Goal: Contribute content: Contribute content

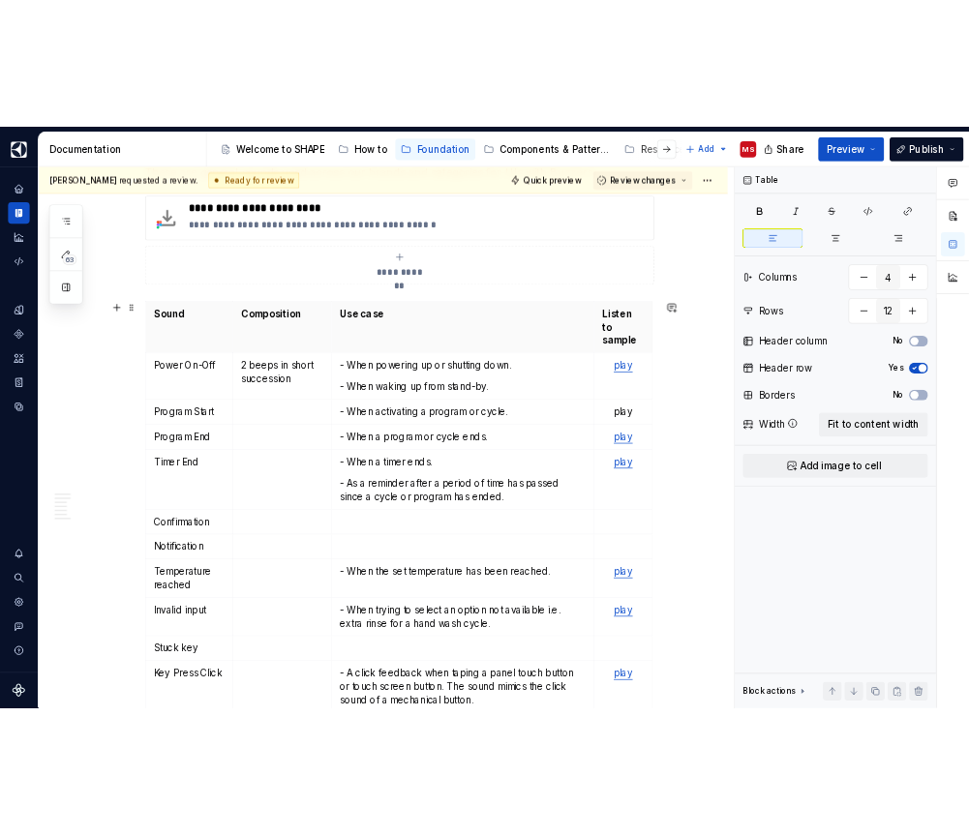
scroll to position [461, 0]
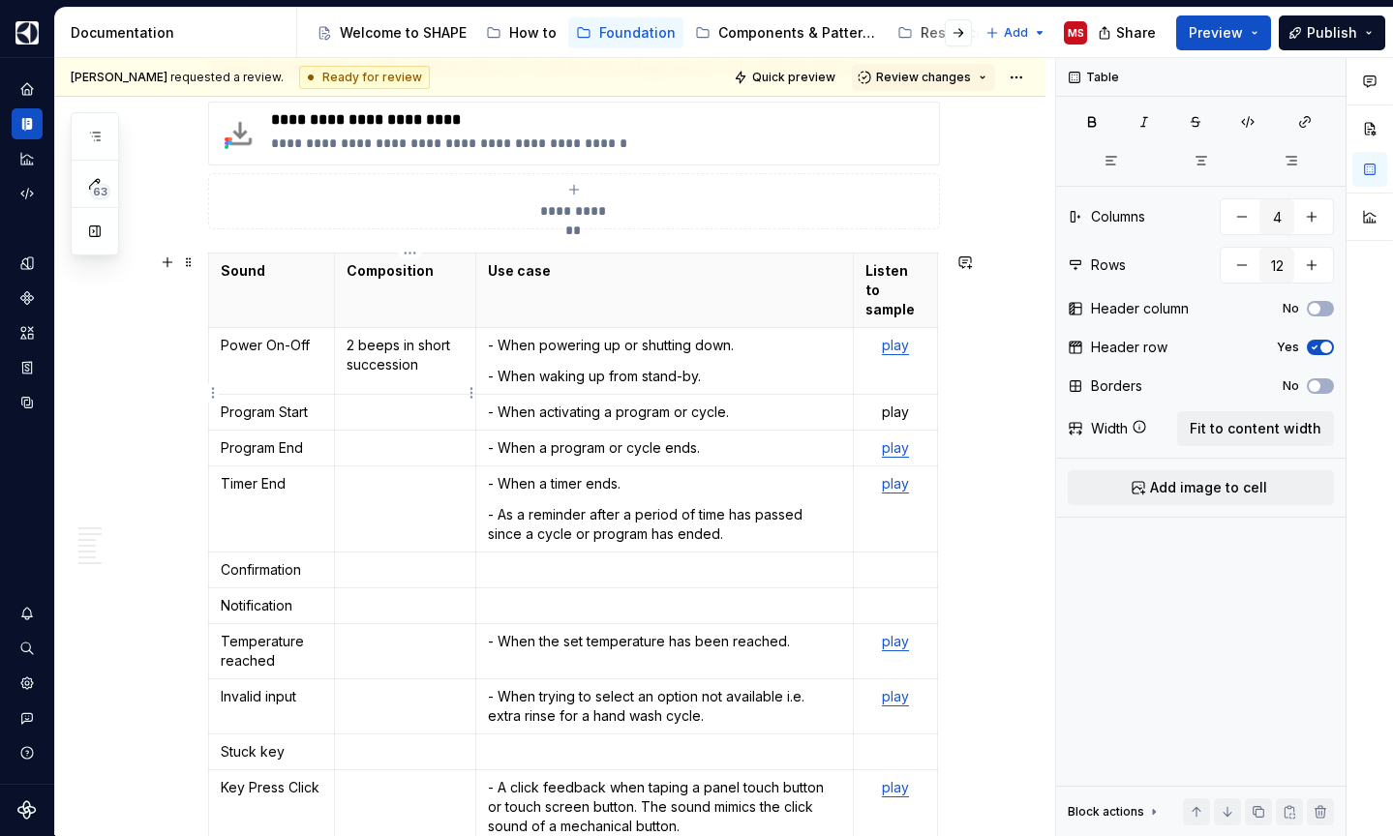
click at [414, 403] on p at bounding box center [406, 412] width 118 height 19
click at [399, 438] on p at bounding box center [406, 447] width 118 height 19
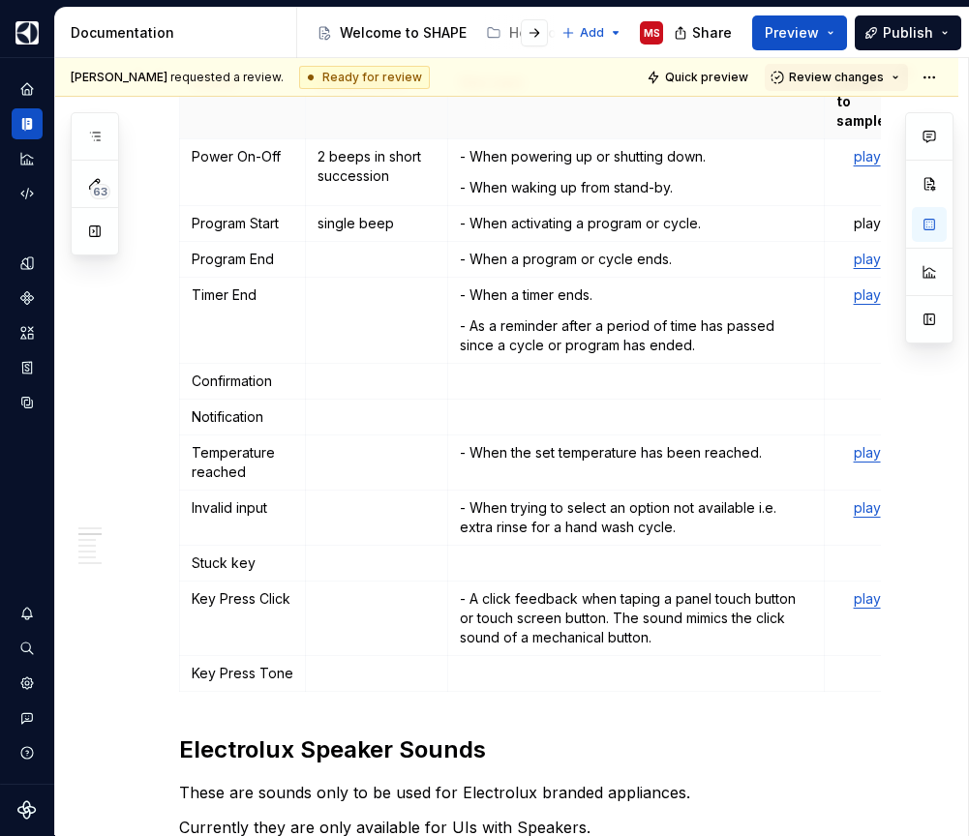
scroll to position [679, 0]
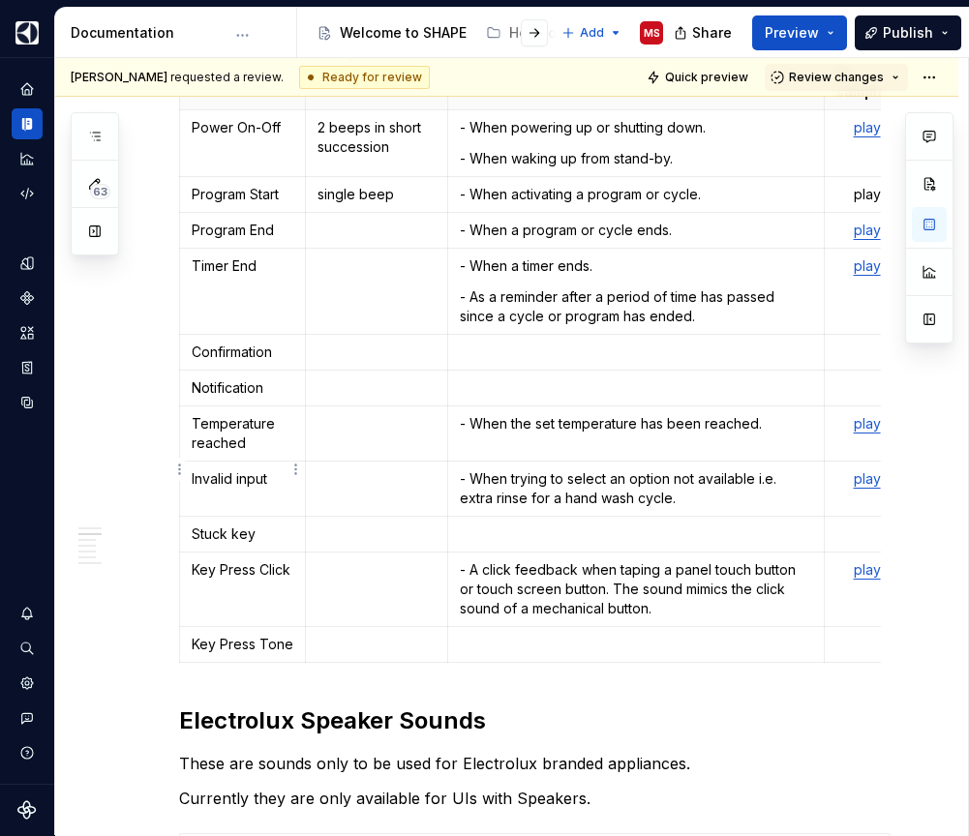
click at [265, 469] on p "Invalid input" at bounding box center [243, 478] width 102 height 19
click at [261, 479] on p "Invalid Interaction tone" at bounding box center [243, 488] width 102 height 39
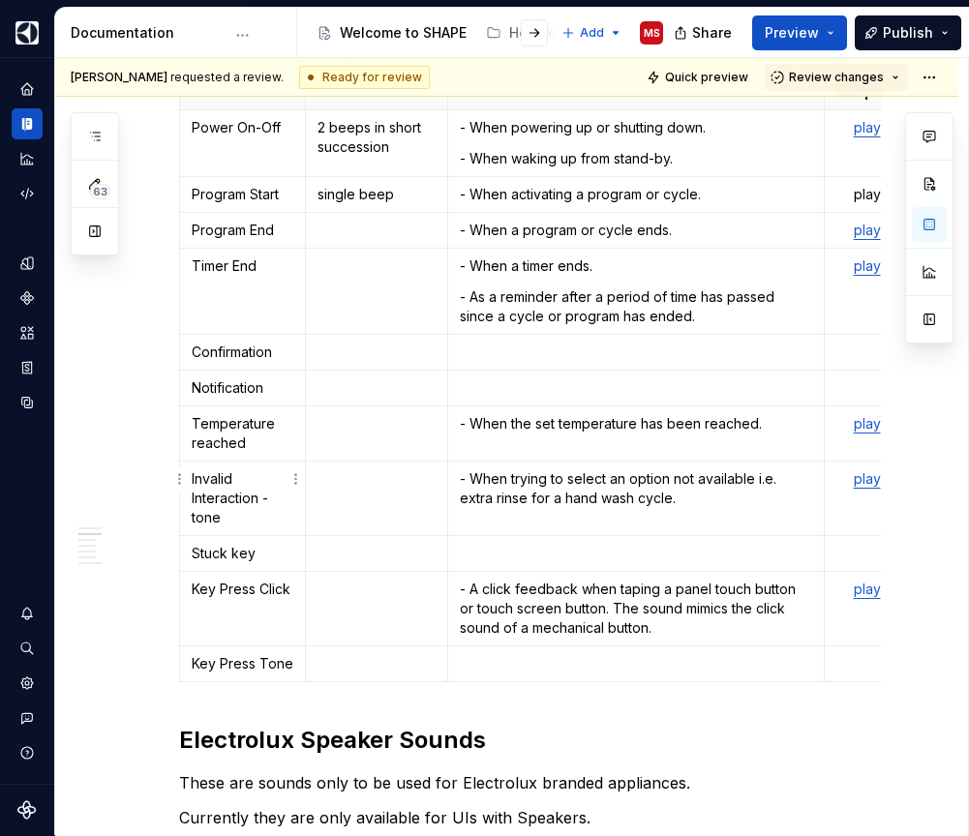
click at [196, 495] on p "Invalid Interaction - tone" at bounding box center [243, 498] width 102 height 58
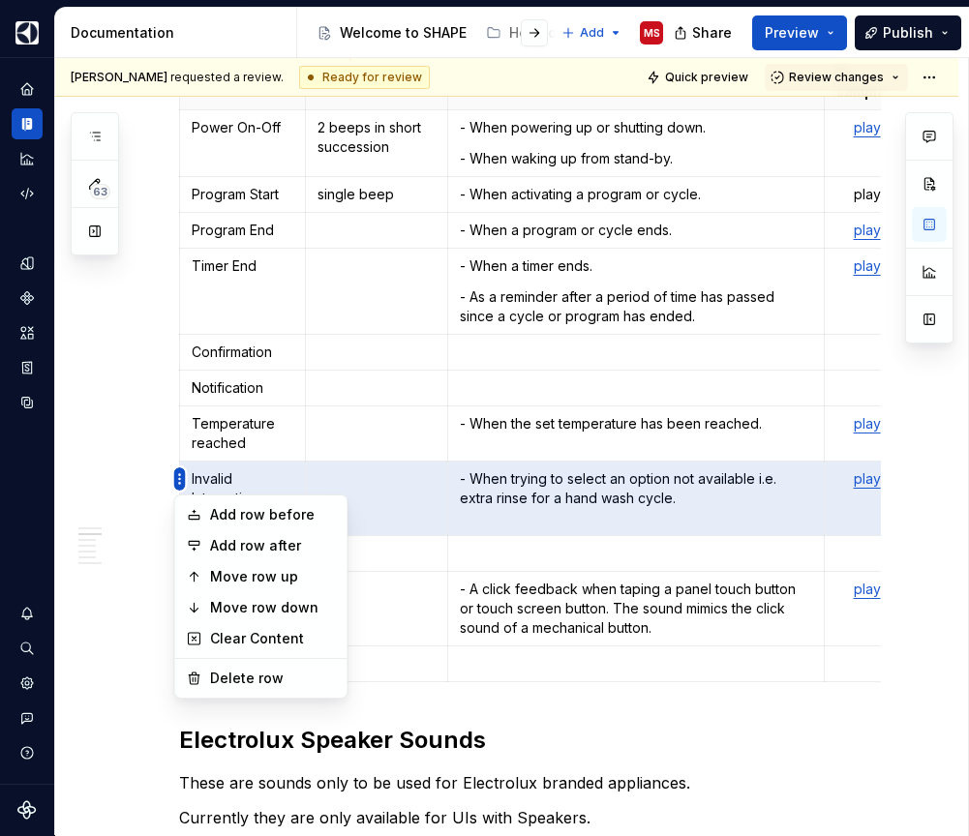
click at [180, 477] on html "SHAPE Design System MS Dataset APPLIANCE Documentation Accessibility guide for …" at bounding box center [484, 418] width 969 height 836
click at [295, 546] on div "Add row after" at bounding box center [273, 545] width 126 height 19
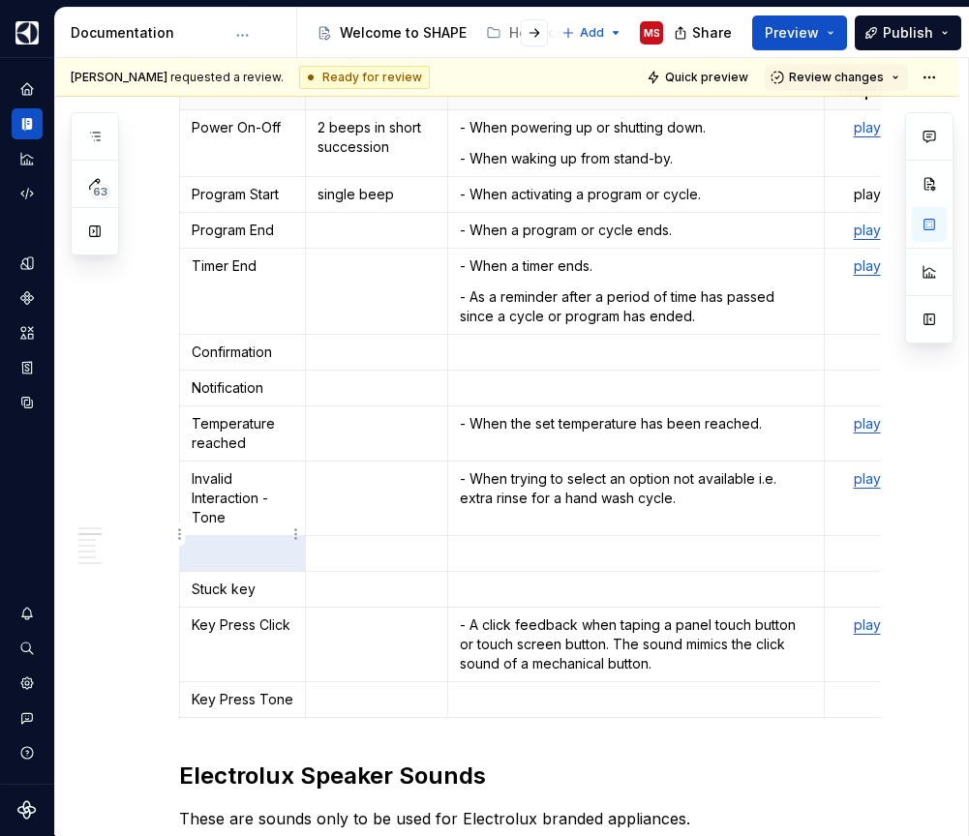
click at [268, 544] on p at bounding box center [243, 553] width 102 height 19
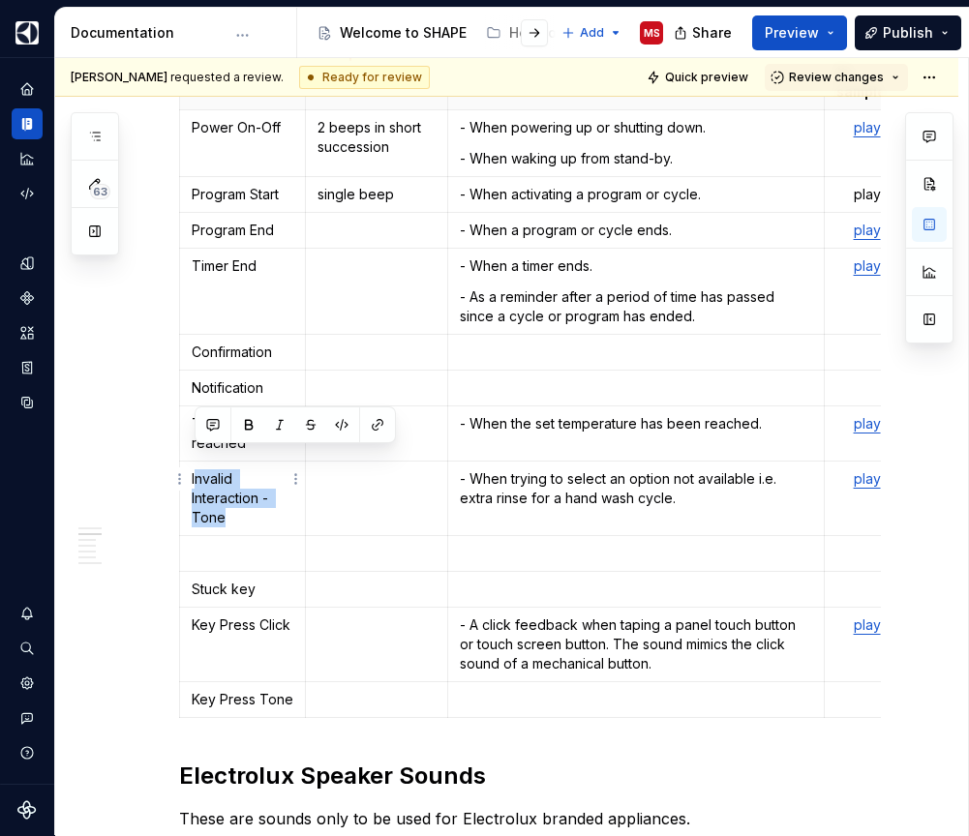
drag, startPoint x: 194, startPoint y: 459, endPoint x: 243, endPoint y: 494, distance: 60.4
click at [243, 494] on p "Invalid Interaction - Tone" at bounding box center [243, 498] width 102 height 58
click at [658, 494] on td "- When trying to select an option not available i.e. extra rinse for a hand was…" at bounding box center [636, 499] width 378 height 75
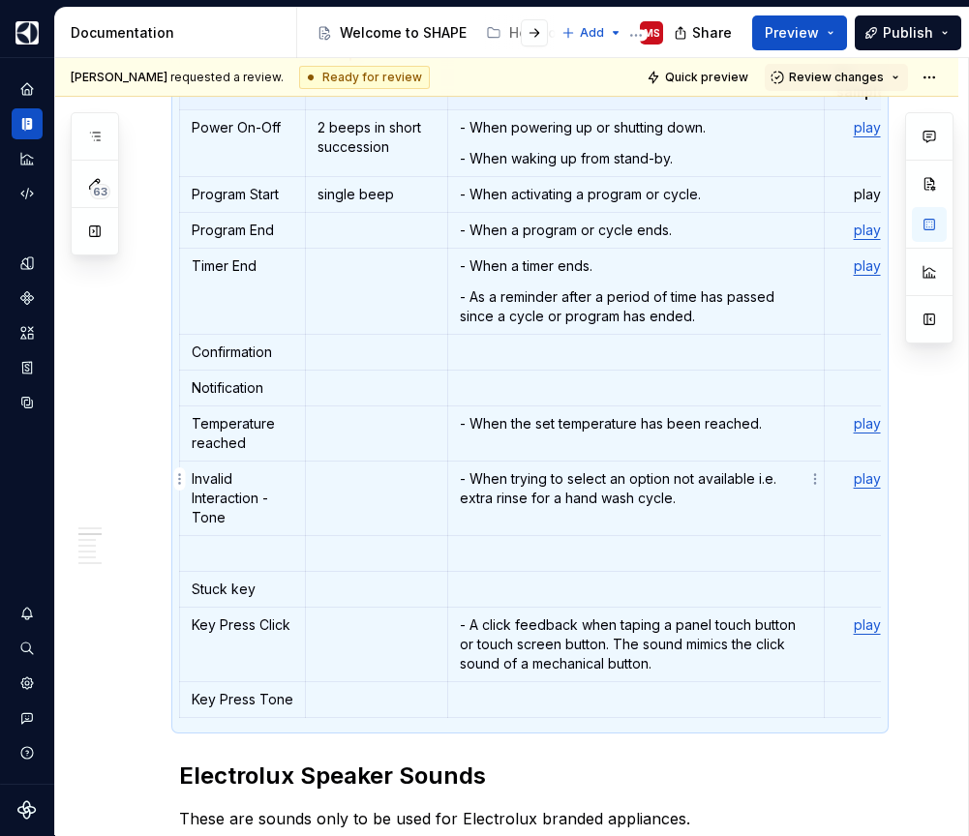
click at [658, 494] on td "- When trying to select an option not available i.e. extra rinse for a hand was…" at bounding box center [636, 499] width 378 height 75
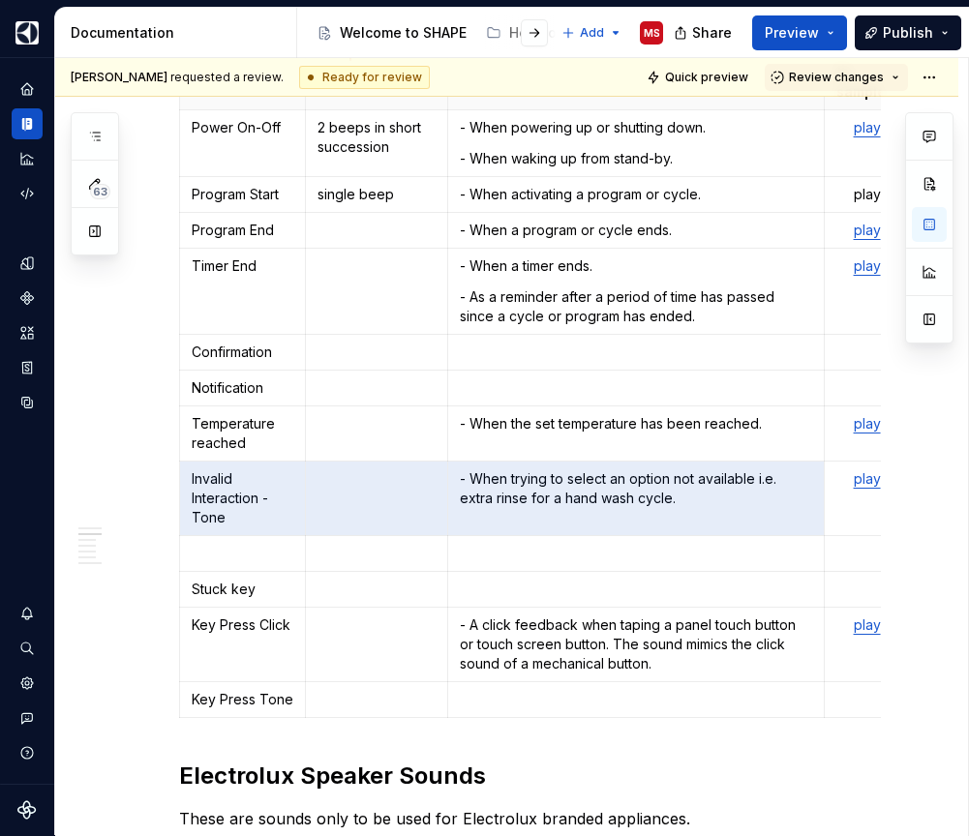
drag, startPoint x: 196, startPoint y: 463, endPoint x: 741, endPoint y: 515, distance: 547.5
click at [741, 516] on tbody "Sound Composition Use case Listen to sample Power On-Off 2 beeps in short succe…" at bounding box center [545, 377] width 730 height 682
click at [231, 544] on p at bounding box center [243, 553] width 102 height 19
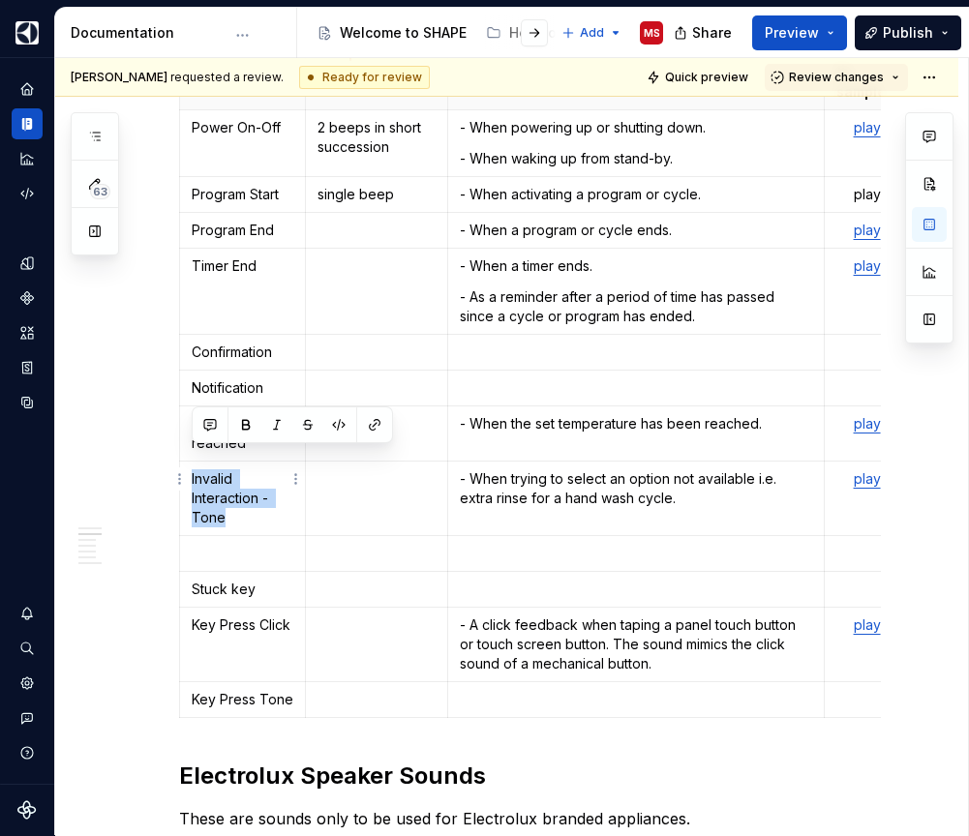
drag, startPoint x: 229, startPoint y: 497, endPoint x: 192, endPoint y: 458, distance: 54.1
click at [192, 469] on p "Invalid Interaction - Tone" at bounding box center [243, 498] width 102 height 58
copy p "Invalid Interaction - Tone"
click at [237, 544] on p at bounding box center [243, 553] width 102 height 19
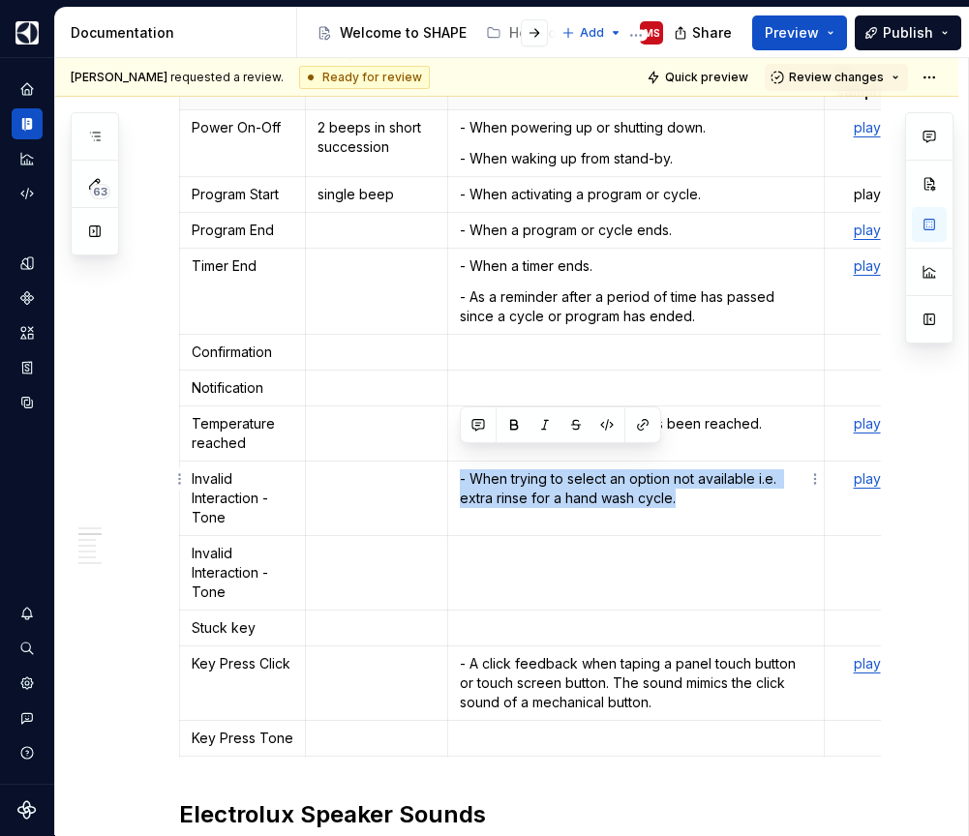
drag, startPoint x: 677, startPoint y: 479, endPoint x: 460, endPoint y: 463, distance: 217.5
click at [460, 469] on p "- When trying to select an option not available i.e. extra rinse for a hand was…" at bounding box center [636, 488] width 353 height 39
copy p "- When trying to select an option not available i.e. extra rinse for a hand was…"
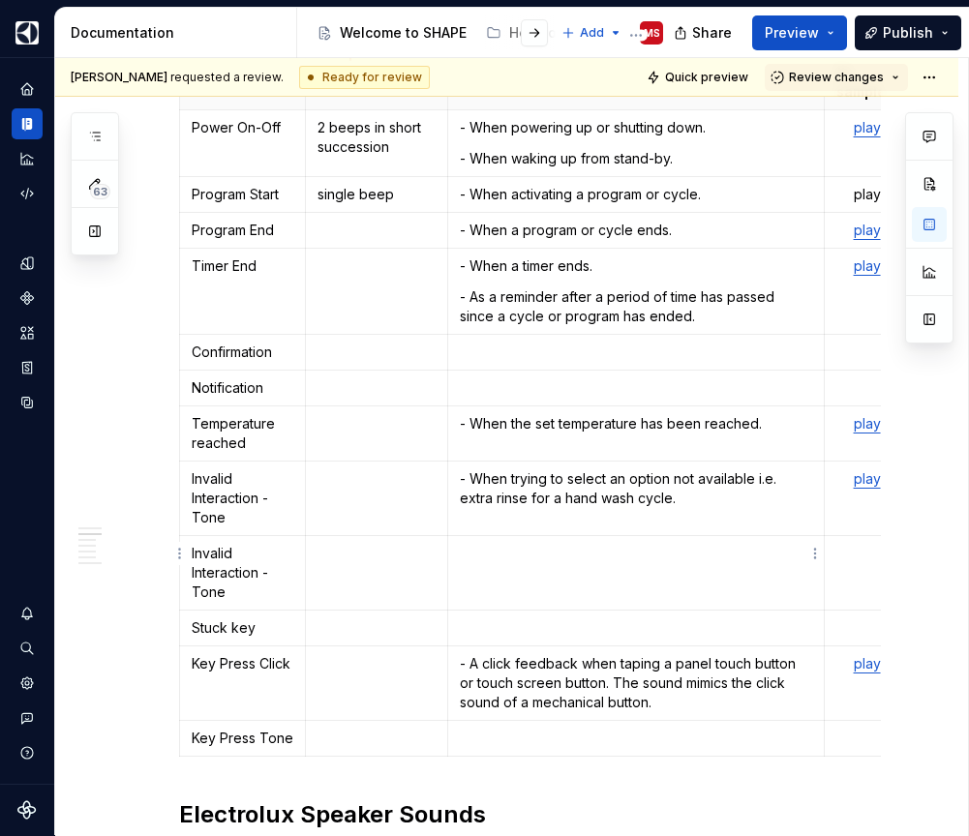
click at [483, 554] on td at bounding box center [636, 573] width 378 height 75
click at [206, 574] on p "Invalid Interaction - Tone" at bounding box center [243, 573] width 102 height 58
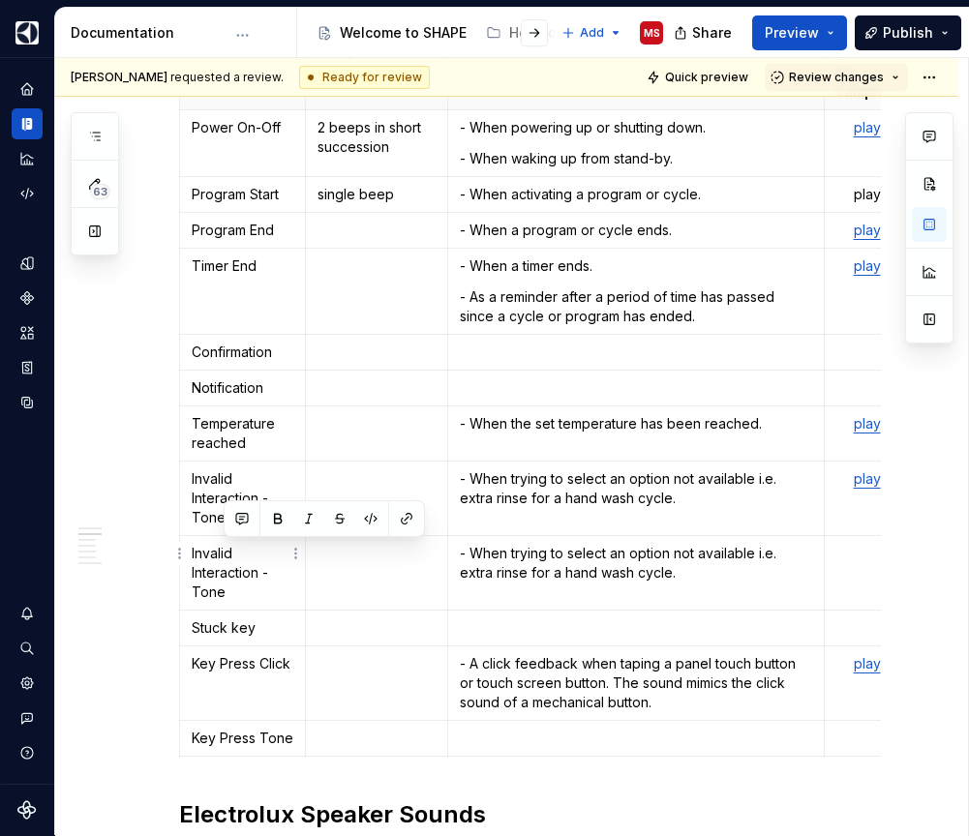
click at [206, 574] on p "Invalid Interaction - Tone" at bounding box center [243, 573] width 102 height 58
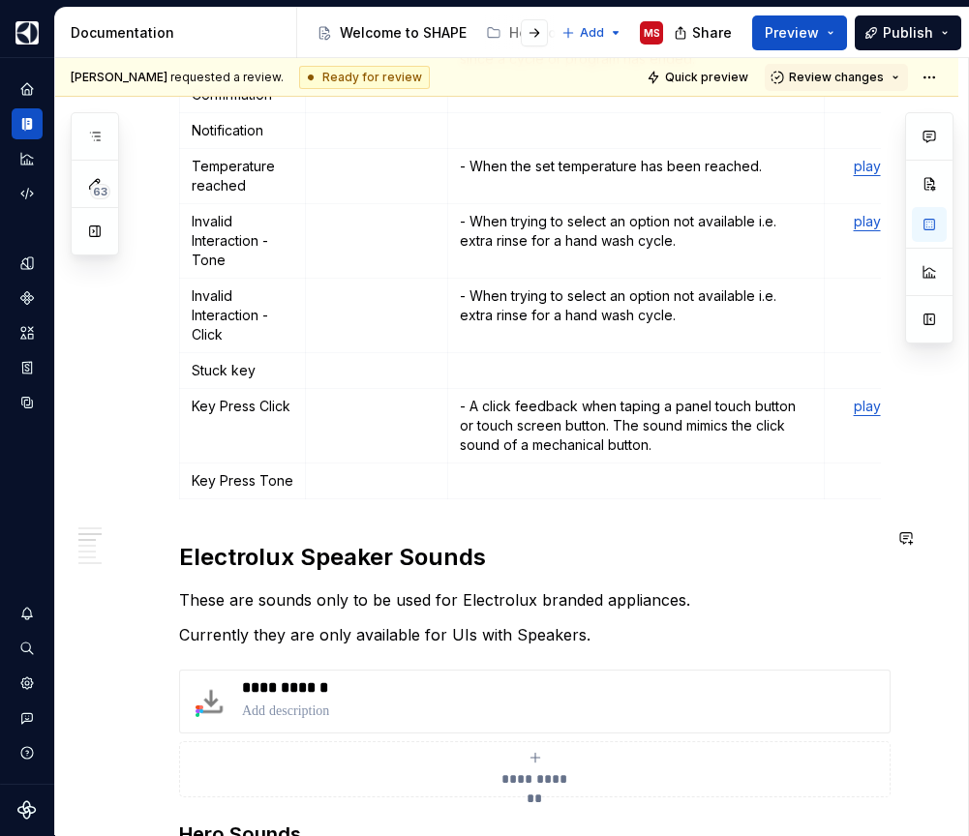
scroll to position [942, 0]
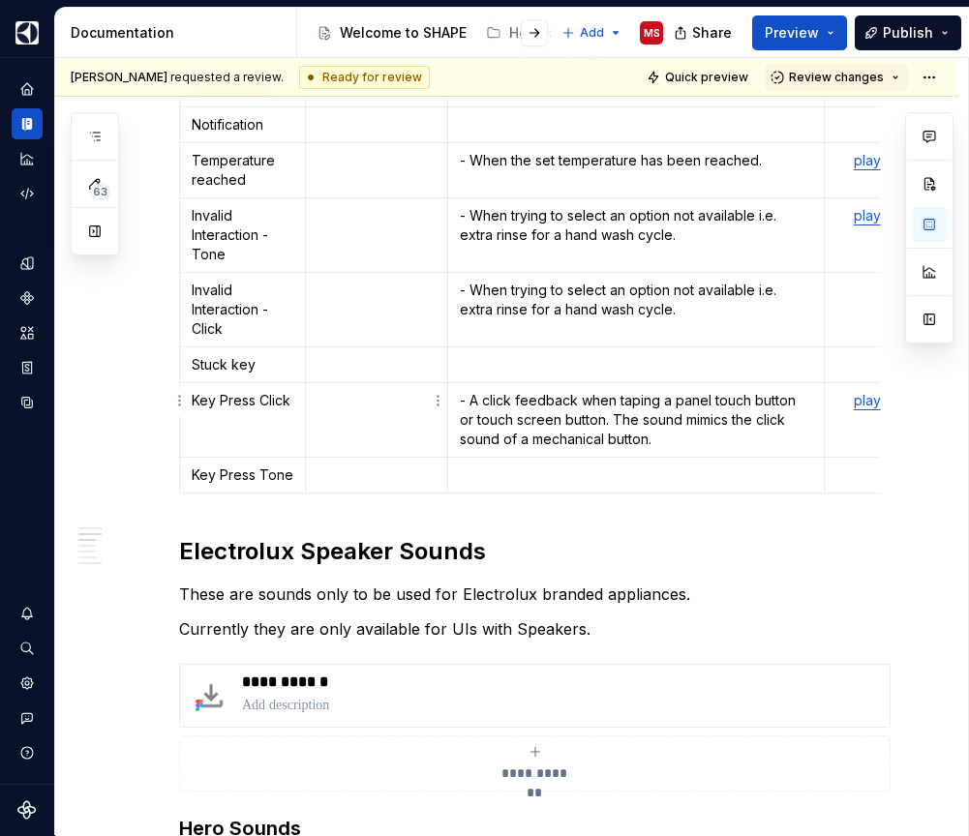
click at [389, 403] on td at bounding box center [377, 420] width 142 height 75
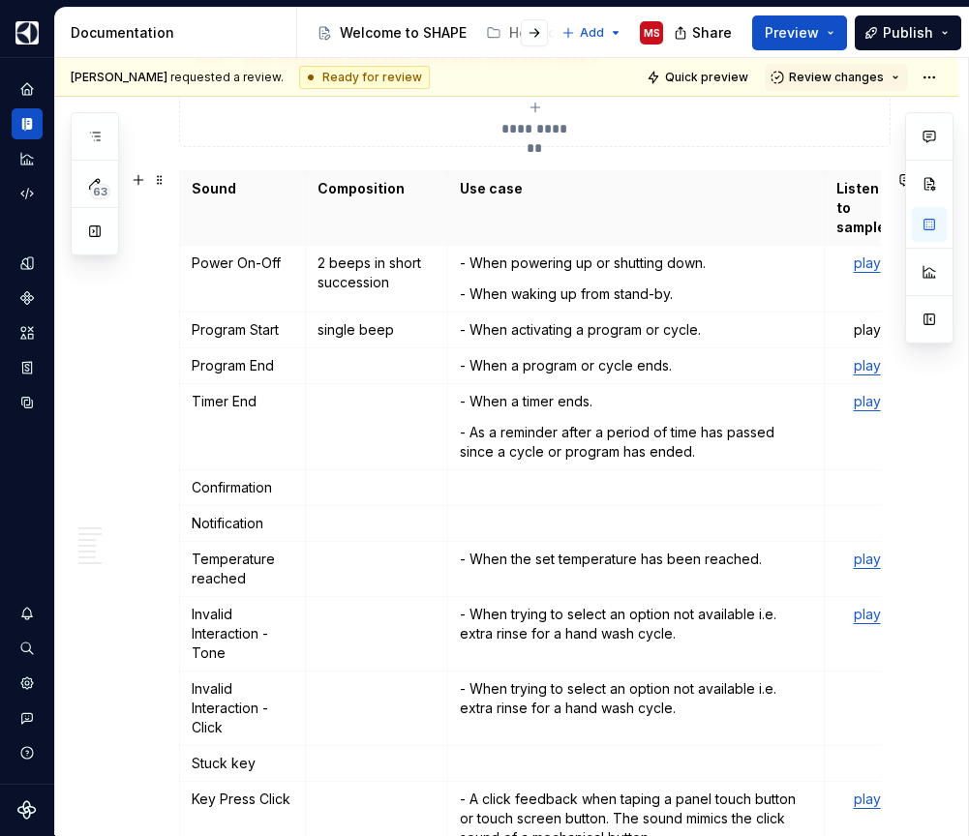
scroll to position [529, 0]
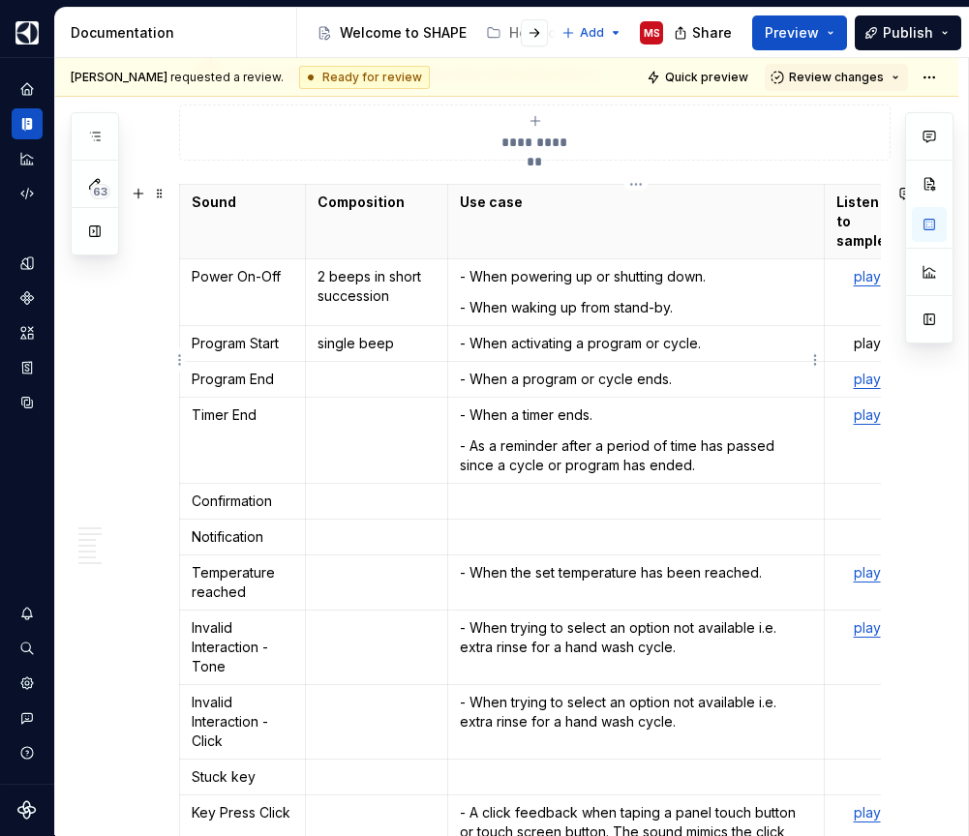
click at [698, 370] on p "- When a program or cycle ends." at bounding box center [636, 379] width 353 height 19
click at [599, 370] on p "- When a program or cycle ends." at bounding box center [636, 379] width 353 height 19
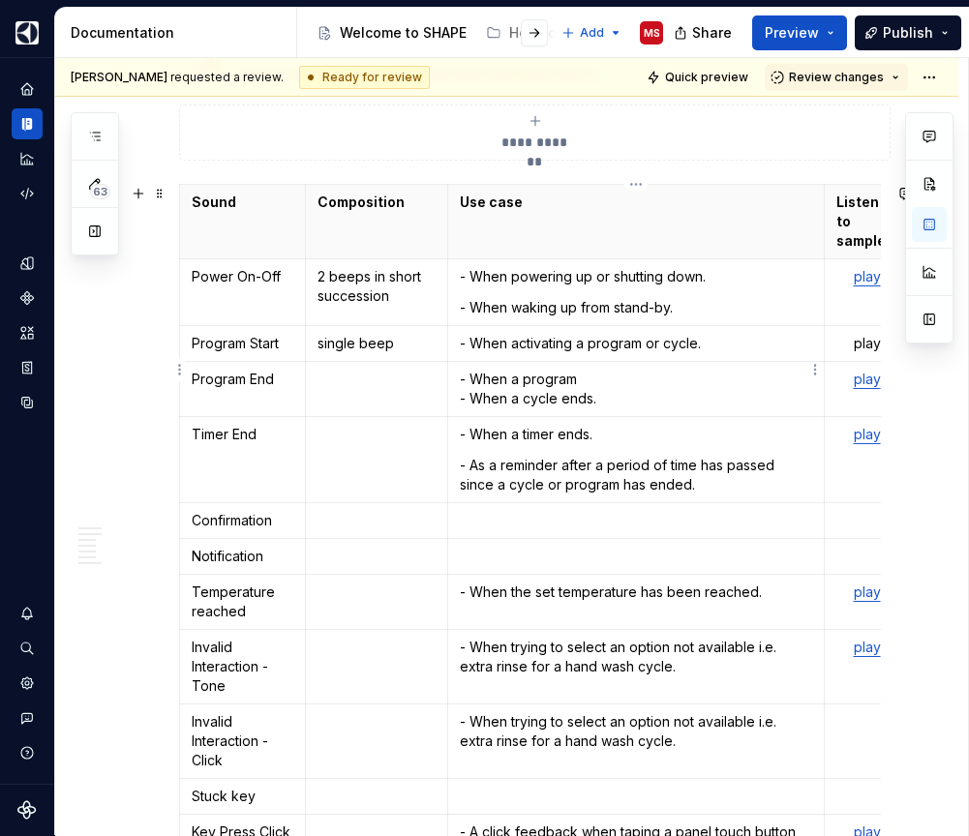
click at [583, 371] on p "- When a program - When a cycle ends." at bounding box center [636, 389] width 353 height 39
click at [585, 370] on p "- When a program - When a cycle ends." at bounding box center [636, 389] width 353 height 39
click at [680, 382] on p "- When a program ends. - When a cycle ends." at bounding box center [636, 389] width 353 height 39
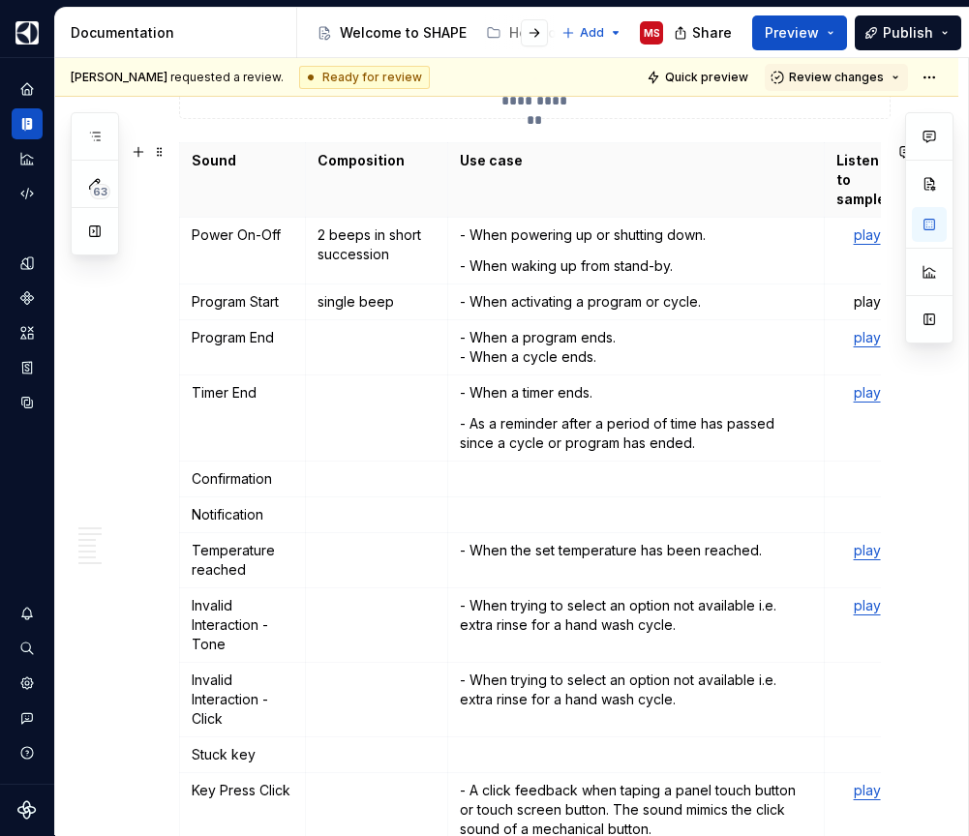
scroll to position [588, 0]
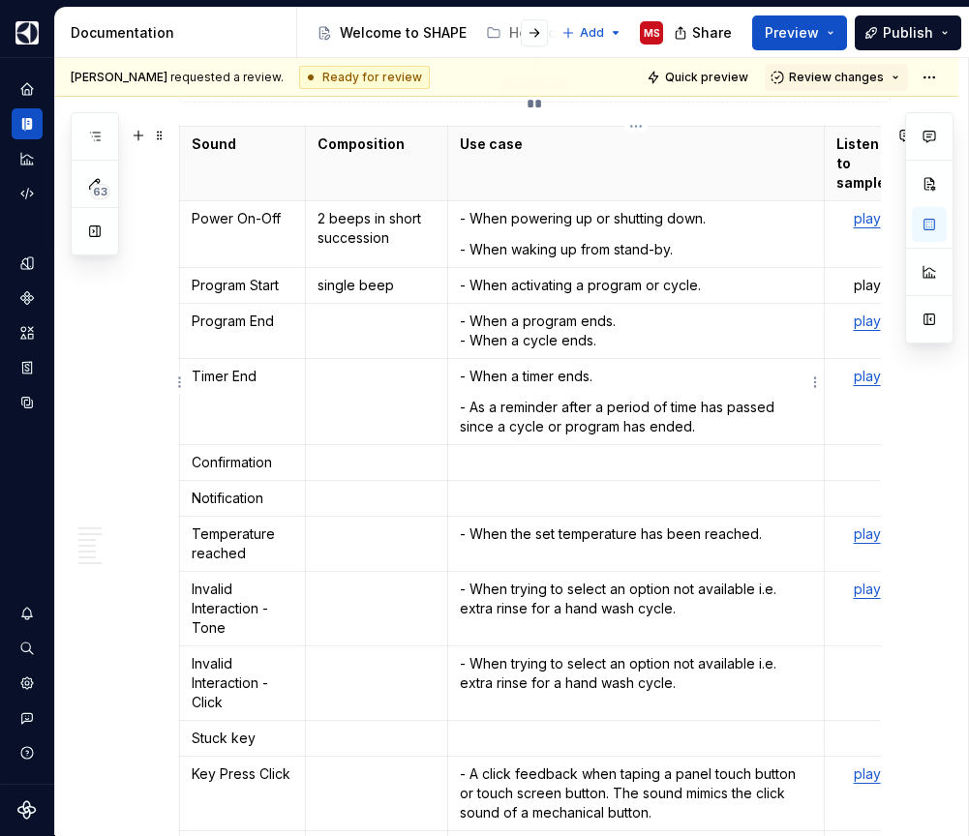
click at [600, 373] on td "- When a timer ends. - As a reminder after a period of time has passed since a …" at bounding box center [636, 402] width 378 height 86
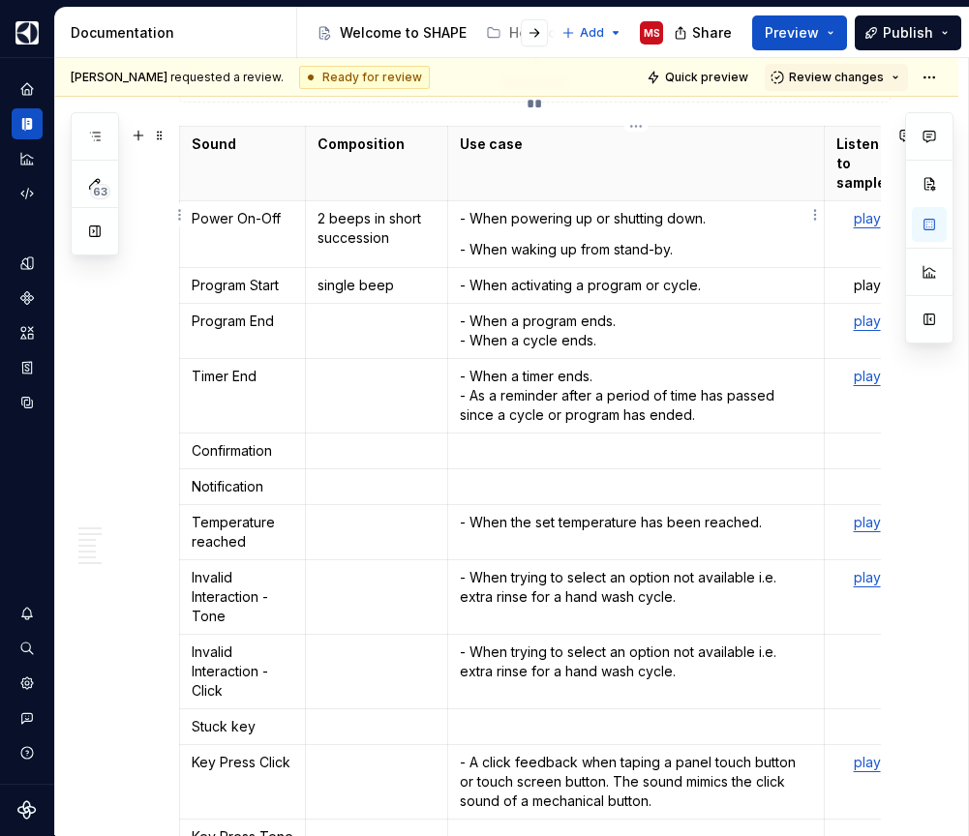
click at [455, 230] on td "- When powering up or shutting down. - When waking up from stand-by." at bounding box center [636, 234] width 378 height 67
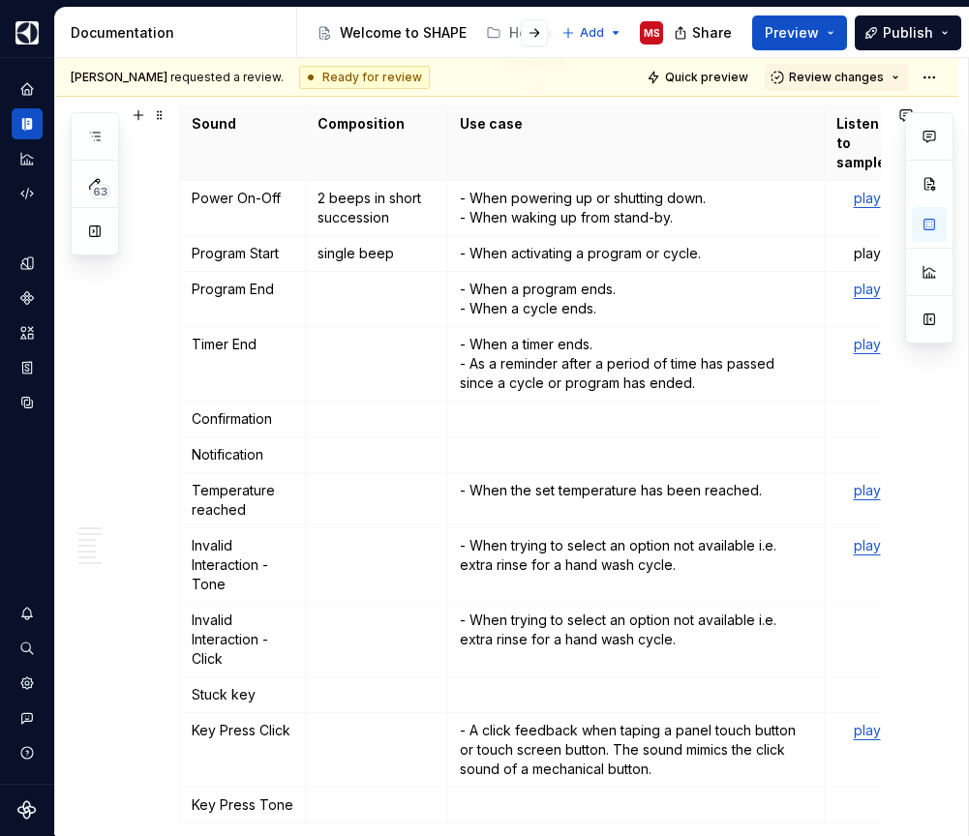
scroll to position [622, 0]
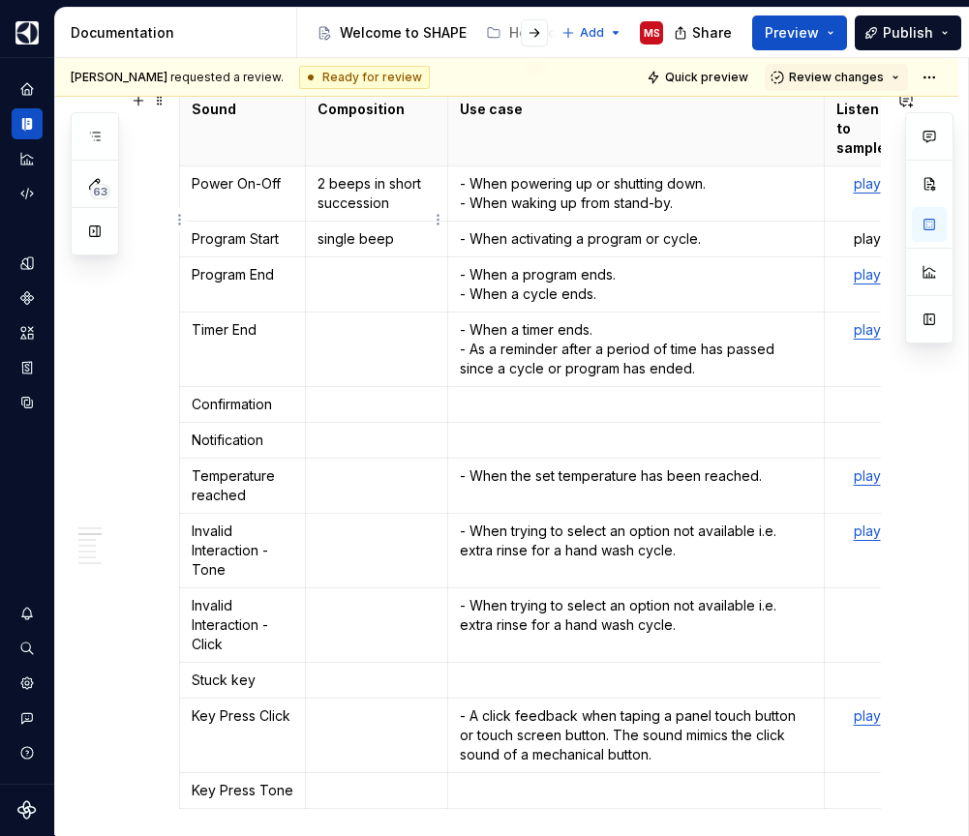
click at [314, 226] on td "single beep" at bounding box center [377, 240] width 142 height 36
click at [372, 271] on td at bounding box center [377, 284] width 142 height 55
click at [393, 265] on p "Be-beep ... be-beep" at bounding box center [376, 284] width 118 height 39
click at [372, 332] on td at bounding box center [377, 350] width 142 height 75
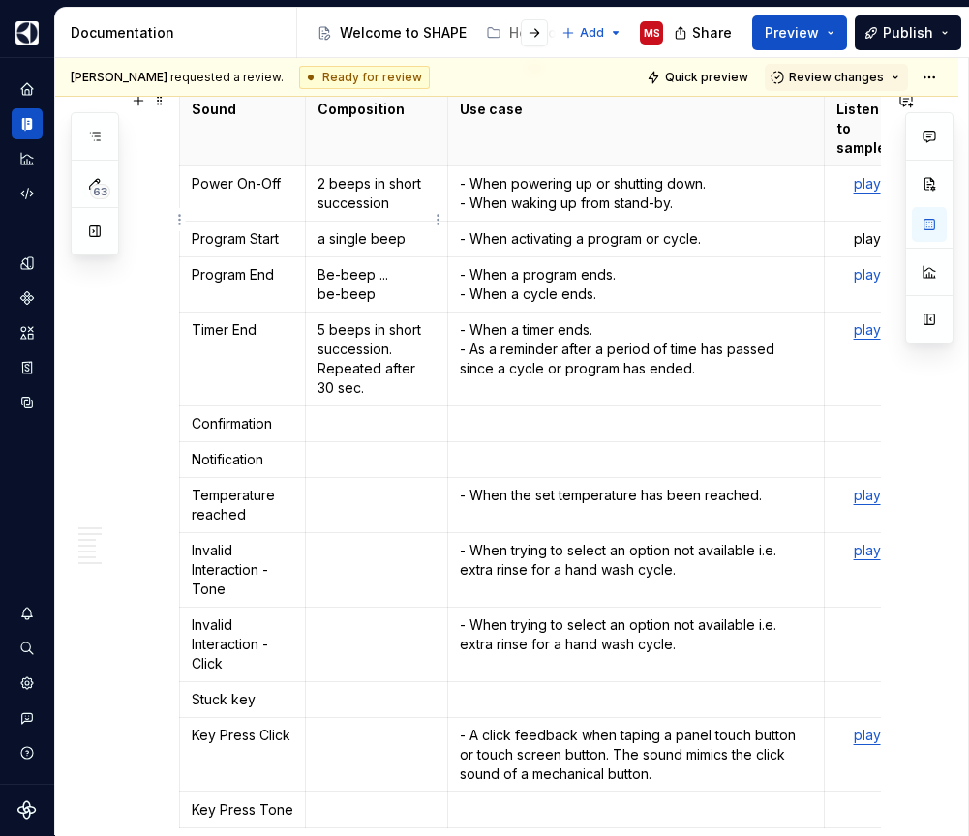
click at [323, 229] on p "a single beep" at bounding box center [376, 238] width 118 height 19
click at [377, 229] on p "A single beep" at bounding box center [376, 238] width 118 height 19
click at [368, 414] on p at bounding box center [376, 423] width 118 height 19
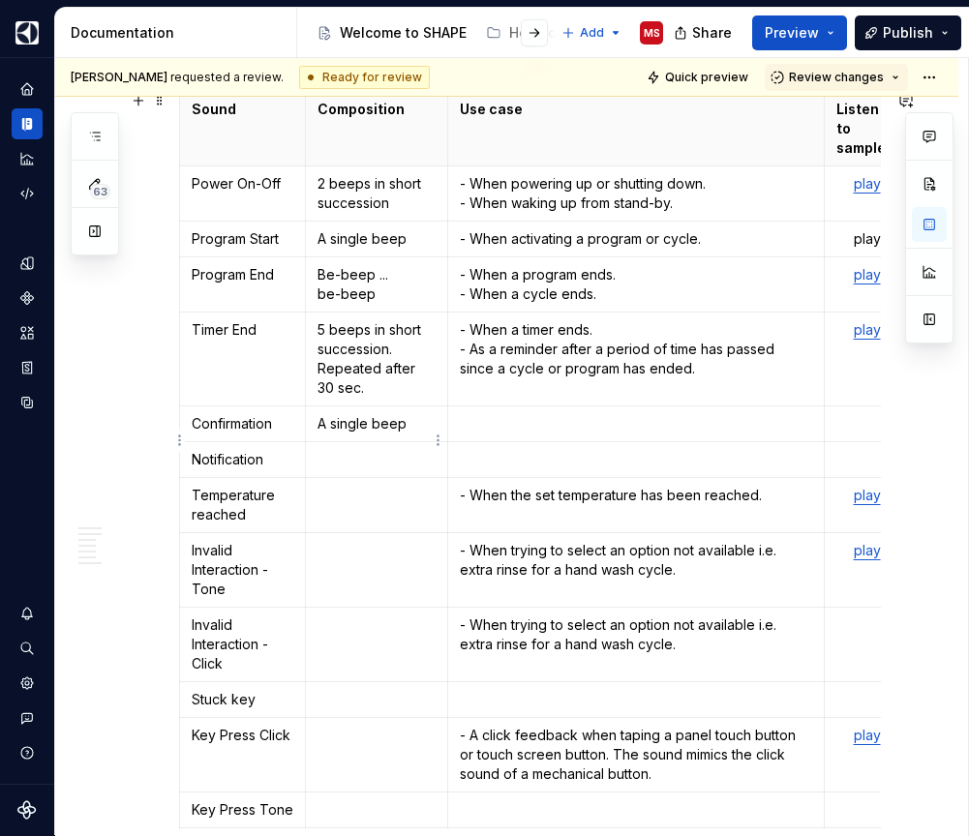
click at [353, 450] on p at bounding box center [376, 459] width 118 height 19
click at [357, 488] on td at bounding box center [377, 505] width 142 height 55
click at [372, 554] on td at bounding box center [377, 570] width 142 height 75
click at [371, 618] on td at bounding box center [377, 645] width 142 height 75
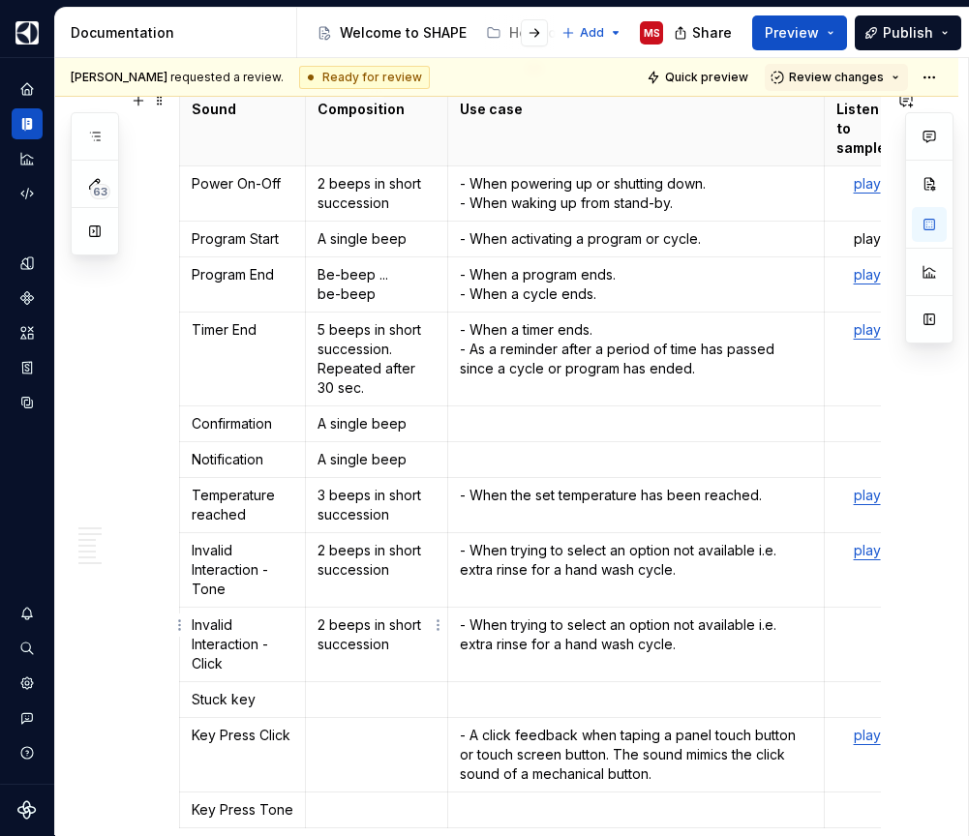
click at [354, 616] on p "2 beeps in short succession" at bounding box center [376, 635] width 118 height 39
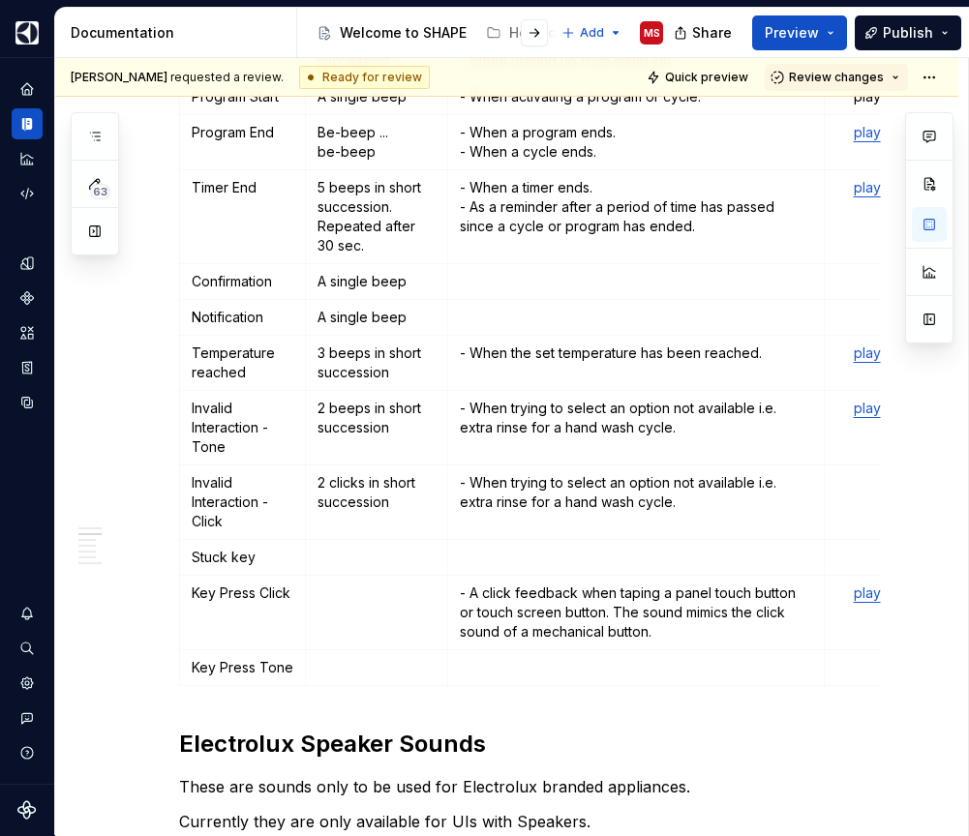
scroll to position [799, 0]
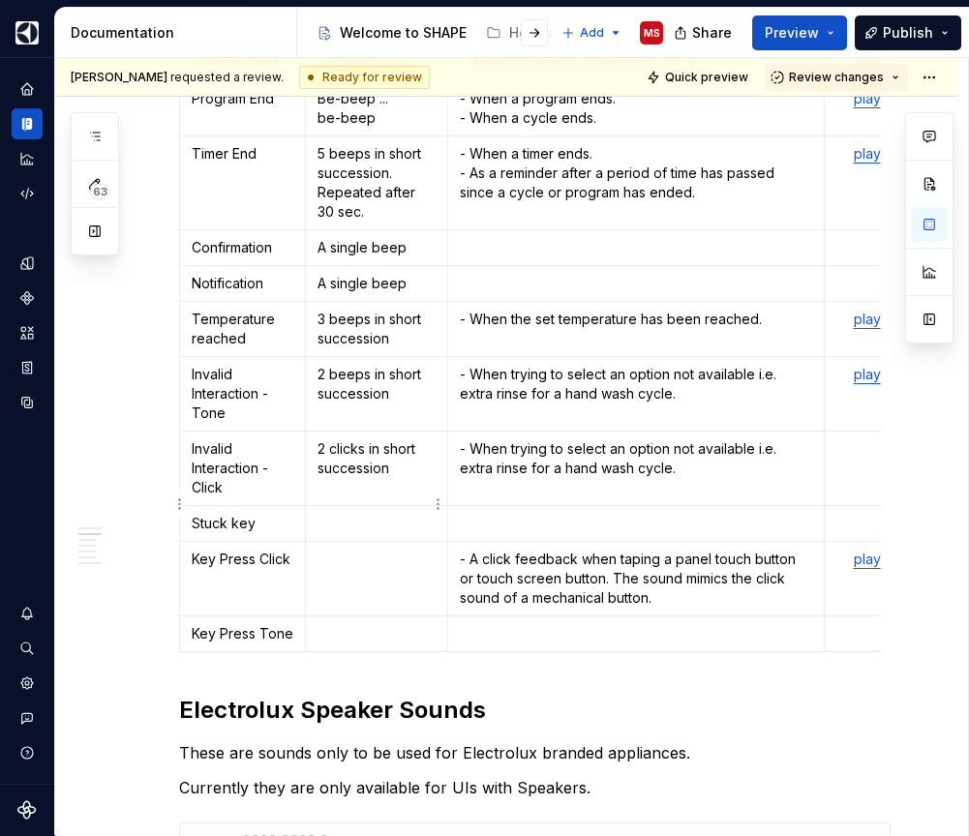
click at [347, 514] on p at bounding box center [376, 523] width 118 height 19
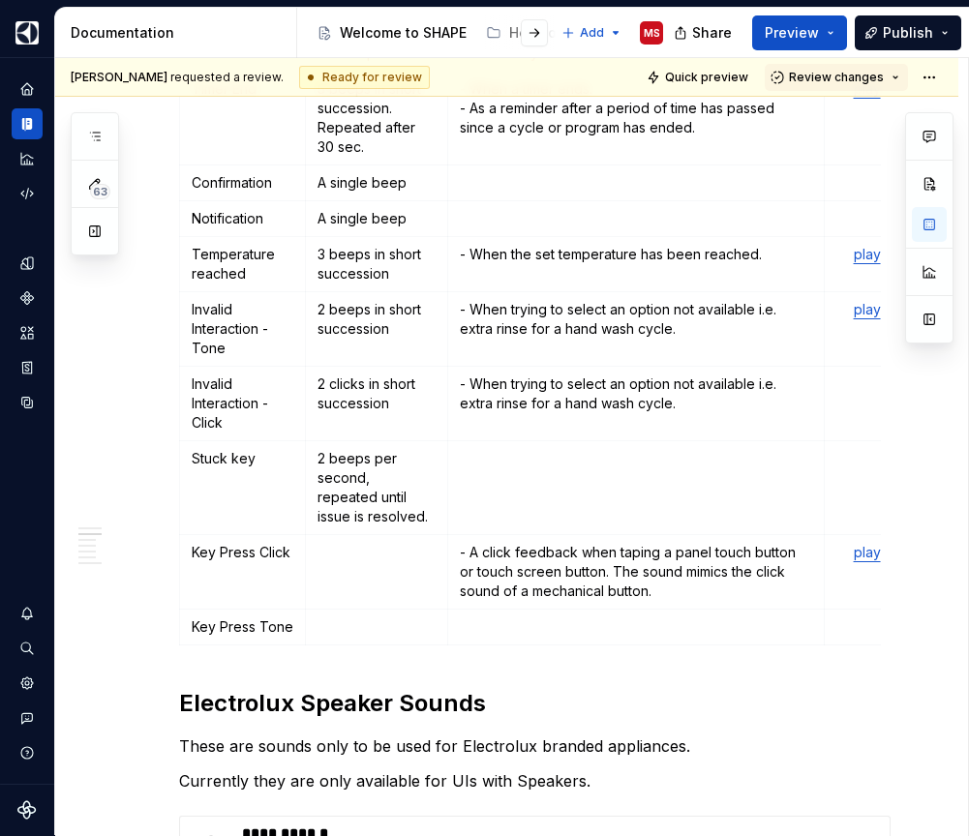
scroll to position [890, 0]
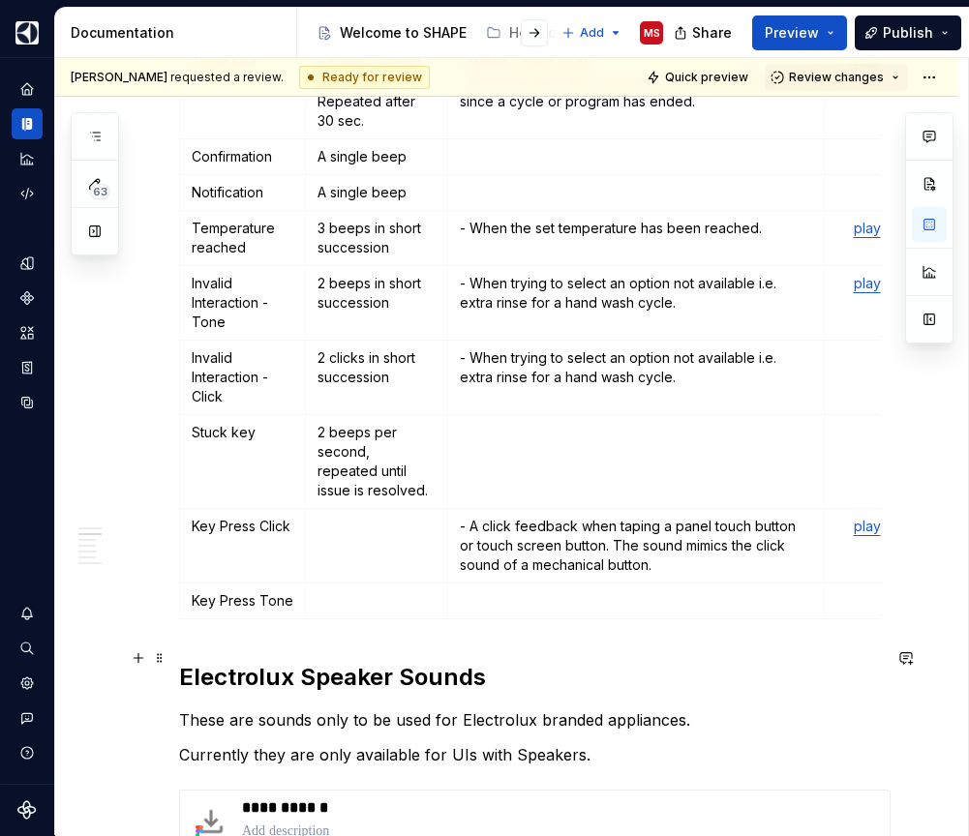
click at [276, 517] on p "Key Press Click" at bounding box center [243, 526] width 102 height 19
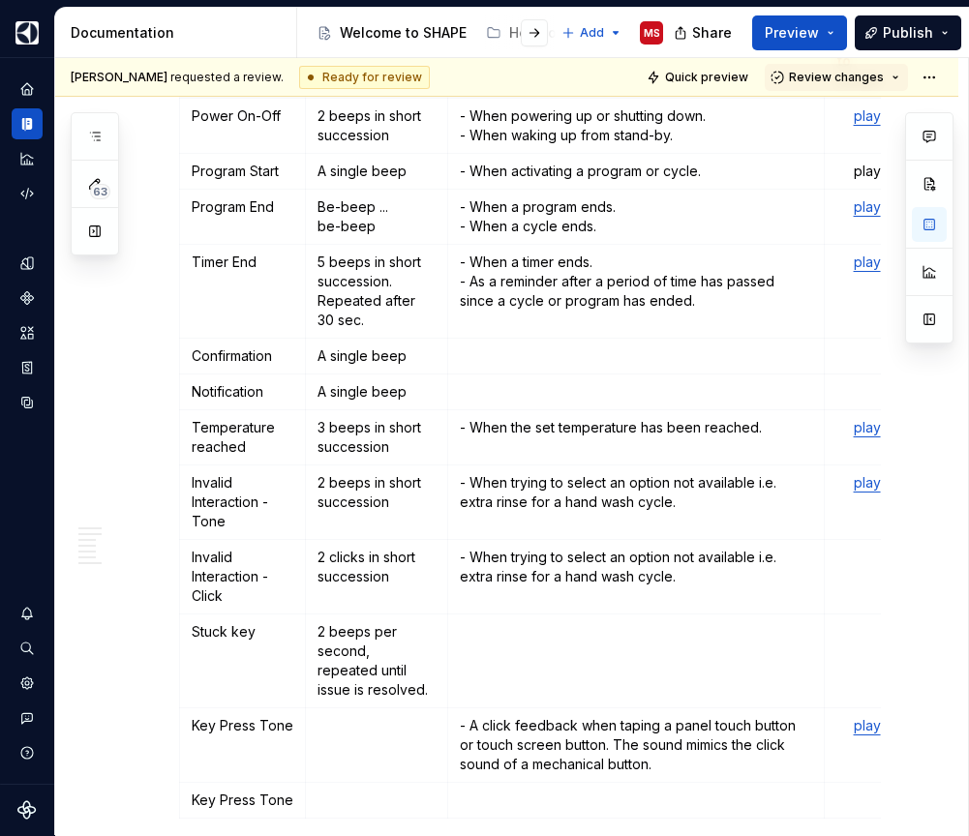
scroll to position [695, 0]
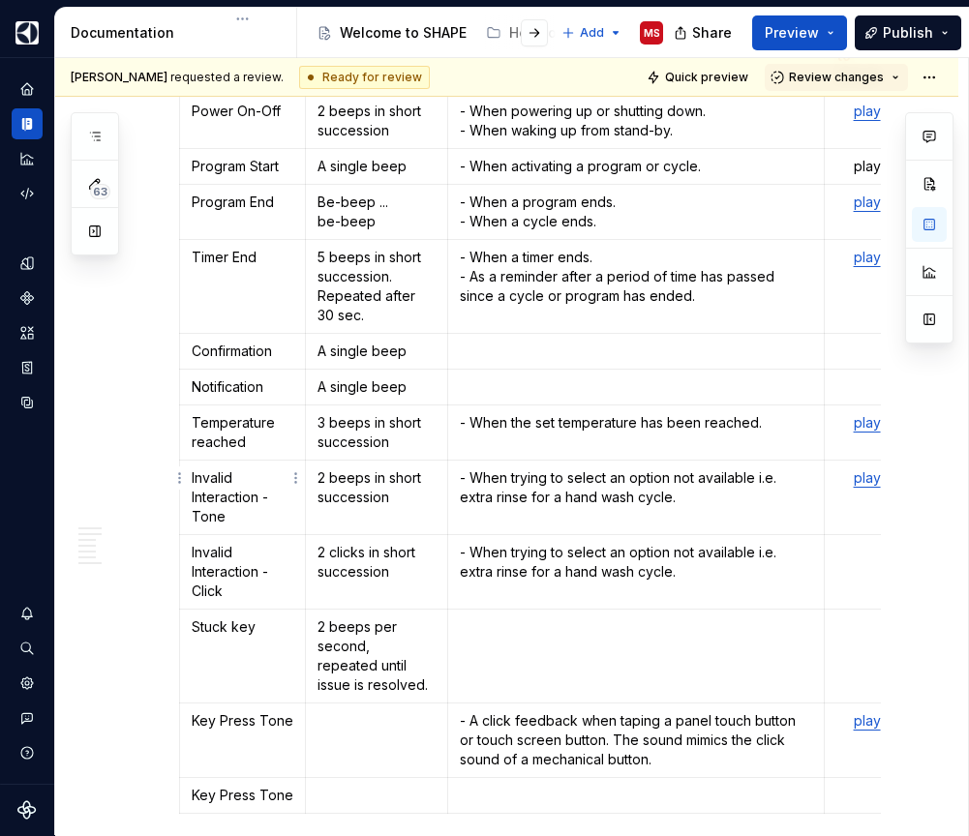
click at [266, 480] on p "Invalid Interaction - Tone" at bounding box center [243, 498] width 102 height 58
click at [268, 552] on p "Invalid Interaction - Click" at bounding box center [243, 572] width 102 height 58
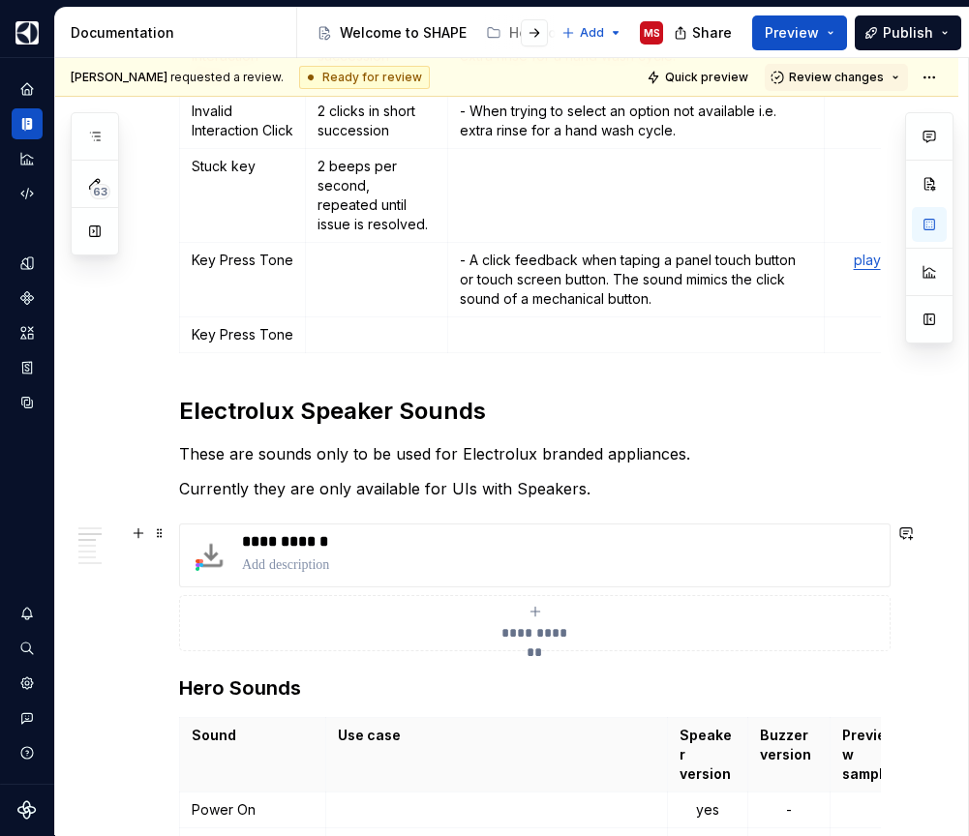
scroll to position [1148, 0]
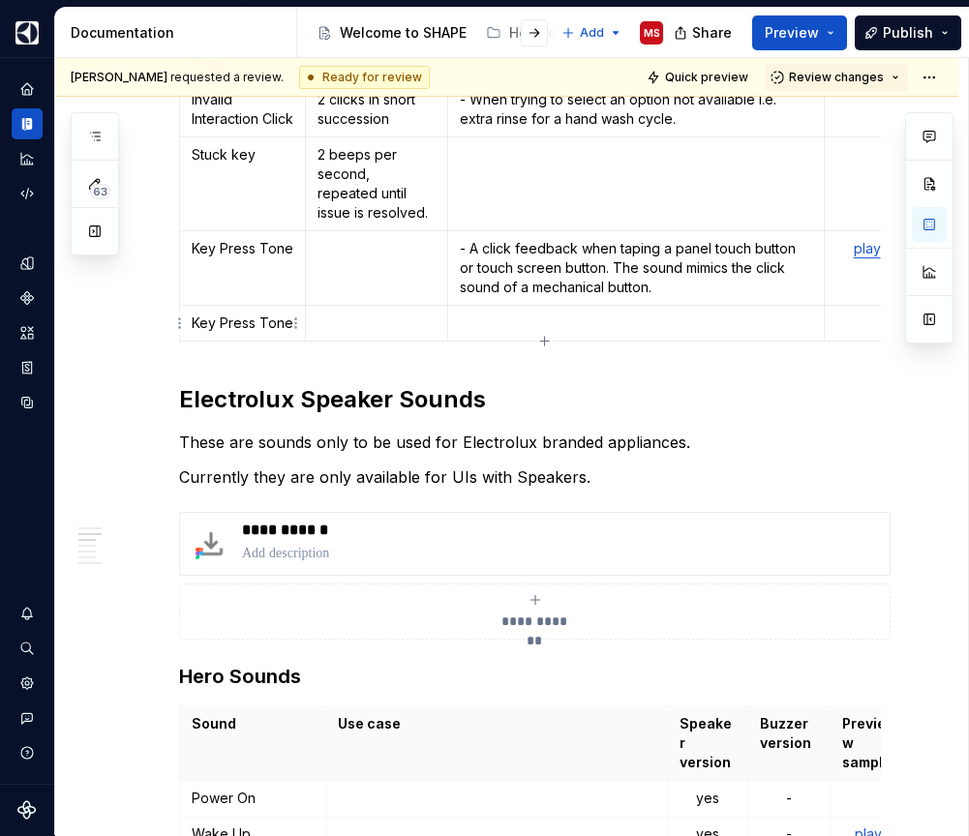
click at [281, 326] on p "Key Press Tone" at bounding box center [243, 323] width 102 height 19
click at [375, 323] on p at bounding box center [376, 323] width 118 height 19
click at [372, 265] on td at bounding box center [377, 268] width 142 height 75
click at [505, 247] on p "- A click feedback when taping a panel touch button or touch screen button. The…" at bounding box center [636, 268] width 353 height 58
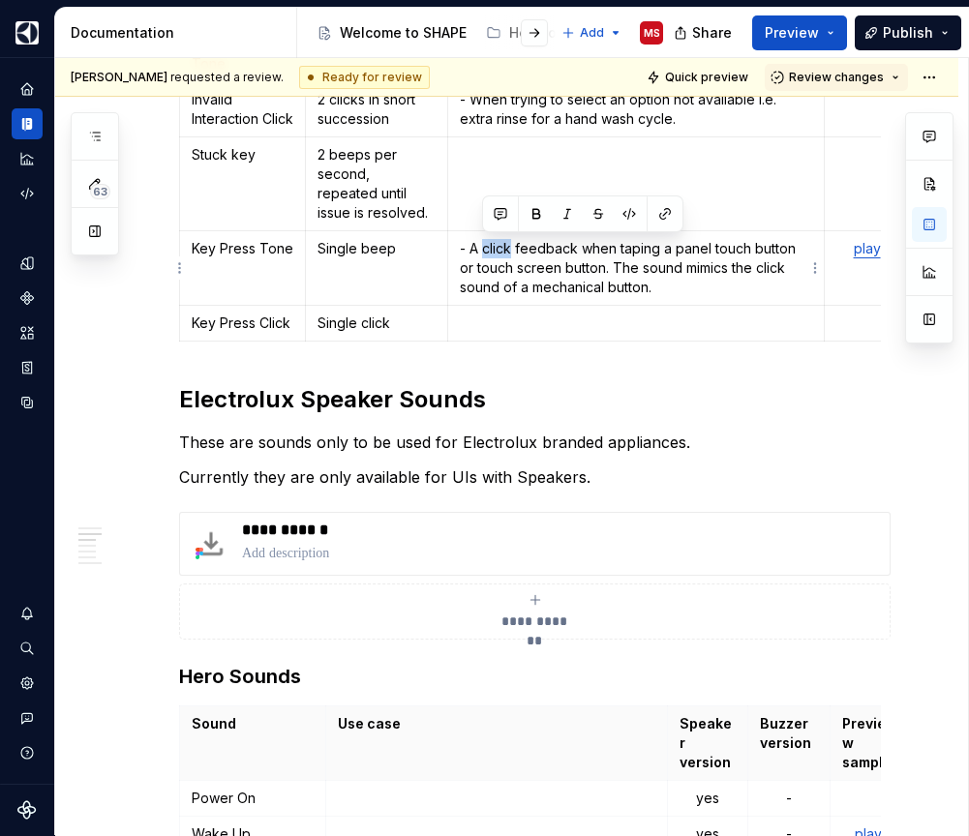
click at [505, 247] on p "- A click feedback when taping a panel touch button or touch screen button. The…" at bounding box center [636, 268] width 353 height 58
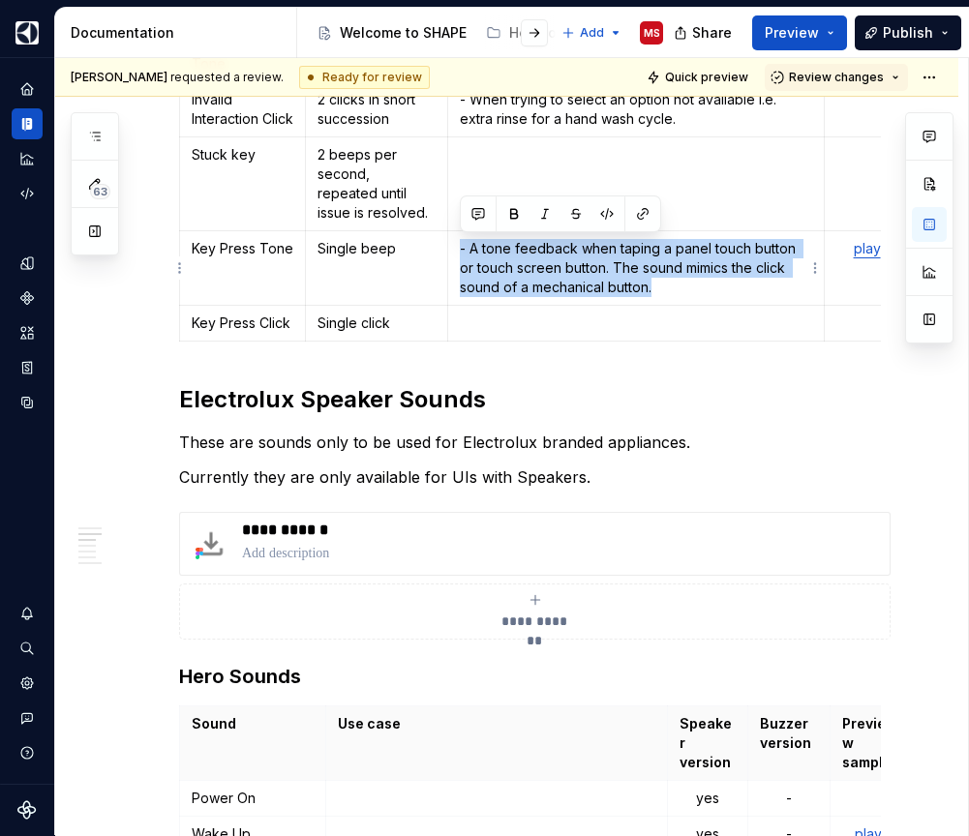
drag, startPoint x: 676, startPoint y: 288, endPoint x: 453, endPoint y: 248, distance: 226.3
click at [453, 248] on td "- A tone feedback when taping a panel touch button or touch screen button. The …" at bounding box center [636, 268] width 378 height 75
copy p "- A tone feedback when taping a panel touch button or touch screen button. The …"
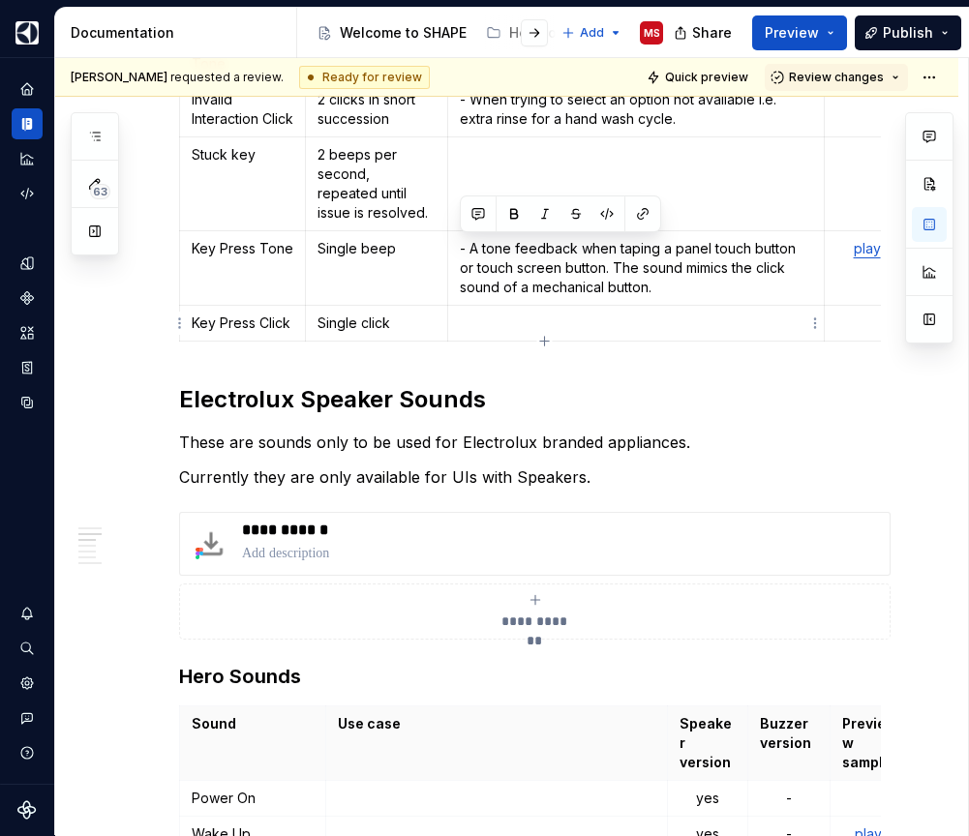
click at [511, 327] on p at bounding box center [636, 323] width 353 height 19
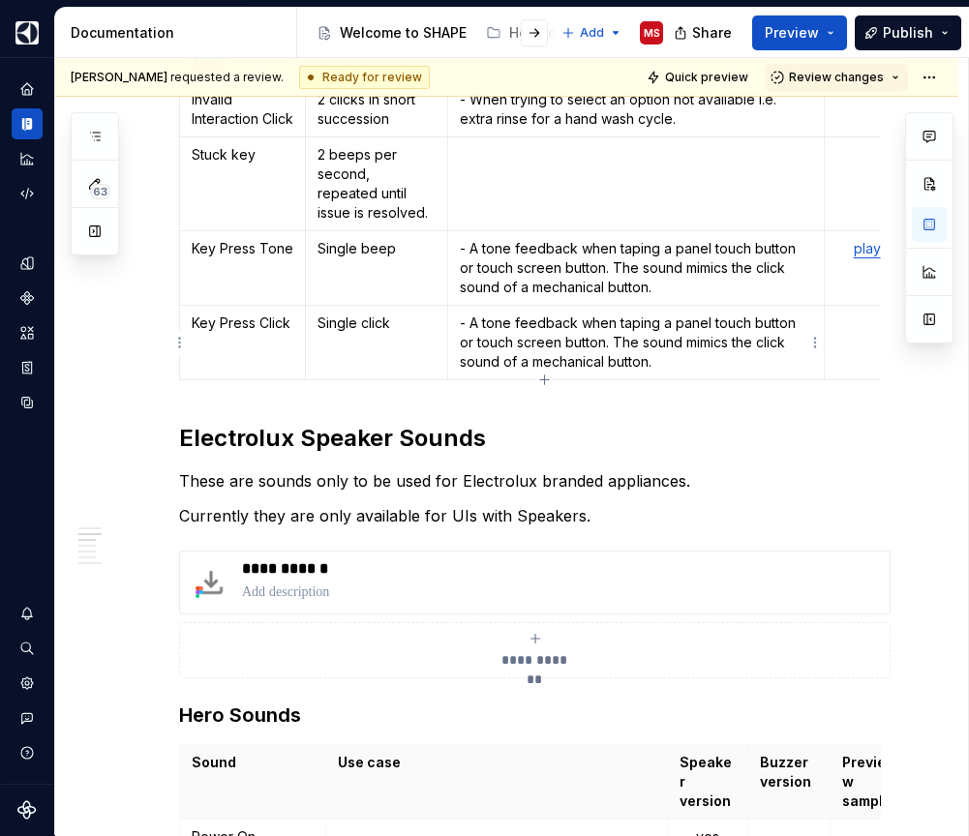
click at [496, 322] on p "- A tone feedback when taping a panel touch button or touch screen button. The …" at bounding box center [636, 343] width 353 height 58
click at [716, 359] on p "- A click feedback when taping a panel touch button or touch screen button. The…" at bounding box center [636, 343] width 353 height 58
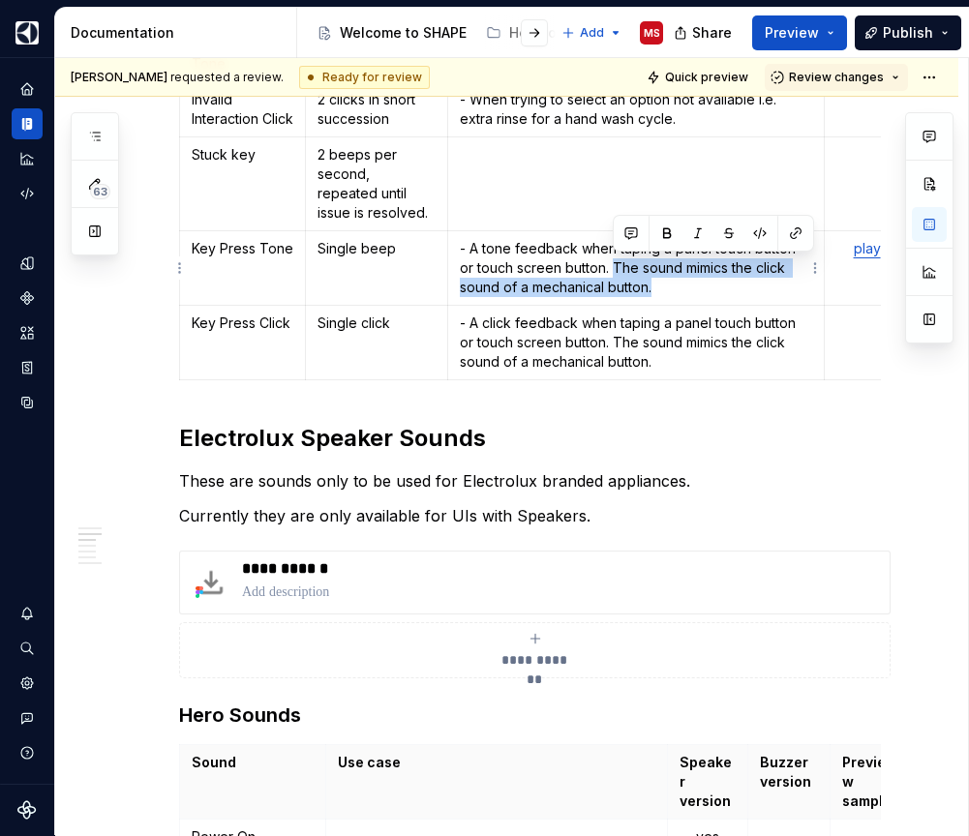
drag, startPoint x: 613, startPoint y: 266, endPoint x: 678, endPoint y: 283, distance: 66.9
click at [678, 283] on p "- A tone feedback when taping a panel touch button or touch screen button. The …" at bounding box center [636, 268] width 353 height 58
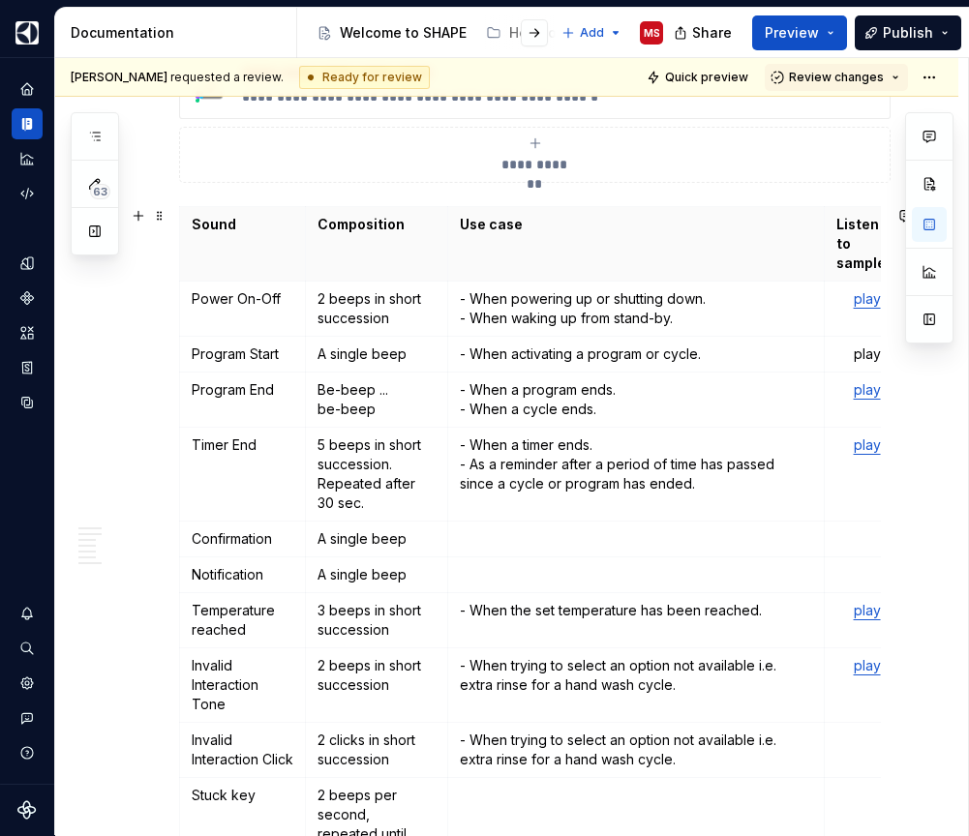
scroll to position [496, 0]
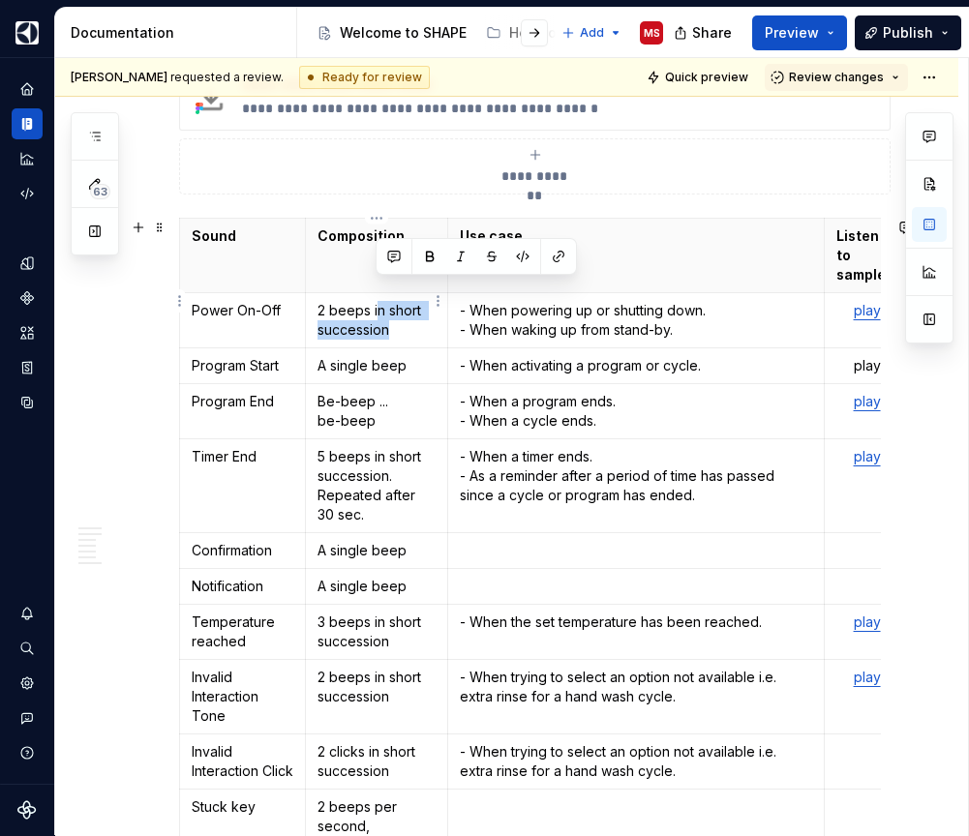
drag, startPoint x: 376, startPoint y: 287, endPoint x: 403, endPoint y: 321, distance: 44.1
click at [403, 321] on td "2 beeps in short succession" at bounding box center [377, 320] width 142 height 55
click at [574, 384] on td "- When a program ends. - When a cycle ends." at bounding box center [636, 411] width 378 height 55
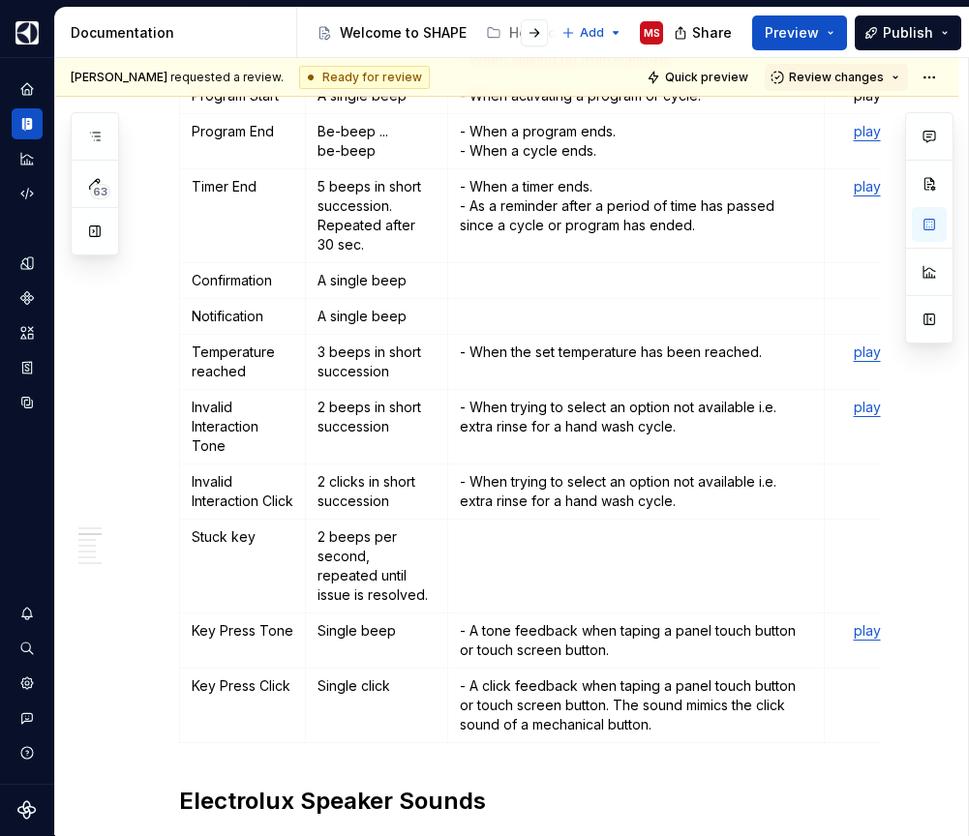
scroll to position [716, 0]
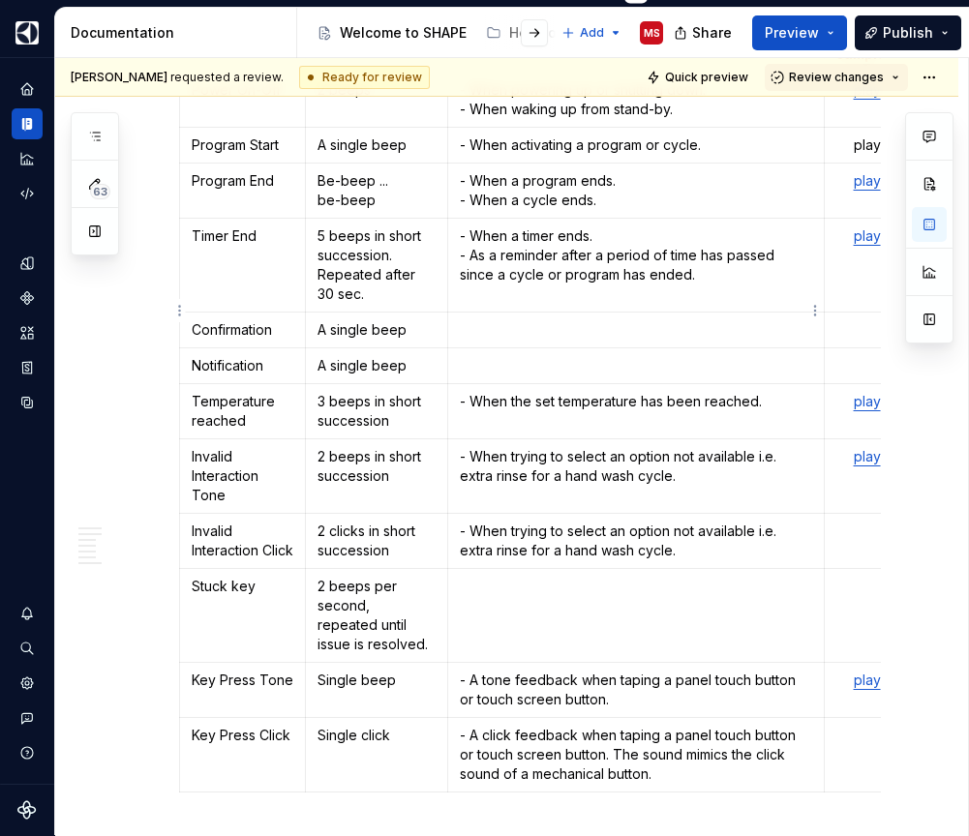
click at [600, 320] on p at bounding box center [636, 329] width 353 height 19
click at [463, 320] on p "A general" at bounding box center [636, 329] width 353 height 19
click at [570, 321] on td "- A general" at bounding box center [636, 331] width 378 height 36
click at [642, 320] on p "- A general sound for conf" at bounding box center [636, 329] width 353 height 19
click at [658, 356] on p at bounding box center [636, 365] width 353 height 19
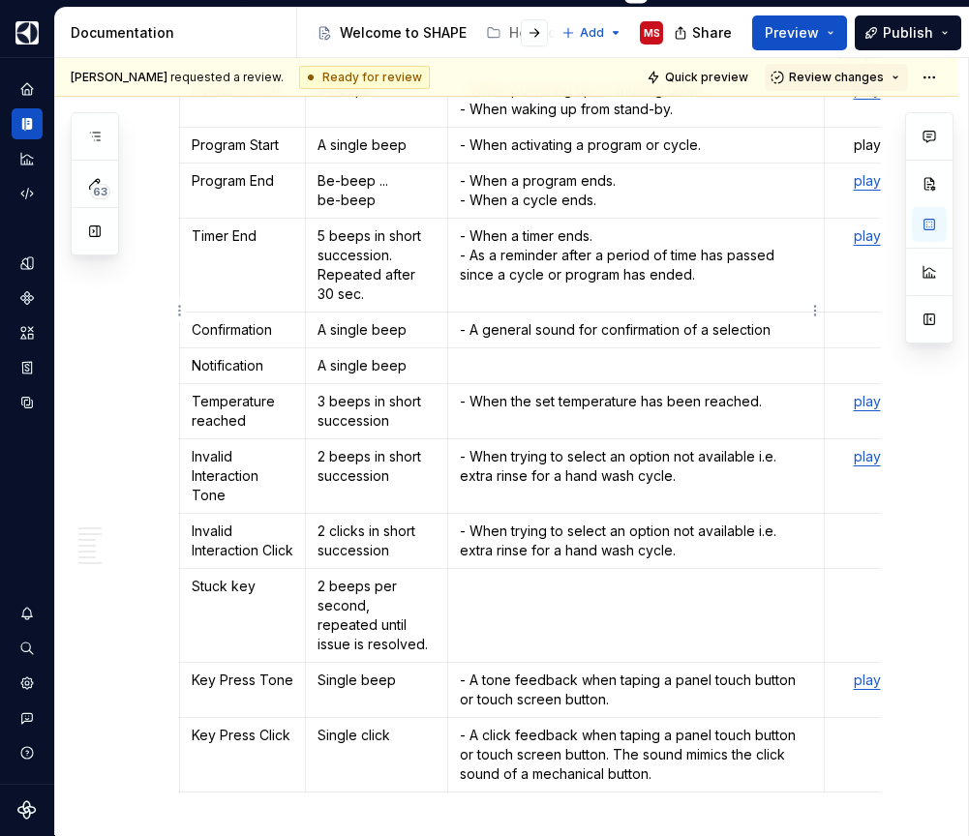
click at [778, 320] on p "- A general sound for confirmation of a selection" at bounding box center [636, 329] width 353 height 19
click at [697, 356] on p at bounding box center [636, 365] width 353 height 19
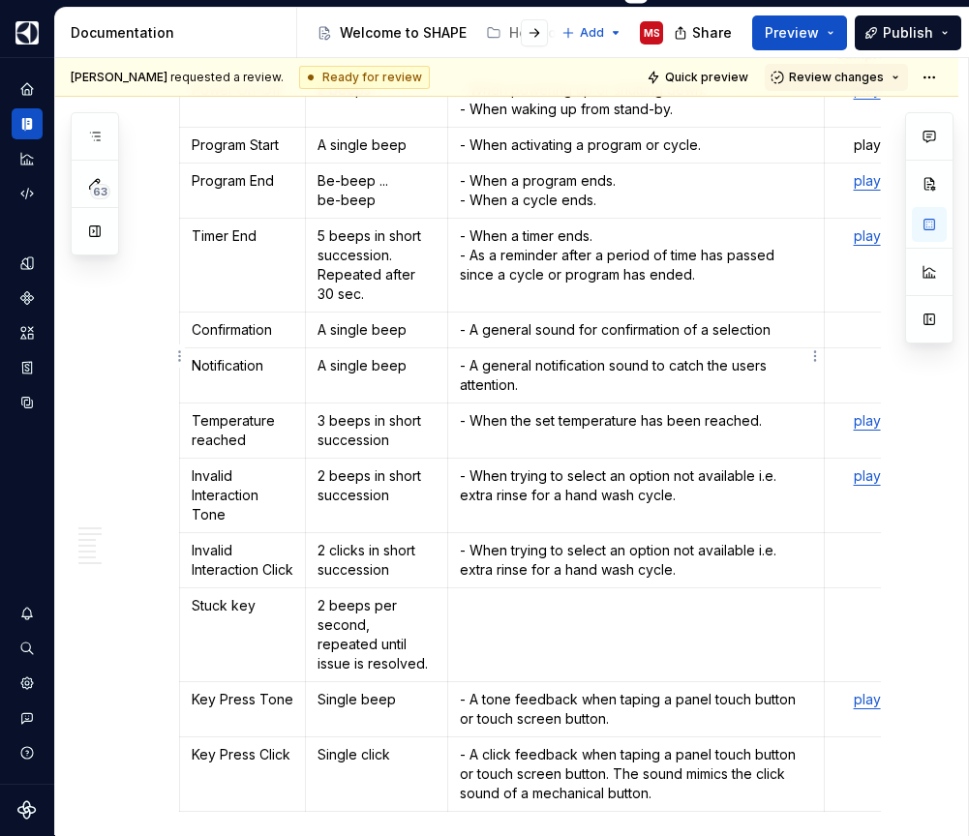
click at [490, 356] on p "- A general notification sound to catch the users attention." at bounding box center [636, 375] width 353 height 39
click at [481, 356] on p "- A general notification sound to catch the users attention." at bounding box center [636, 375] width 353 height 39
click at [547, 356] on p "- A short general notification sound to catch the users attention." at bounding box center [636, 375] width 353 height 39
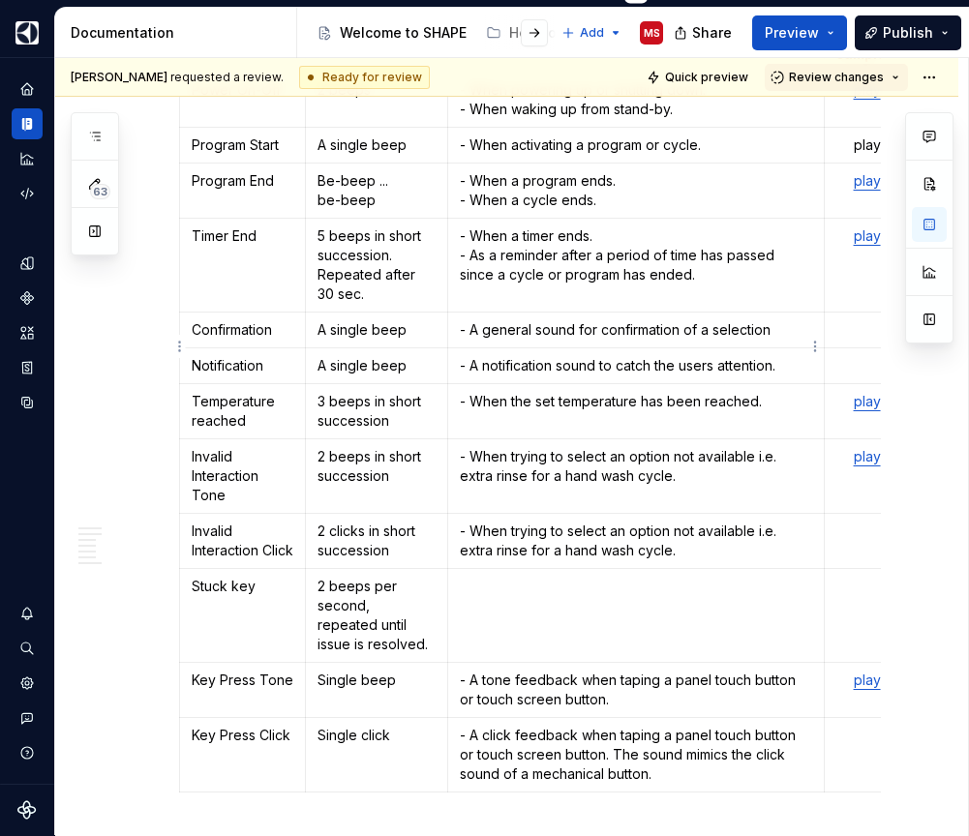
click at [582, 356] on p "- A notification sound to catch the users attention." at bounding box center [636, 365] width 353 height 19
click at [486, 356] on p "- A notification sound to catch the users attention." at bounding box center [636, 365] width 353 height 19
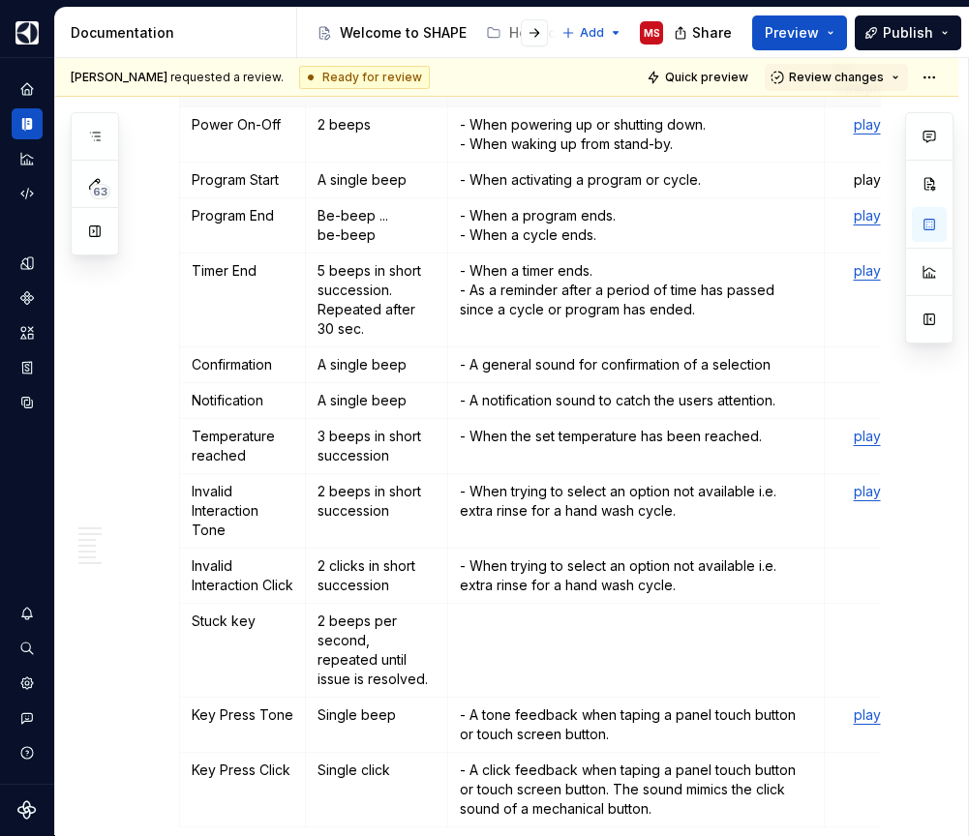
scroll to position [667, 0]
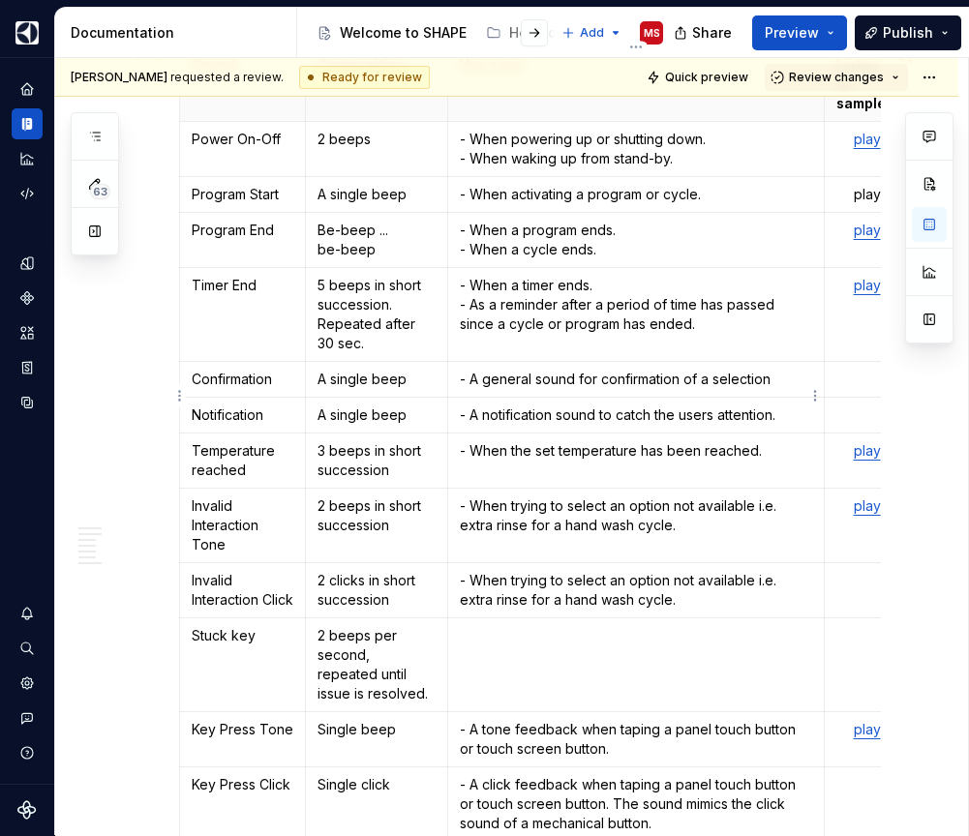
click at [792, 406] on p "- A notification sound to catch the users attention." at bounding box center [636, 415] width 353 height 19
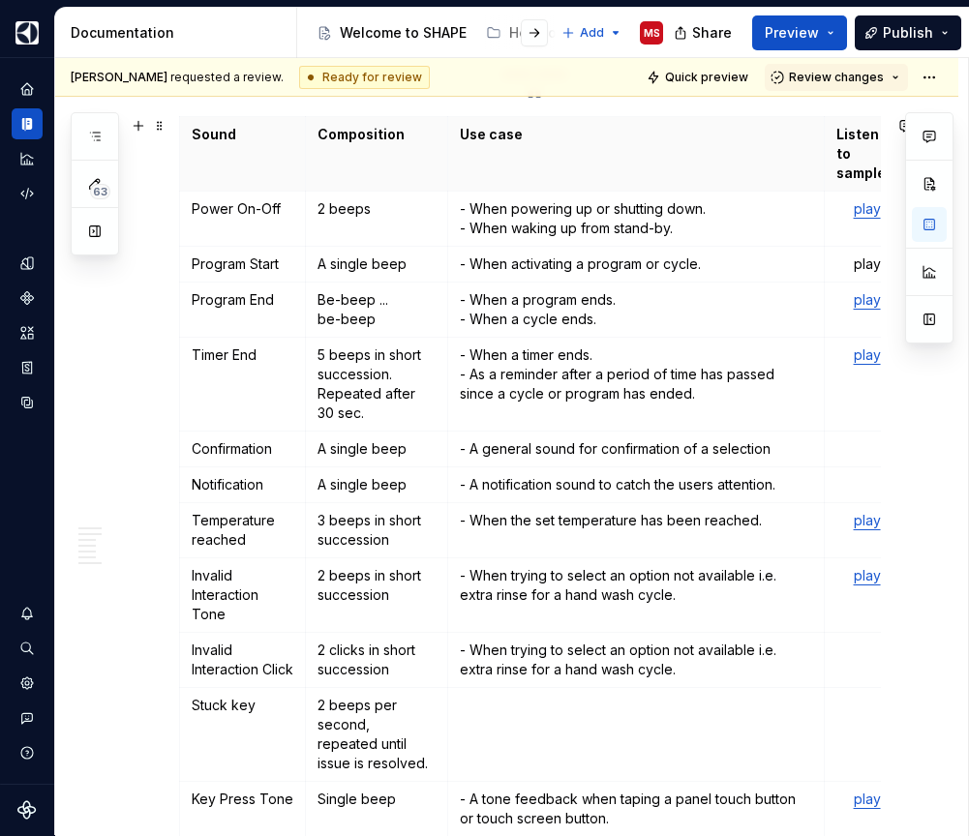
scroll to position [606, 0]
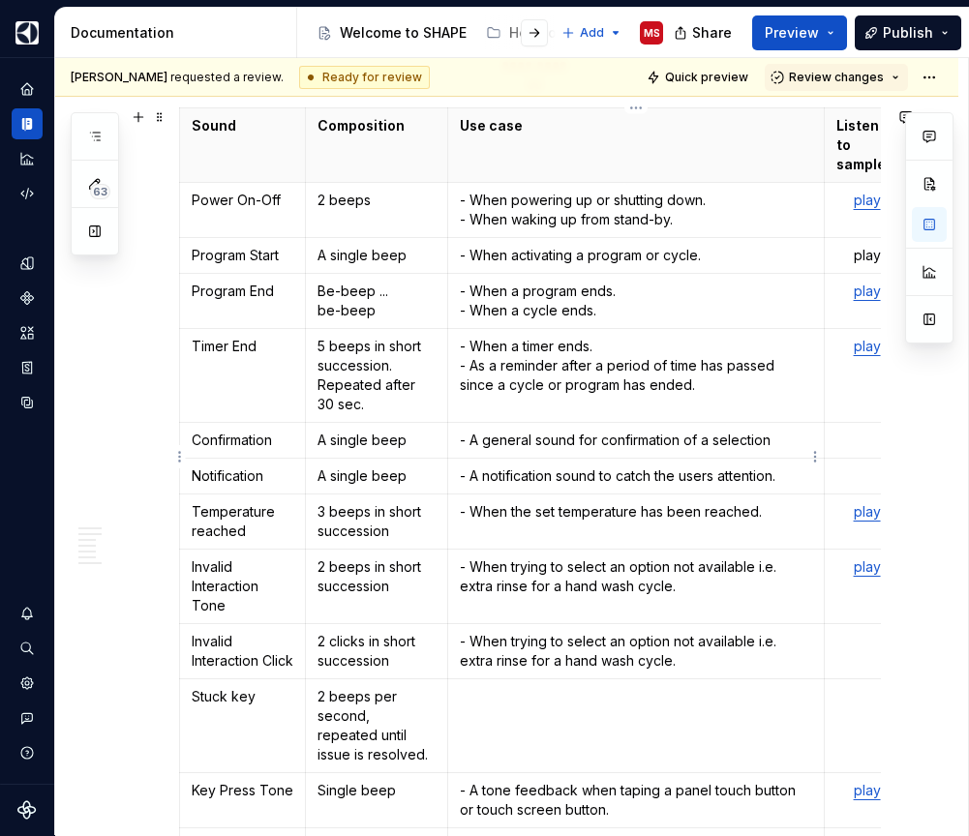
click at [483, 467] on p "- A notification sound to catch the users attention." at bounding box center [636, 476] width 353 height 19
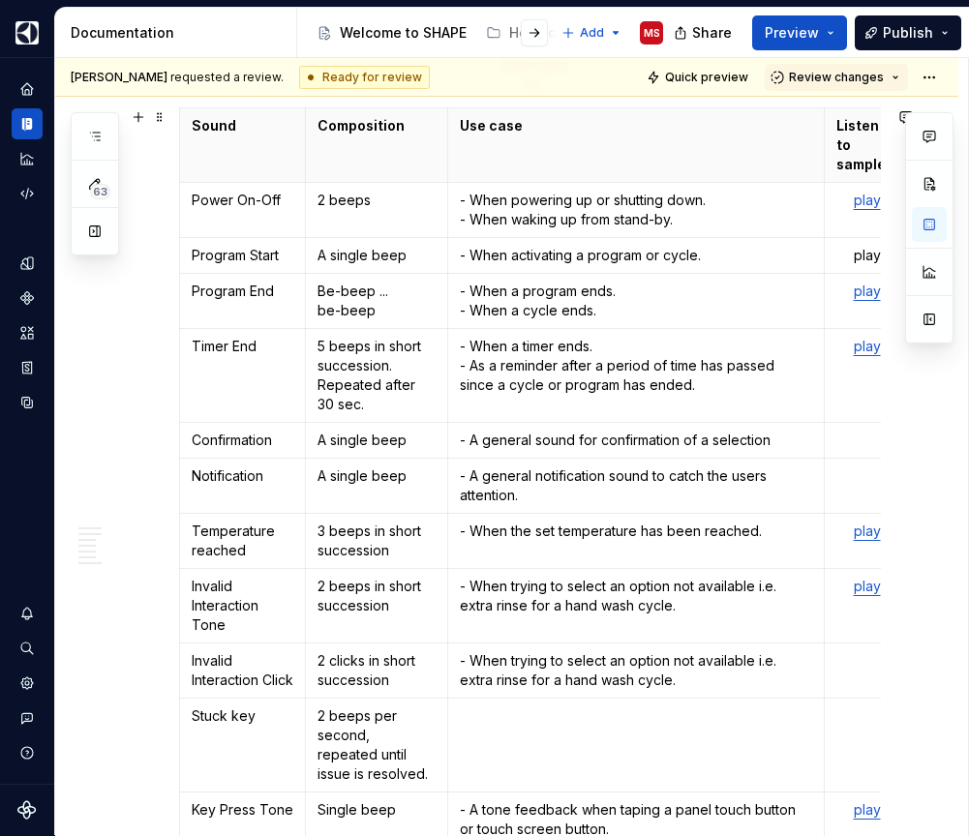
click at [602, 569] on td "- When trying to select an option not available i.e. extra rinse for a hand was…" at bounding box center [636, 606] width 378 height 75
click at [557, 478] on p "- A general notification sound to catch the users attention." at bounding box center [636, 486] width 353 height 39
click at [679, 467] on p "- A general notification sound to catch the users attention" at bounding box center [636, 486] width 353 height 39
click at [623, 481] on p "- A general notification sound to direct the users attention" at bounding box center [636, 486] width 353 height 39
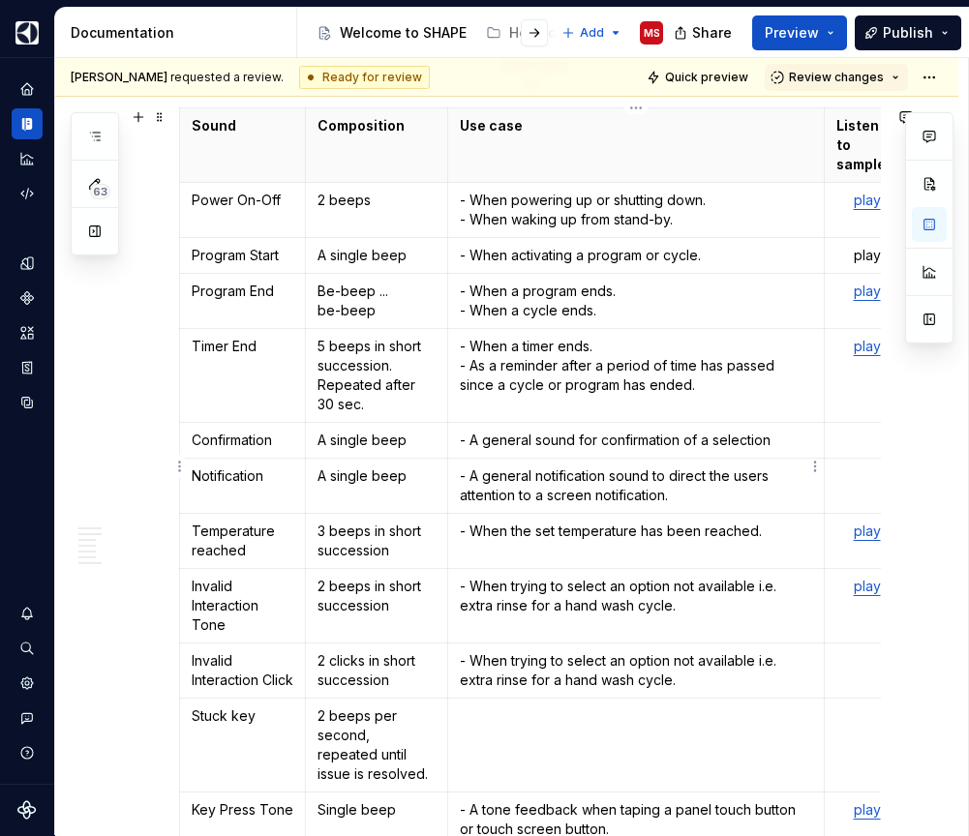
click at [588, 467] on p "- A general notification sound to direct the users attention to a screen notifi…" at bounding box center [636, 486] width 353 height 39
click at [617, 478] on p "- A general sound to direct the users attention to a screen notification." at bounding box center [636, 486] width 353 height 39
click at [493, 476] on p "- A general sound to direct the users attention to a screen notification." at bounding box center [636, 486] width 353 height 39
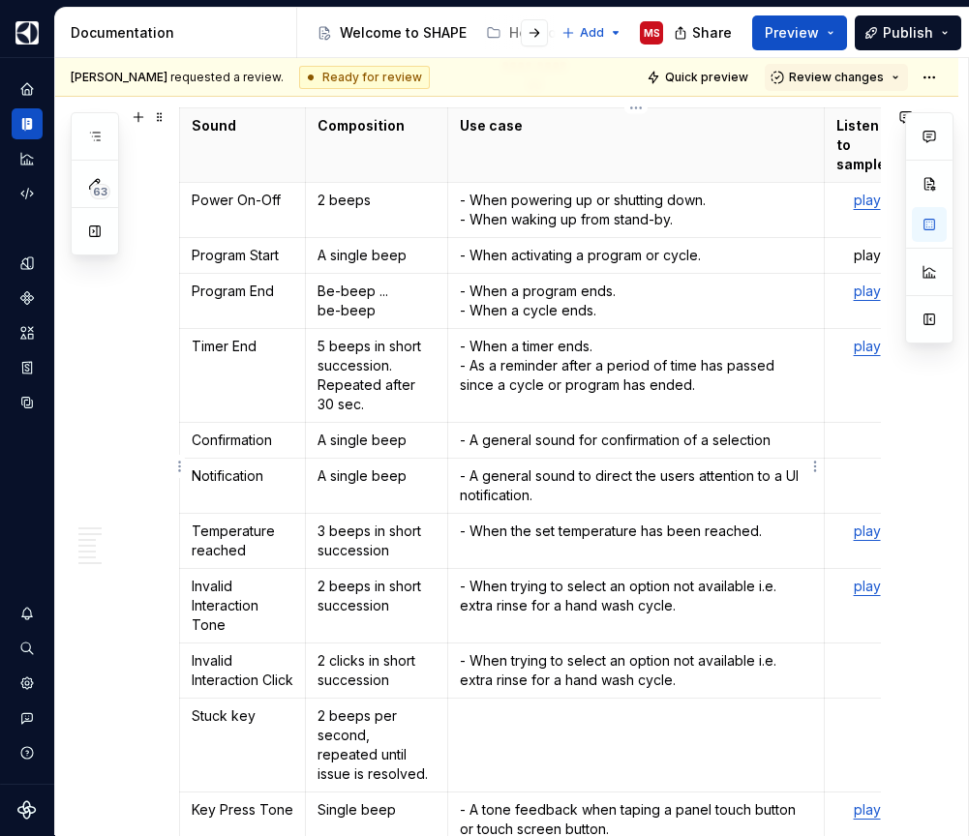
click at [612, 486] on td "- A general sound to direct the users attention to a UI notification." at bounding box center [636, 486] width 378 height 55
click at [489, 522] on p "- When the set temperature has been reached." at bounding box center [636, 531] width 353 height 19
click at [621, 522] on p "- A specific notification the set temperature has been reached." at bounding box center [636, 541] width 353 height 39
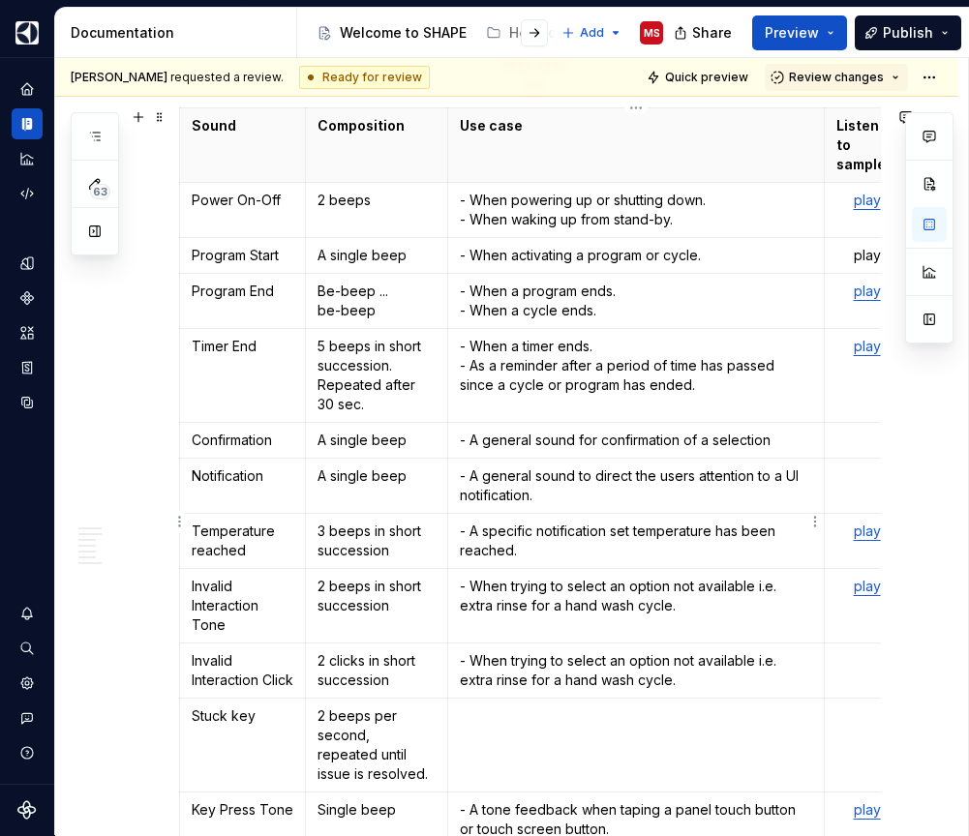
click at [561, 522] on p "- A specific notification set temperature has been reached." at bounding box center [636, 541] width 353 height 39
click at [685, 533] on p "- A specific sound to notify that the set temperature has been reached." at bounding box center [636, 541] width 353 height 39
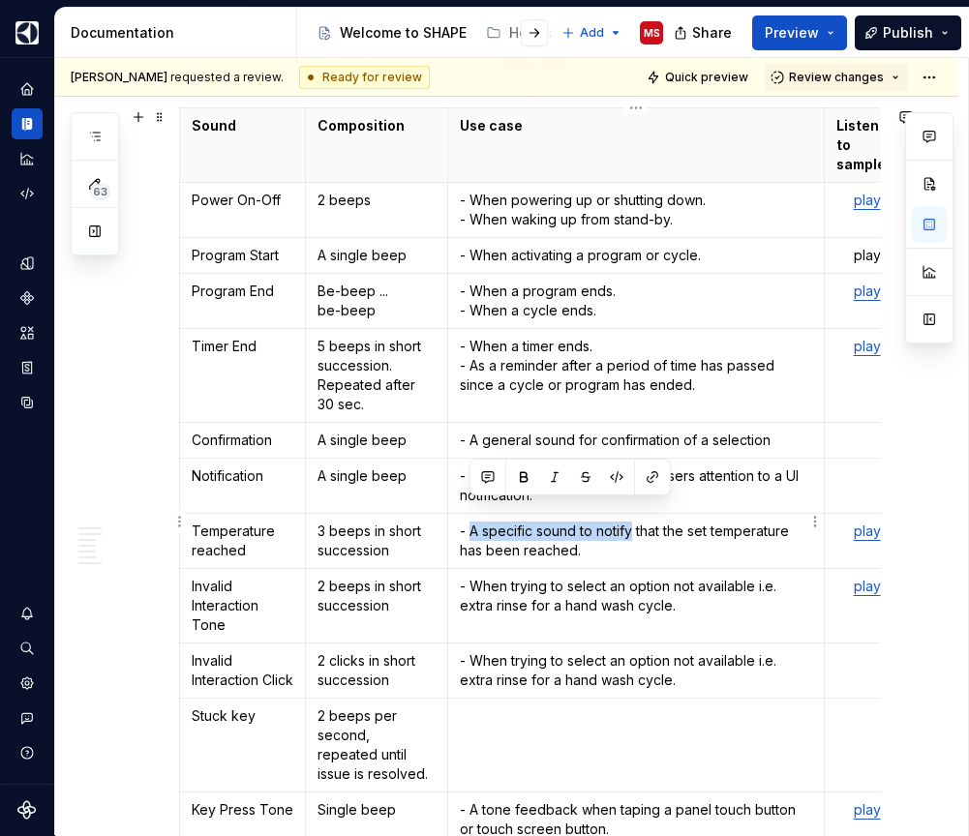
drag, startPoint x: 634, startPoint y: 508, endPoint x: 470, endPoint y: 509, distance: 163.6
click at [470, 522] on p "- A specific sound to notify that the set temperature has been reached." at bounding box center [636, 541] width 353 height 39
drag, startPoint x: 642, startPoint y: 517, endPoint x: 473, endPoint y: 506, distance: 168.8
click at [473, 522] on p "- When the appliance wants to communication that the set temperature has been r…" at bounding box center [636, 541] width 353 height 39
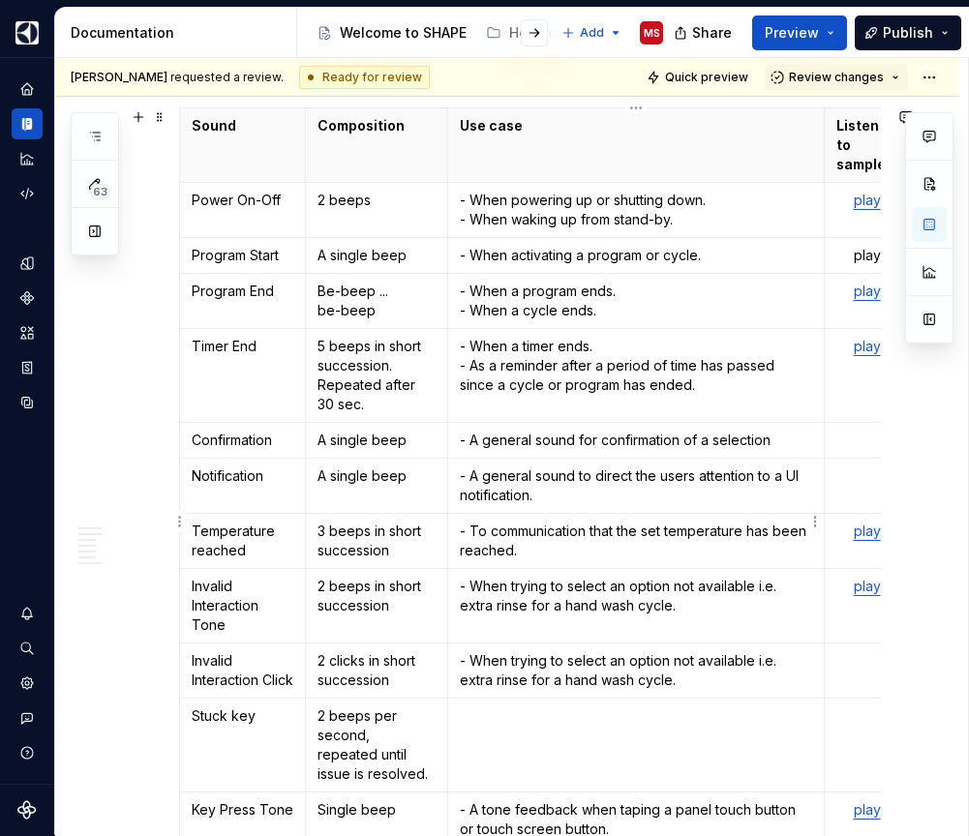
click at [625, 527] on p "- To communication that the set temperature has been reached." at bounding box center [636, 541] width 353 height 39
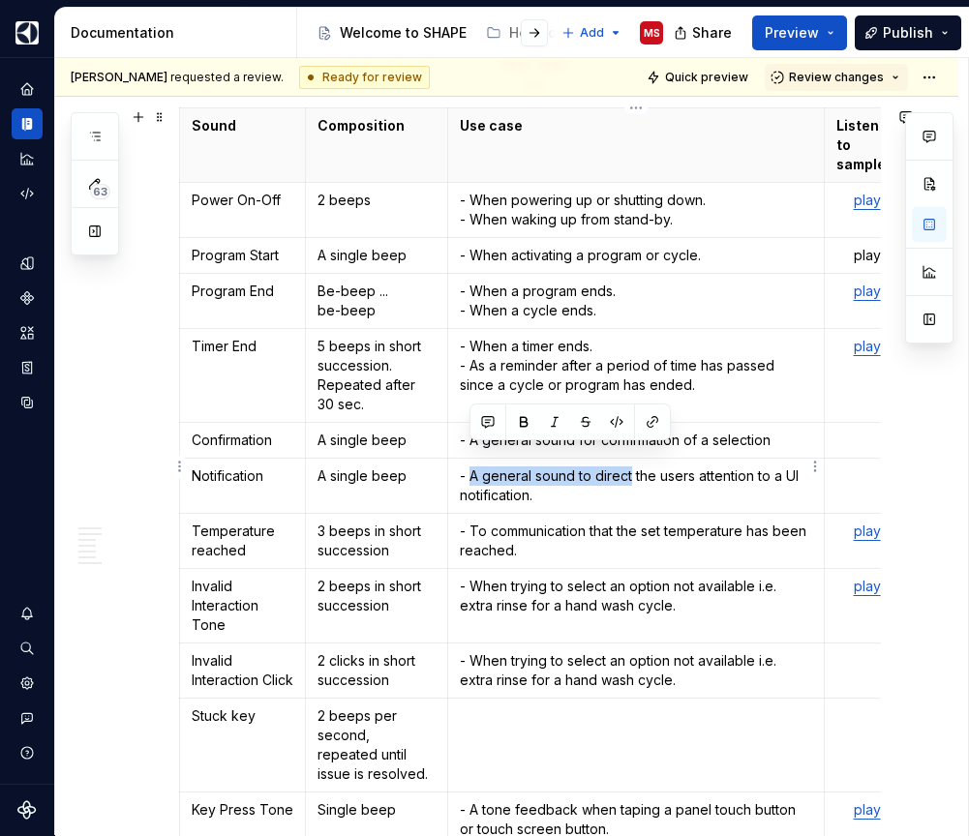
drag, startPoint x: 631, startPoint y: 456, endPoint x: 474, endPoint y: 450, distance: 156.9
click at [474, 467] on p "- A general sound to direct the users attention to a UI notification." at bounding box center [636, 486] width 353 height 39
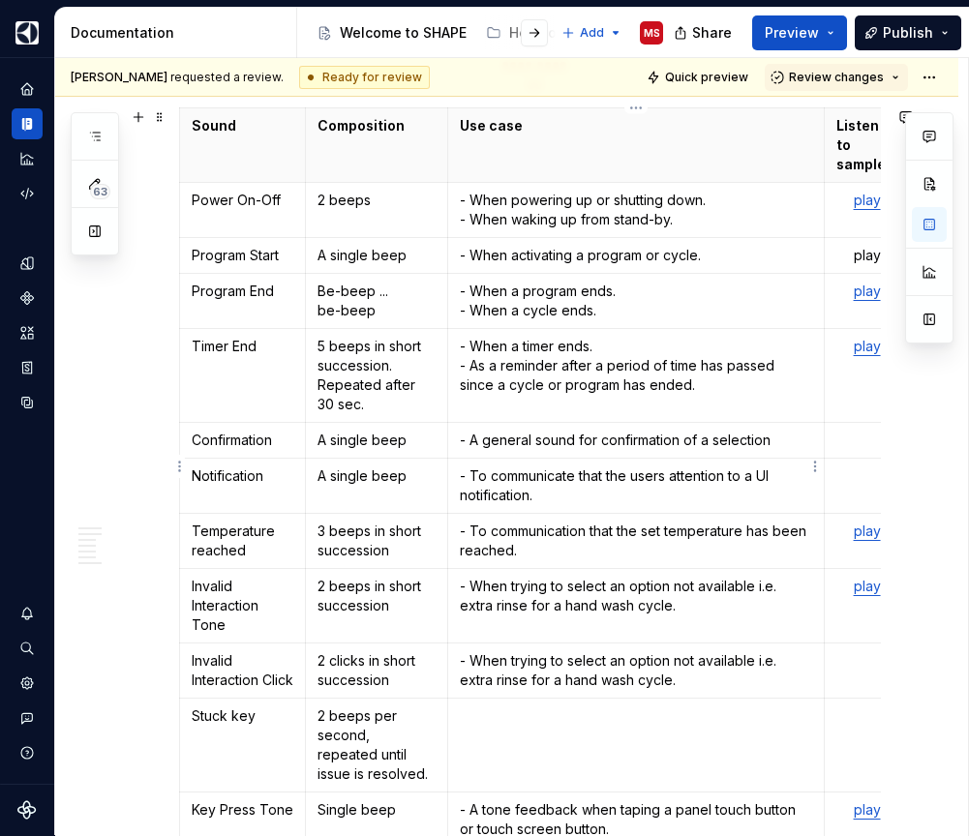
click at [729, 467] on p "- To communicate that the users attention to a UI notification." at bounding box center [636, 486] width 353 height 39
click at [683, 467] on p "- To communicate that the users attention to a UI notification." at bounding box center [636, 486] width 353 height 39
drag, startPoint x: 787, startPoint y: 457, endPoint x: 546, endPoint y: 479, distance: 242.1
click at [546, 479] on p "- To communicate that the users has a notification to a UI notification." at bounding box center [636, 486] width 353 height 39
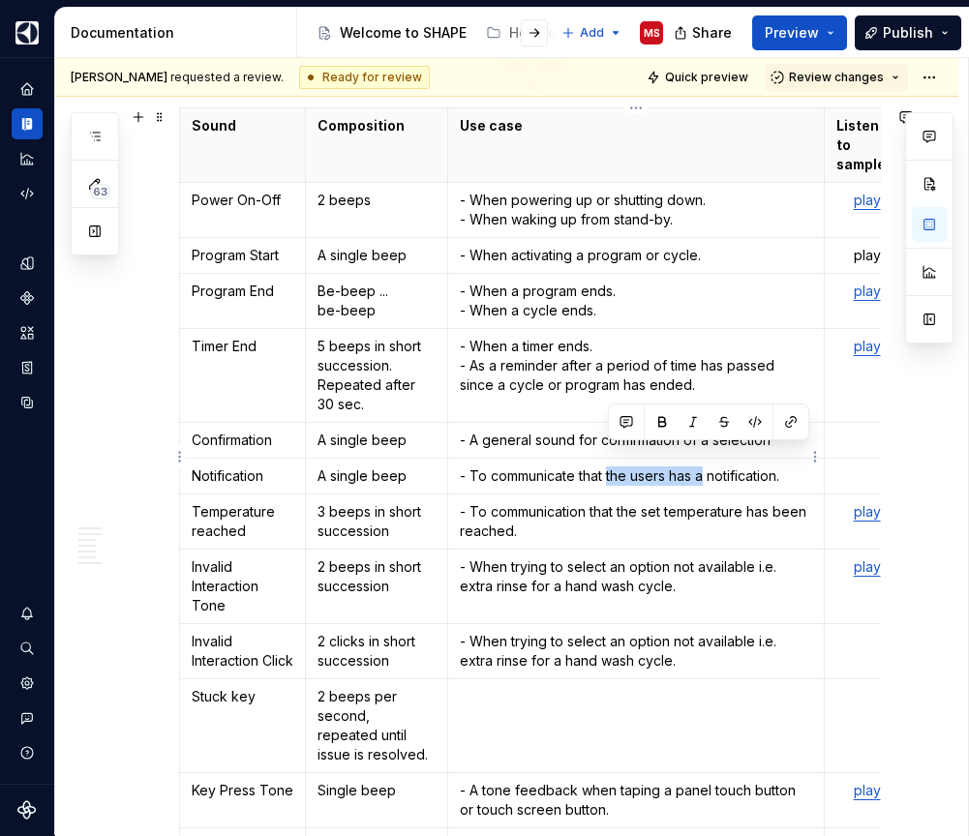
drag, startPoint x: 610, startPoint y: 455, endPoint x: 705, endPoint y: 454, distance: 94.9
click at [705, 467] on p "- To communicate that the users has a notification." at bounding box center [636, 476] width 353 height 19
click at [767, 431] on p "- A general sound for confirmation of a selection" at bounding box center [636, 440] width 353 height 19
click at [780, 431] on p "- A general sound for confirmation of a selection" at bounding box center [636, 440] width 353 height 19
click at [643, 431] on p "- A general sound for confirmation of a selection" at bounding box center [636, 440] width 353 height 19
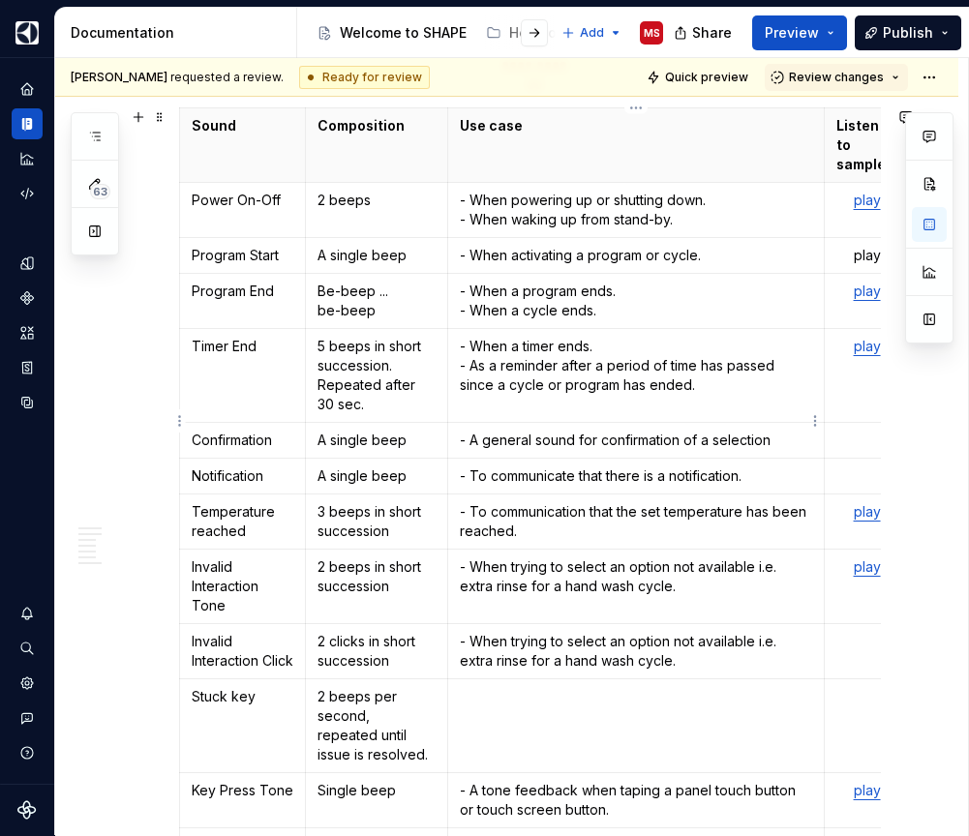
click at [643, 431] on p "- A general sound for confirmation of a selection" at bounding box center [636, 440] width 353 height 19
click at [764, 431] on p "- A general sound as feed-back of a selection" at bounding box center [636, 440] width 353 height 19
click at [733, 363] on p "- When a timer ends. - As a reminder after a period of time has passed since a …" at bounding box center [636, 366] width 353 height 58
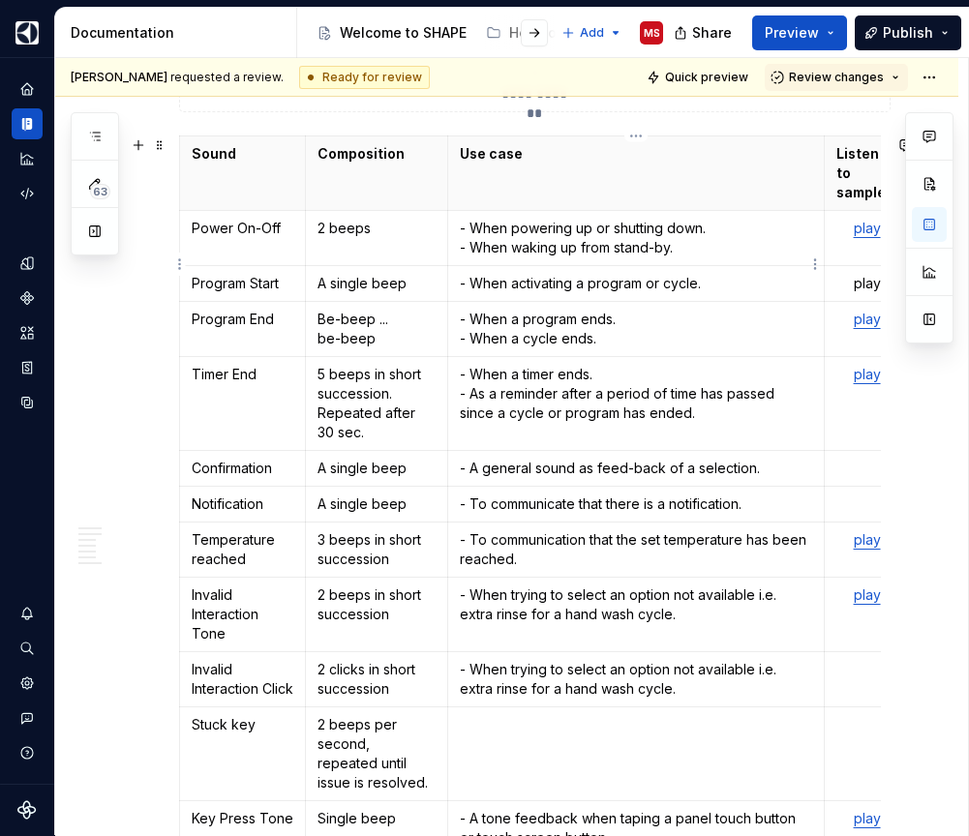
click at [736, 274] on p "- When activating a program or cycle." at bounding box center [636, 283] width 353 height 19
click at [586, 459] on p "- A general sound for confirmation of a selection" at bounding box center [636, 468] width 353 height 19
click at [675, 459] on p "- A general sound to confirmation of a selection" at bounding box center [636, 468] width 353 height 19
click at [671, 459] on p "- A general sound to confirma of a selection" at bounding box center [636, 468] width 353 height 19
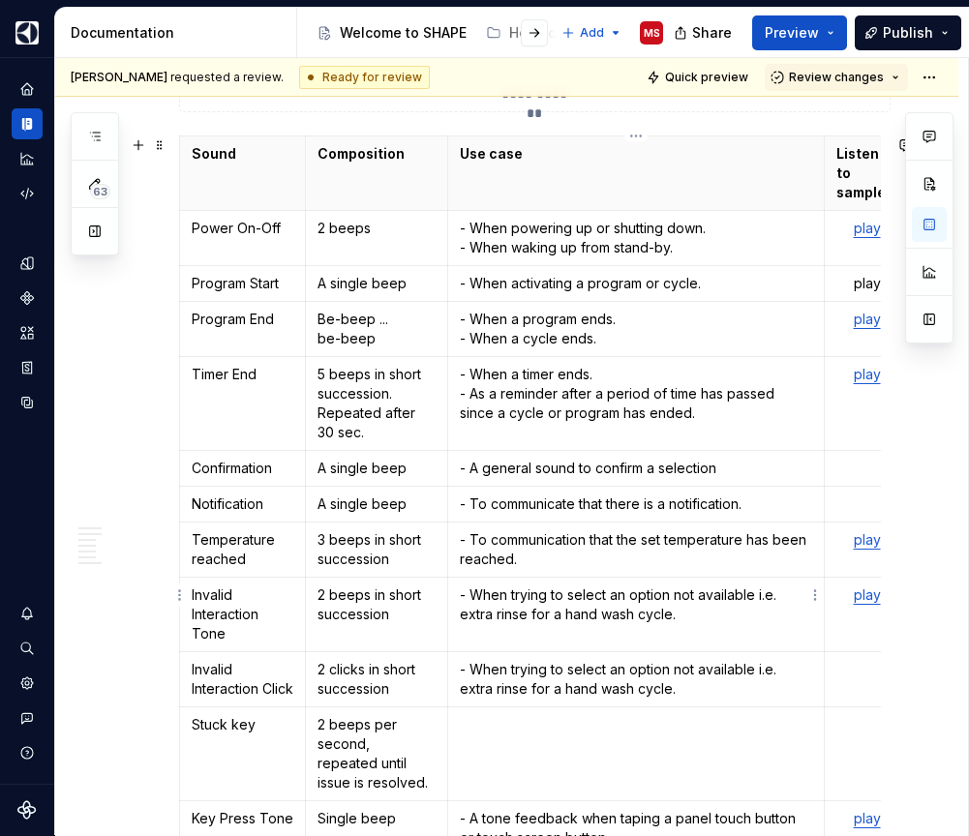
click at [748, 586] on p "- When trying to select an option not available i.e. extra rinse for a hand was…" at bounding box center [636, 605] width 353 height 39
click at [745, 459] on p "- A general sound to confirm a selection" at bounding box center [636, 468] width 353 height 19
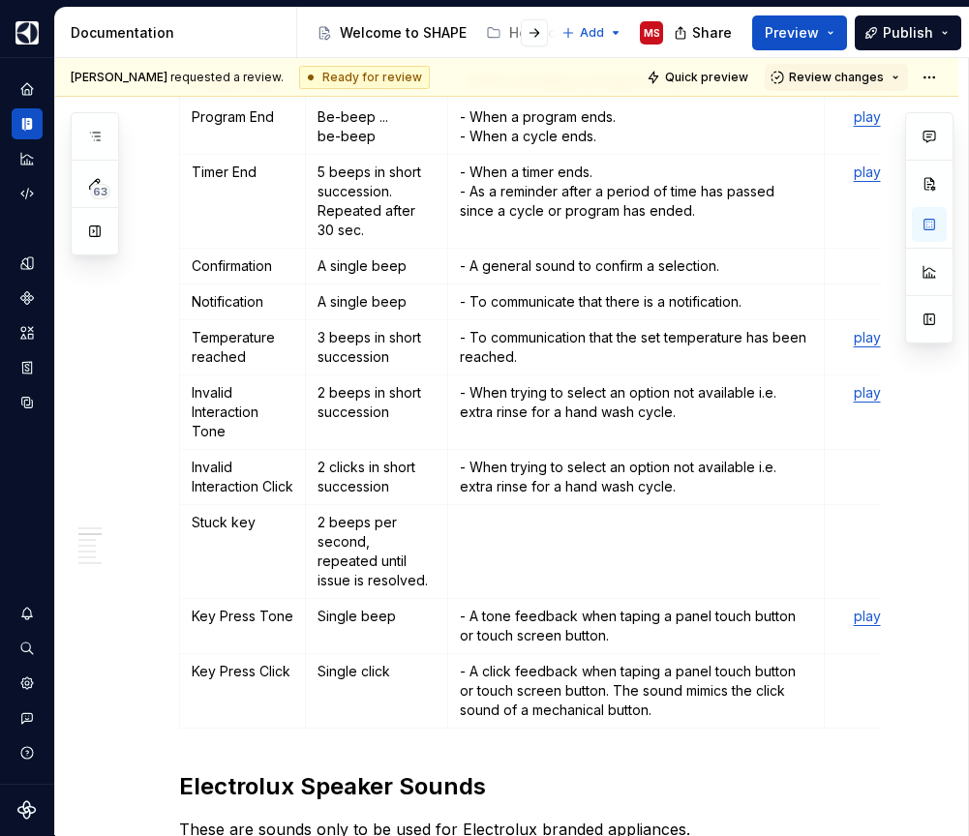
scroll to position [811, 0]
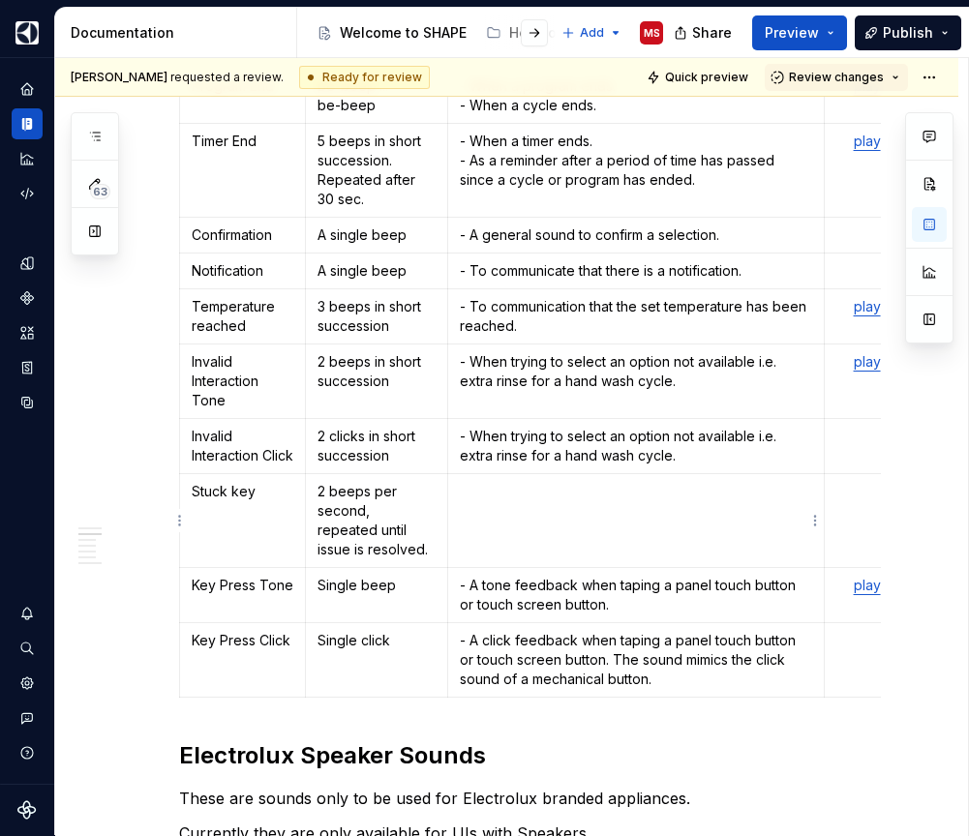
click at [686, 527] on td at bounding box center [636, 521] width 378 height 94
click at [543, 490] on p "- When a key is covered or" at bounding box center [636, 491] width 353 height 19
click at [713, 487] on p "- When a key or button is covered or" at bounding box center [636, 491] width 353 height 19
drag, startPoint x: 718, startPoint y: 490, endPoint x: 512, endPoint y: 488, distance: 206.2
click at [512, 488] on p "- When a key or button is covered or" at bounding box center [636, 491] width 353 height 19
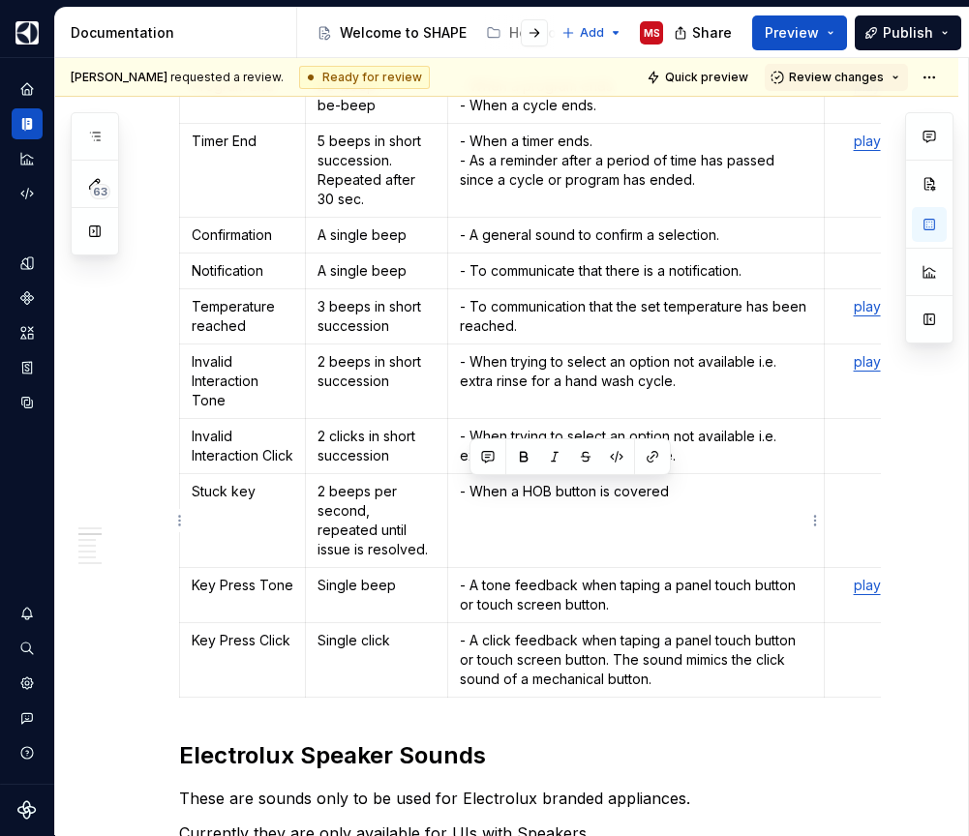
drag, startPoint x: 684, startPoint y: 495, endPoint x: 473, endPoint y: 488, distance: 211.1
click at [473, 488] on p "- When a HOB button is covered" at bounding box center [636, 491] width 353 height 19
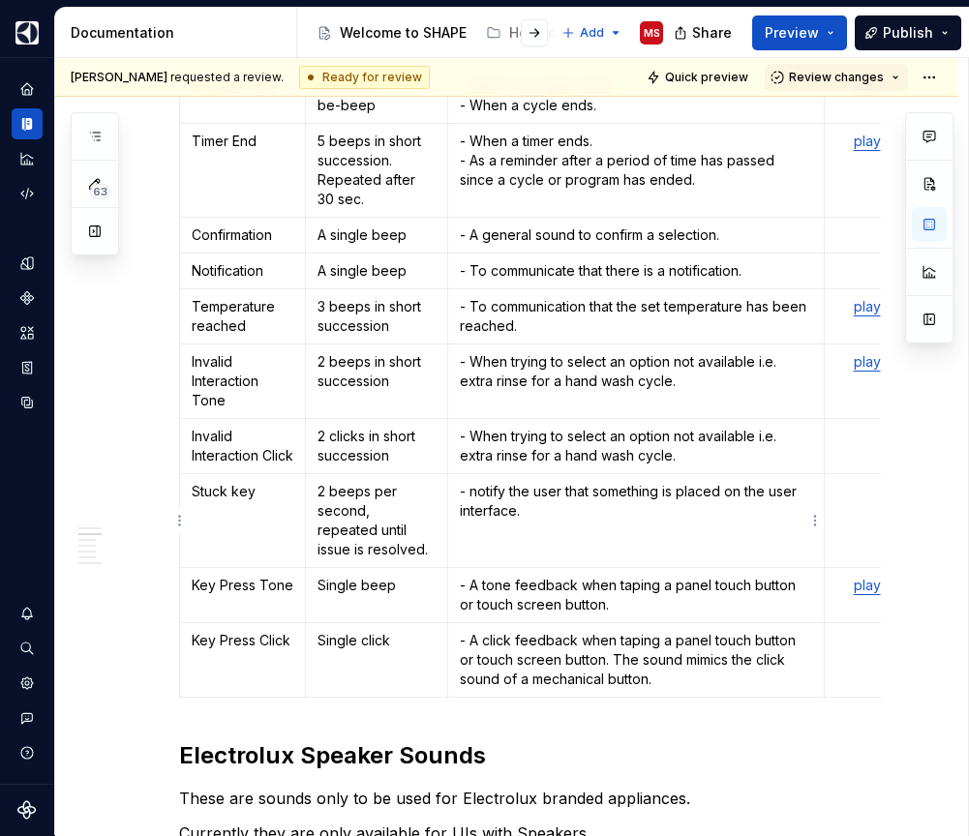
click at [472, 491] on p "- notify the user that something is placed on the user interface." at bounding box center [636, 501] width 353 height 39
click at [580, 504] on p "- To notify the user that something is placed on the user interface." at bounding box center [636, 501] width 353 height 39
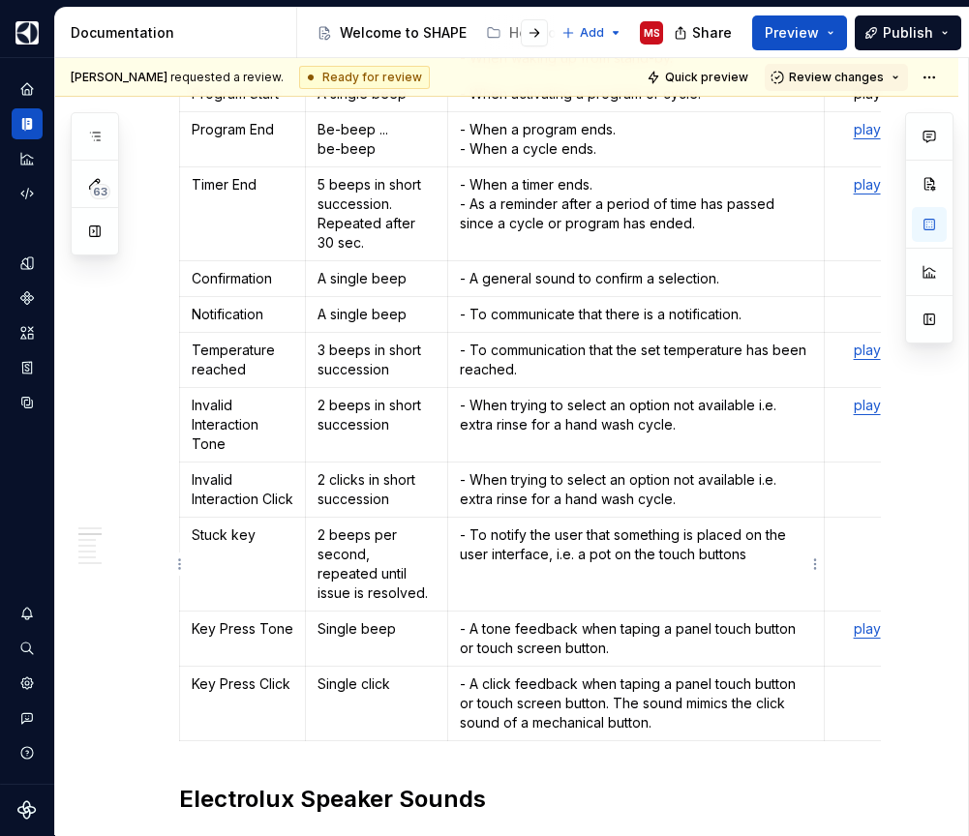
click at [657, 555] on p "- To notify the user that something is placed on the user interface, i.e. a pot…" at bounding box center [636, 545] width 353 height 39
click at [790, 555] on p "- To notify the user that something is placed on the user interface, i.e. a pot…" at bounding box center [636, 545] width 353 height 39
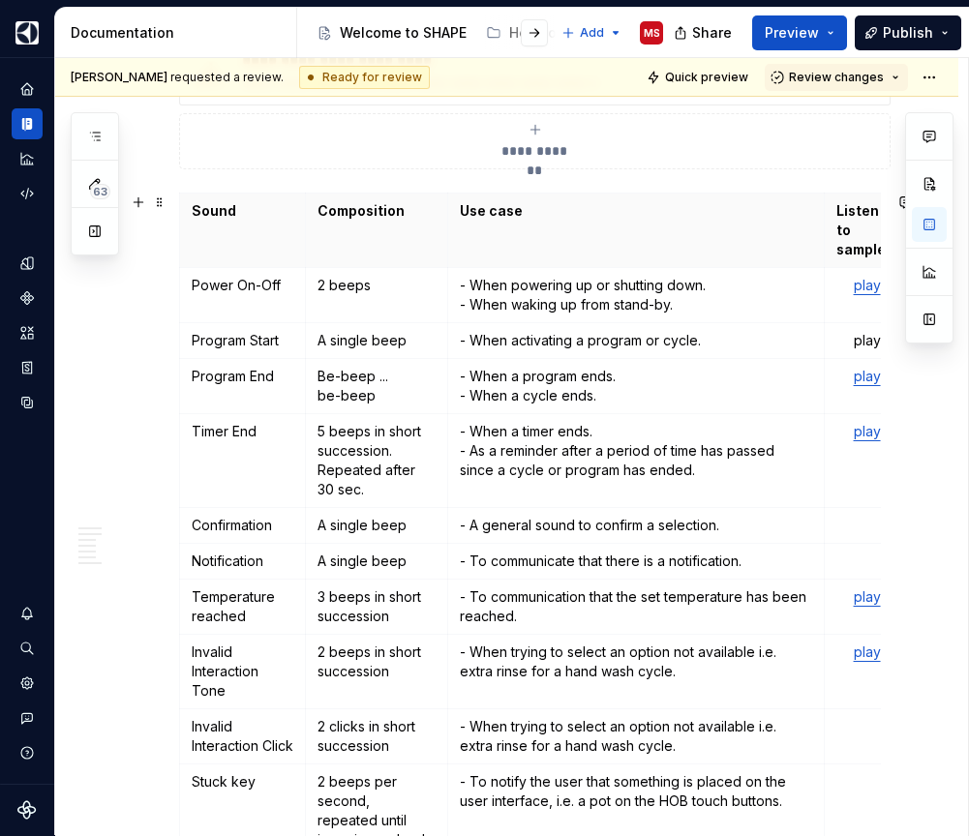
scroll to position [542, 0]
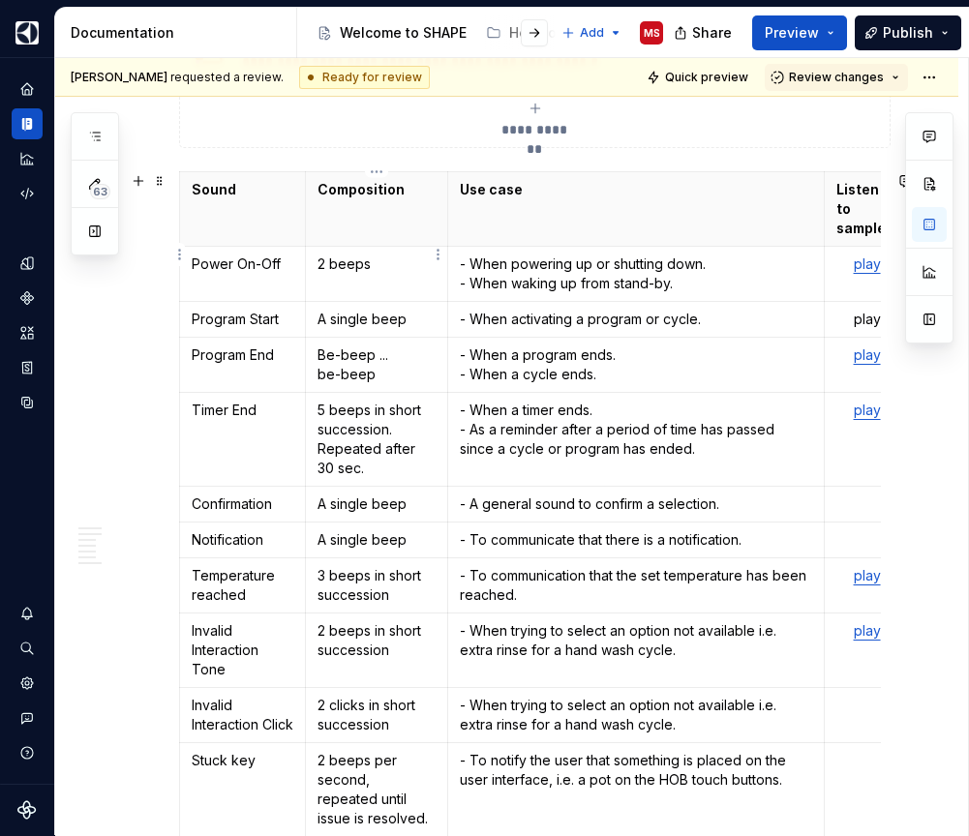
click at [390, 255] on p "2 beeps" at bounding box center [376, 264] width 118 height 19
click at [616, 255] on p "- When powering up or shutting down. - When waking up from stand-by." at bounding box center [636, 274] width 353 height 39
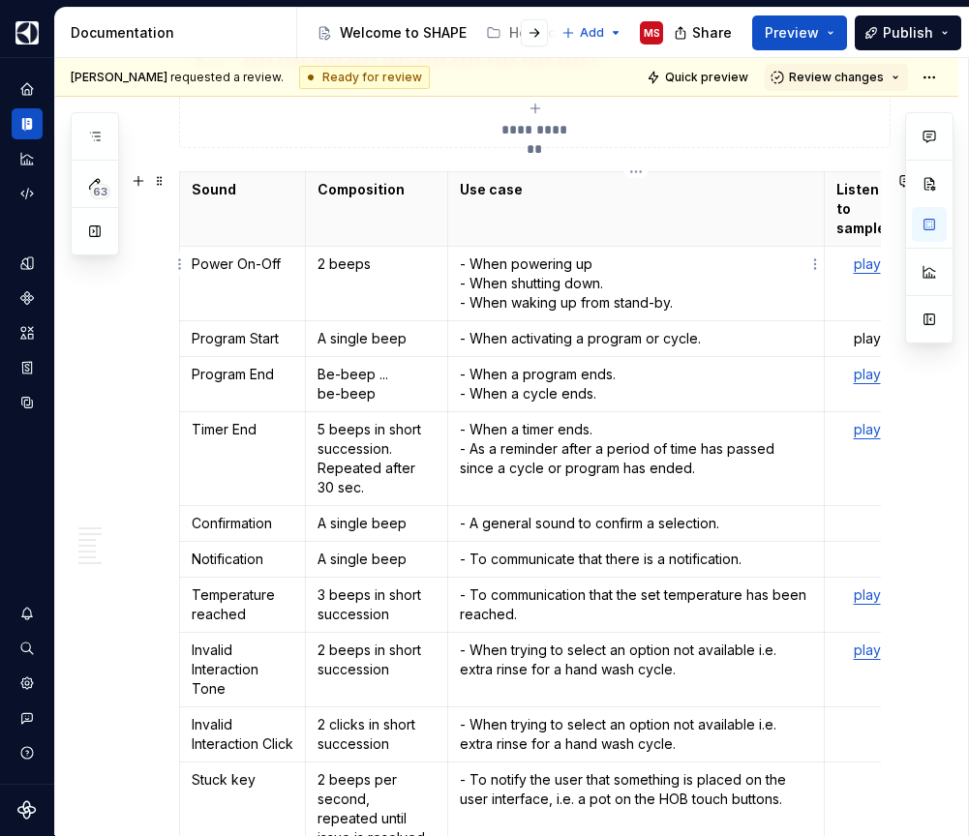
click at [656, 269] on p "- When powering up - When shutting down. - When waking up from stand-by." at bounding box center [636, 284] width 353 height 58
click at [644, 255] on p "- When powering up - When shutting down. - When waking up from stand-by." at bounding box center [636, 284] width 353 height 58
click at [702, 284] on p "- When powering up. - When shutting down. - When waking up from stand-by." at bounding box center [636, 284] width 353 height 58
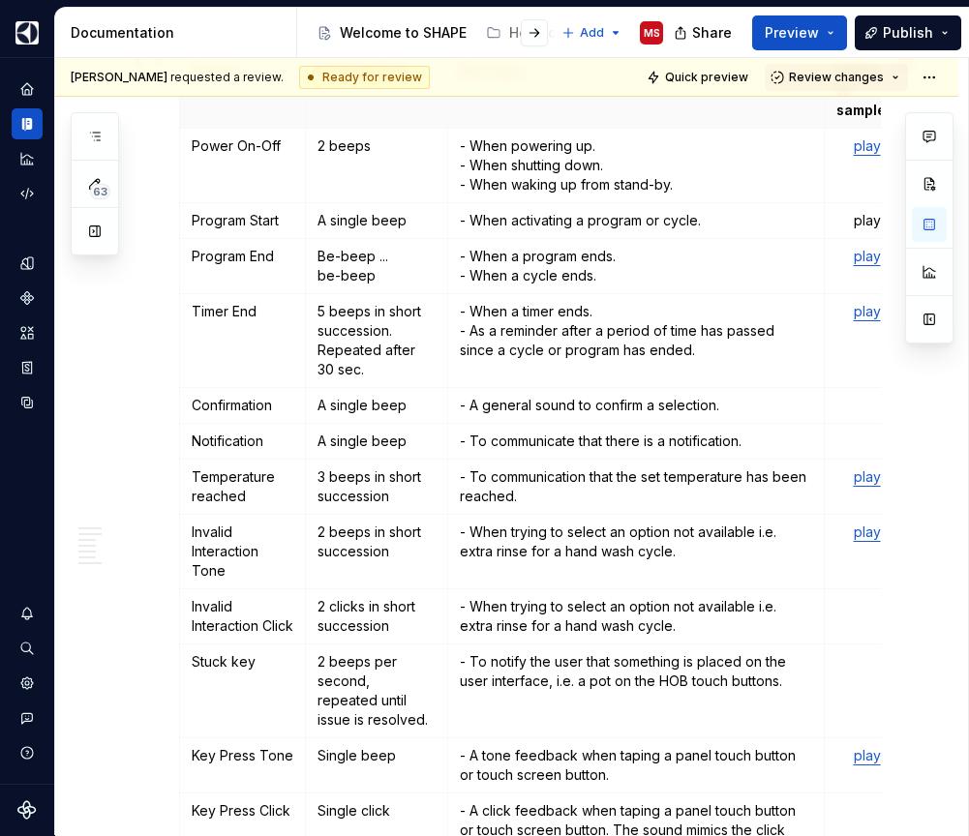
scroll to position [681, 0]
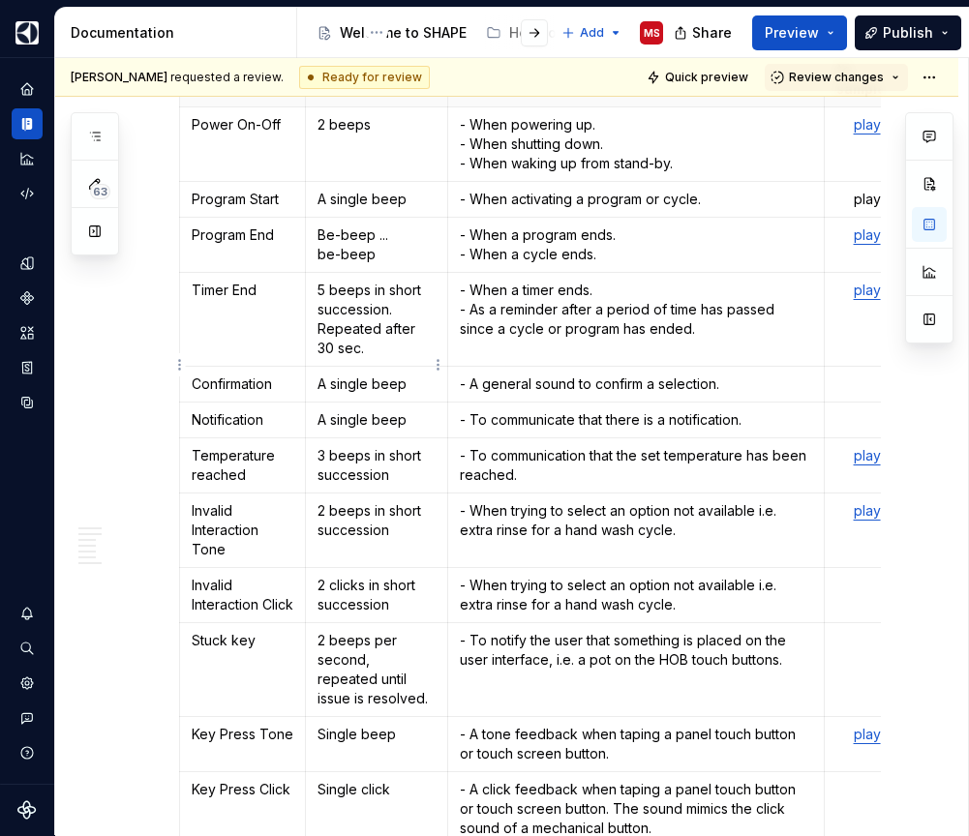
click at [419, 375] on p "A single beep" at bounding box center [376, 384] width 118 height 19
click at [417, 410] on p "A single beep" at bounding box center [376, 419] width 118 height 19
click at [408, 451] on p "3 beeps in short succession" at bounding box center [376, 465] width 118 height 39
click at [406, 512] on p "2 beeps in short succession" at bounding box center [376, 520] width 118 height 39
click at [408, 582] on p "2 clicks in short succession" at bounding box center [376, 595] width 118 height 39
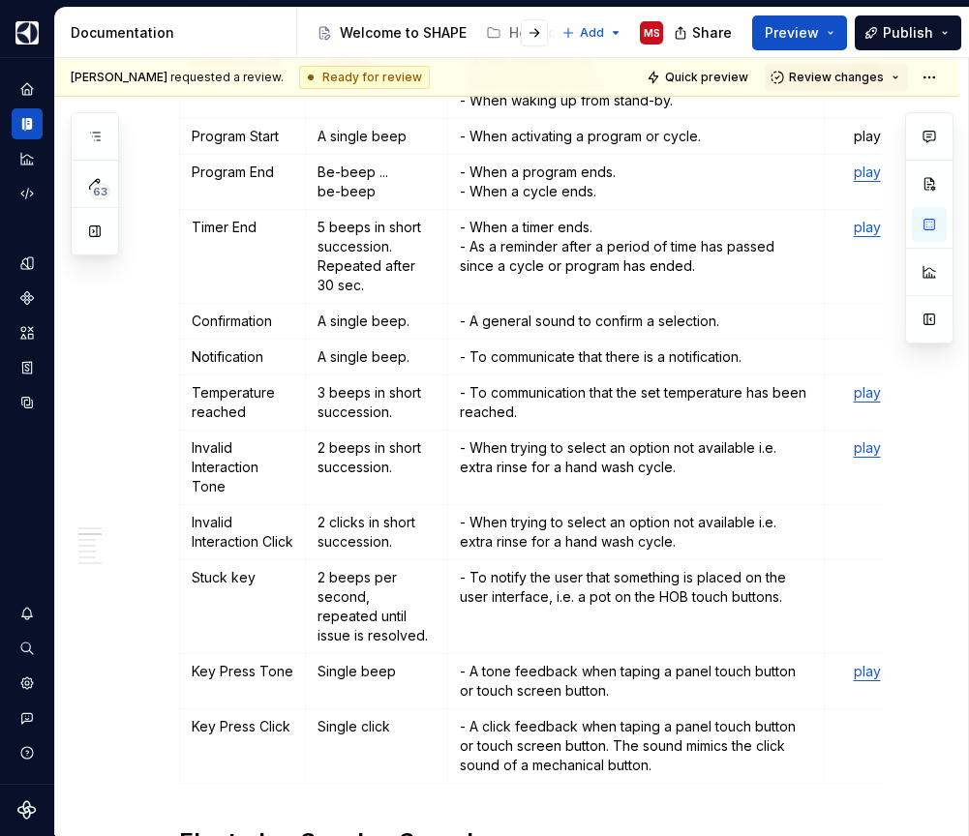
scroll to position [764, 0]
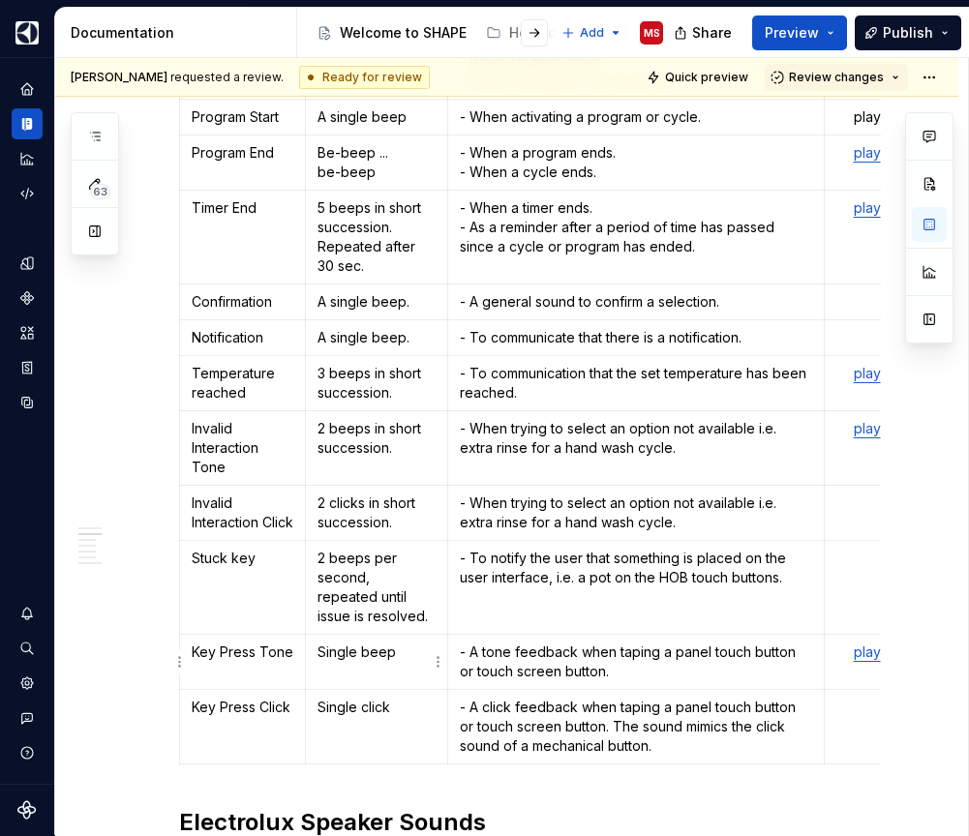
click at [400, 658] on p "Single beep" at bounding box center [376, 652] width 118 height 19
click at [395, 719] on td "Single click" at bounding box center [377, 727] width 142 height 75
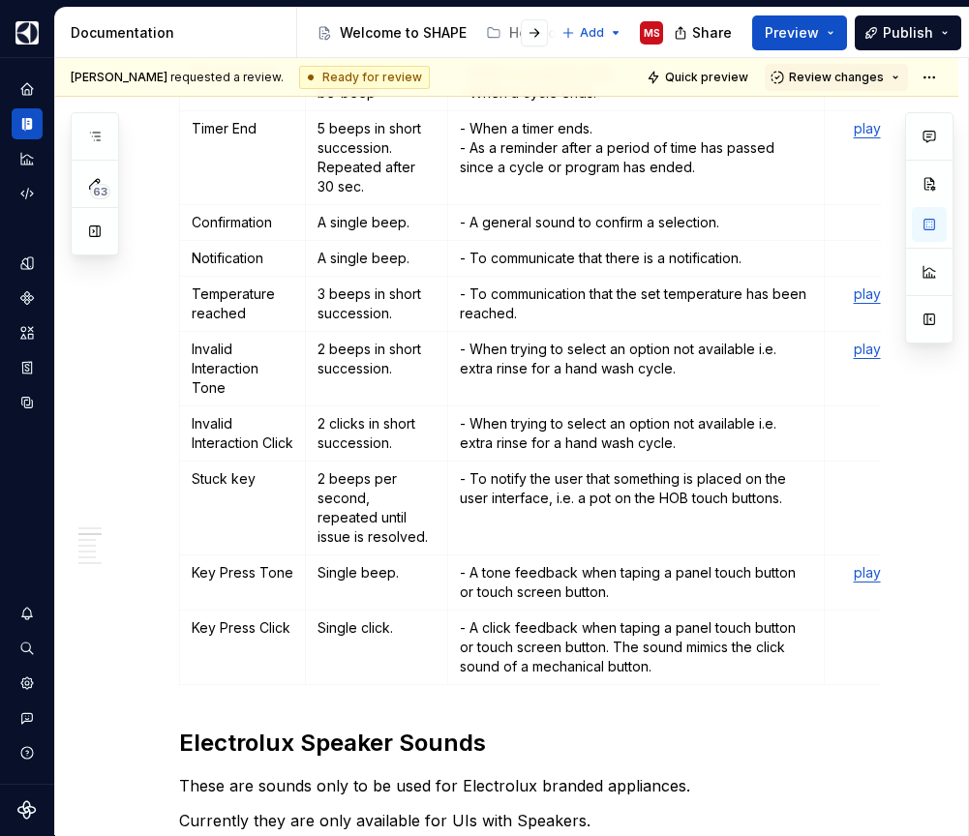
scroll to position [847, 0]
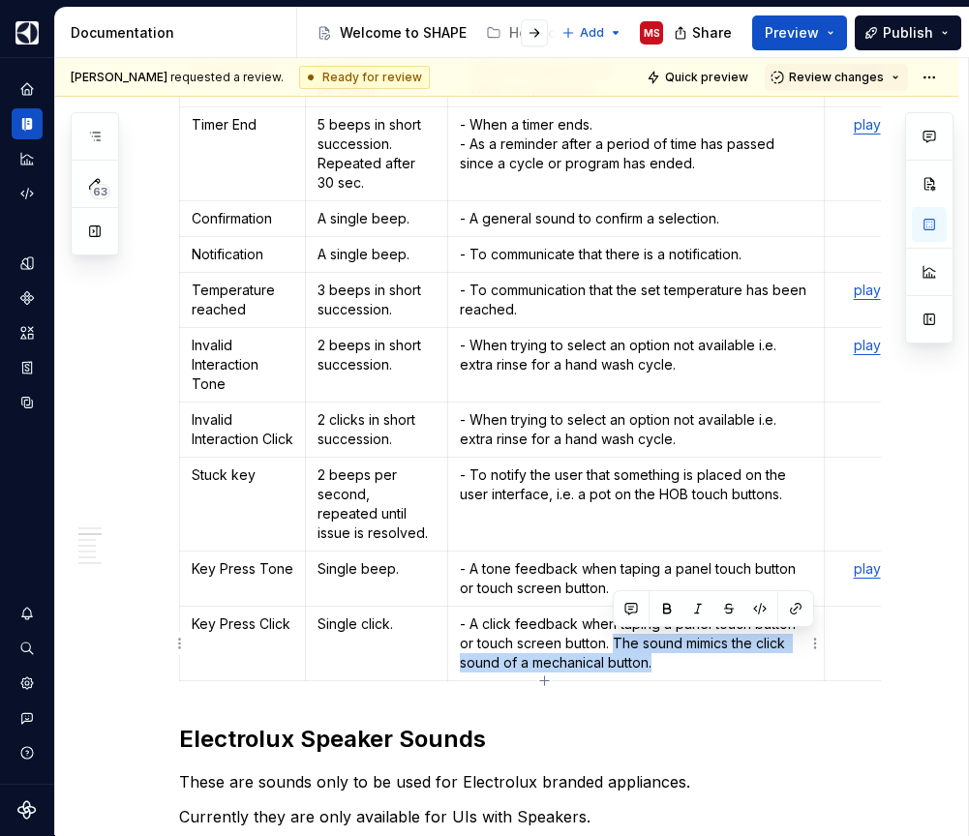
drag, startPoint x: 614, startPoint y: 642, endPoint x: 655, endPoint y: 663, distance: 46.8
click at [655, 663] on p "- A click feedback when taping a panel touch button or touch screen button. The…" at bounding box center [636, 644] width 353 height 58
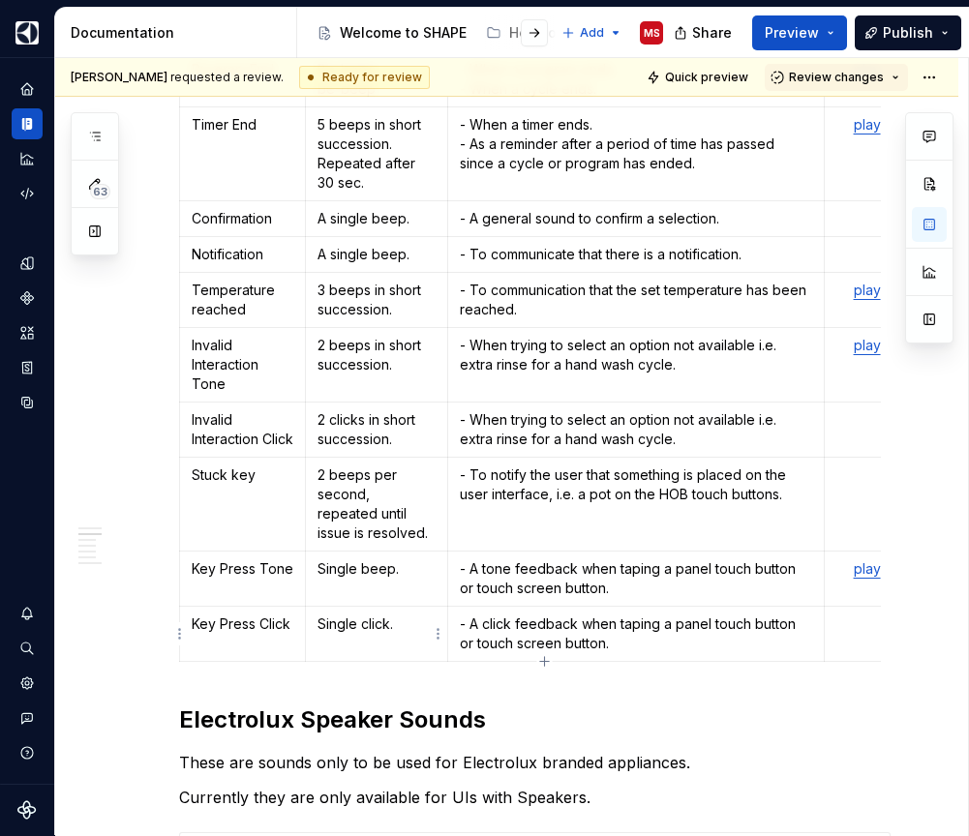
click at [408, 627] on p "Single click." at bounding box center [376, 624] width 118 height 19
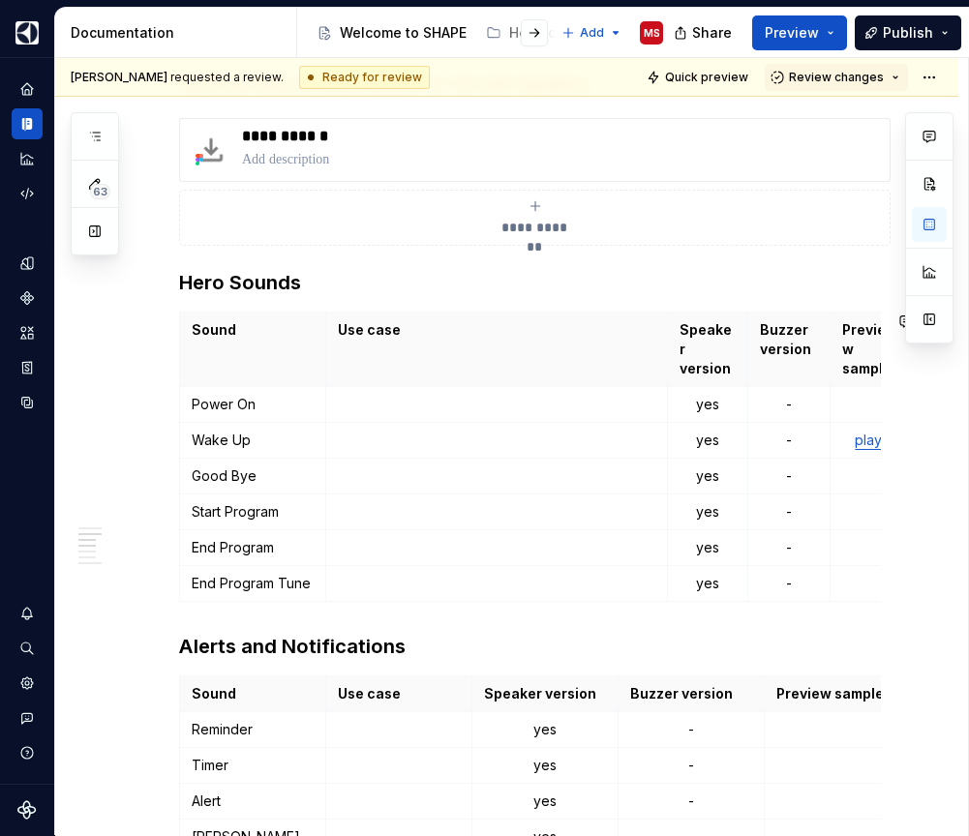
scroll to position [1635, 0]
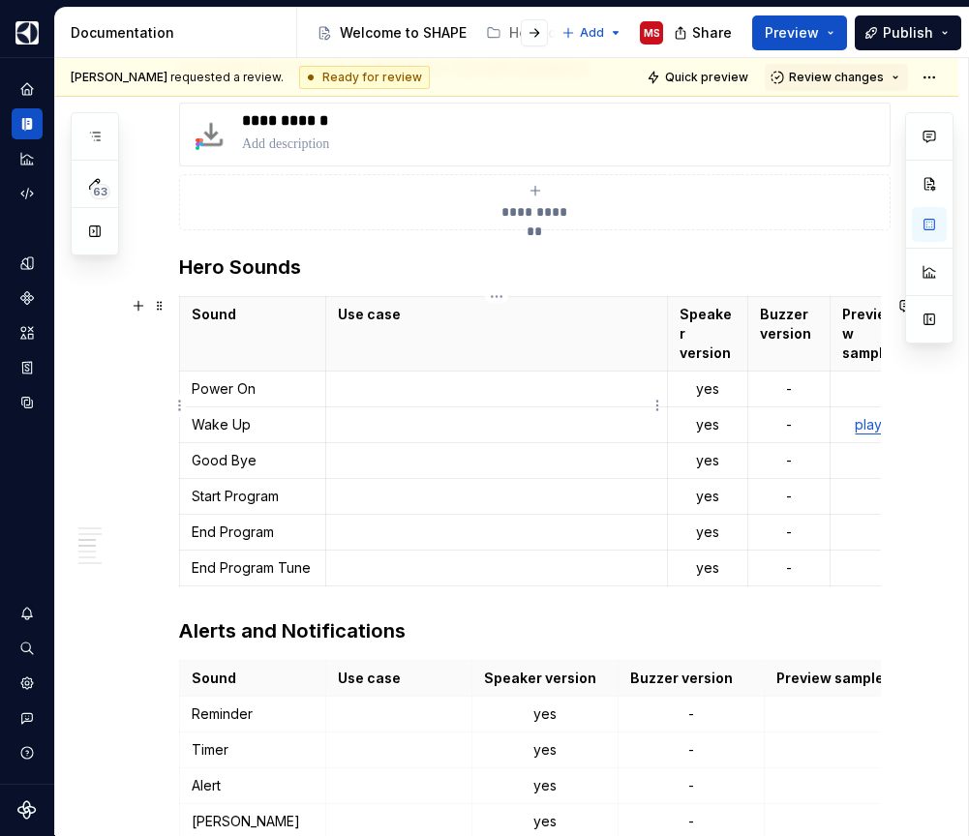
click at [428, 415] on p at bounding box center [496, 424] width 317 height 19
click at [451, 379] on p at bounding box center [496, 388] width 317 height 19
click at [448, 415] on p at bounding box center [496, 424] width 317 height 19
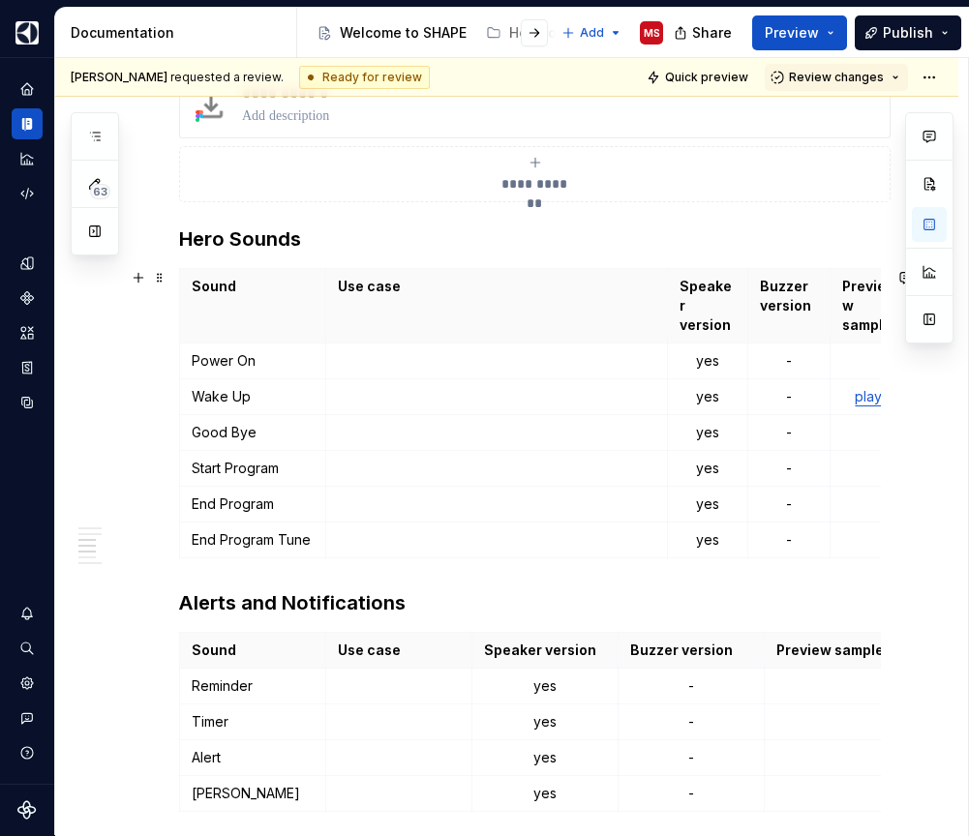
scroll to position [1680, 0]
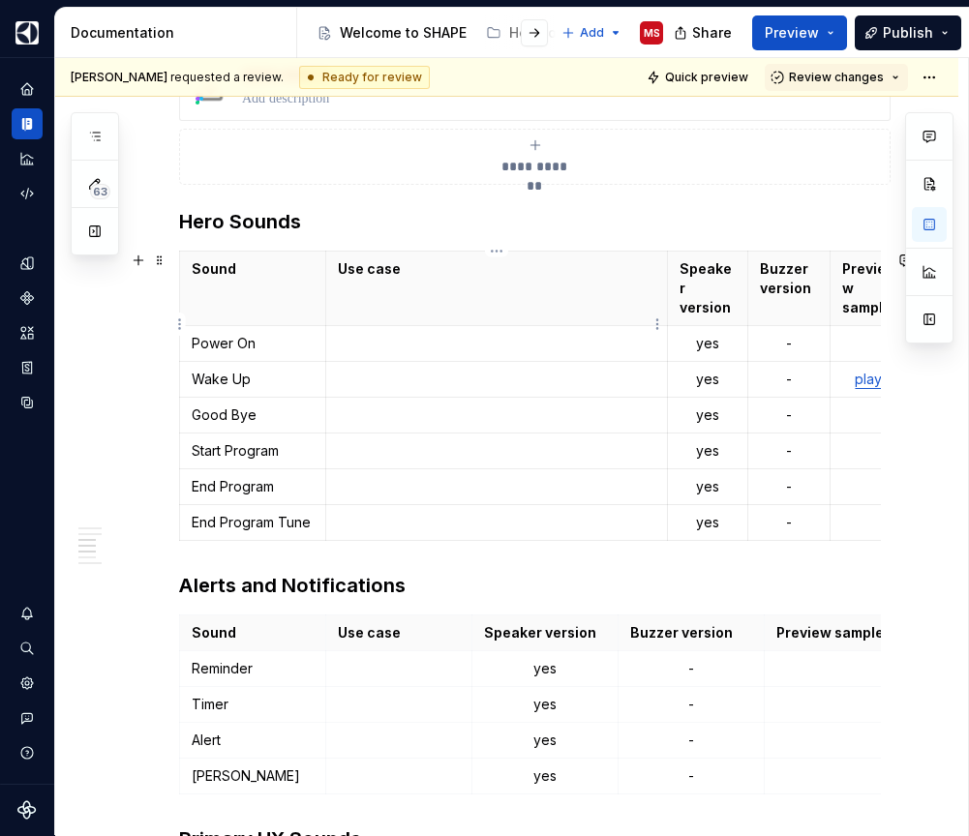
click at [404, 334] on p at bounding box center [496, 343] width 317 height 19
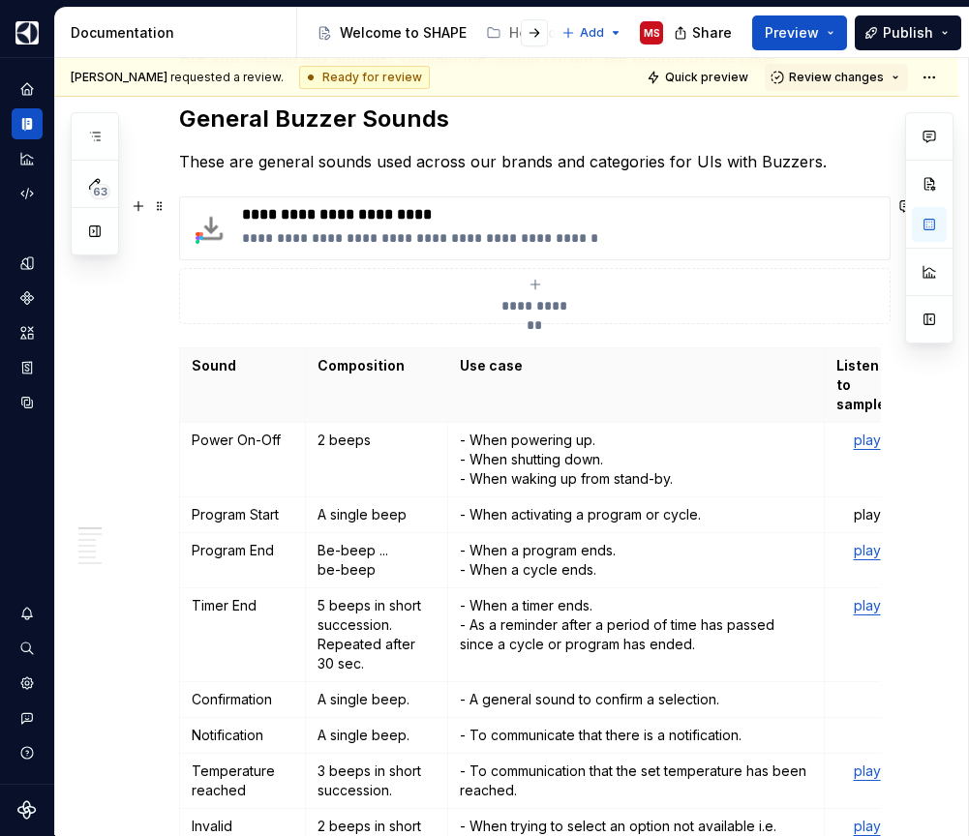
scroll to position [372, 0]
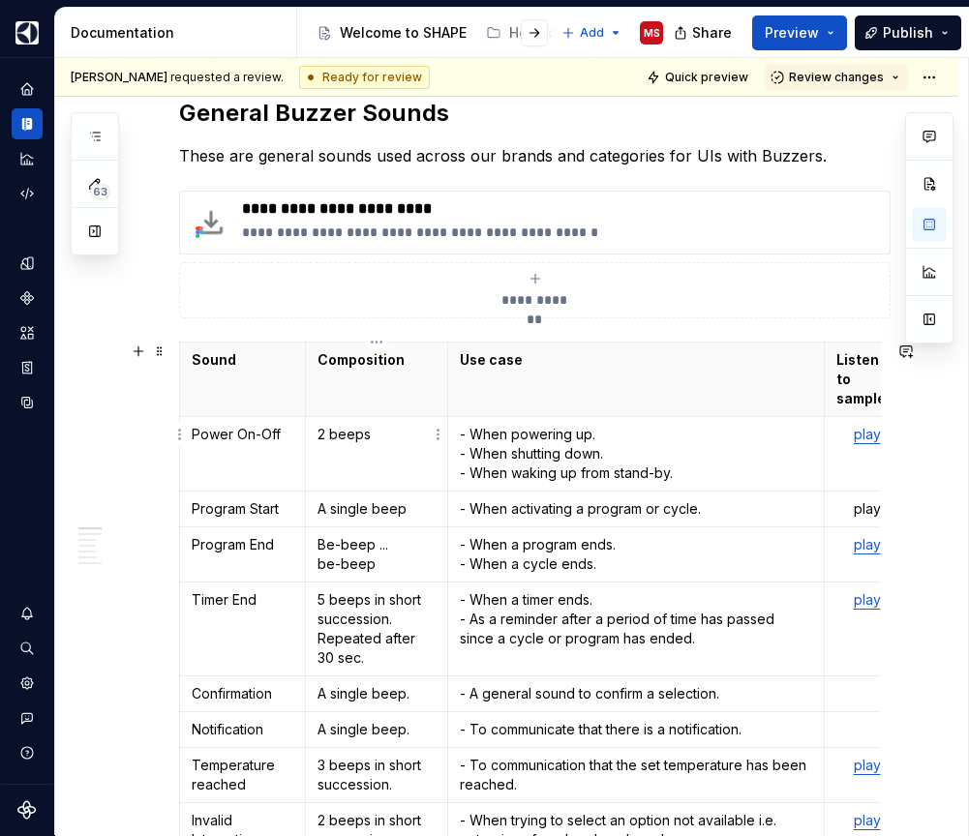
click at [404, 425] on p "2 beeps" at bounding box center [376, 434] width 118 height 19
click at [413, 499] on p "A single beep" at bounding box center [376, 508] width 118 height 19
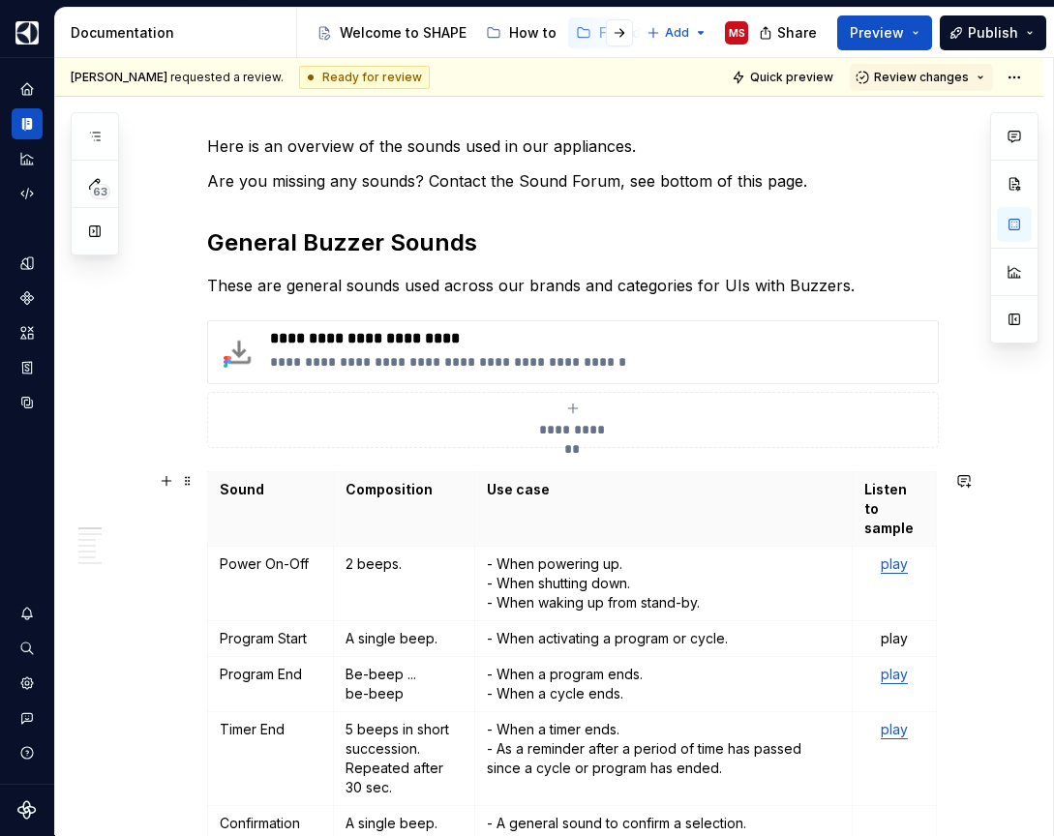
scroll to position [227, 0]
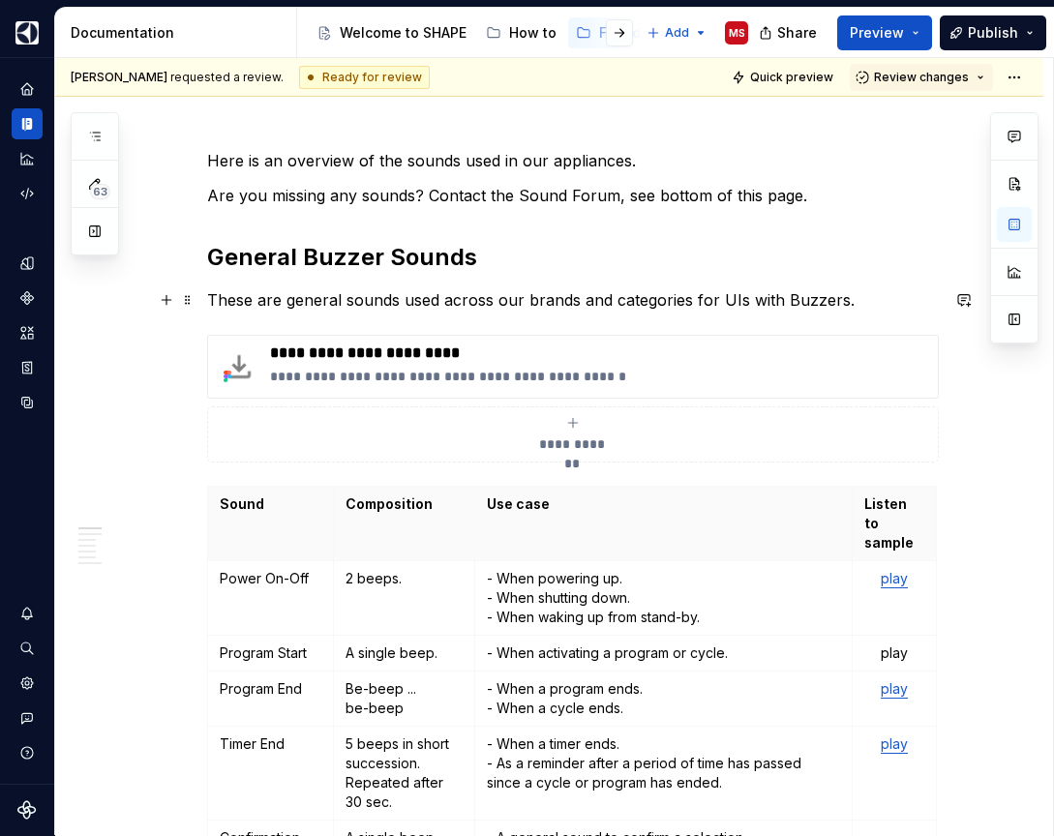
click at [658, 298] on p "These are general sounds used across our brands and categories for UIs with Buz…" at bounding box center [573, 299] width 732 height 23
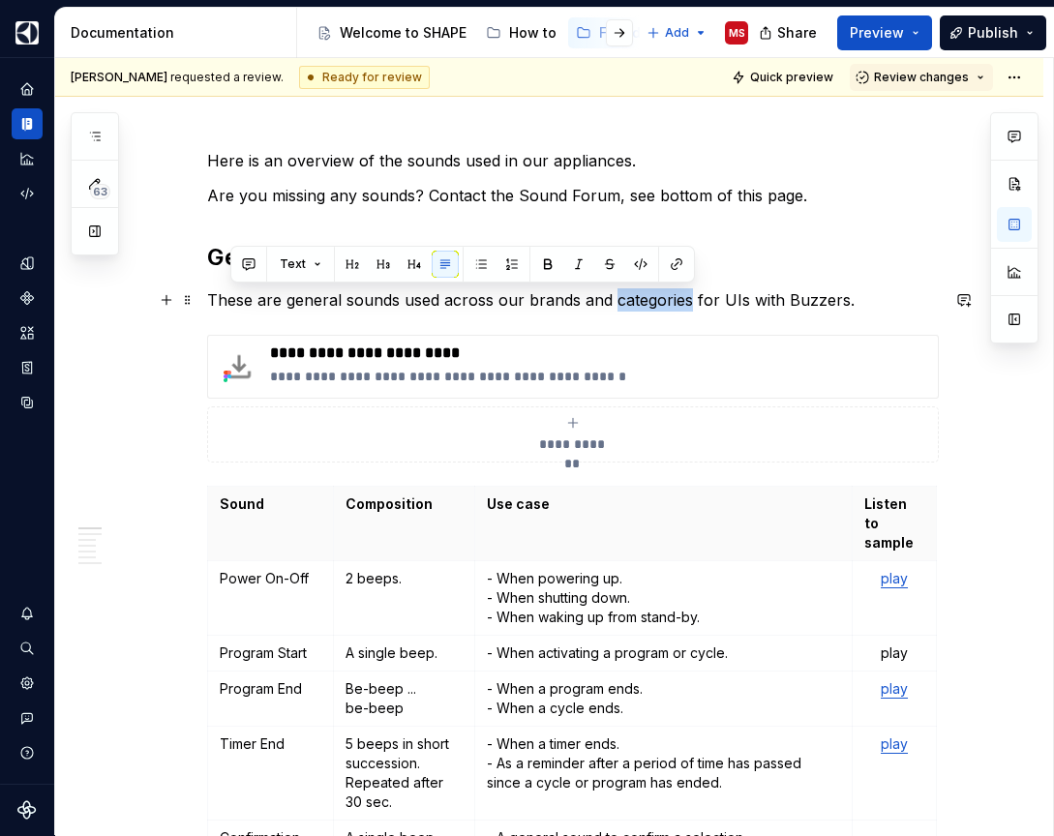
click at [658, 298] on p "These are general sounds used across our brands and categories for UIs with Buz…" at bounding box center [573, 299] width 732 height 23
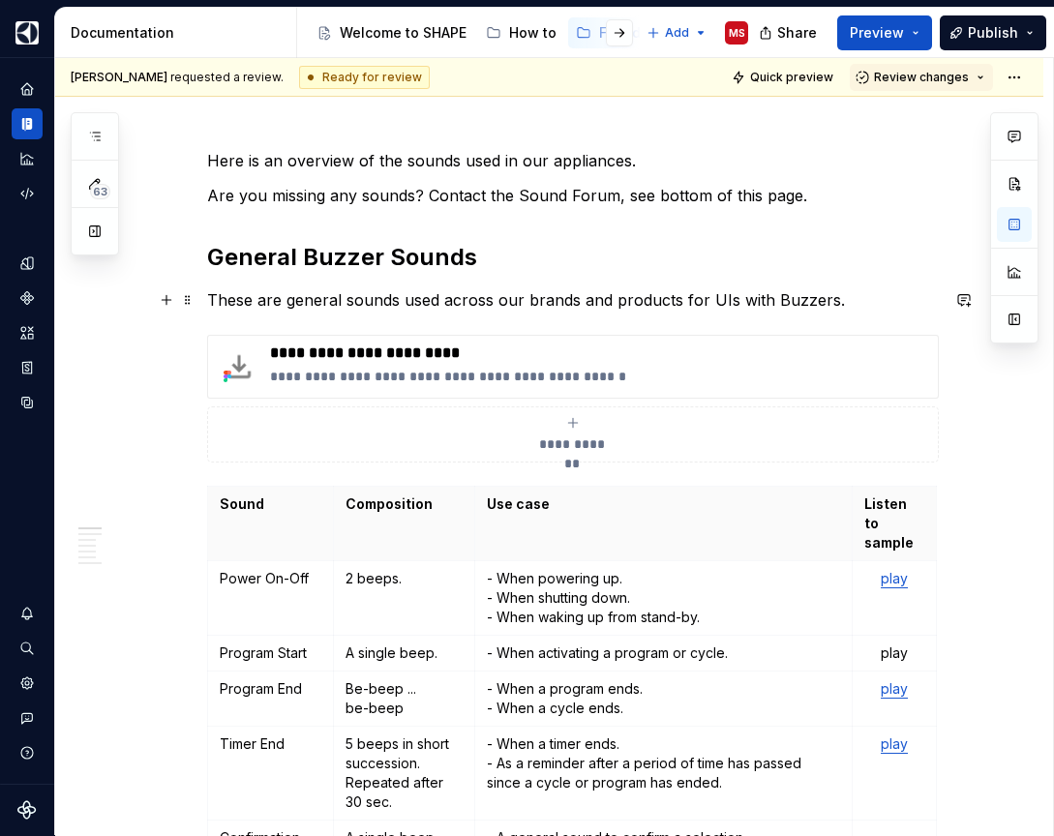
click at [852, 300] on p "These are general sounds used across our brands and products for UIs with Buzze…" at bounding box center [573, 299] width 732 height 23
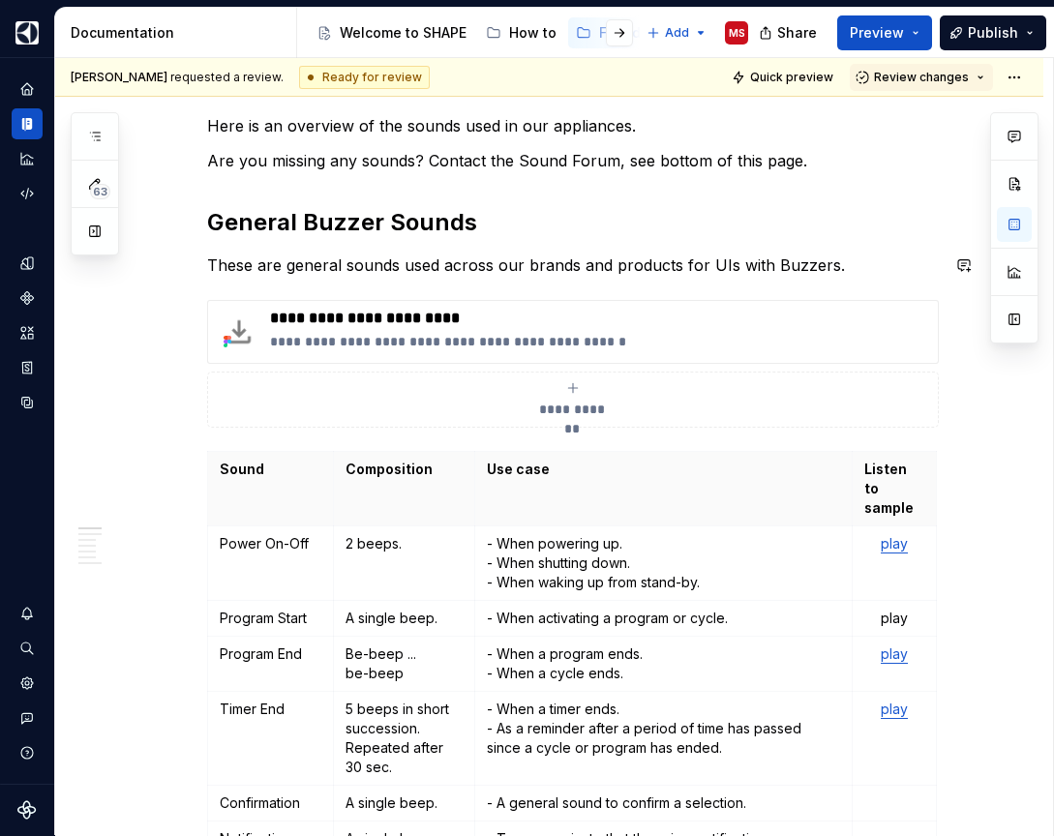
scroll to position [266, 0]
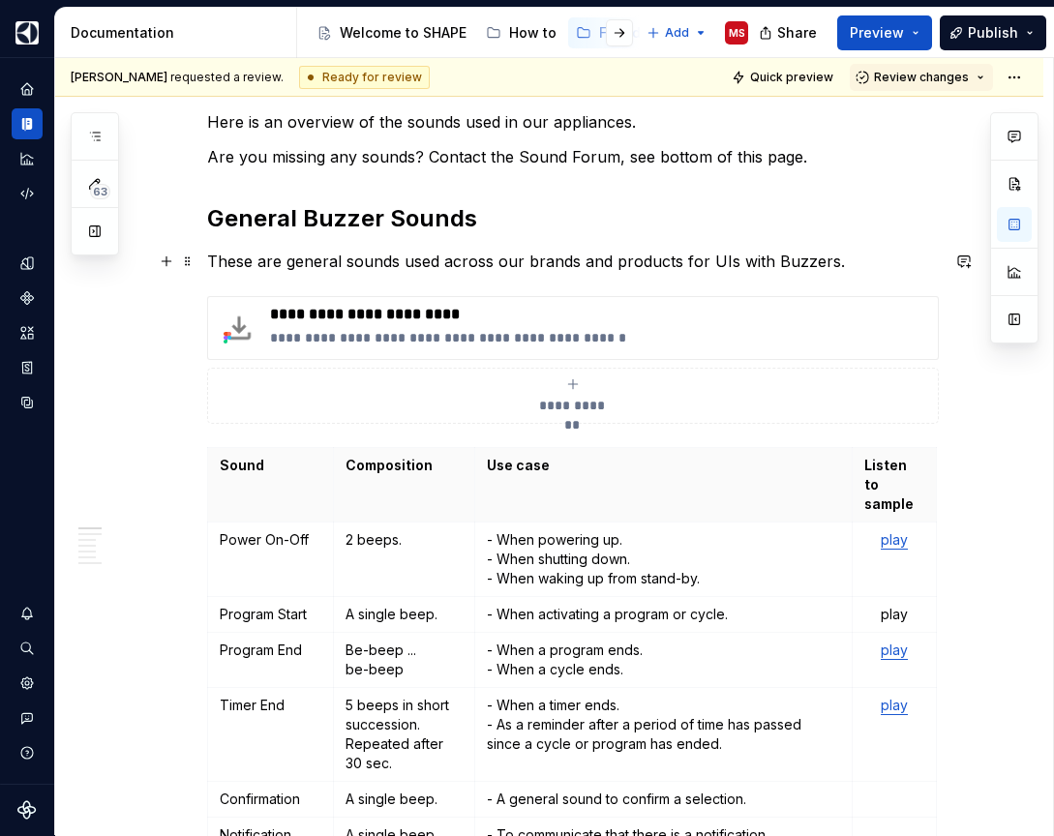
click at [680, 263] on p "These are general sounds used across our brands and products for UIs with Buzze…" at bounding box center [573, 261] width 732 height 23
click at [691, 260] on p "These are general sounds used across our brands and products for UIs with Buzze…" at bounding box center [573, 261] width 732 height 23
click at [804, 263] on p "These are general sounds used across our brands and products where the UIs with…" at bounding box center [573, 261] width 732 height 23
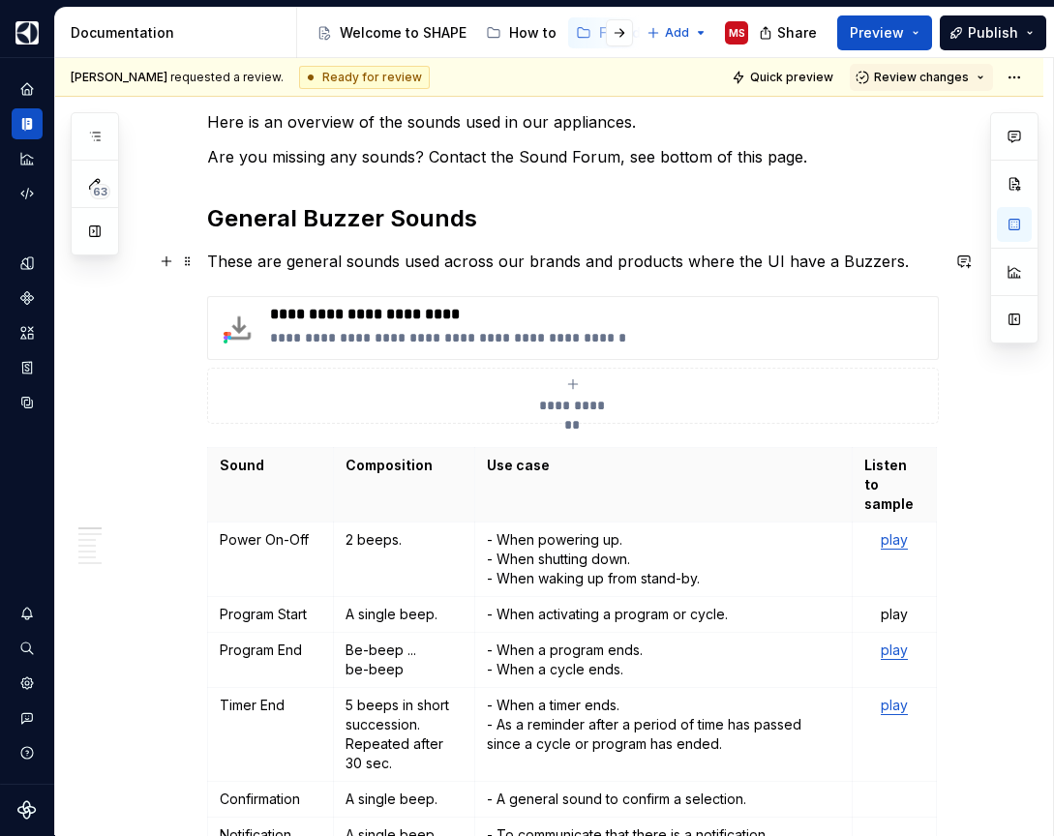
click at [894, 258] on p "These are general sounds used across our brands and products where the UI have …" at bounding box center [573, 261] width 732 height 23
click at [348, 258] on p "These are general sounds used across our brands and products where the UI have …" at bounding box center [573, 261] width 732 height 23
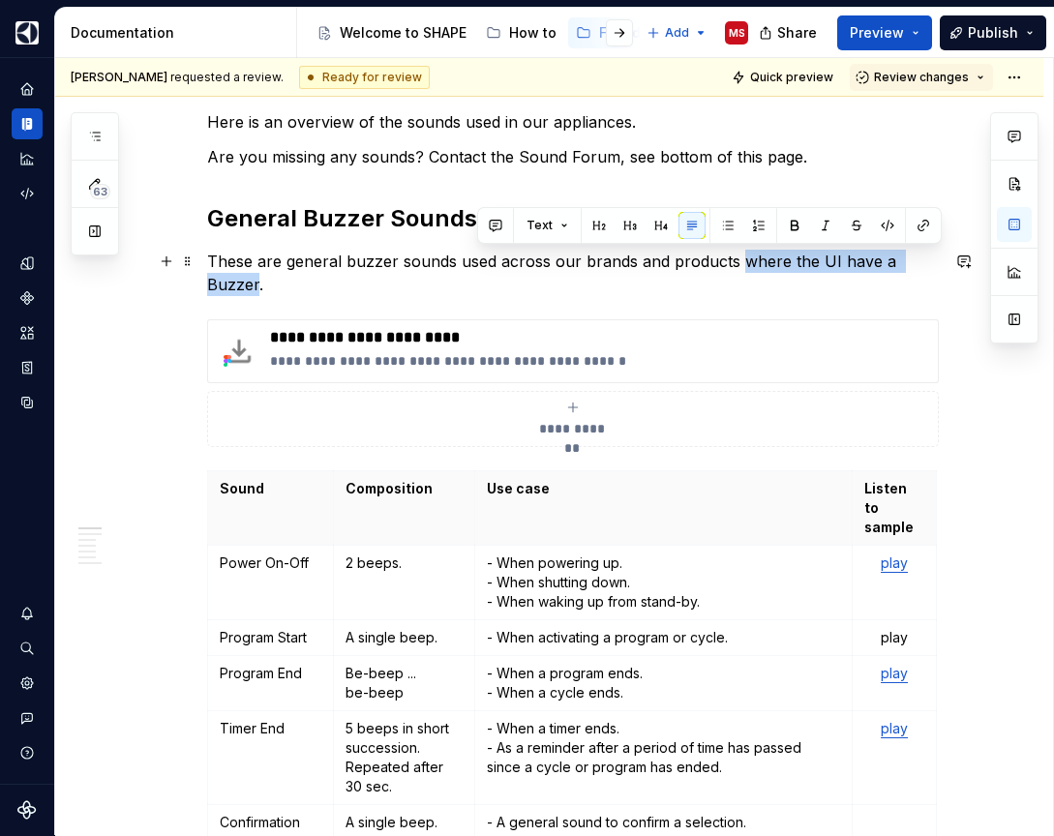
drag, startPoint x: 744, startPoint y: 260, endPoint x: 940, endPoint y: 266, distance: 195.6
click at [939, 266] on p "These are general buzzer sounds used across our brands and products where the U…" at bounding box center [573, 273] width 732 height 46
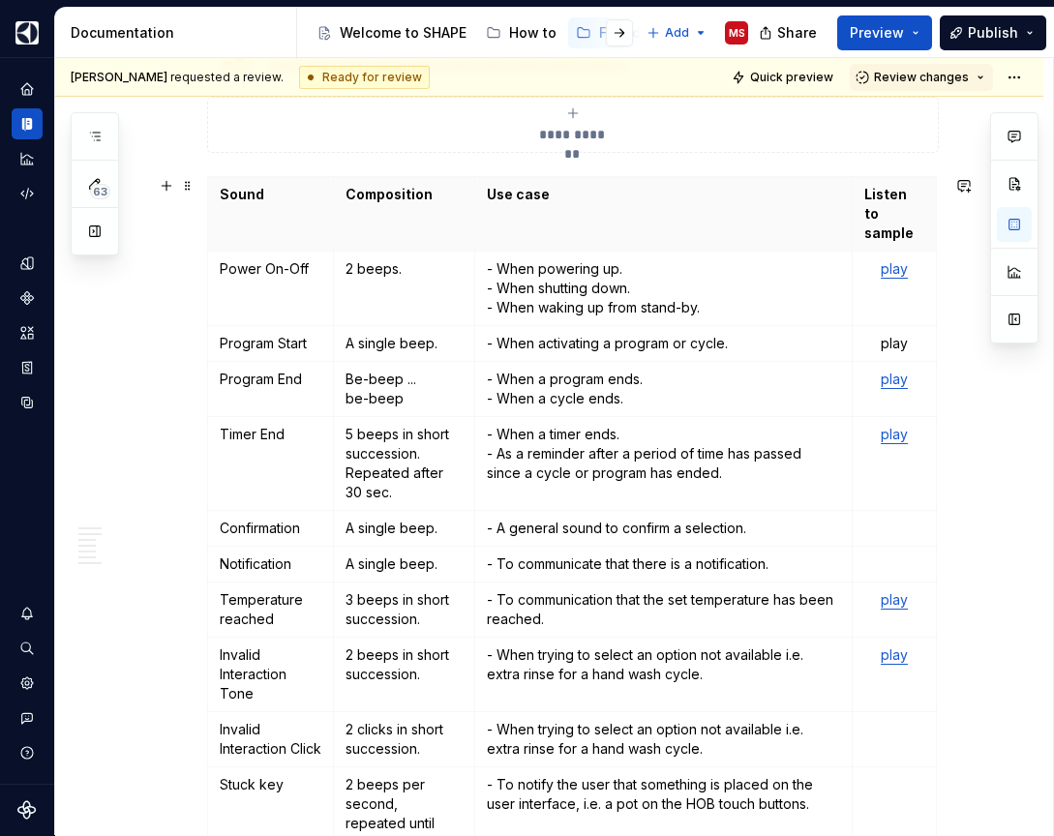
scroll to position [536, 0]
click at [901, 335] on p "play" at bounding box center [894, 344] width 60 height 19
click at [892, 489] on td "play" at bounding box center [894, 465] width 84 height 94
click at [905, 261] on link "play" at bounding box center [894, 269] width 27 height 16
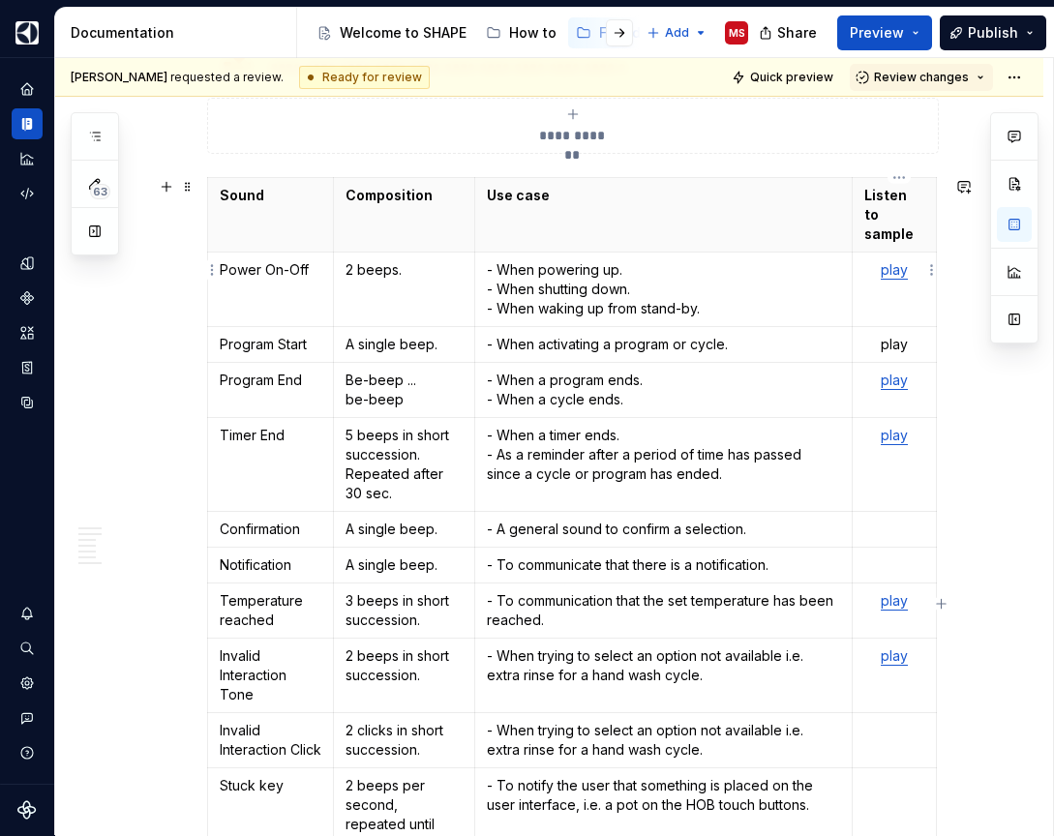
click at [899, 261] on link "play" at bounding box center [894, 269] width 27 height 16
click at [886, 287] on td "play" at bounding box center [894, 290] width 84 height 75
click at [813, 72] on span "Quick preview" at bounding box center [791, 77] width 83 height 15
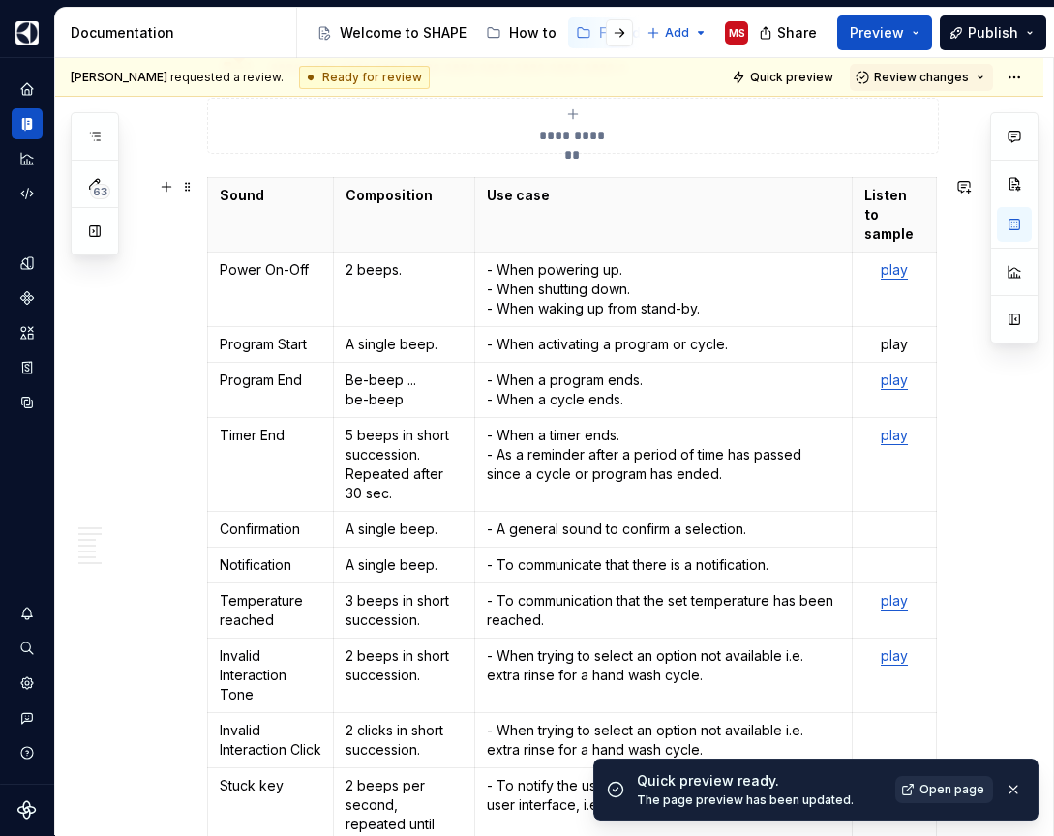
click at [941, 782] on link "Open page" at bounding box center [944, 789] width 98 height 27
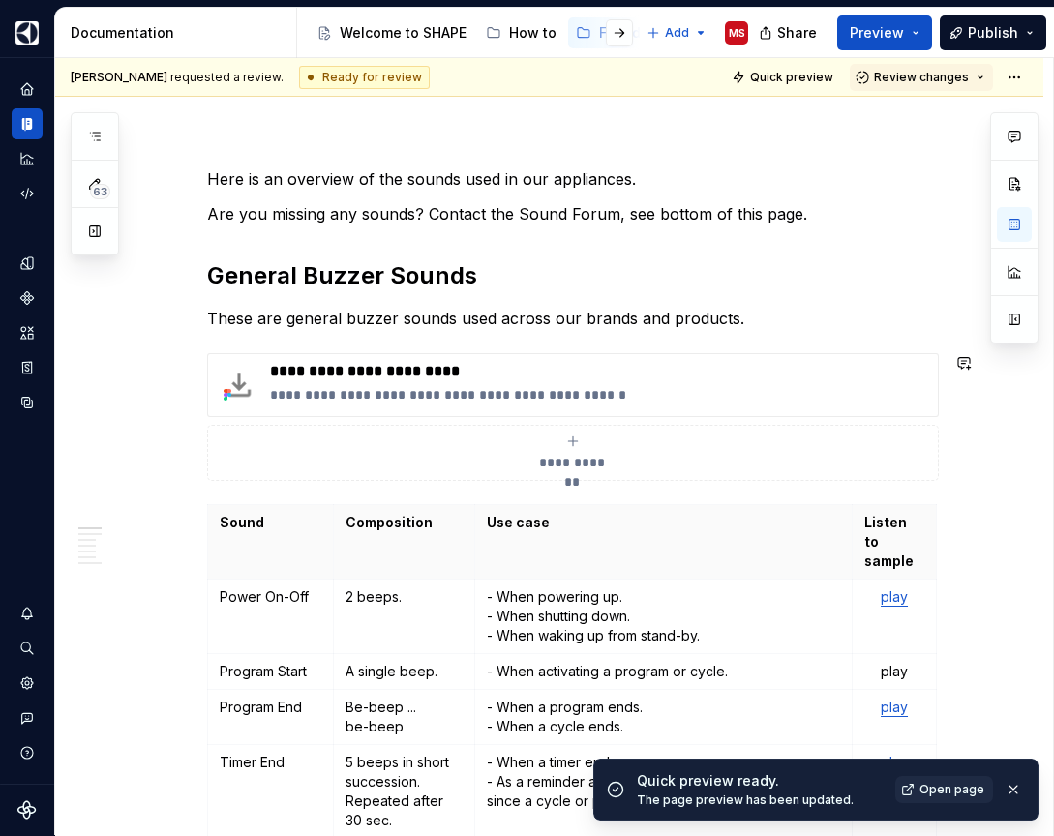
scroll to position [136, 0]
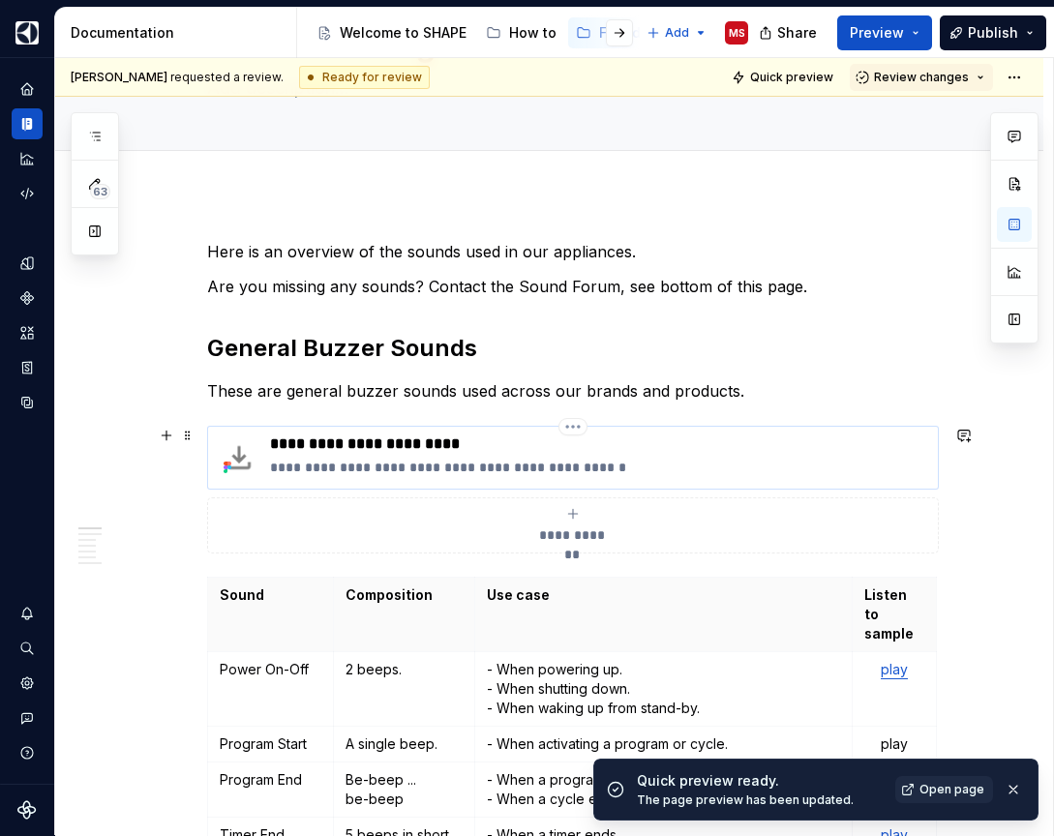
click at [275, 466] on p "**********" at bounding box center [600, 467] width 660 height 19
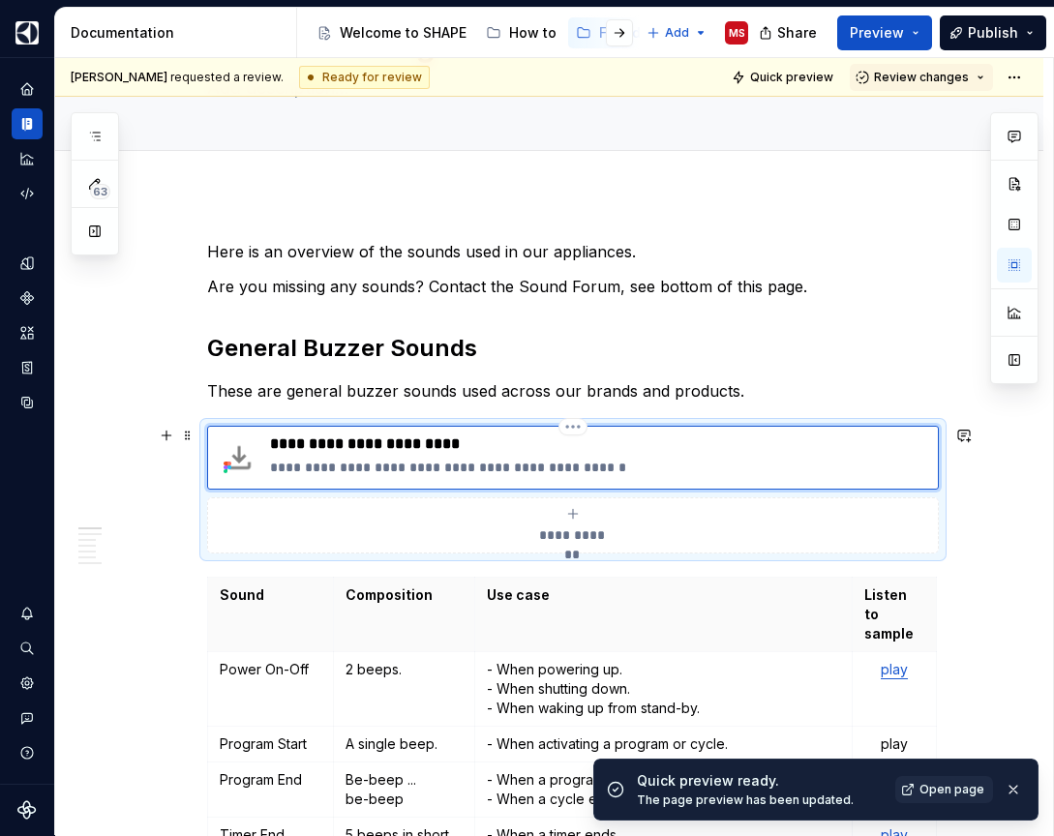
type textarea "*"
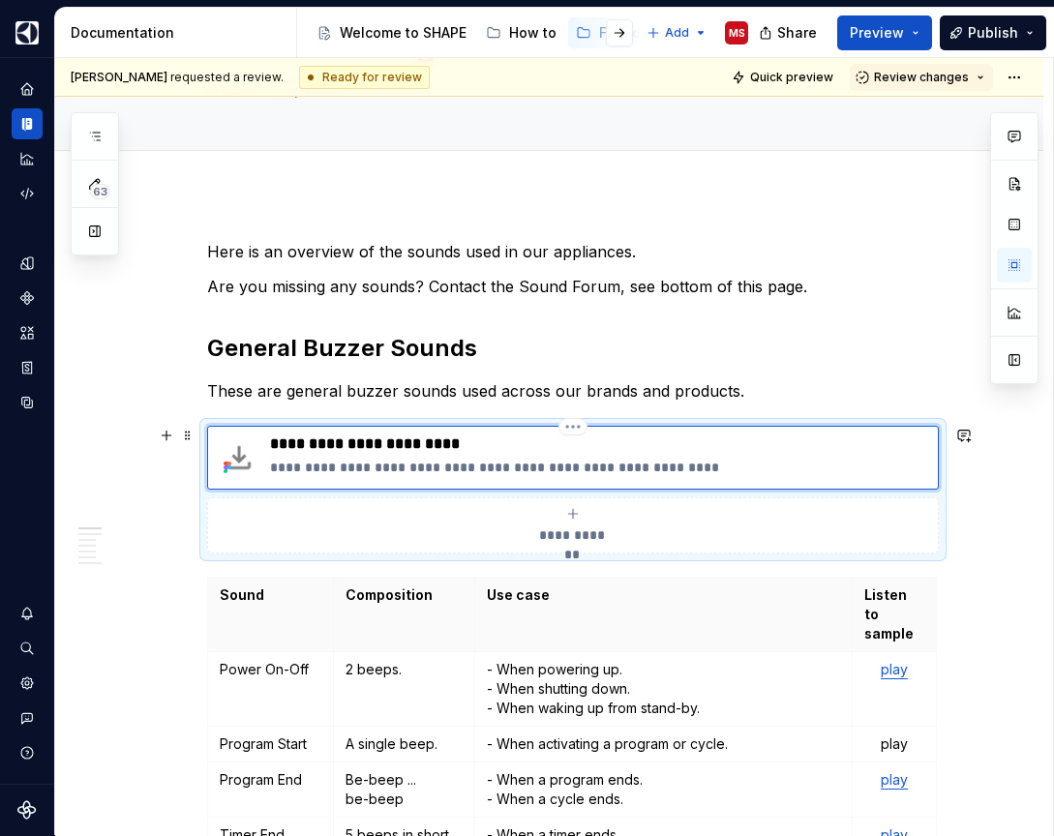
click at [454, 468] on p "**********" at bounding box center [600, 467] width 660 height 19
type textarea "*"
click at [596, 463] on p "**********" at bounding box center [600, 467] width 660 height 19
click at [592, 463] on p "**********" at bounding box center [600, 467] width 660 height 19
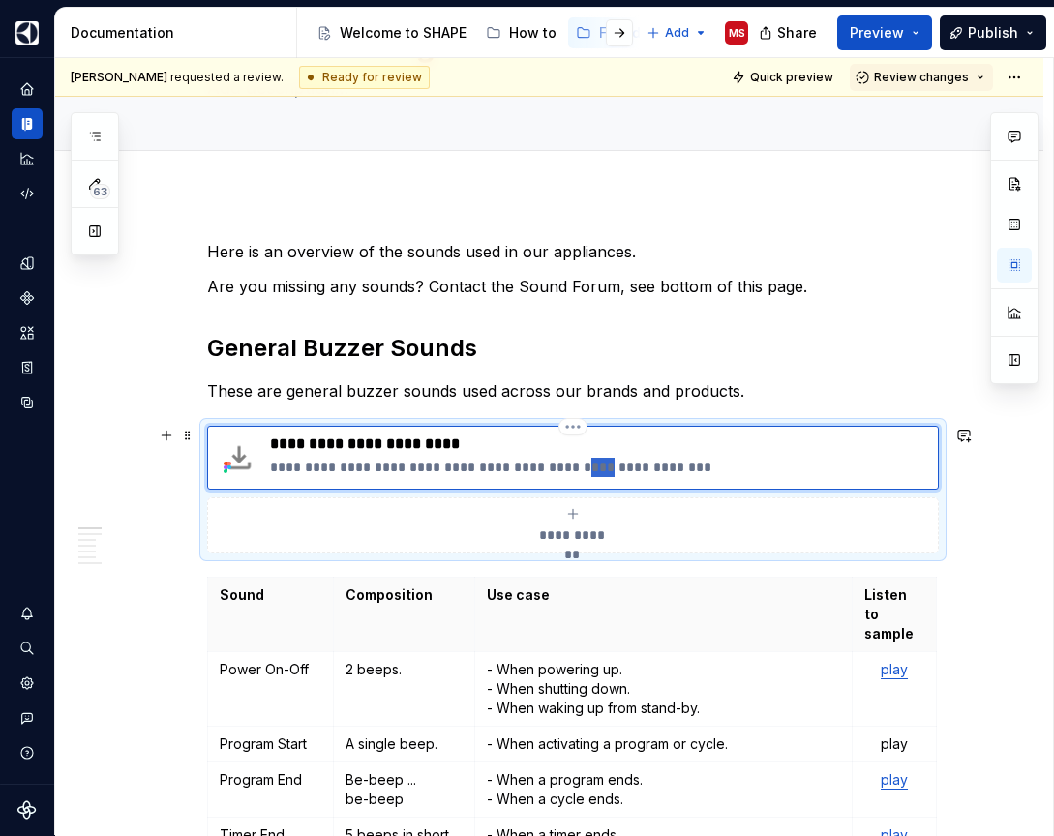
click at [592, 463] on p "**********" at bounding box center [600, 467] width 660 height 19
click at [429, 450] on p "**********" at bounding box center [600, 444] width 660 height 19
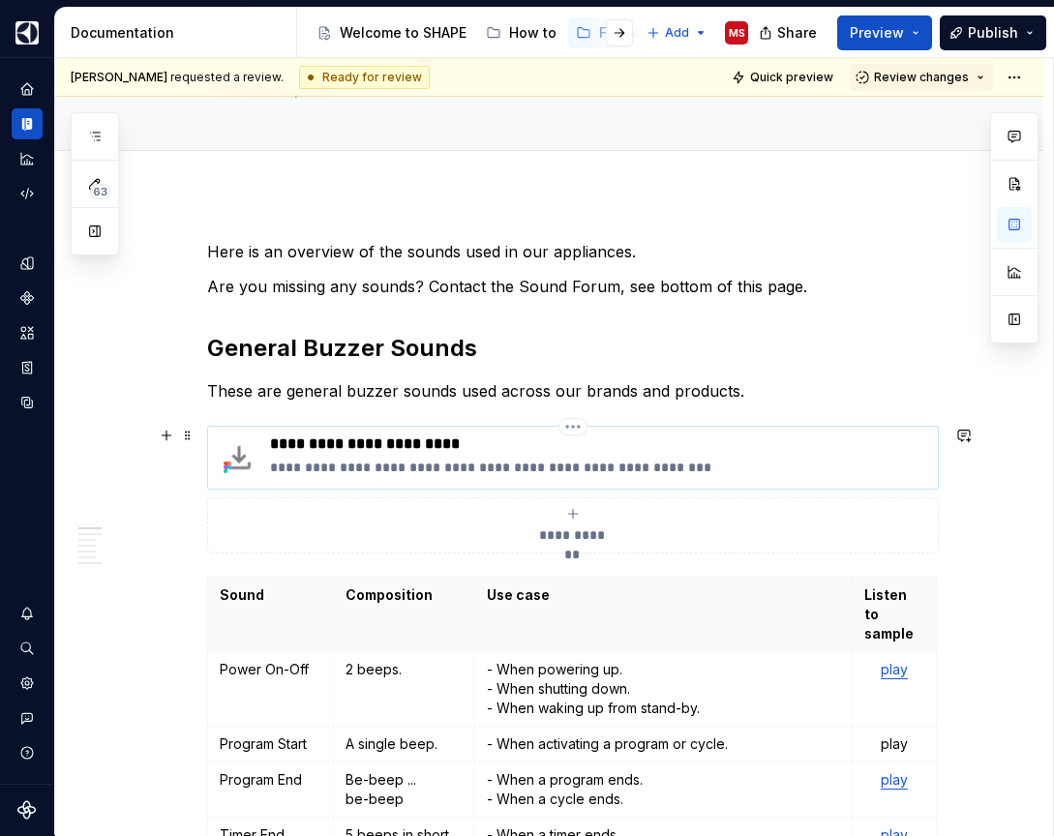
click at [407, 443] on p "**********" at bounding box center [600, 444] width 660 height 19
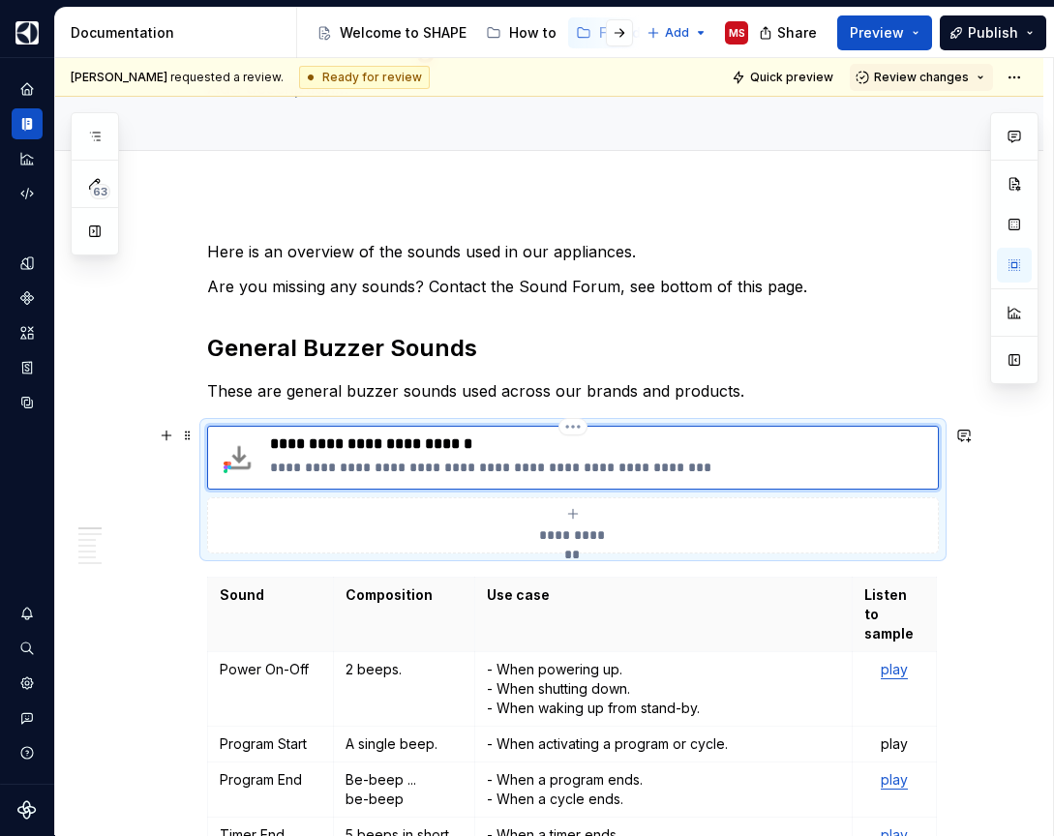
click at [454, 446] on p "**********" at bounding box center [600, 444] width 660 height 19
click at [843, 280] on p "Are you missing any sounds? Contact the Sound Forum, see bottom of this page." at bounding box center [573, 286] width 732 height 23
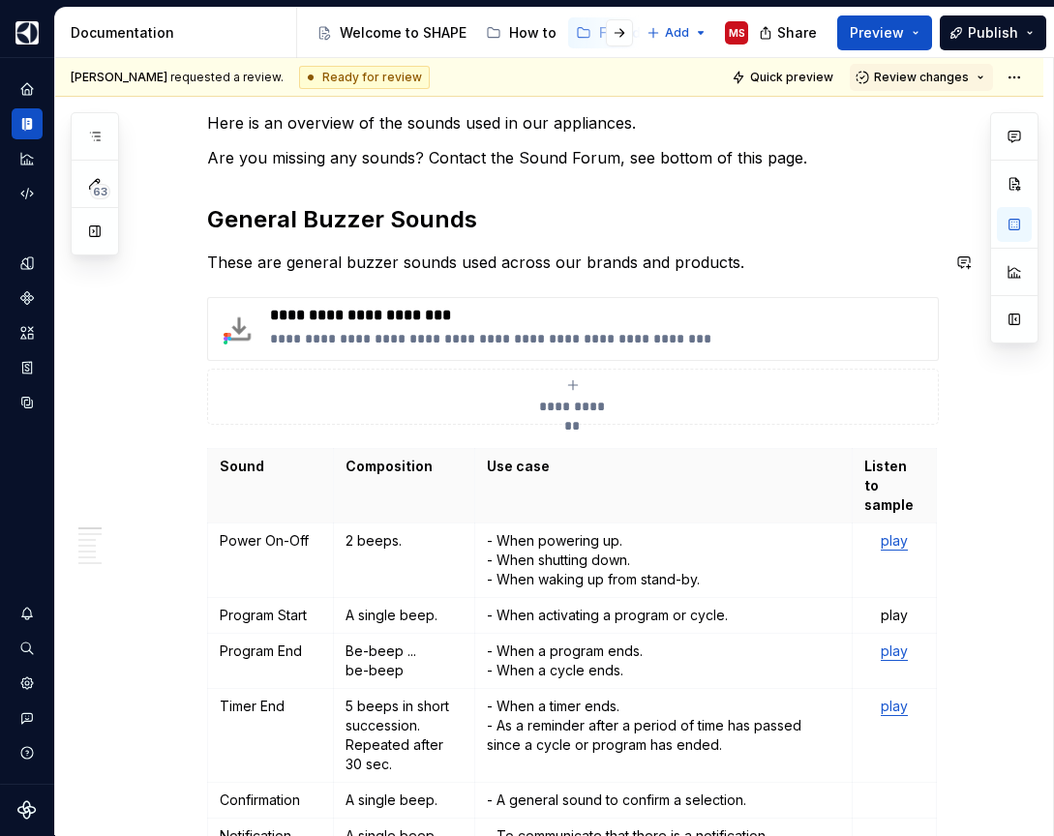
scroll to position [269, 0]
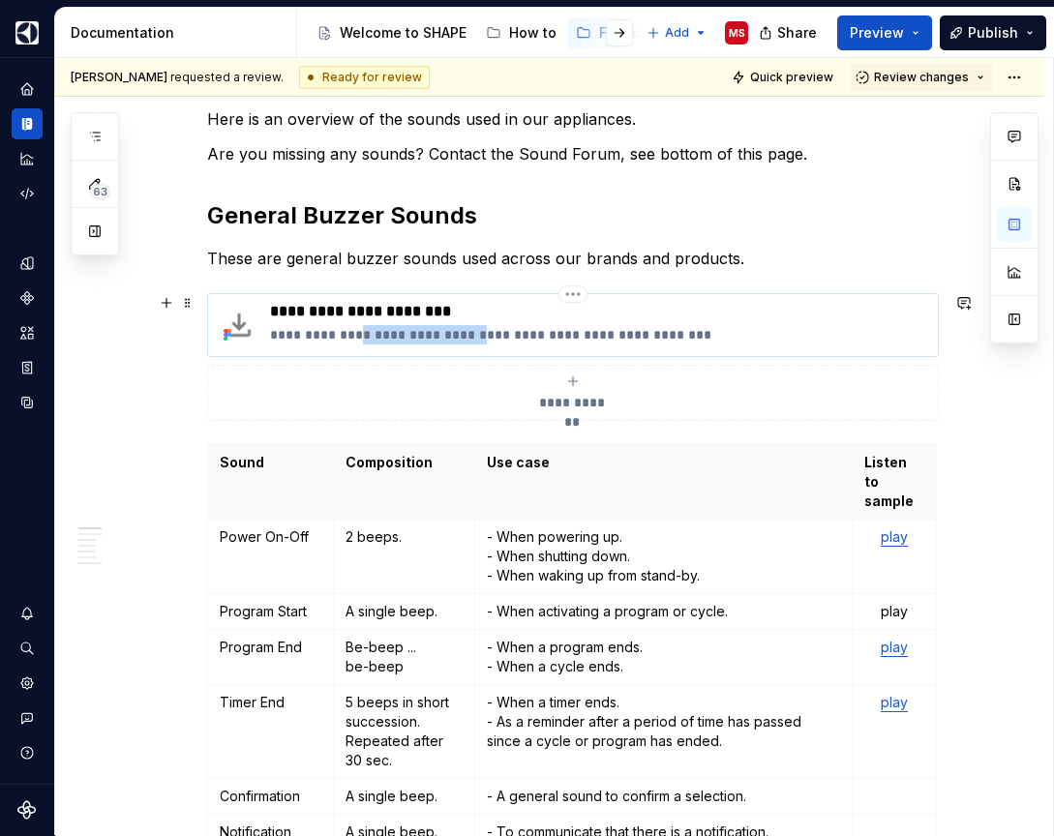
drag, startPoint x: 482, startPoint y: 332, endPoint x: 369, endPoint y: 341, distance: 113.6
click at [370, 341] on p "**********" at bounding box center [600, 334] width 660 height 19
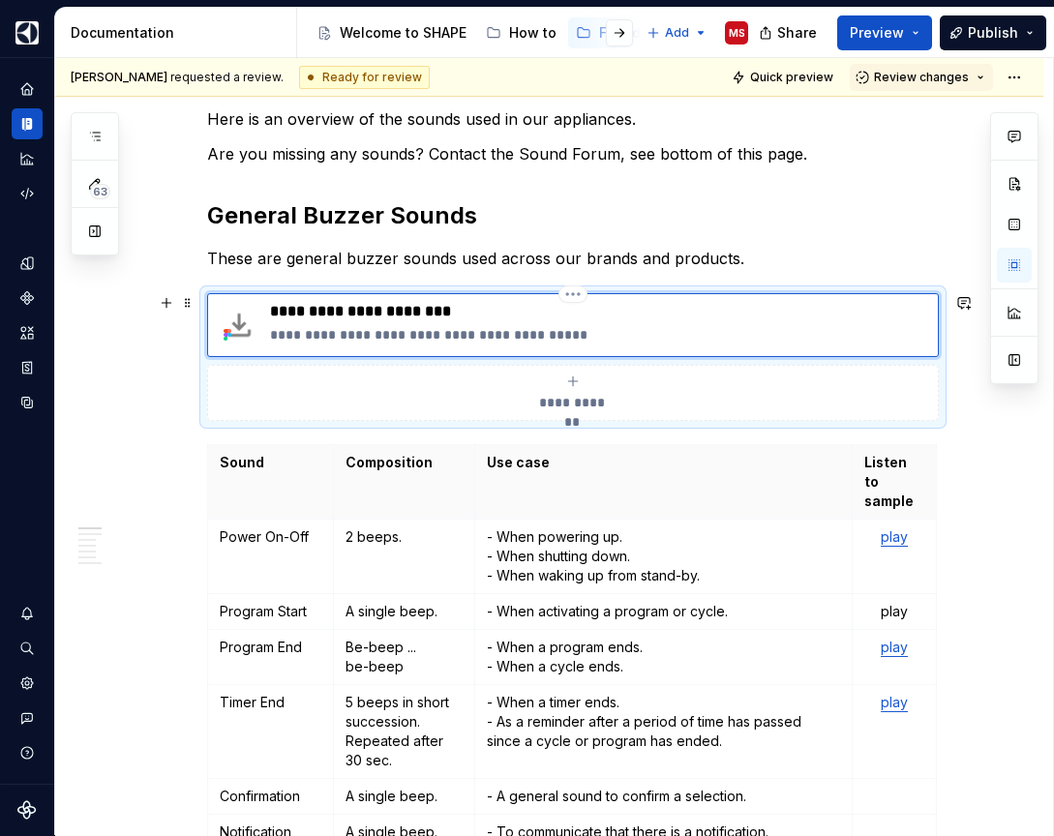
click at [591, 335] on p "**********" at bounding box center [600, 334] width 660 height 19
click at [449, 332] on p "**********" at bounding box center [600, 334] width 660 height 19
click at [699, 340] on p "**********" at bounding box center [600, 334] width 660 height 19
click at [837, 215] on h2 "General Buzzer Sounds" at bounding box center [573, 215] width 732 height 31
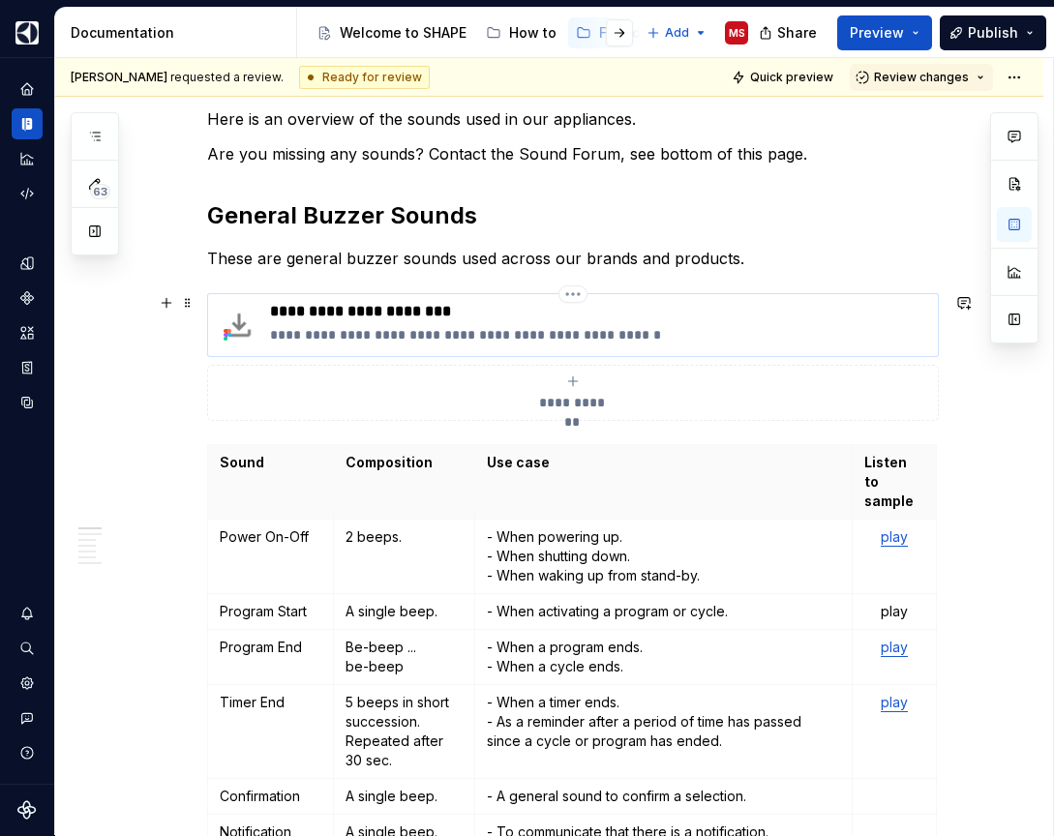
click at [699, 336] on p "**********" at bounding box center [600, 334] width 660 height 19
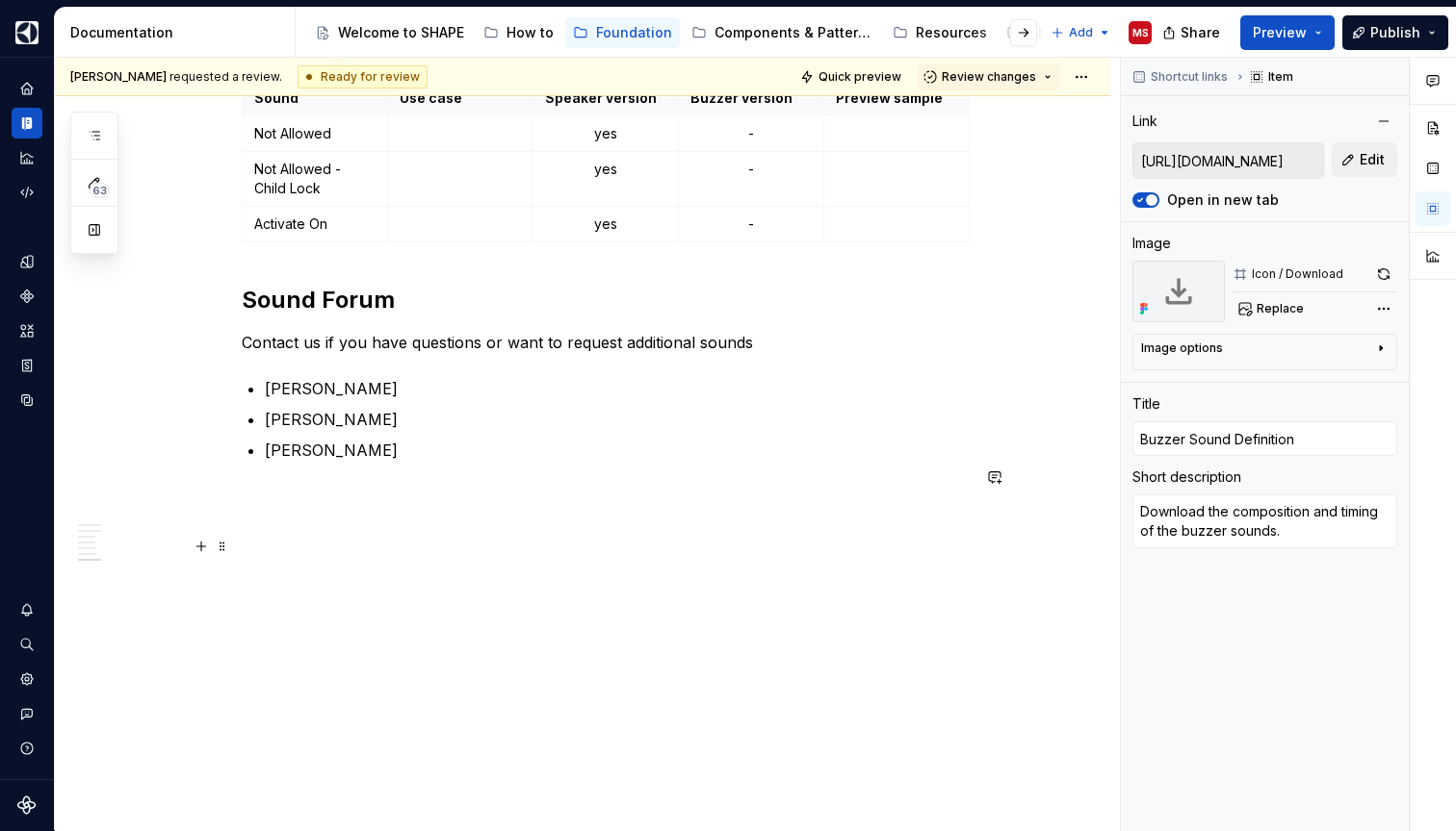
scroll to position [3118, 0]
click at [252, 285] on h2 "Sound Forum" at bounding box center [606, 300] width 728 height 31
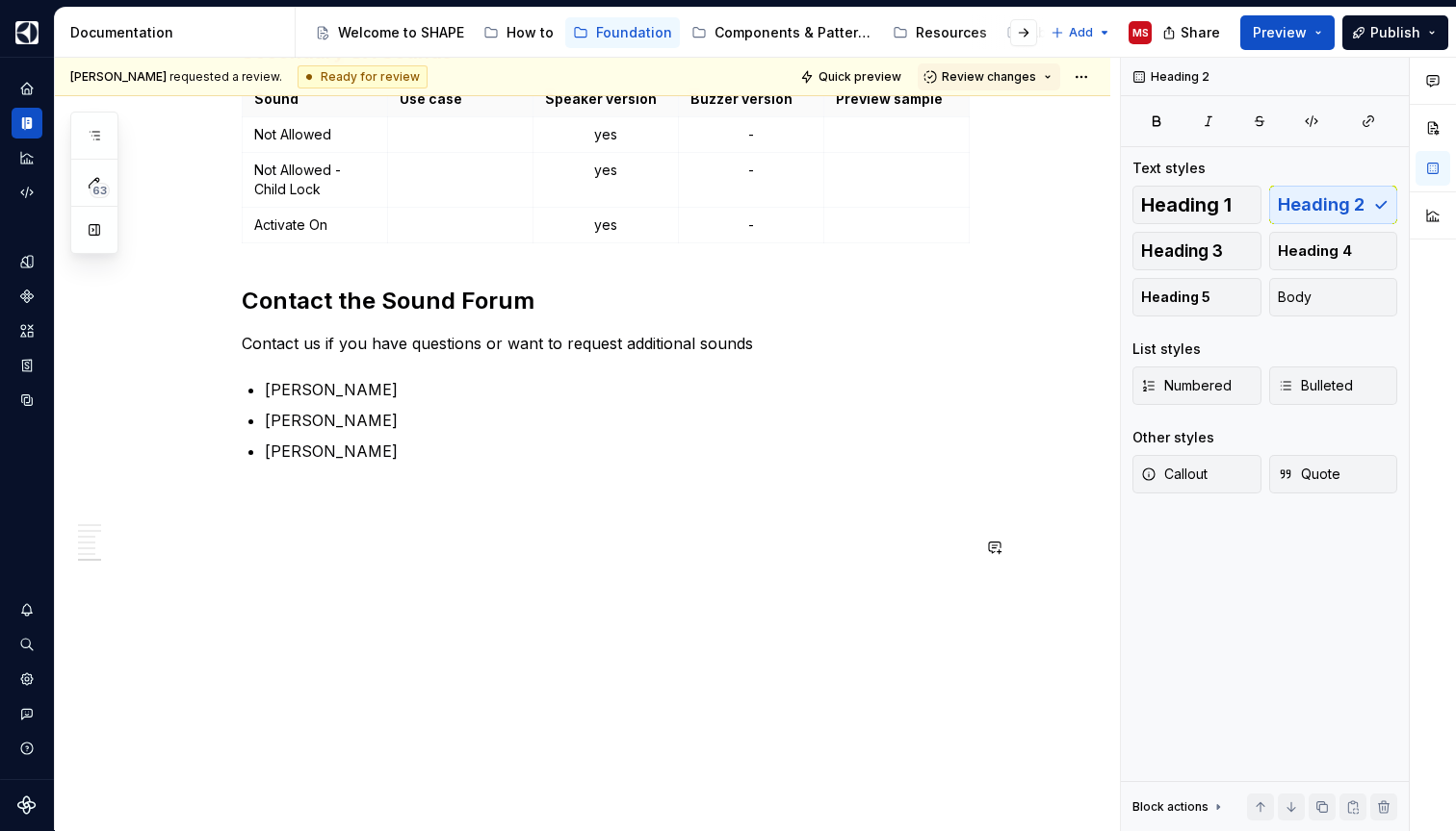
click at [363, 285] on h2 "Contact the Sound Forum" at bounding box center [606, 300] width 728 height 31
click at [383, 556] on p at bounding box center [606, 567] width 728 height 23
click at [381, 285] on h2 "Contact us - Sound Forum" at bounding box center [606, 300] width 728 height 31
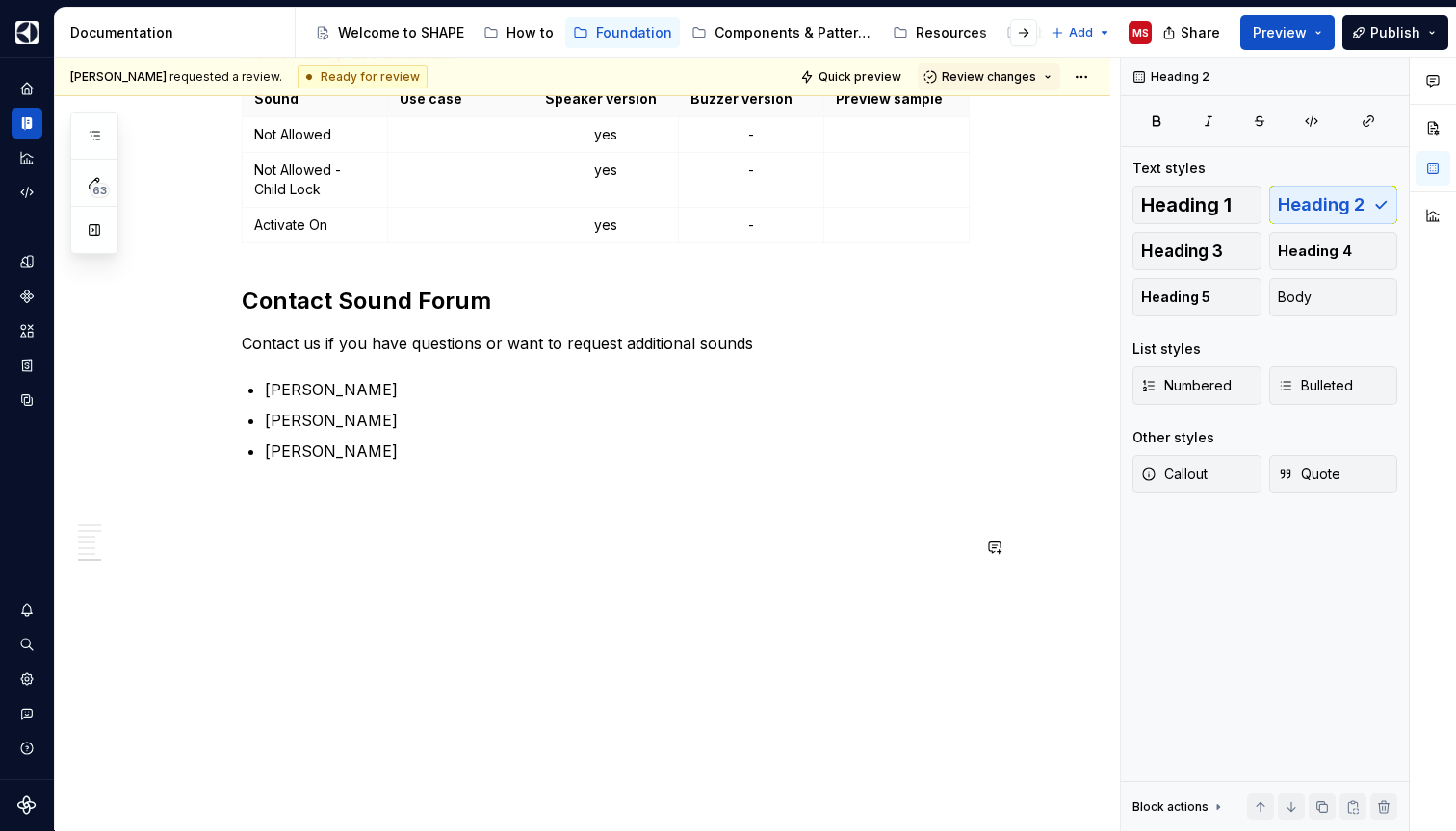
click at [344, 285] on h2 "Contact Sound Forum" at bounding box center [606, 300] width 728 height 31
click at [775, 332] on p "Contact us if you have questions or want to request additional sounds" at bounding box center [606, 343] width 728 height 23
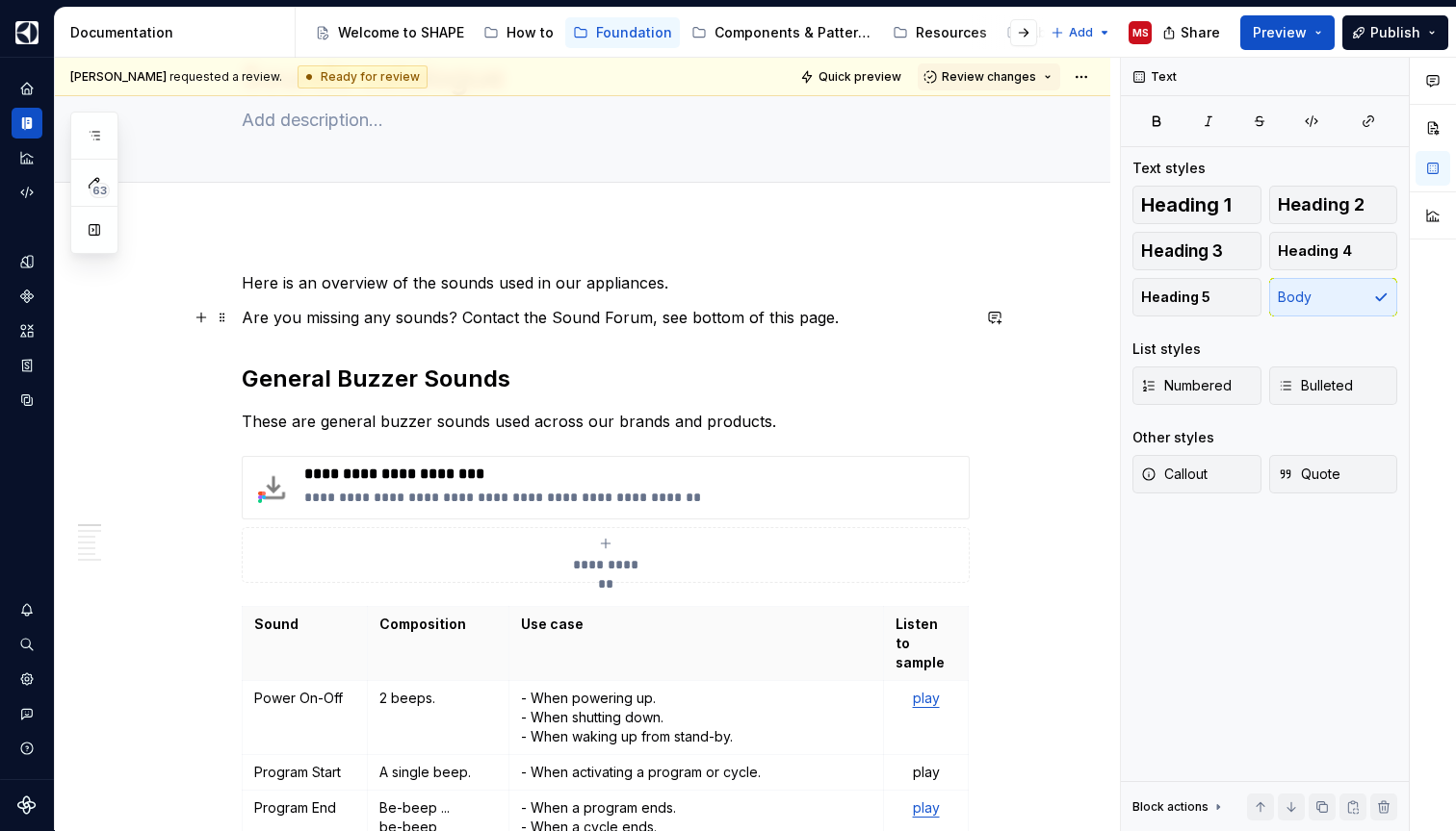
scroll to position [126, 0]
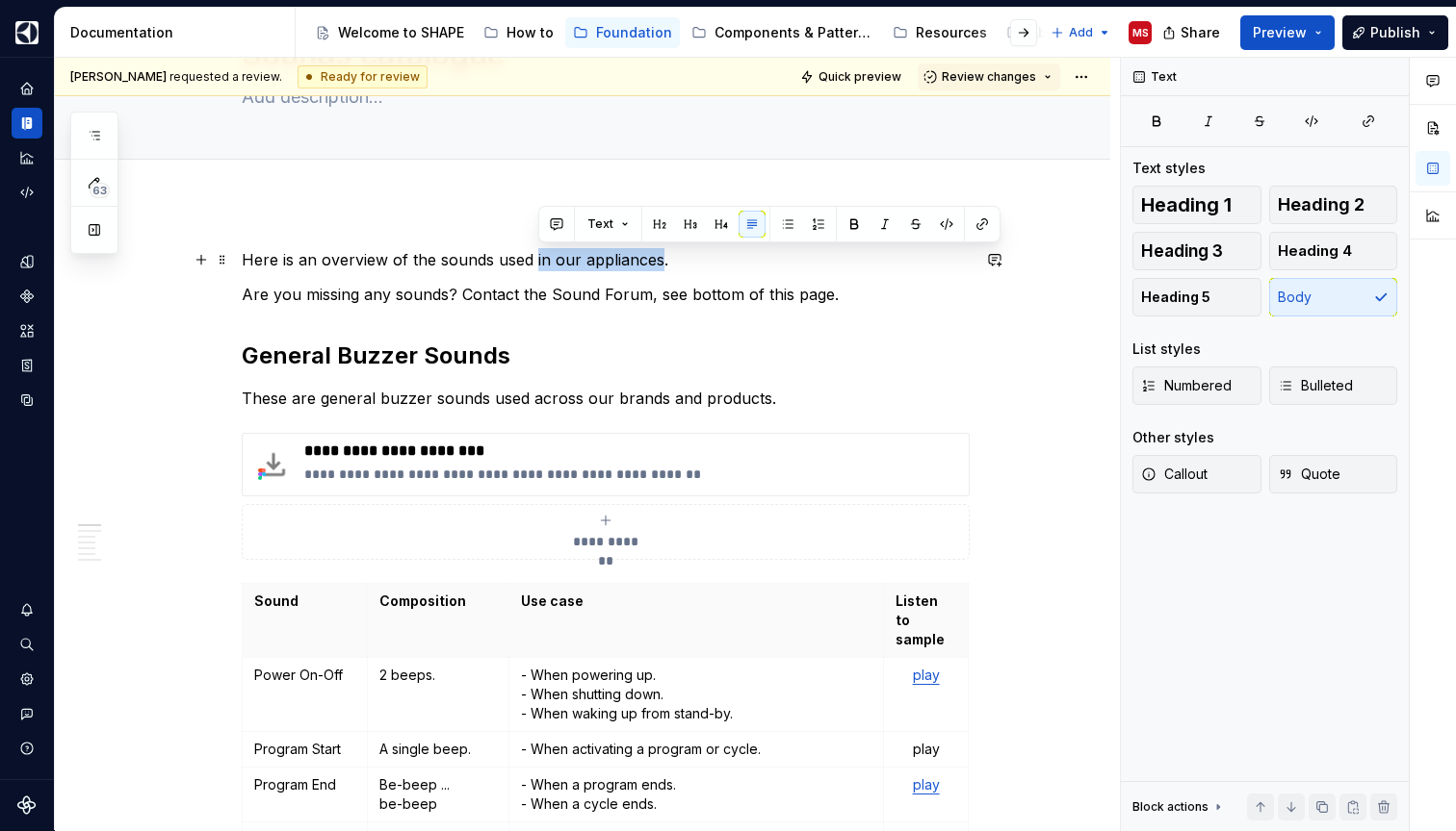
drag, startPoint x: 540, startPoint y: 259, endPoint x: 658, endPoint y: 264, distance: 118.1
click at [659, 264] on p "Here is an overview of the sounds used in our appliances." at bounding box center [606, 259] width 728 height 23
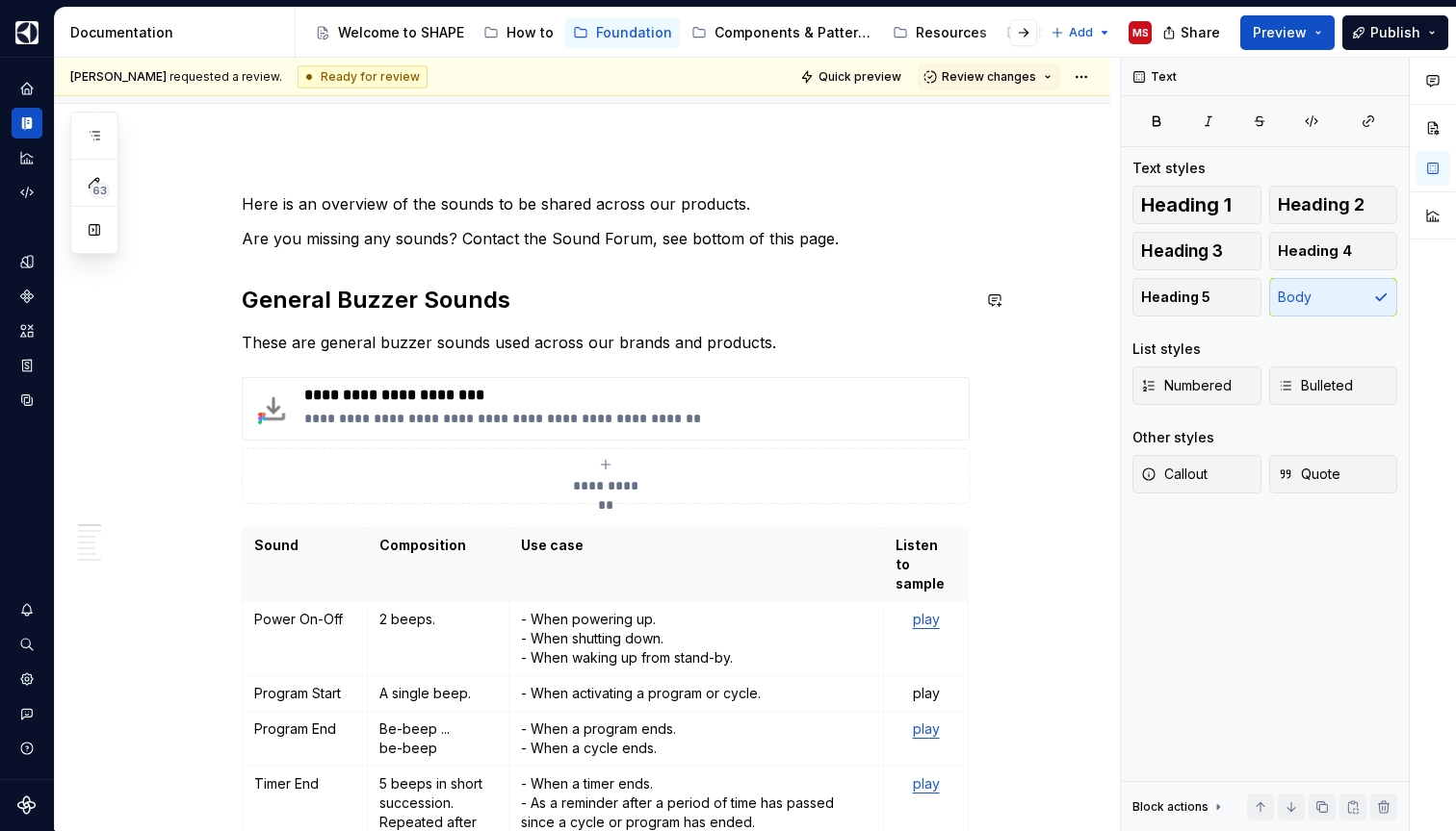
scroll to position [203, 0]
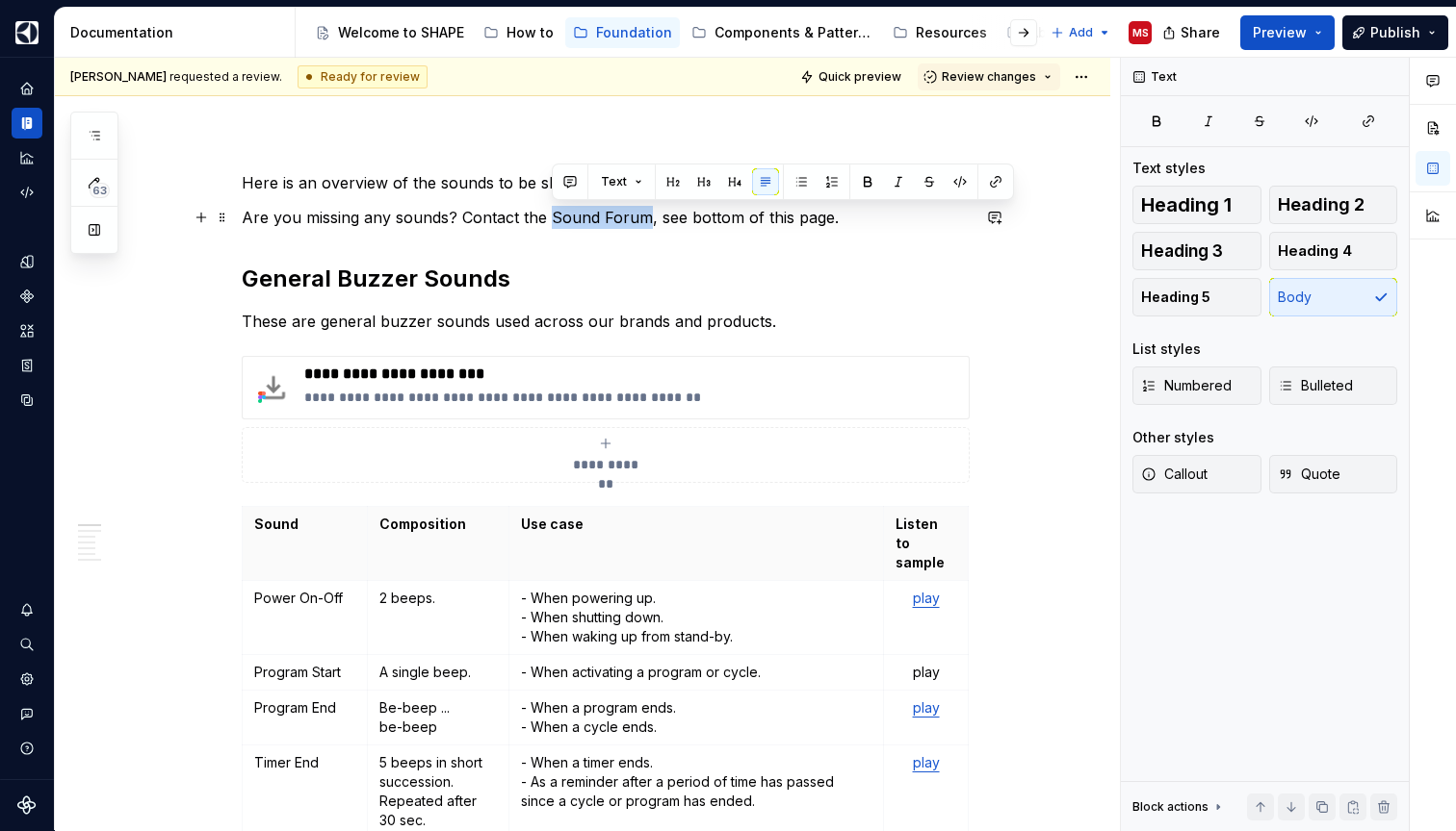
drag, startPoint x: 556, startPoint y: 214, endPoint x: 646, endPoint y: 219, distance: 90.1
click at [646, 219] on p "Are you missing any sounds? Contact the Sound Forum, see bottom of this page." at bounding box center [606, 217] width 728 height 23
click at [998, 187] on button "button" at bounding box center [995, 181] width 27 height 27
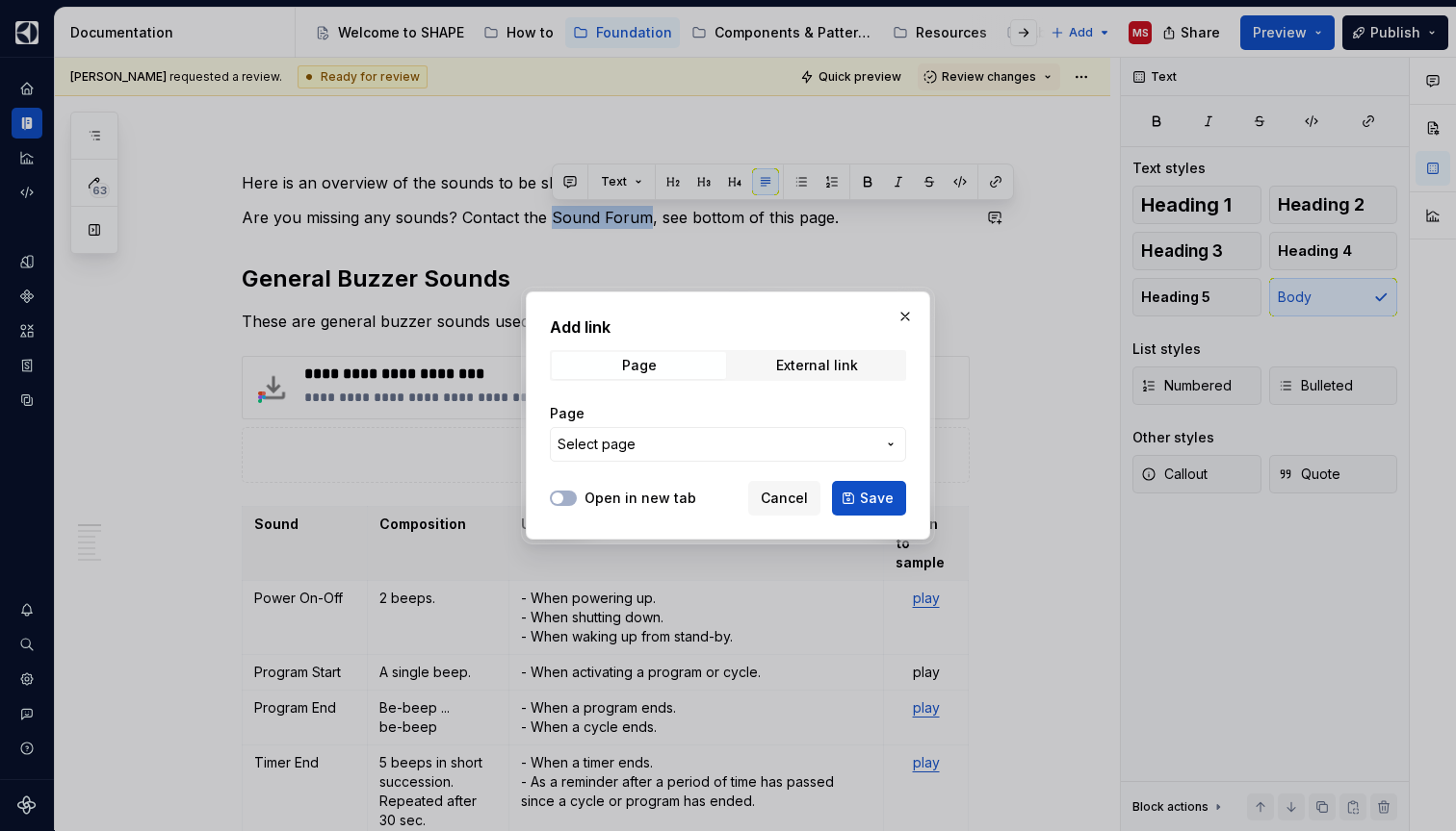
click at [696, 443] on span "Select page" at bounding box center [715, 444] width 317 height 19
click at [870, 444] on div "Add link Page External link Page Select page Open in new tab Cancel Save" at bounding box center [728, 416] width 1456 height 831
click at [778, 502] on span "Cancel" at bounding box center [784, 498] width 47 height 19
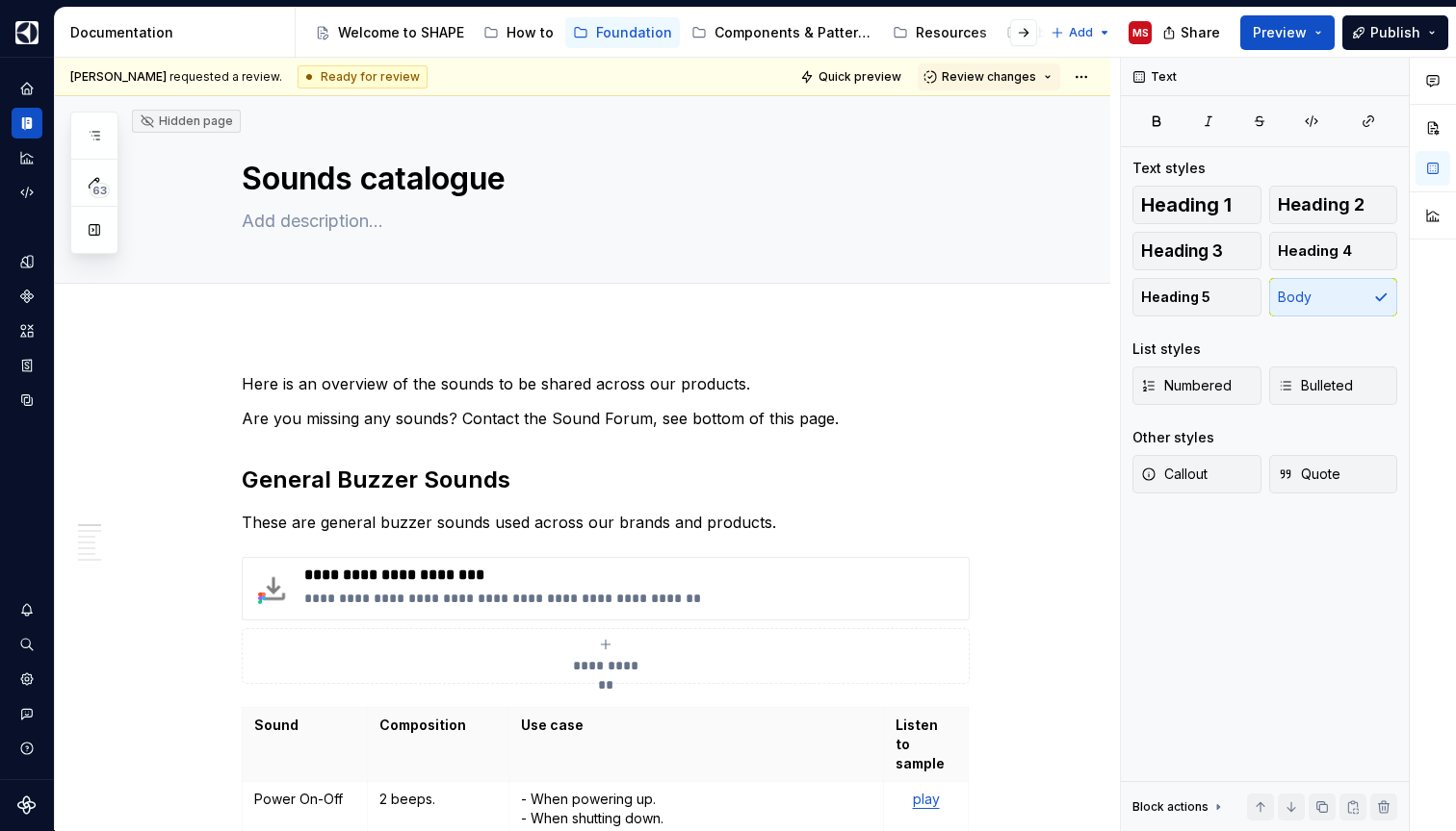
scroll to position [0, 0]
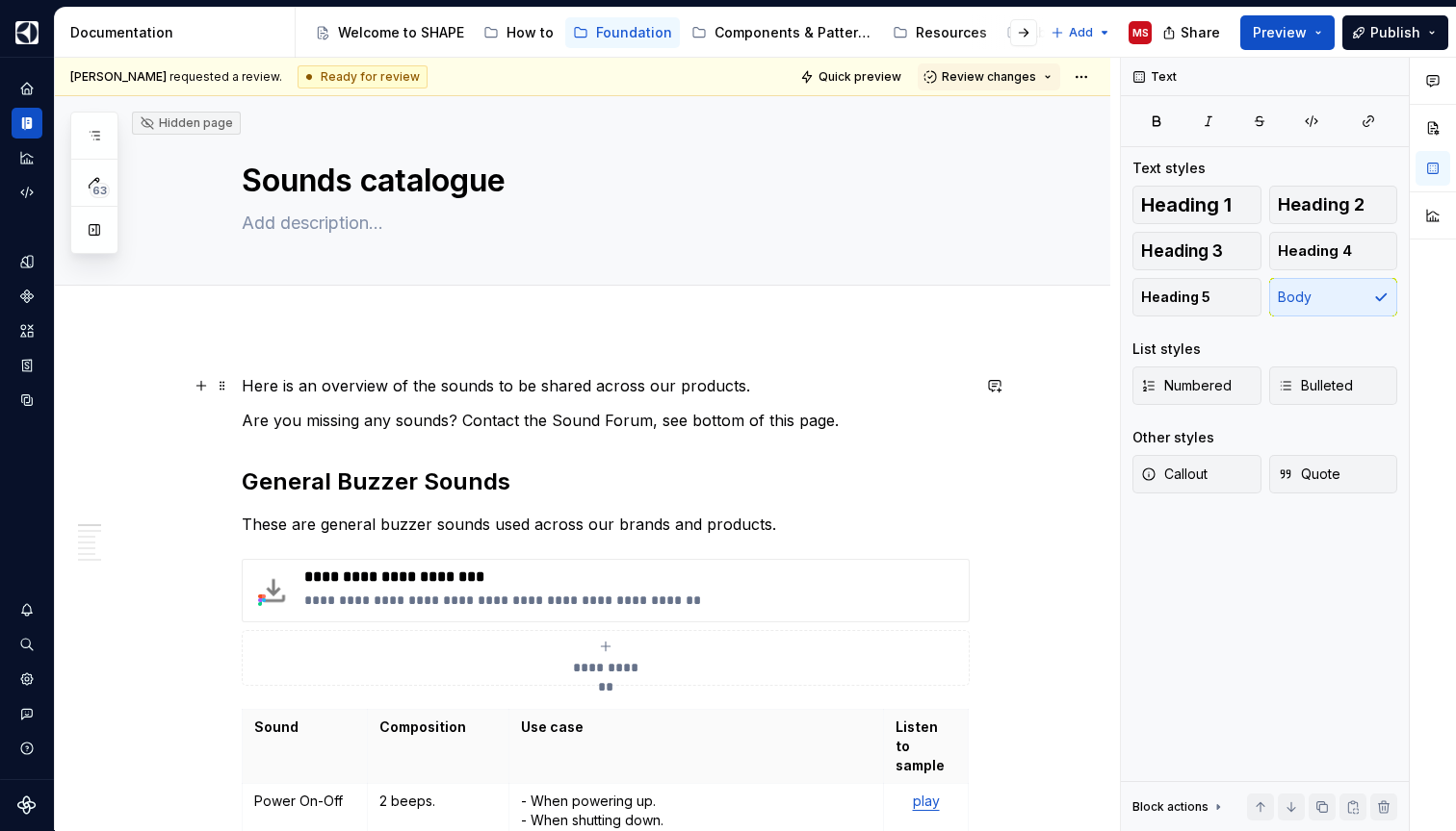
click at [586, 384] on p "Here is an overview of the sounds to be shared across our products." at bounding box center [606, 386] width 728 height 23
drag, startPoint x: 586, startPoint y: 384, endPoint x: 570, endPoint y: 387, distance: 16.3
click at [570, 387] on p "Here is an overview of the sounds to be shared across our products." at bounding box center [606, 386] width 728 height 23
click at [760, 393] on p "Here is an overview of the sounds to be used across our products." at bounding box center [606, 386] width 728 height 23
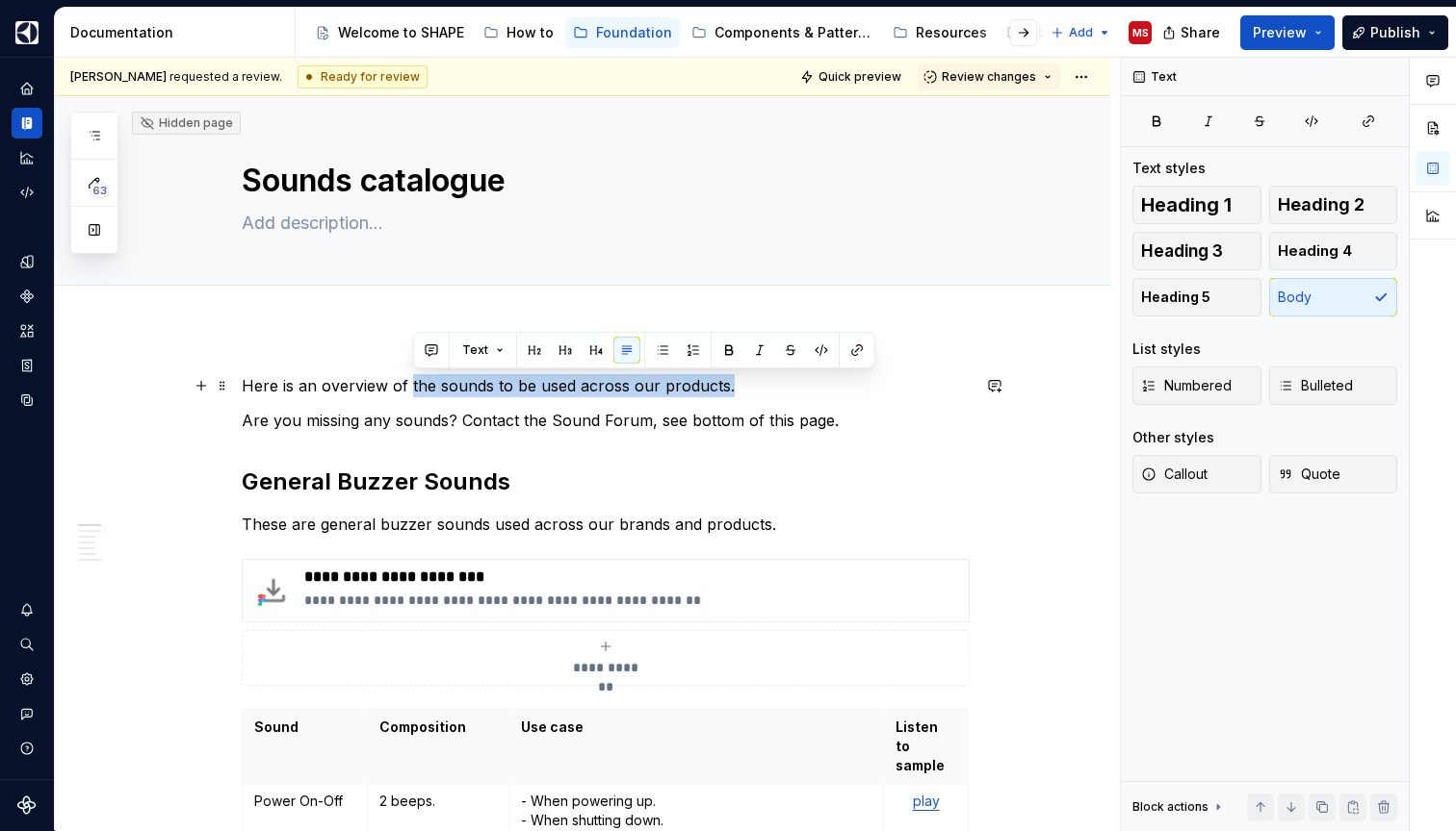
drag, startPoint x: 740, startPoint y: 384, endPoint x: 415, endPoint y: 376, distance: 325.1
click at [415, 376] on p "Here is an overview of the sounds to be used across our products." at bounding box center [606, 386] width 728 height 23
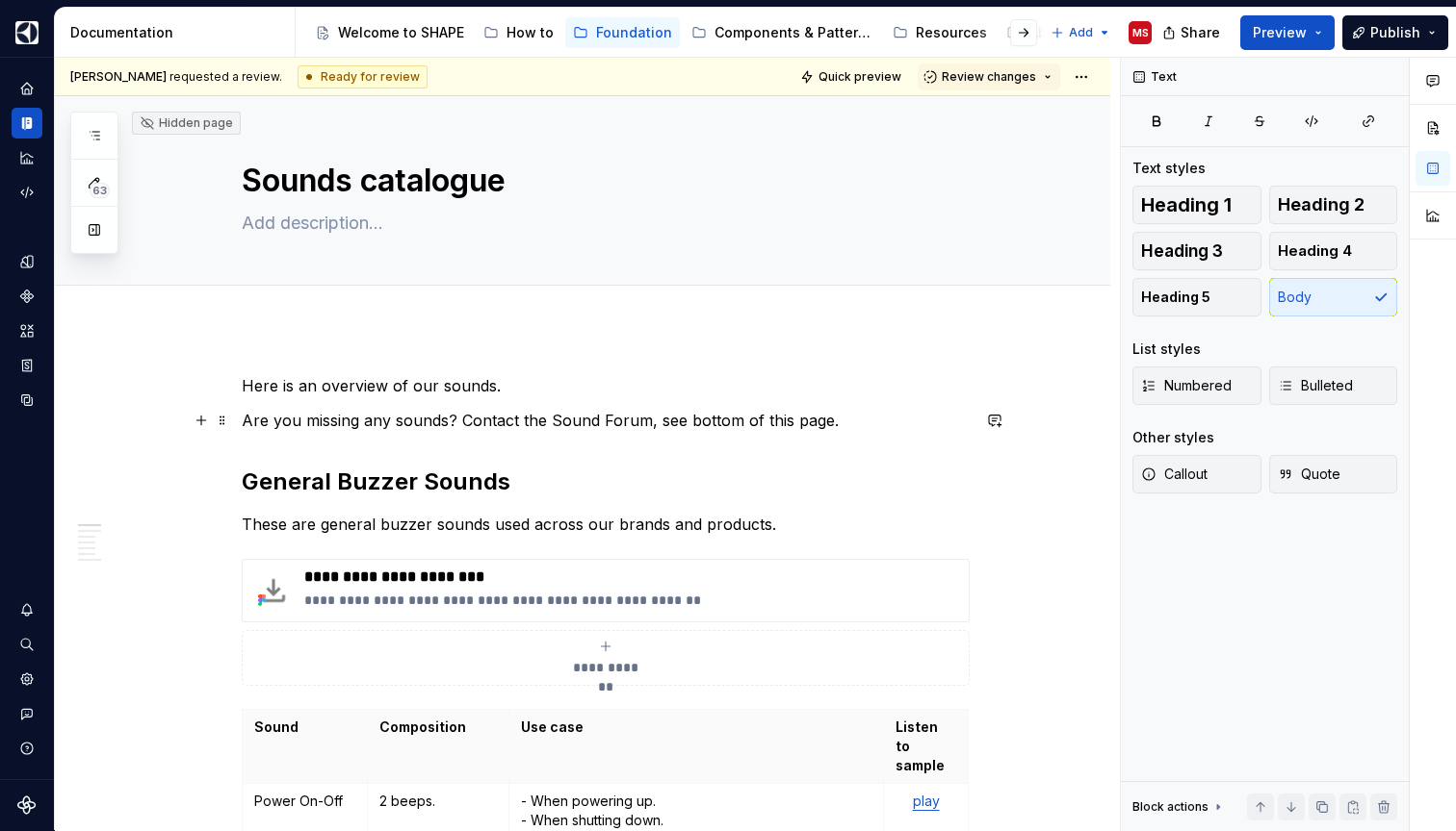
click at [252, 423] on p "Are you missing any sounds? Contact the Sound Forum, see bottom of this page." at bounding box center [606, 419] width 728 height 23
click at [435, 389] on p "Here is an overview of our sounds." at bounding box center [606, 386] width 728 height 23
click at [519, 387] on p "Here is an overview of our sounds." at bounding box center [606, 386] width 728 height 23
click at [532, 382] on p "Here is an overview of our sounds." at bounding box center [606, 386] width 728 height 23
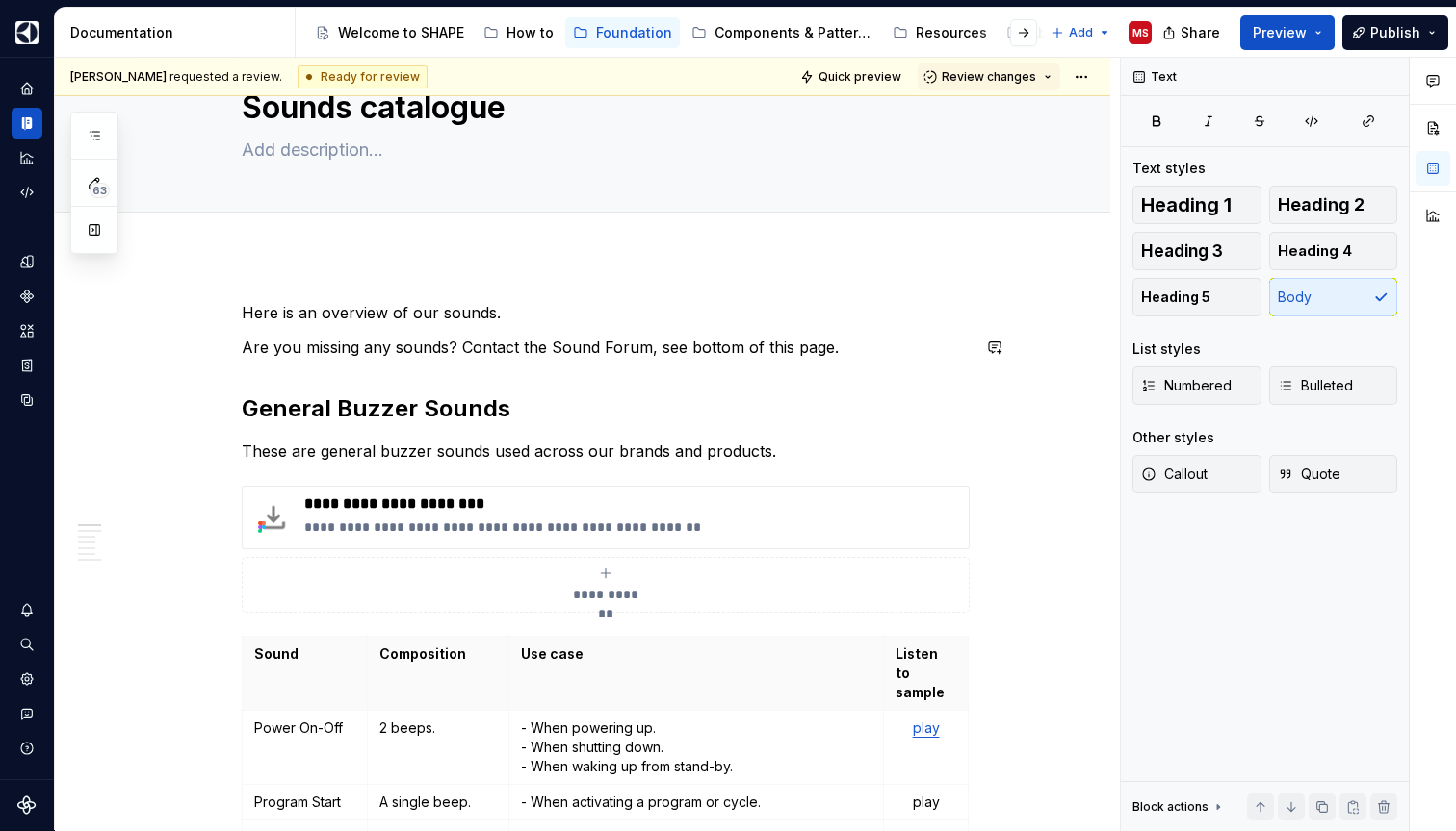
scroll to position [78, 0]
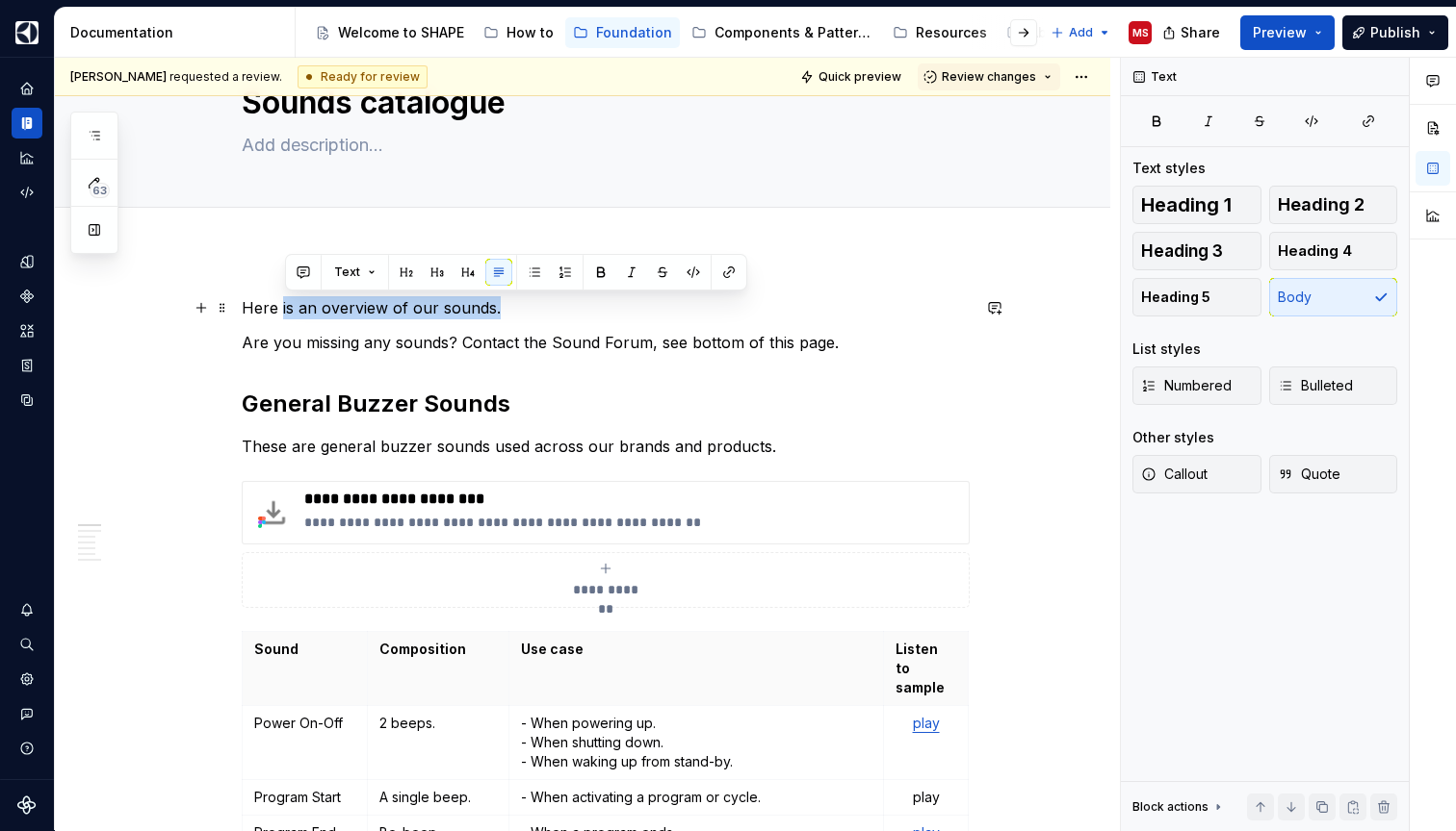
drag, startPoint x: 524, startPoint y: 307, endPoint x: 285, endPoint y: 310, distance: 239.0
click at [285, 310] on p "Here is an overview of our sounds." at bounding box center [606, 307] width 728 height 23
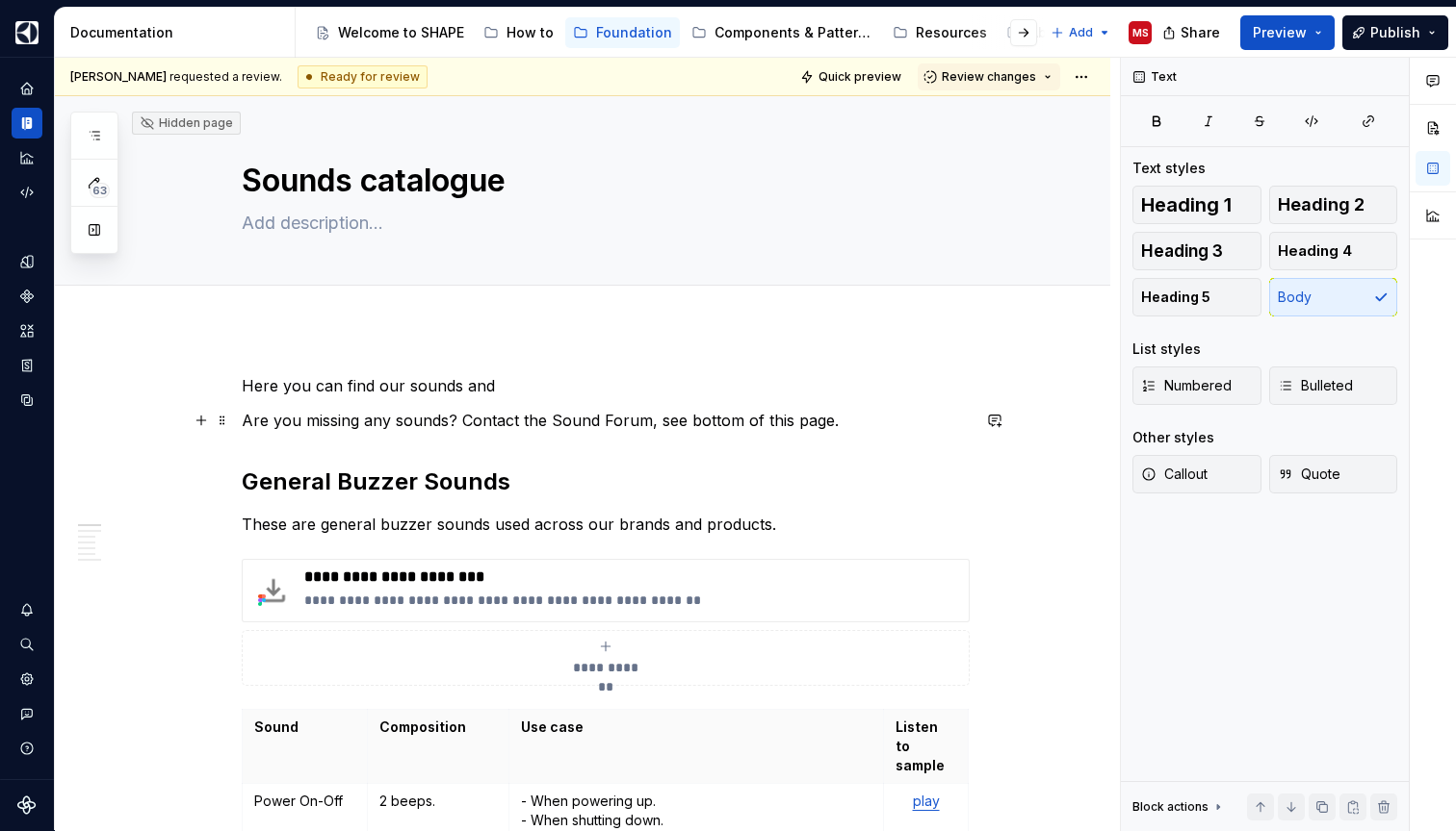
scroll to position [0, 0]
click at [650, 385] on p "Here you can find our sounds and listen and download assets." at bounding box center [606, 386] width 728 height 23
click at [530, 380] on p "Here you can find our sounds and listen and download assets." at bounding box center [606, 386] width 728 height 23
click at [477, 384] on p "Here you can find our sounds and listen and download assets." at bounding box center [606, 386] width 728 height 23
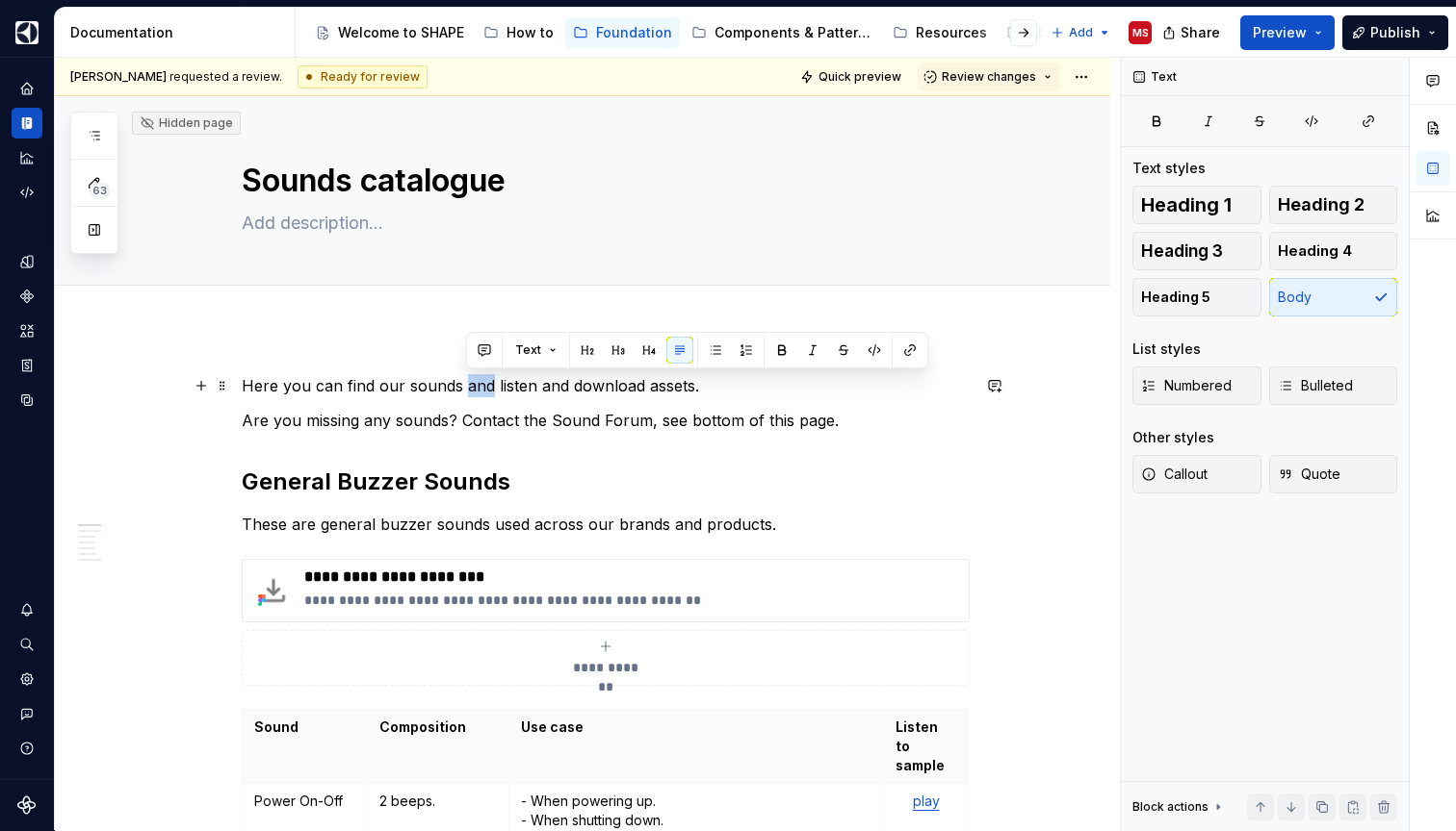
click at [477, 384] on p "Here you can find our sounds and listen and download assets." at bounding box center [606, 386] width 728 height 23
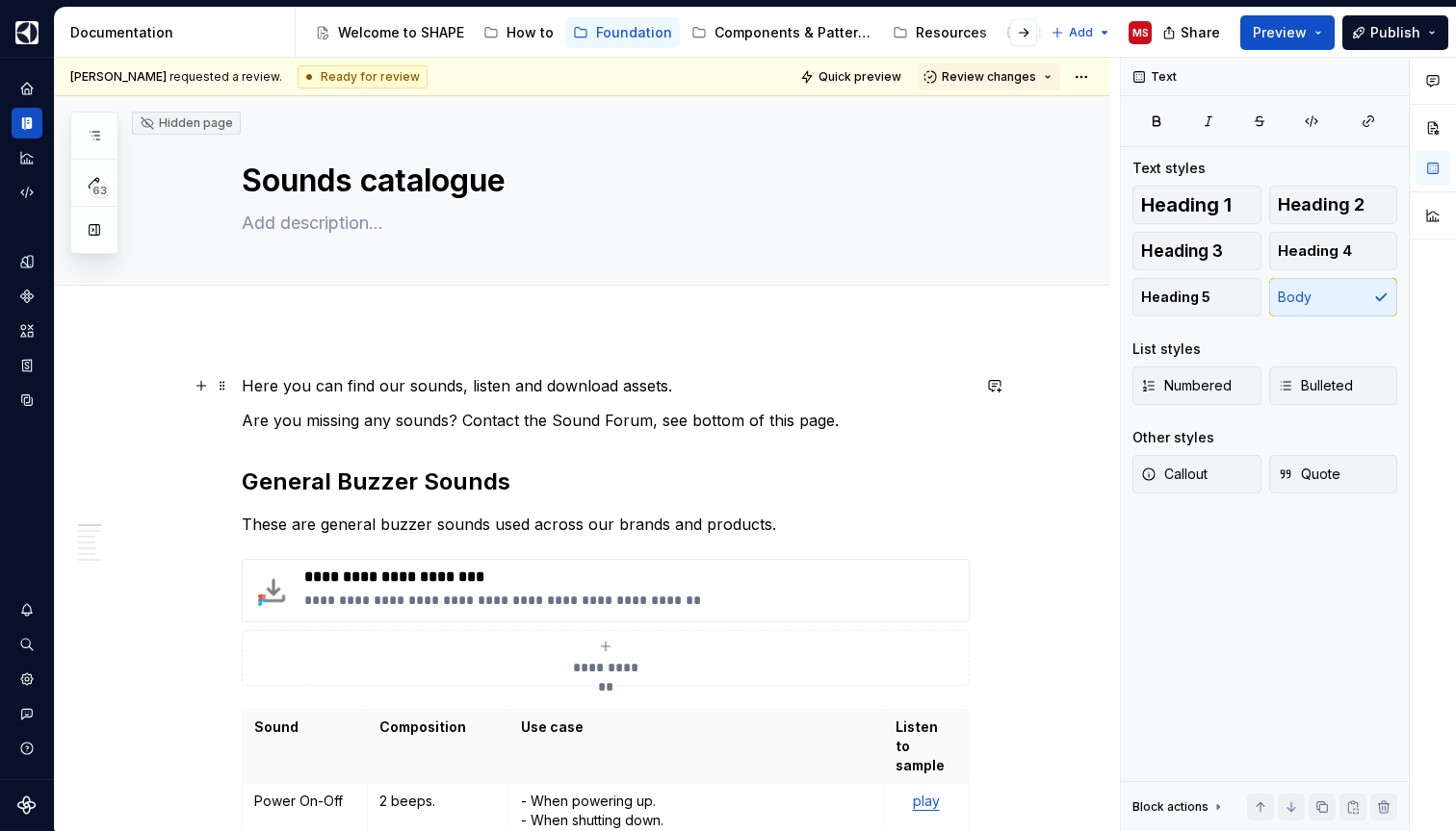
click at [514, 387] on p "Here you can find our sounds, listen and download assets." at bounding box center [606, 386] width 728 height 23
click at [767, 379] on p "Here you can find our sounds, listen to samples and download assets." at bounding box center [606, 386] width 728 height 23
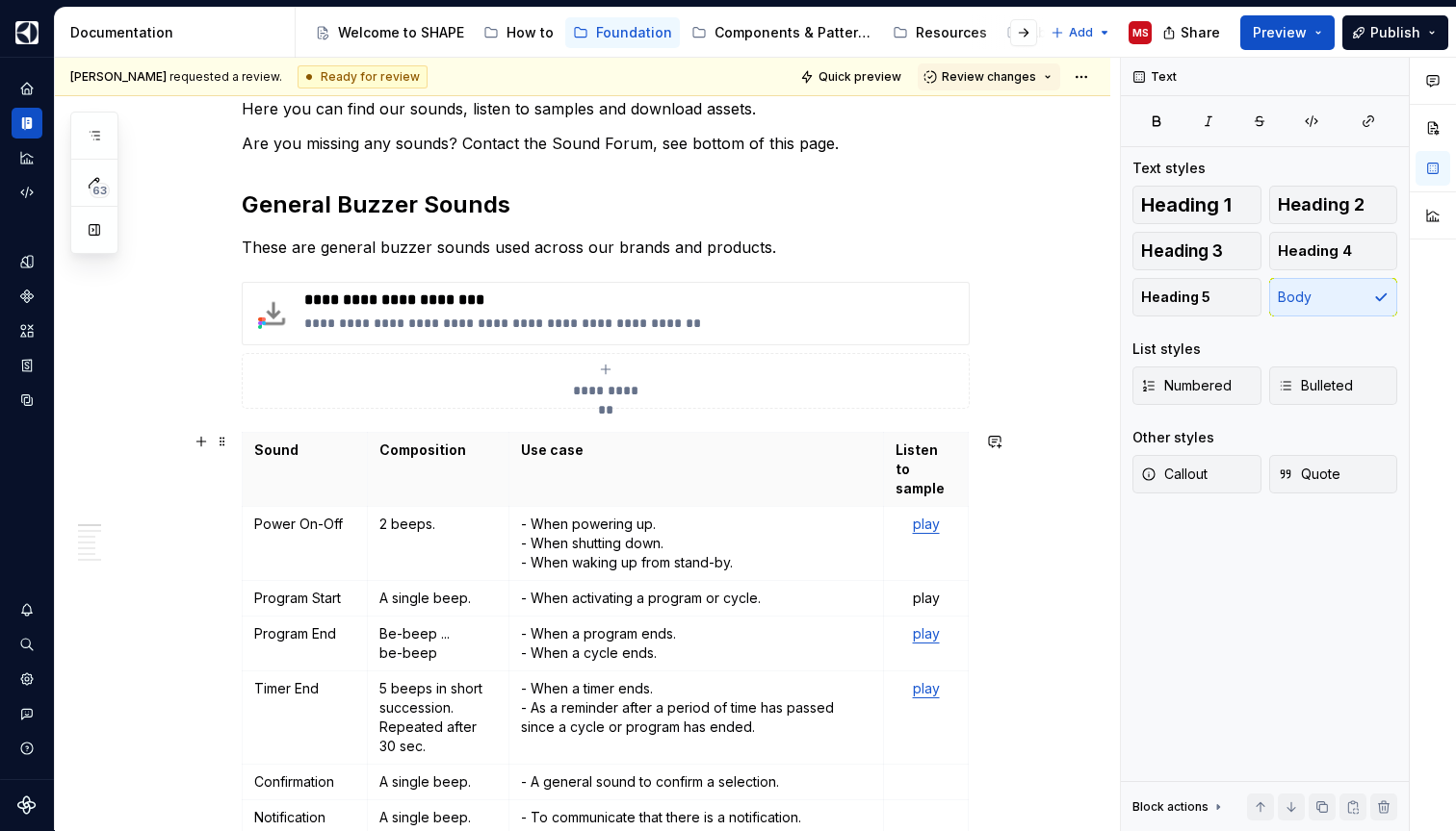
scroll to position [293, 0]
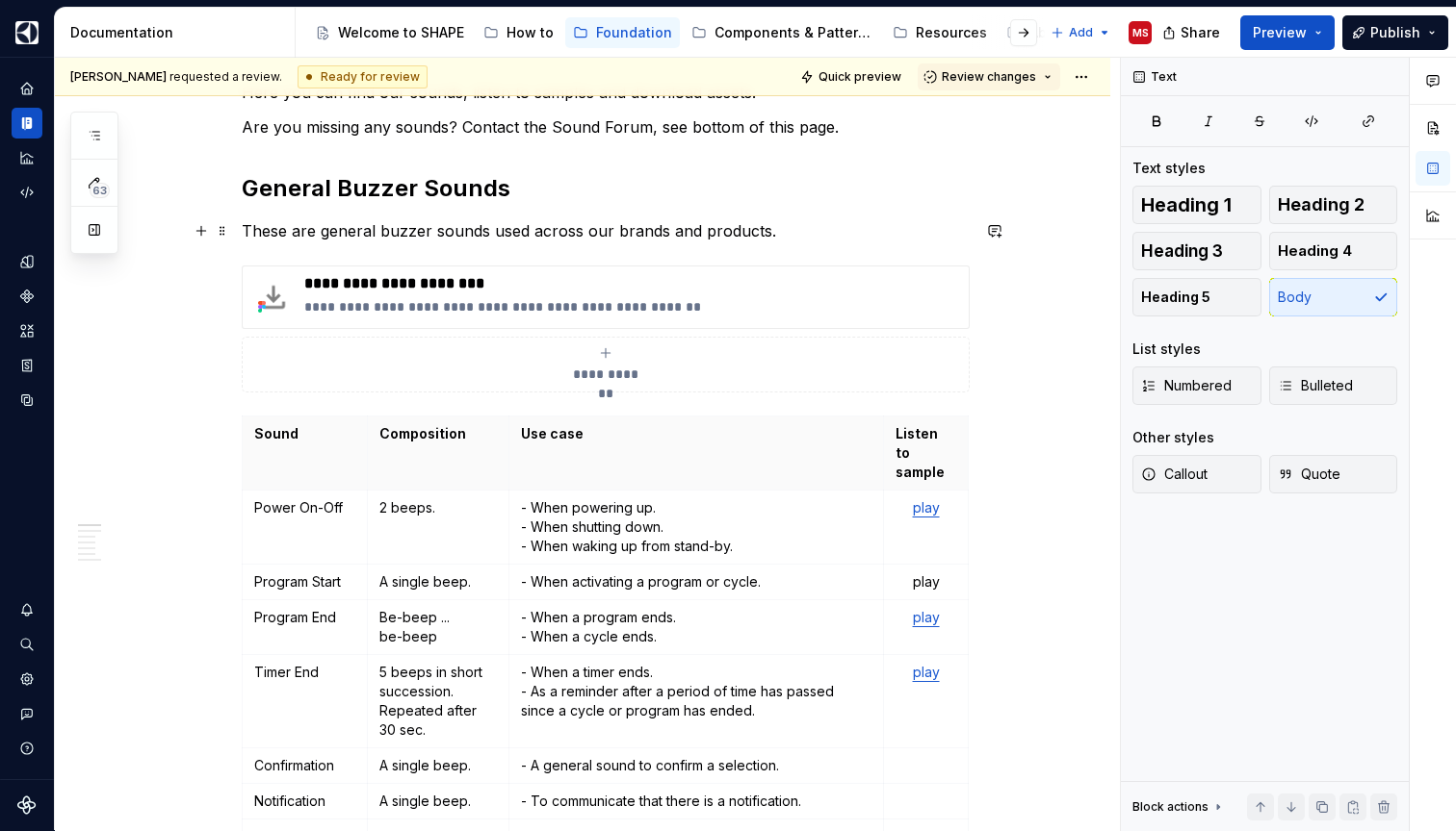
click at [812, 233] on p "These are general buzzer sounds used across our brands and products." at bounding box center [606, 231] width 728 height 23
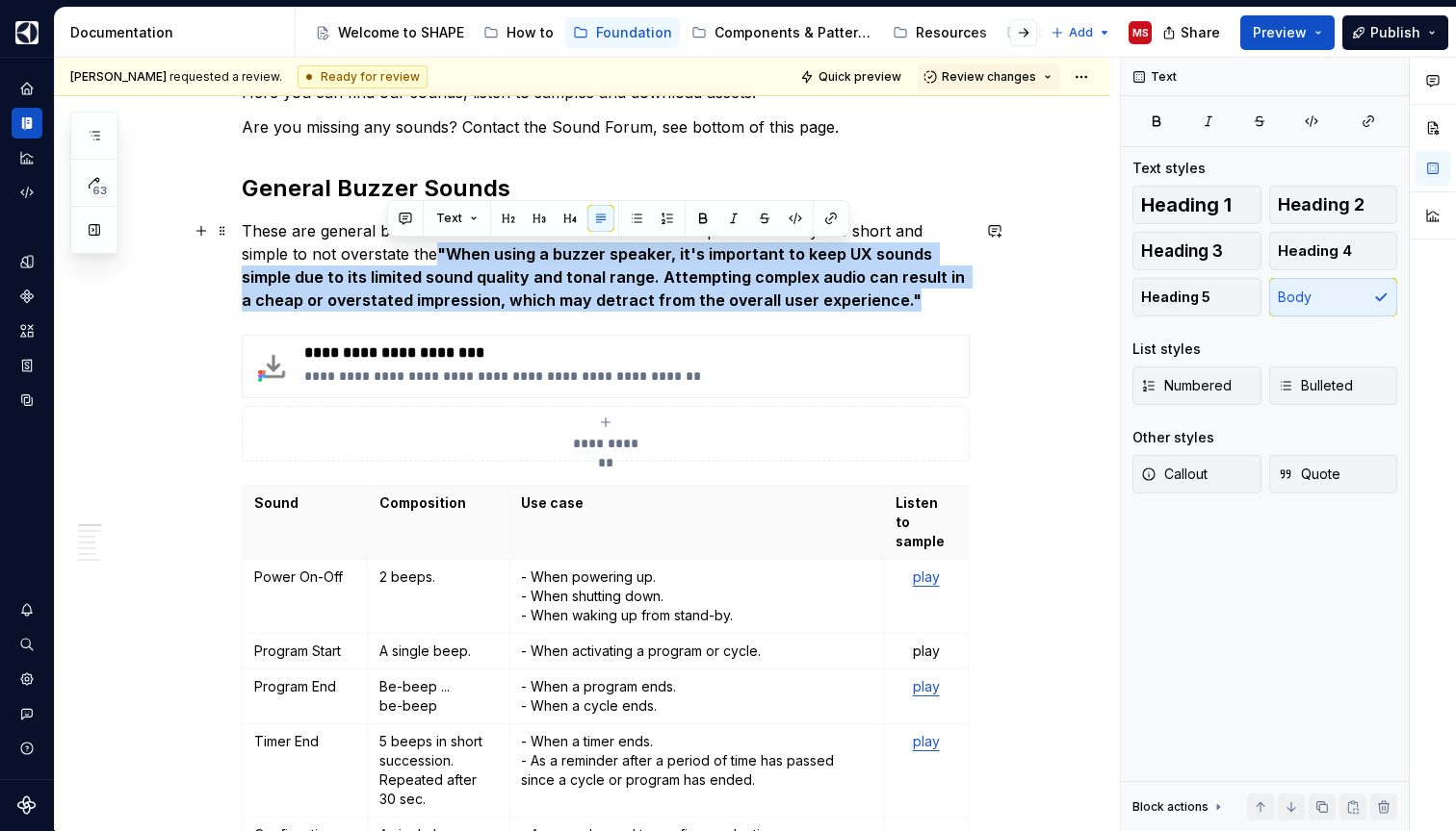
drag, startPoint x: 845, startPoint y: 300, endPoint x: 390, endPoint y: 252, distance: 457.5
click at [390, 252] on p "These are general buzzer sounds used across our brands and products. They are s…" at bounding box center [606, 265] width 728 height 92
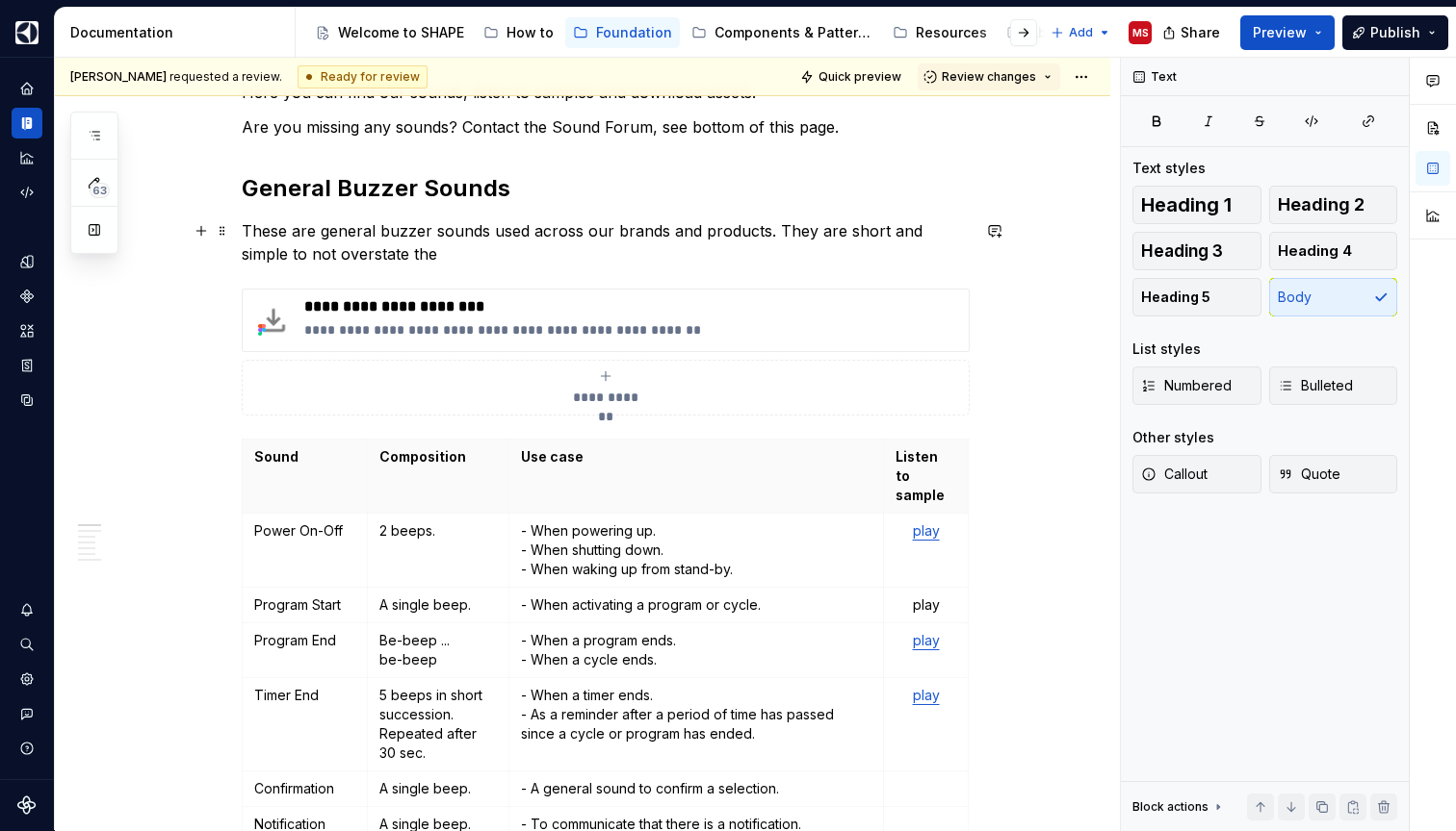
click at [847, 233] on p "These are general buzzer sounds used across our brands and products. They are s…" at bounding box center [606, 243] width 728 height 46
click at [844, 249] on p "These are general buzzer sounds used across our brands and products. They are s…" at bounding box center [606, 243] width 728 height 46
click at [774, 232] on p "These are general buzzer sounds used across our brands and products. They are s…" at bounding box center [606, 243] width 728 height 46
click at [782, 241] on p "These are general buzzer sounds used across our brands and products. They are s…" at bounding box center [606, 243] width 728 height 46
click at [406, 252] on p "These are general buzzer sounds used across our brands and products. They are s…" at bounding box center [606, 243] width 728 height 46
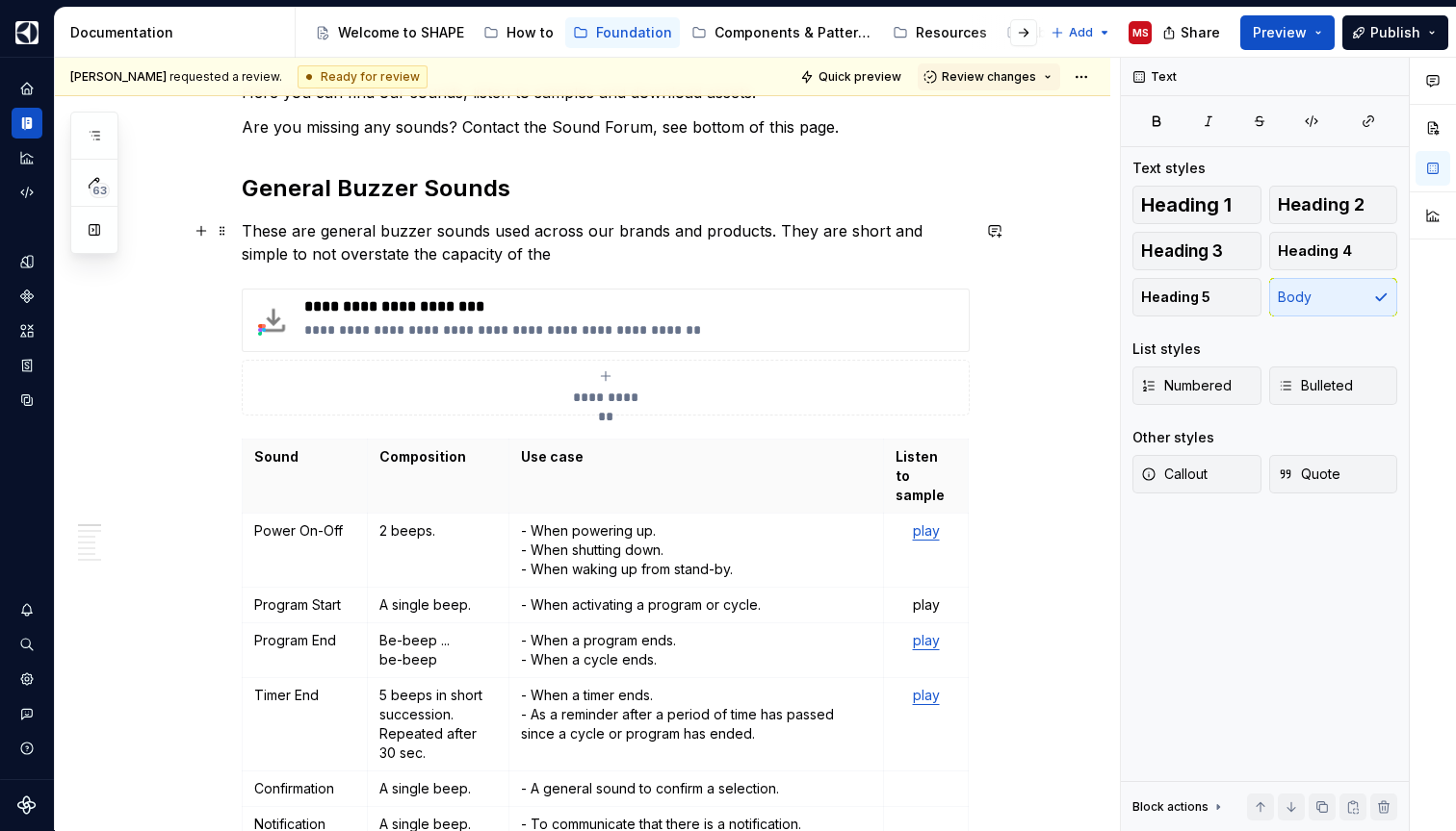
click at [438, 248] on p "These are general buzzer sounds used across our brands and products. They are s…" at bounding box center [606, 243] width 728 height 46
click at [553, 255] on p "These are general buzzer sounds used across our brands and products. They are s…" at bounding box center [606, 243] width 728 height 46
click at [681, 250] on p "These are general buzzer sounds used across our brands and products. They are s…" at bounding box center [606, 243] width 728 height 46
click at [844, 230] on p "These are general buzzer sounds used across our brands and products. They are s…" at bounding box center [606, 243] width 728 height 46
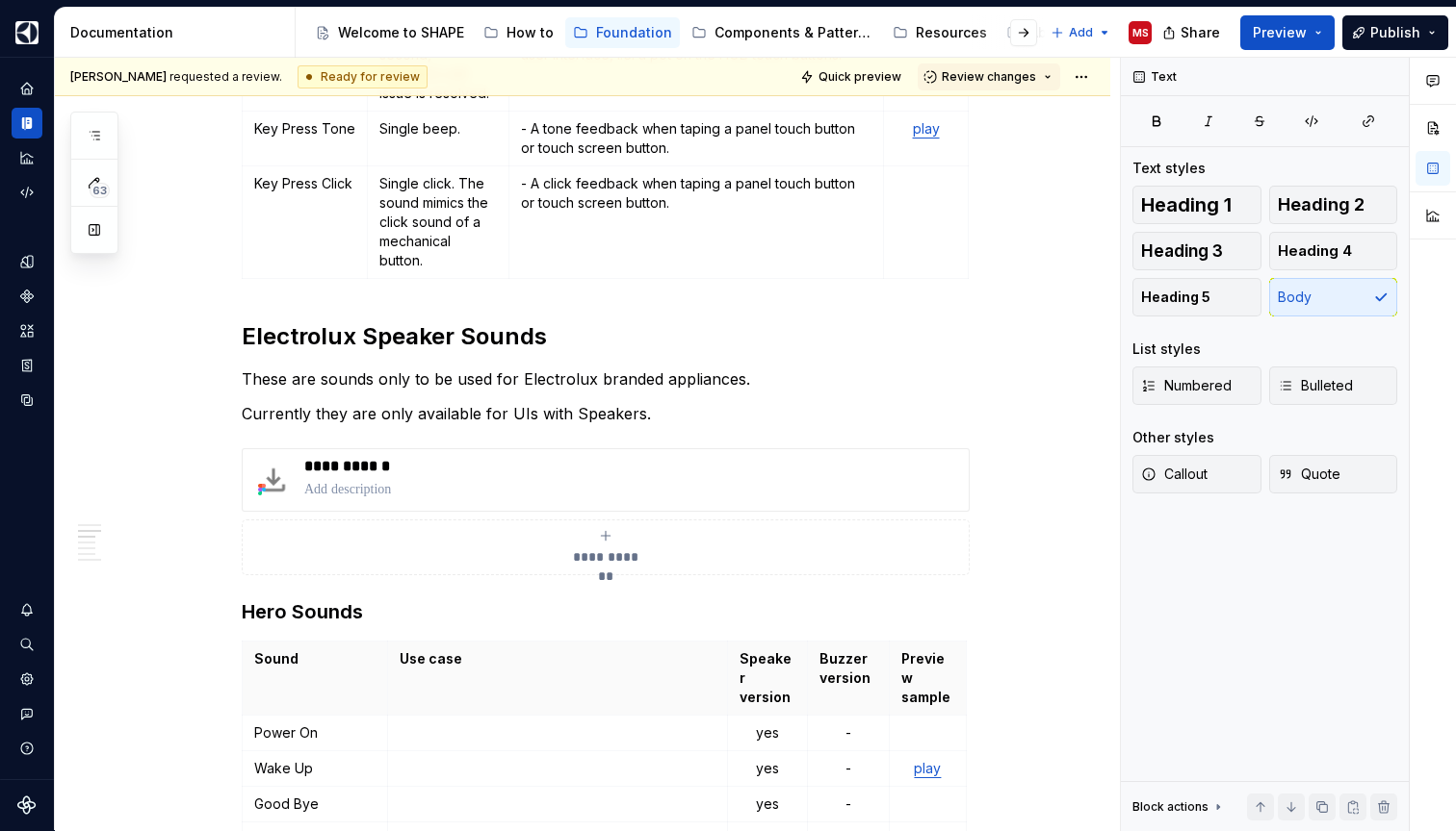
scroll to position [1318, 0]
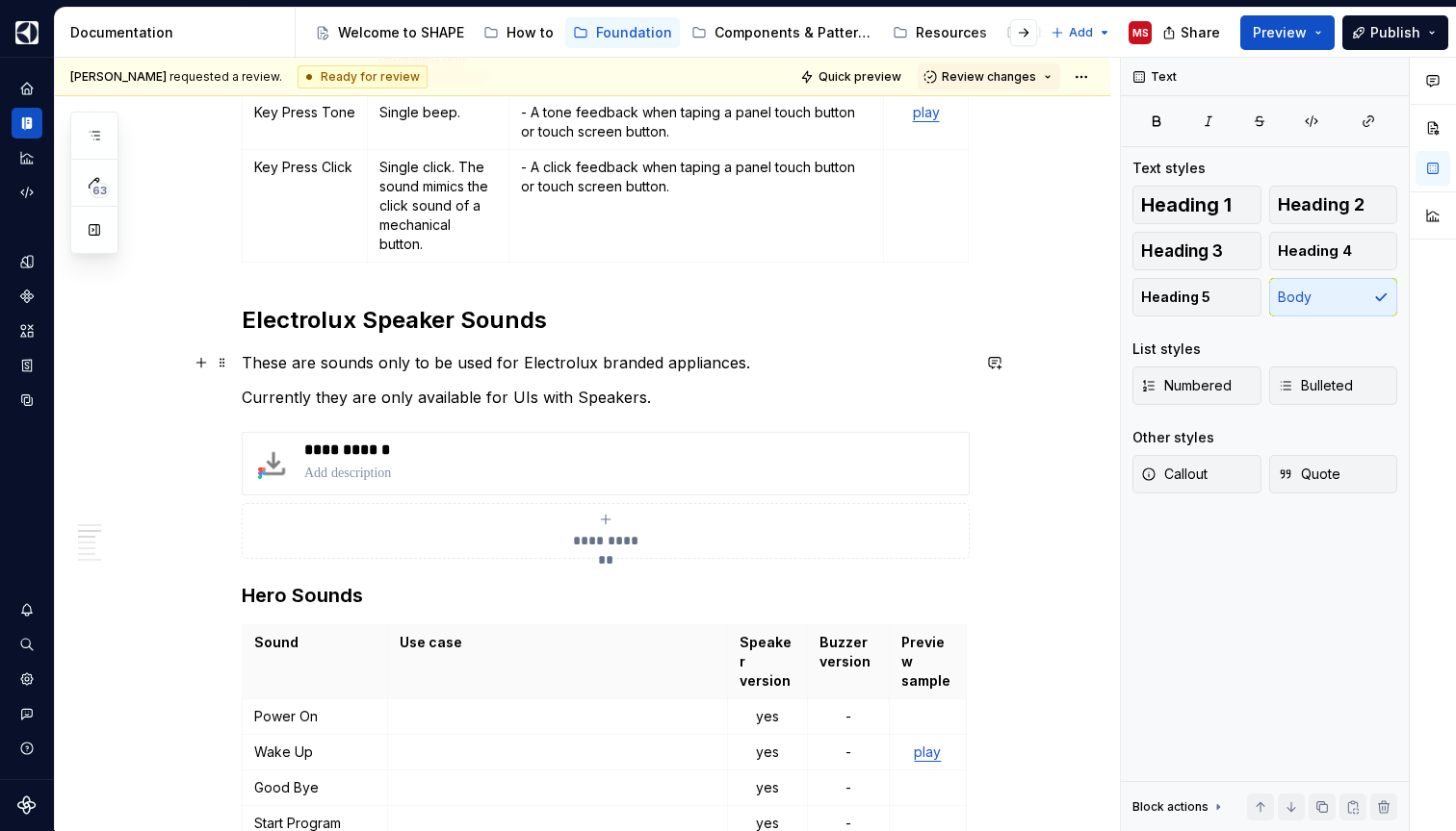
click at [327, 365] on p "These are sounds only to be used for Electrolux branded appliances." at bounding box center [606, 362] width 728 height 23
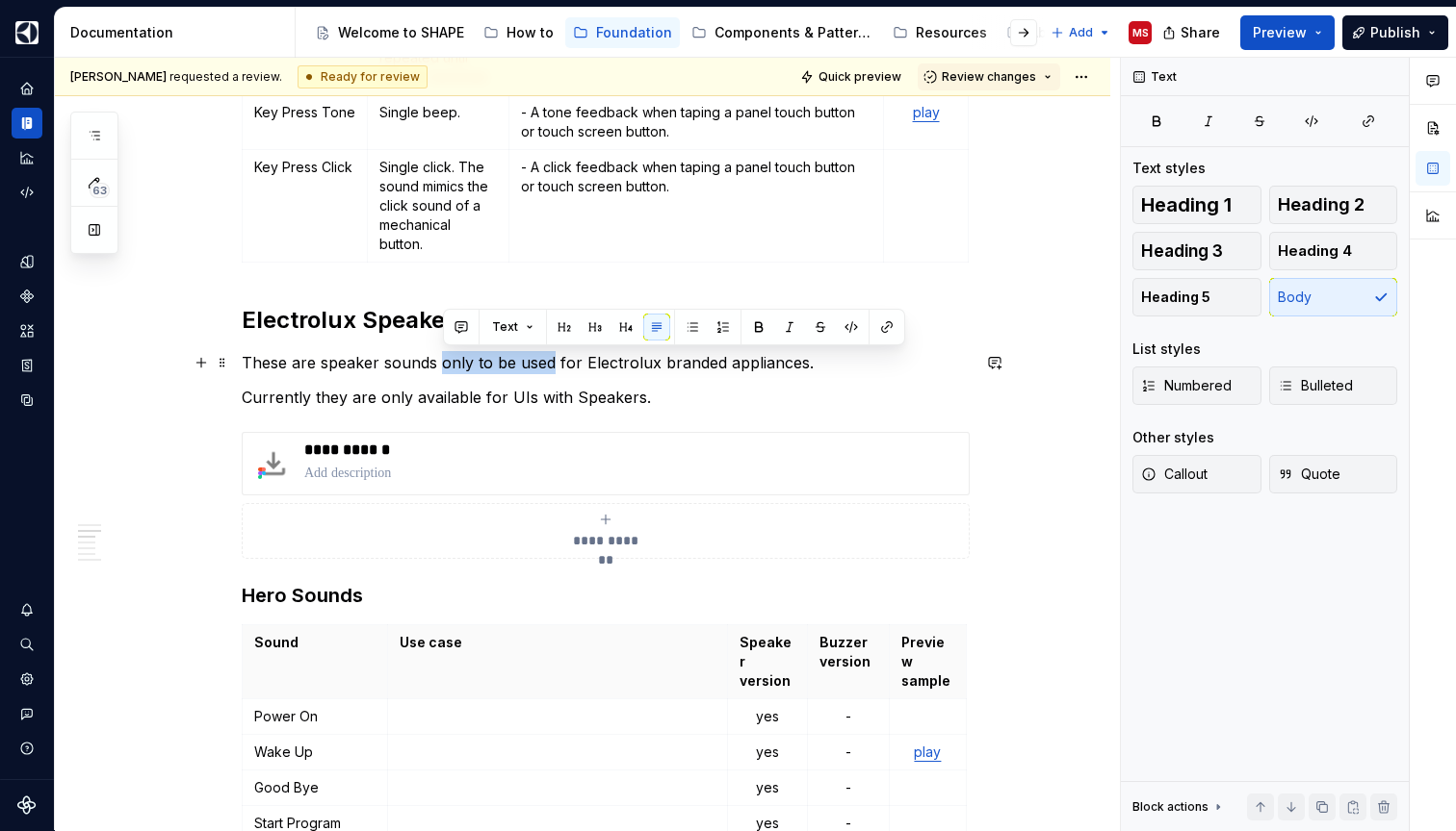
drag, startPoint x: 557, startPoint y: 364, endPoint x: 447, endPoint y: 364, distance: 110.0
click at [447, 364] on p "These are speaker sounds only to be used for Electrolux branded appliances." at bounding box center [606, 362] width 728 height 23
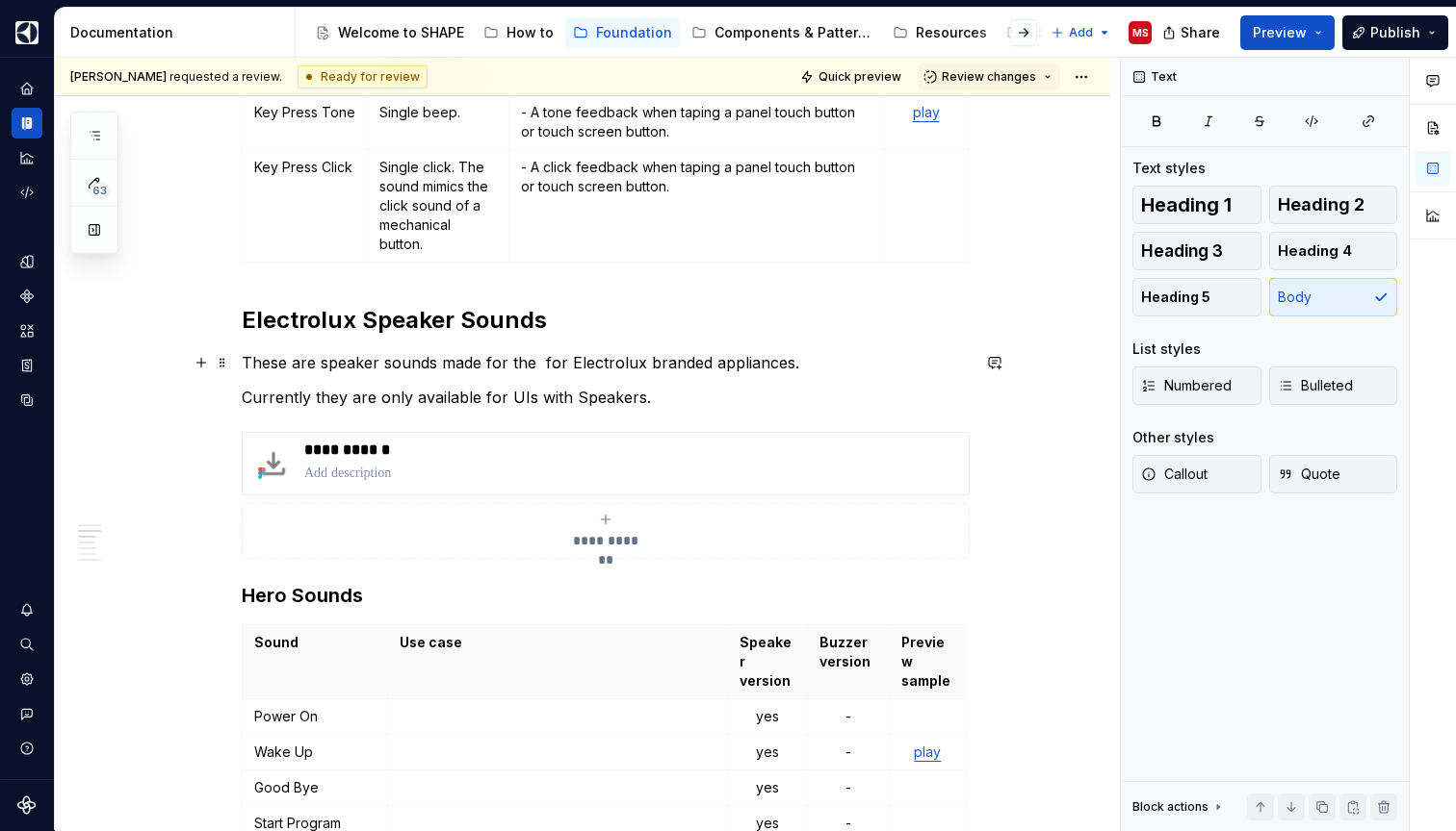
click at [554, 362] on p "These are speaker sounds made for the for Electrolux branded appliances." at bounding box center [606, 362] width 728 height 23
click at [791, 368] on p "These are speaker sounds made for the Electrolux branded appliances." at bounding box center [606, 362] width 728 height 23
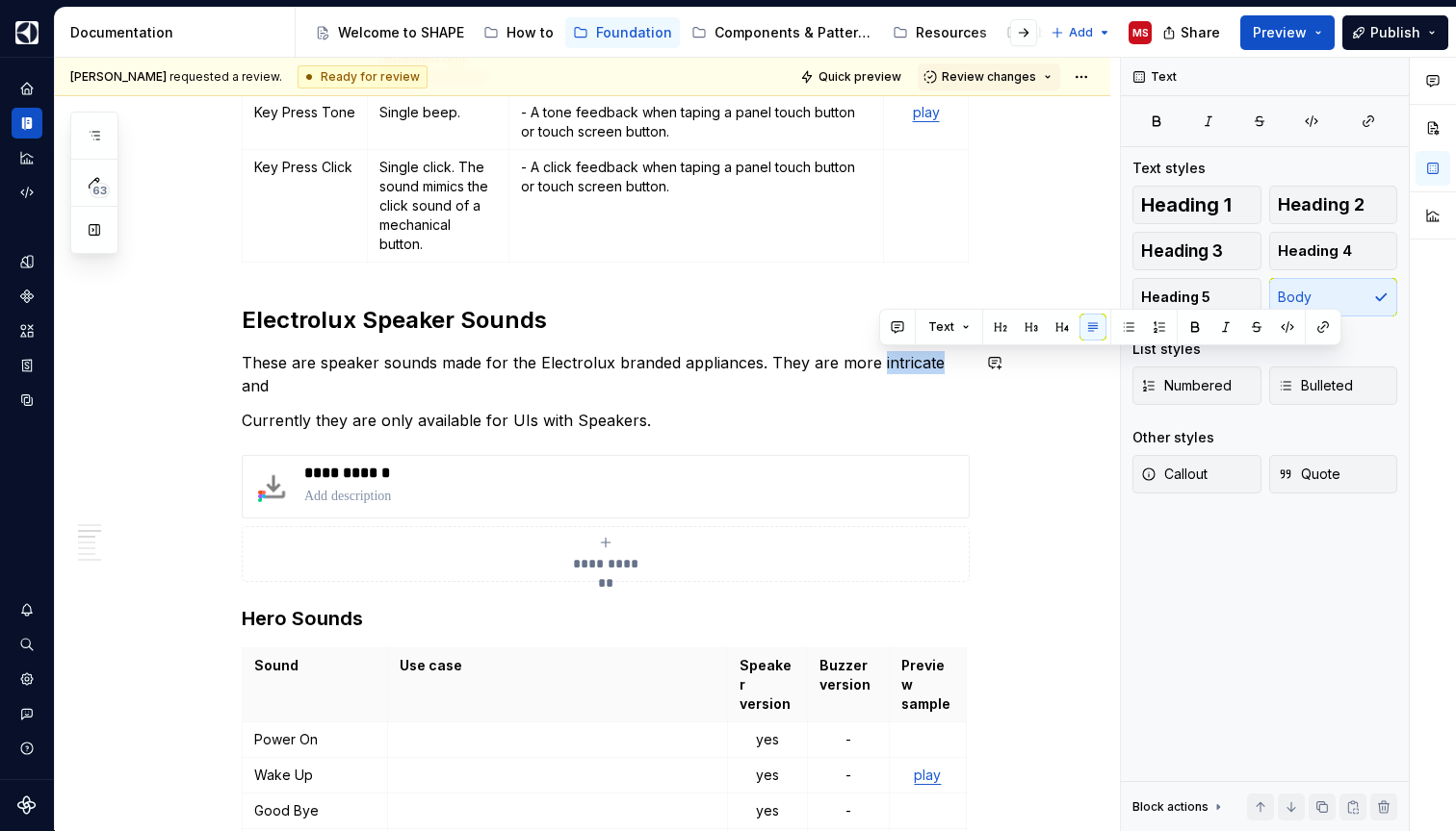
click at [923, 384] on div "**********" at bounding box center [606, 740] width 728 height 3369
click at [907, 365] on p "These are speaker sounds made for the Electrolux branded appliances. They are m…" at bounding box center [606, 374] width 728 height 46
click at [970, 365] on p "These are speaker sounds made for the Electrolux branded appliances. They are m…" at bounding box center [606, 374] width 728 height 46
click at [942, 362] on p "These are speaker sounds made for the Electrolux branded appliances. They are m…" at bounding box center [606, 374] width 728 height 46
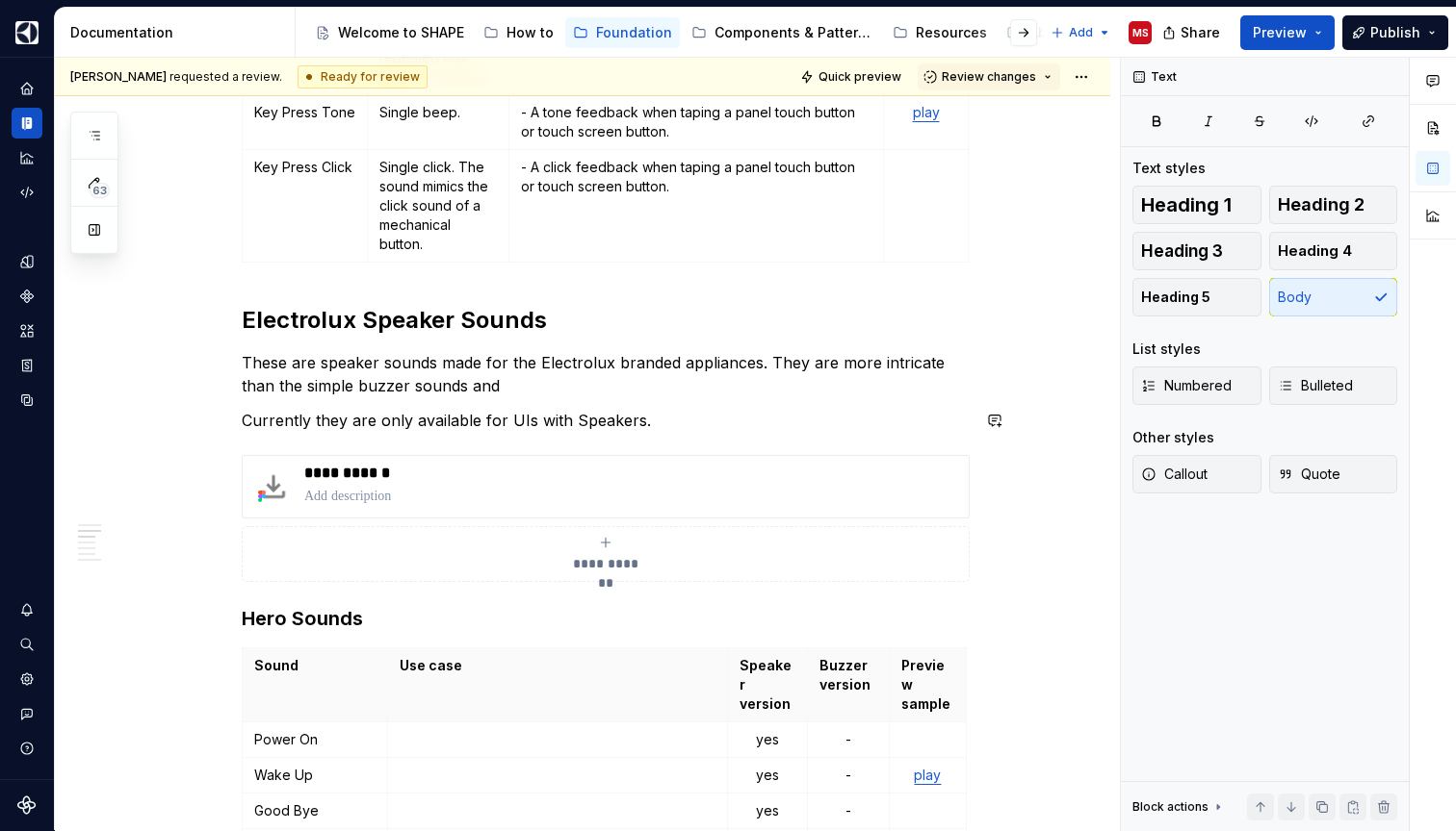
click at [726, 395] on p "These are speaker sounds made for the Electrolux branded appliances. They are m…" at bounding box center [606, 374] width 728 height 46
click at [357, 383] on p "These are speaker sounds made for the Electrolux branded appliances. They are m…" at bounding box center [606, 374] width 728 height 46
drag, startPoint x: 357, startPoint y: 383, endPoint x: 511, endPoint y: 388, distance: 154.1
click at [511, 388] on p "These are speaker sounds made for the Electrolux branded appliances. They are m…" at bounding box center [606, 374] width 728 height 46
click at [350, 387] on p "These are speaker sounds made for the Electrolux branded appliances. They are m…" at bounding box center [606, 374] width 728 height 46
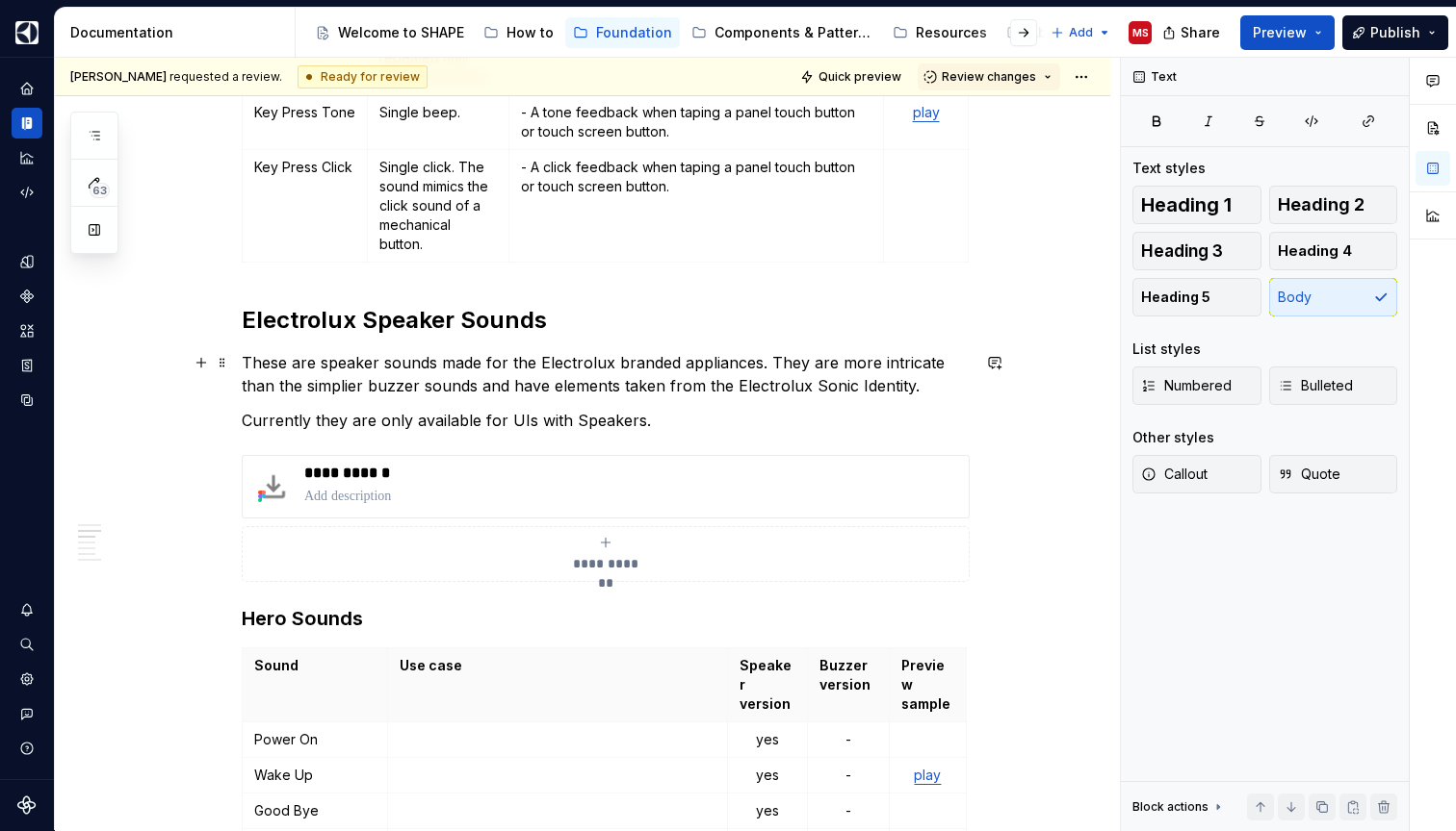
click at [552, 386] on p "These are speaker sounds made for the Electrolux branded appliances. They are m…" at bounding box center [606, 374] width 728 height 46
click at [664, 391] on p "These are speaker sounds made for the Electrolux branded appliances. They are m…" at bounding box center [606, 374] width 728 height 46
click at [732, 430] on p "Currently they are only available for UIs with Speakers." at bounding box center [606, 419] width 728 height 23
drag, startPoint x: 656, startPoint y: 420, endPoint x: 238, endPoint y: 432, distance: 418.2
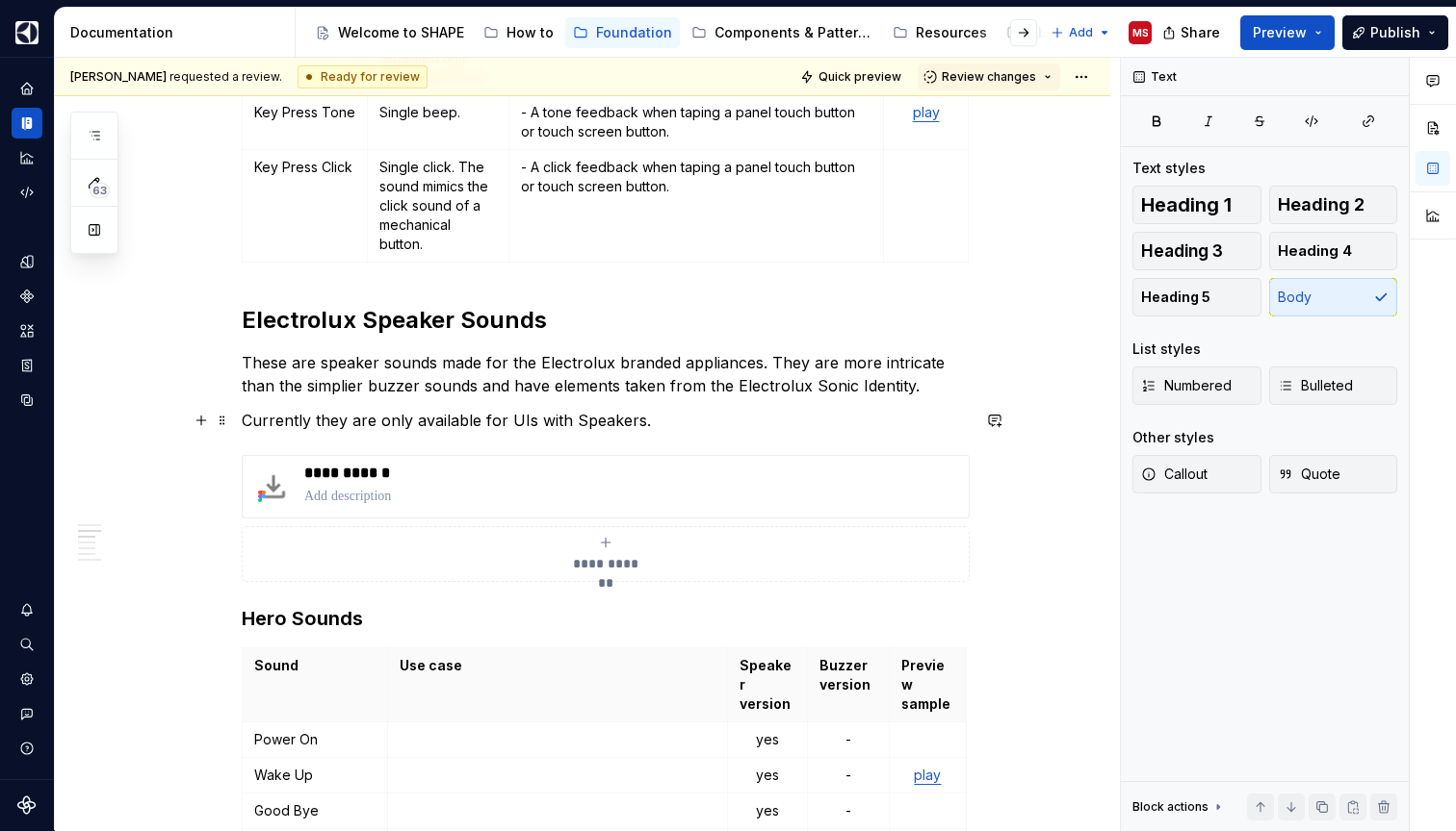
click at [229, 421] on span at bounding box center [222, 419] width 15 height 27
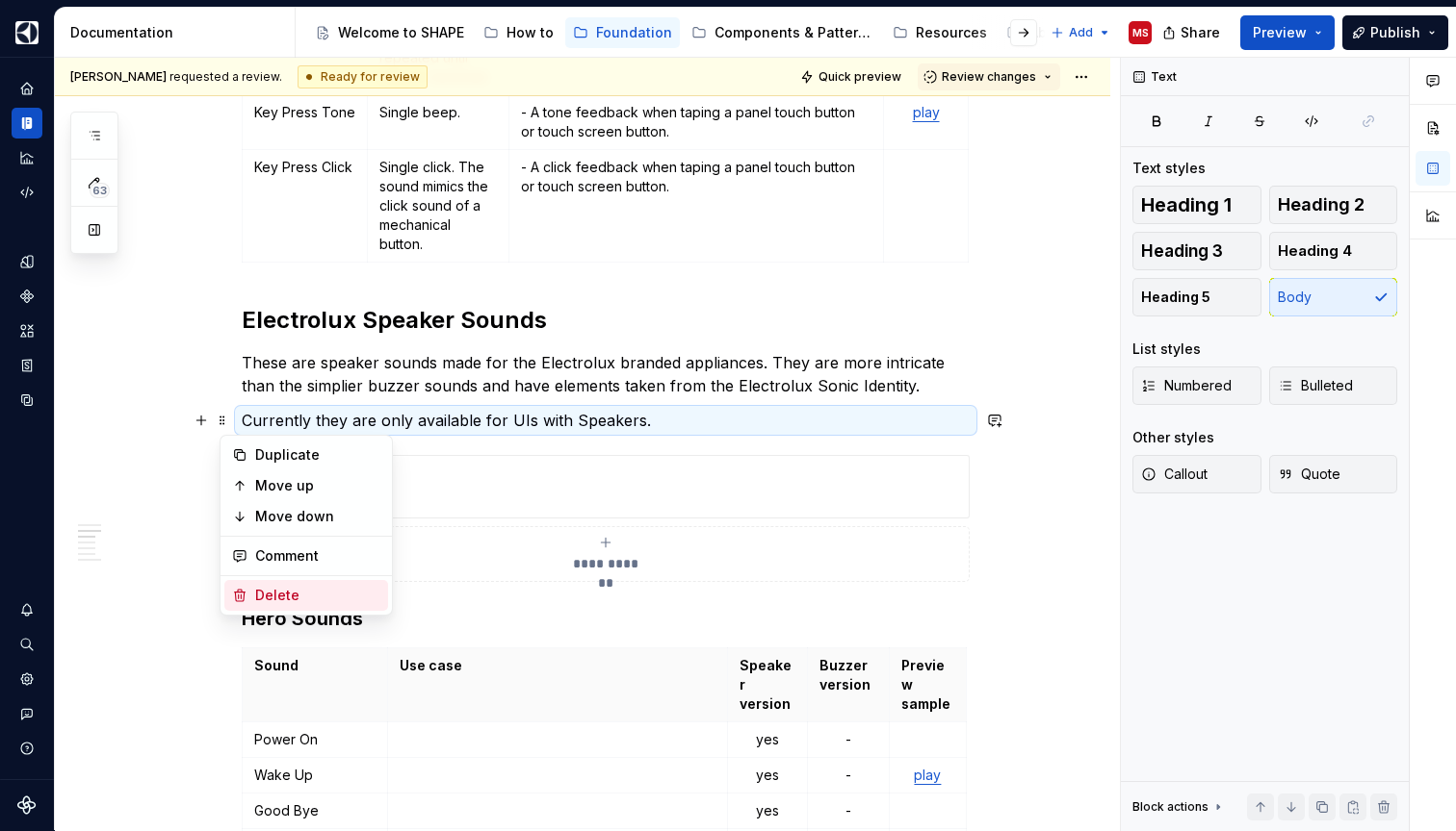
click at [277, 587] on div "Delete" at bounding box center [318, 594] width 125 height 19
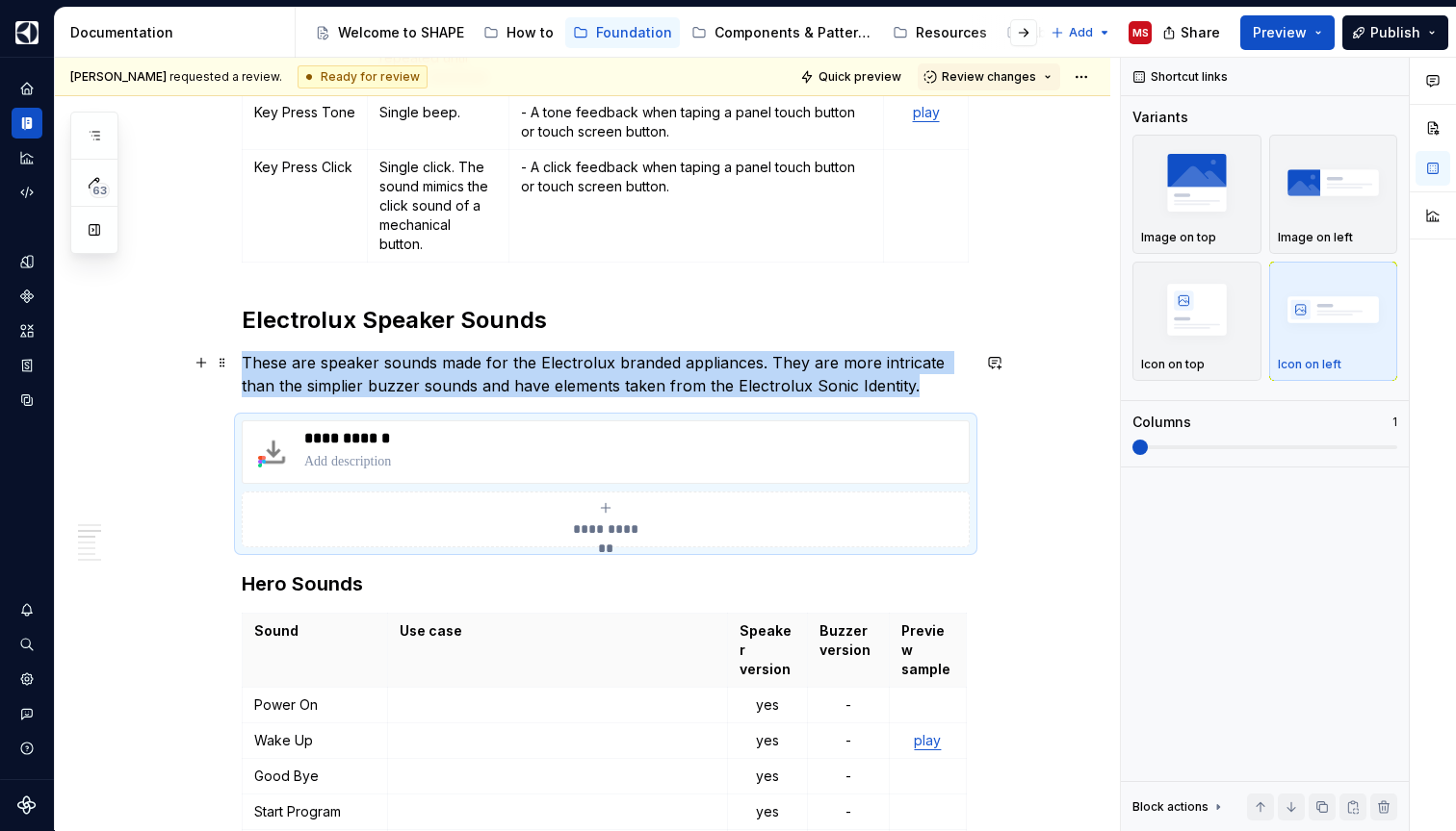
click at [357, 385] on p "These are speaker sounds made for the Electrolux branded appliances. They are m…" at bounding box center [606, 374] width 728 height 46
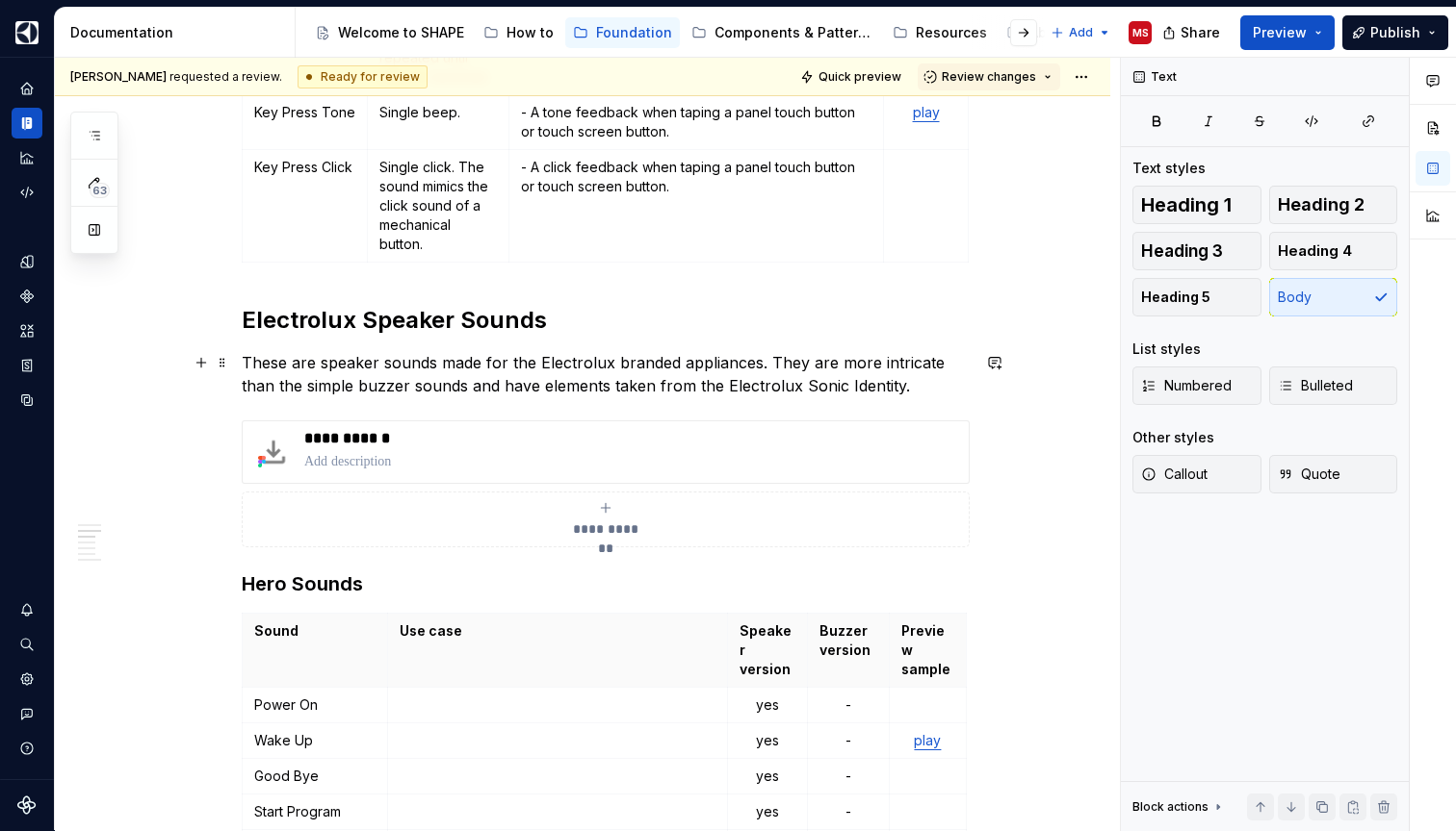
click at [505, 384] on p "These are speaker sounds made for the Electrolux branded appliances. They are m…" at bounding box center [606, 374] width 728 height 46
click at [910, 390] on p "These are speaker sounds made for the Electrolux branded appliances. They are m…" at bounding box center [606, 374] width 728 height 46
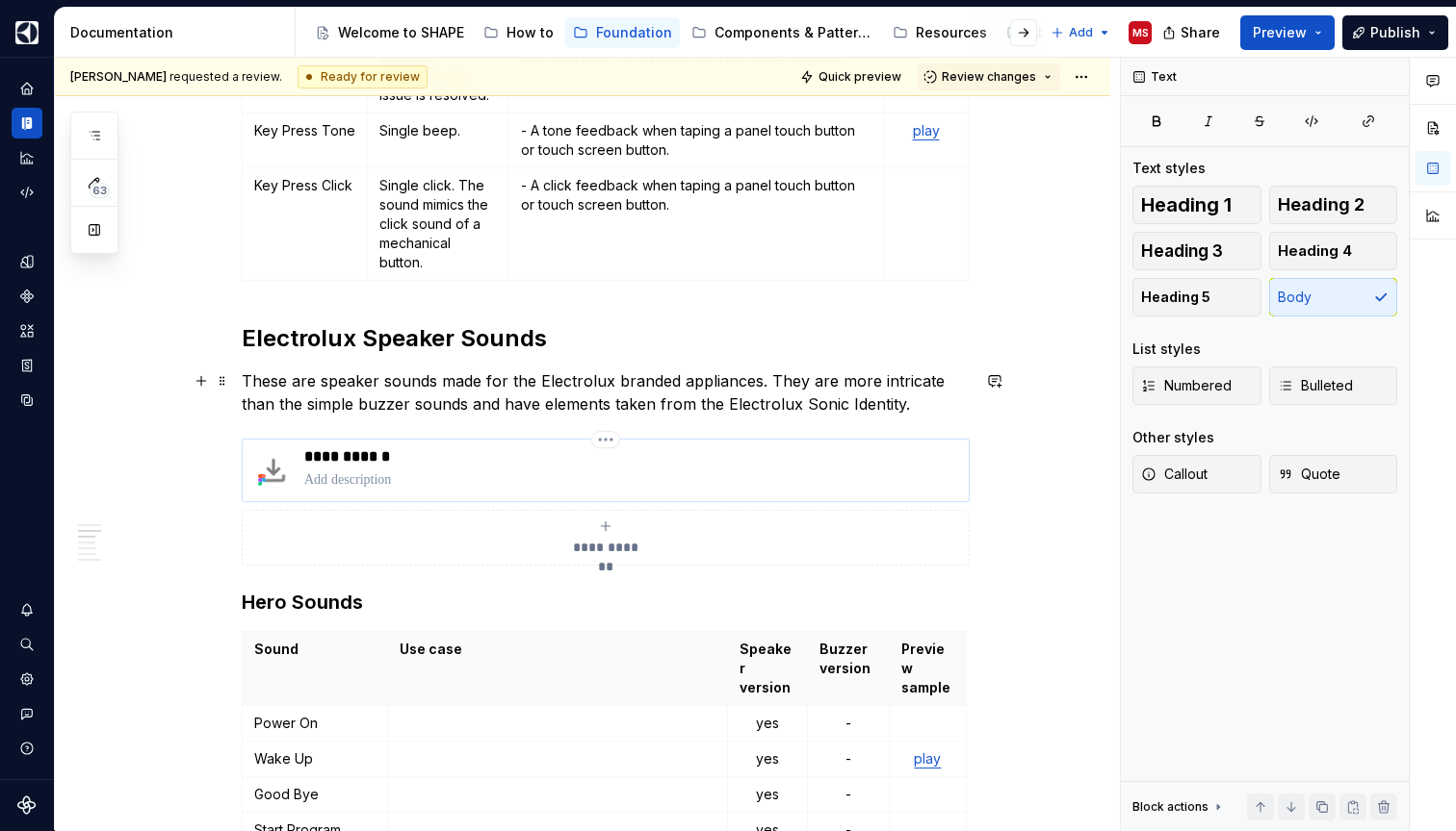
scroll to position [1297, 0]
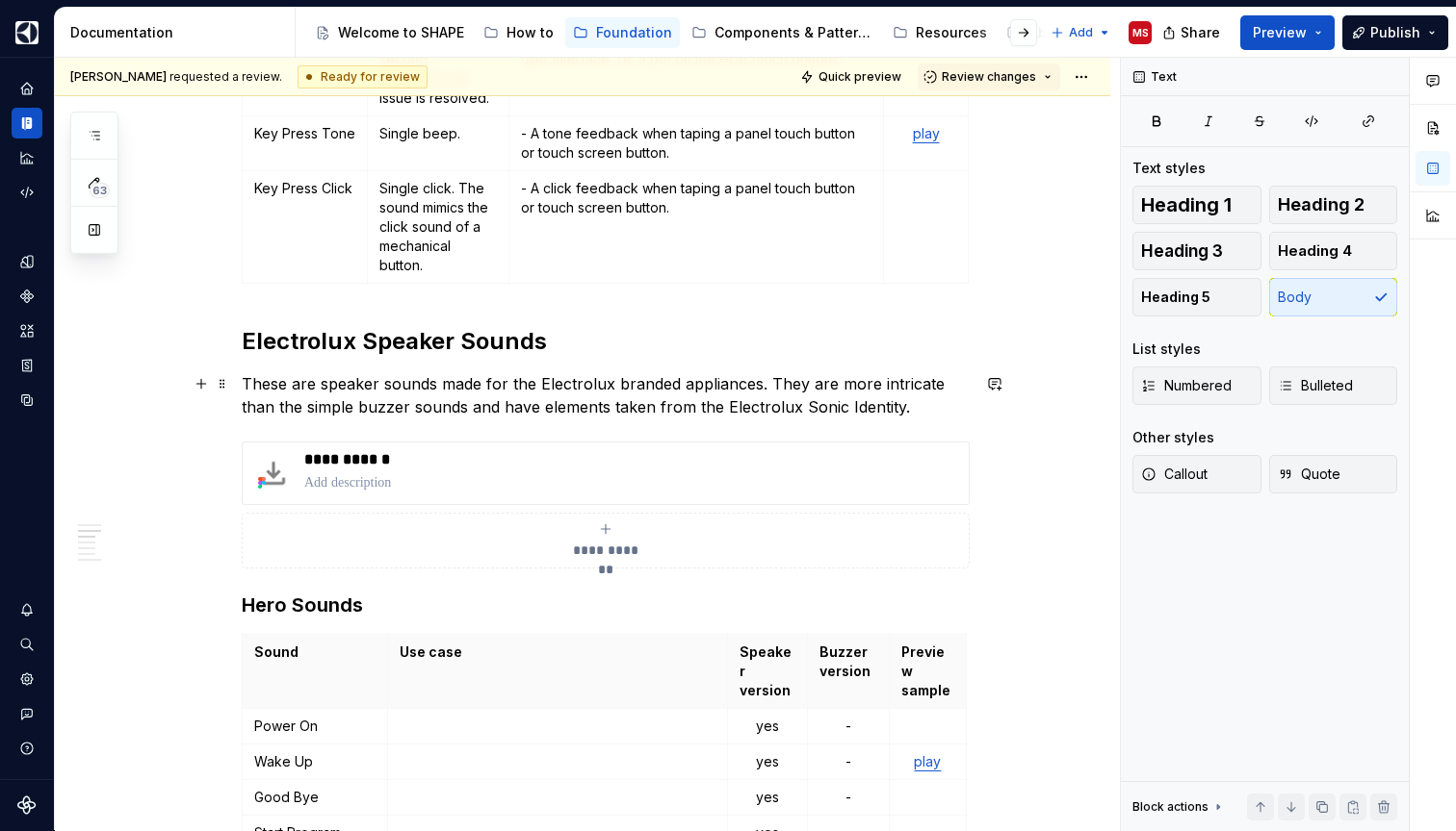
click at [761, 381] on p "These are speaker sounds made for the Electrolux branded appliances. They are m…" at bounding box center [606, 396] width 728 height 46
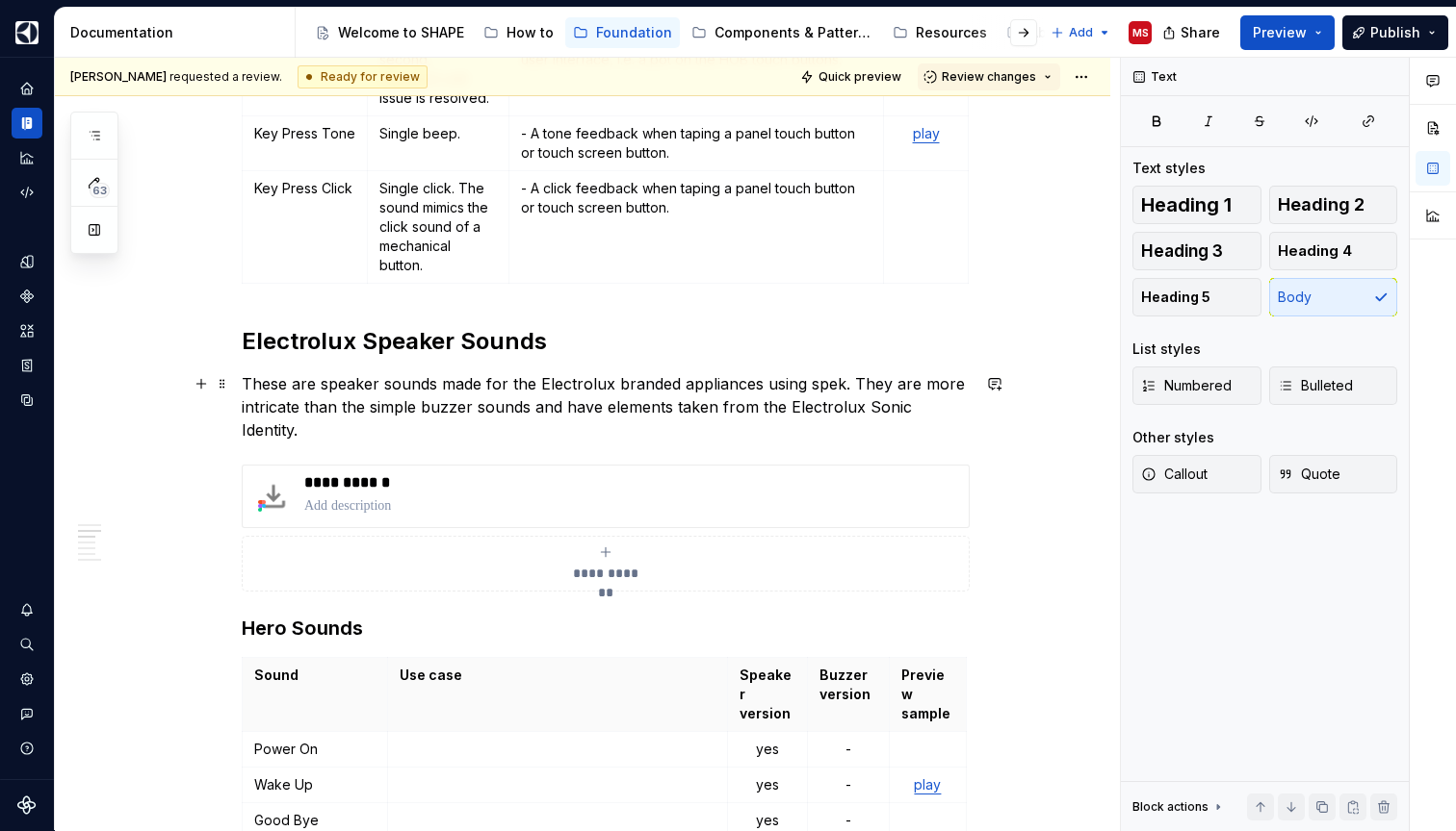
click at [767, 381] on p "These are speaker sounds made for the Electrolux branded appliances using spek.…" at bounding box center [606, 408] width 728 height 70
click at [836, 389] on p "These are speaker sounds made for the Electrolux branded appliances with UIs us…" at bounding box center [606, 408] width 728 height 70
click at [901, 379] on p "These are speaker sounds made for the Electrolux branded appliances with UIs ha…" at bounding box center [606, 408] width 728 height 70
click at [904, 385] on p "These are speaker sounds made for the Electrolux branded appliances with UIs ha…" at bounding box center [606, 408] width 728 height 70
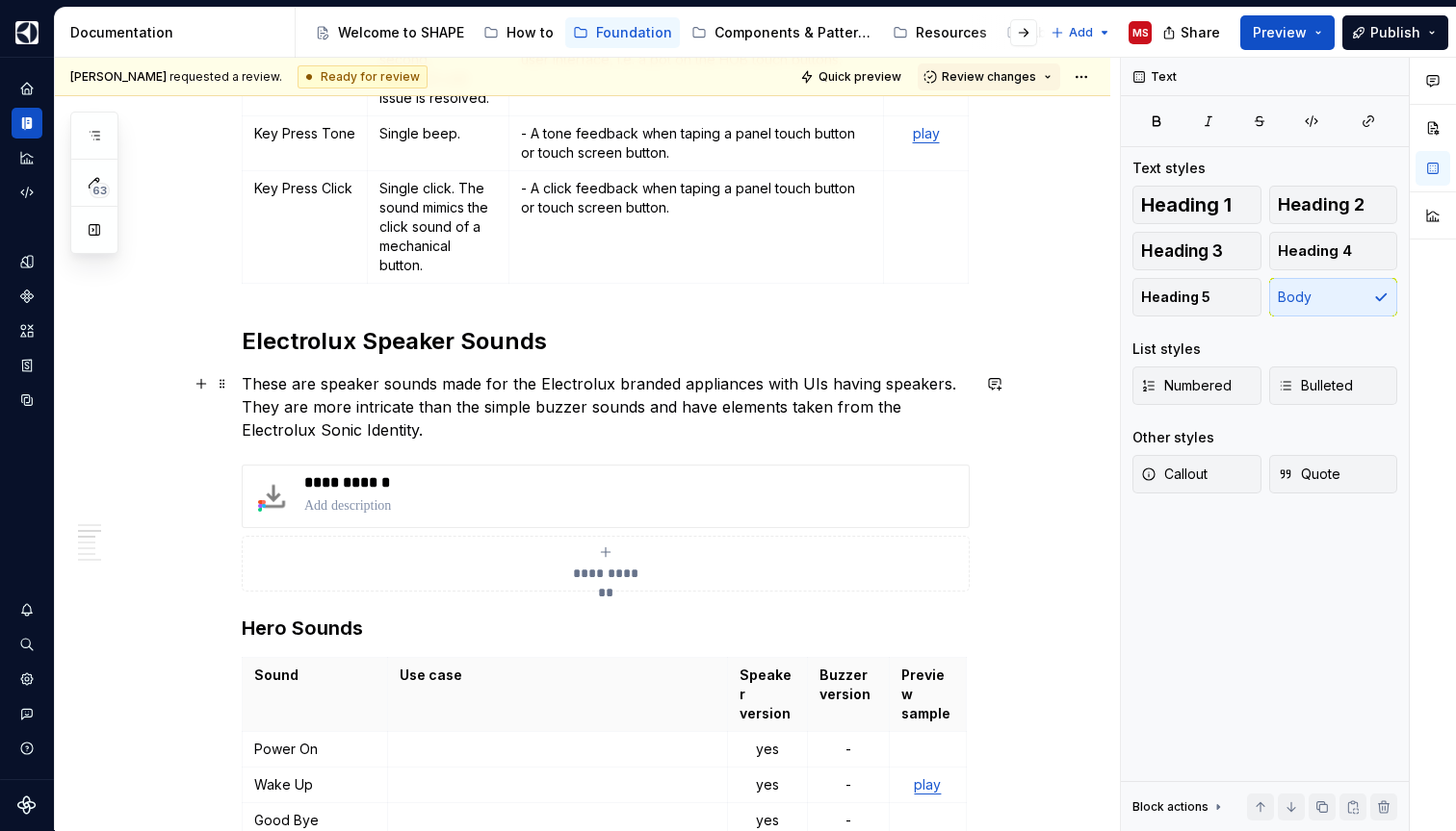
click at [948, 406] on p "These are speaker sounds made for the Electrolux branded appliances with UIs ha…" at bounding box center [606, 408] width 728 height 70
click at [765, 436] on p "These are speaker sounds made for the Electrolux branded appliances with UIs ha…" at bounding box center [606, 408] width 728 height 70
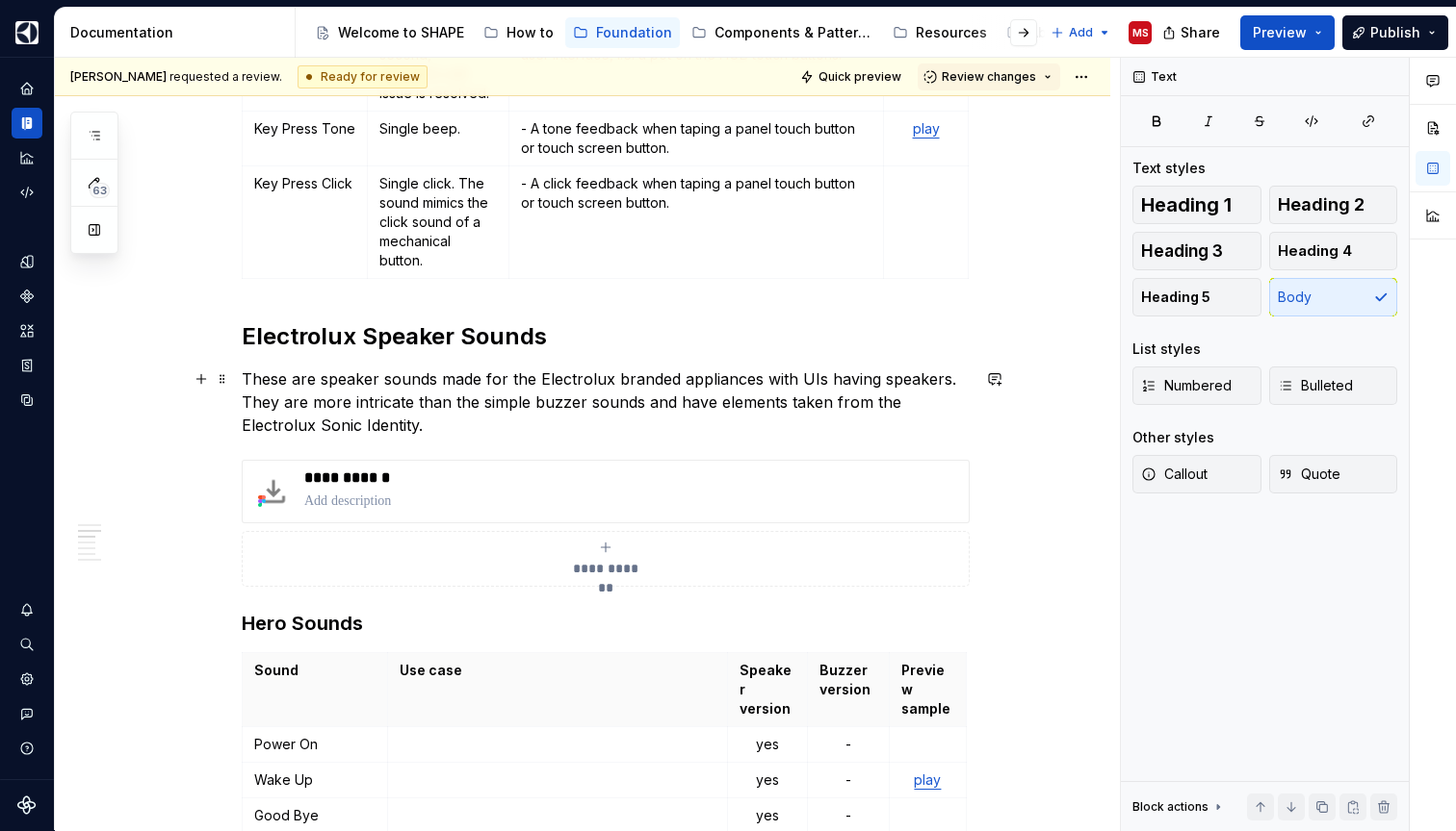
scroll to position [1236, 0]
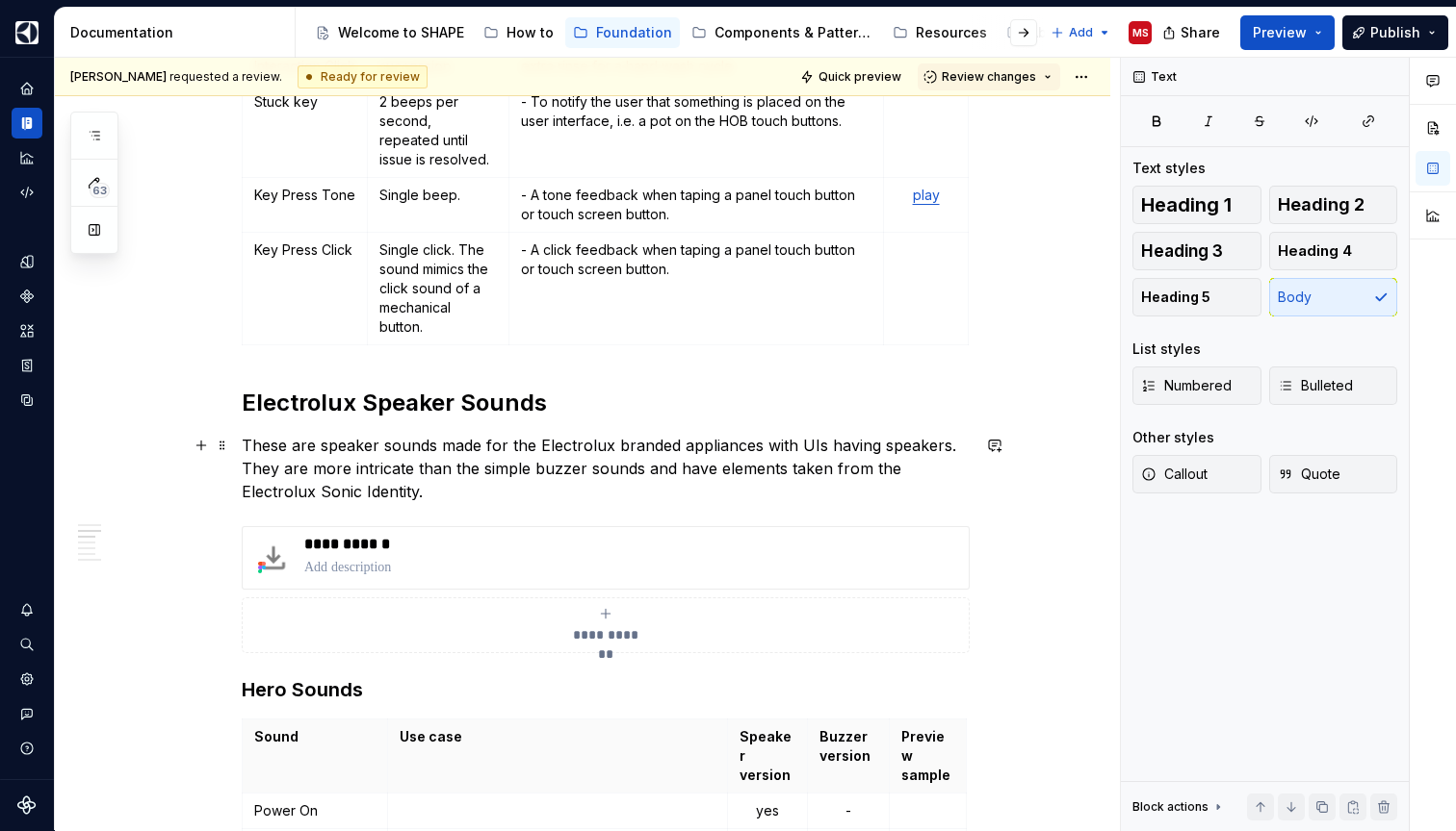
click at [347, 449] on p "These are speaker sounds made for the Electrolux branded appliances with UIs ha…" at bounding box center [606, 469] width 728 height 70
click at [649, 482] on p "These are sounds made for the Electrolux branded appliances with UIs having spe…" at bounding box center [606, 469] width 728 height 70
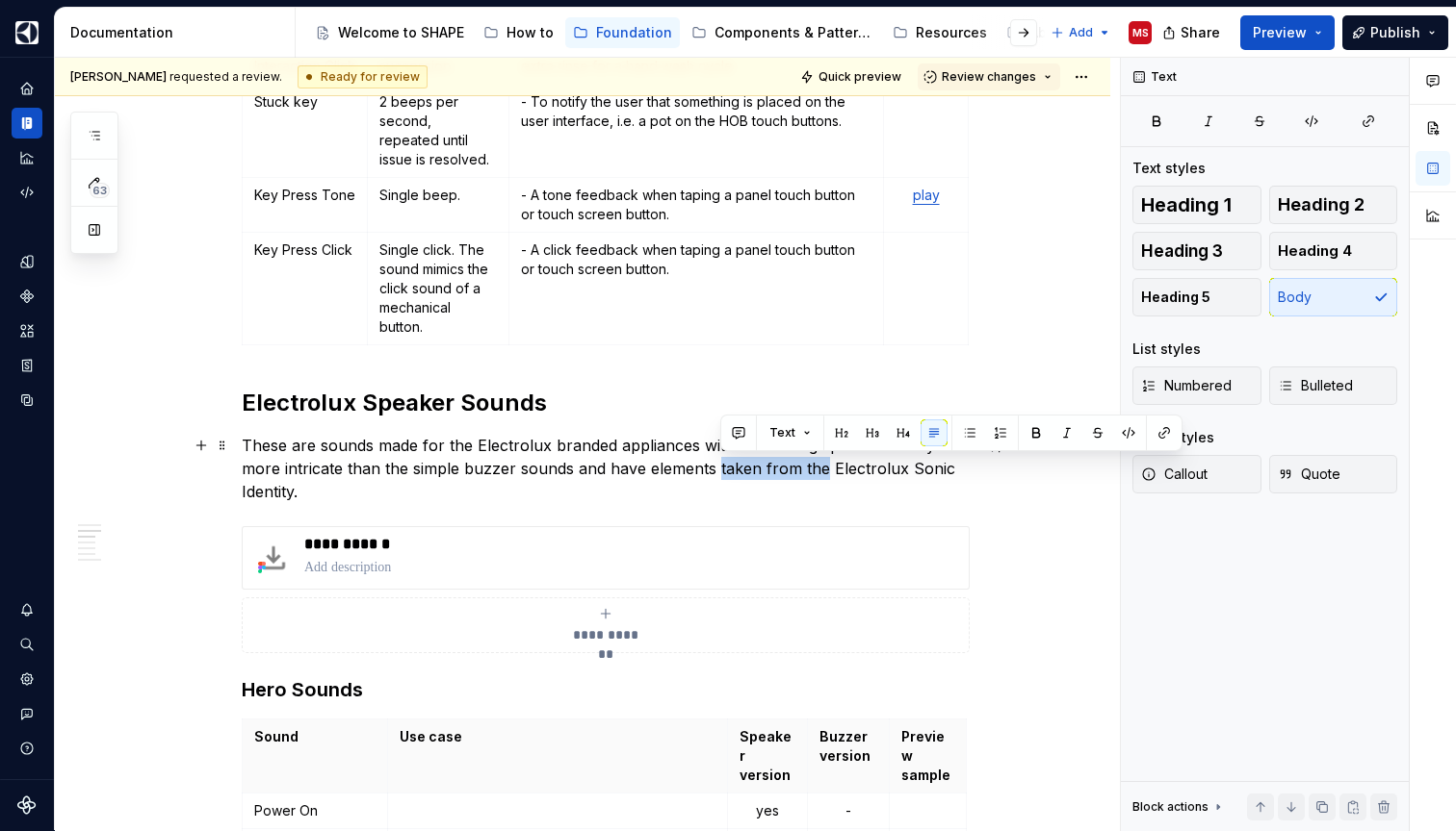
drag, startPoint x: 825, startPoint y: 468, endPoint x: 721, endPoint y: 467, distance: 104.0
click at [721, 467] on p "These are sounds made for the Electrolux branded appliances with UIs having spe…" at bounding box center [606, 469] width 728 height 70
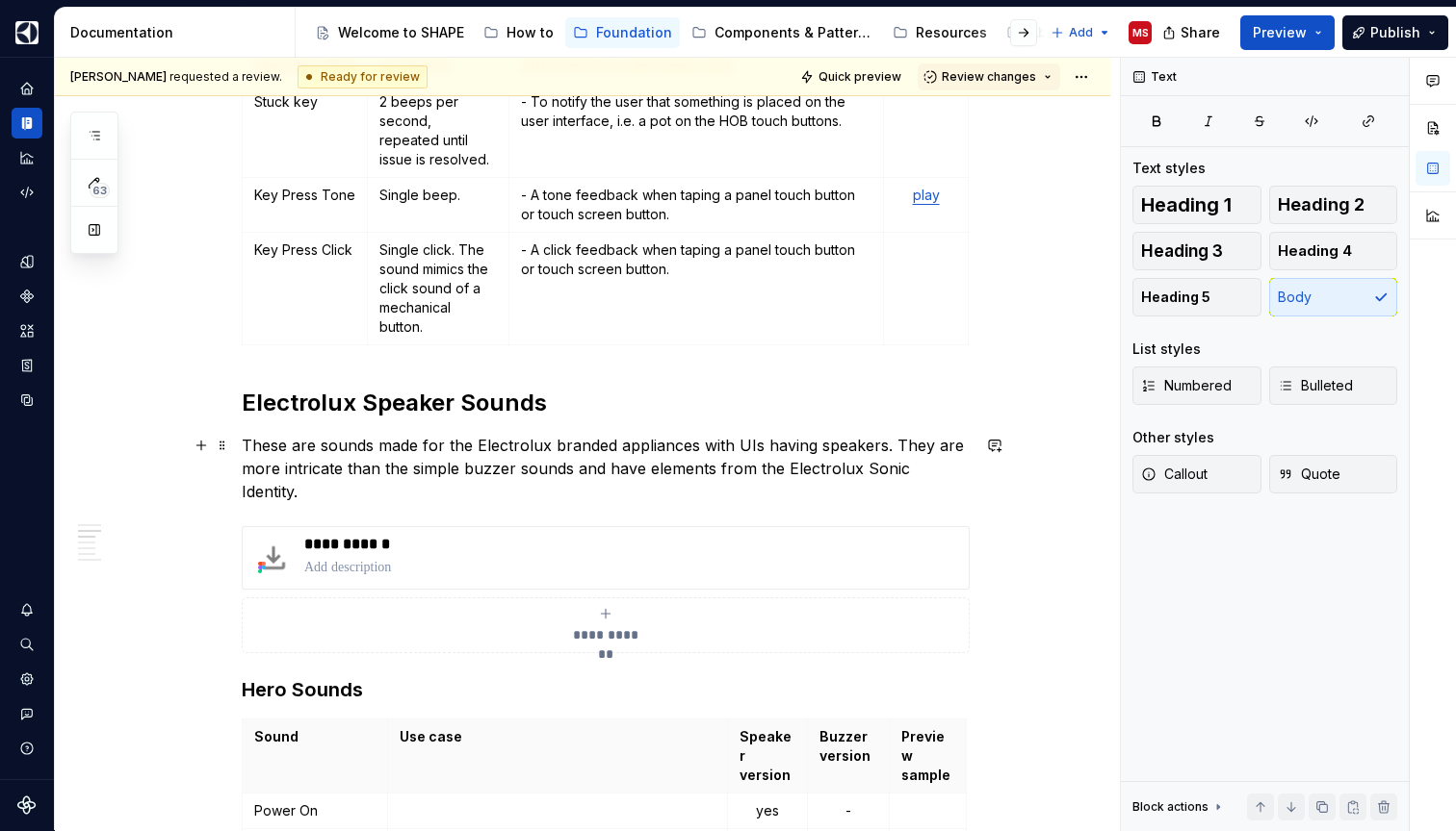
click at [371, 558] on p at bounding box center [633, 567] width 656 height 19
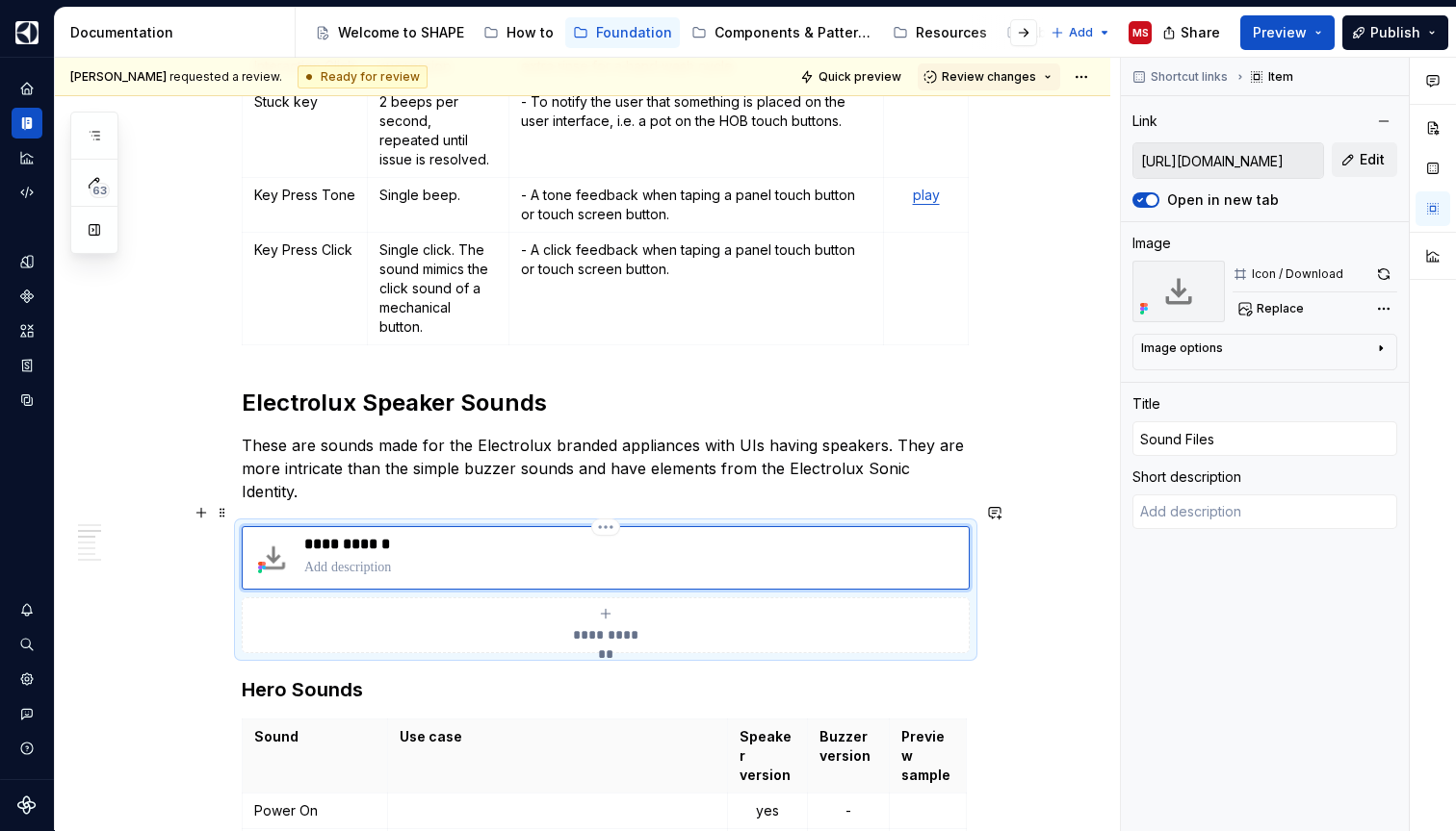
type textarea "*"
type textarea "D"
type textarea "*"
type textarea "Do"
type textarea "*"
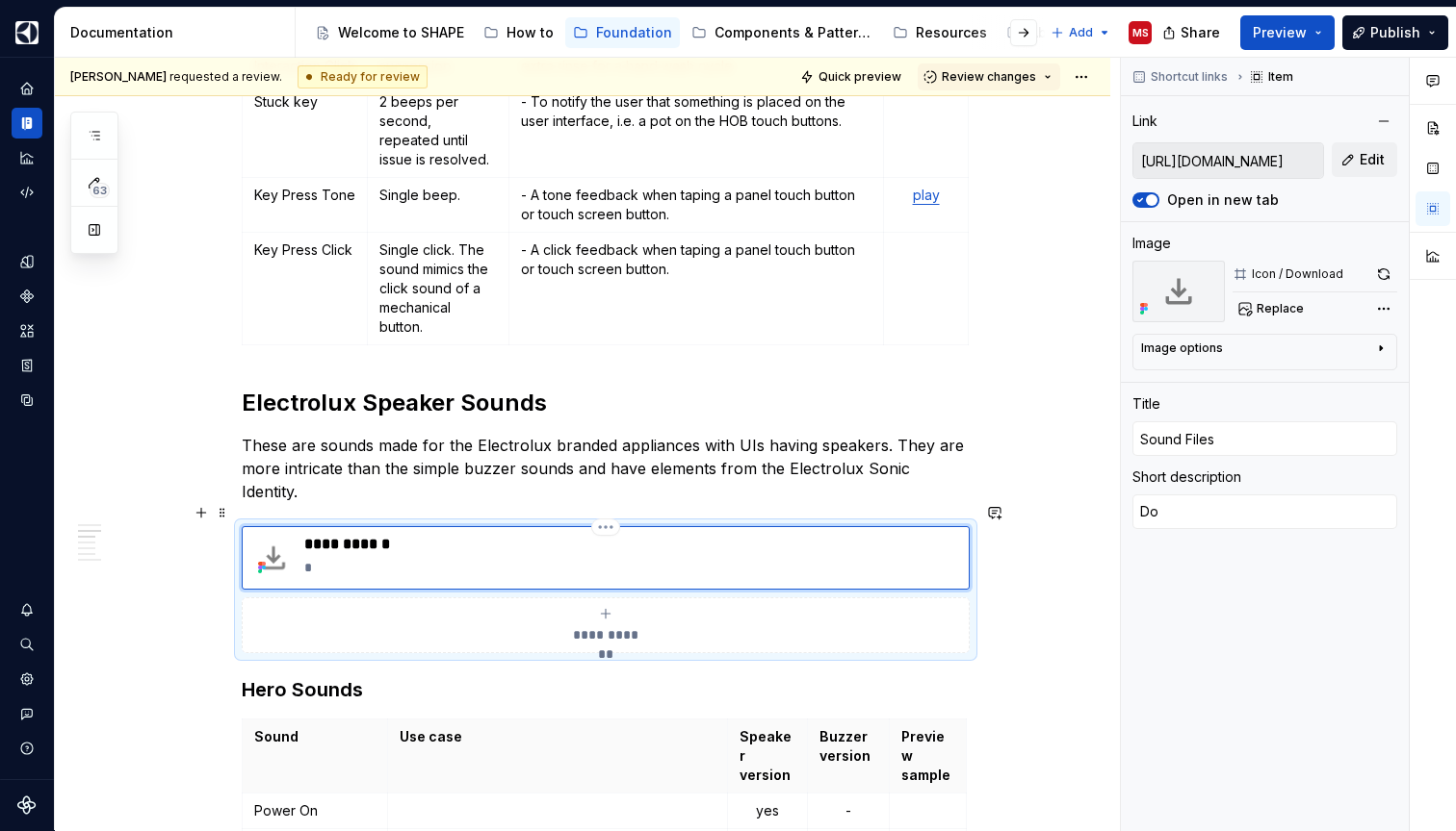
type textarea "Dow"
type textarea "*"
type textarea "Dowm"
type textarea "*"
type textarea "Dowml"
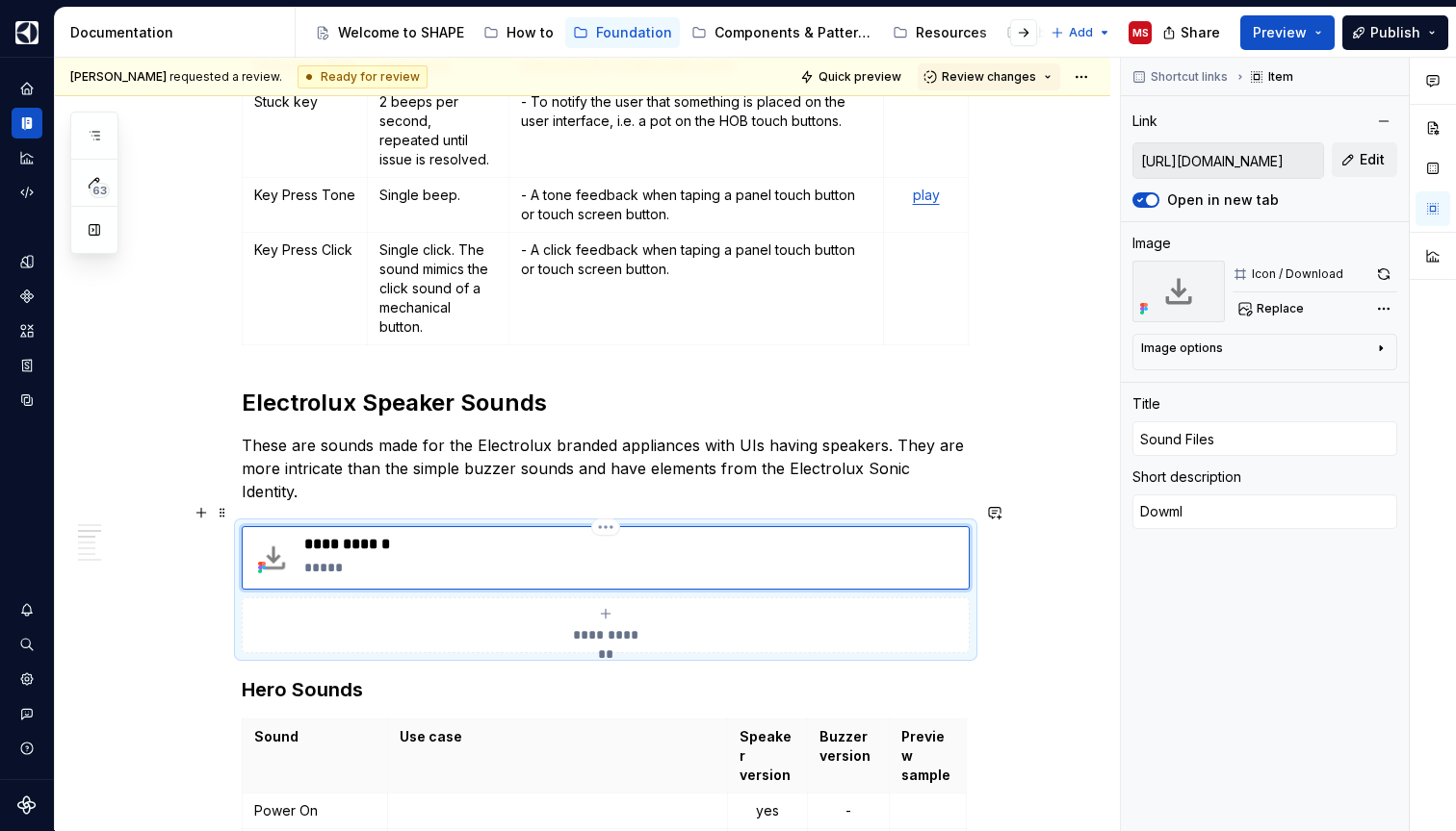
type textarea "*"
type textarea "Dowm"
type textarea "*"
type textarea "Dow"
type textarea "*"
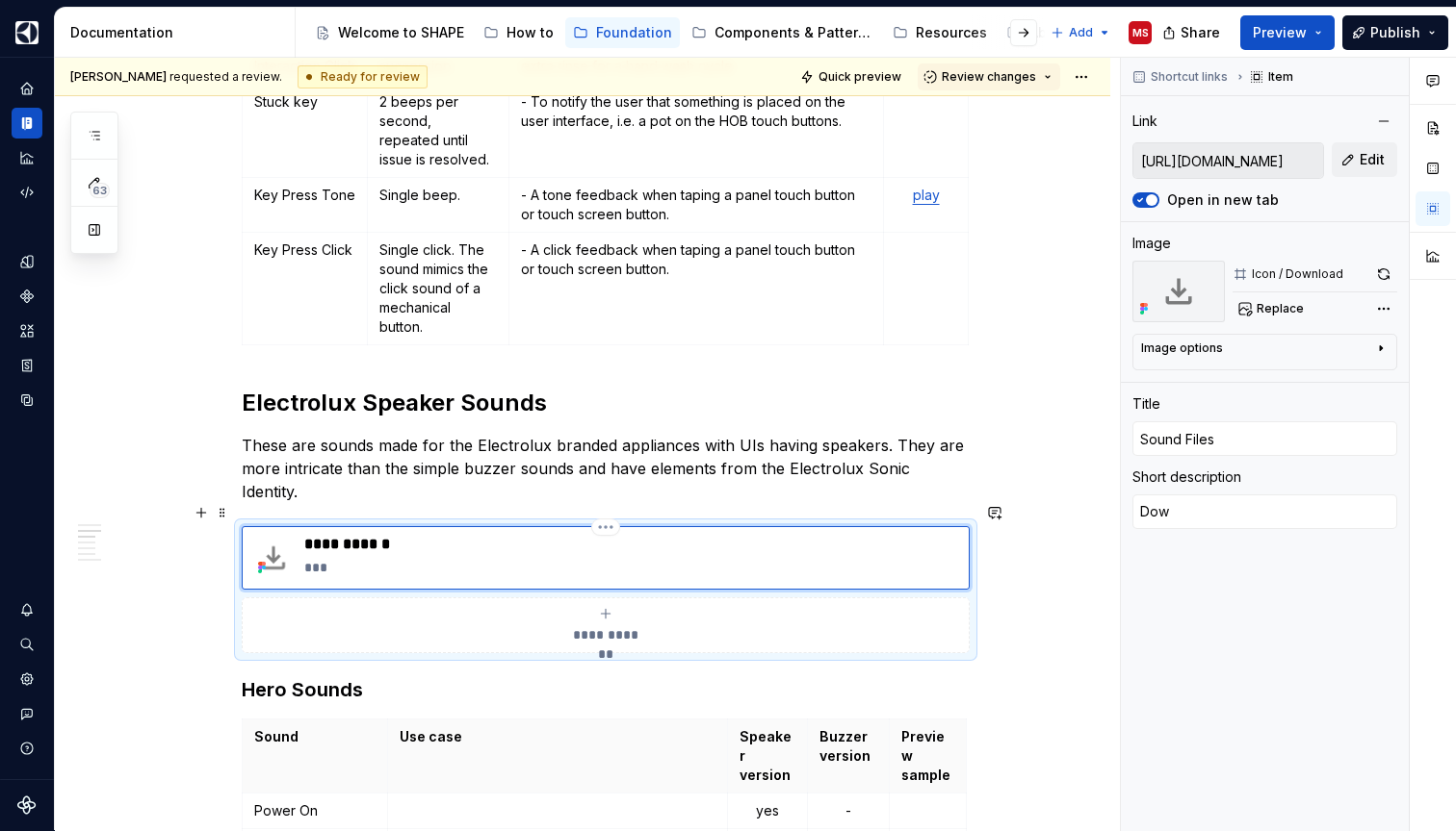
type textarea "Down"
type textarea "*"
type textarea "Downl"
type textarea "*"
type textarea "Downlo"
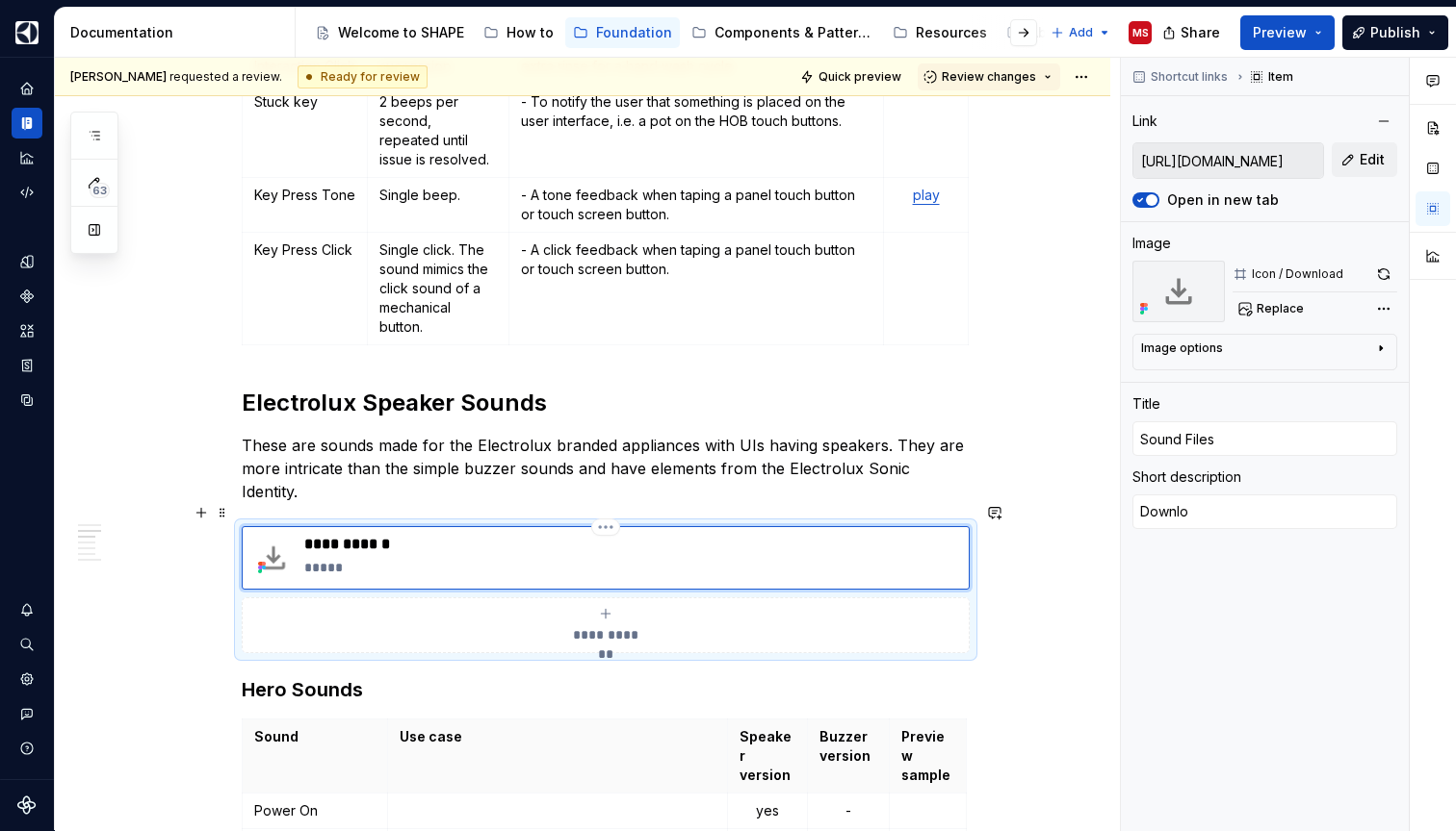
type textarea "*"
type textarea "Downloa"
type textarea "*"
type textarea "Download"
type textarea "*"
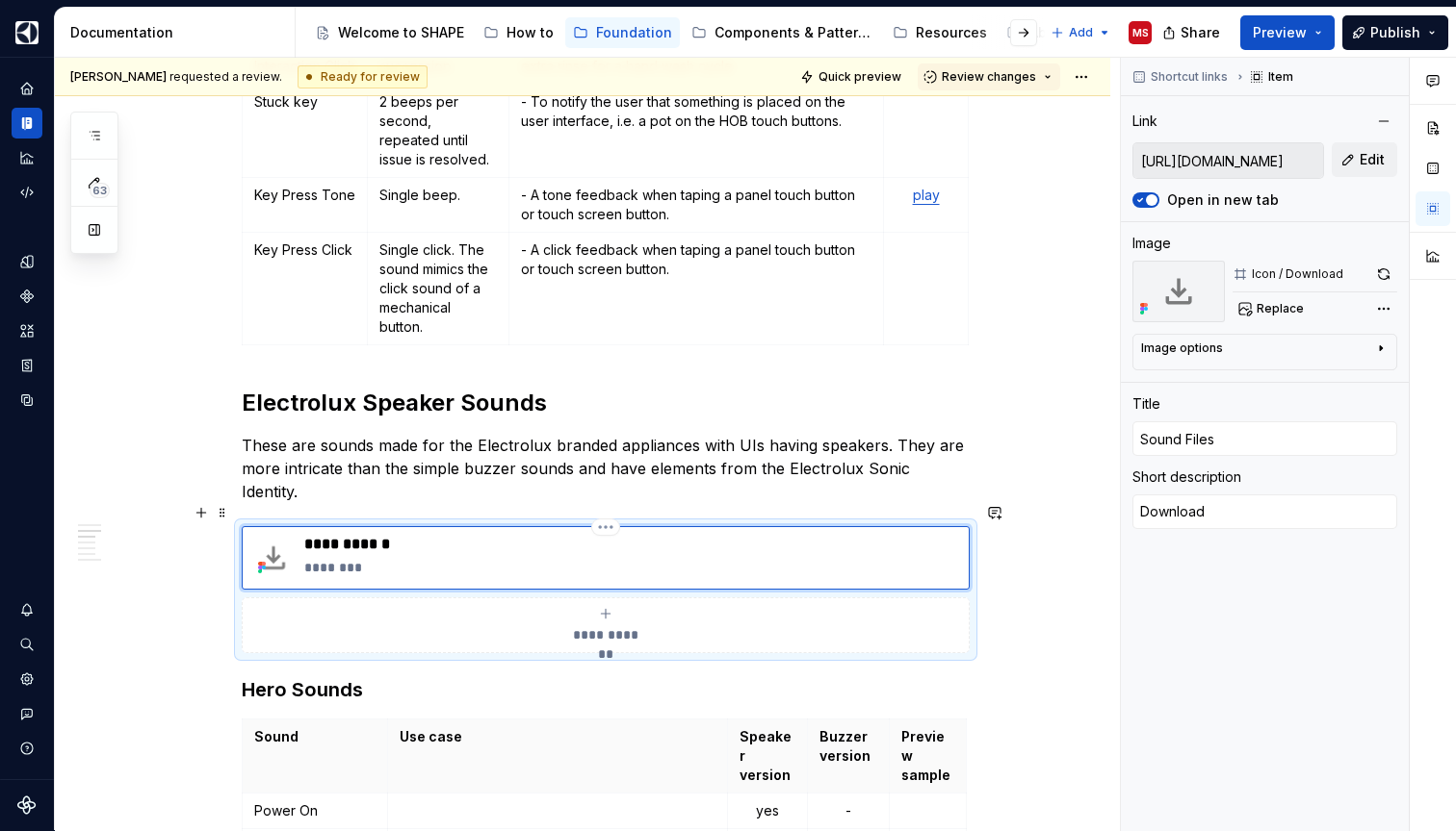
type textarea "Download"
type textarea "*"
type textarea "Download t"
type textarea "*"
type textarea "Download th"
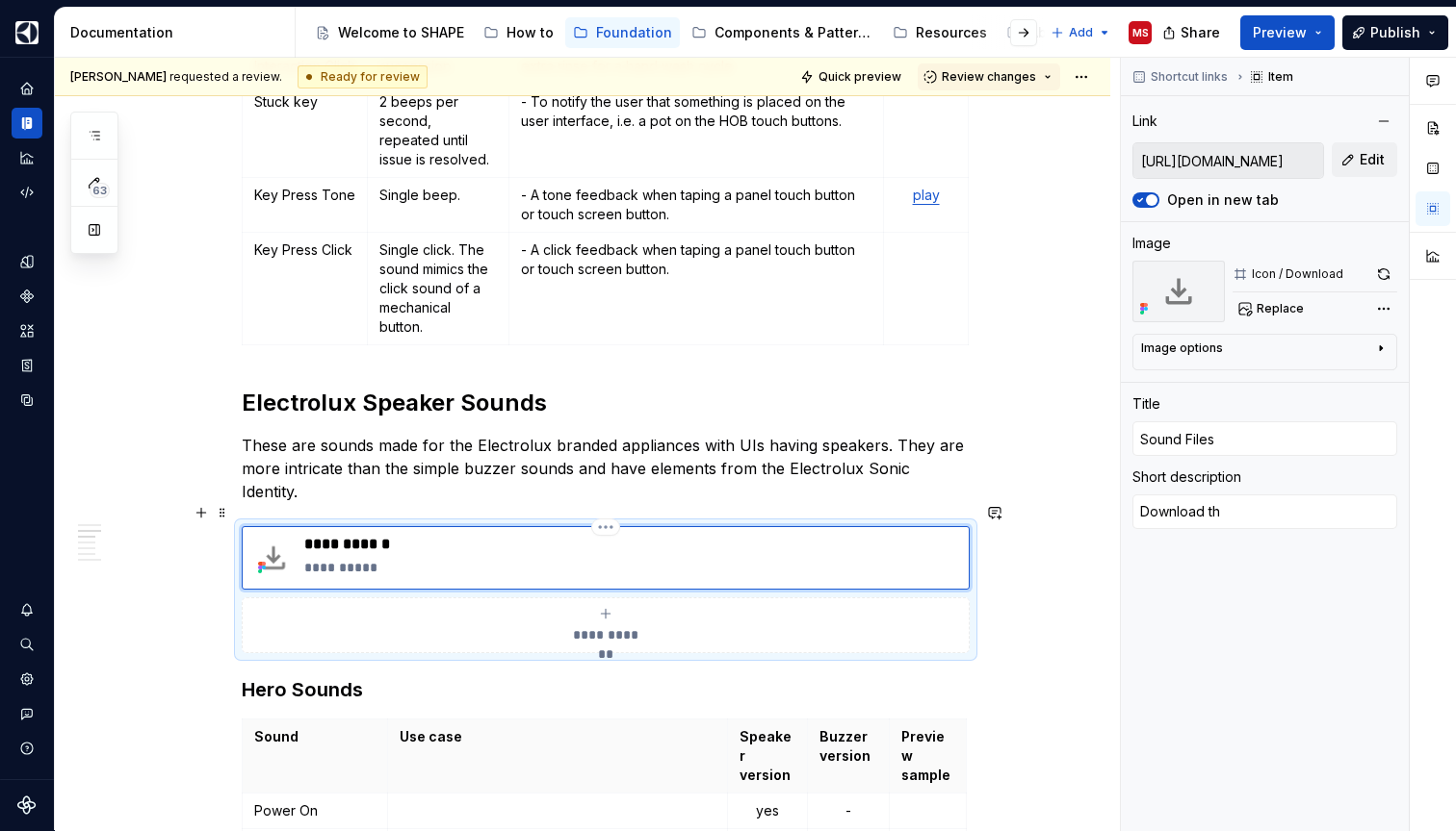
type textarea "*"
type textarea "Download the"
type textarea "*"
type textarea "Download the"
type textarea "*"
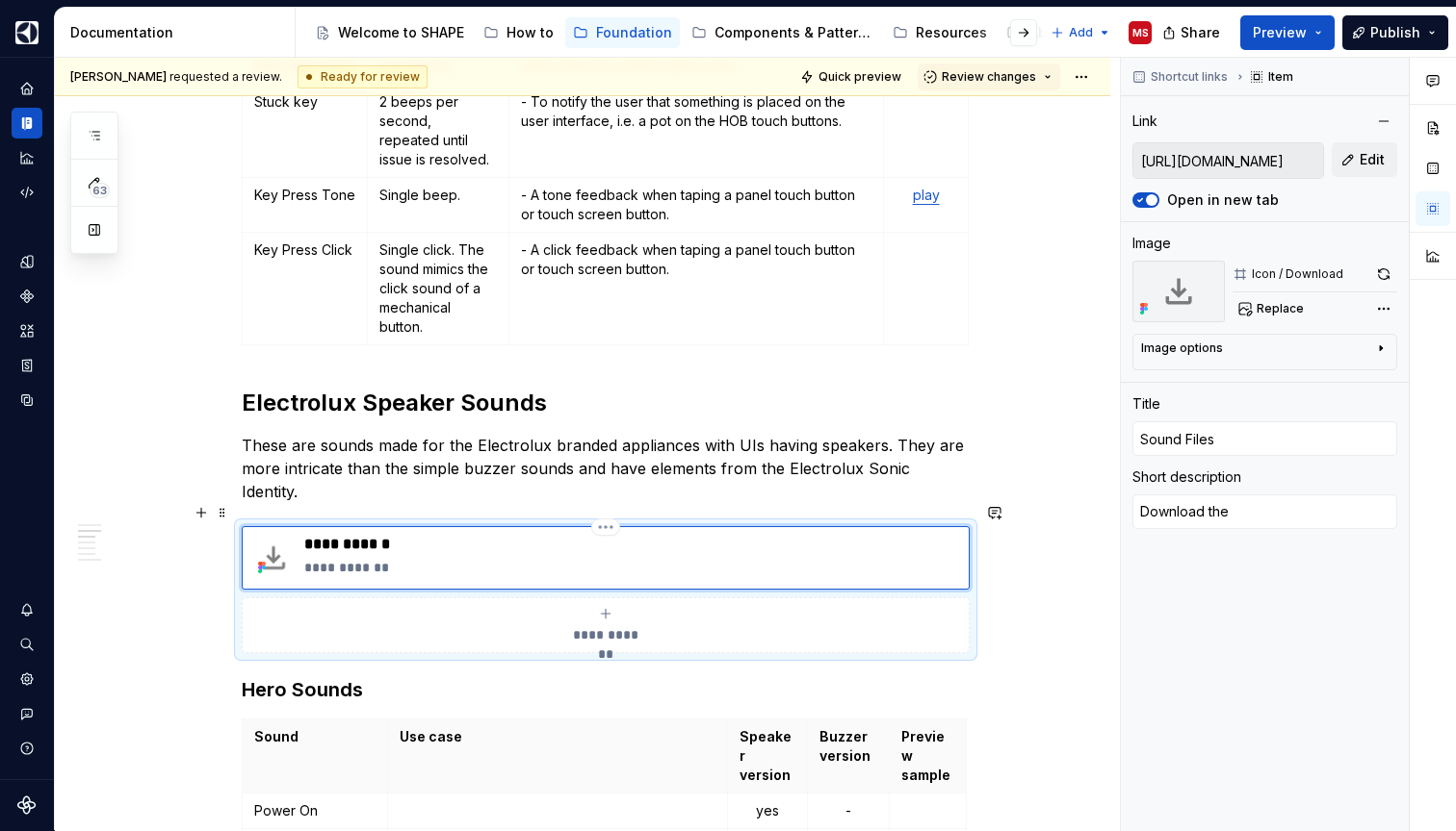
type textarea "Download the U"
type textarea "*"
type textarea "Download the UI"
type textarea "*"
type textarea "Download the UI"
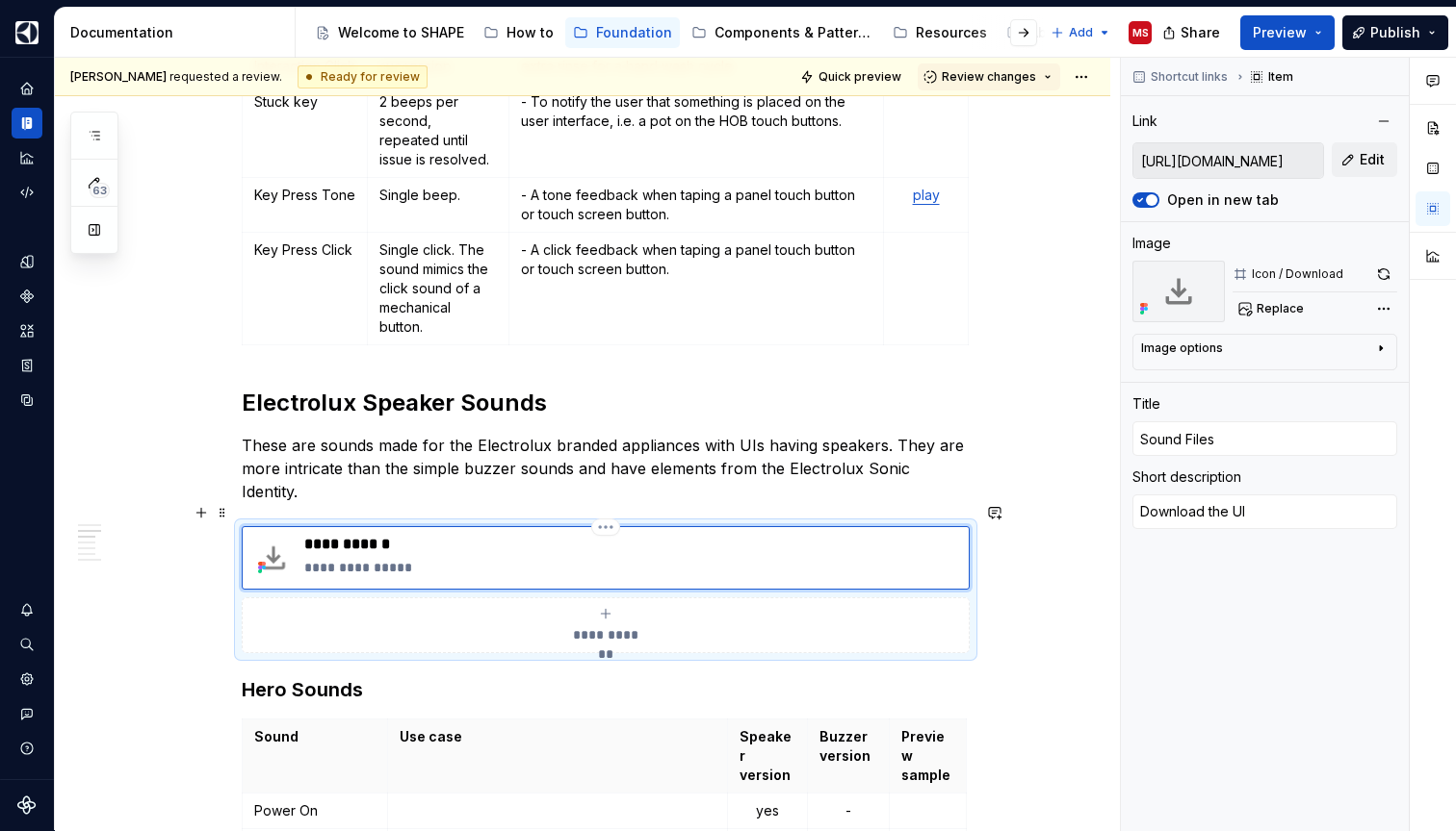
type textarea "*"
type textarea "Download the UI s"
type textarea "*"
type textarea "Download the UI so"
type textarea "*"
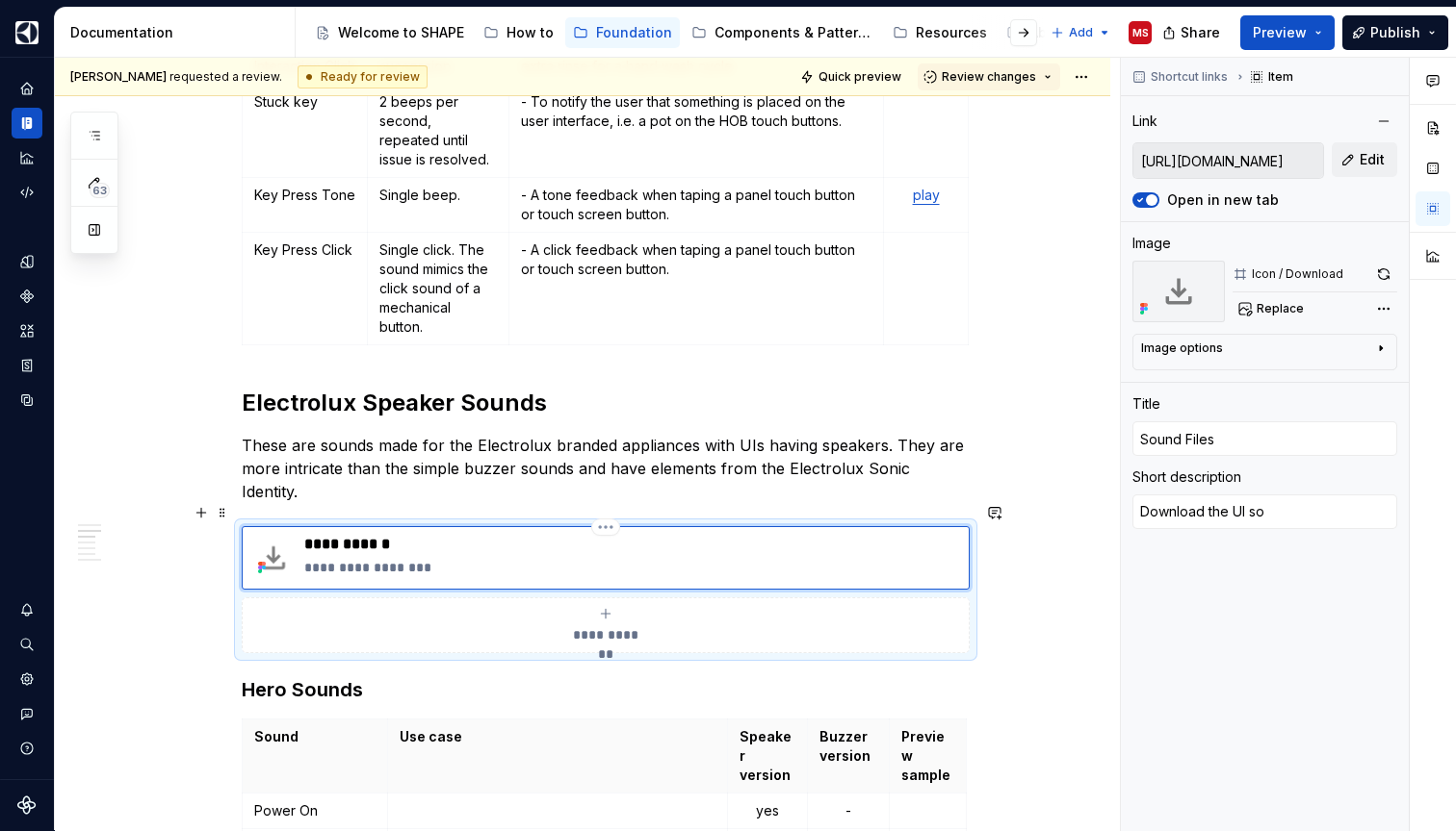
type textarea "Download the UI sou"
type textarea "*"
type textarea "Download the UI soun"
type textarea "*"
type textarea "Download the UI sound"
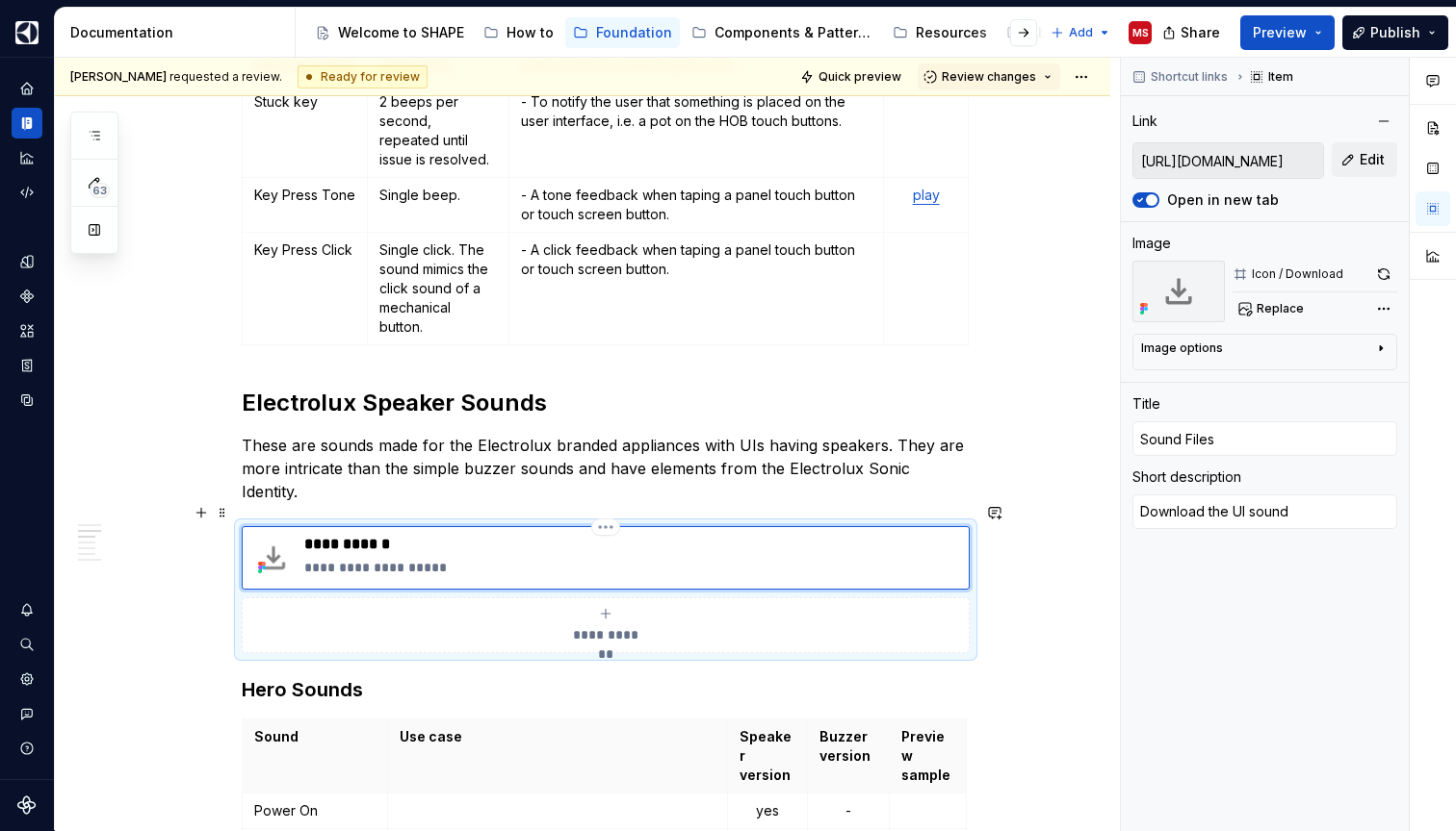
type textarea "*"
type textarea "Download the UI sounds"
type textarea "*"
type textarea "Download the UI sounds"
type textarea "*"
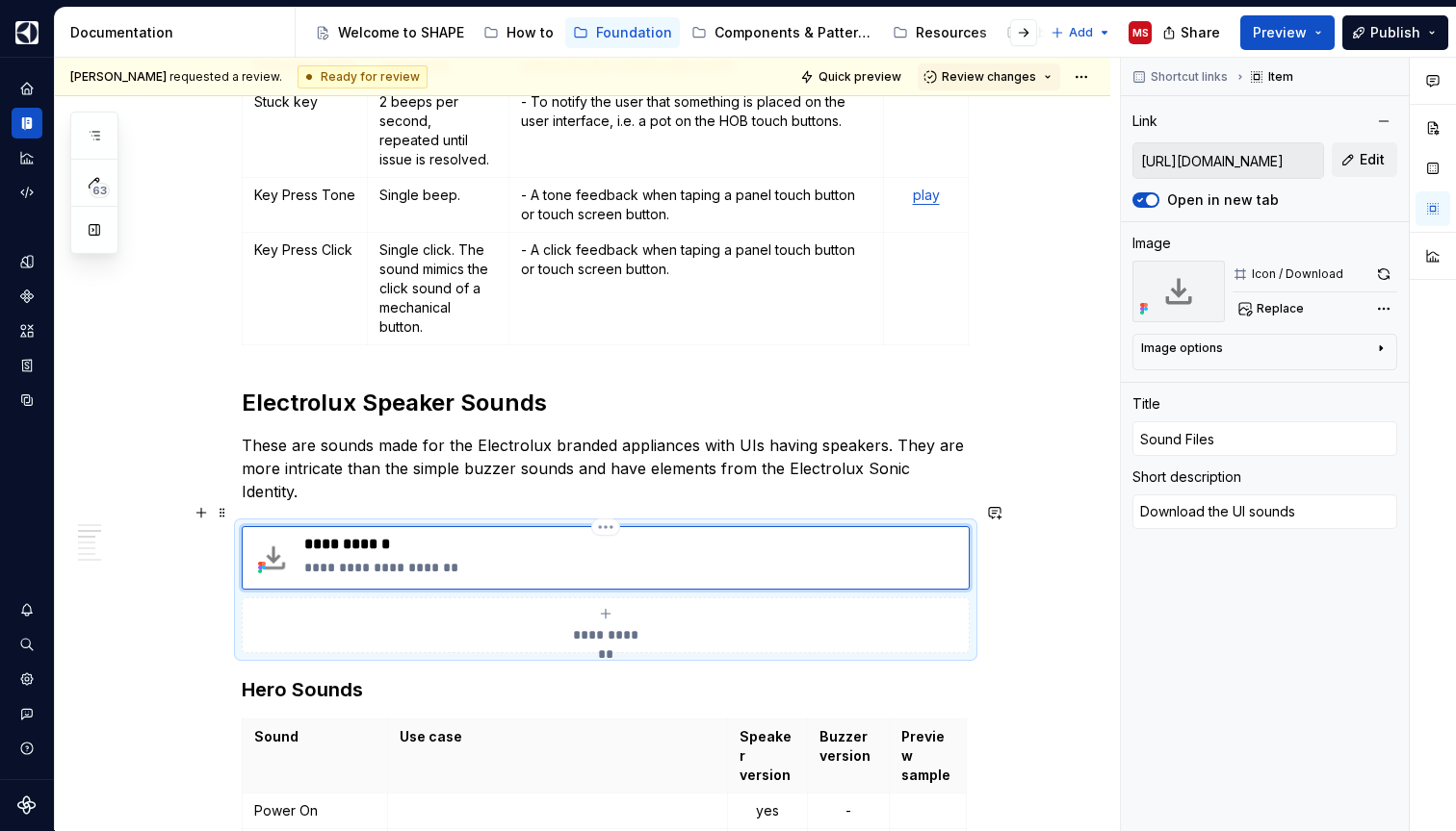
type textarea "Download the UI sounds a"
type textarea "*"
type textarea "Download the UI sounds as"
type textarea "*"
type textarea "Download the UI sounds as"
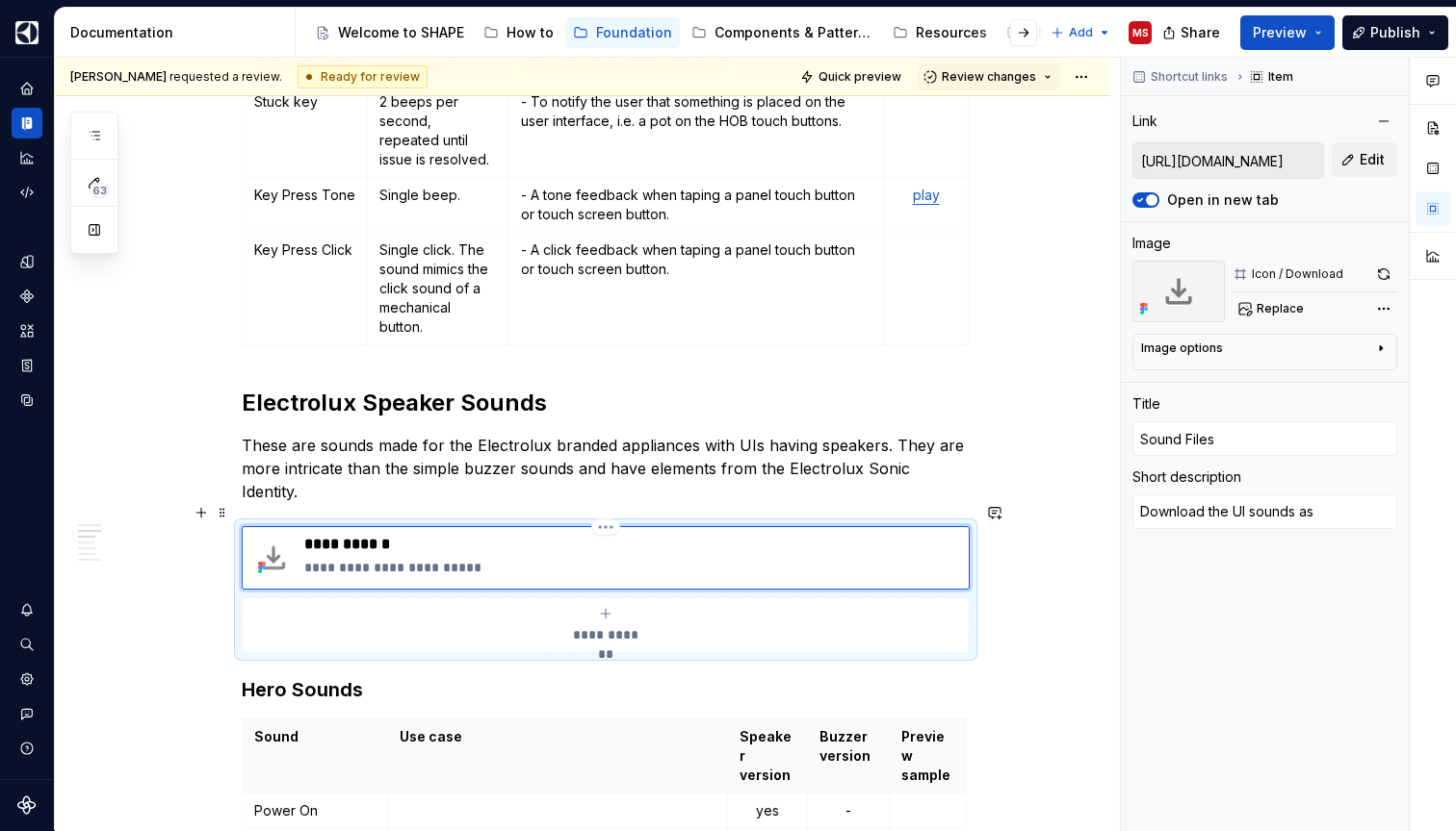
type textarea "*"
type textarea "Download the UI sounds as w"
type textarea "*"
type textarea "Download the UI sounds as wa"
type textarea "*"
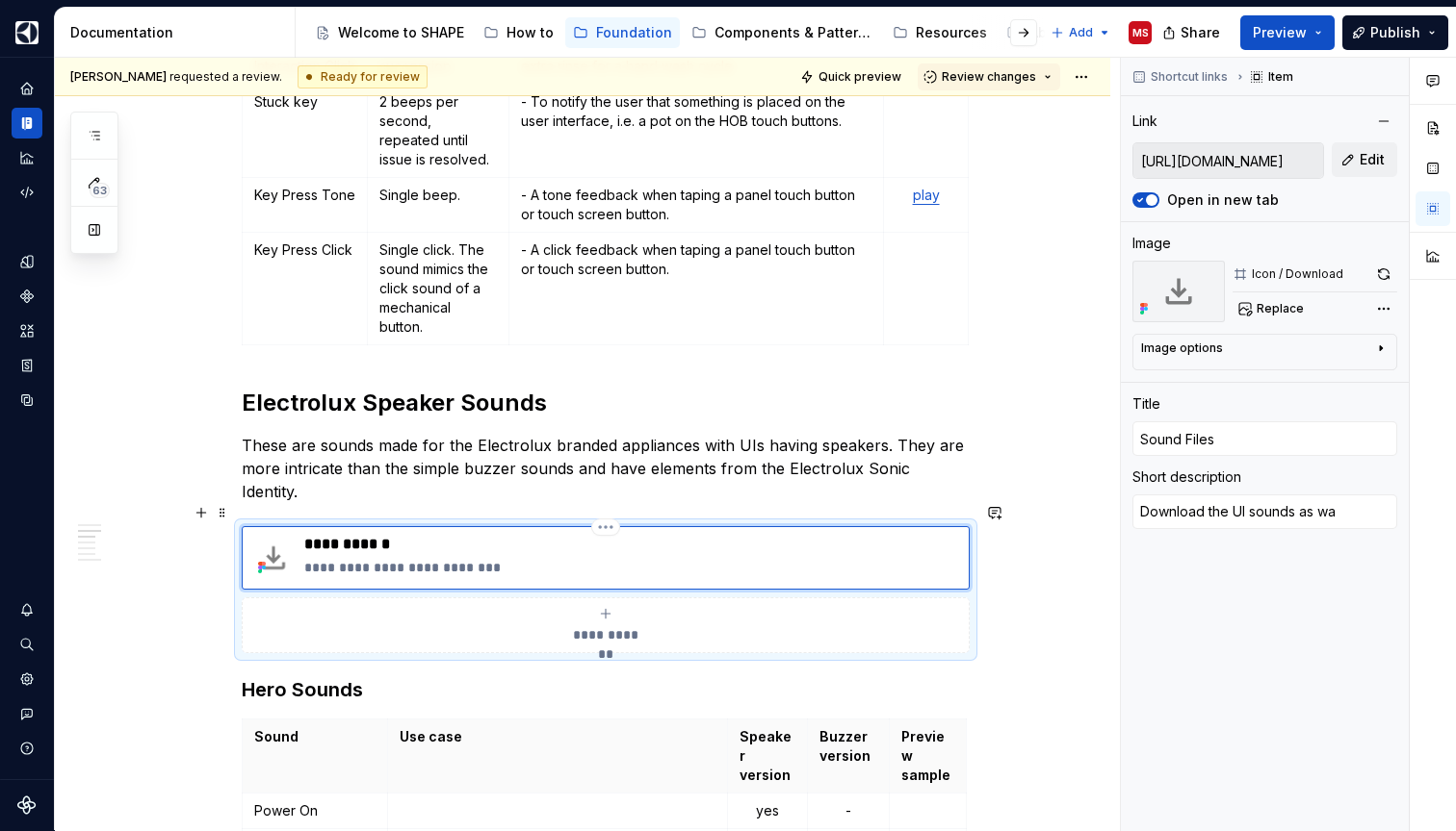
type textarea "Download the UI sounds as wav"
type textarea "*"
type textarea "Download the UI sounds as wav."
type textarea "*"
type textarea "Download the UI sounds as wav"
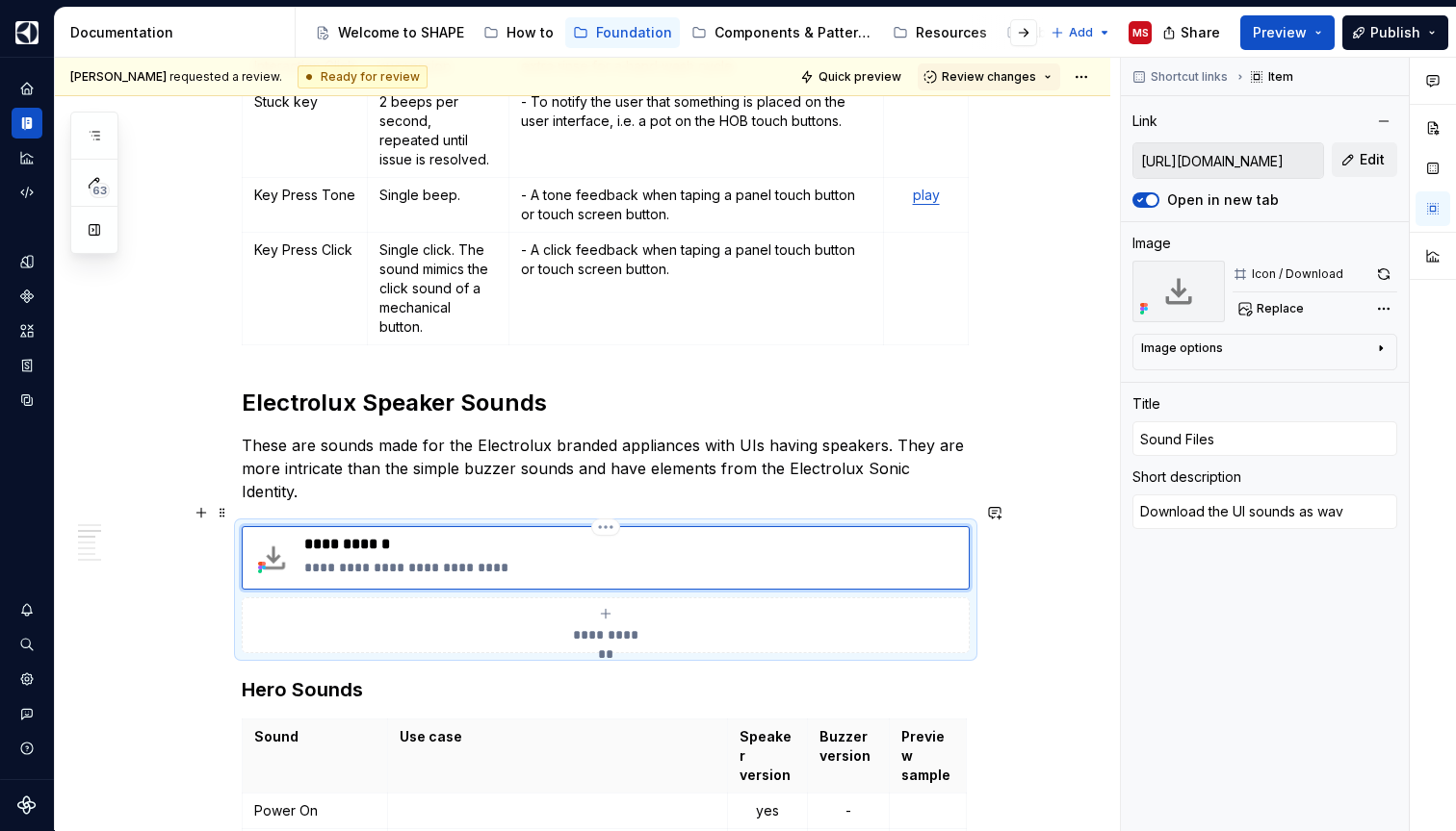
type textarea "*"
type textarea "Download the UI sounds as .wav"
type textarea "*"
type textarea "Download the UI sounds as wav"
click at [534, 558] on p "**********" at bounding box center [633, 567] width 656 height 19
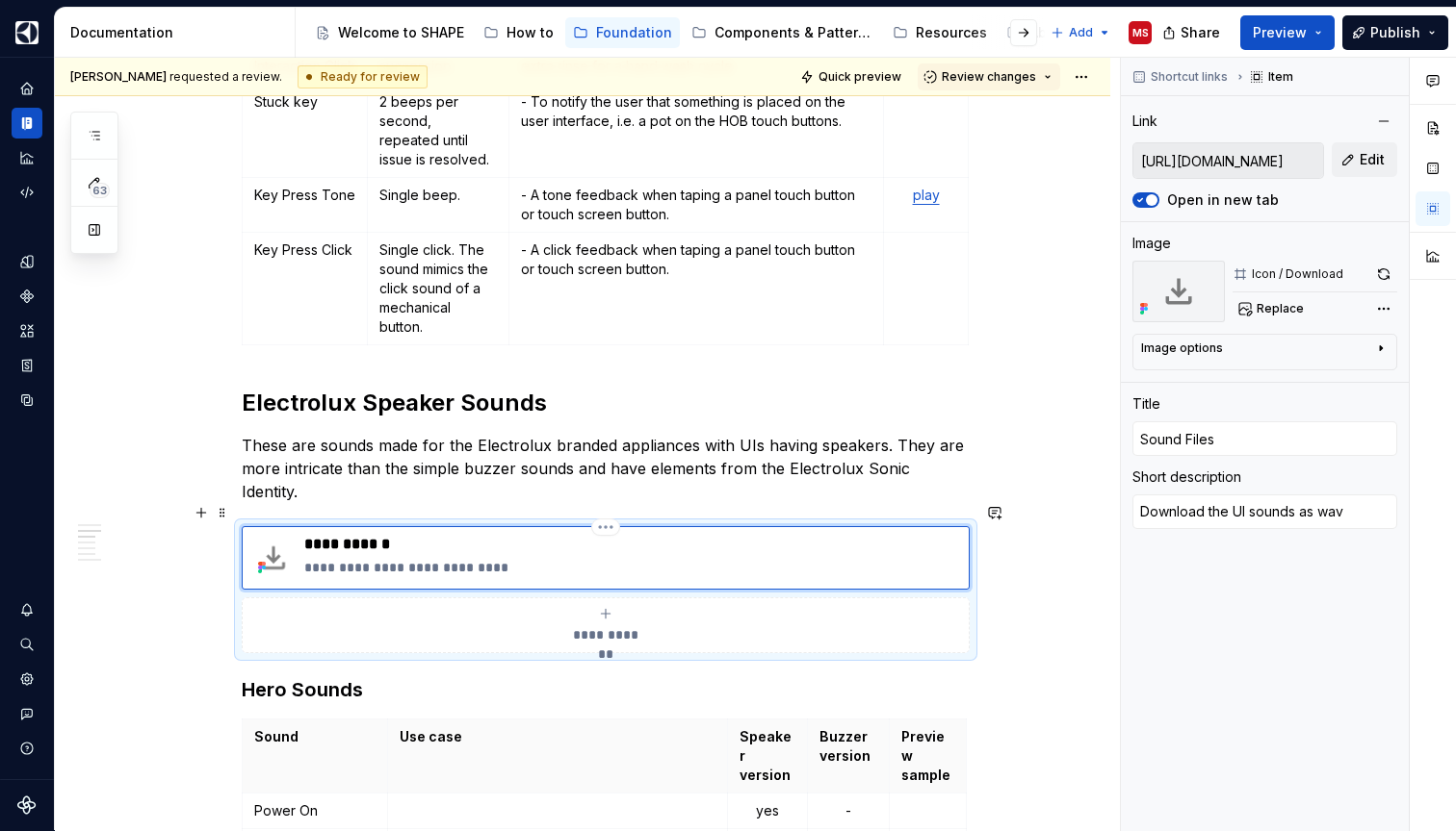
type textarea "*"
type textarea "Download the UI sounds as wav-"
type textarea "*"
type textarea "Download the UI sounds as wav-f"
type textarea "*"
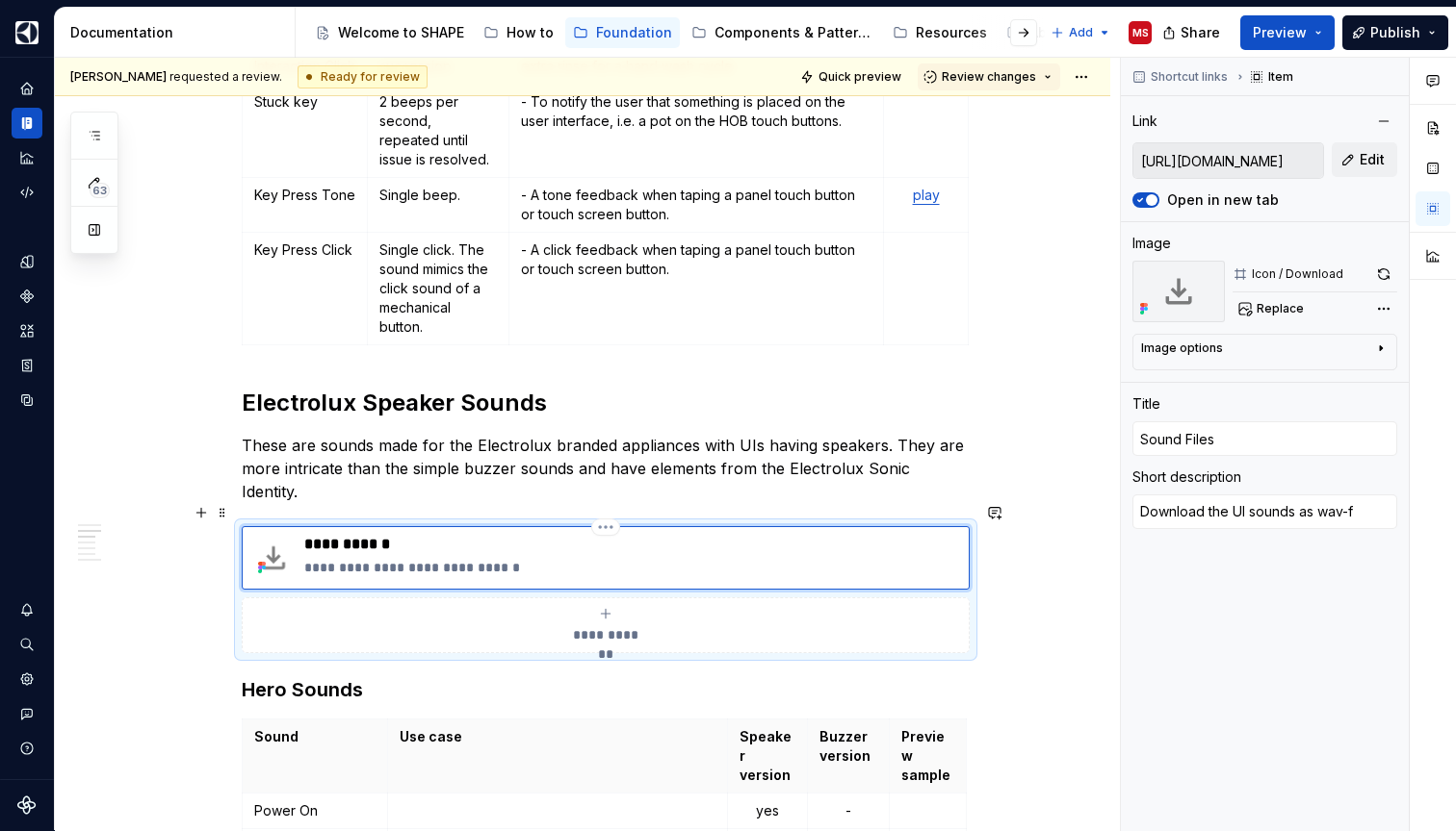
type textarea "Download the UI sounds as wav-fi"
type textarea "*"
type textarea "Download the UI sounds as wav-fil"
type textarea "*"
type textarea "Download the UI sounds as wav-file"
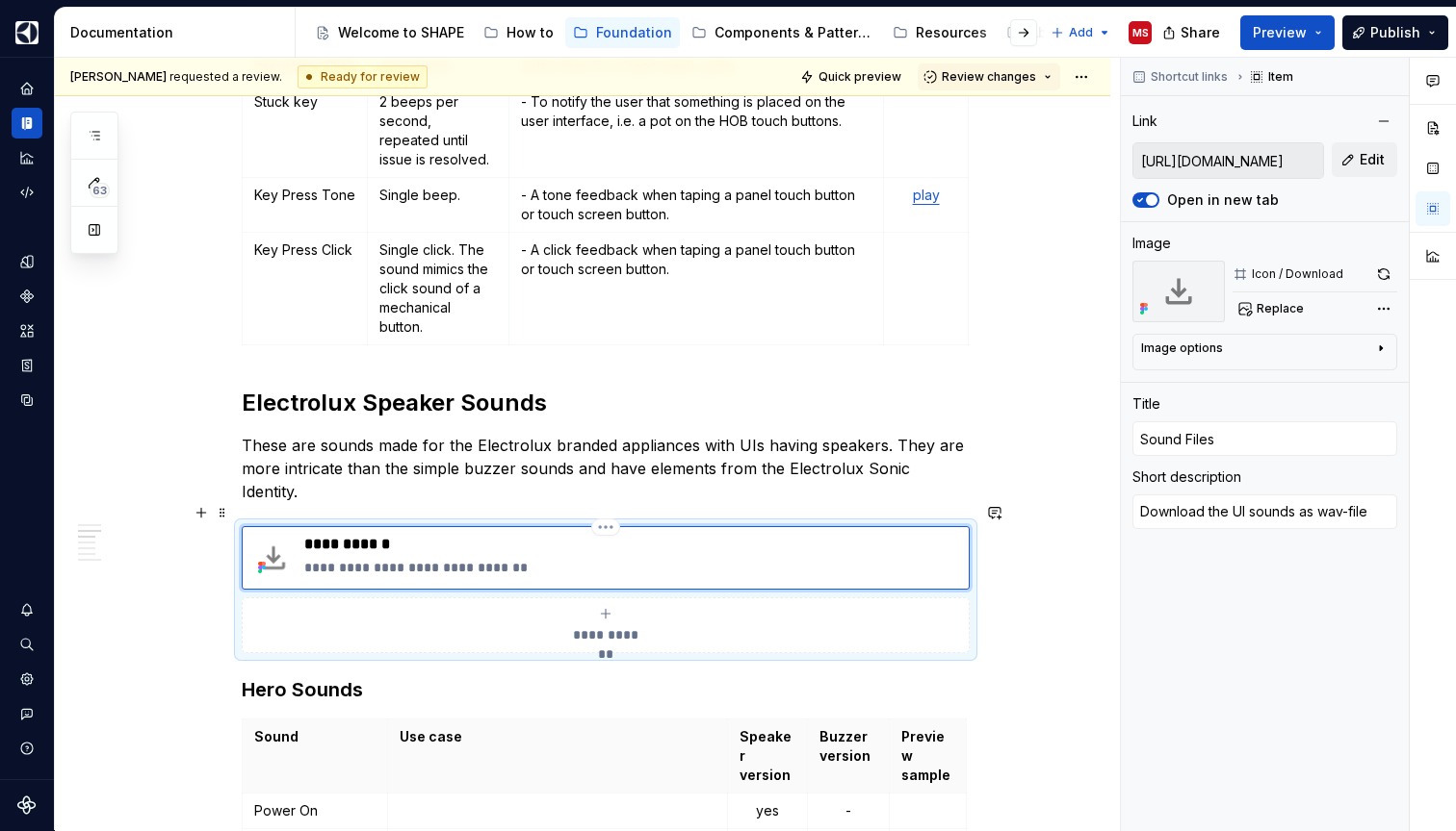
type textarea "*"
type textarea "Download the UI sounds as wav-files"
click at [377, 558] on p "**********" at bounding box center [633, 567] width 656 height 19
type textarea "*"
type textarea "Download athe UI sounds as wav-files"
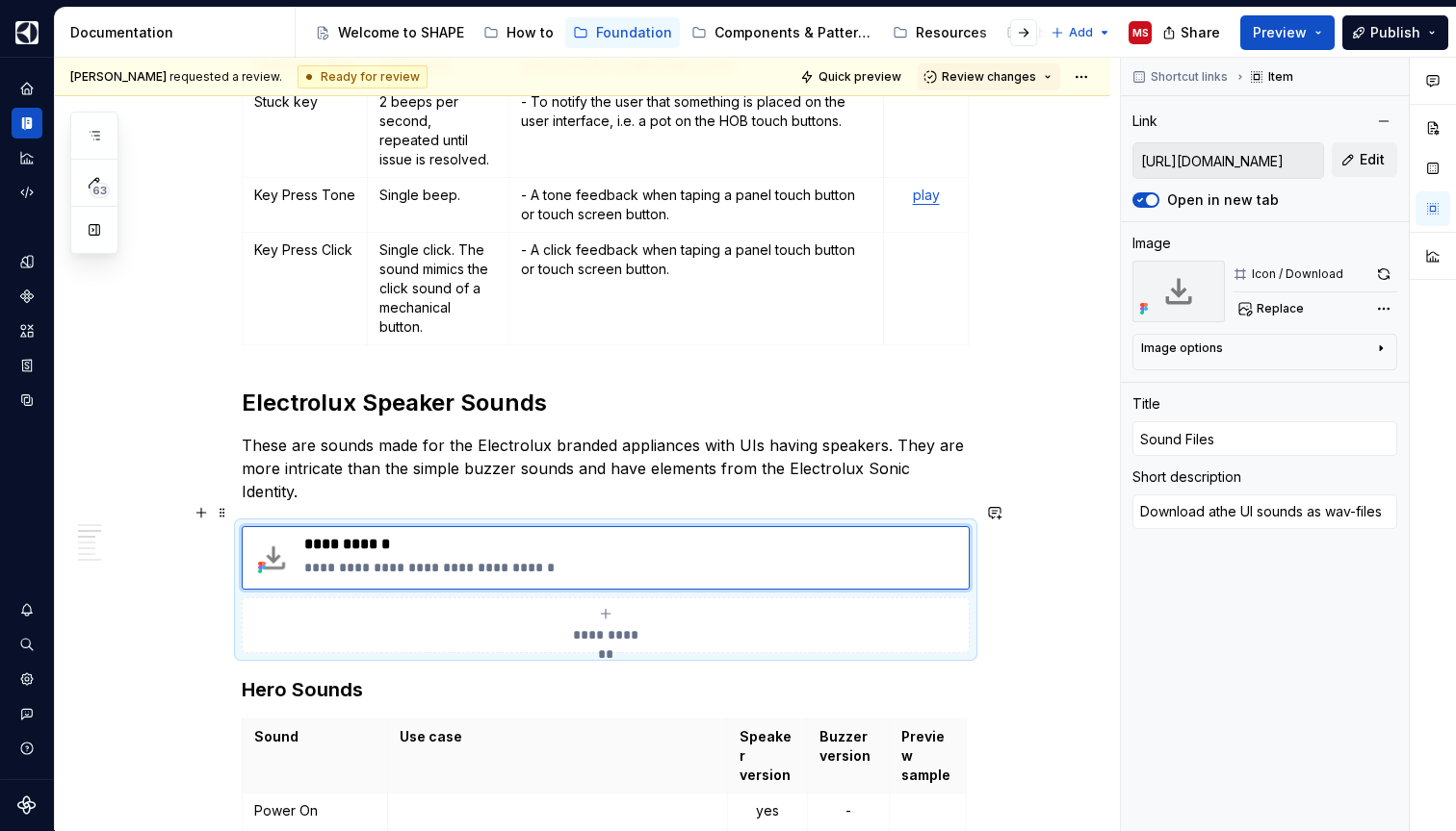
type textarea "*"
type textarea "Download a the UI sounds as wav-files"
type textarea "*"
type textarea "Download a pthe UI sounds as wav-files"
type textarea "*"
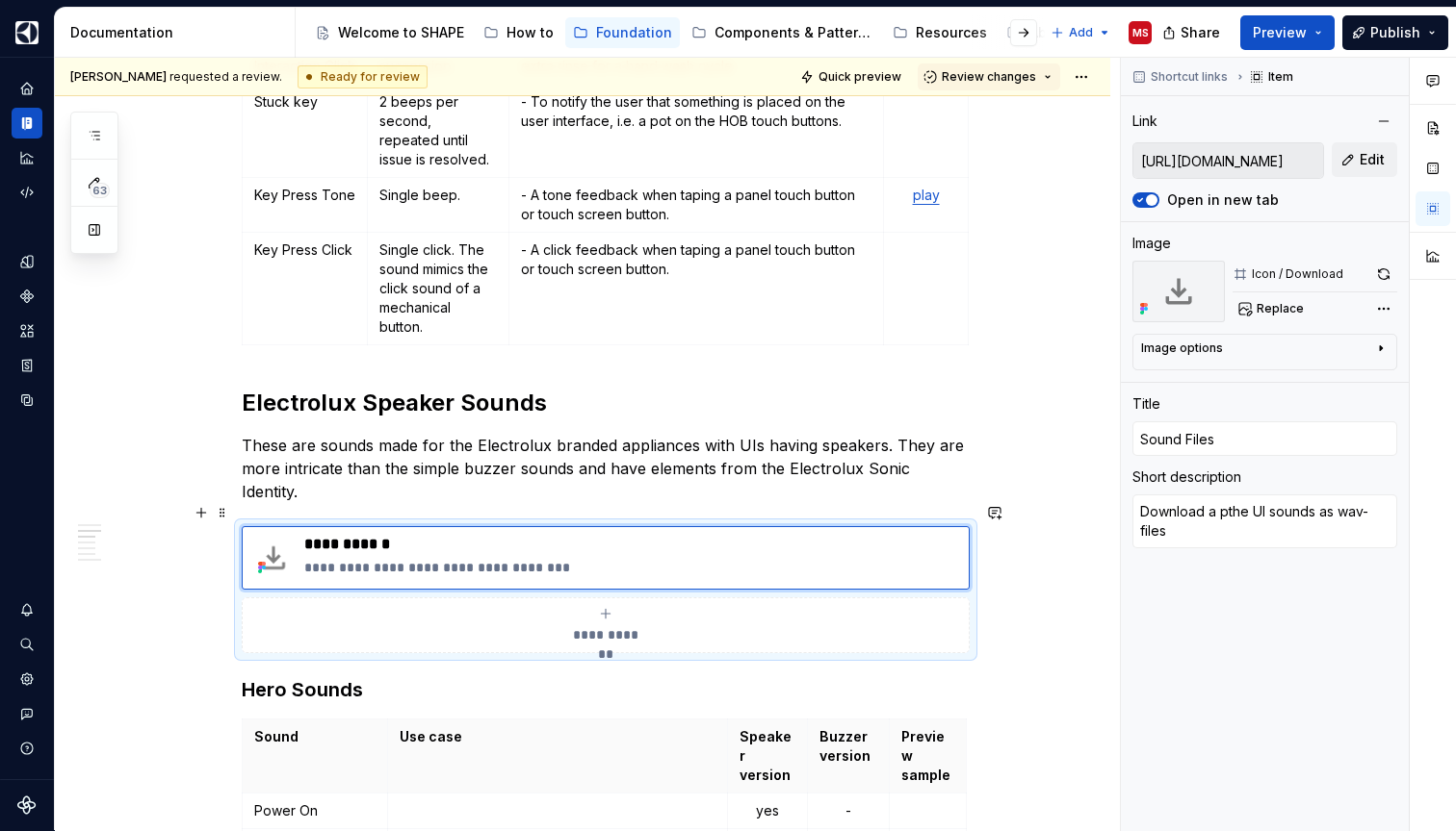
type textarea "Download a pathe UI sounds as wav-files"
type textarea "*"
type textarea "Download a pacthe UI sounds as wav-files"
type textarea "*"
type textarea "Download a packthe UI sounds as wav-files"
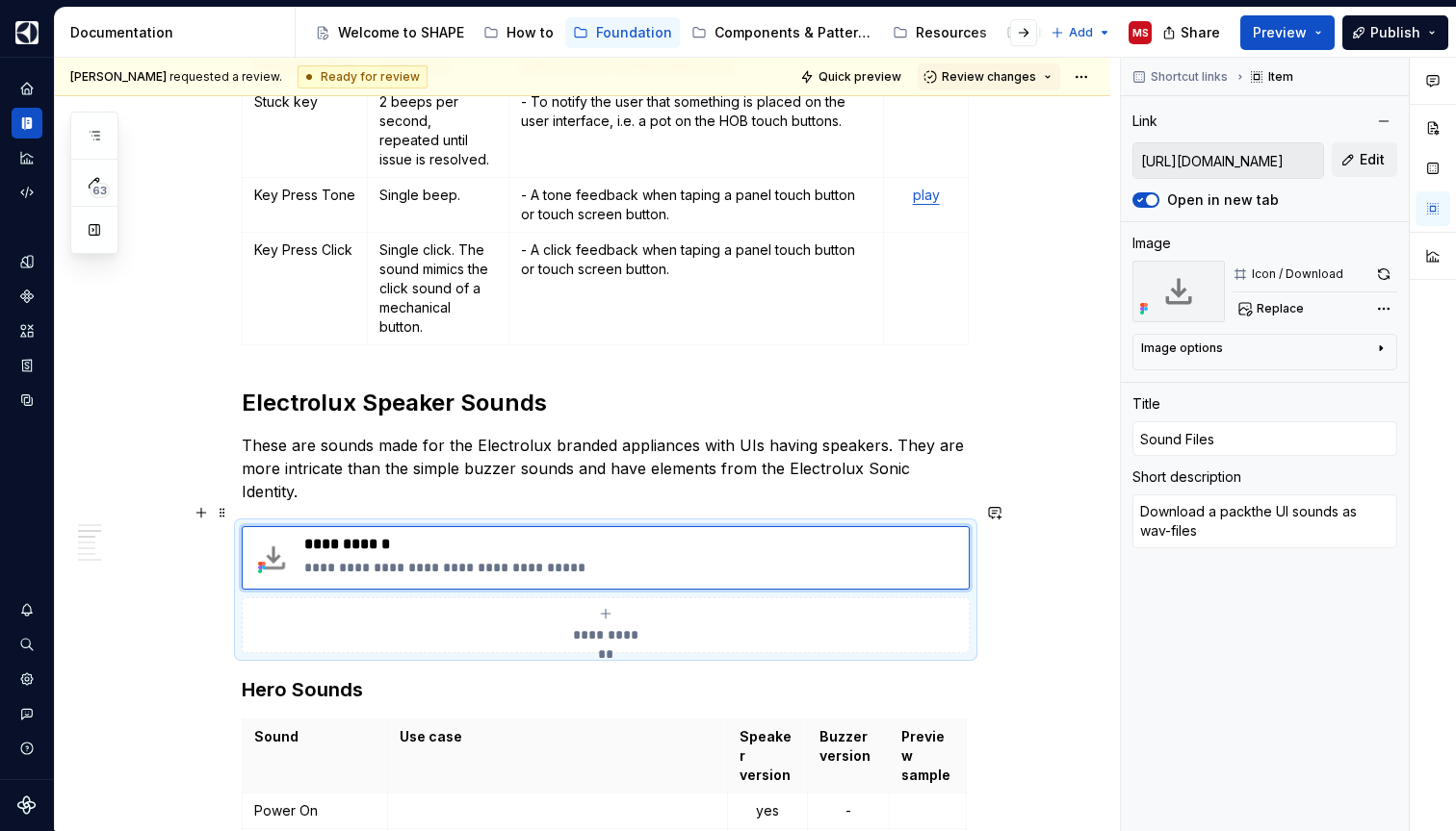
type textarea "*"
type textarea "Download a packathe UI sounds as wav-files"
type textarea "*"
type textarea "Download a packagthe UI sounds as wav-files"
type textarea "*"
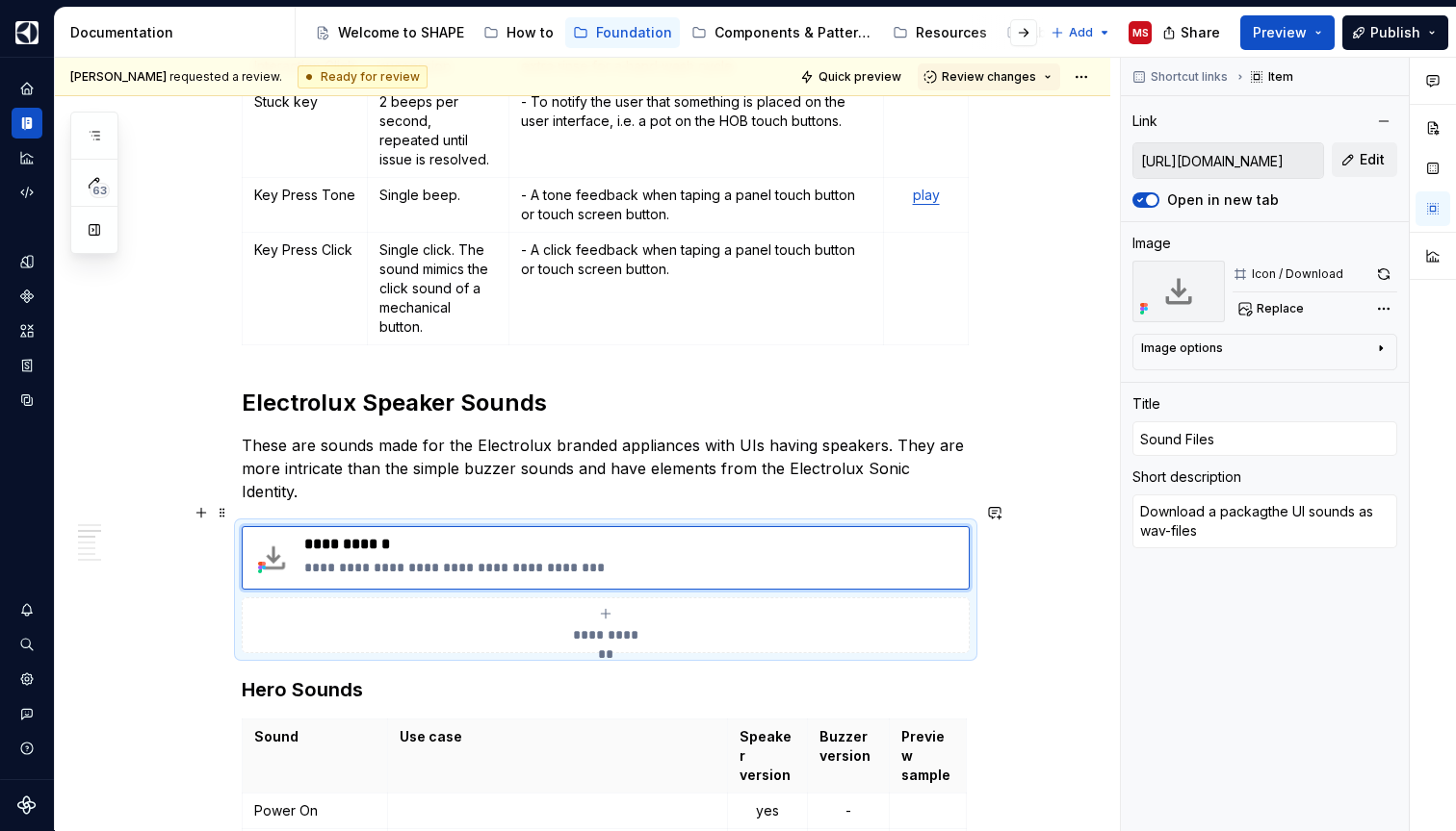
type textarea "Download a packagethe UI sounds as wav-files"
type textarea "*"
type textarea "Download a package the UI sounds as wav-files"
type textarea "*"
type textarea "Download a package fthe UI sounds as wav-files"
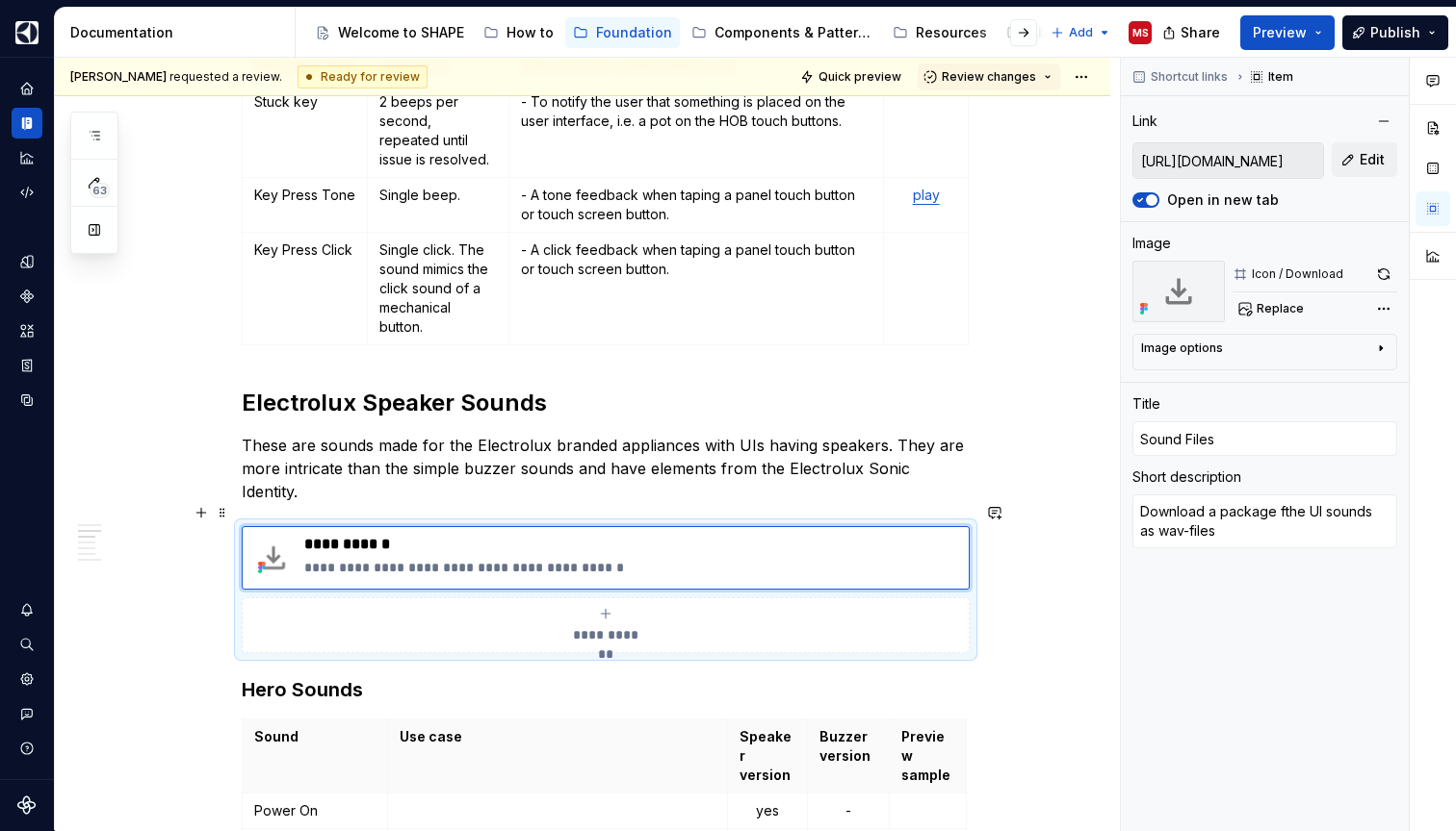
type textarea "*"
type textarea "Download a package the UI sounds as wav-files"
type textarea "*"
type textarea "Download a package othe UI sounds as wav-files"
type textarea "*"
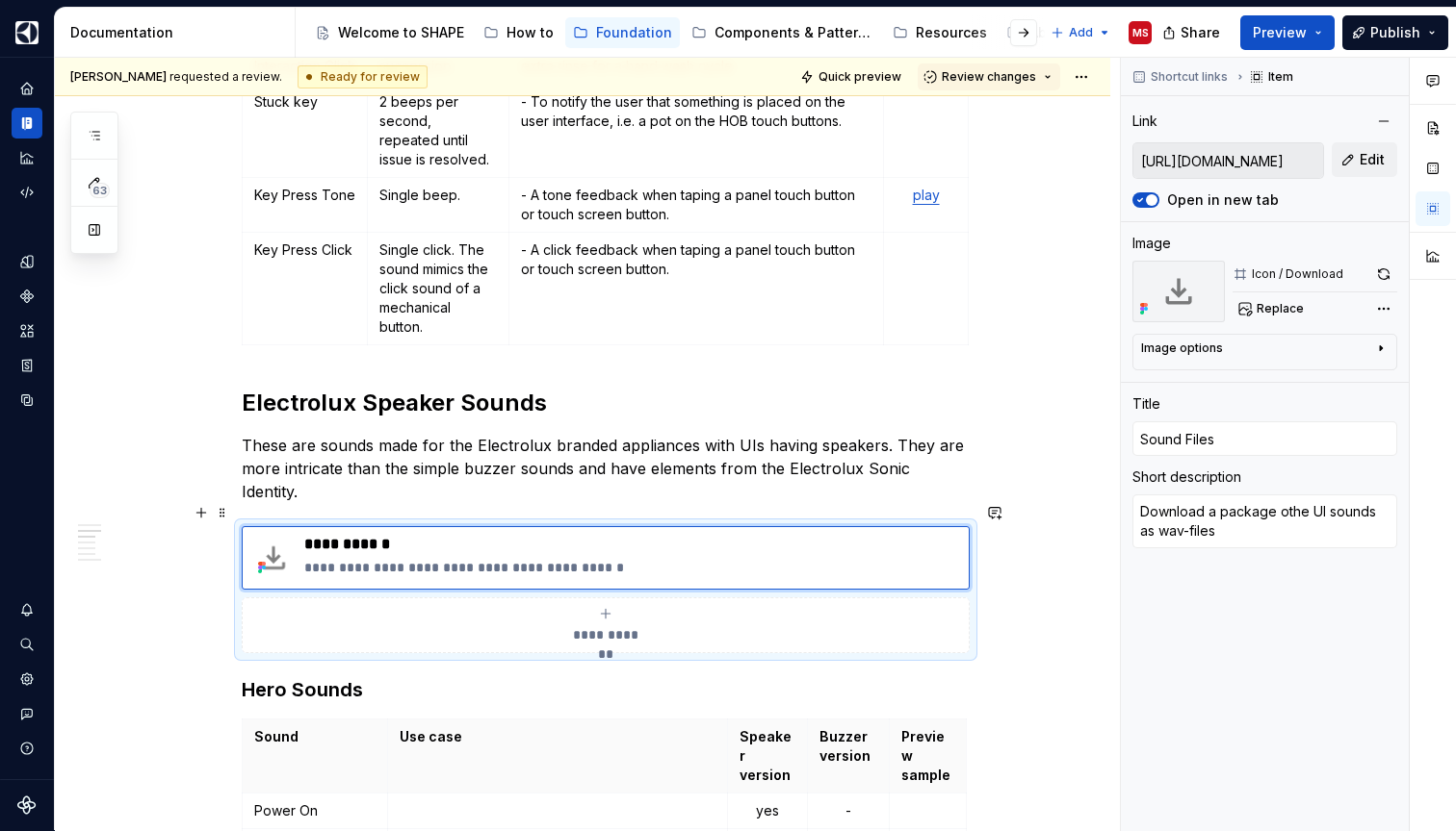
type textarea "Download a package ofthe UI sounds as wav-files"
type textarea "*"
type textarea "Download a package of the UI sounds as wav-files"
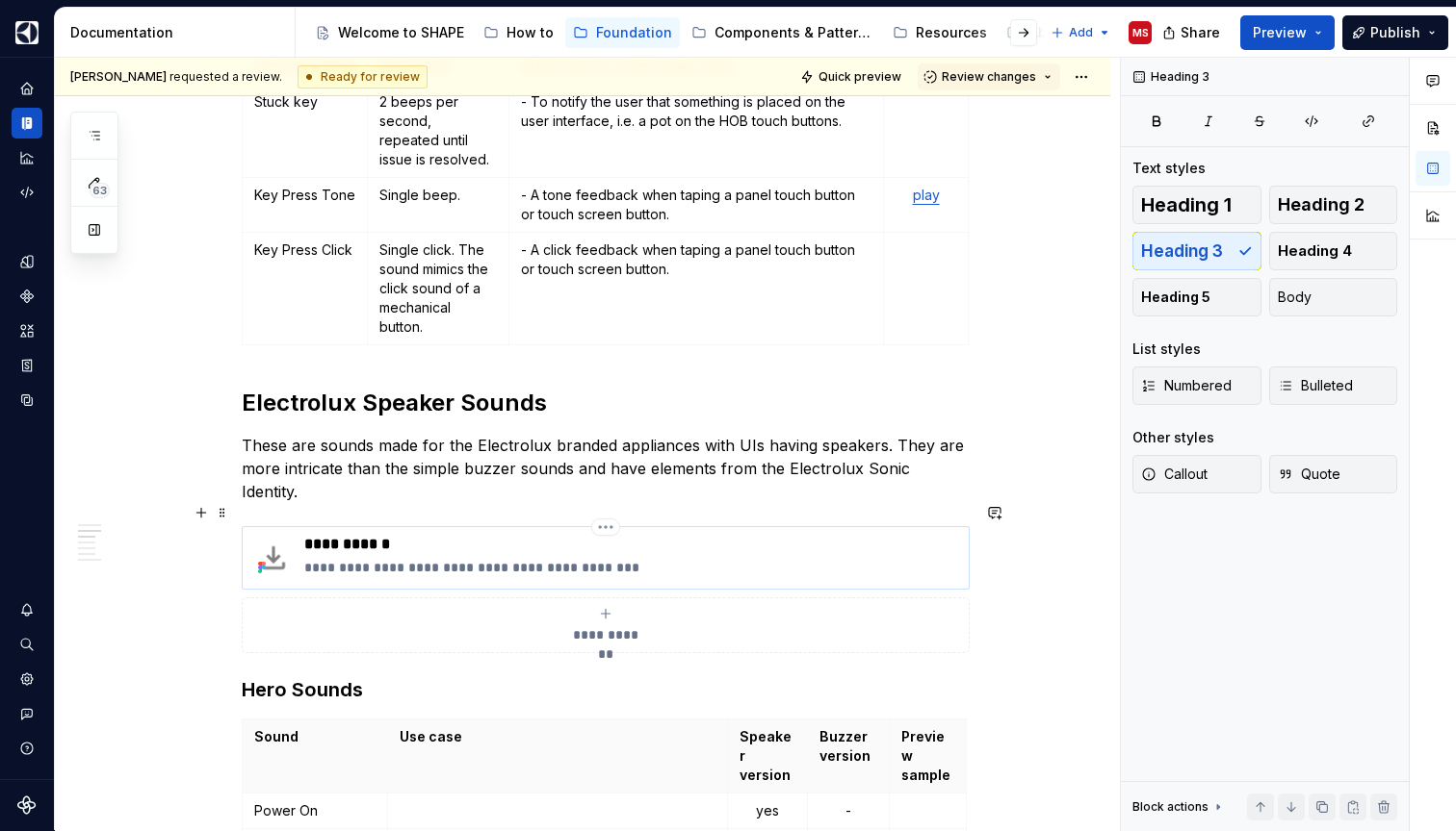
click at [392, 558] on p "**********" at bounding box center [633, 567] width 656 height 19
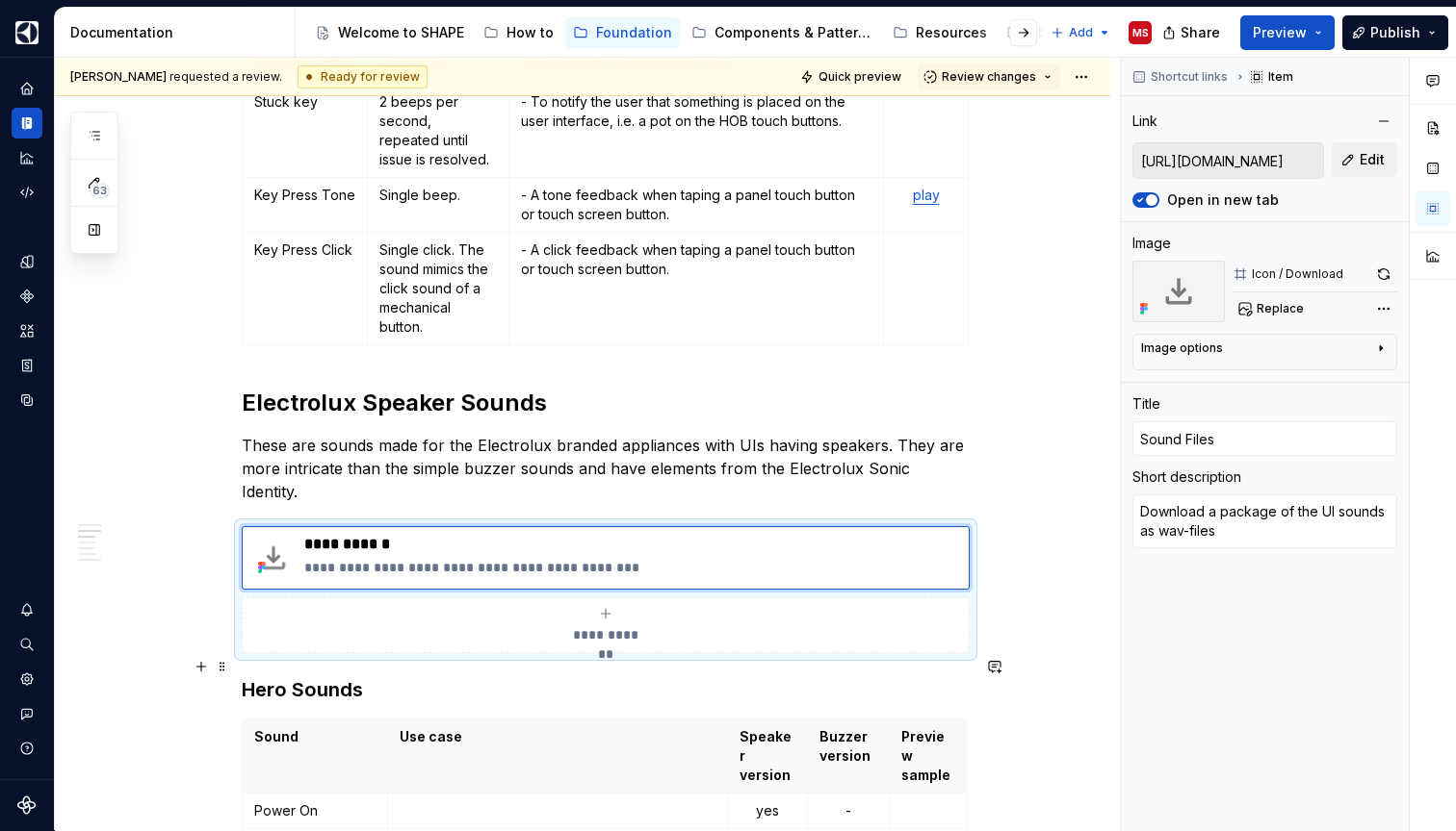
type textarea "*"
type textarea "Download apackage of the UI sounds as wav-files"
type textarea "*"
type textarea "Download package of the UI sounds as wav-files"
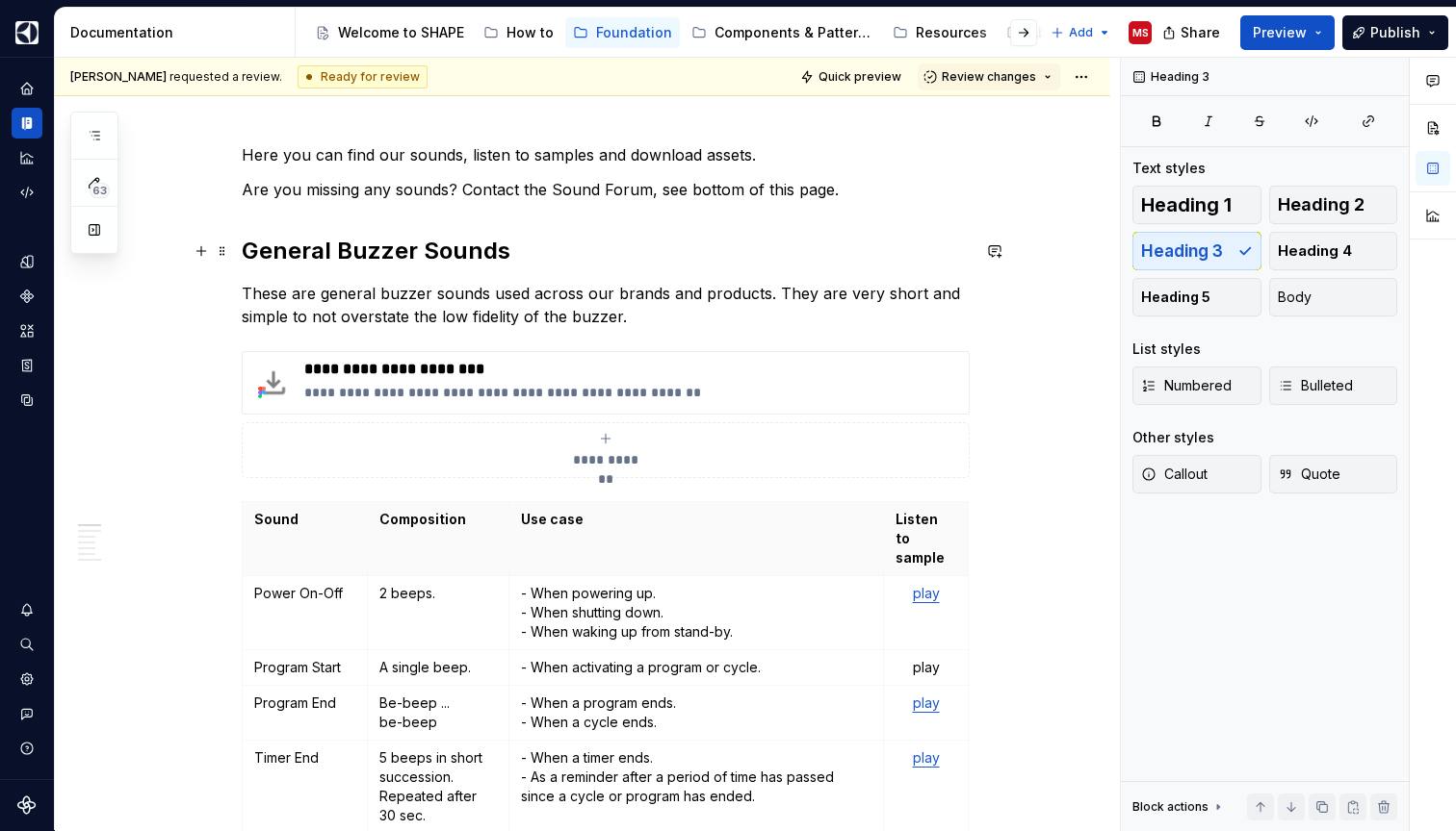
scroll to position [232, 0]
click at [587, 291] on p "These are general buzzer sounds used across our brands and products. They are v…" at bounding box center [606, 304] width 728 height 46
click at [689, 310] on p "These are general buzzer sounds used across all our brands and products. They a…" at bounding box center [606, 304] width 728 height 46
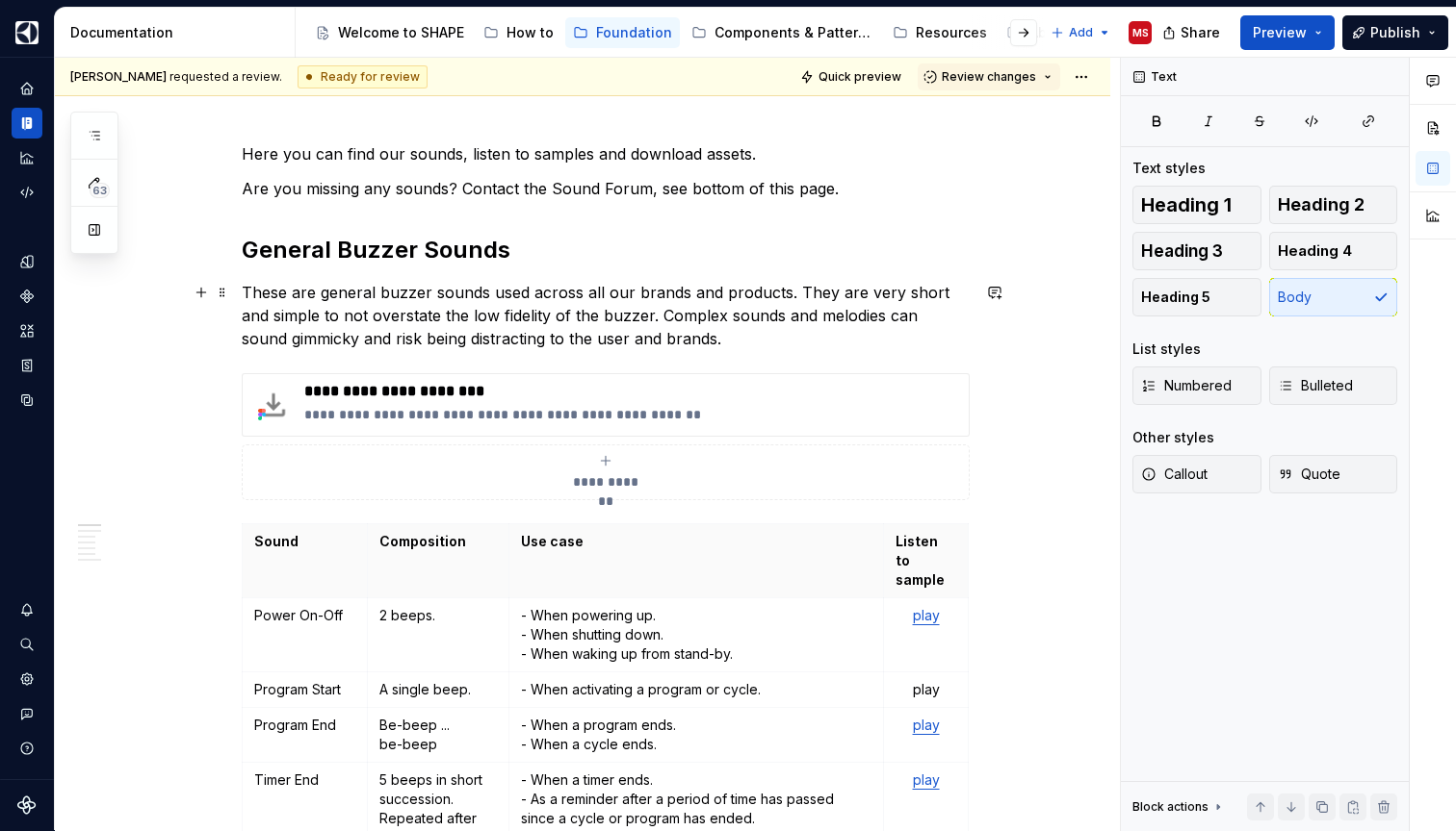
click at [628, 339] on p "These are general buzzer sounds used across all our brands and products. They a…" at bounding box center [606, 316] width 728 height 70
click at [622, 341] on p "These are general buzzer sounds used across all our brands and products. They a…" at bounding box center [606, 316] width 728 height 70
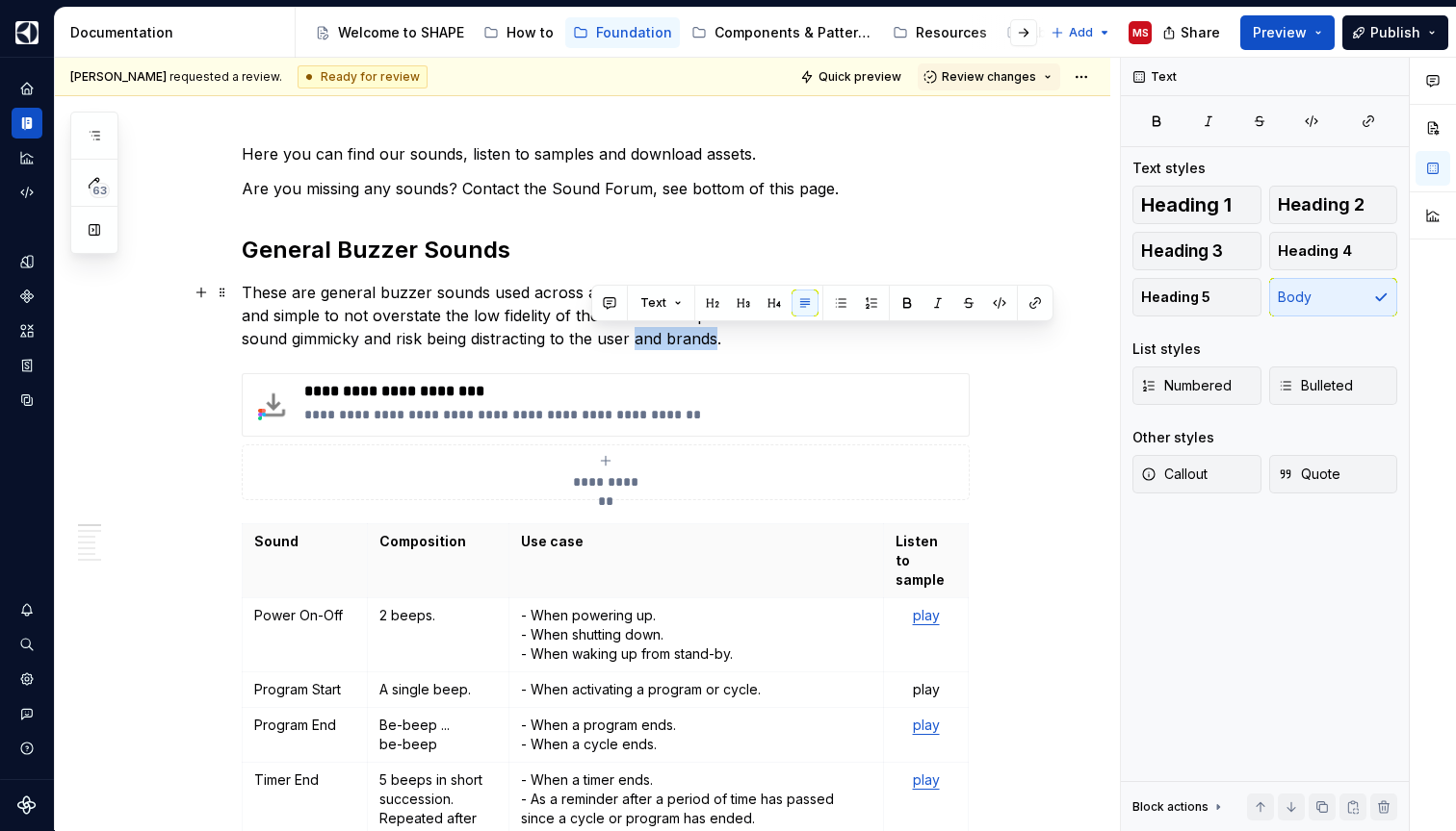
drag, startPoint x: 671, startPoint y: 339, endPoint x: 590, endPoint y: 340, distance: 81.0
click at [590, 340] on p "These are general buzzer sounds used across all our brands and products. They a…" at bounding box center [606, 316] width 728 height 70
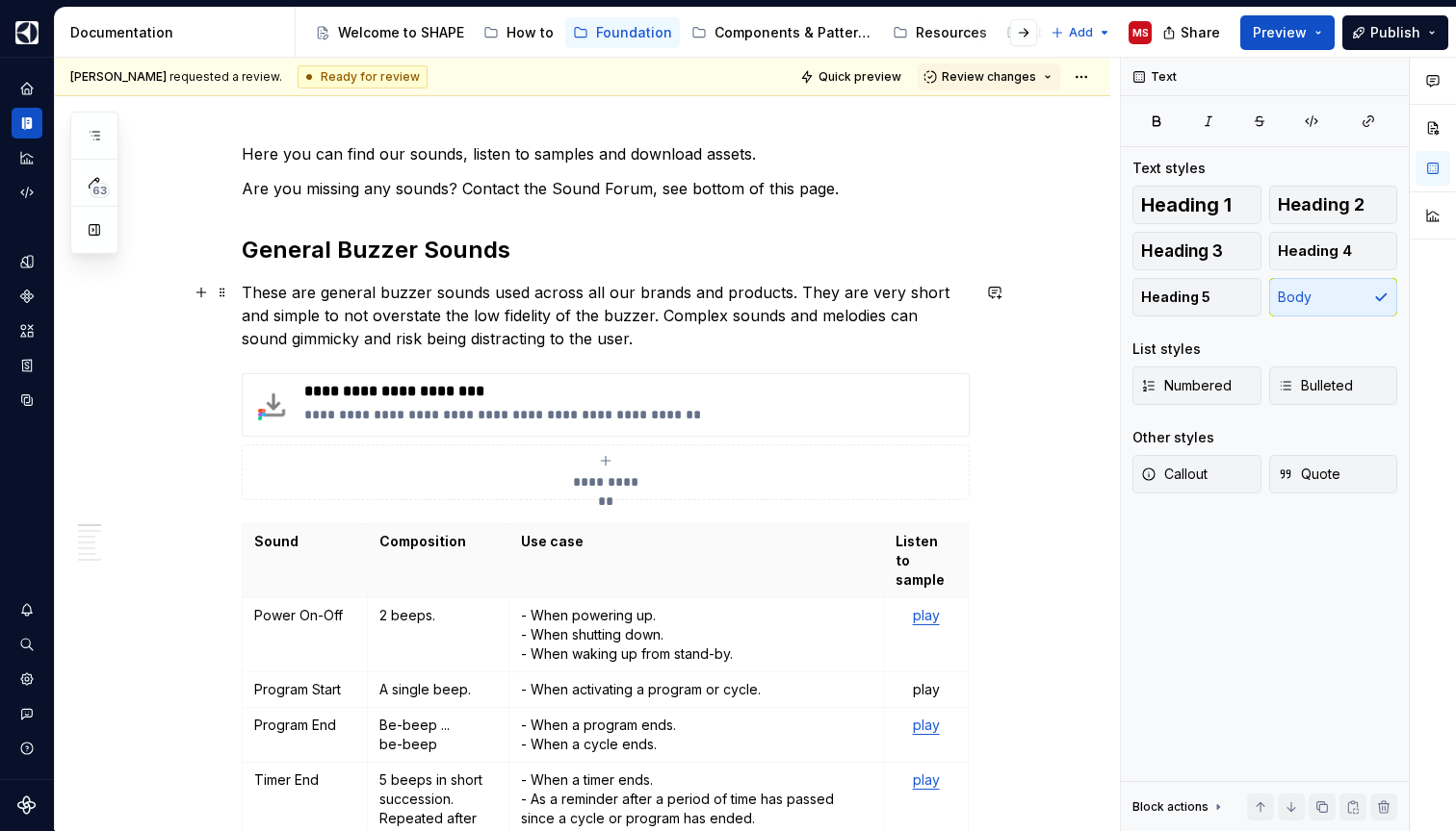
click at [630, 343] on p "These are general buzzer sounds used across all our brands and products. They a…" at bounding box center [606, 316] width 728 height 70
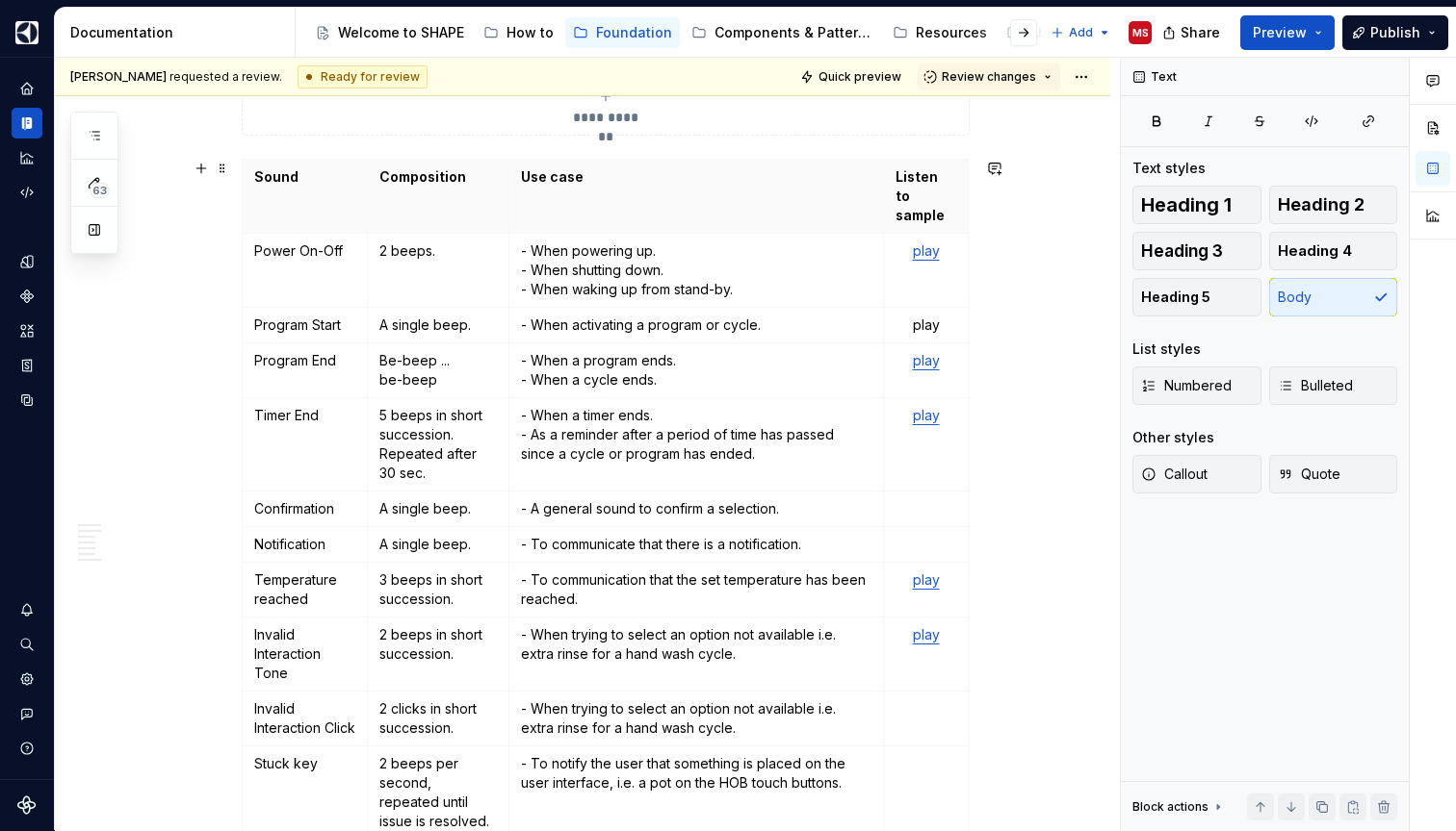
scroll to position [597, 0]
type textarea "*"
click at [927, 315] on p "play" at bounding box center [925, 324] width 60 height 19
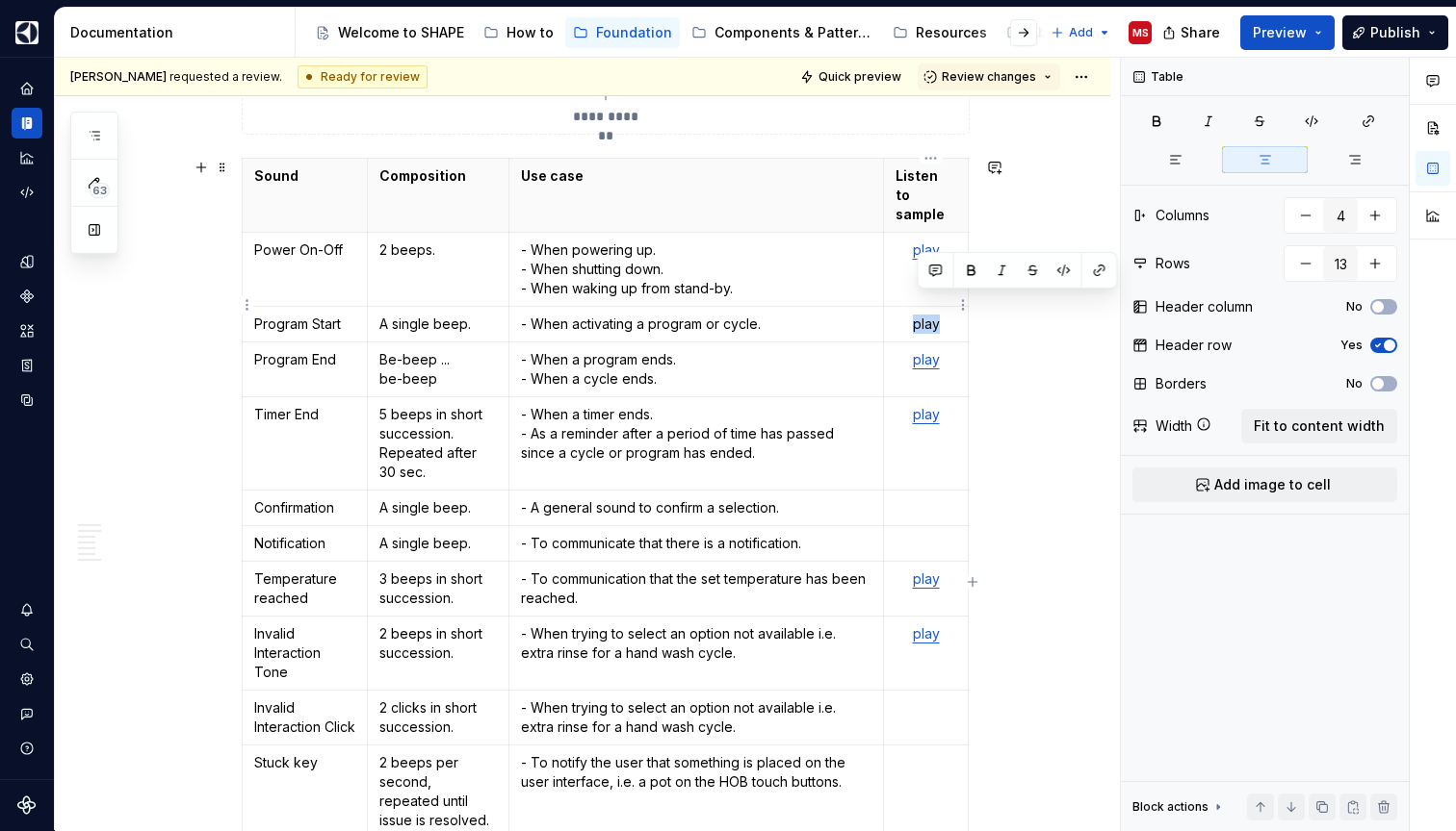
click at [927, 315] on p "play" at bounding box center [925, 324] width 60 height 19
click at [1101, 264] on button "button" at bounding box center [1099, 269] width 27 height 27
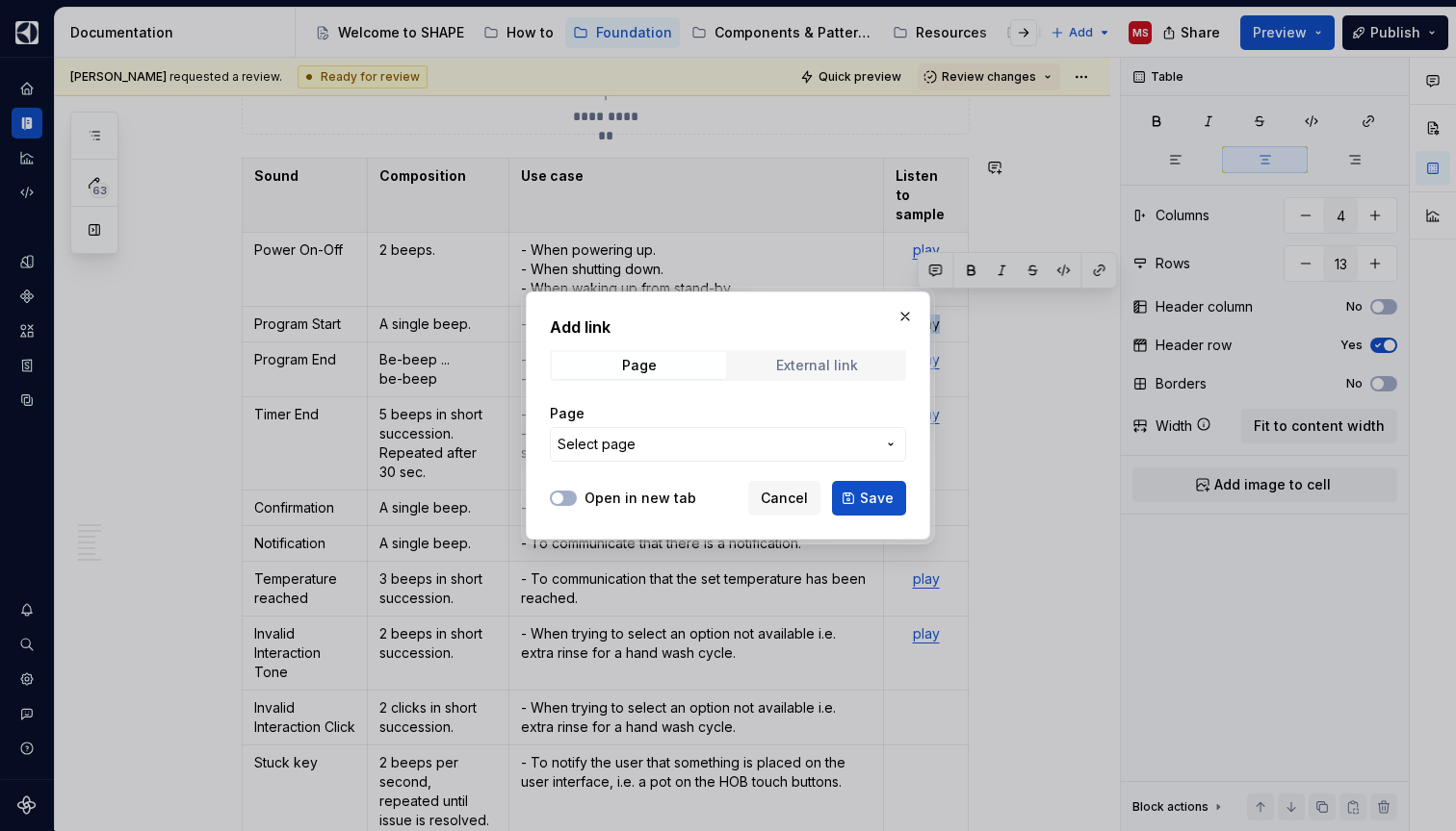
click at [778, 367] on div "External link" at bounding box center [817, 365] width 82 height 15
click at [718, 449] on input "URL" at bounding box center [728, 444] width 356 height 35
paste input "[URL][DOMAIN_NAME]"
type input "[URL][DOMAIN_NAME]"
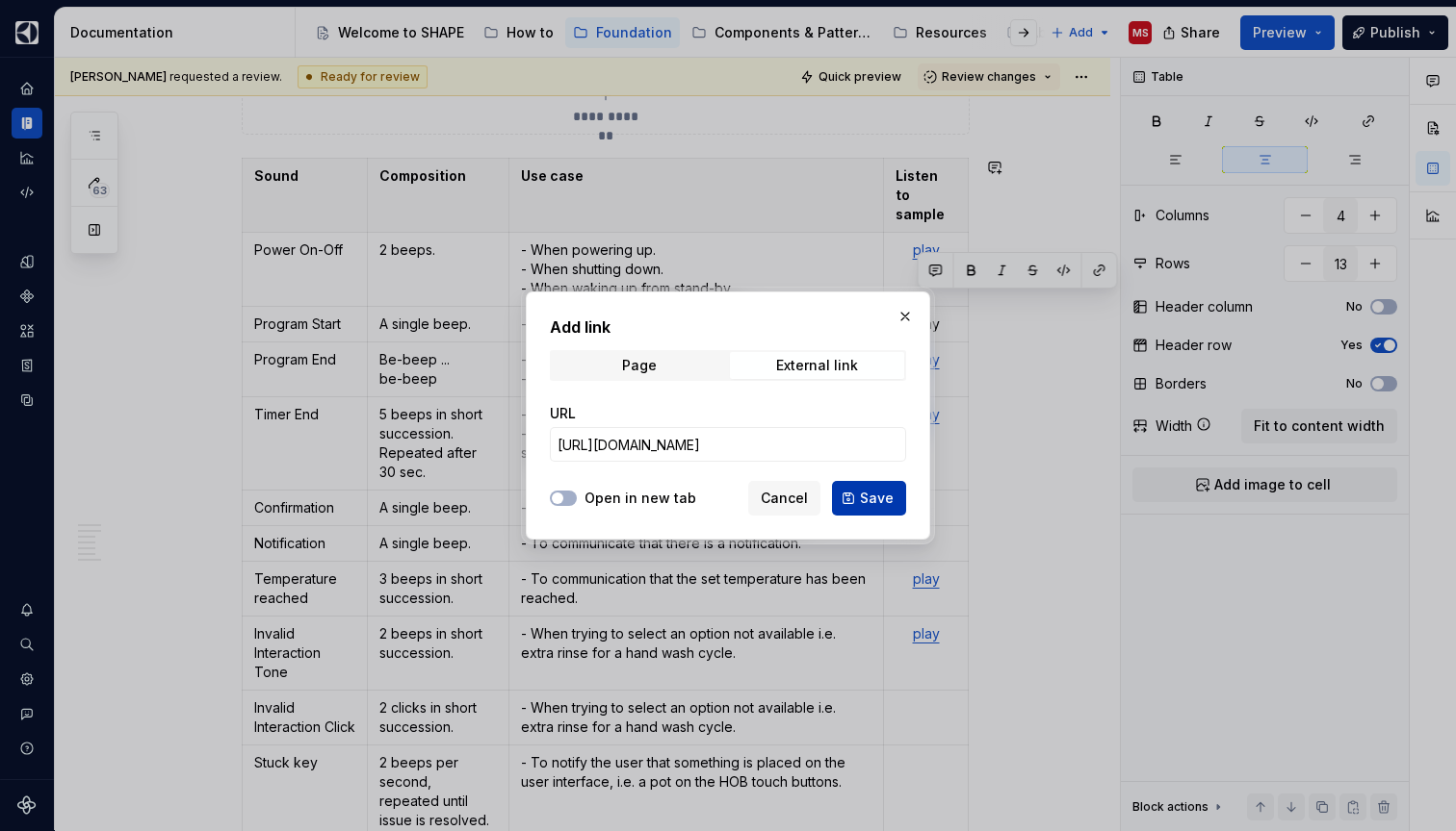
click at [868, 495] on span "Save" at bounding box center [876, 498] width 34 height 19
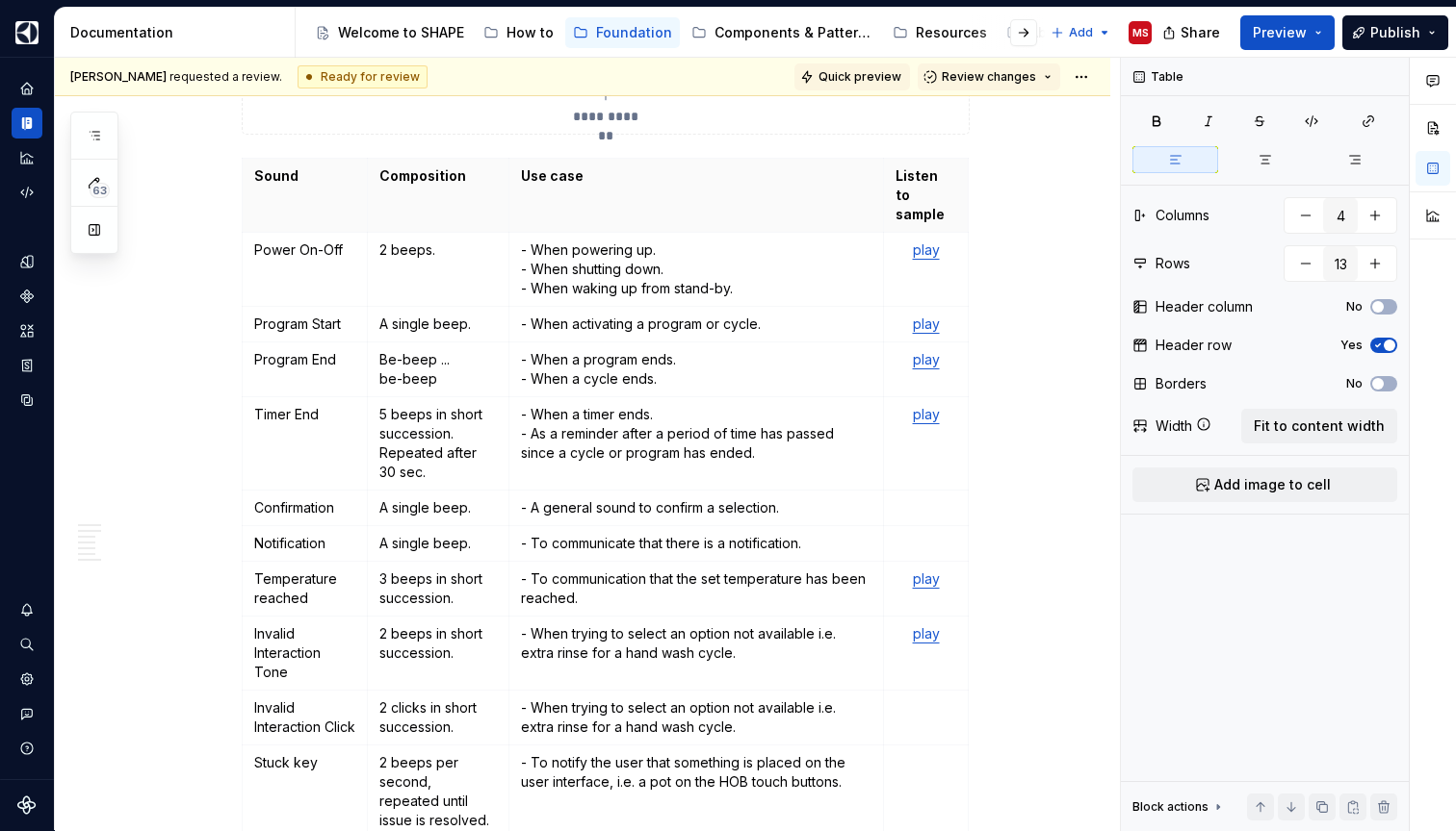
click at [875, 74] on span "Quick preview" at bounding box center [859, 77] width 83 height 15
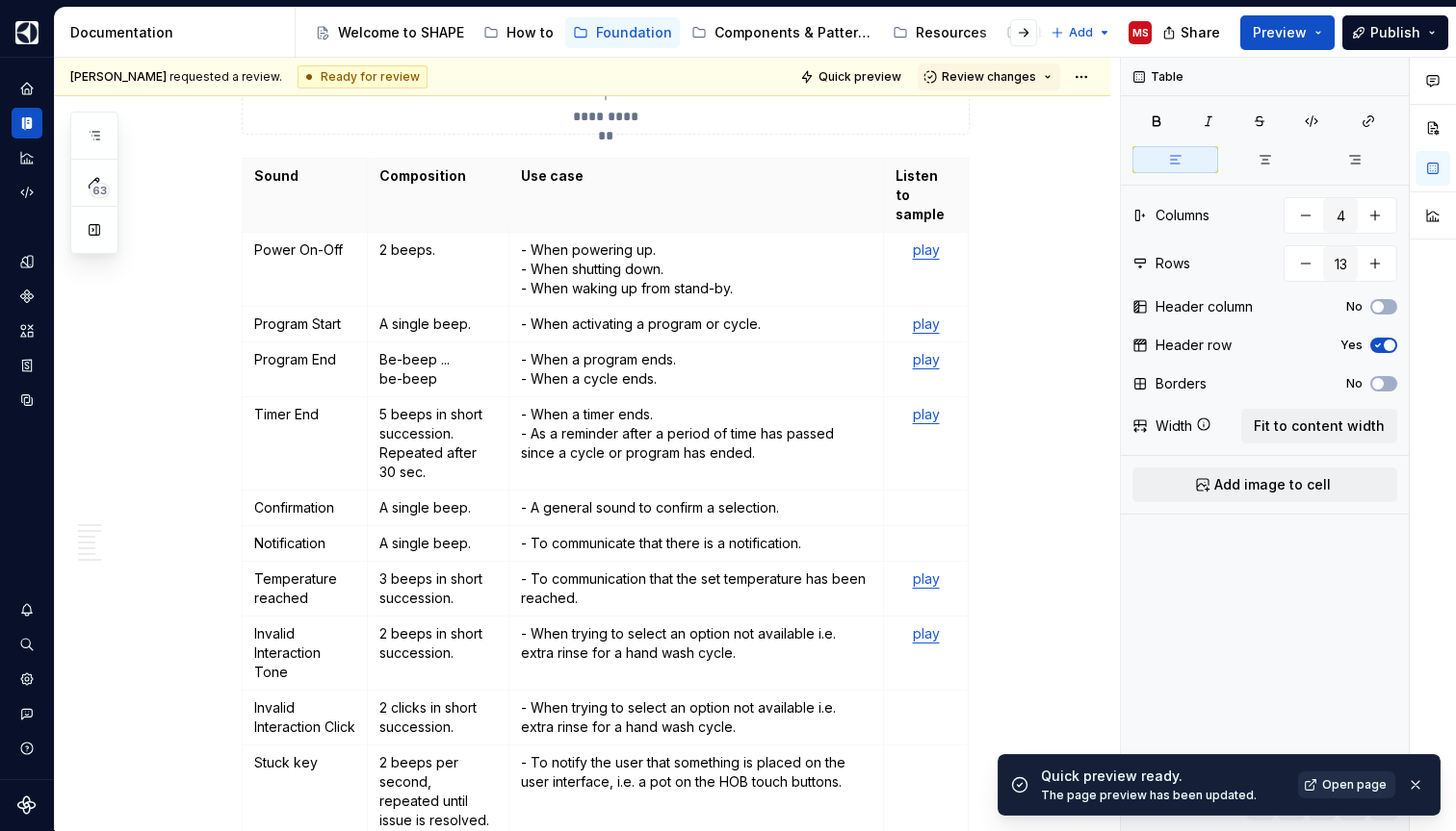
click at [1334, 788] on span "Open page" at bounding box center [1354, 784] width 65 height 15
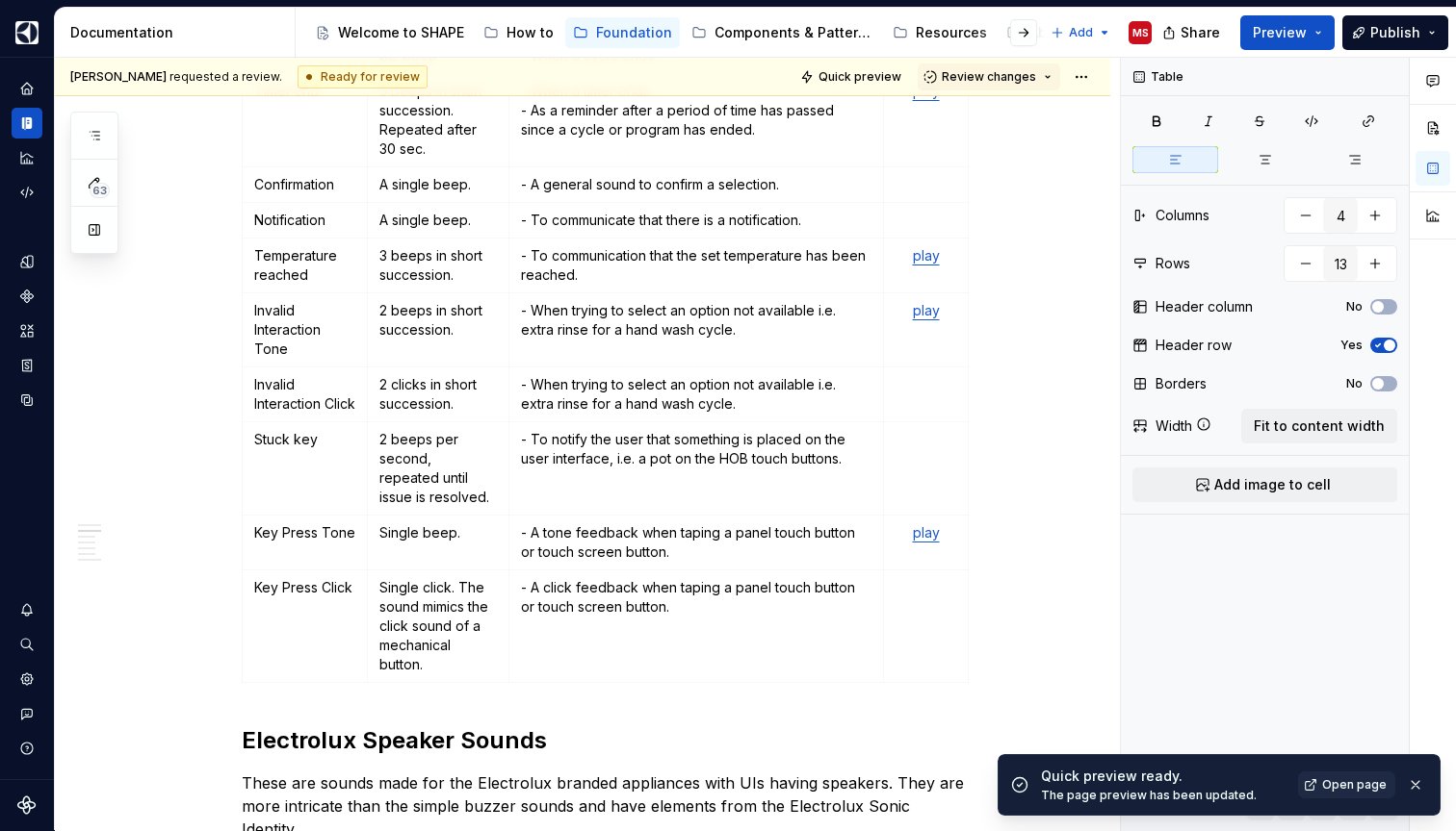
scroll to position [1009, 0]
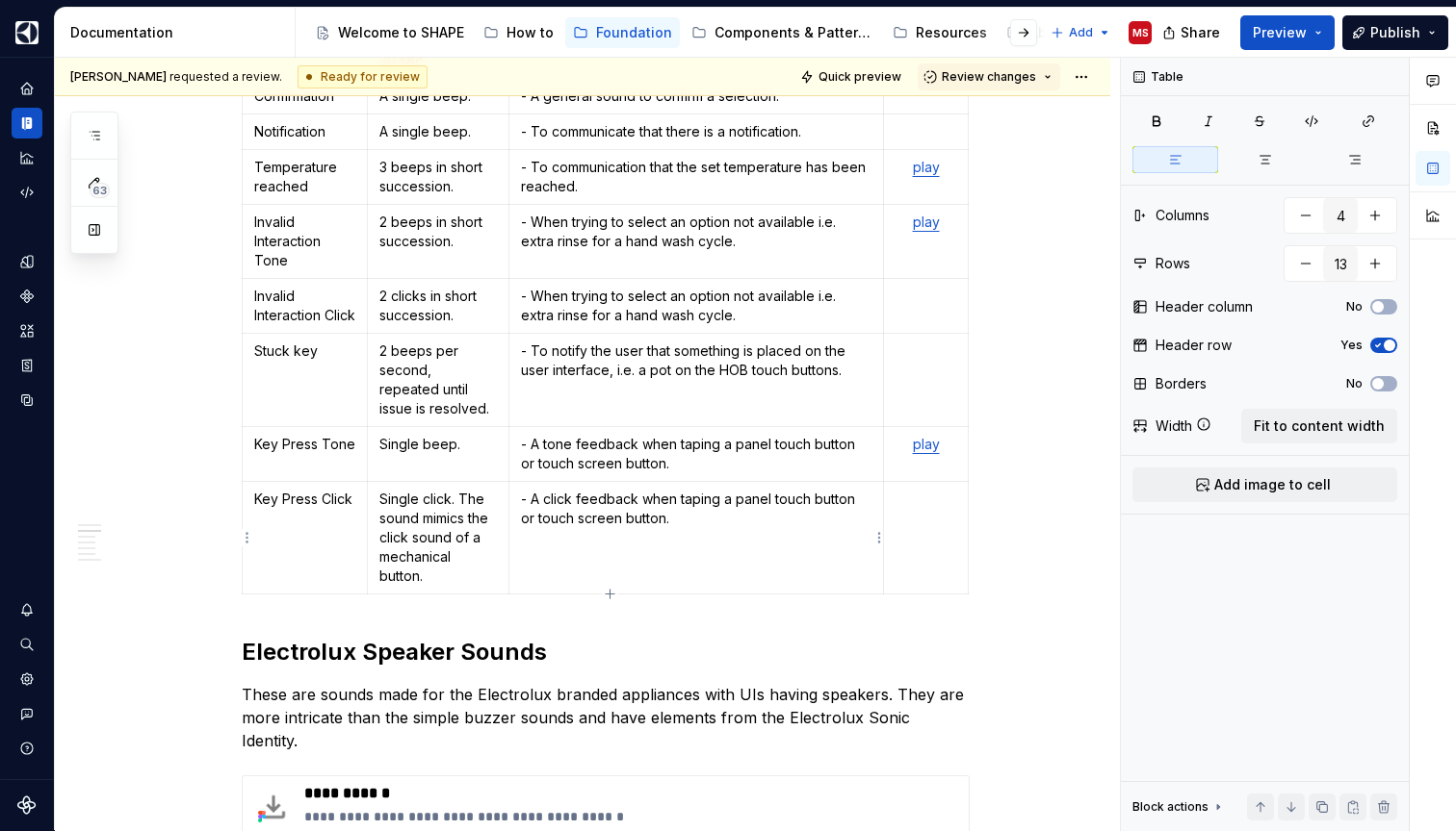
type textarea "*"
click at [919, 508] on p at bounding box center [925, 499] width 60 height 19
click at [915, 503] on p "play" at bounding box center [925, 499] width 60 height 19
click at [1093, 466] on button "button" at bounding box center [1082, 464] width 27 height 27
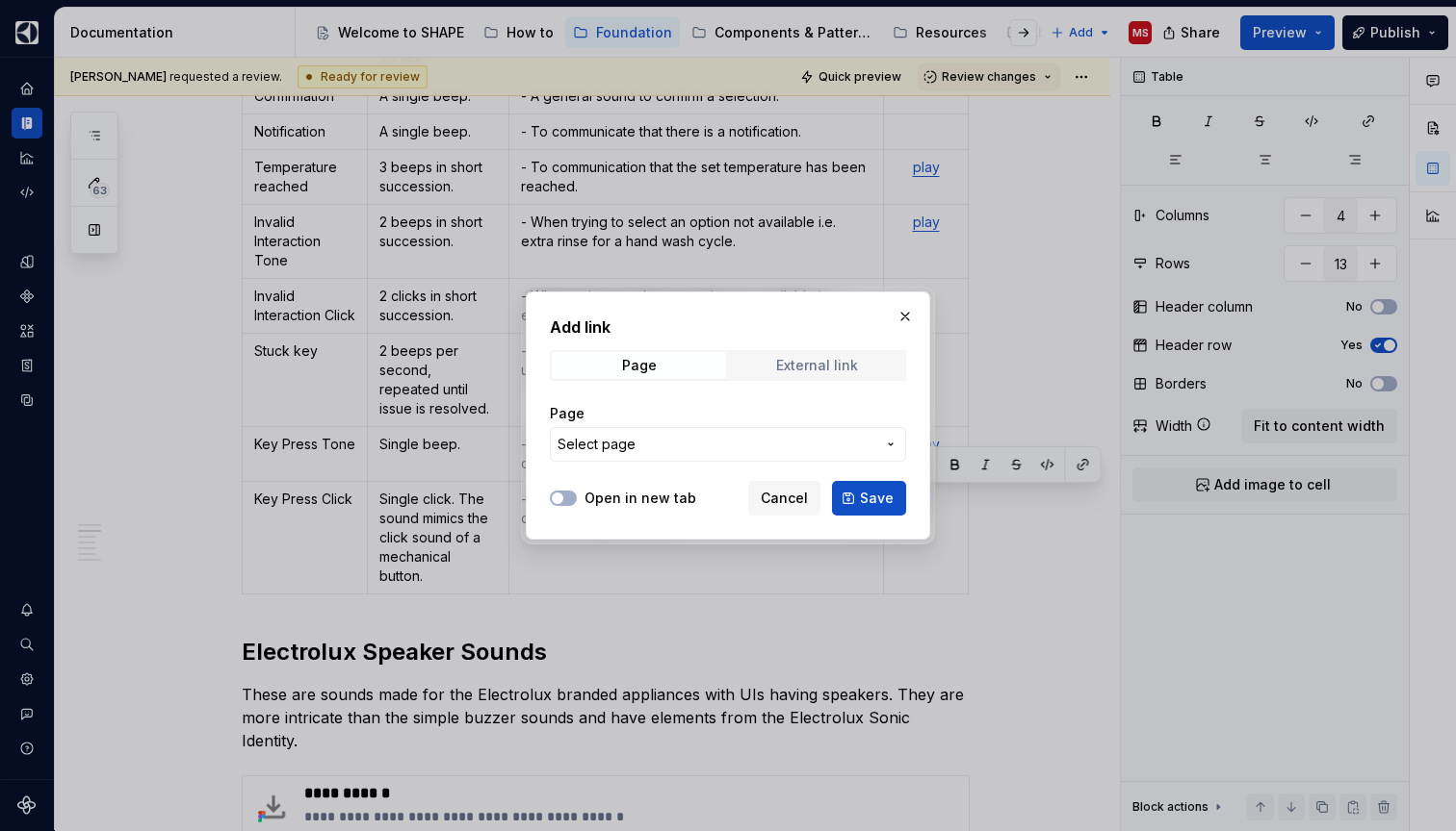
click at [853, 358] on div "External link" at bounding box center [817, 365] width 82 height 15
click at [712, 441] on input "URL" at bounding box center [728, 444] width 356 height 35
paste input "[URL][DOMAIN_NAME]"
type input "[URL][DOMAIN_NAME]"
click at [868, 489] on button "Save" at bounding box center [868, 498] width 75 height 35
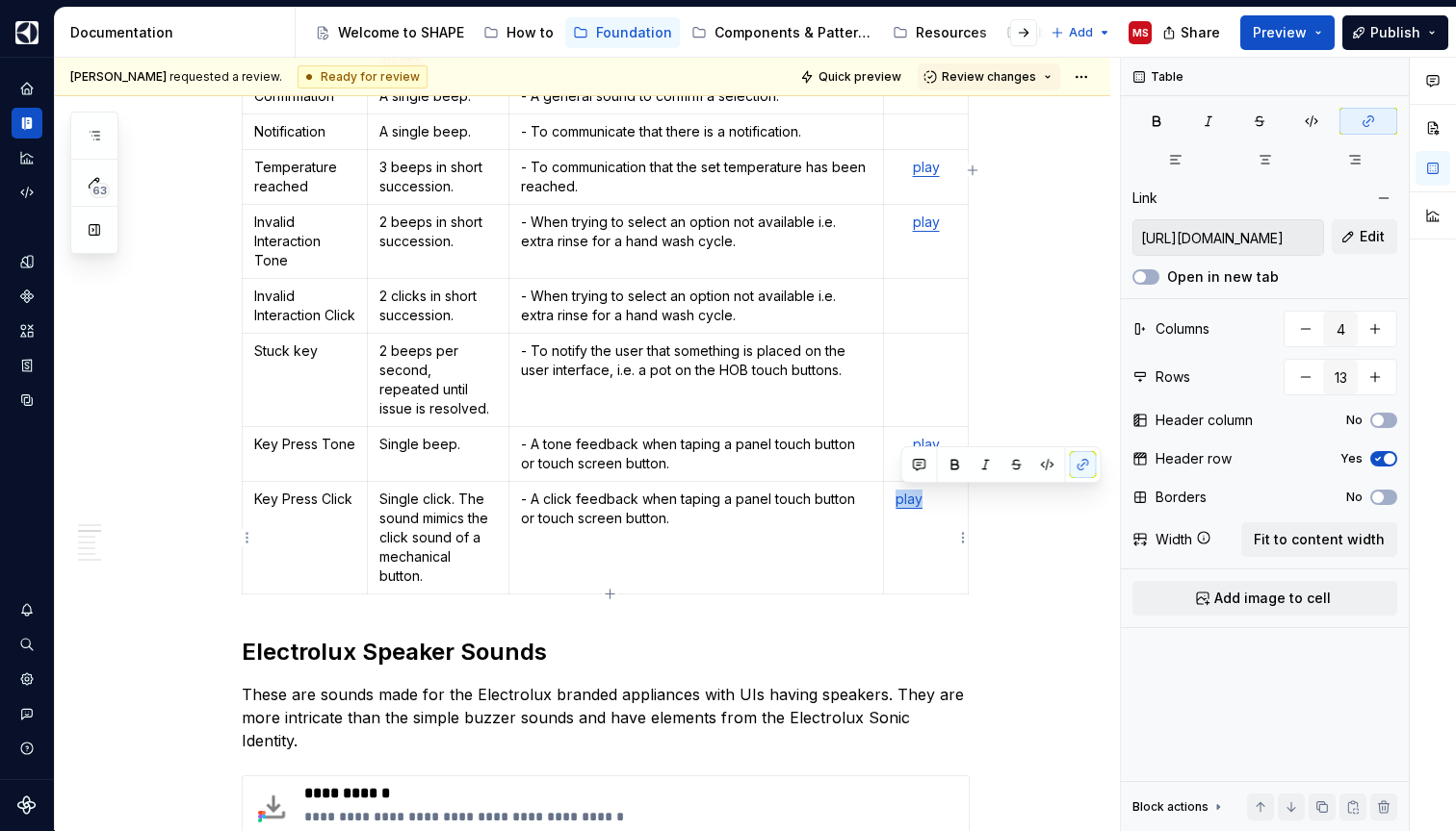
click at [943, 530] on td "play" at bounding box center [926, 538] width 84 height 112
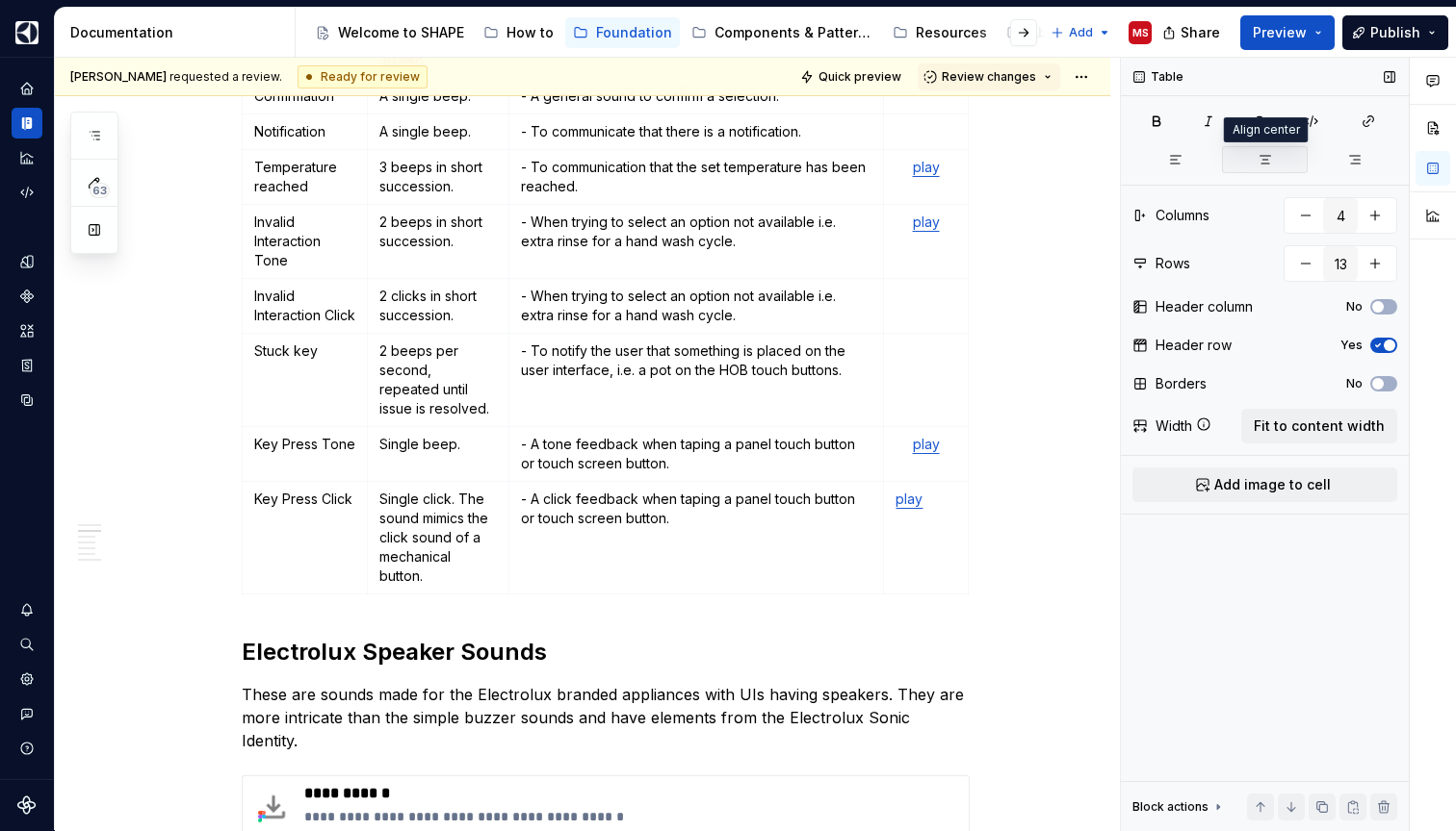
click at [1266, 156] on icon "button" at bounding box center [1264, 160] width 11 height 8
type textarea "*"
click at [920, 448] on link "play" at bounding box center [926, 443] width 27 height 16
click at [934, 451] on link "play" at bounding box center [926, 443] width 27 height 16
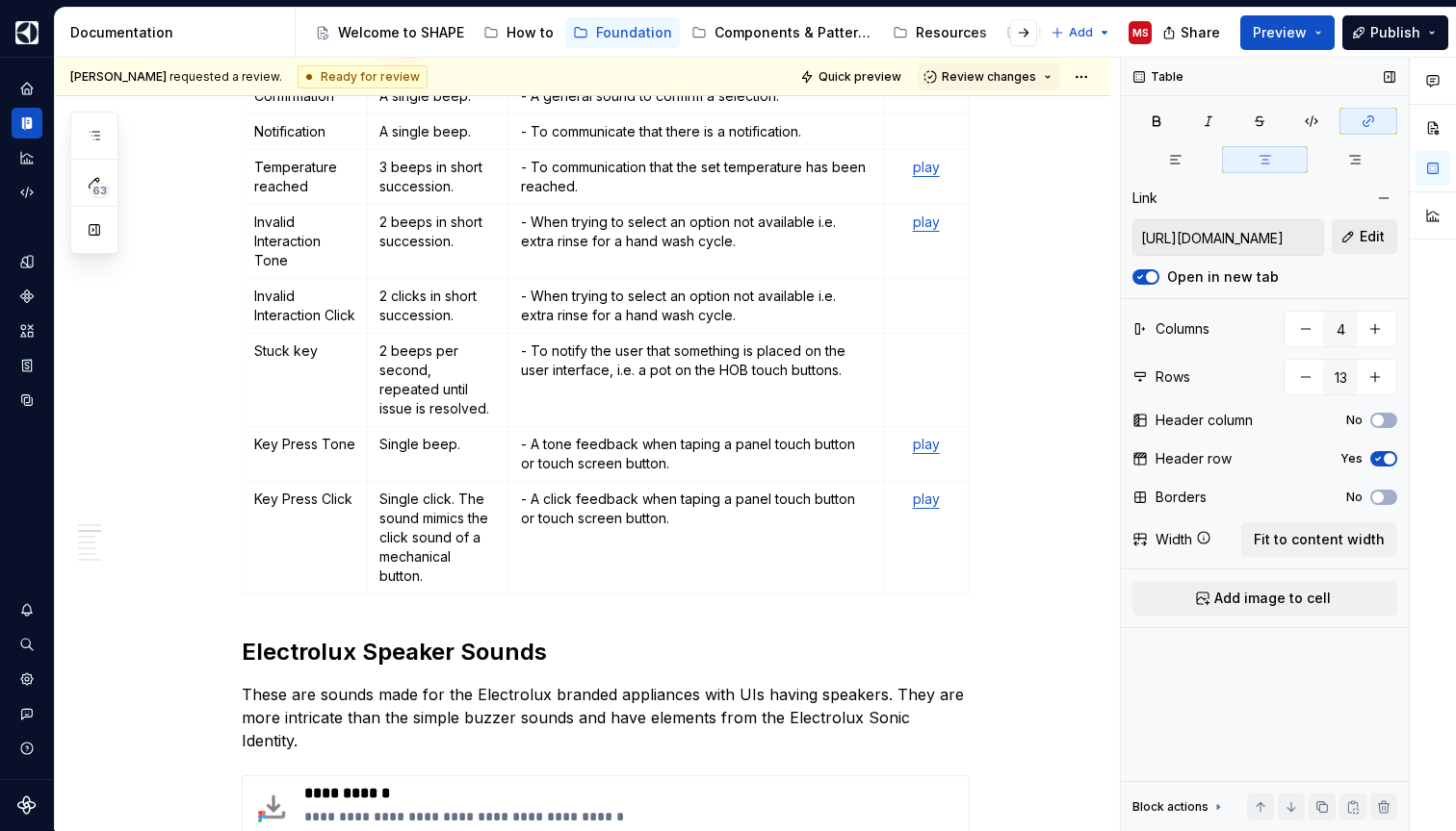
click at [1362, 237] on span "Edit" at bounding box center [1371, 236] width 25 height 19
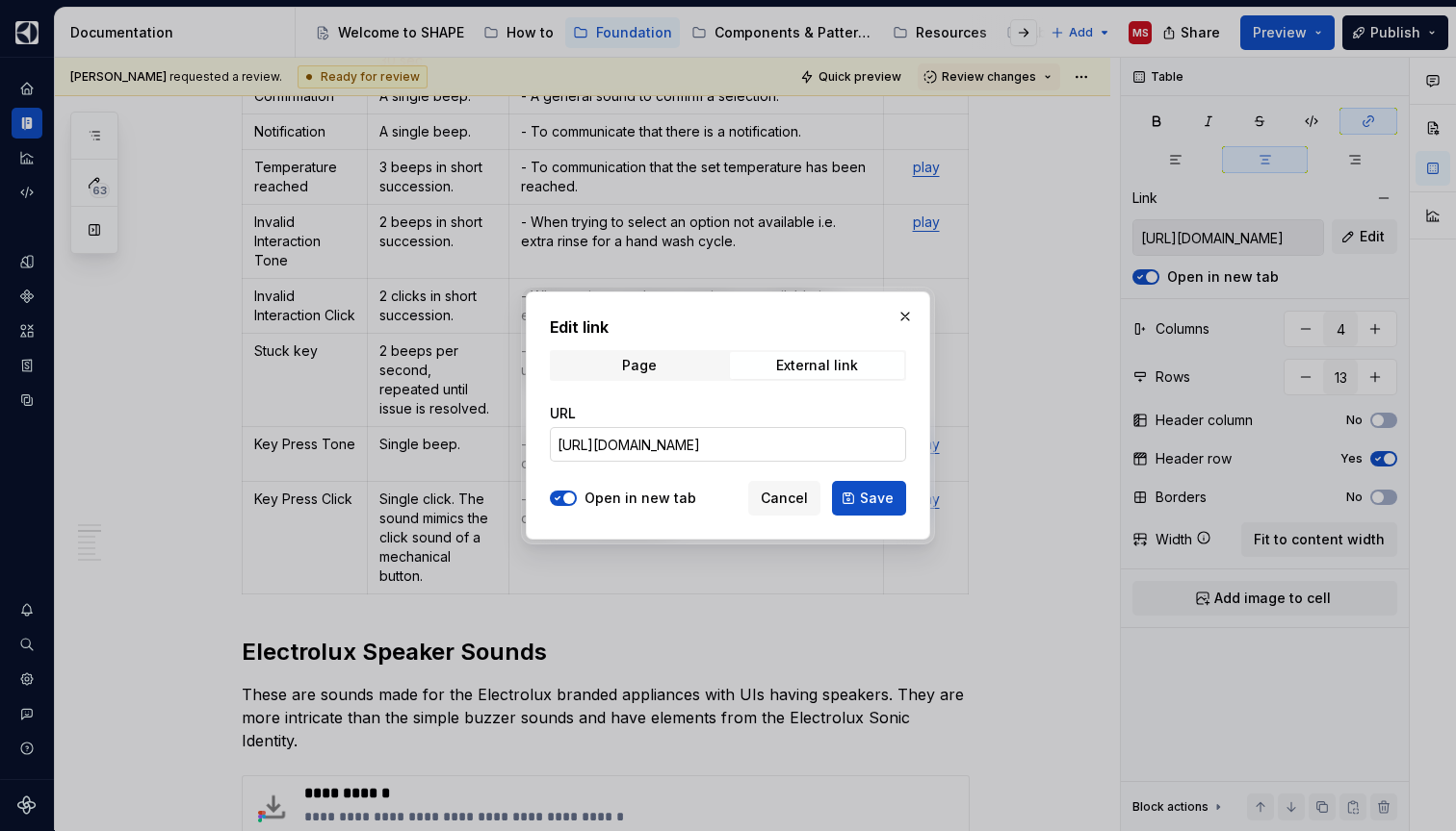
click at [763, 454] on input "[URL][DOMAIN_NAME]" at bounding box center [728, 444] width 356 height 35
paste input "Brand%20Agnostic%20UI%20Sounds/Buzzer%20Recordings/Ref_Elux_Beep_User_Interacti…"
type input "[URL][DOMAIN_NAME]"
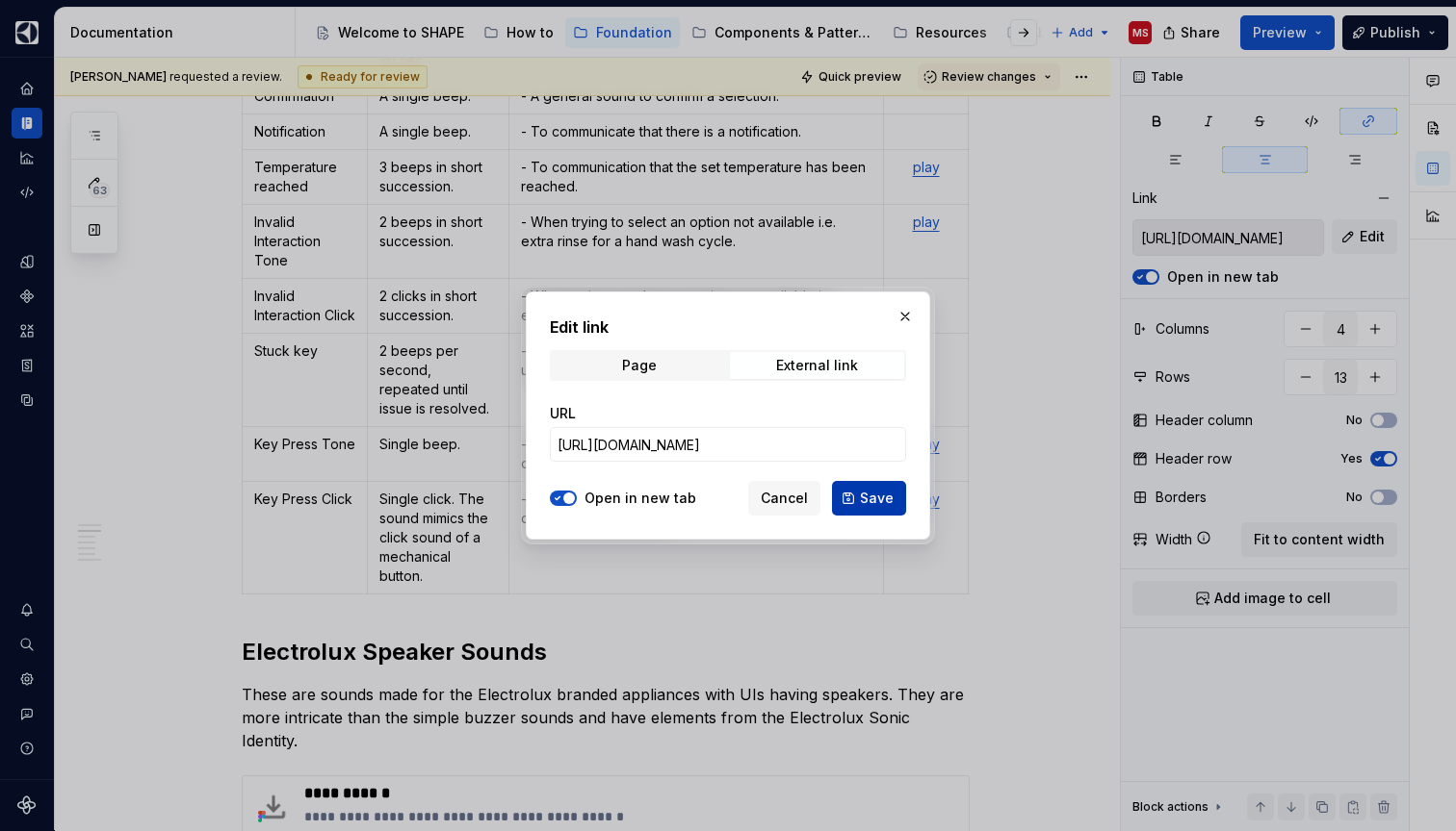
click at [865, 496] on span "Save" at bounding box center [876, 498] width 34 height 19
type input "[URL][DOMAIN_NAME]"
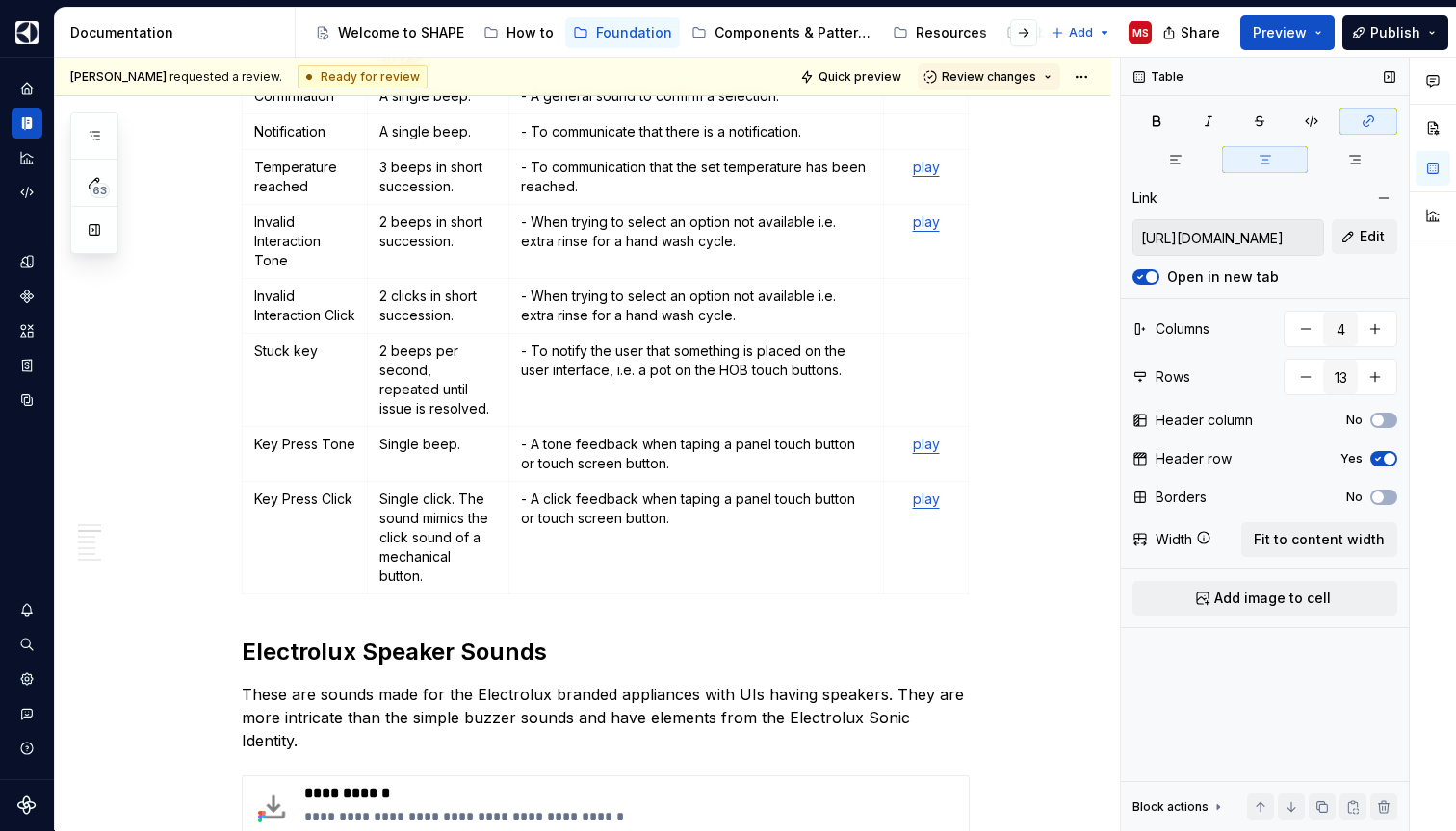
click at [1146, 268] on div at bounding box center [1145, 276] width 27 height 19
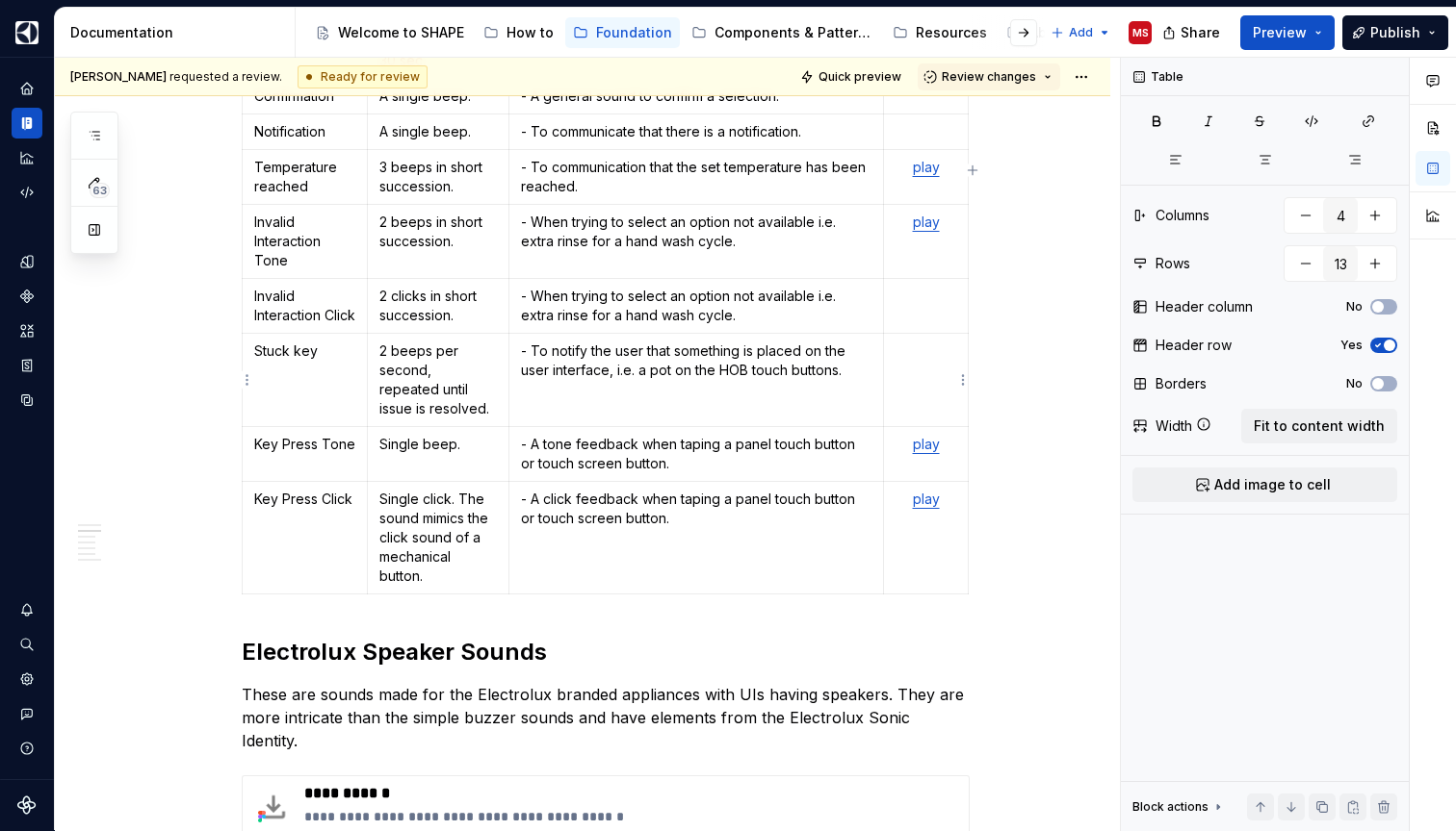
click at [944, 394] on td at bounding box center [926, 381] width 84 height 93
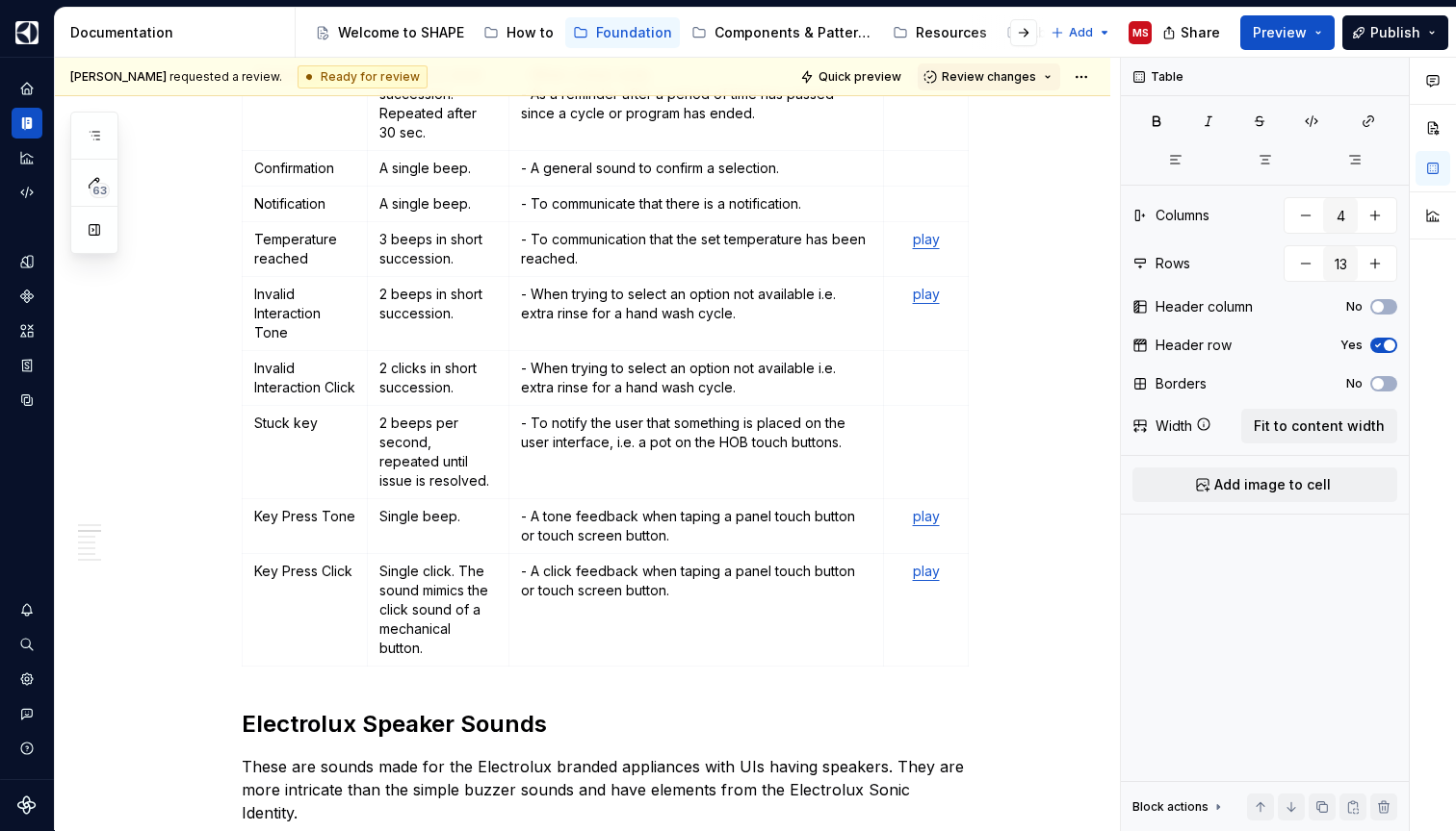
scroll to position [902, 0]
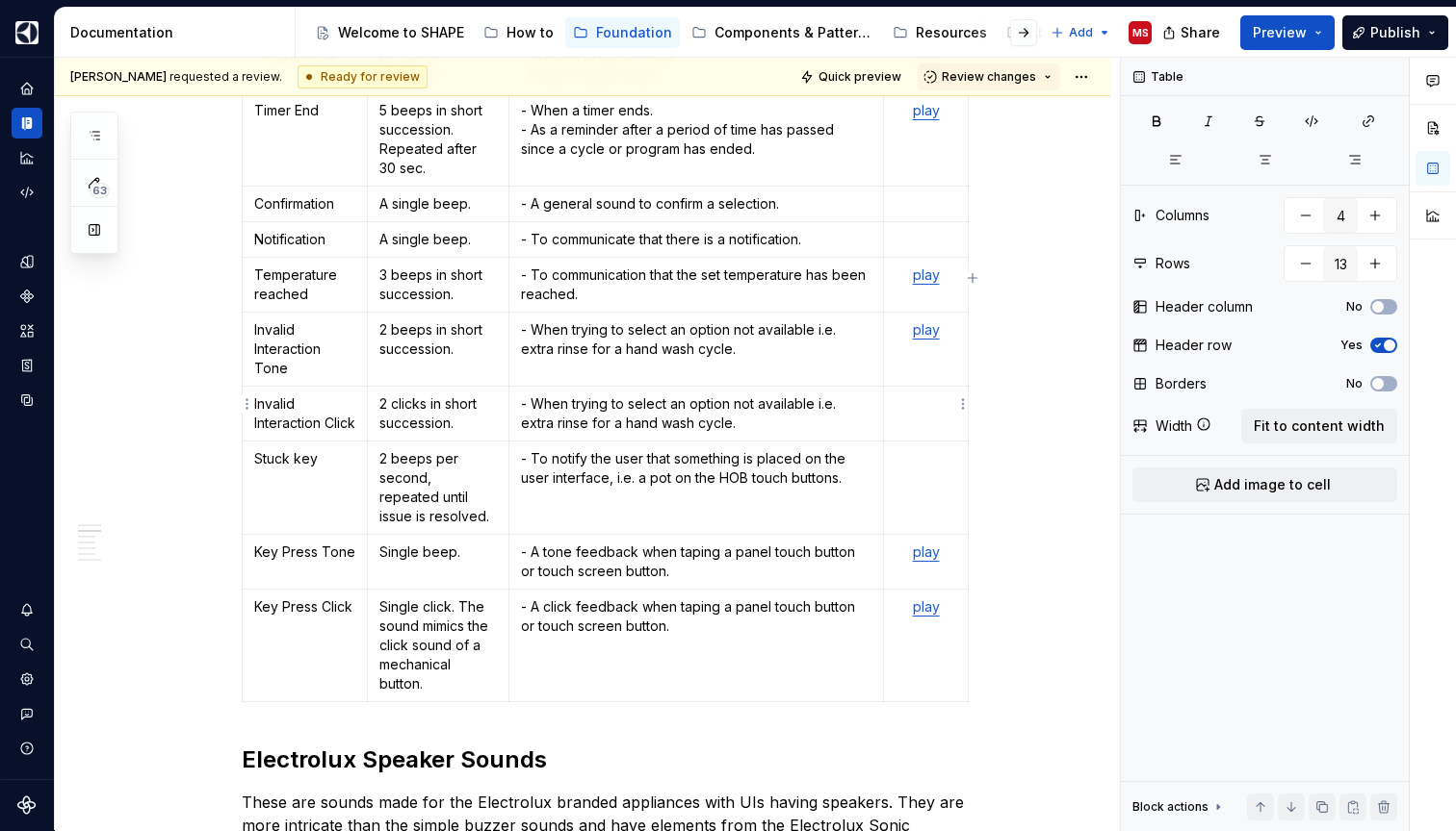
click at [939, 395] on p at bounding box center [925, 404] width 60 height 19
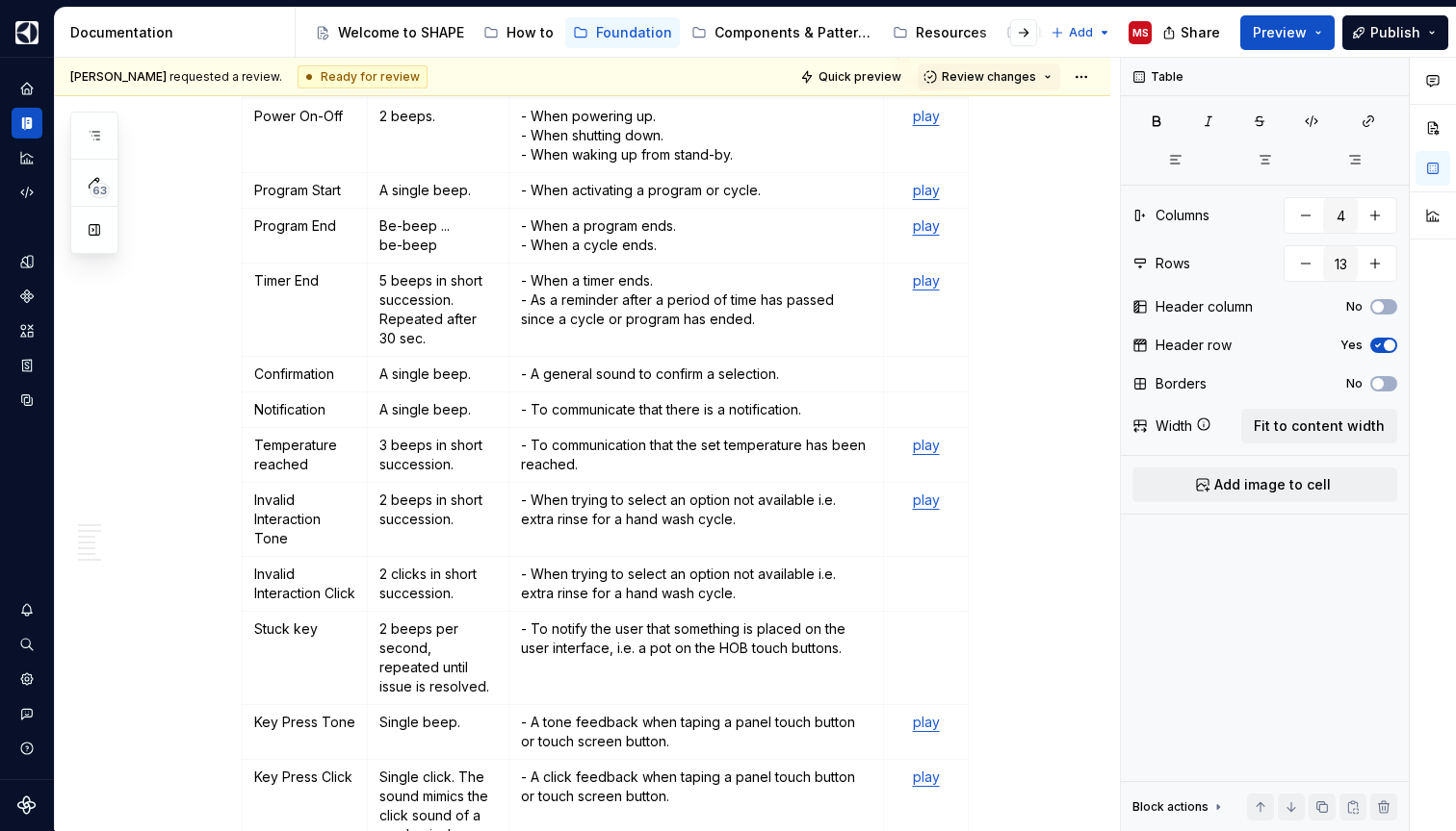
scroll to position [724, 0]
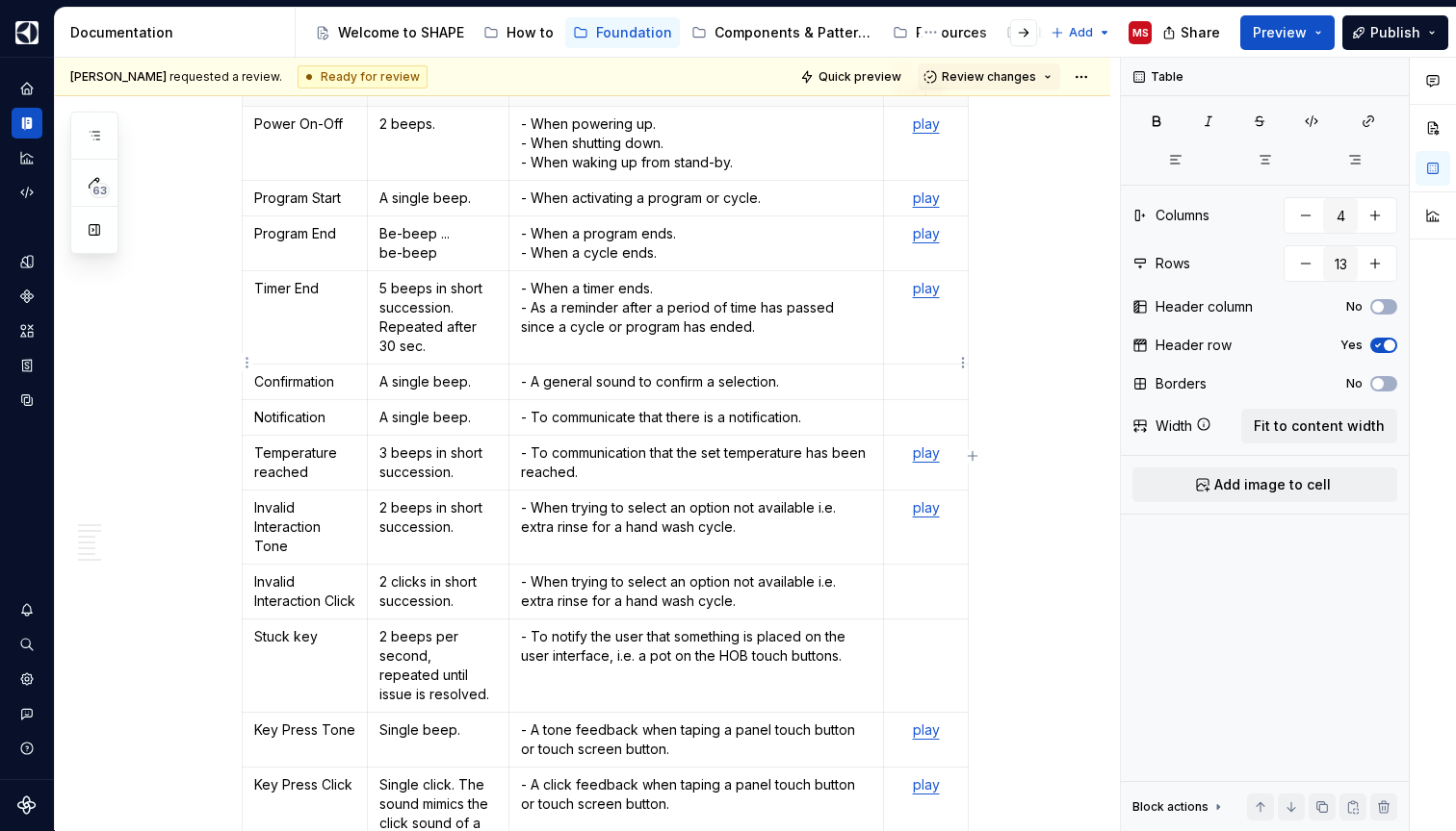
click at [930, 373] on p at bounding box center [925, 382] width 60 height 19
click at [913, 373] on p "play" at bounding box center [925, 382] width 60 height 19
click at [1085, 325] on button "button" at bounding box center [1082, 328] width 27 height 27
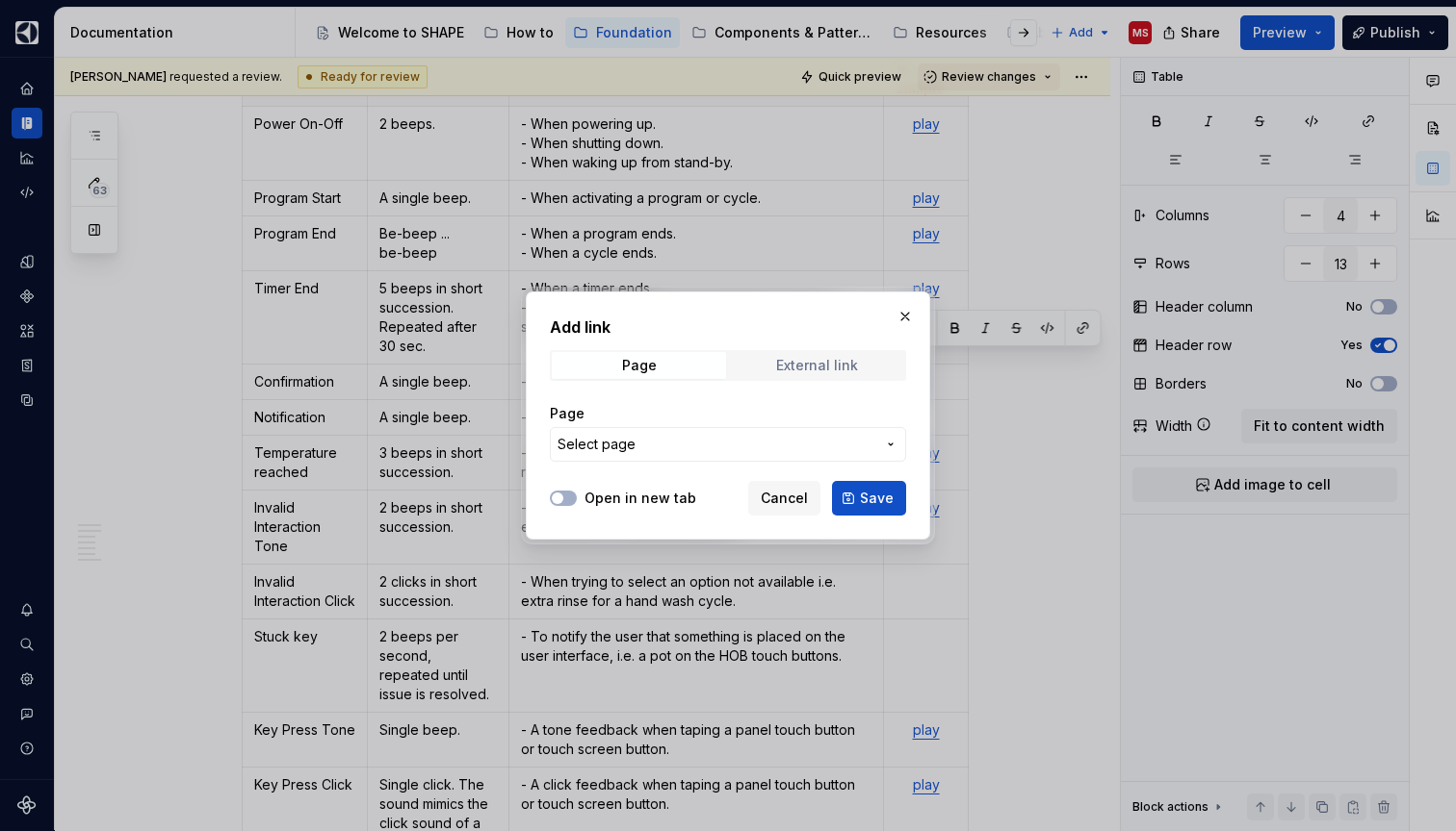
click at [829, 362] on div "External link" at bounding box center [817, 365] width 82 height 15
click at [698, 454] on input "URL" at bounding box center [728, 444] width 356 height 35
paste input "[URL][DOMAIN_NAME]"
type input "[URL][DOMAIN_NAME]"
click at [860, 493] on button "Save" at bounding box center [868, 498] width 75 height 35
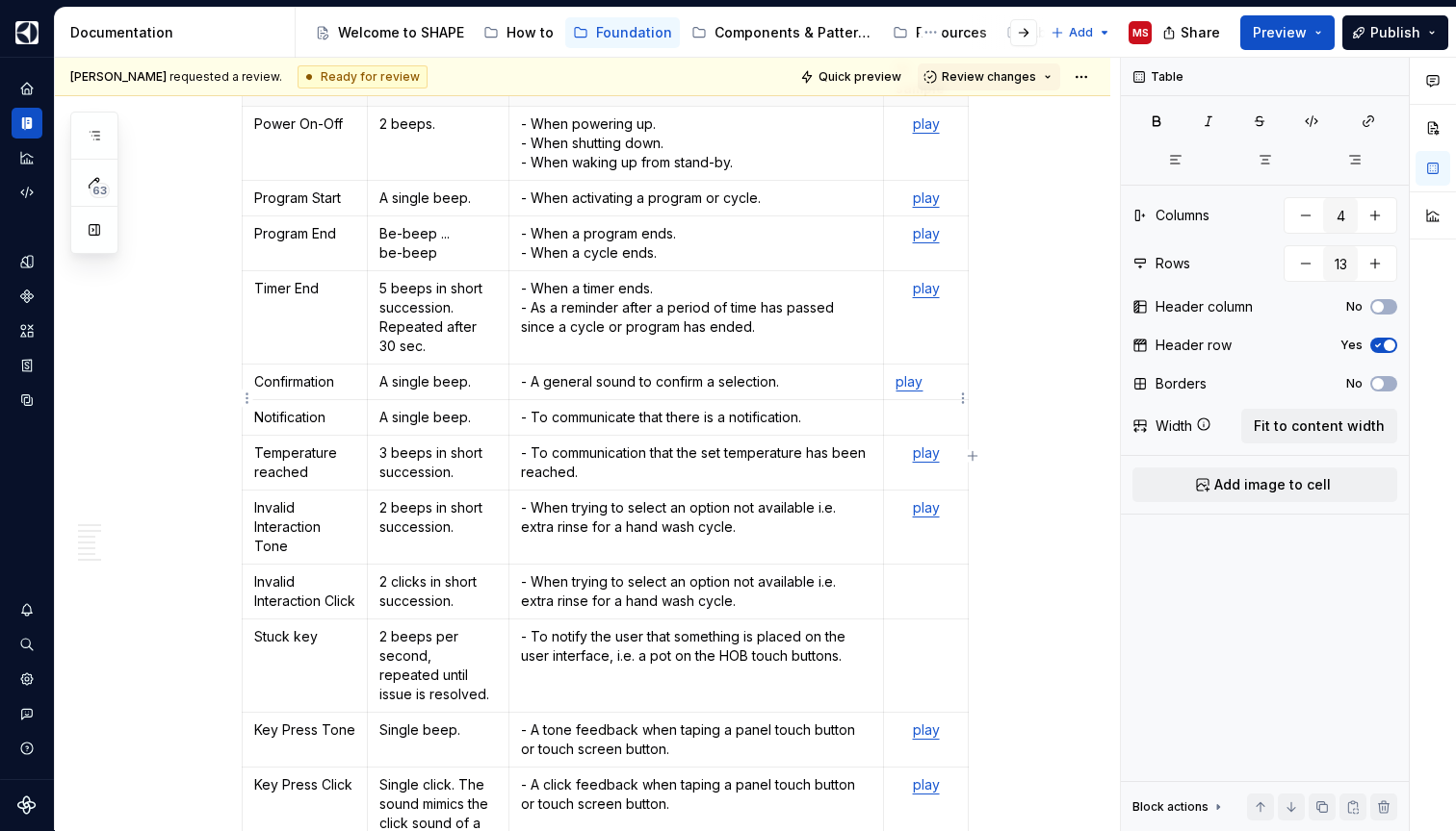
click at [928, 412] on td at bounding box center [926, 418] width 84 height 36
click at [919, 408] on p "play" at bounding box center [925, 416] width 60 height 19
click at [1083, 374] on button "button" at bounding box center [1082, 363] width 27 height 27
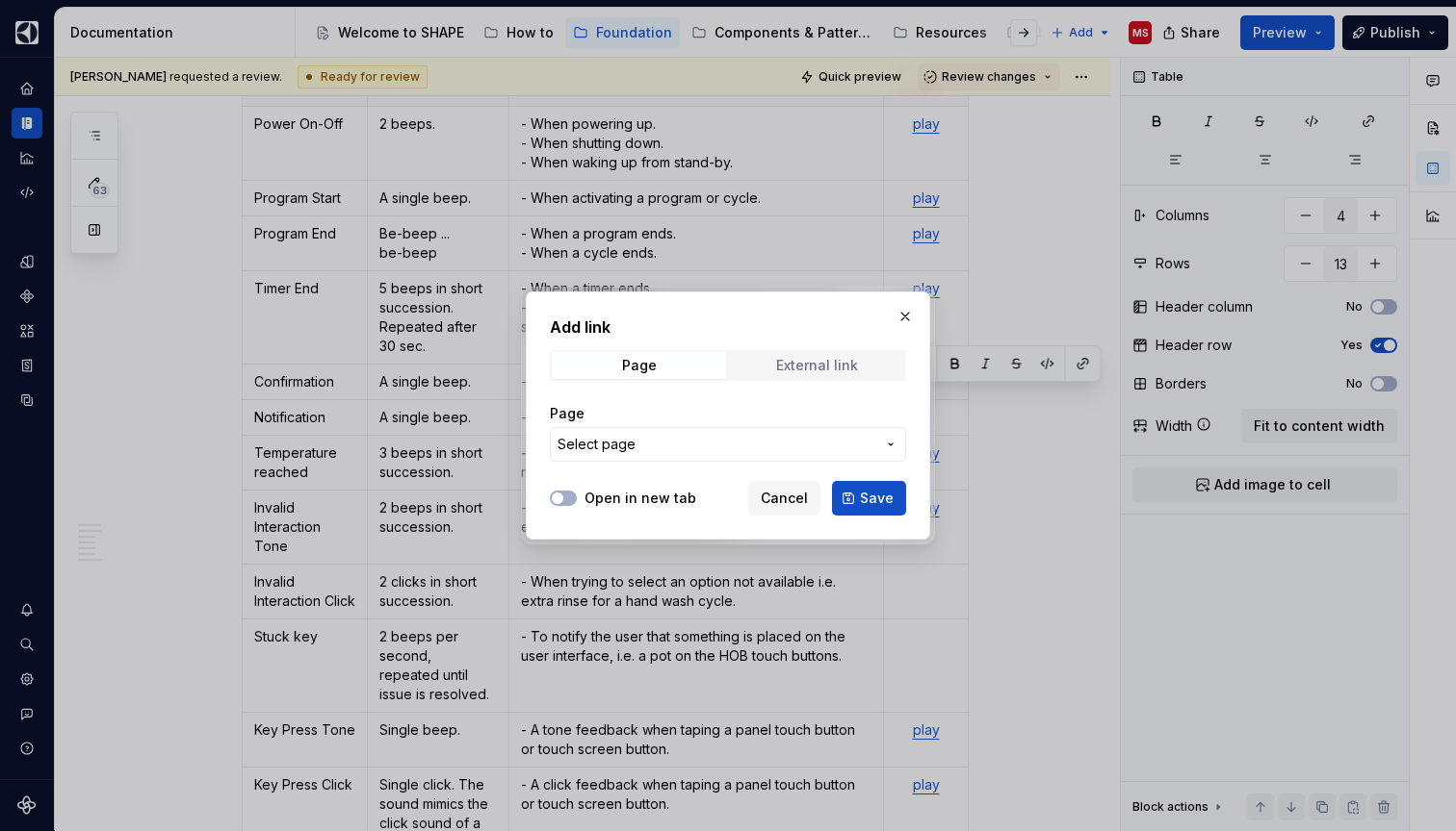
click at [843, 363] on div "External link" at bounding box center [817, 365] width 82 height 15
click at [672, 455] on input "URL" at bounding box center [728, 444] width 356 height 35
paste input "[URL][DOMAIN_NAME]"
type input "[URL][DOMAIN_NAME]"
click at [888, 490] on span "Save" at bounding box center [876, 498] width 34 height 19
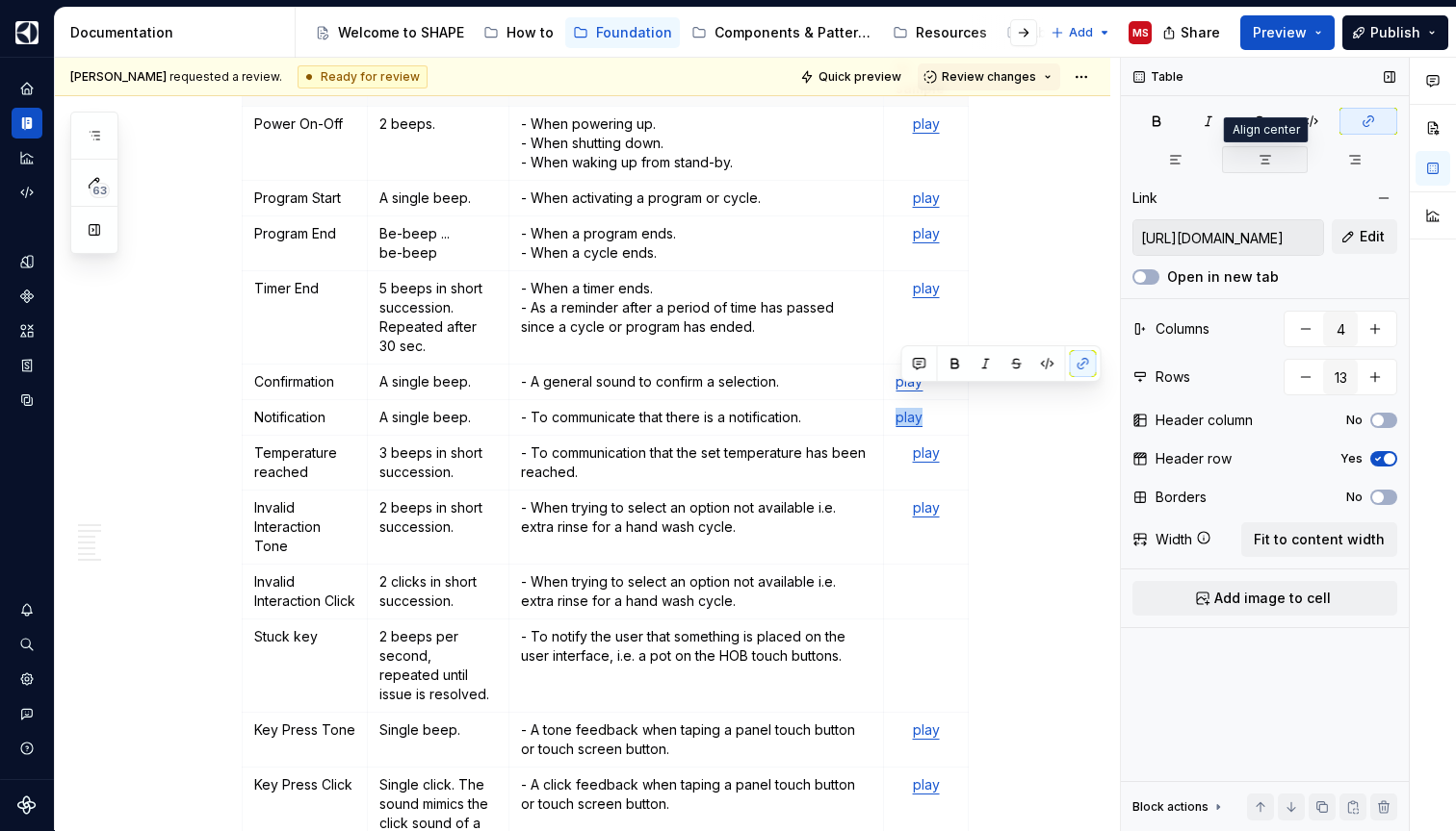
click at [1259, 157] on icon "button" at bounding box center [1264, 159] width 15 height 15
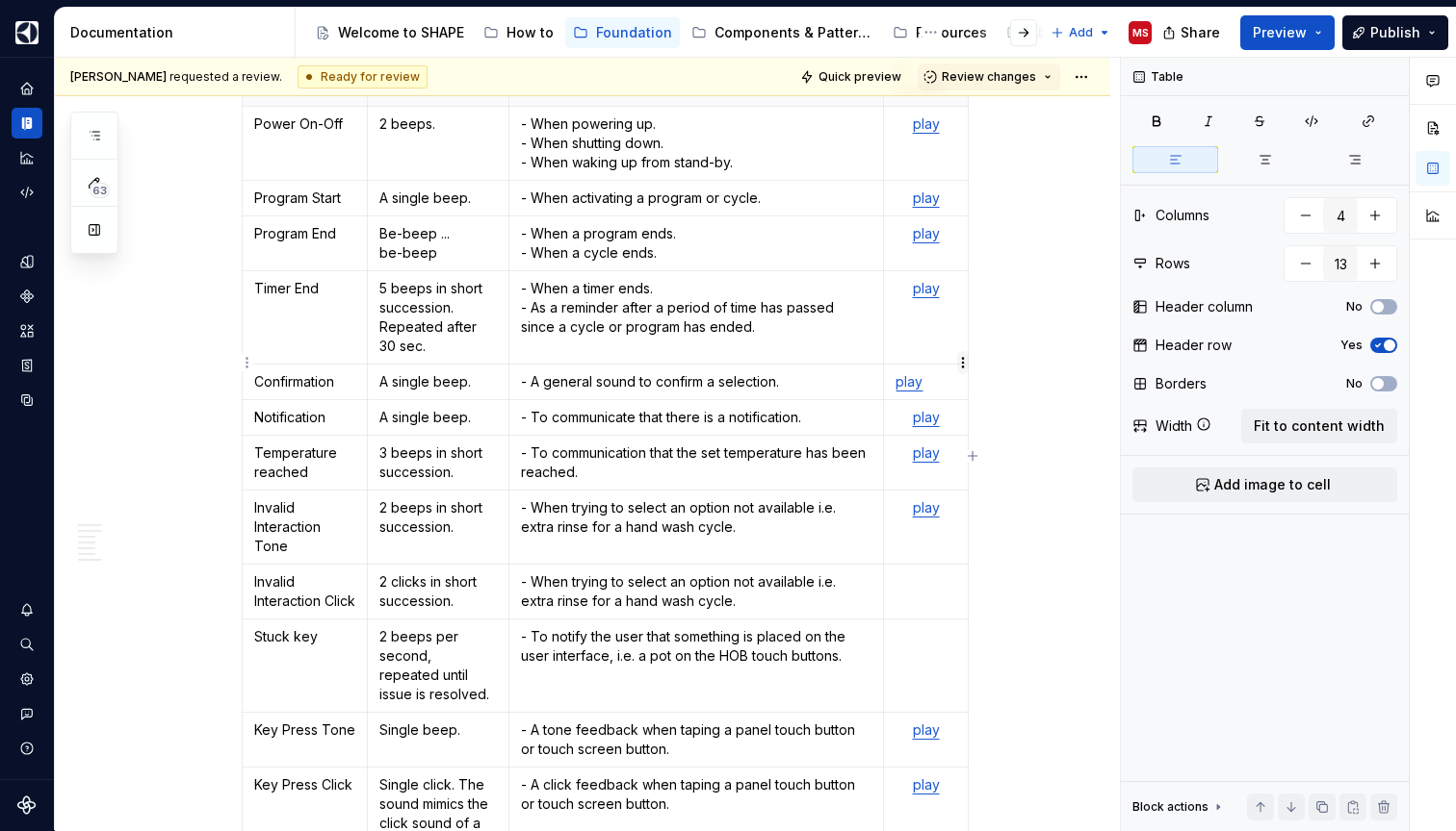
click at [960, 367] on html "SHAPE Design System MS Dataset APPLIANCE Documentation Accessibility guide for …" at bounding box center [728, 416] width 1456 height 831
click at [934, 367] on html "SHAPE Design System MS Dataset APPLIANCE Documentation Accessibility guide for …" at bounding box center [728, 416] width 1456 height 831
click at [1271, 152] on icon "button" at bounding box center [1264, 159] width 15 height 15
click at [930, 444] on link "play" at bounding box center [926, 452] width 27 height 16
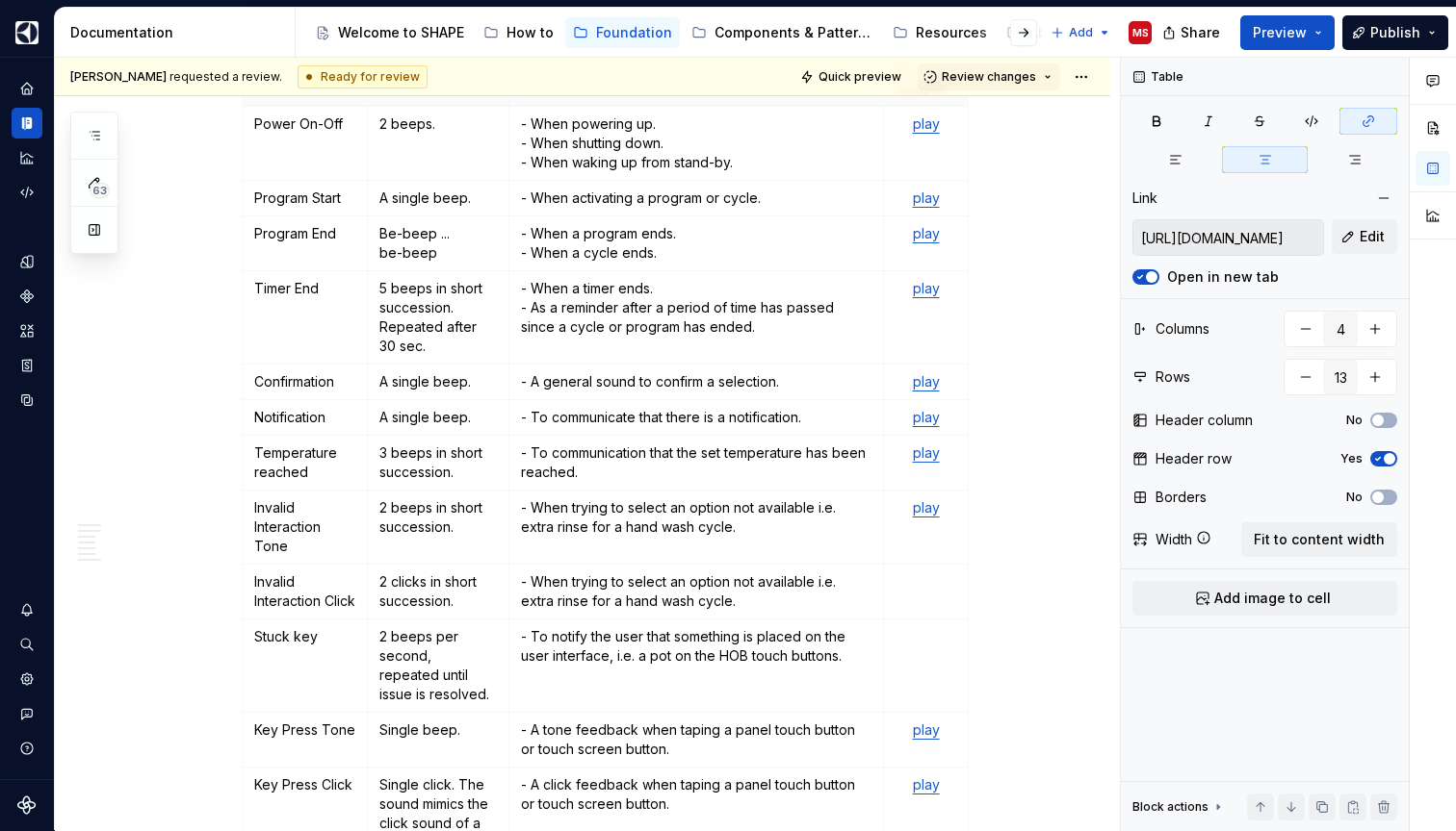
type textarea "*"
click at [1365, 236] on span "Edit" at bounding box center [1371, 236] width 25 height 19
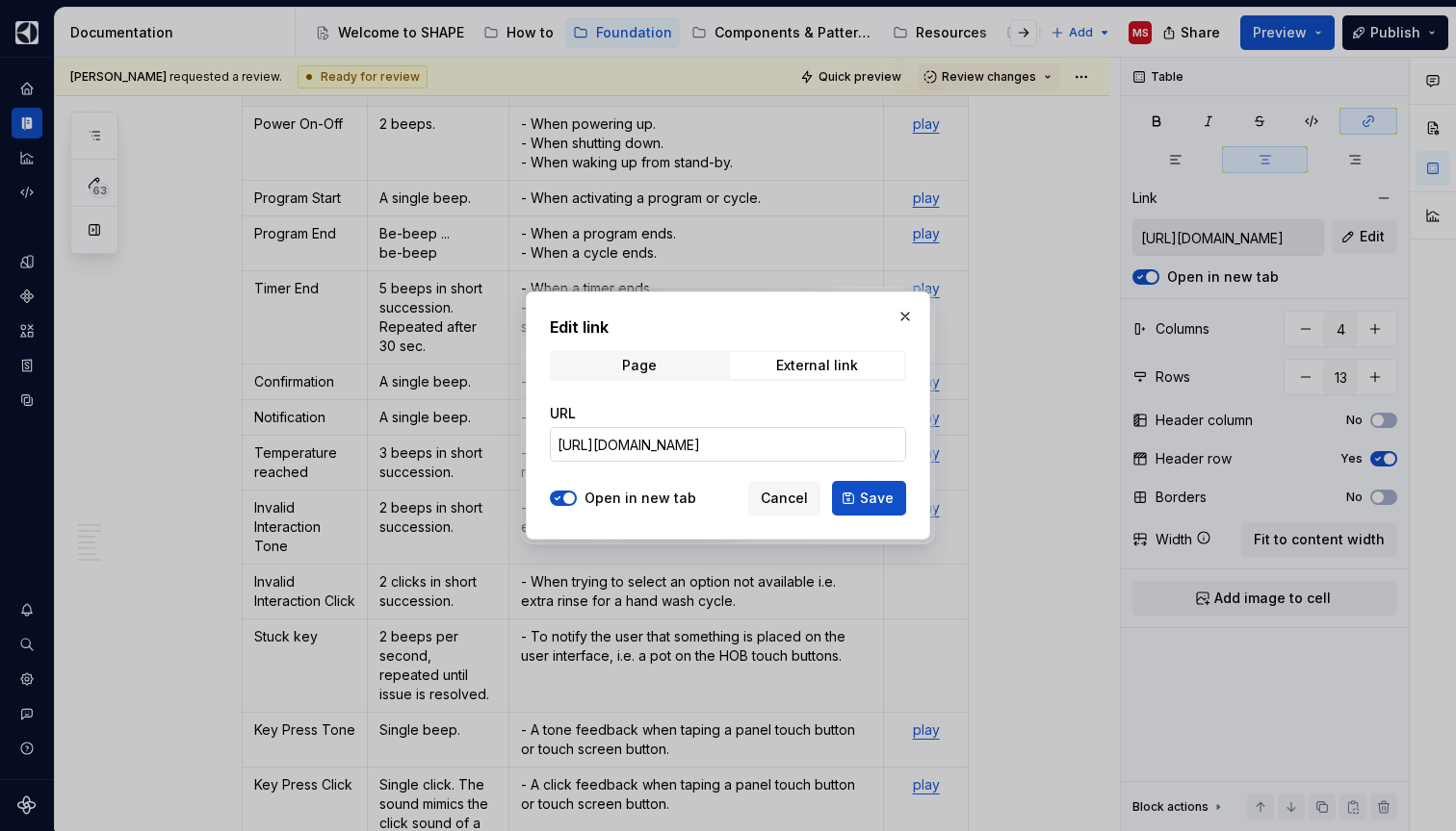
click at [771, 441] on input "[URL][DOMAIN_NAME]" at bounding box center [728, 444] width 356 height 35
paste input "Brand%20Agnostic%20UI%20Sounds/Buzzer%20Recordings/Ref_Elux_Temperature_Reached…"
type input "[URL][DOMAIN_NAME]"
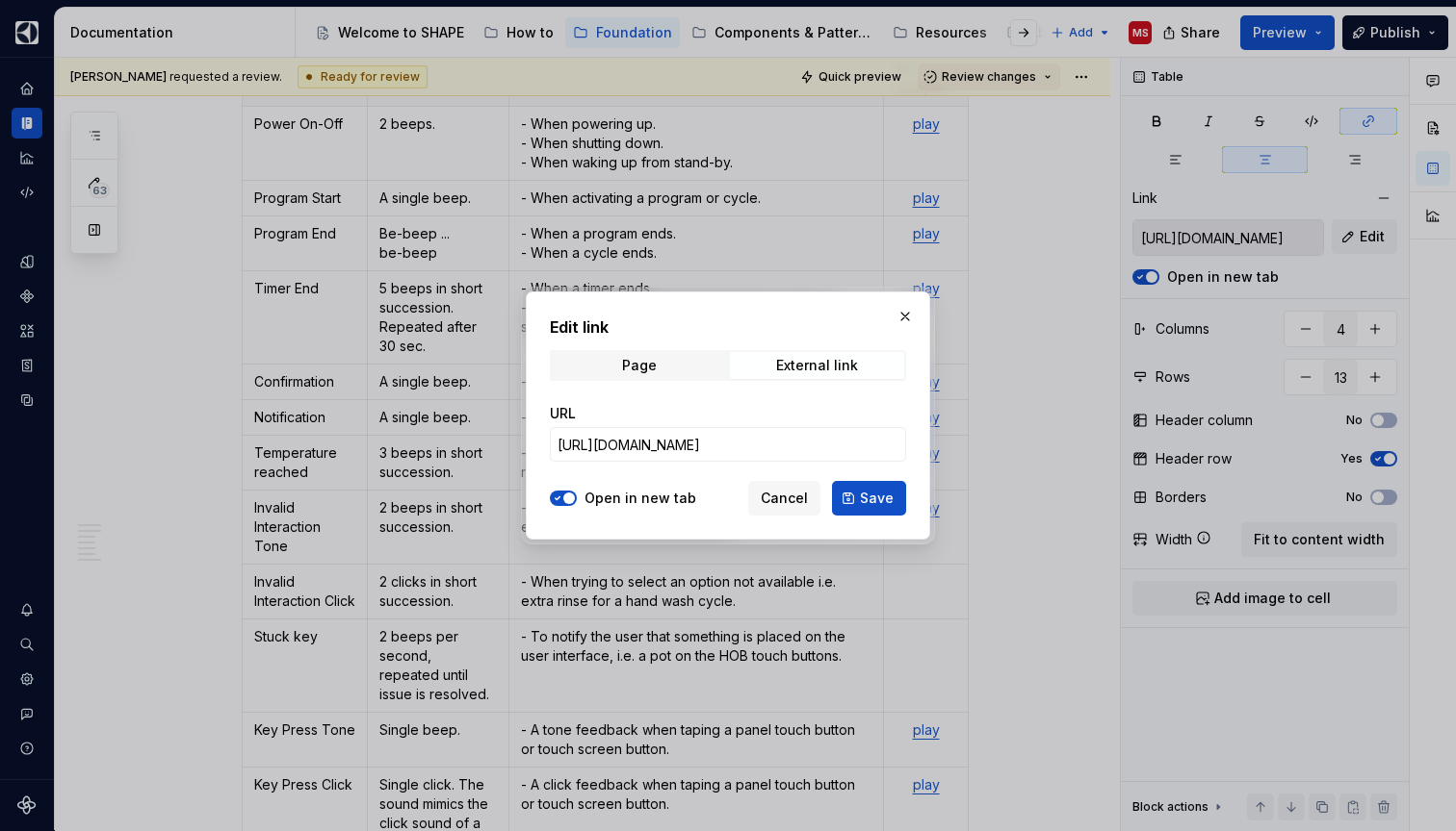
click at [624, 501] on label "Open in new tab" at bounding box center [640, 498] width 111 height 19
click at [577, 501] on button "Open in new tab" at bounding box center [563, 498] width 27 height 15
click at [868, 490] on span "Save" at bounding box center [876, 498] width 34 height 19
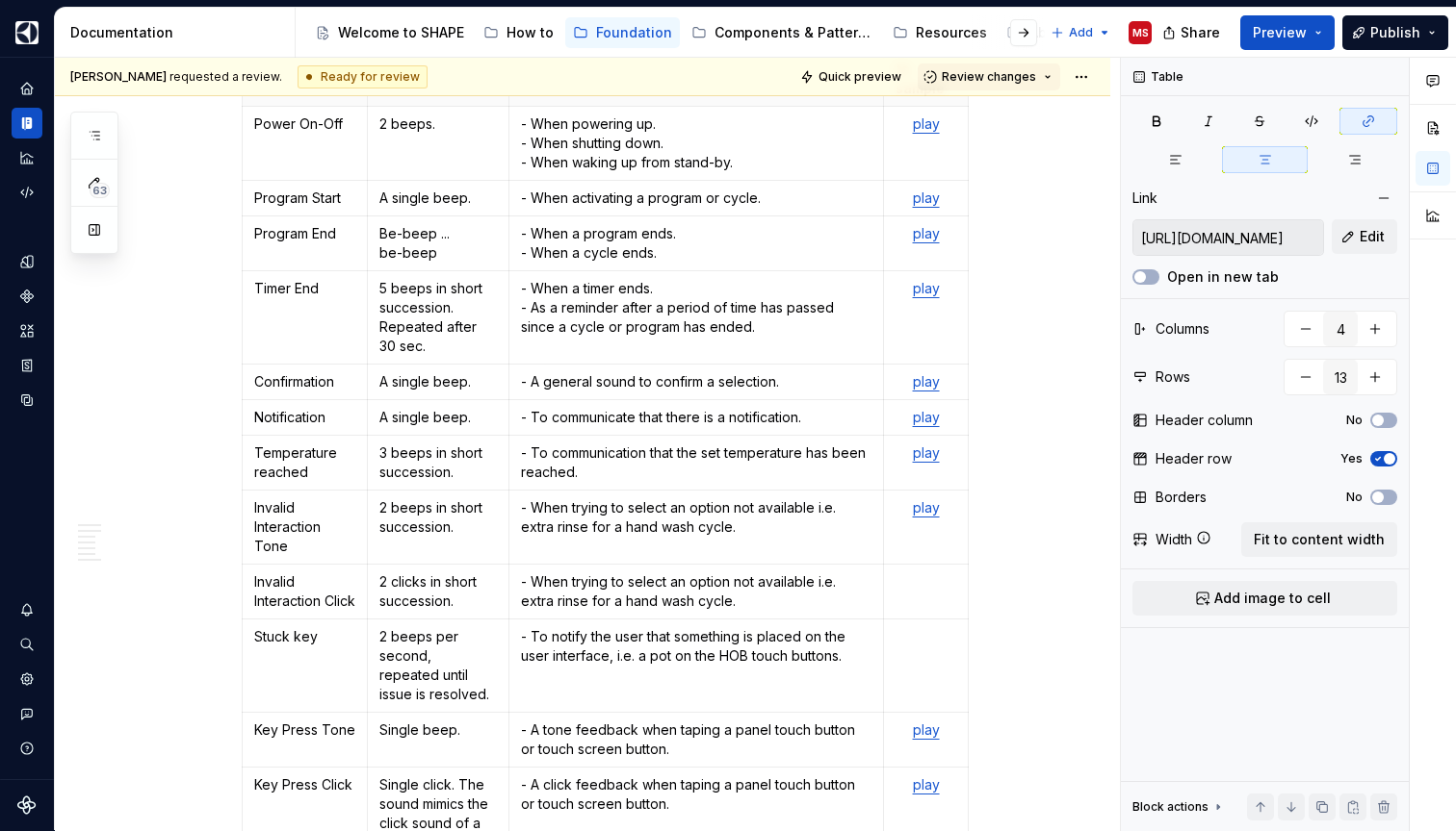
type input "[URL][DOMAIN_NAME]"
type textarea "*"
type input "[URL][DOMAIN_NAME]"
click at [931, 374] on link "play" at bounding box center [926, 382] width 27 height 16
click at [1367, 226] on button "Edit" at bounding box center [1365, 237] width 66 height 35
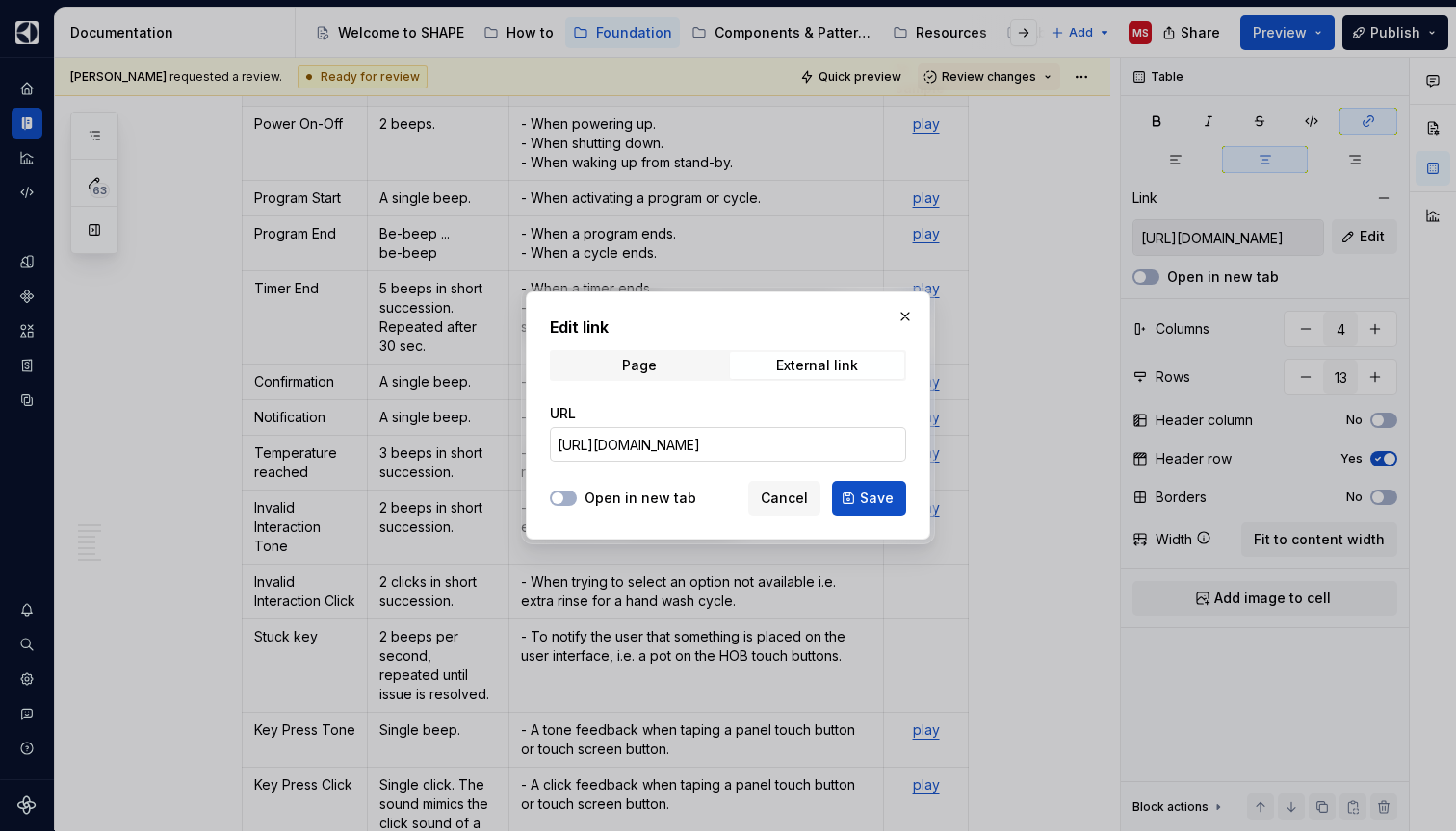
click at [773, 441] on input "[URL][DOMAIN_NAME]" at bounding box center [728, 444] width 356 height 35
paste input "Short_Beep.wav?csf=1&web=1&e=PUFrl2"
type input "[URL][DOMAIN_NAME]"
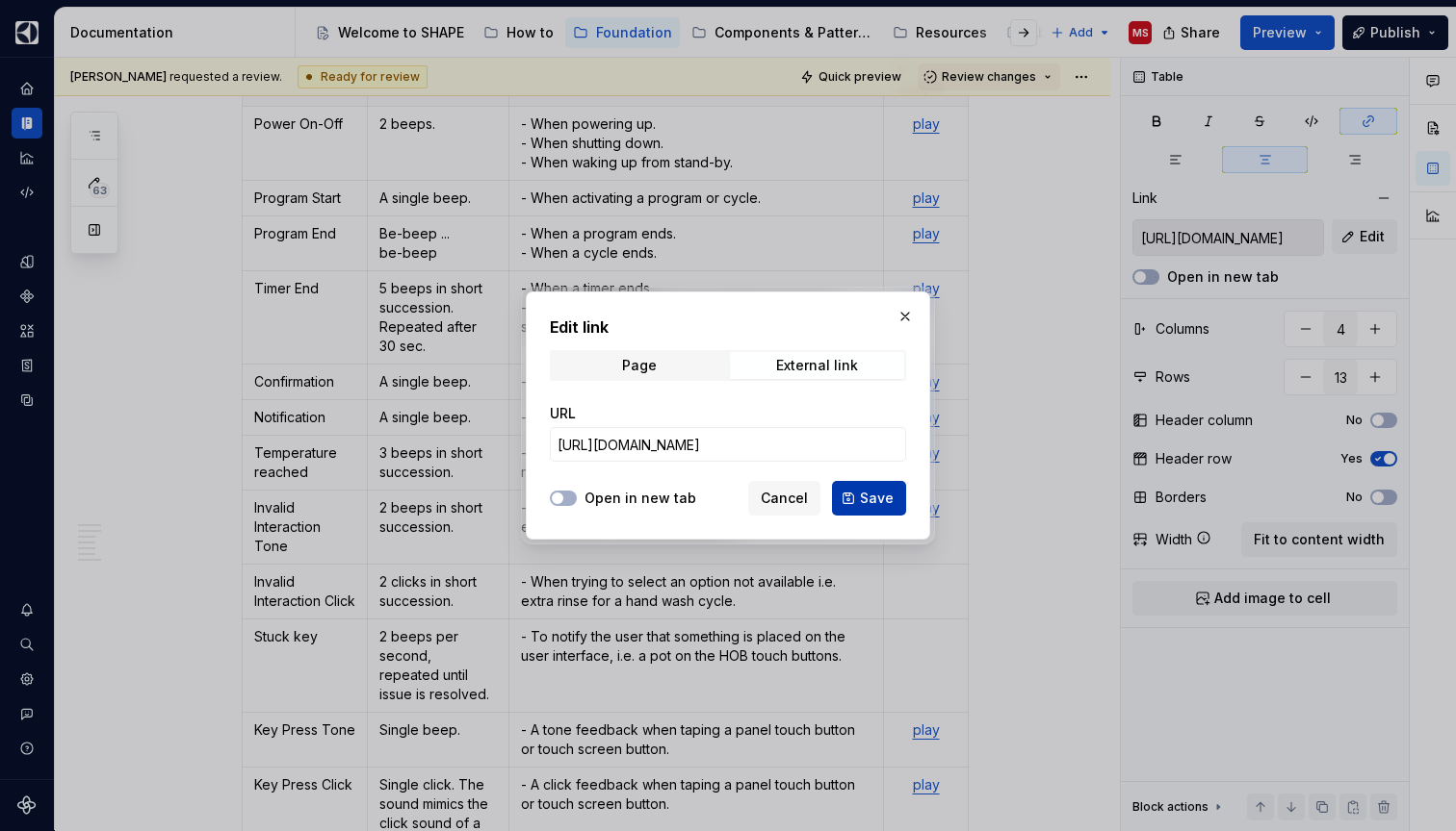
click at [863, 499] on span "Save" at bounding box center [876, 498] width 34 height 19
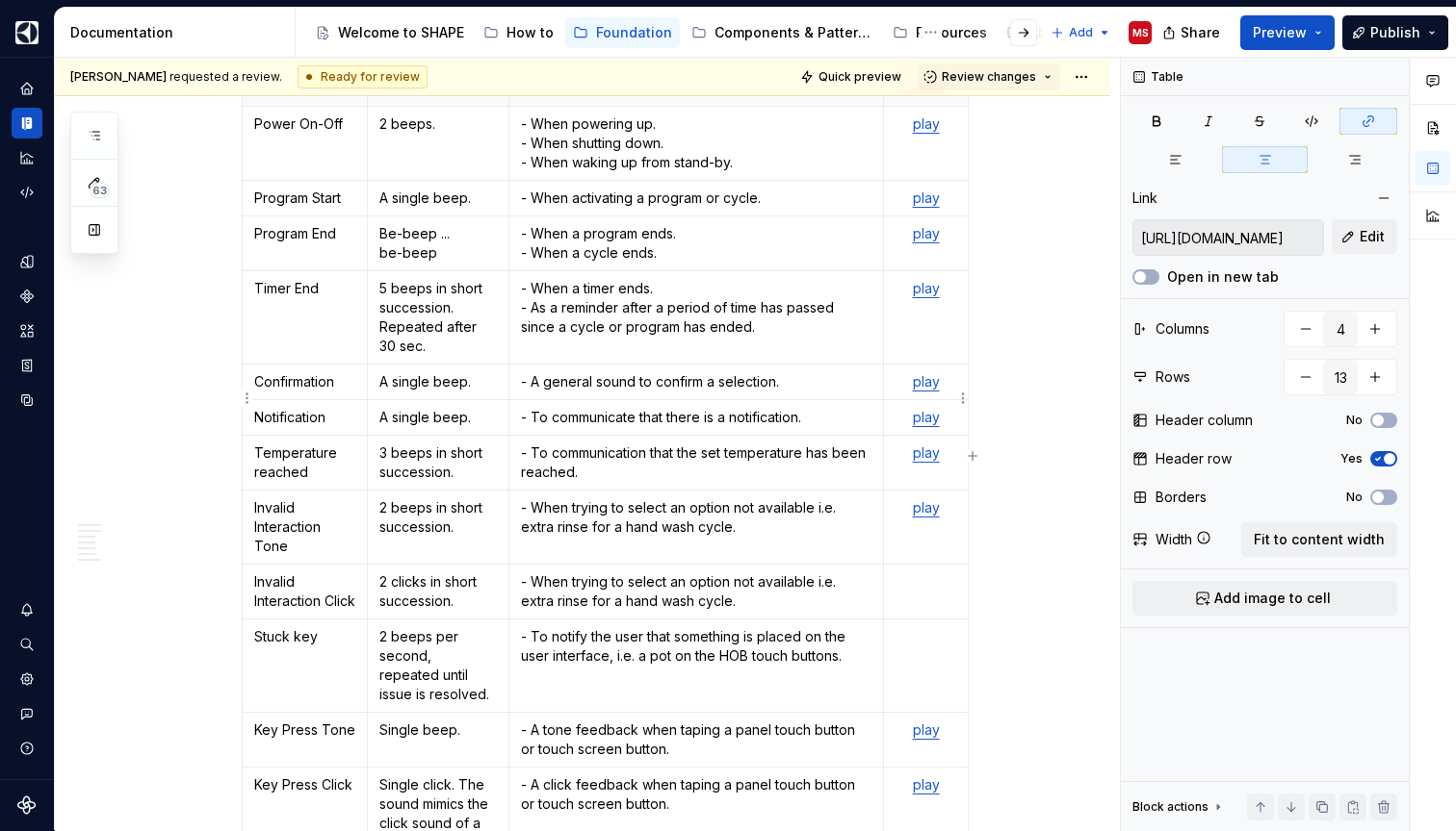
type input "[URL][DOMAIN_NAME]"
click at [934, 409] on link "play" at bounding box center [926, 416] width 27 height 16
click at [1352, 237] on button "Edit" at bounding box center [1365, 237] width 66 height 35
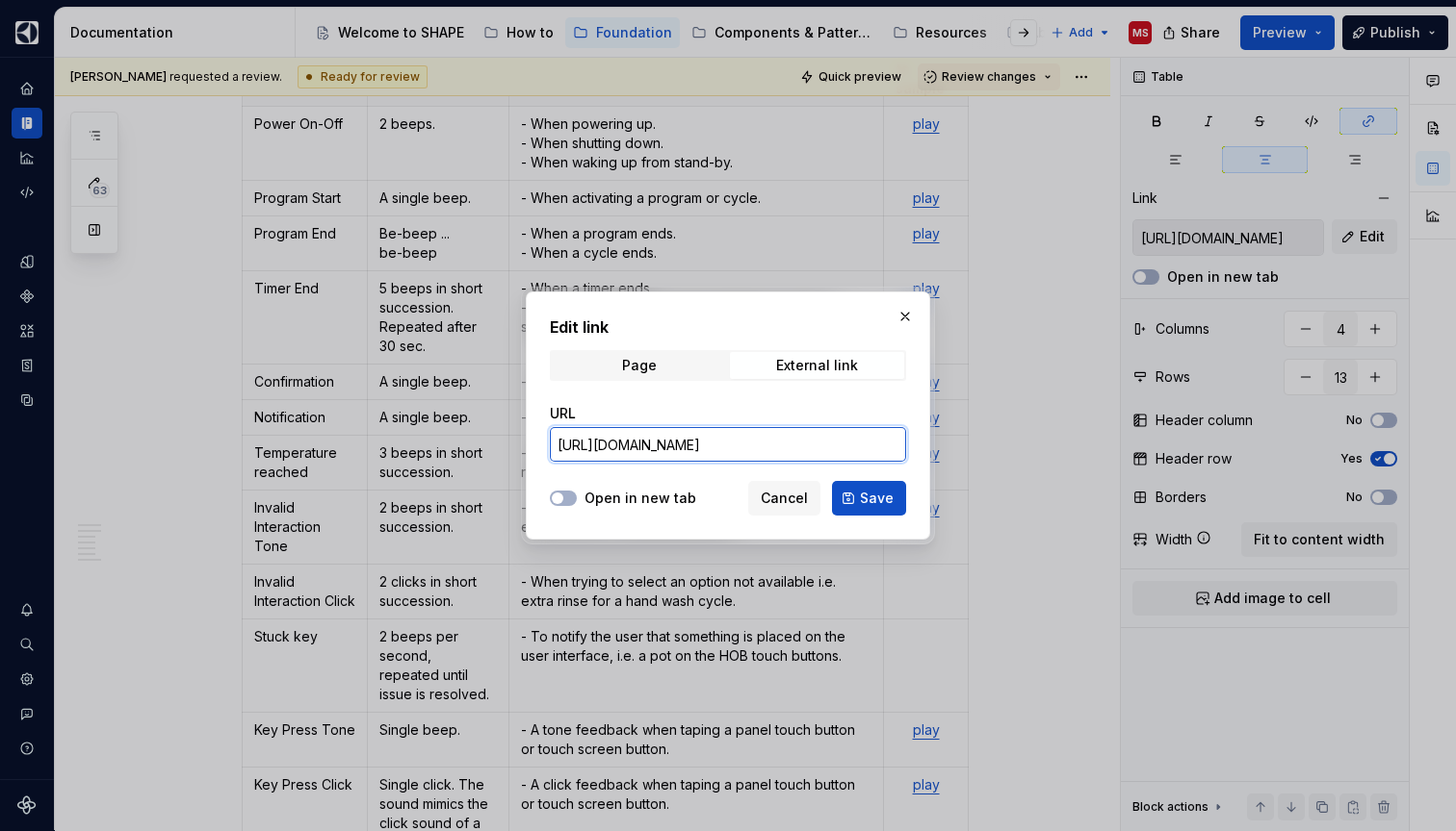
click at [778, 447] on input "[URL][DOMAIN_NAME]" at bounding box center [728, 444] width 356 height 35
paste input "Short_Beep.wav?csf=1&web=1&e=PUFrl2"
type input "[URL][DOMAIN_NAME]"
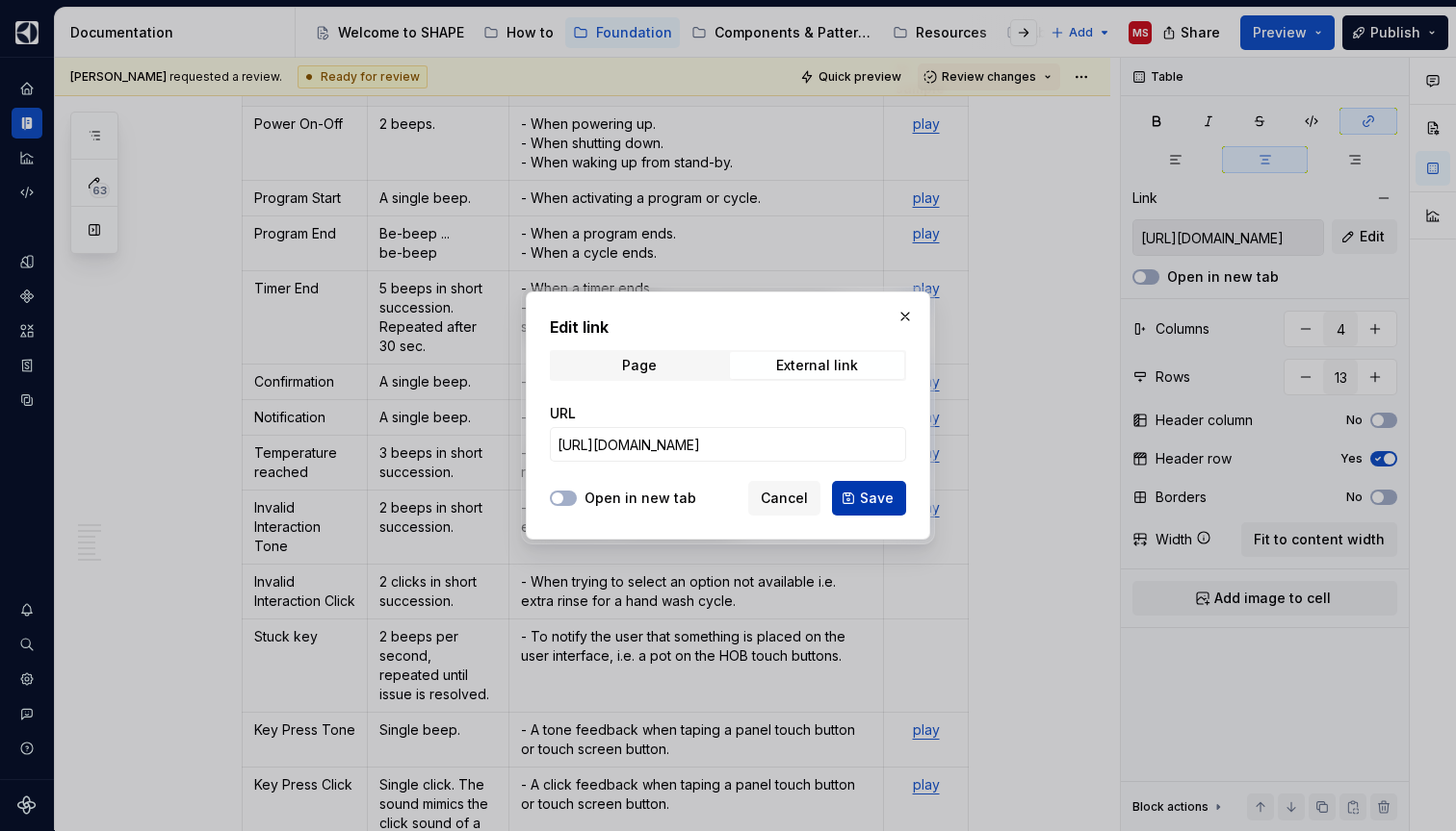
click at [862, 500] on span "Save" at bounding box center [876, 498] width 34 height 19
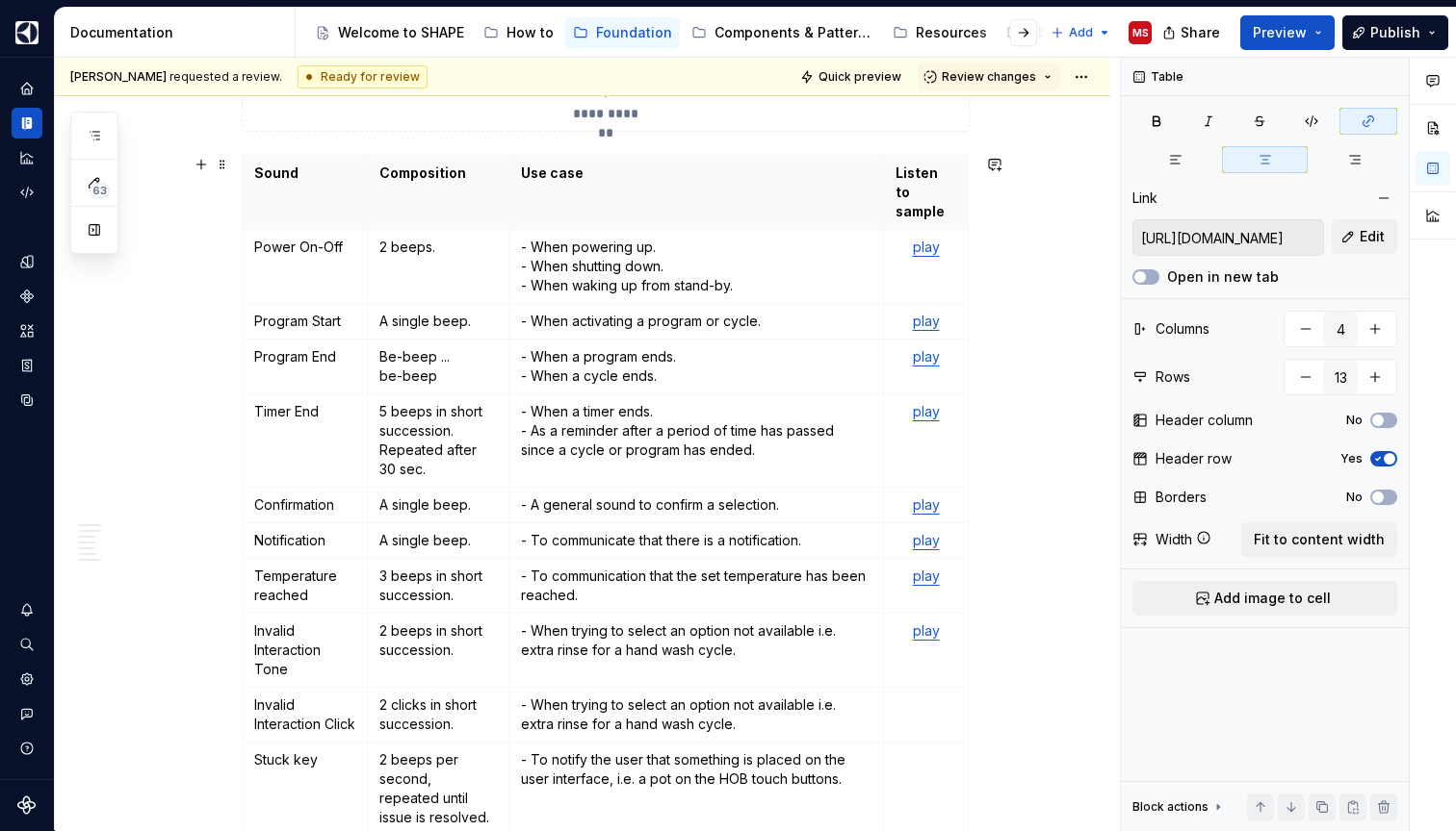
scroll to position [594, 0]
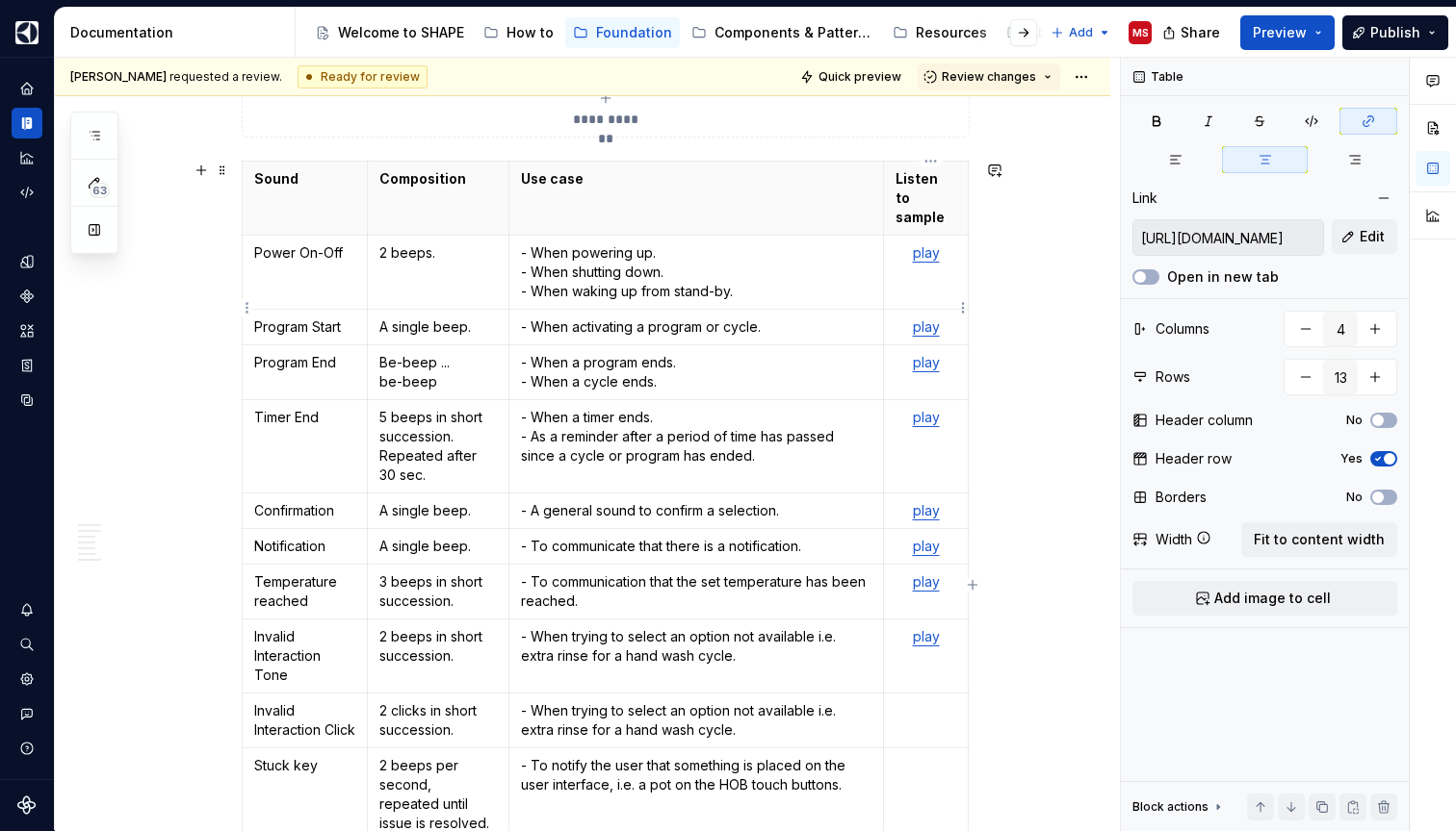
type input "[URL][DOMAIN_NAME]"
click at [927, 318] on link "play" at bounding box center [926, 326] width 27 height 16
click at [1359, 234] on button "Edit" at bounding box center [1365, 237] width 66 height 35
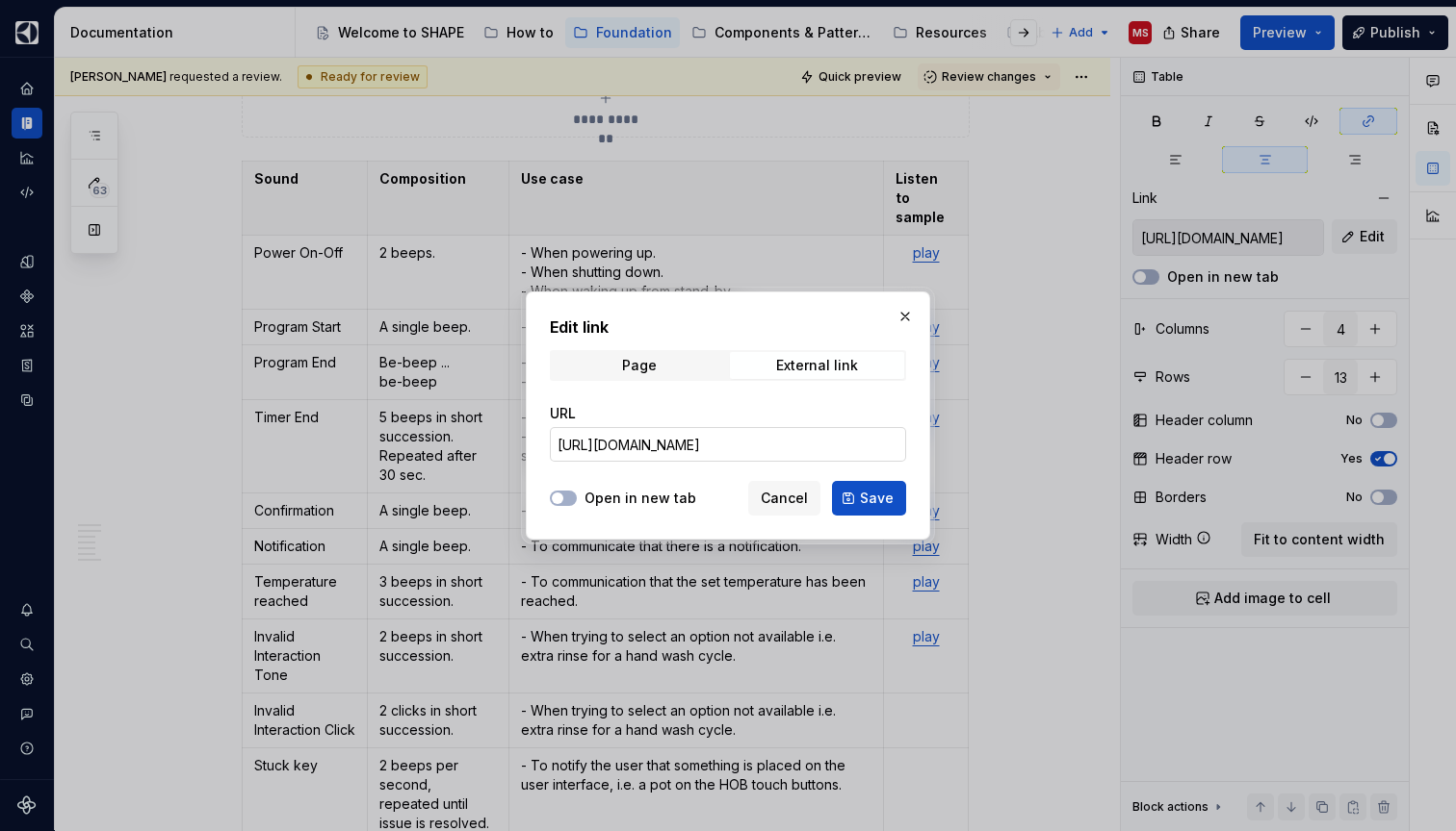
click at [778, 457] on input "[URL][DOMAIN_NAME]" at bounding box center [728, 444] width 356 height 35
paste input "Short_Beep.wav?csf=1&web=1&e=PUFrl2"
type input "[URL][DOMAIN_NAME]"
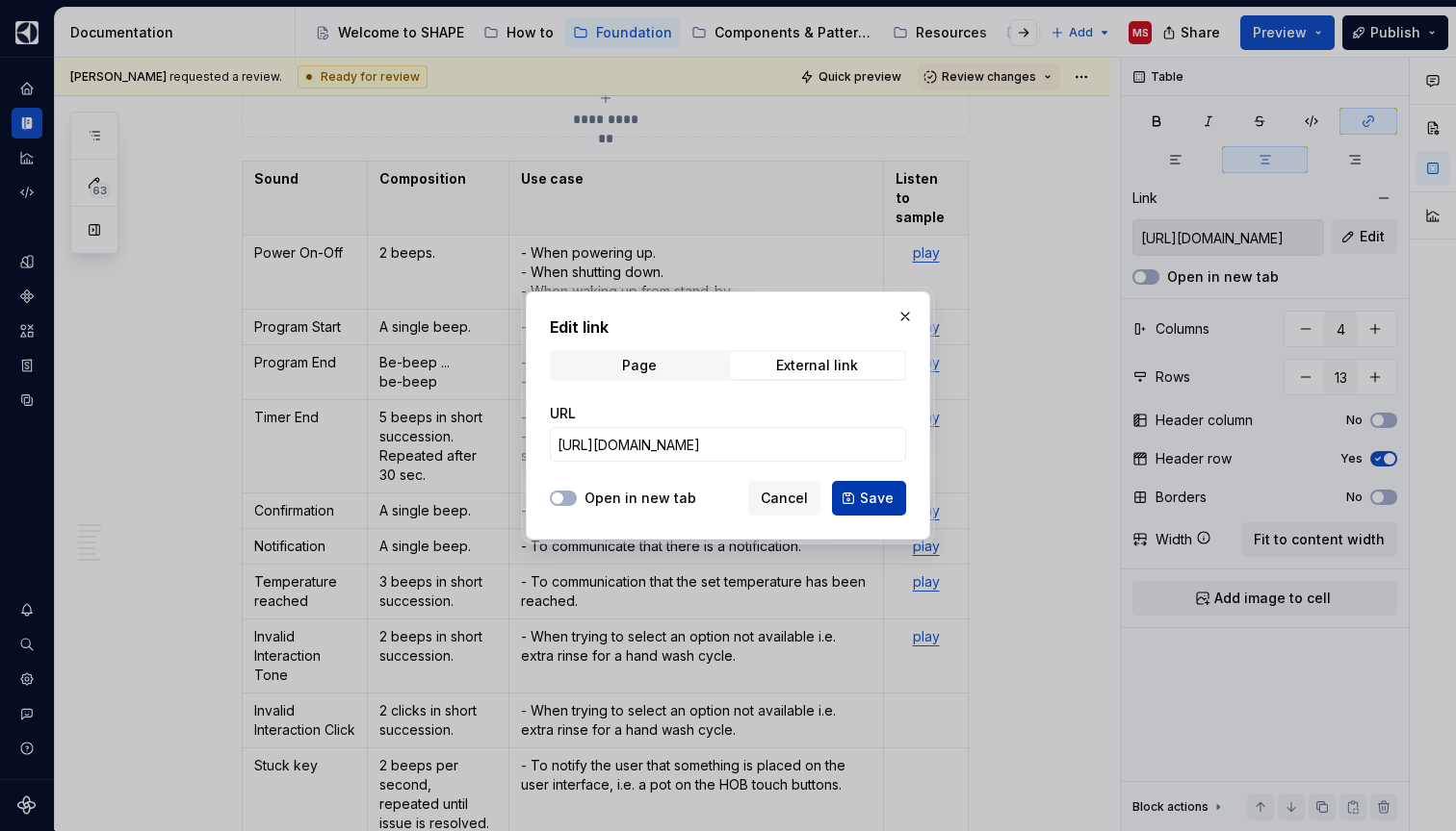
click at [889, 494] on span "Save" at bounding box center [876, 498] width 34 height 19
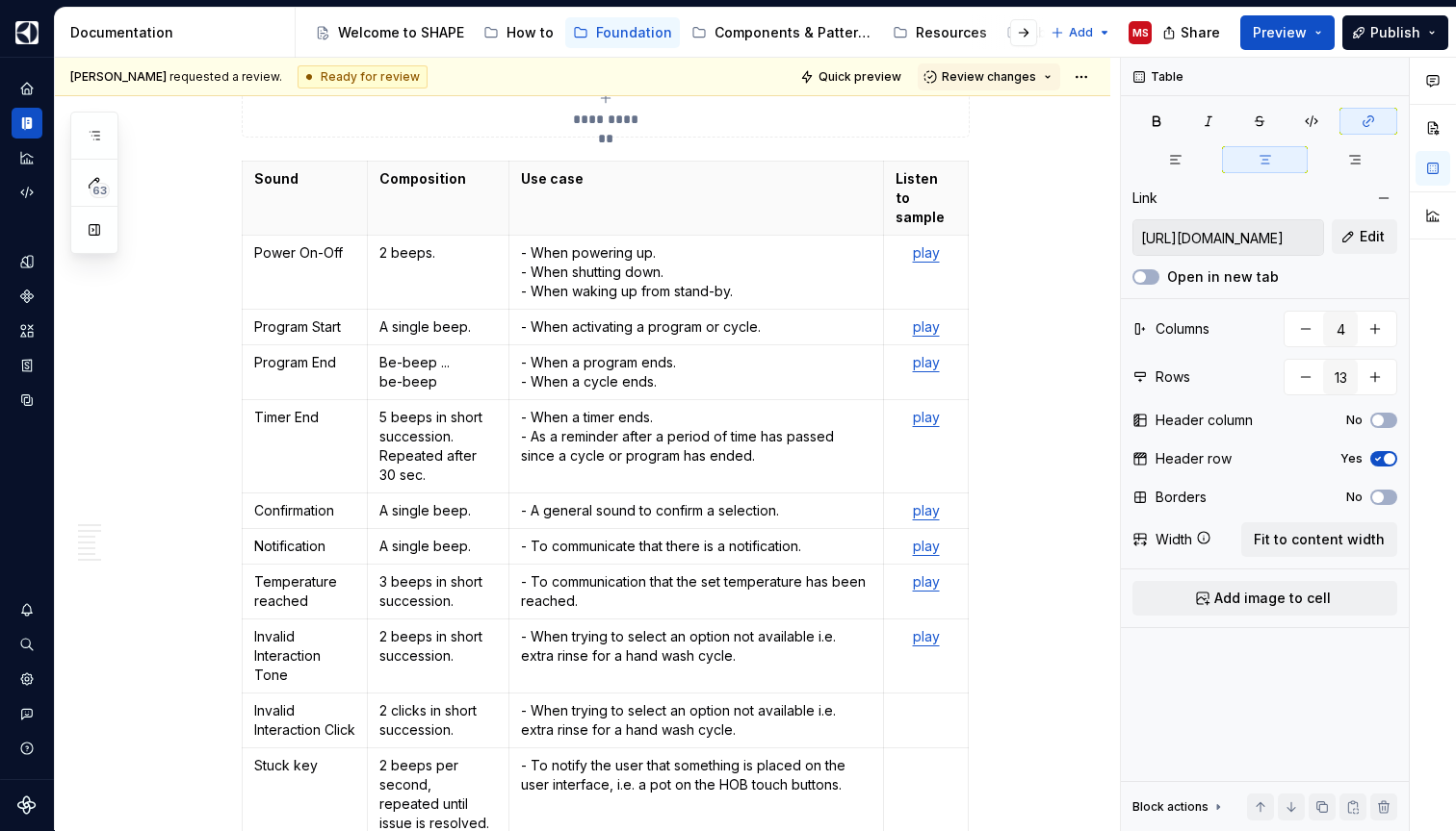
type input "[URL][DOMAIN_NAME]"
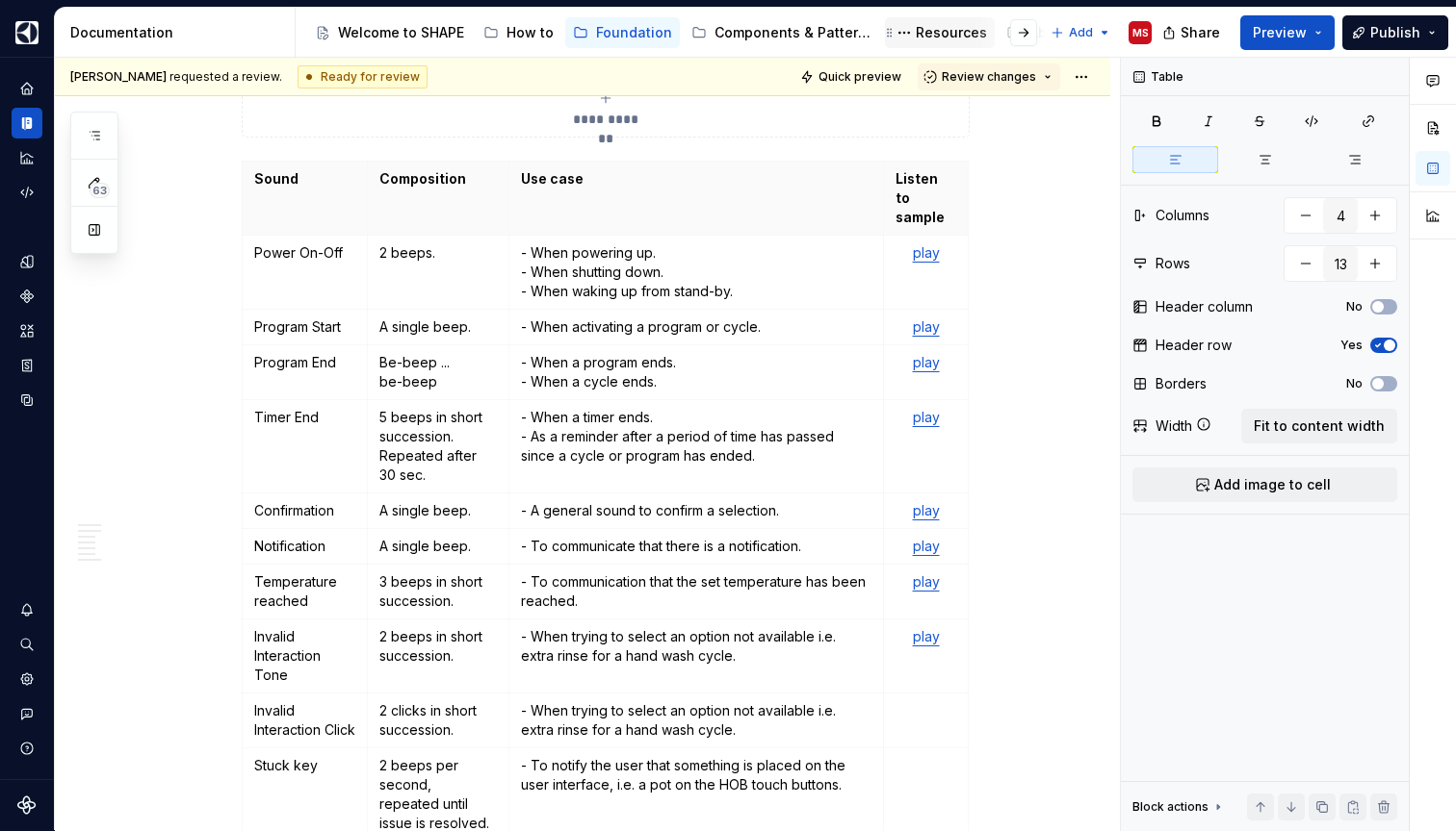
type textarea "*"
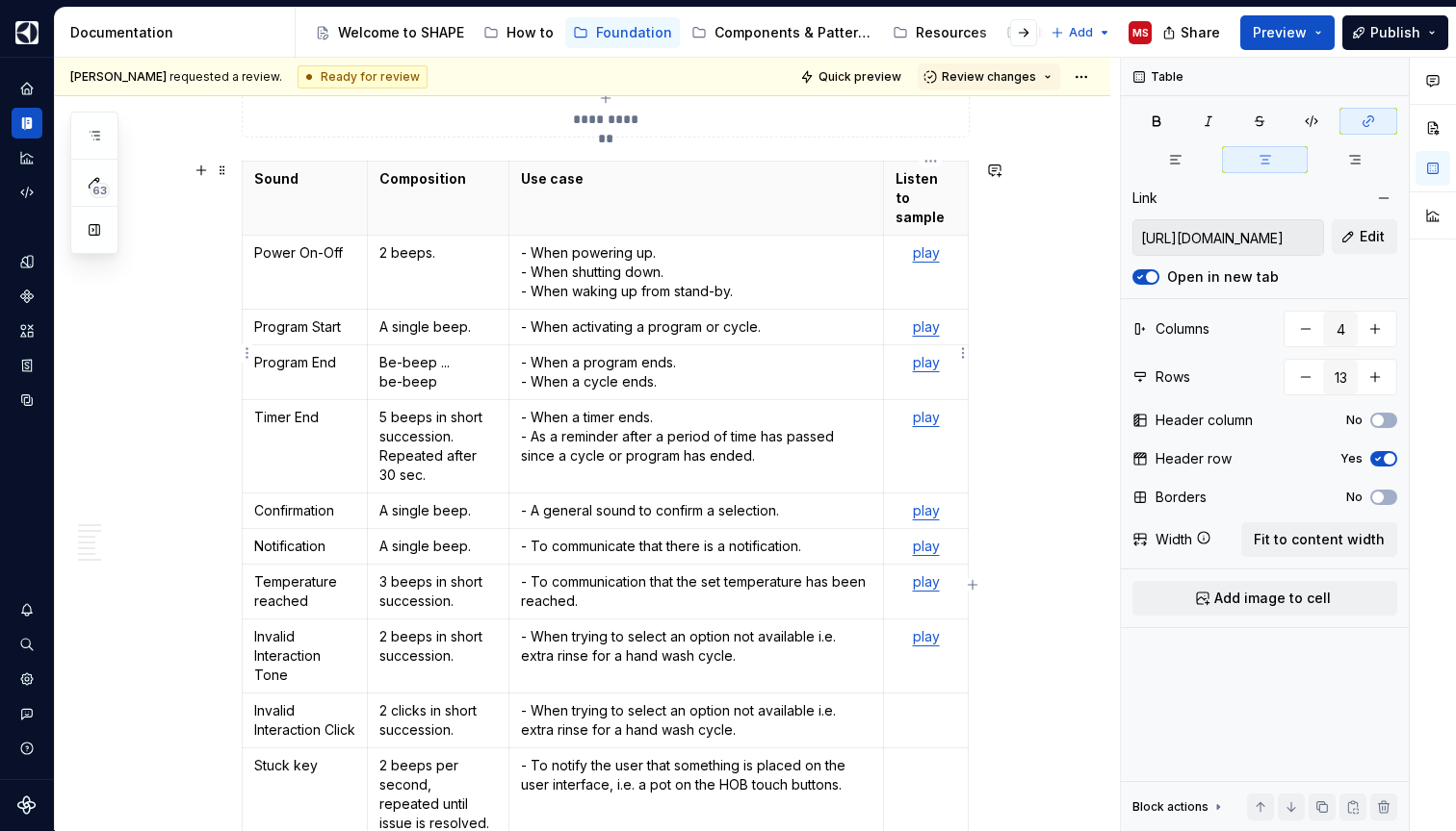
click at [925, 354] on link "play" at bounding box center [926, 362] width 27 height 16
click at [1184, 266] on div "[URL][DOMAIN_NAME] Edit Open in new tab" at bounding box center [1264, 253] width 265 height 68
click at [1142, 278] on icon "button" at bounding box center [1139, 277] width 15 height 12
click at [1373, 231] on span "Edit" at bounding box center [1371, 236] width 25 height 19
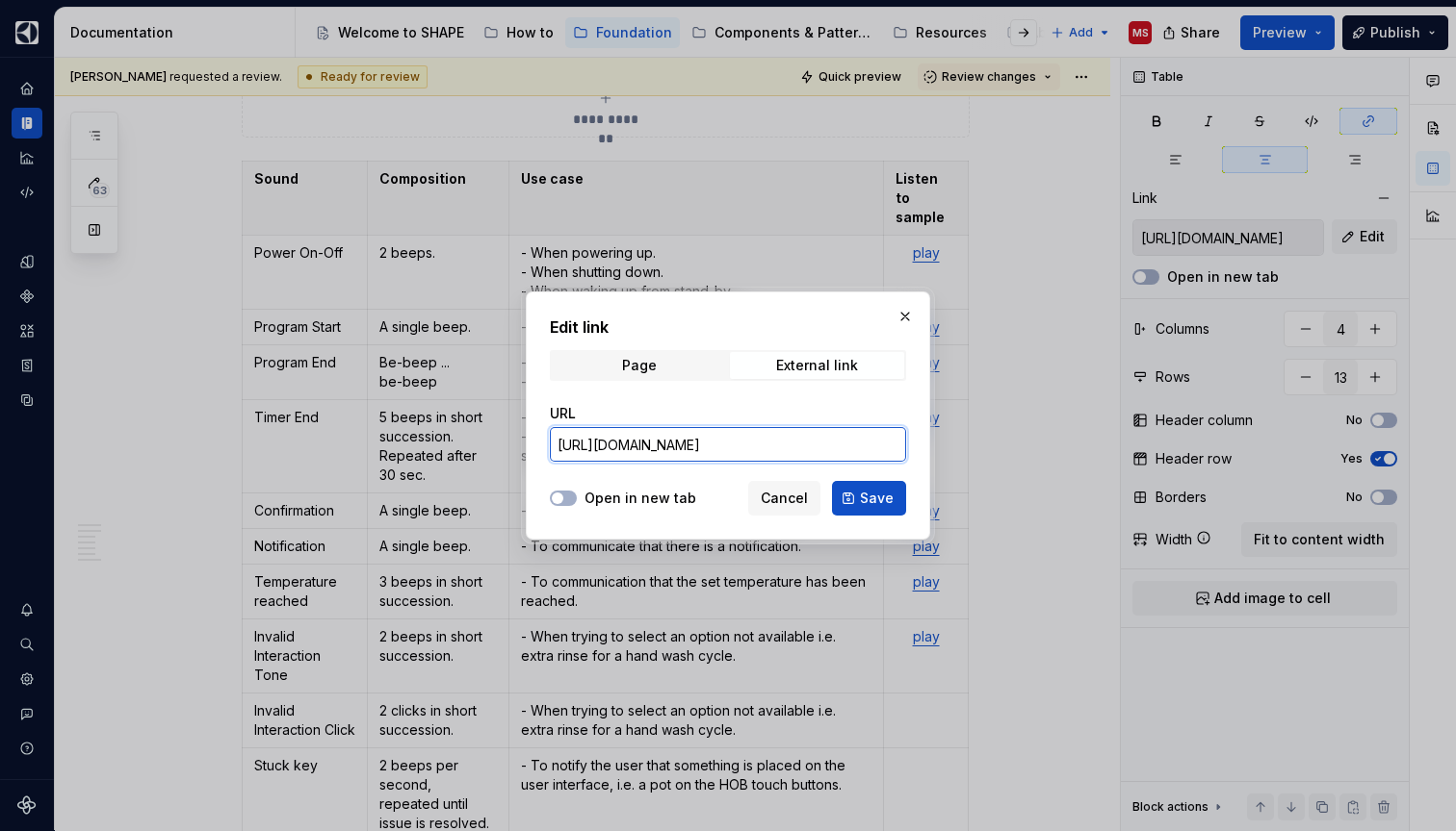
click at [823, 434] on input "[URL][DOMAIN_NAME]" at bounding box center [728, 444] width 356 height 35
paste input "Brand%20Agnostic%20UI%20Sounds/Buzzer%20Recordings/Ref_Elux_End_Sound.wav?csf=1…"
type input "[URL][DOMAIN_NAME]"
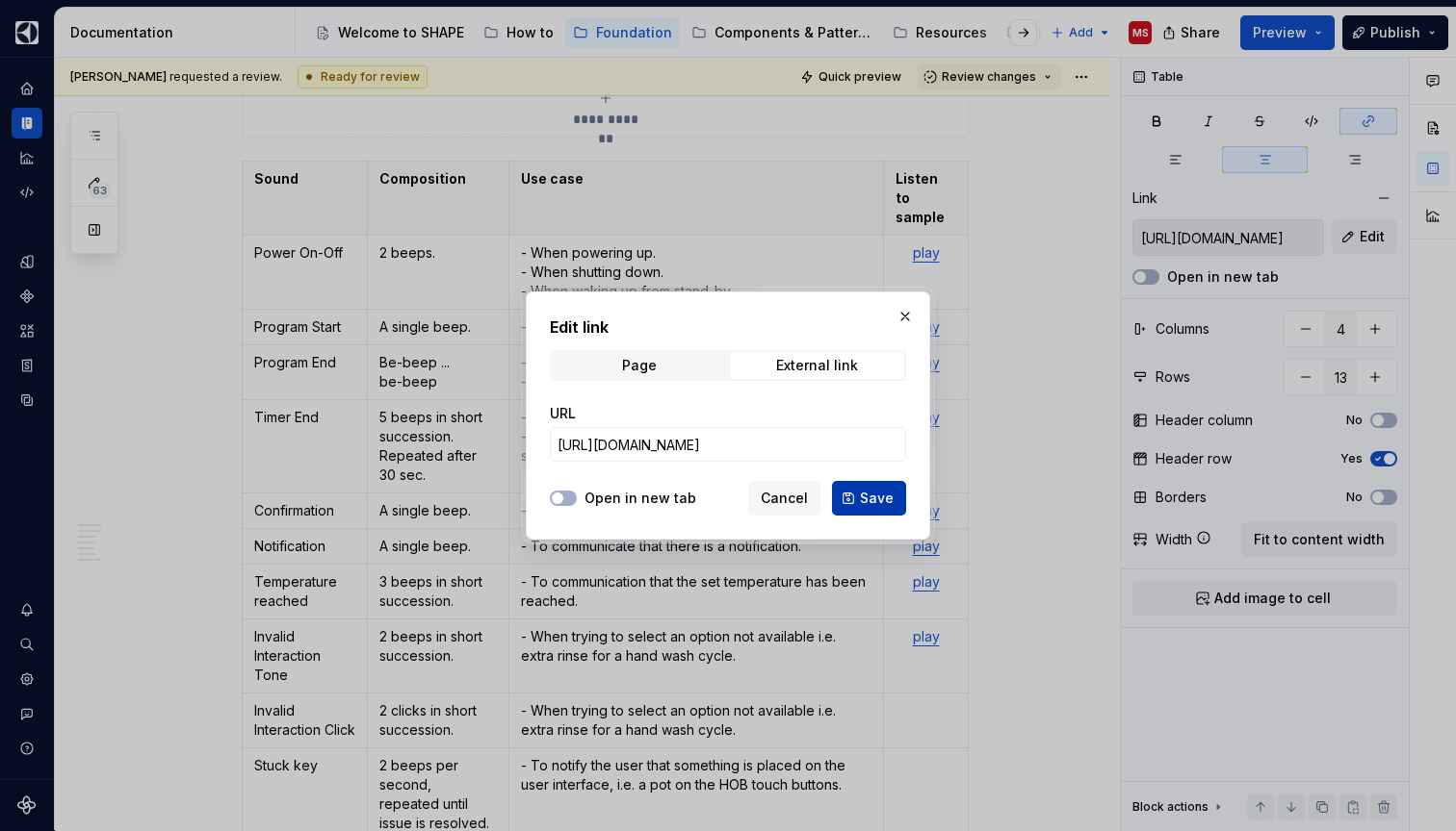
click at [869, 501] on span "Save" at bounding box center [876, 498] width 34 height 19
type input "[URL][DOMAIN_NAME]"
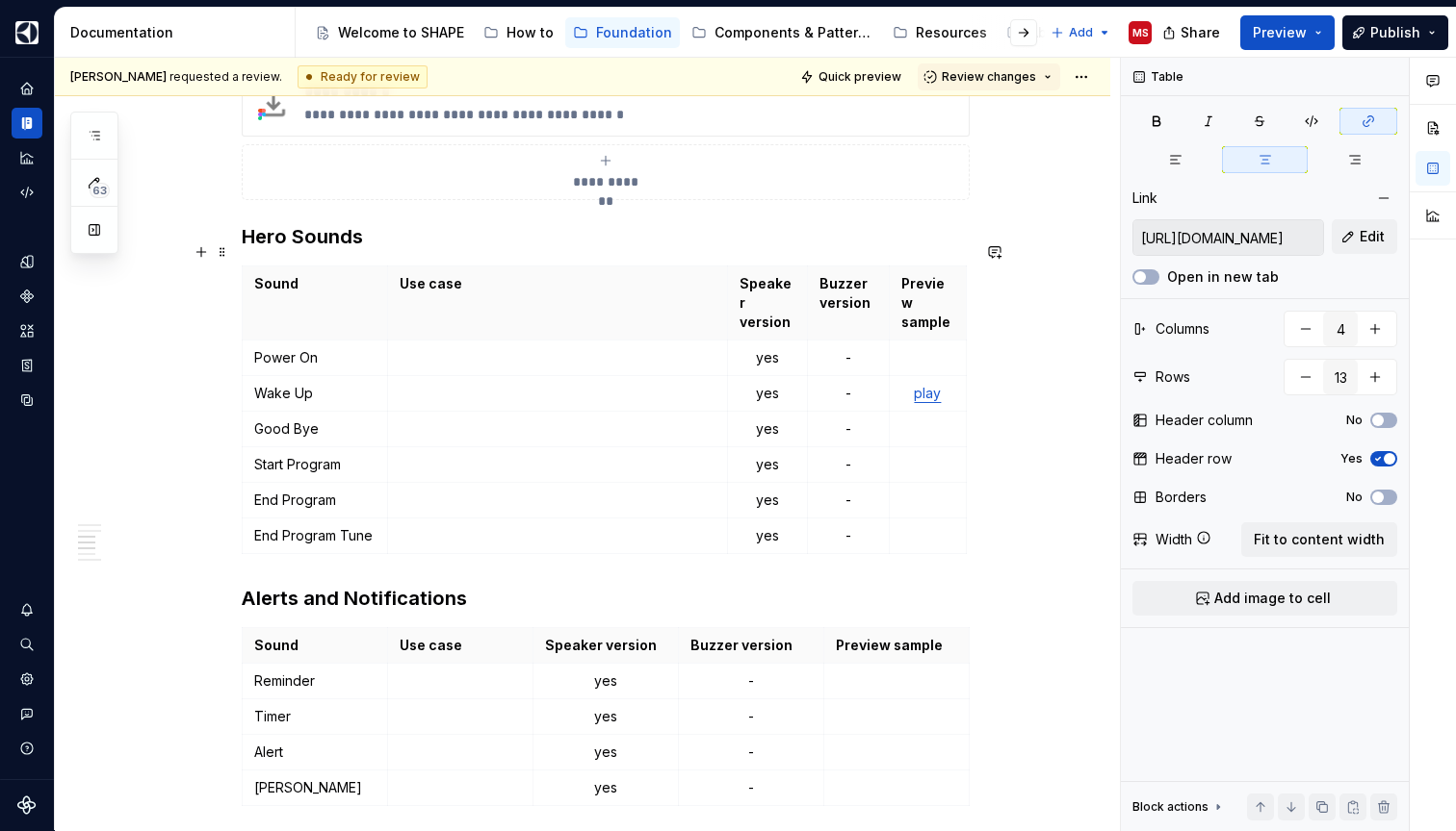
scroll to position [1723, 0]
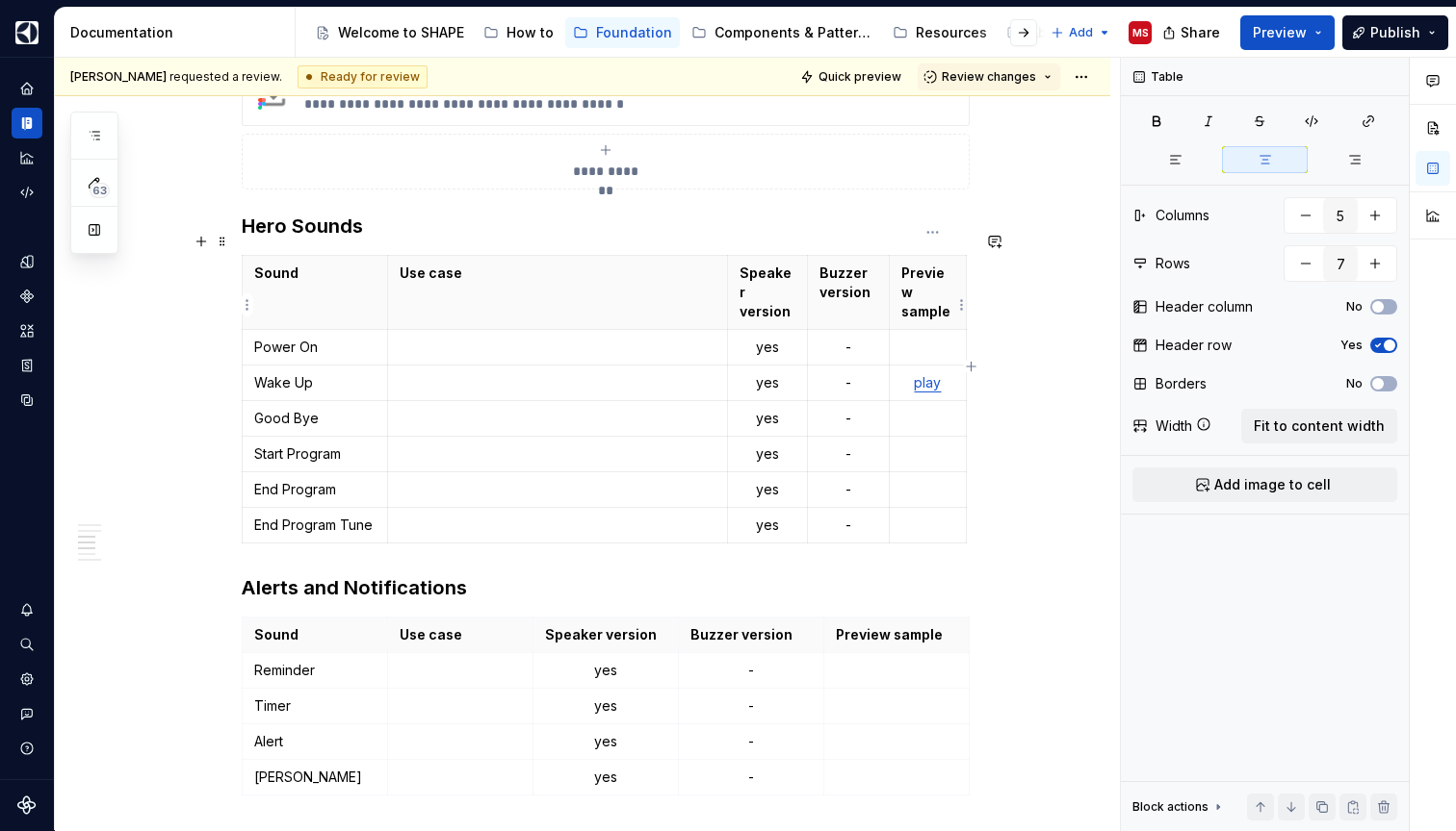
click at [931, 338] on p at bounding box center [927, 347] width 53 height 19
click at [927, 409] on p at bounding box center [927, 417] width 53 height 19
click at [918, 444] on p at bounding box center [927, 453] width 53 height 19
click at [922, 480] on p at bounding box center [927, 489] width 53 height 19
click at [926, 508] on td at bounding box center [926, 526] width 77 height 36
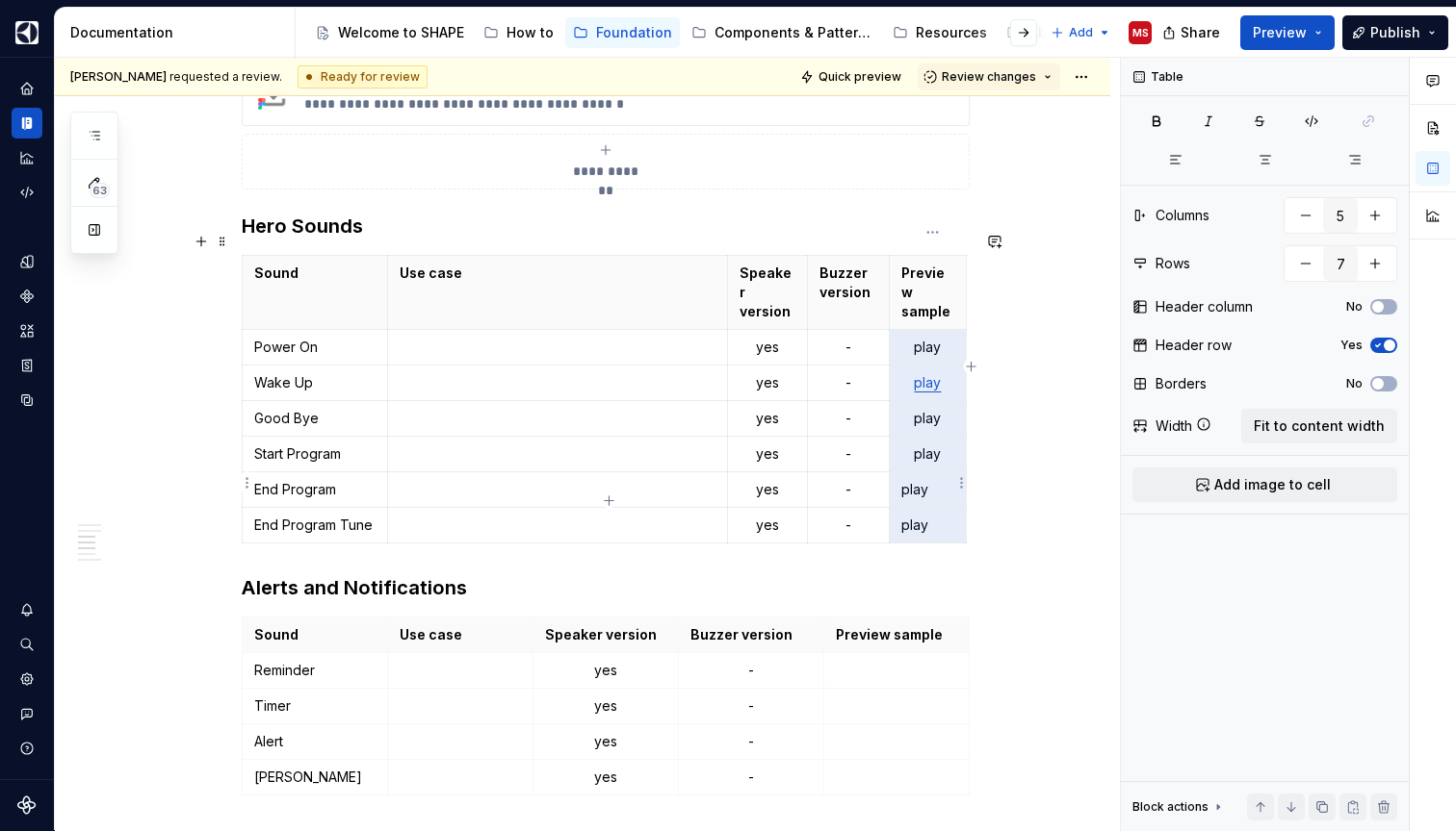
drag, startPoint x: 920, startPoint y: 301, endPoint x: 919, endPoint y: 488, distance: 187.0
click at [919, 488] on tbody "Sound Use case Speaker version Buzzer version Preview sample Power On yes - pla…" at bounding box center [605, 399] width 724 height 287
click at [1262, 147] on button "button" at bounding box center [1264, 159] width 86 height 27
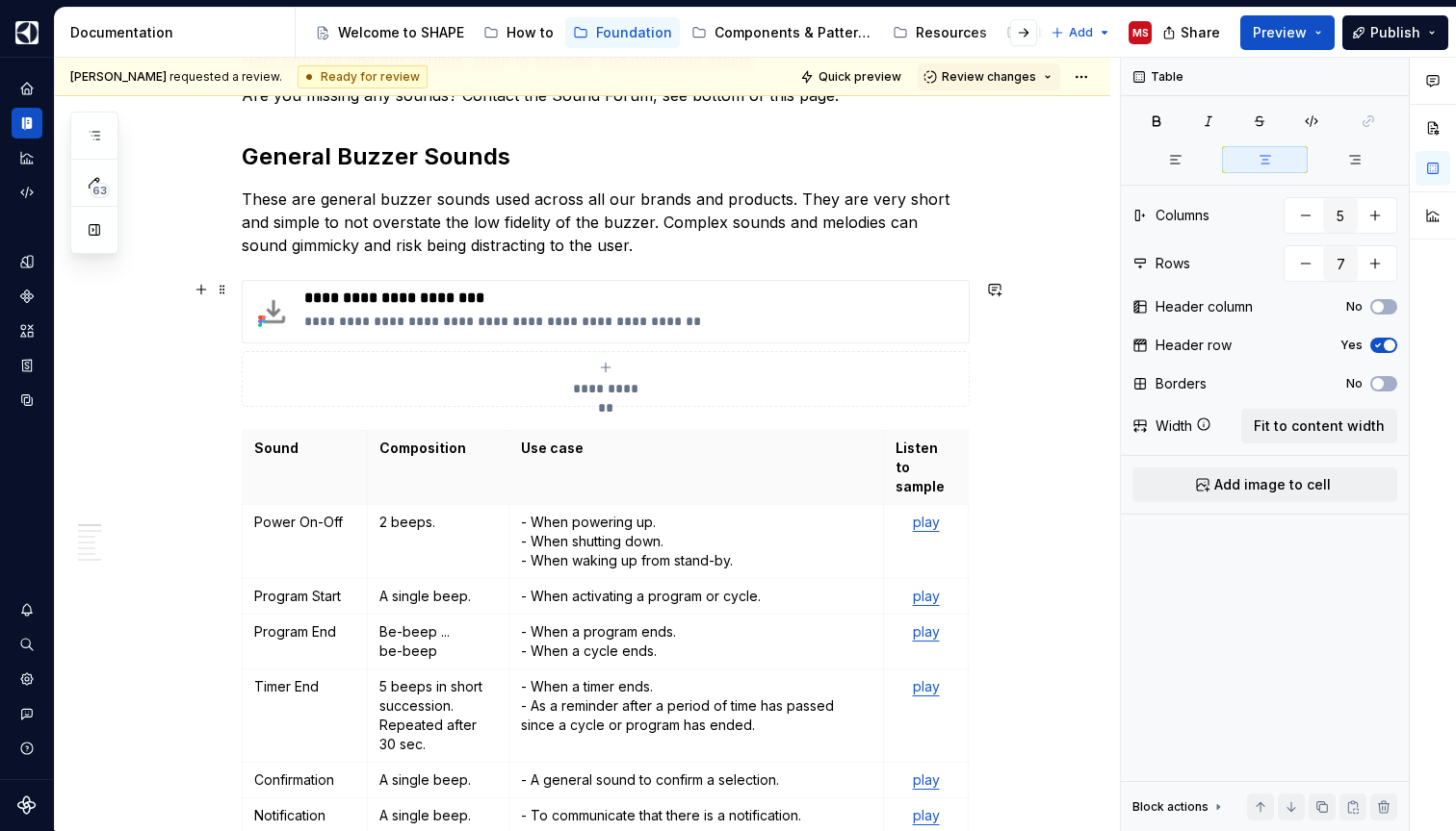
scroll to position [284, 0]
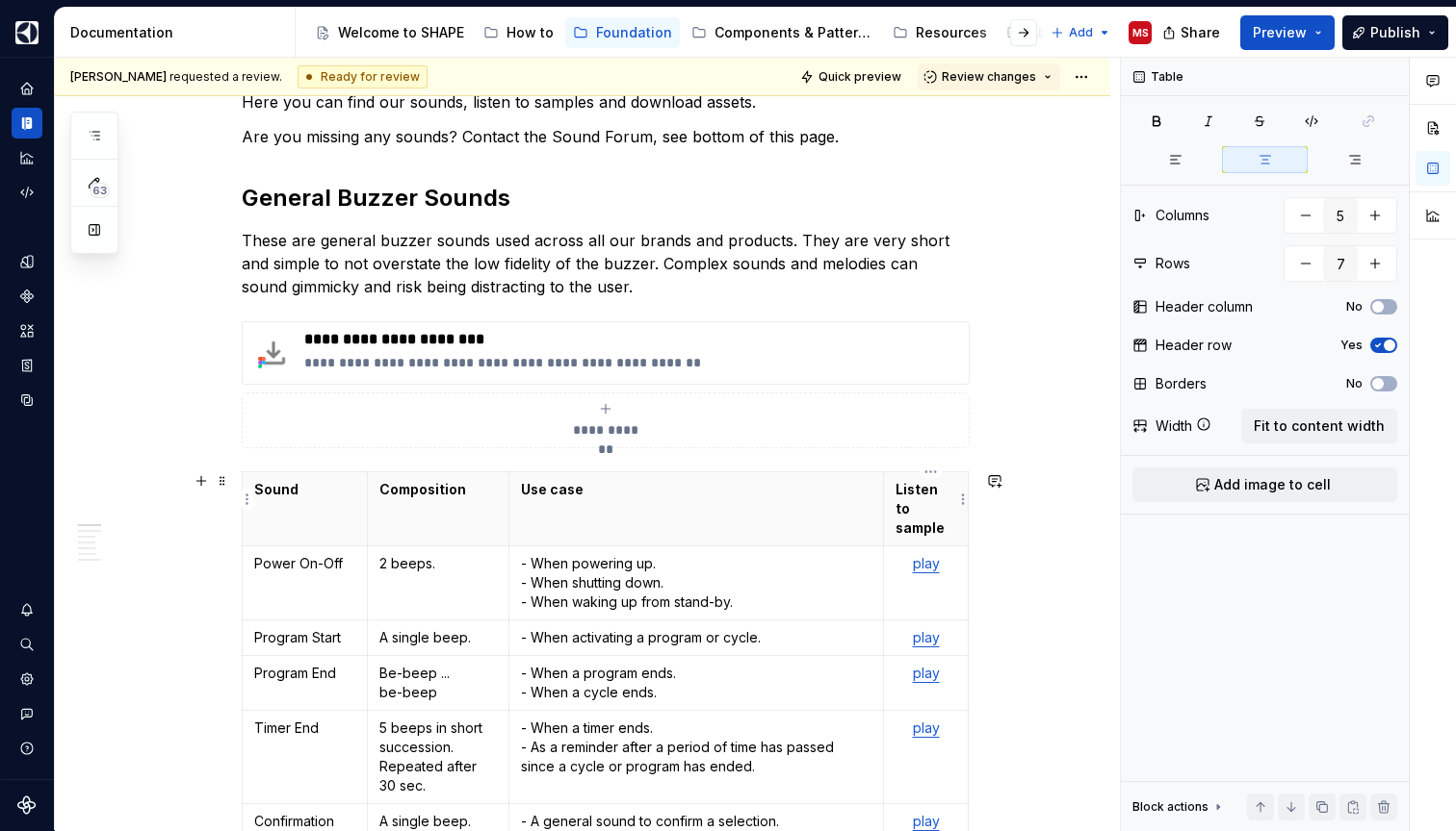
type input "4"
type input "13"
drag, startPoint x: 905, startPoint y: 491, endPoint x: 944, endPoint y: 519, distance: 48.0
click at [944, 519] on th "Listen to sample" at bounding box center [926, 509] width 84 height 75
drag, startPoint x: 904, startPoint y: 488, endPoint x: 956, endPoint y: 524, distance: 63.2
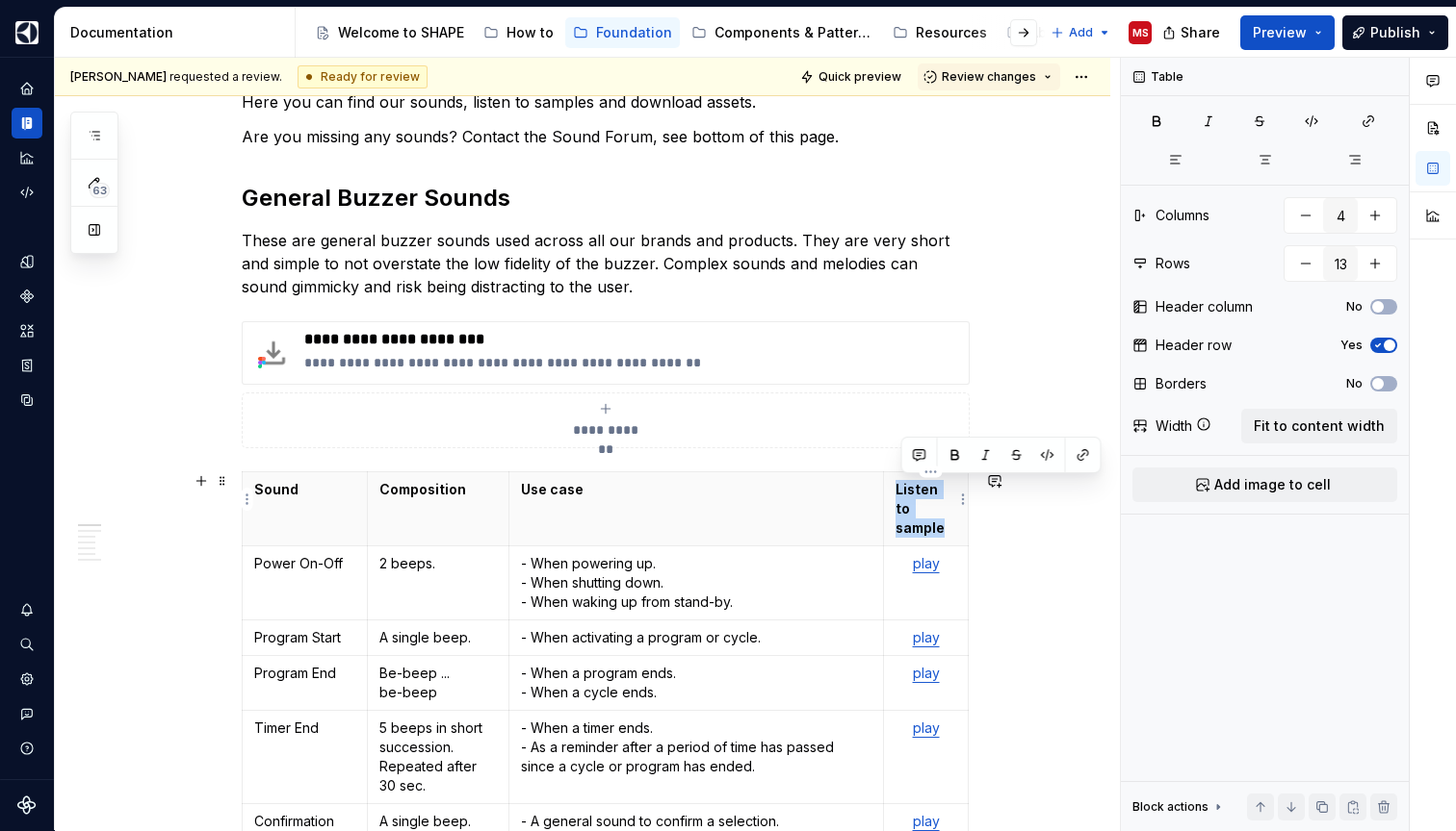
click at [956, 524] on th "Listen to sample" at bounding box center [926, 509] width 84 height 75
copy p "Listen to sample"
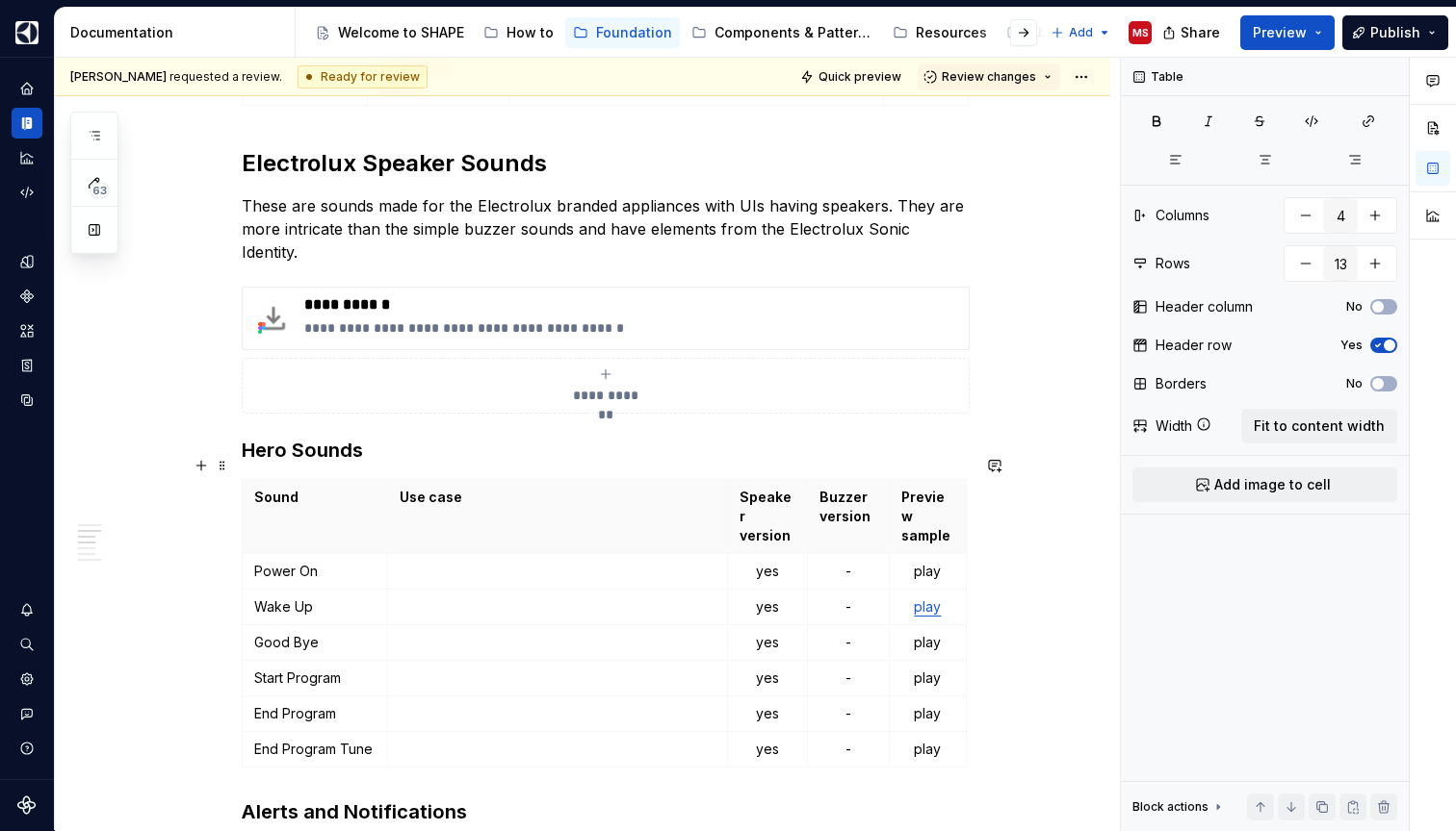
scroll to position [1514, 0]
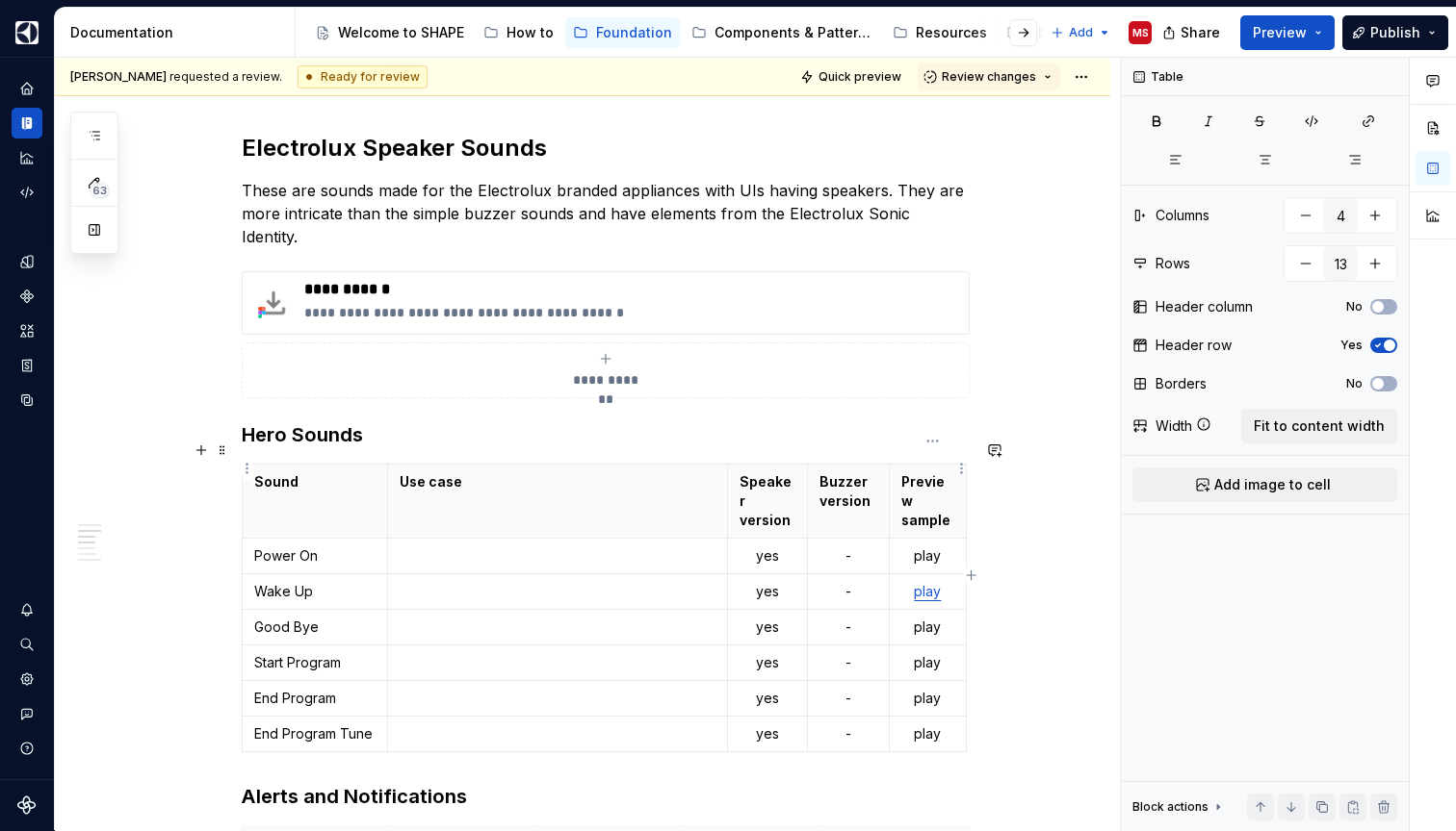
type input "5"
type input "7"
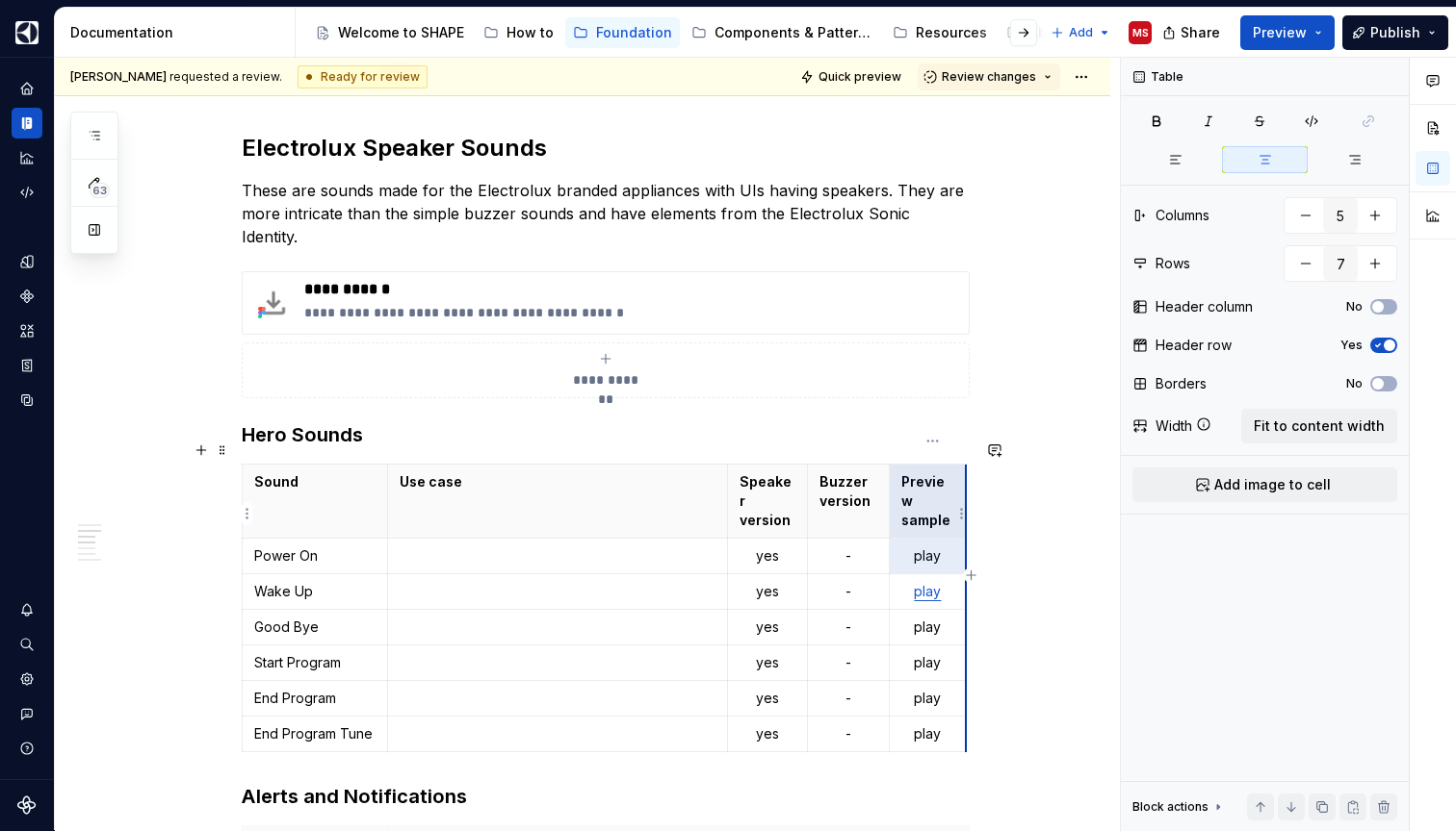
drag, startPoint x: 912, startPoint y: 455, endPoint x: 969, endPoint y: 496, distance: 70.2
click at [967, 496] on tbody "Sound Use case Speaker version Buzzer version Preview sample Power On yes - pla…" at bounding box center [605, 608] width 724 height 287
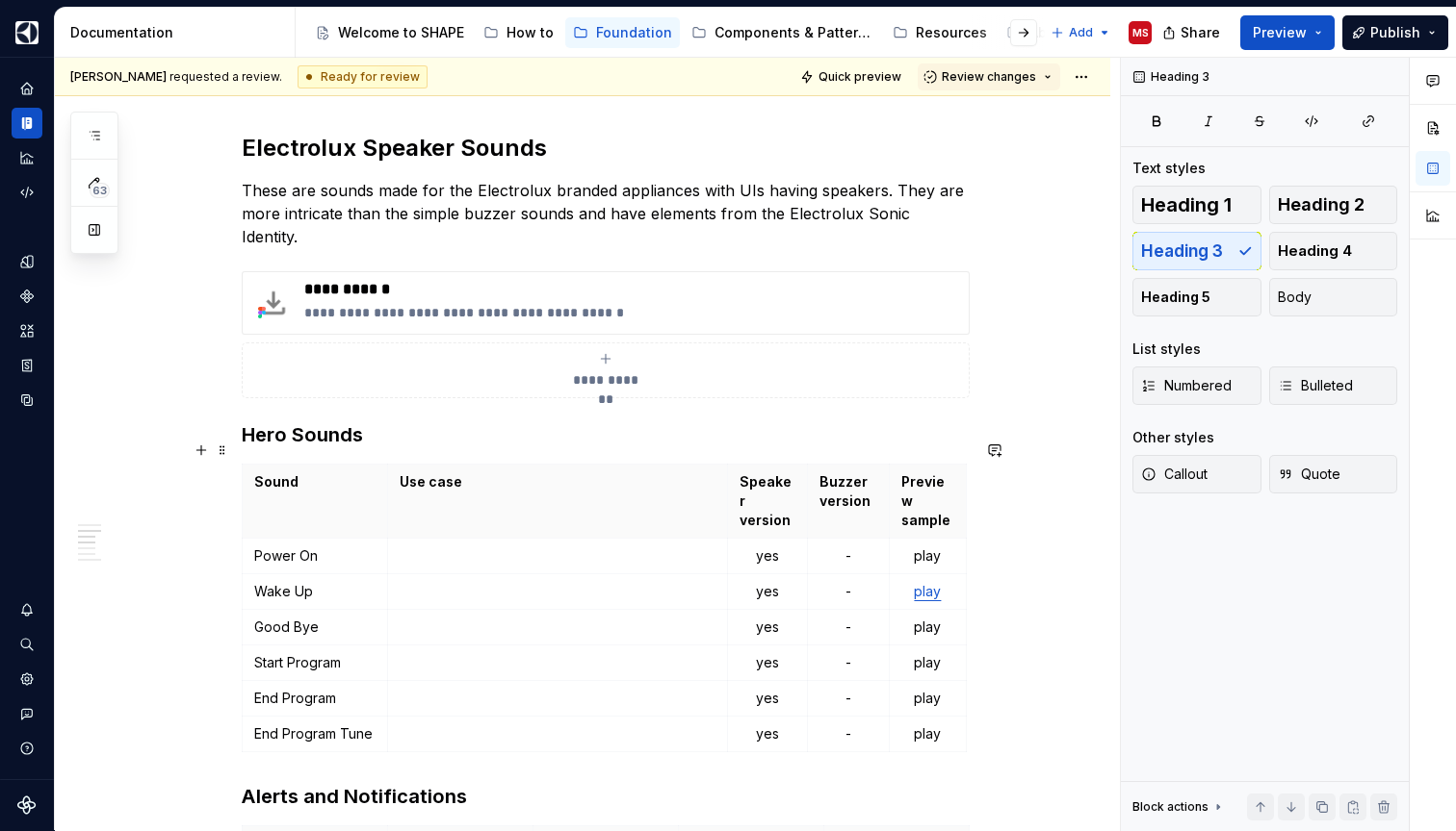
click at [1019, 501] on div "**********" at bounding box center [582, 663] width 1055 height 3699
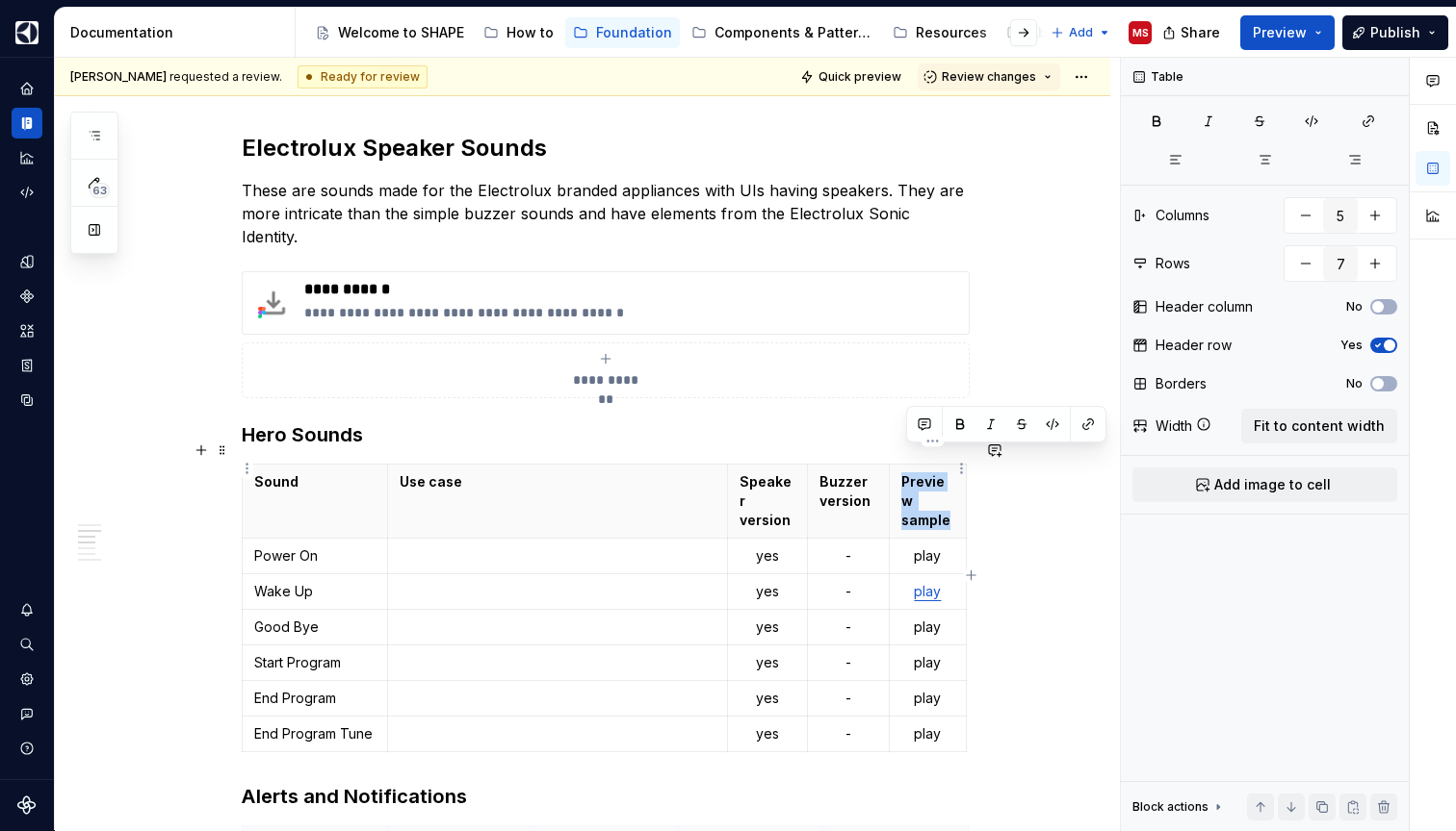
drag, startPoint x: 904, startPoint y: 459, endPoint x: 956, endPoint y: 480, distance: 56.1
click at [956, 480] on th "Preview sample" at bounding box center [926, 502] width 77 height 75
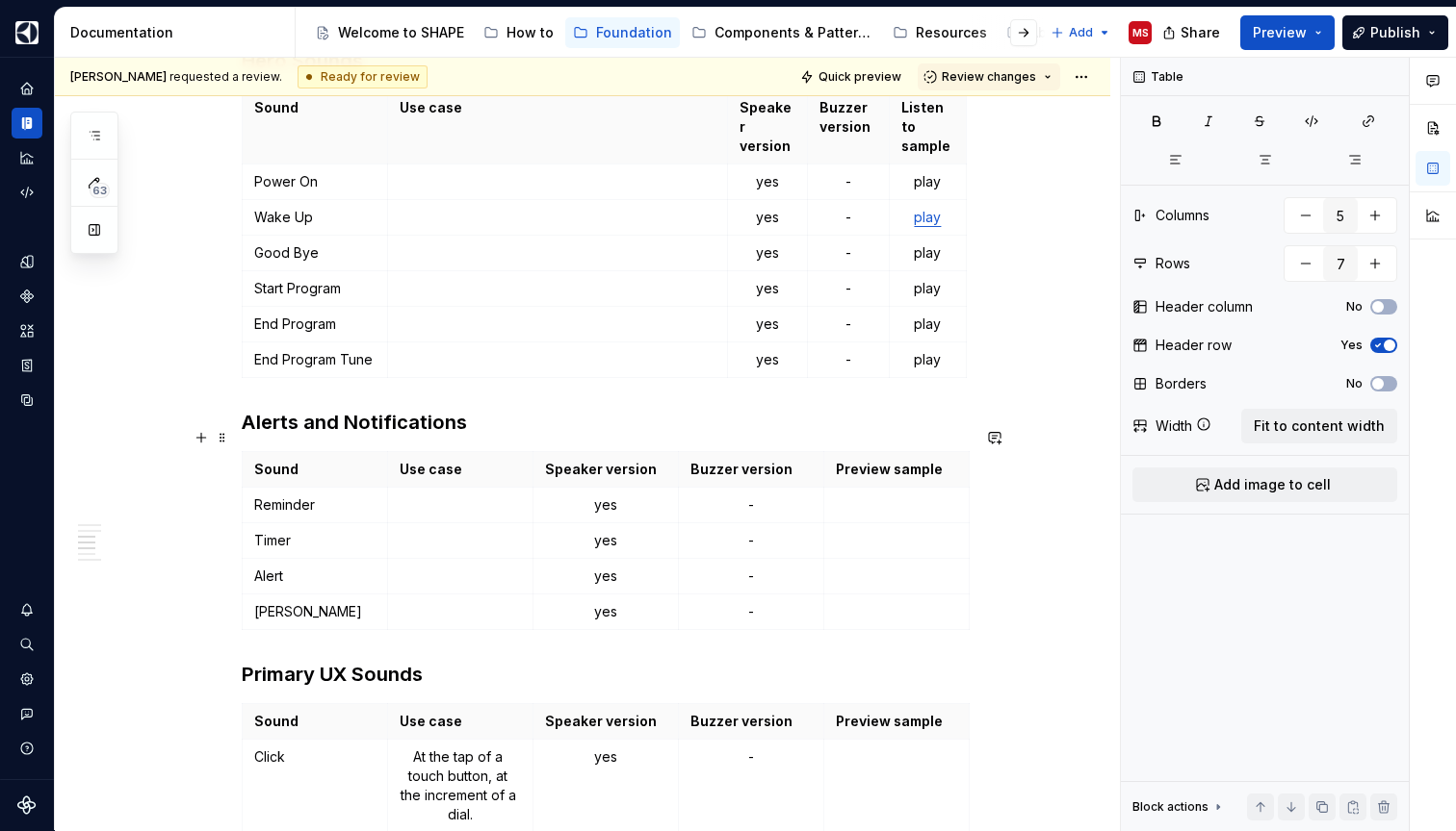
scroll to position [1890, 0]
click at [876, 457] on th "Preview sample" at bounding box center [896, 468] width 145 height 36
click at [882, 458] on p "Preview sample" at bounding box center [896, 467] width 121 height 19
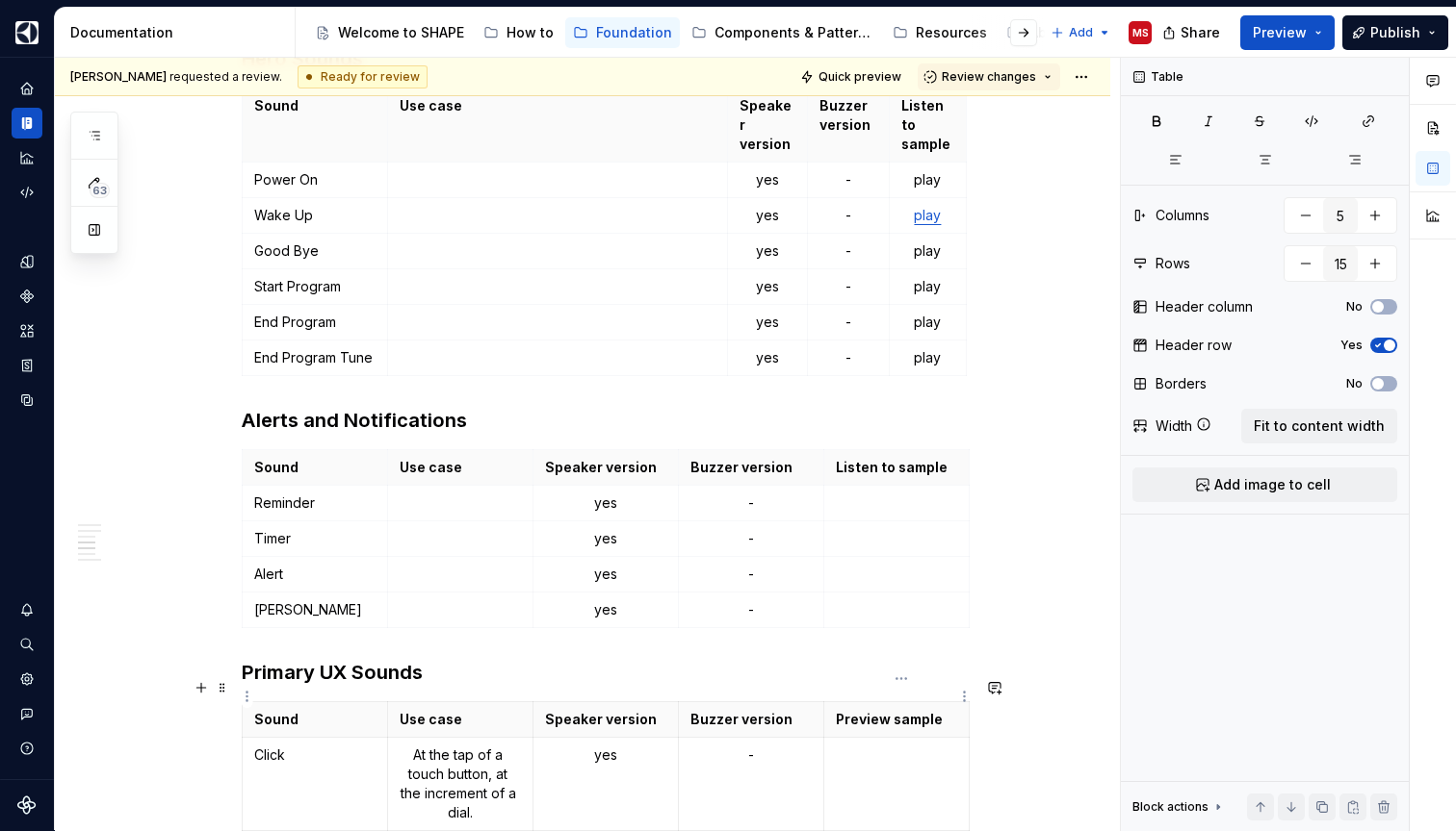
click at [894, 710] on p "Preview sample" at bounding box center [896, 719] width 121 height 19
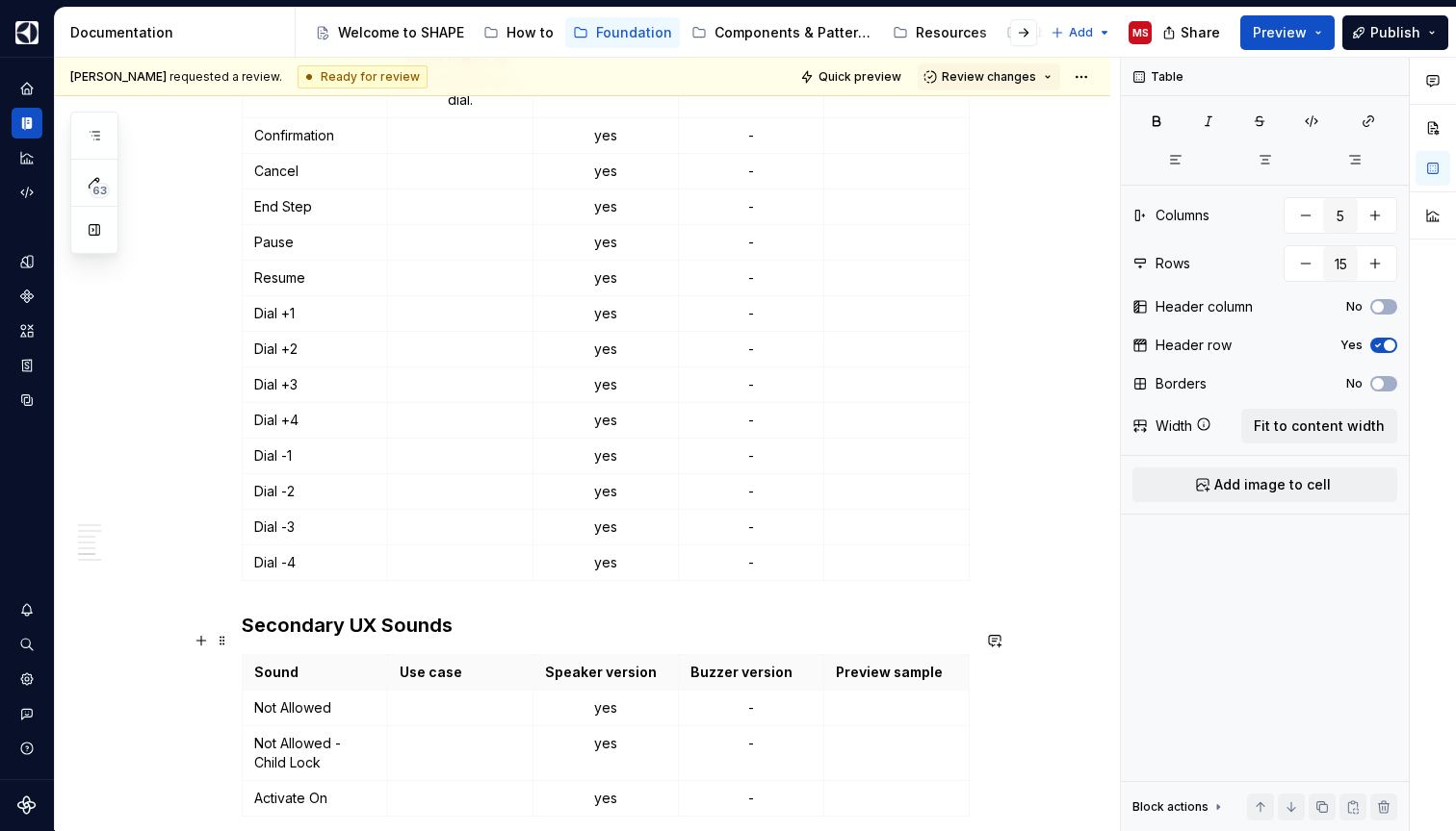
scroll to position [2612, 0]
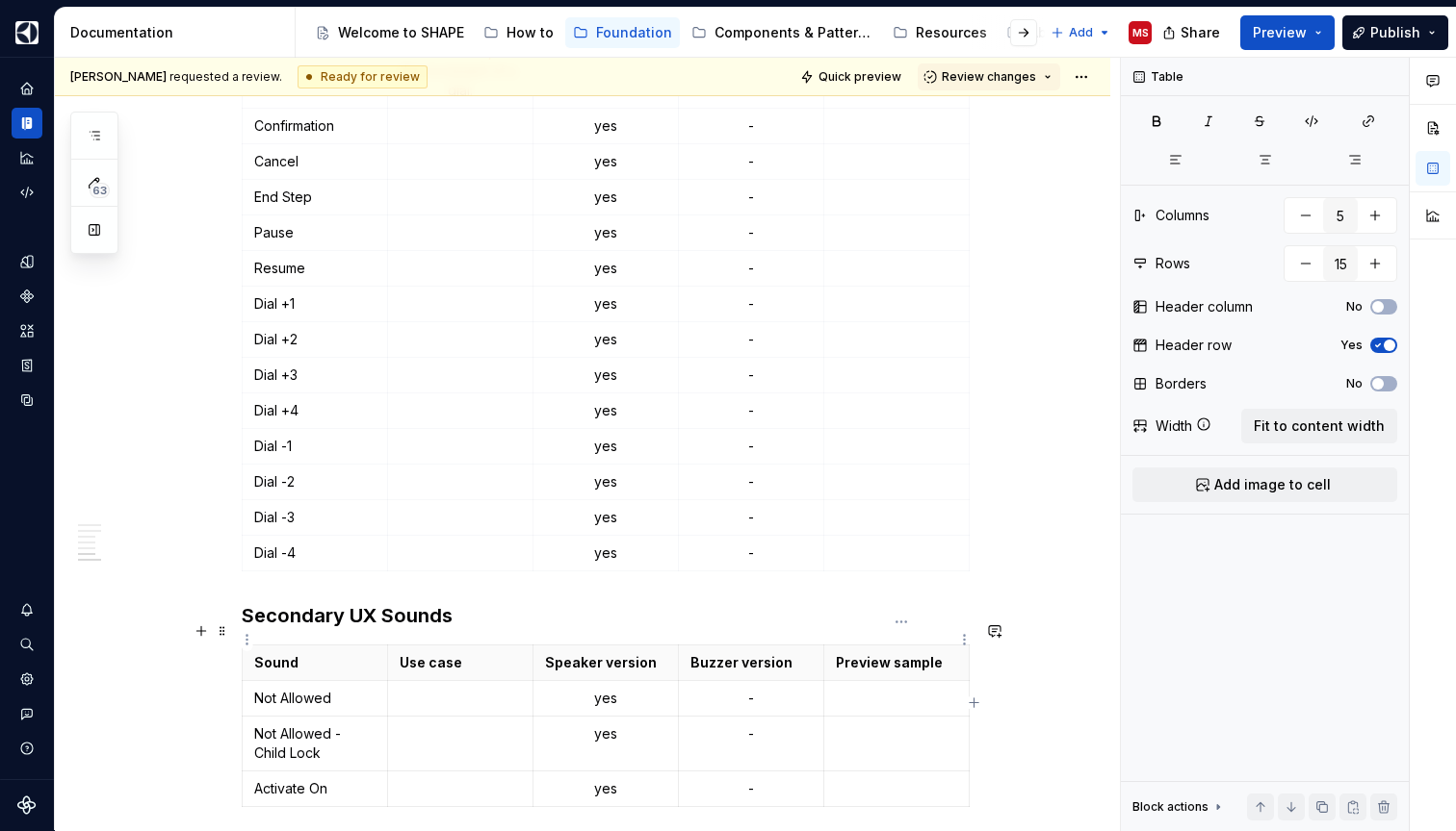
type input "4"
click at [904, 653] on p "Preview sample" at bounding box center [896, 662] width 121 height 19
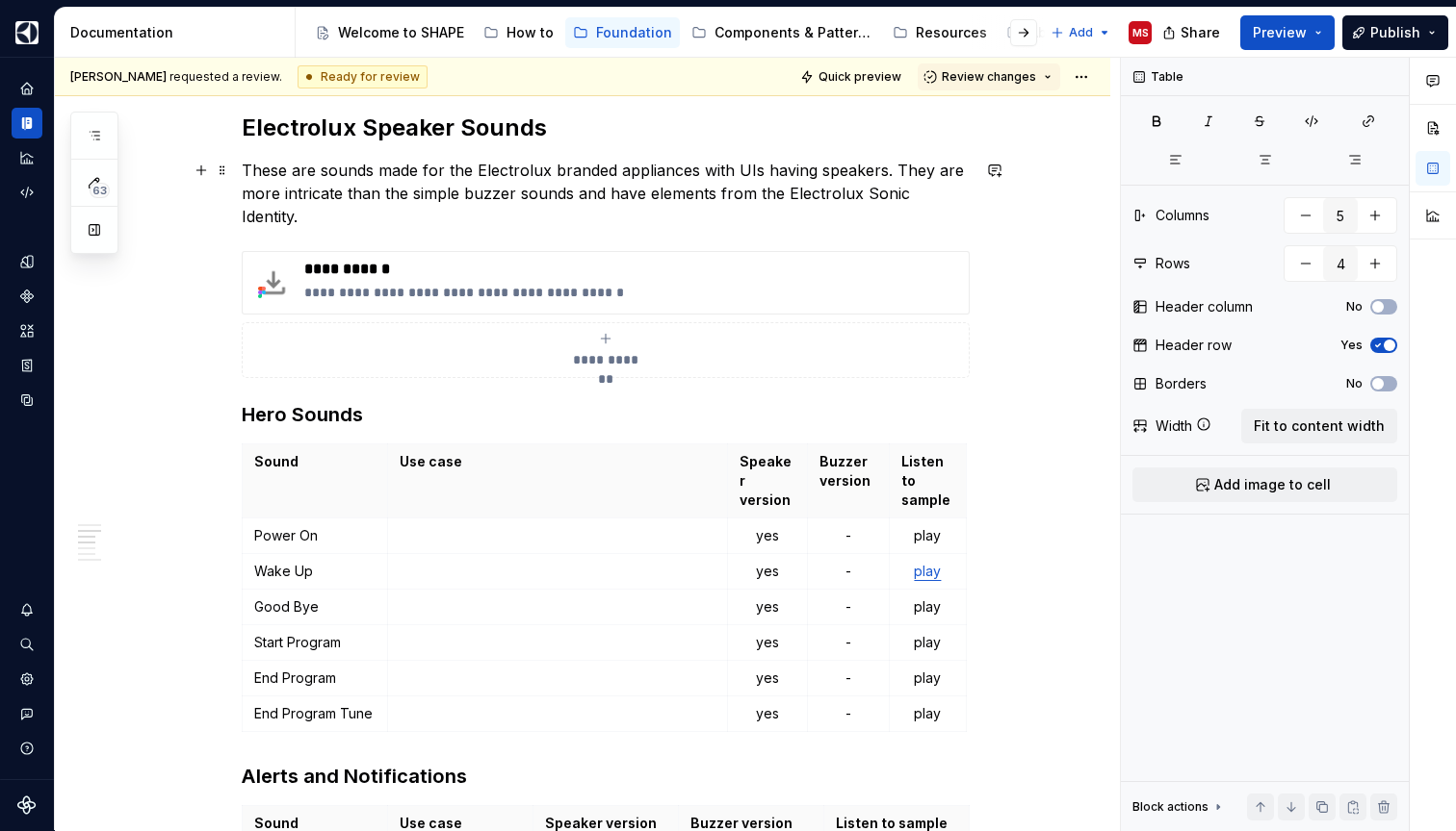
scroll to position [1533, 0]
drag, startPoint x: 560, startPoint y: 270, endPoint x: 450, endPoint y: 270, distance: 110.0
click at [450, 284] on p "**********" at bounding box center [633, 293] width 656 height 19
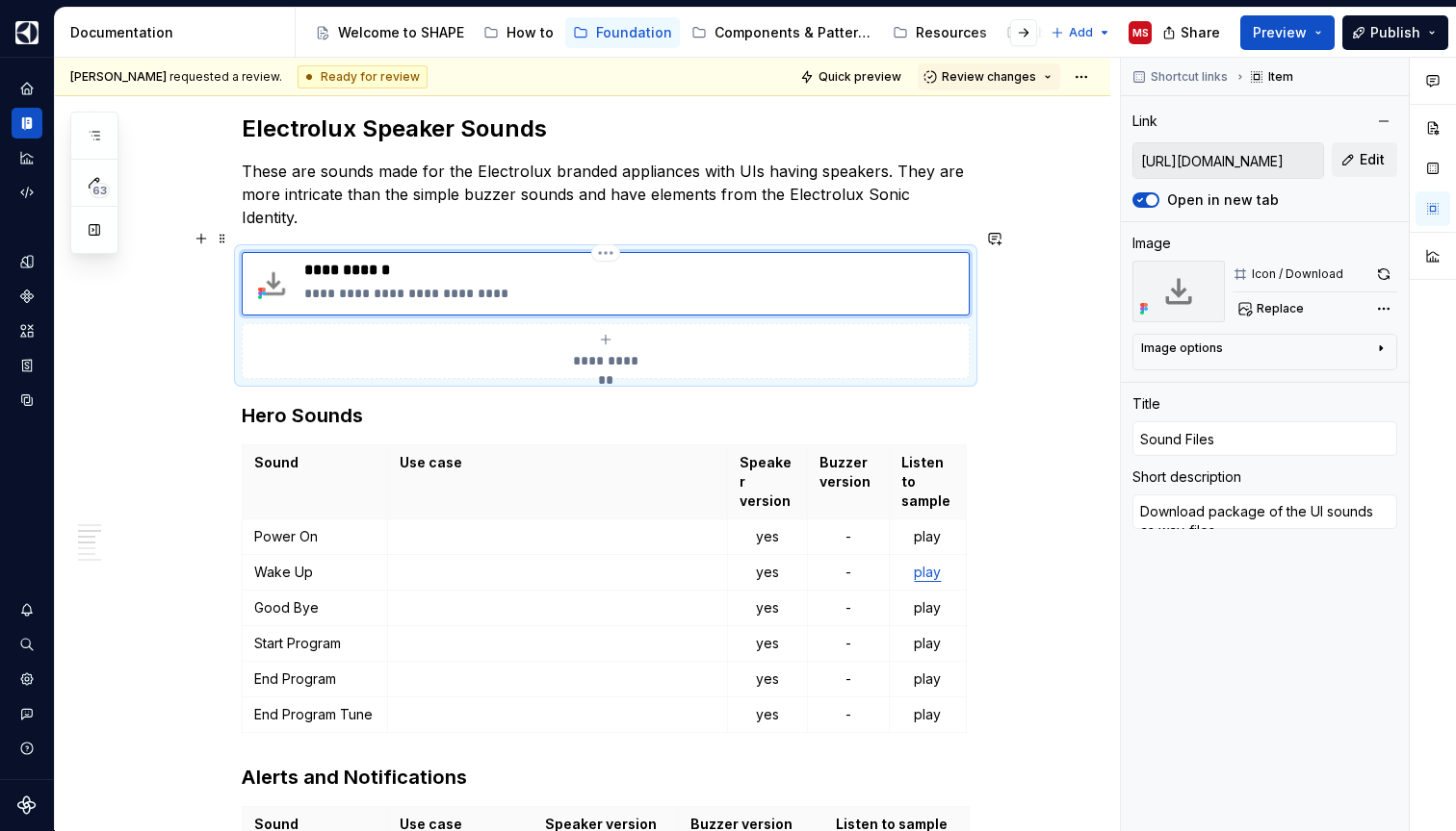
type textarea "*"
type textarea "Download package of wav-files"
type textarea "*"
type textarea "Download package o wav-files"
type textarea "*"
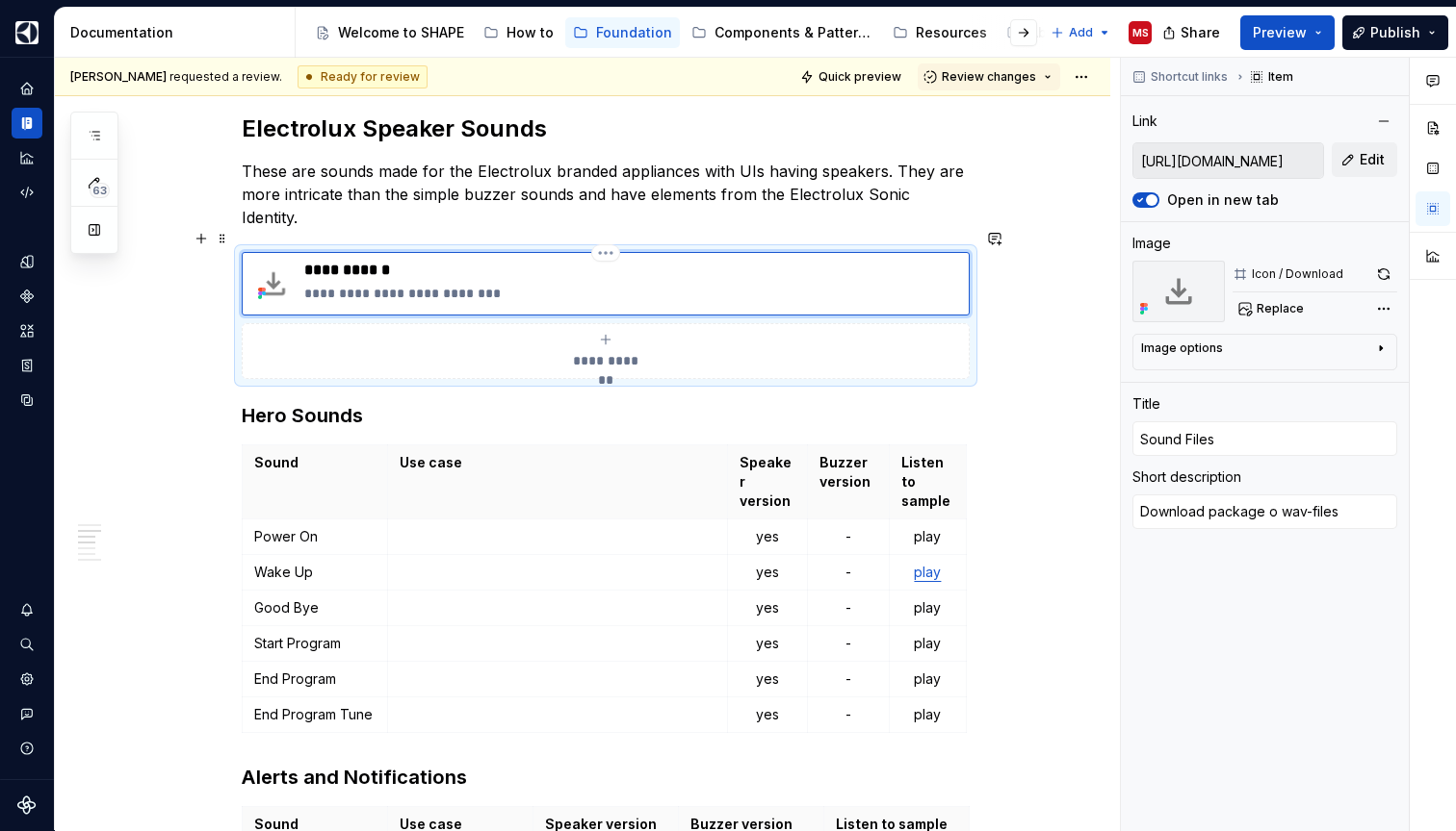
type textarea "Download package of wav-files"
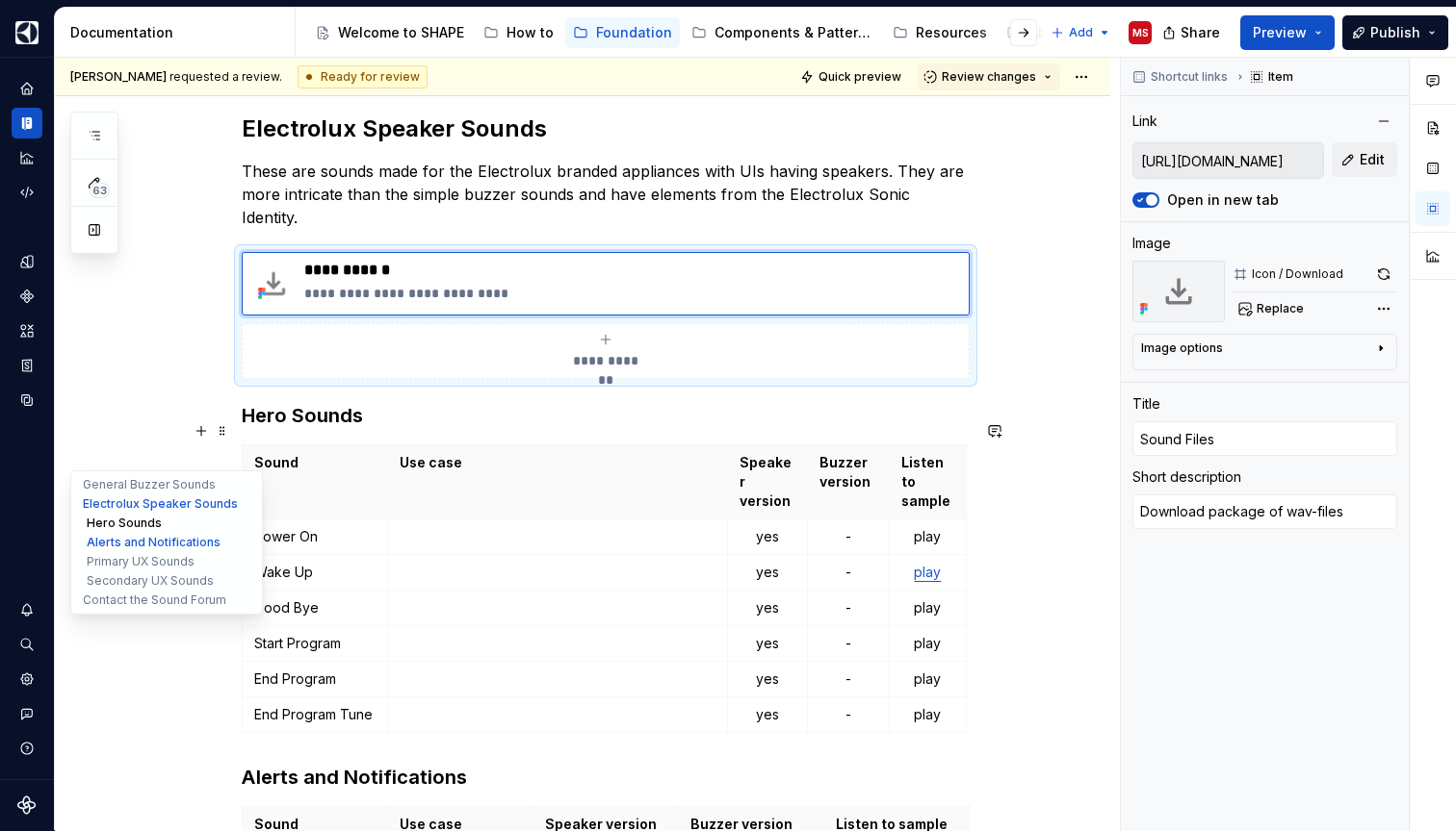
click at [104, 520] on button "Hero Sounds" at bounding box center [167, 523] width 183 height 19
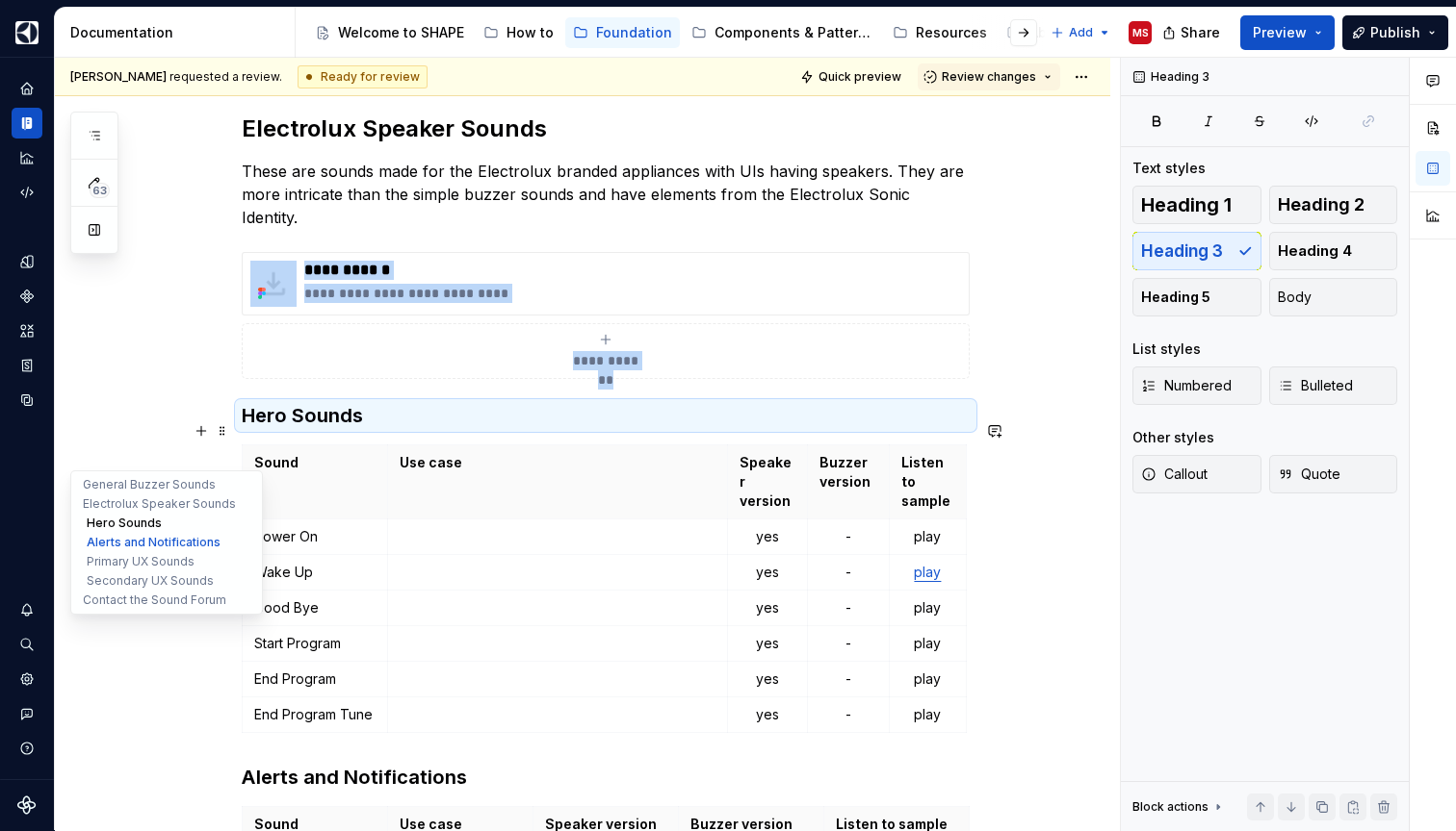
scroll to position [1757, 0]
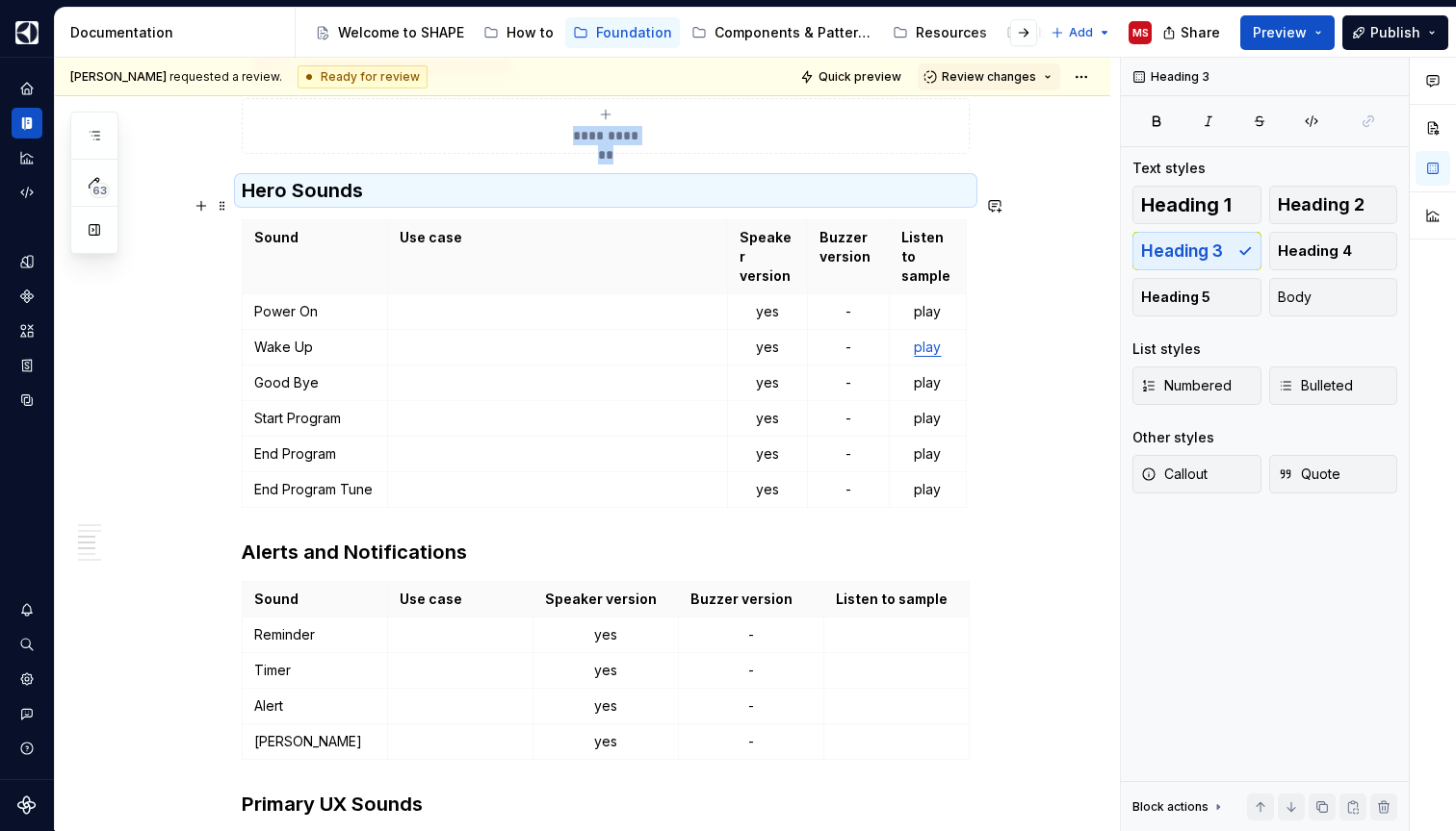
click at [177, 402] on div "**********" at bounding box center [582, 419] width 1055 height 3699
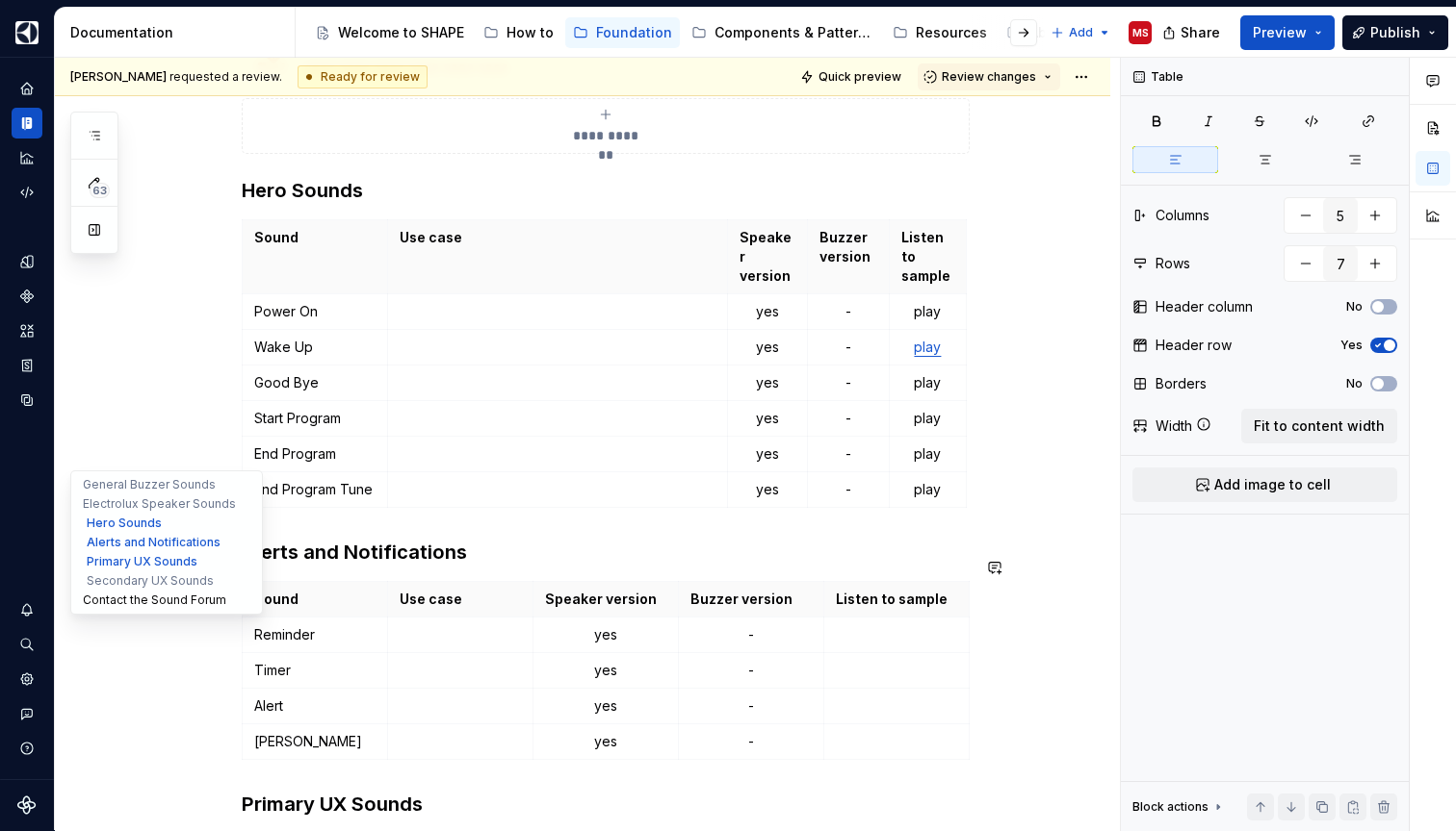
click at [127, 597] on button "Contact the Sound Forum" at bounding box center [167, 599] width 183 height 19
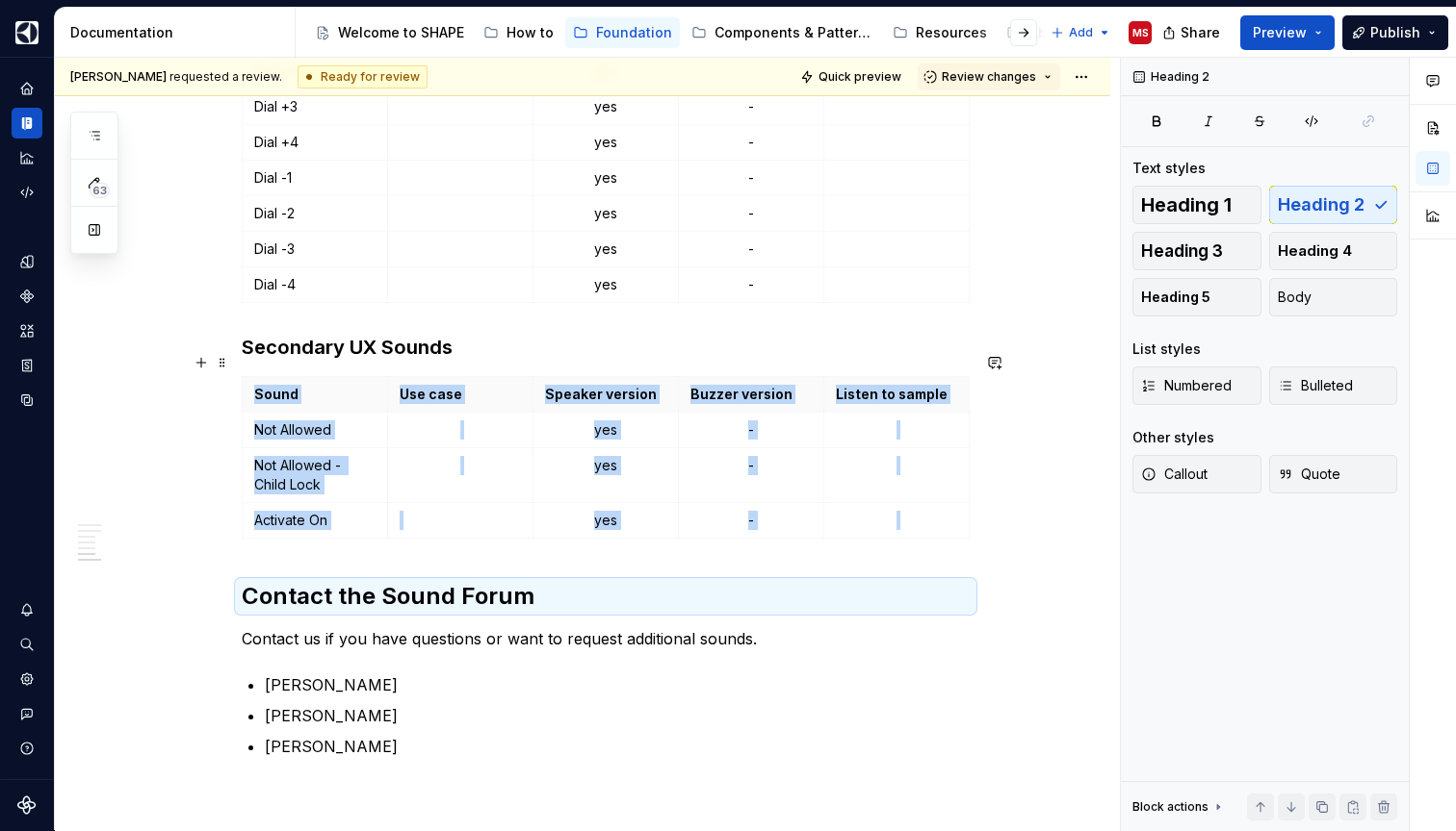
scroll to position [2880, 0]
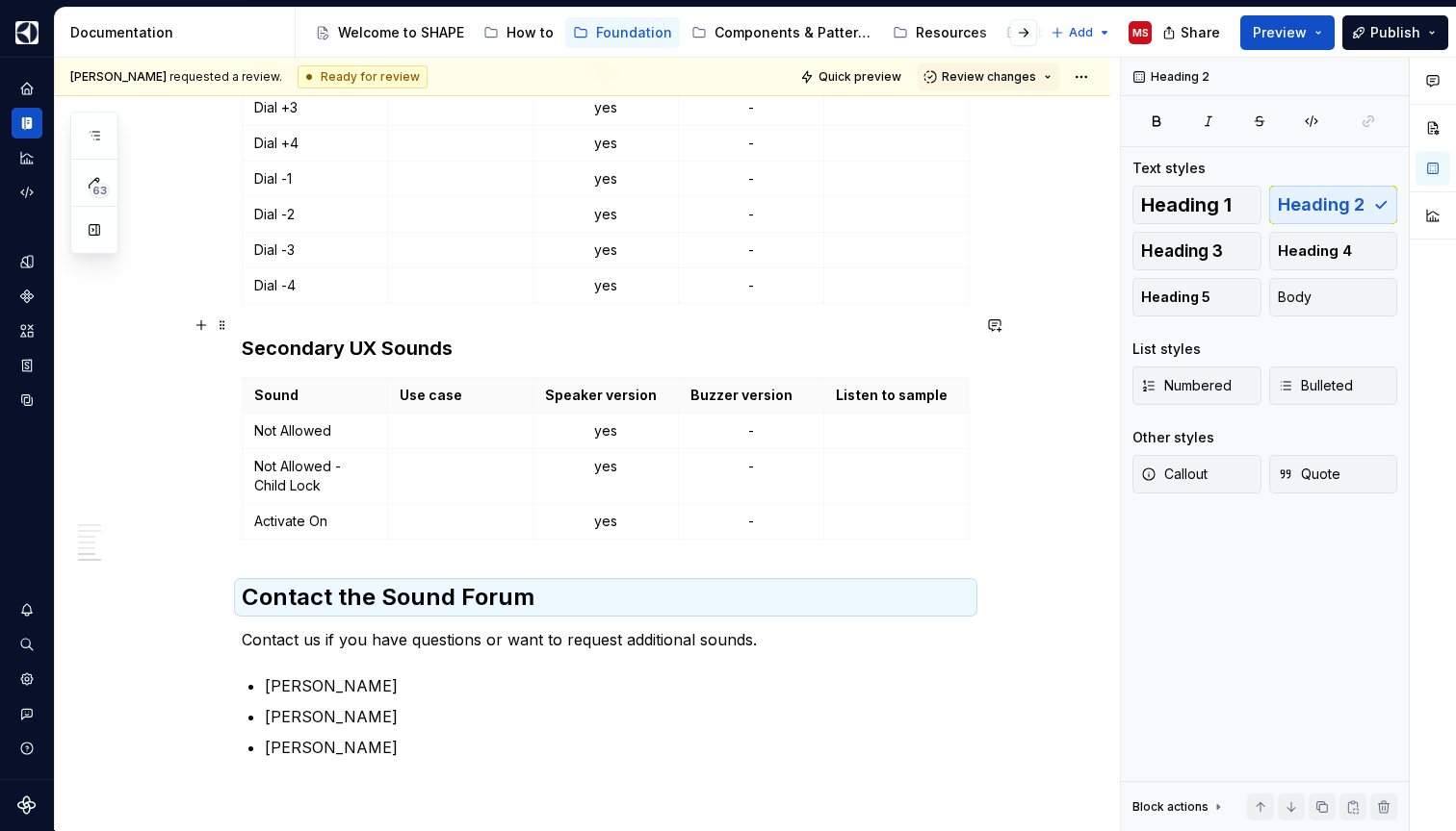
click at [338, 335] on h3 "Secondary UX Sounds" at bounding box center [606, 348] width 728 height 27
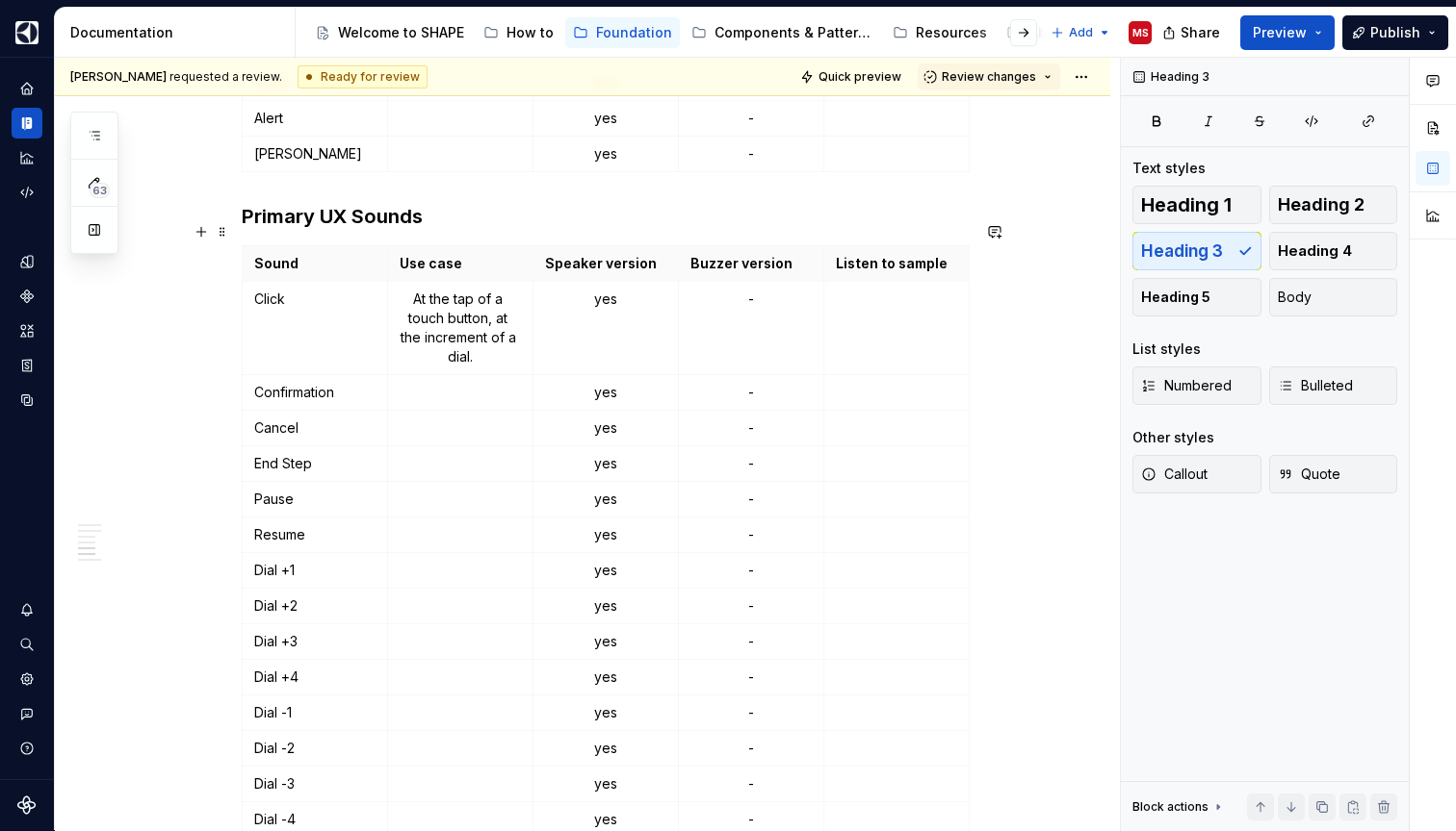
scroll to position [2315, 0]
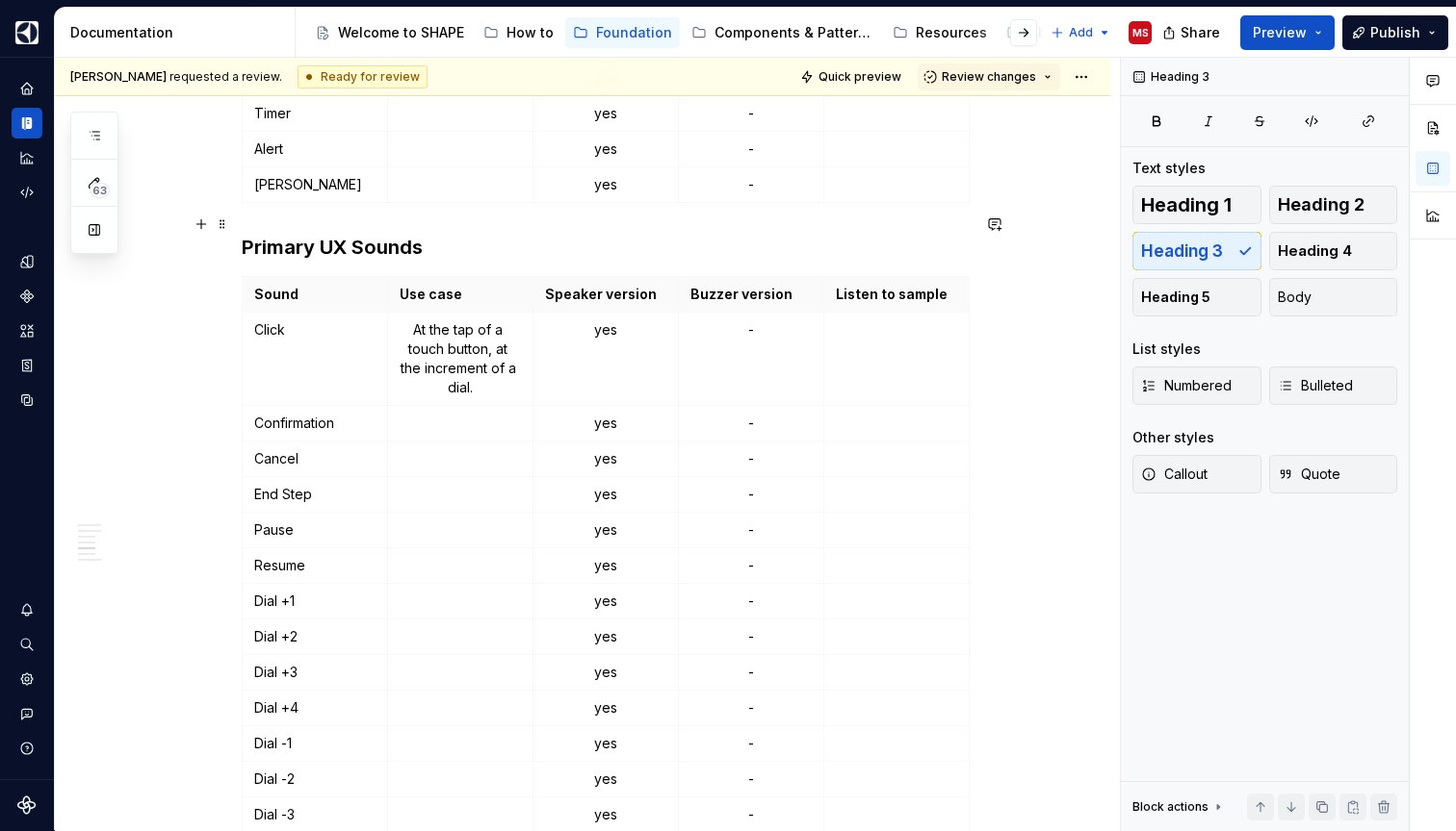
click at [386, 234] on h3 "Primary UX Sounds" at bounding box center [606, 247] width 728 height 27
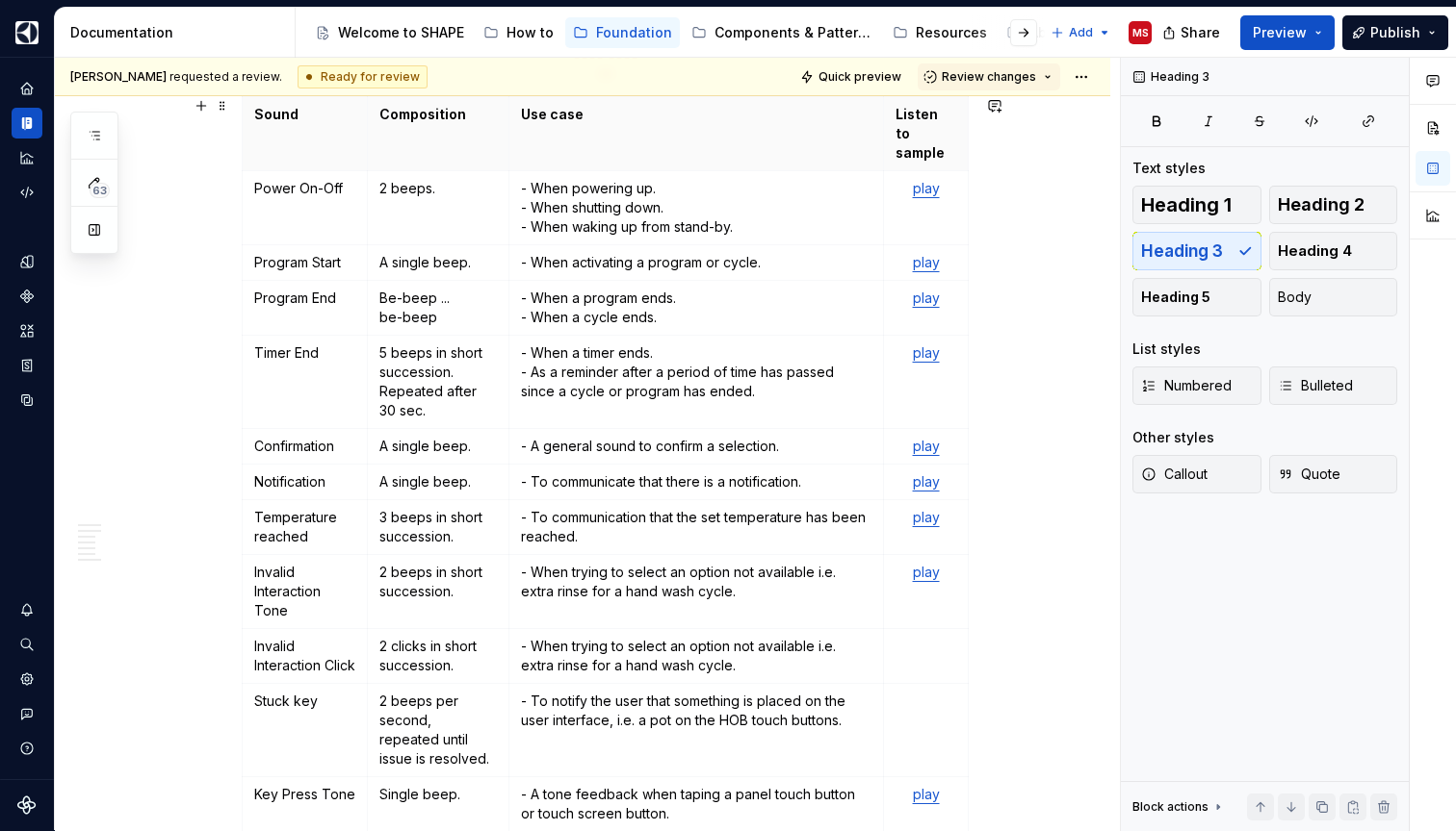
scroll to position [605, 0]
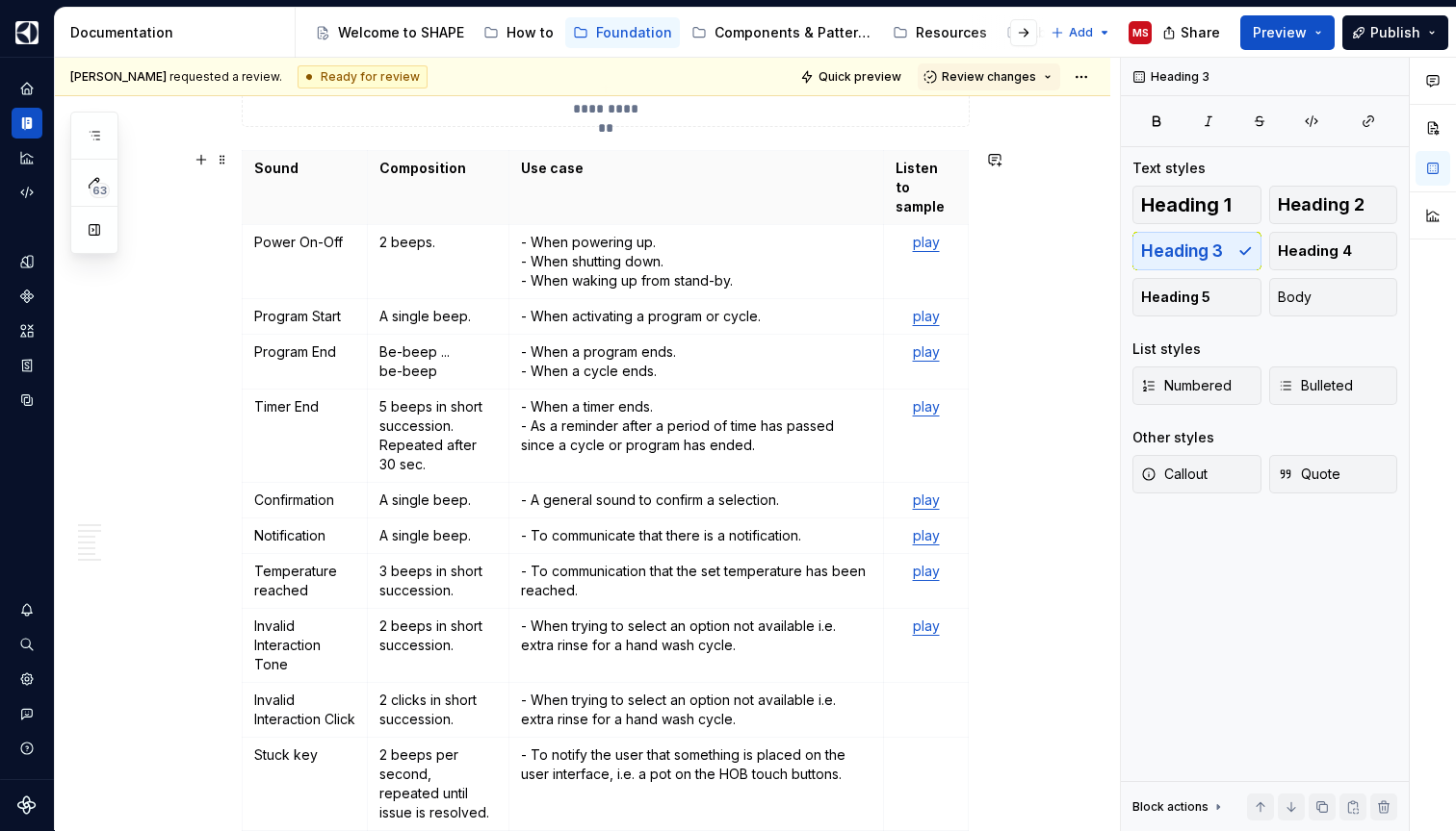
type textarea "*"
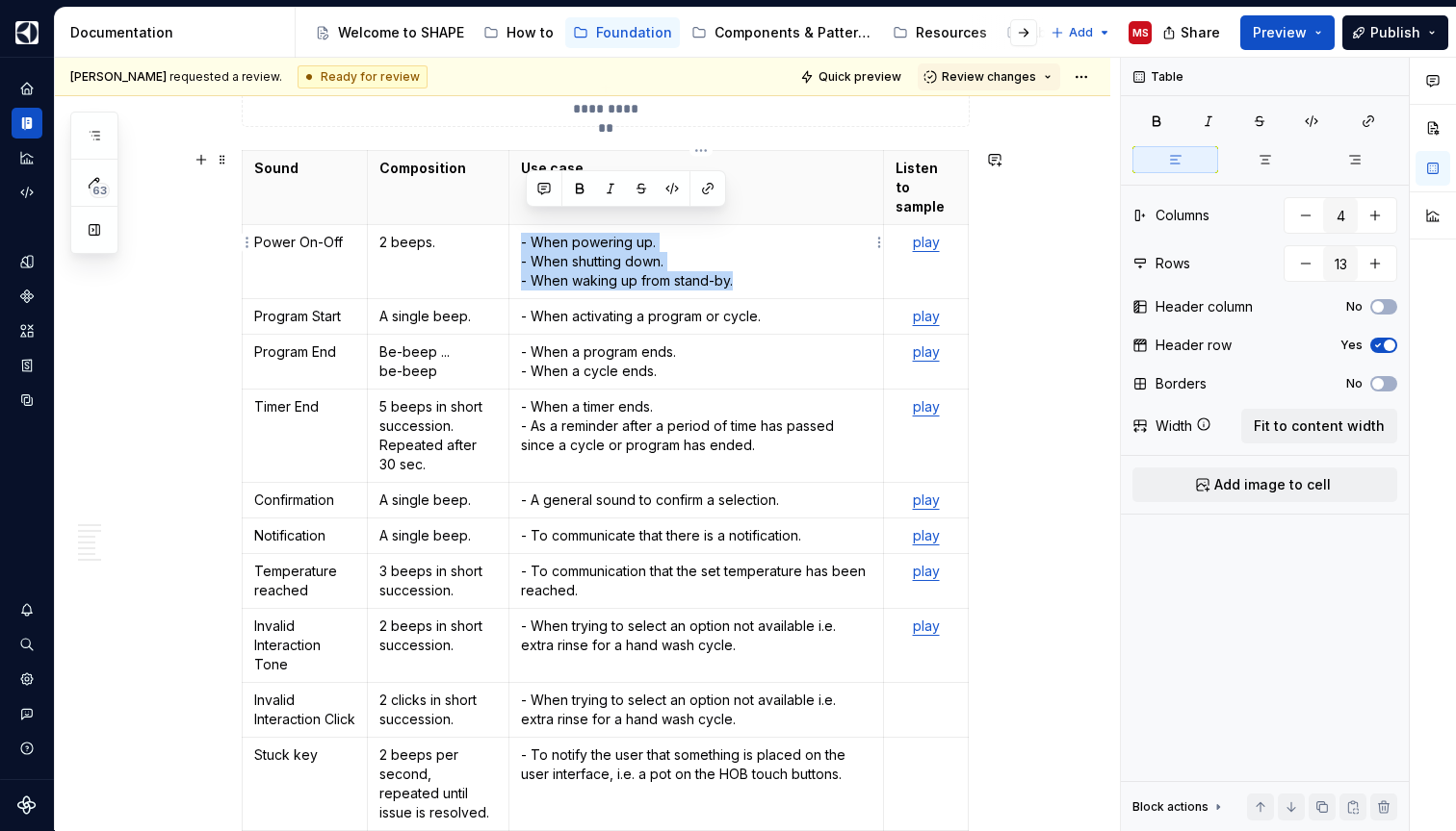
drag, startPoint x: 523, startPoint y: 223, endPoint x: 742, endPoint y: 271, distance: 224.2
click at [742, 272] on td "- When powering up. - When shutting down. - When waking up from stand-by." at bounding box center [696, 262] width 376 height 75
copy p "- When powering up. - When shutting down. - When waking up from stand-by."
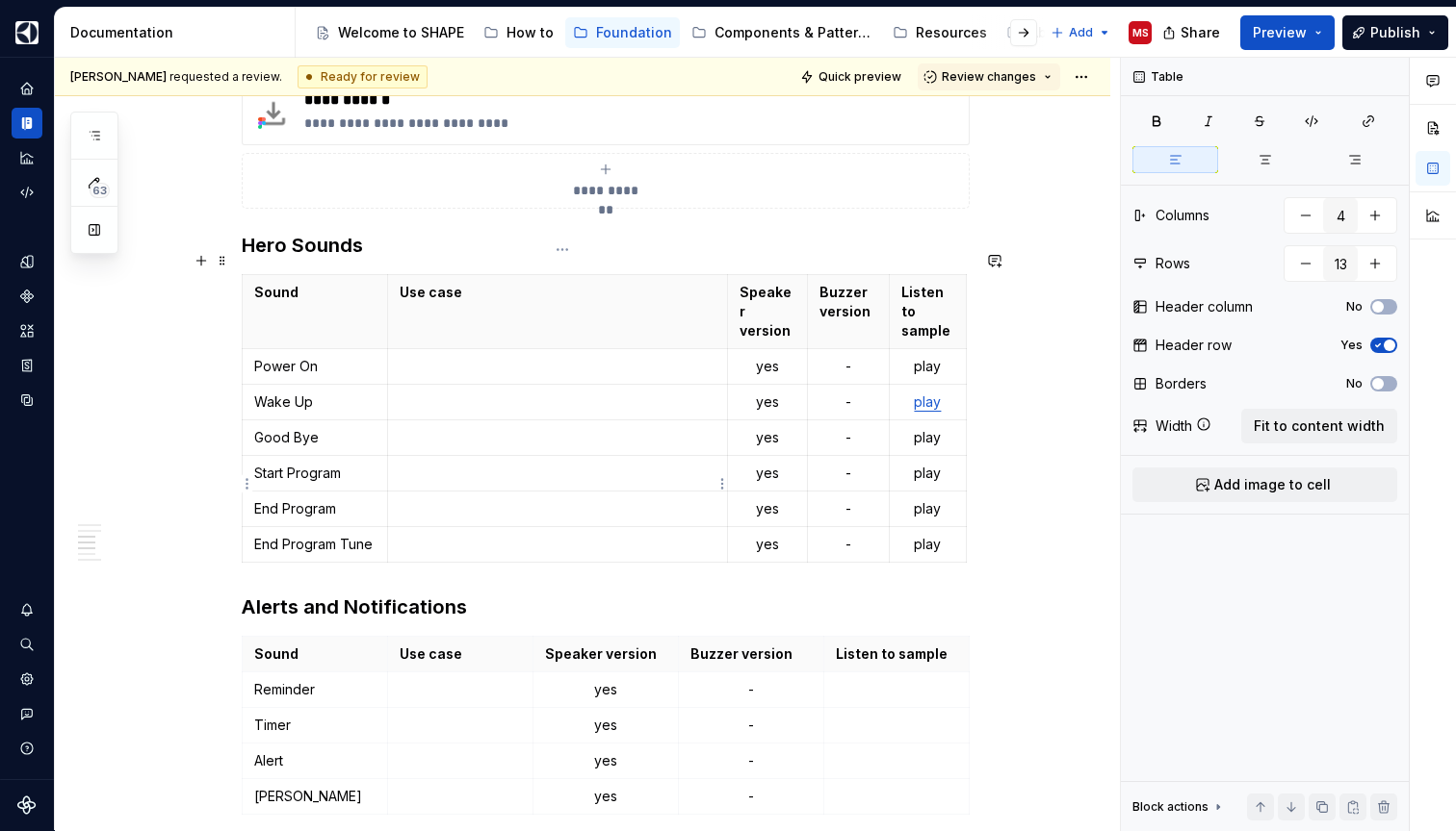
scroll to position [1705, 0]
type input "5"
type input "7"
click at [553, 355] on p at bounding box center [557, 364] width 315 height 19
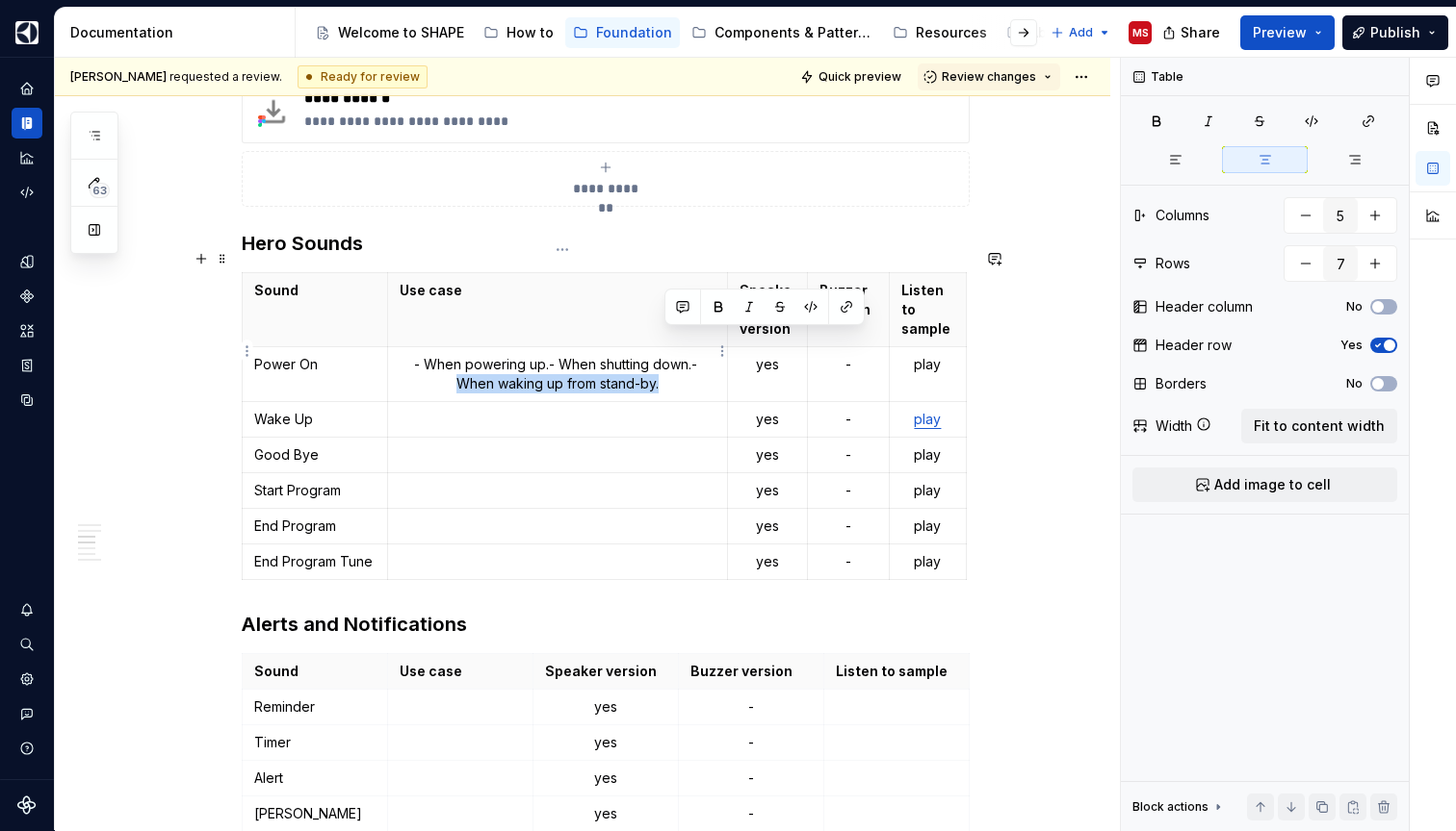
drag, startPoint x: 464, startPoint y: 359, endPoint x: 670, endPoint y: 375, distance: 206.6
click at [670, 375] on td "- When powering up.- When shutting down.- When waking up from stand-by." at bounding box center [558, 374] width 340 height 55
copy p "When waking up from stand-by."
click at [602, 410] on p at bounding box center [557, 418] width 315 height 19
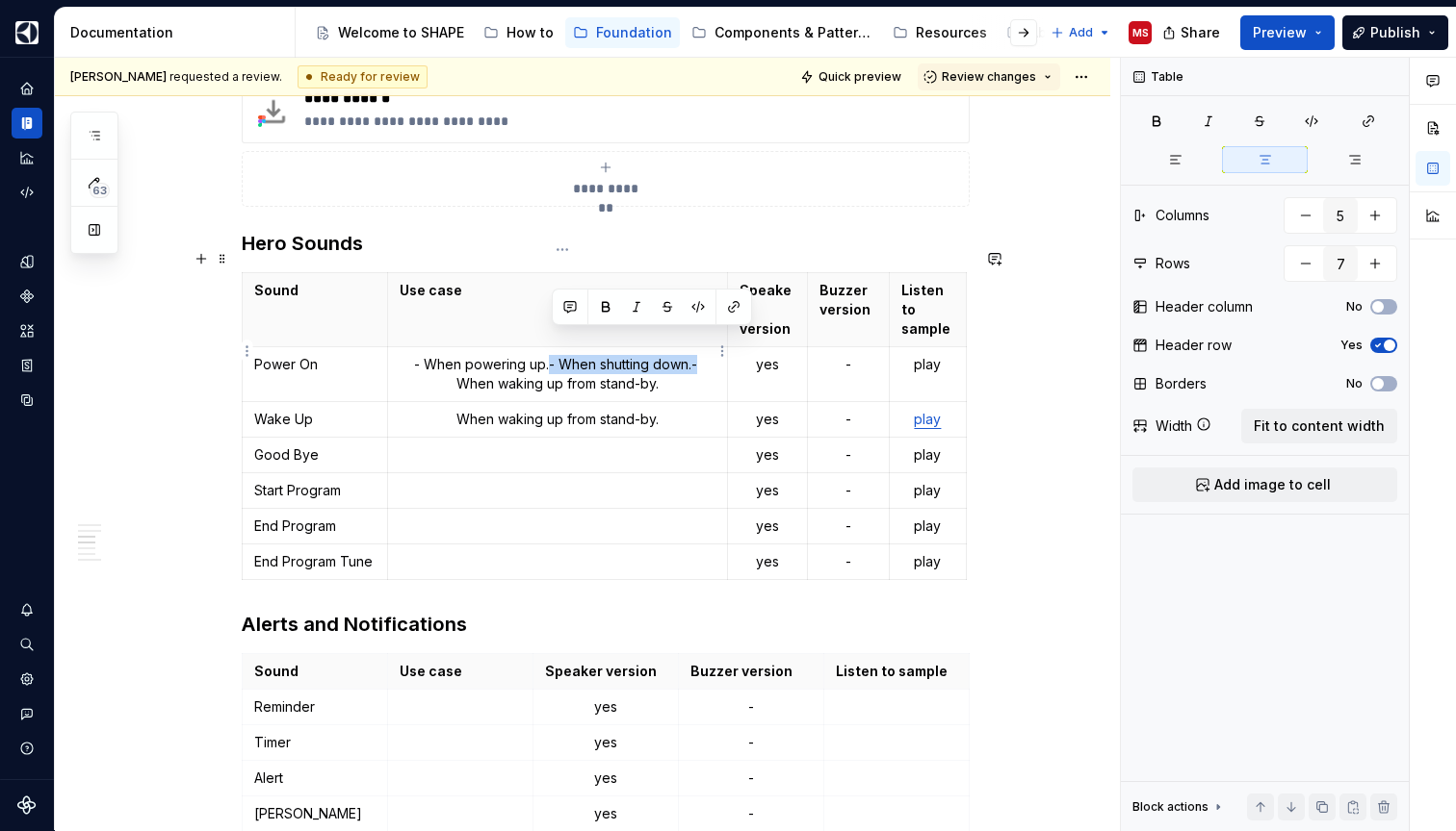
drag, startPoint x: 552, startPoint y: 339, endPoint x: 700, endPoint y: 347, distance: 148.2
click at [700, 355] on p "- When powering up.- When shutting down.- When waking up from stand-by." at bounding box center [557, 374] width 315 height 39
click at [566, 445] on p at bounding box center [557, 454] width 315 height 19
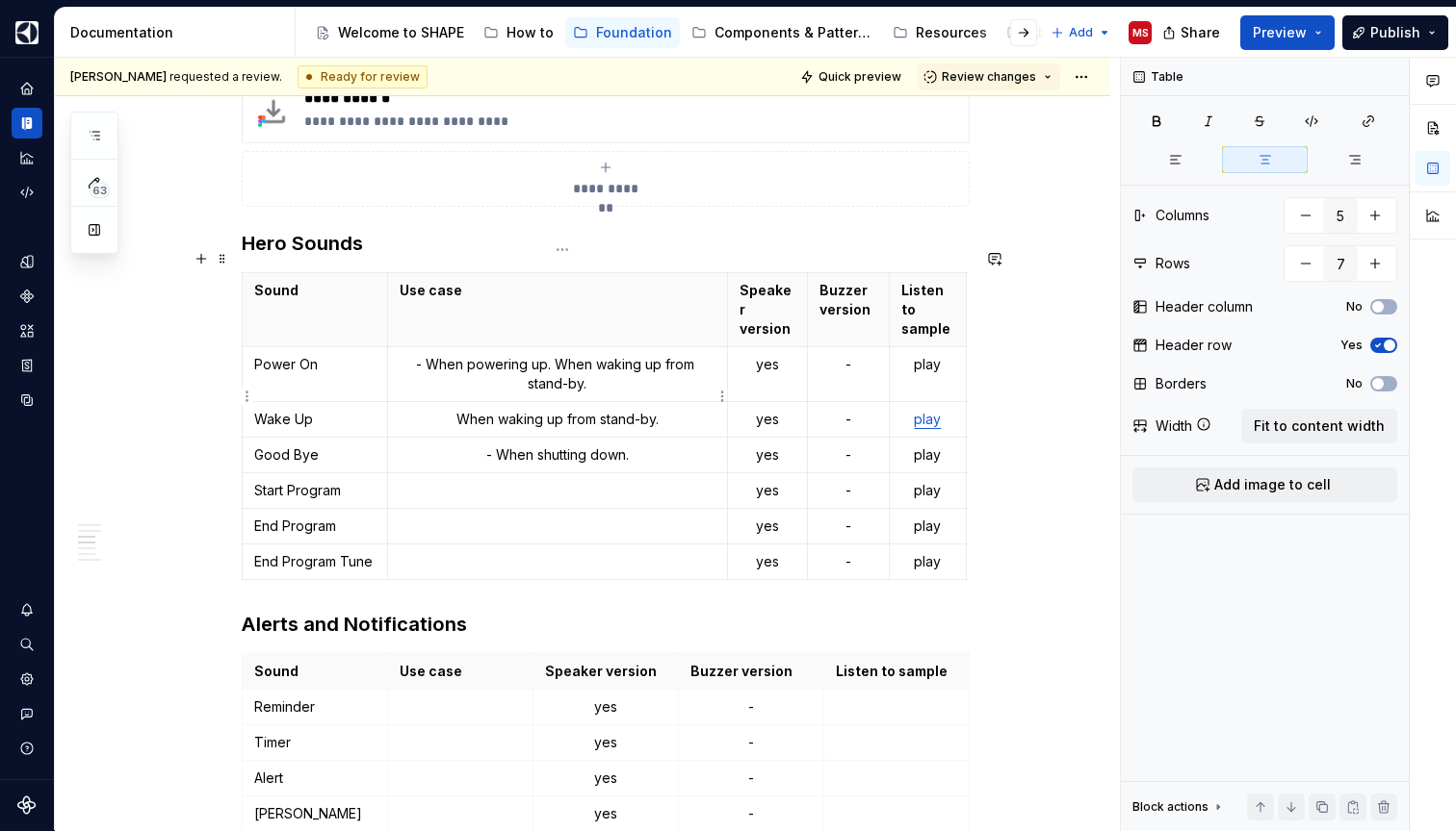
click at [463, 410] on p "When waking up from stand-by." at bounding box center [557, 418] width 315 height 19
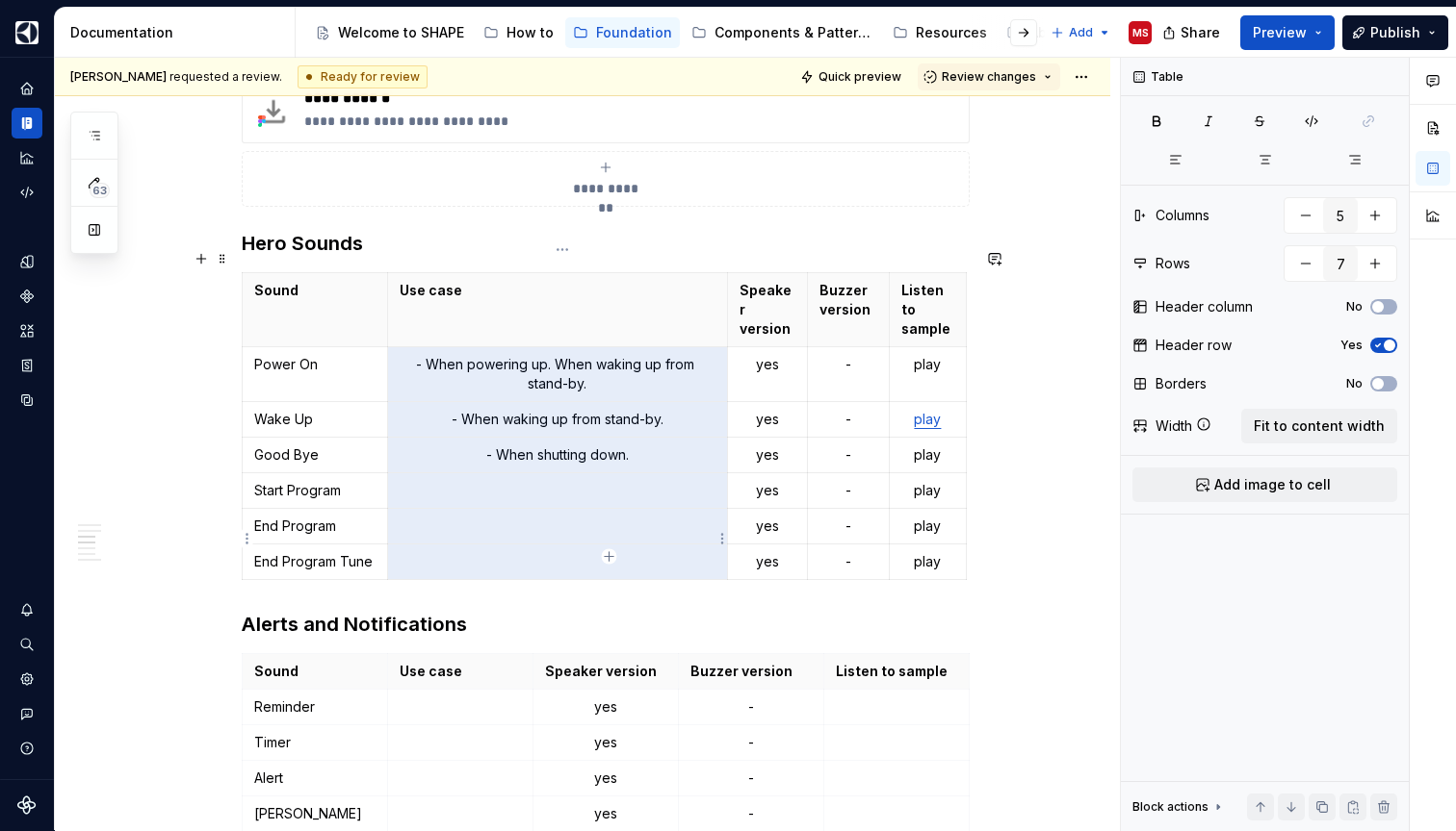
drag, startPoint x: 418, startPoint y: 341, endPoint x: 557, endPoint y: 548, distance: 249.3
click at [557, 548] on tbody "Sound Use case Speaker version Buzzer version Listen to sample Power On - When …" at bounding box center [605, 426] width 724 height 307
click at [1179, 164] on icon "button" at bounding box center [1175, 160] width 11 height 8
click at [634, 355] on p "- When powering up. When waking up from stand-by." at bounding box center [557, 374] width 315 height 39
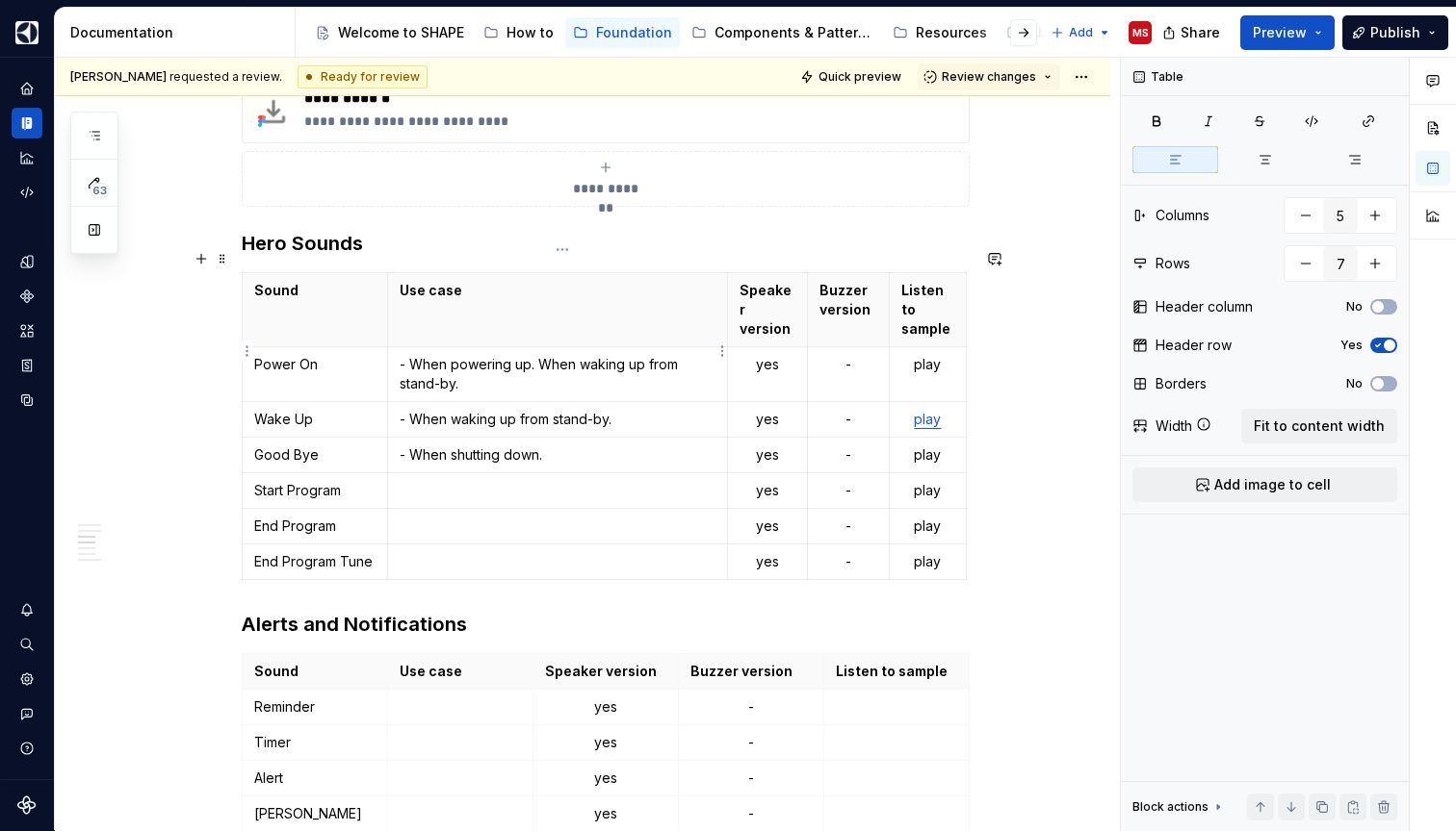
click at [545, 355] on p "- When powering up. When waking up from stand-by." at bounding box center [557, 374] width 315 height 39
drag, startPoint x: 546, startPoint y: 342, endPoint x: 551, endPoint y: 366, distance: 24.5
click at [551, 366] on p "- When powering up. When waking up from stand-by." at bounding box center [557, 374] width 315 height 39
click at [532, 367] on p "- When power is connected and product is booting up." at bounding box center [557, 374] width 315 height 39
click at [586, 445] on p "- When shutting down." at bounding box center [557, 454] width 315 height 19
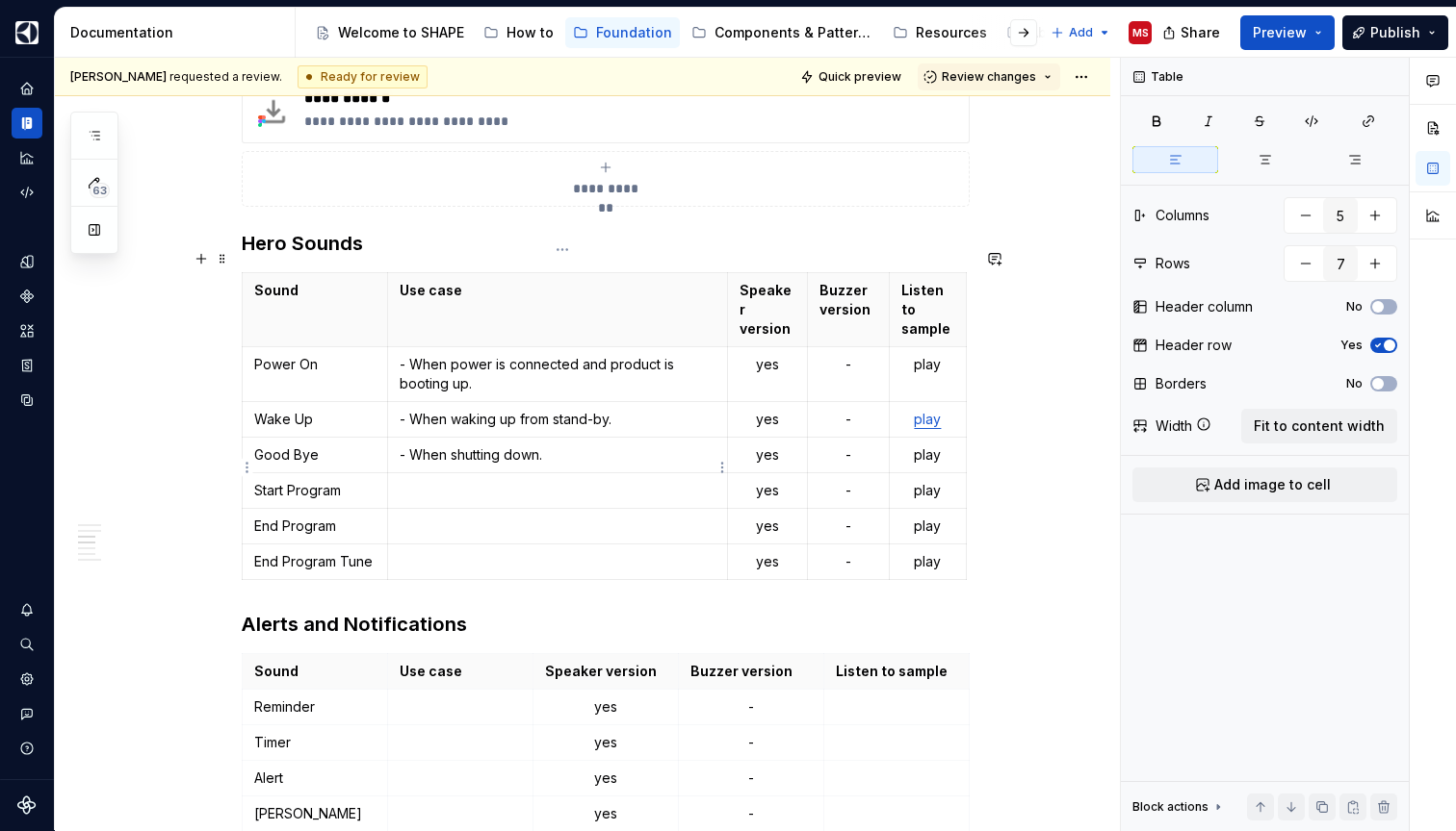
click at [556, 481] on p at bounding box center [557, 490] width 315 height 19
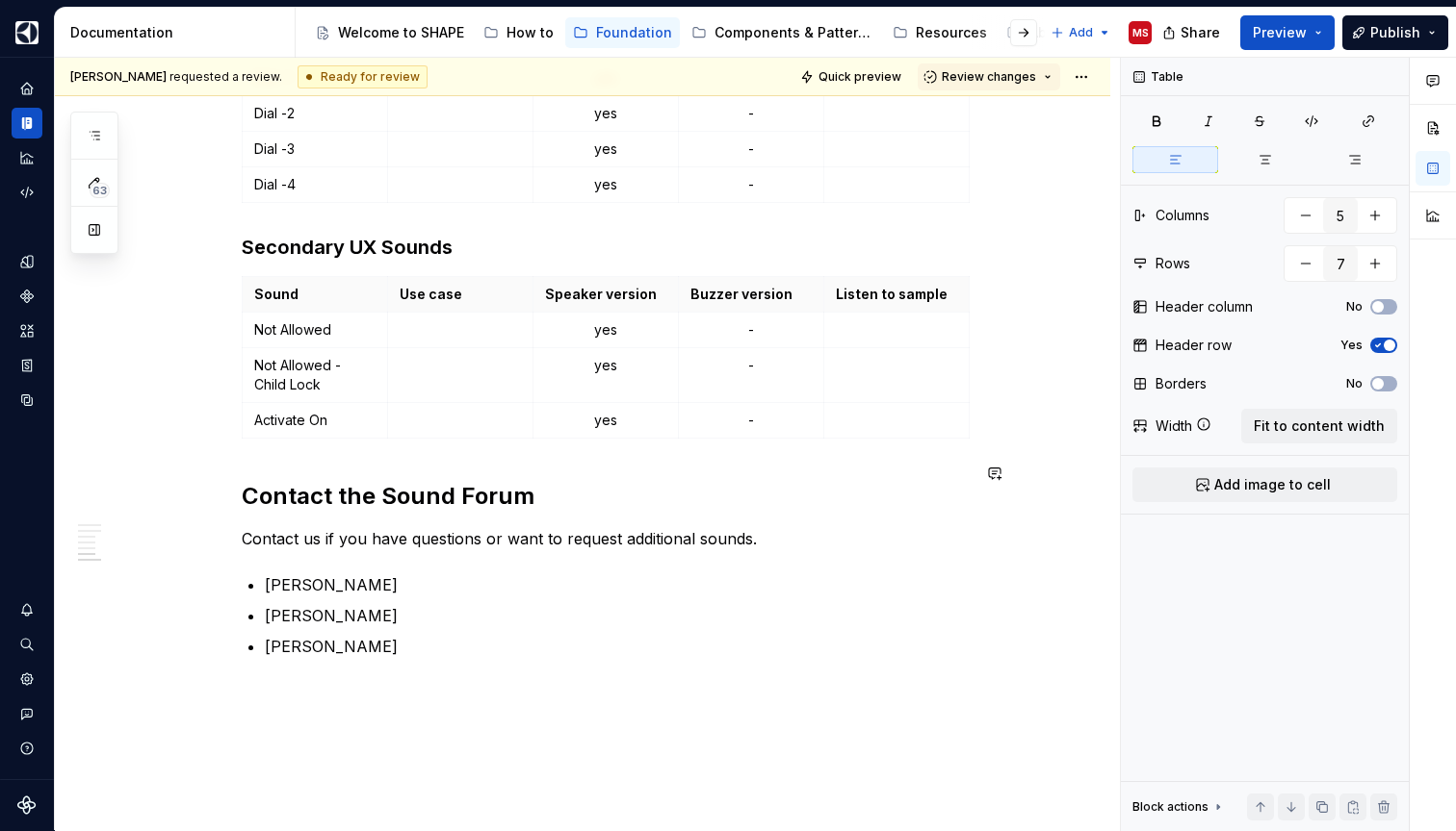
scroll to position [2989, 0]
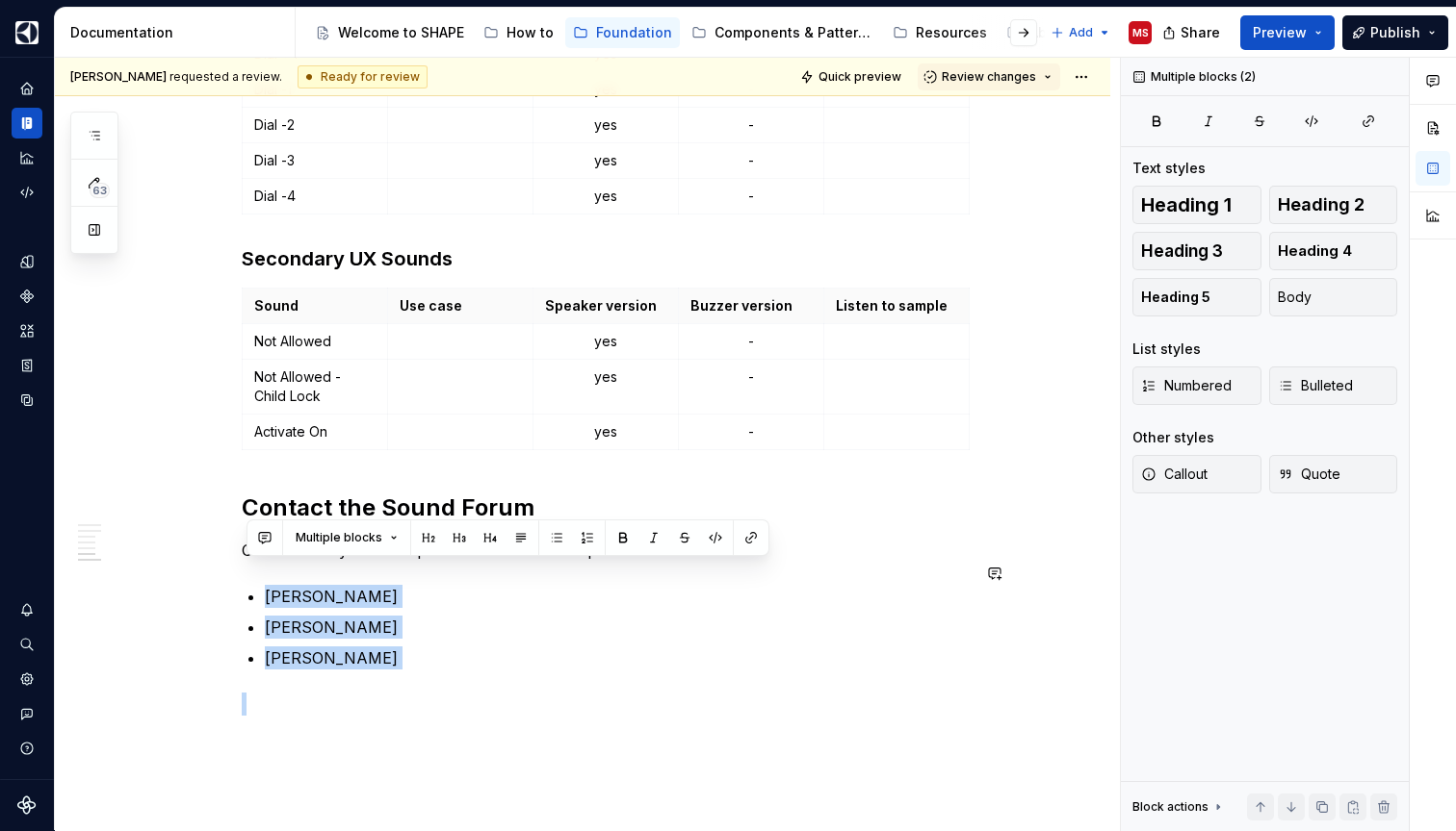
drag, startPoint x: 272, startPoint y: 575, endPoint x: 423, endPoint y: 653, distance: 170.0
click at [1311, 388] on span "Bulleted" at bounding box center [1316, 385] width 76 height 19
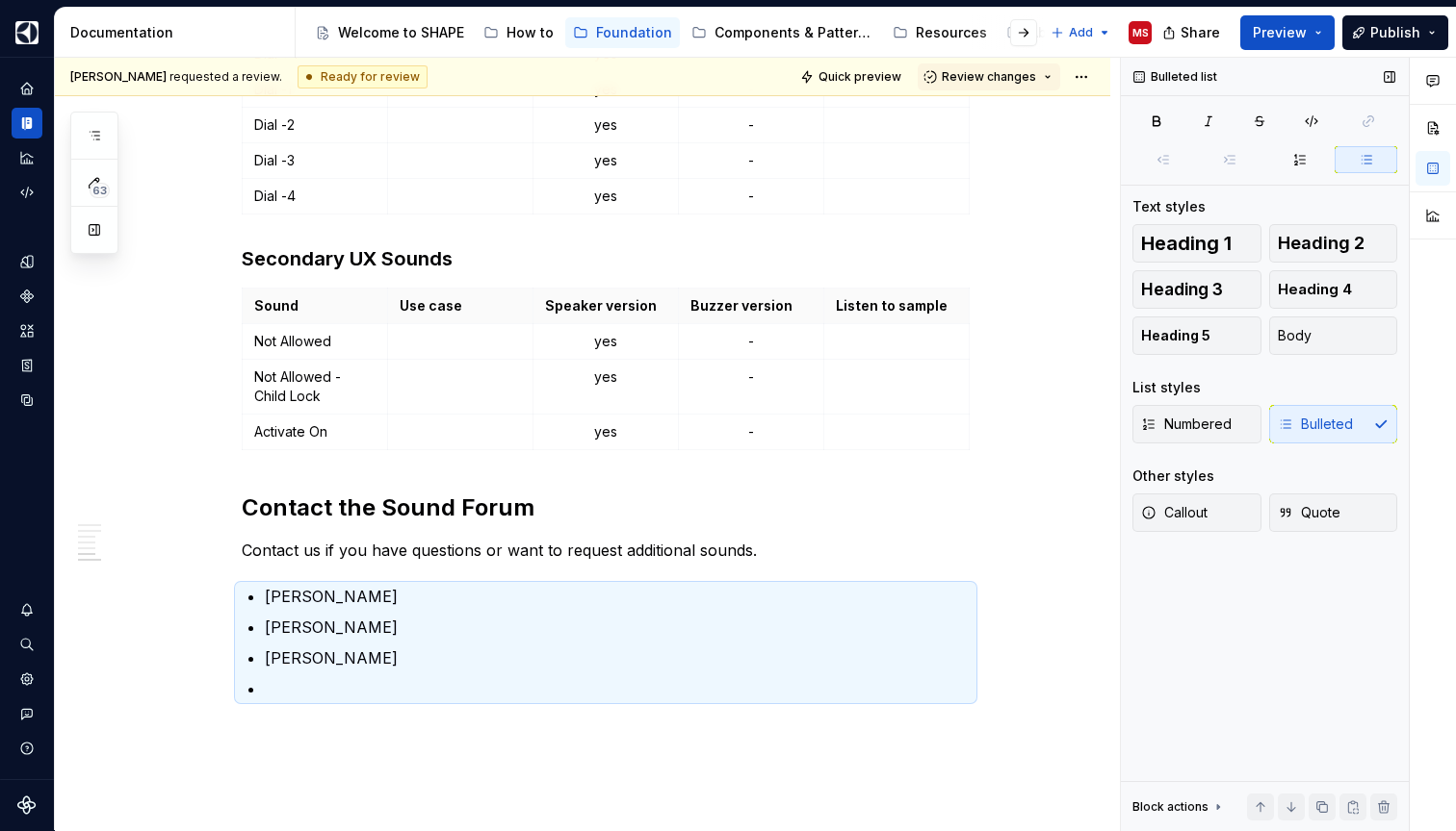
click at [1311, 388] on div "List styles" at bounding box center [1264, 387] width 265 height 19
click at [1294, 428] on div "Numbered Bulleted" at bounding box center [1264, 424] width 265 height 39
click at [1318, 426] on div "Numbered Bulleted" at bounding box center [1264, 424] width 265 height 39
click at [1291, 421] on div "Numbered Bulleted" at bounding box center [1264, 424] width 265 height 39
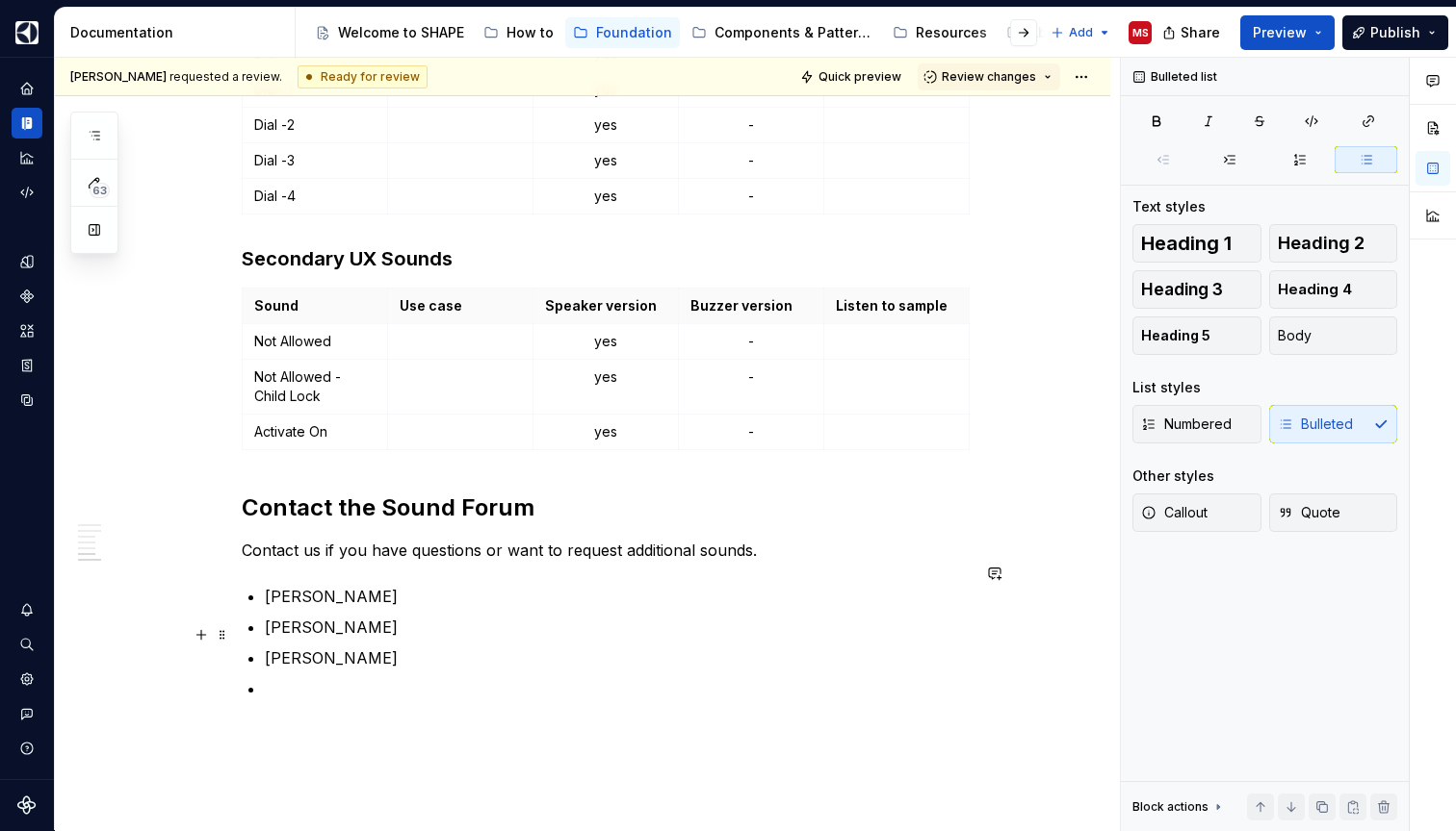
click at [658, 646] on p "[PERSON_NAME]" at bounding box center [617, 657] width 705 height 23
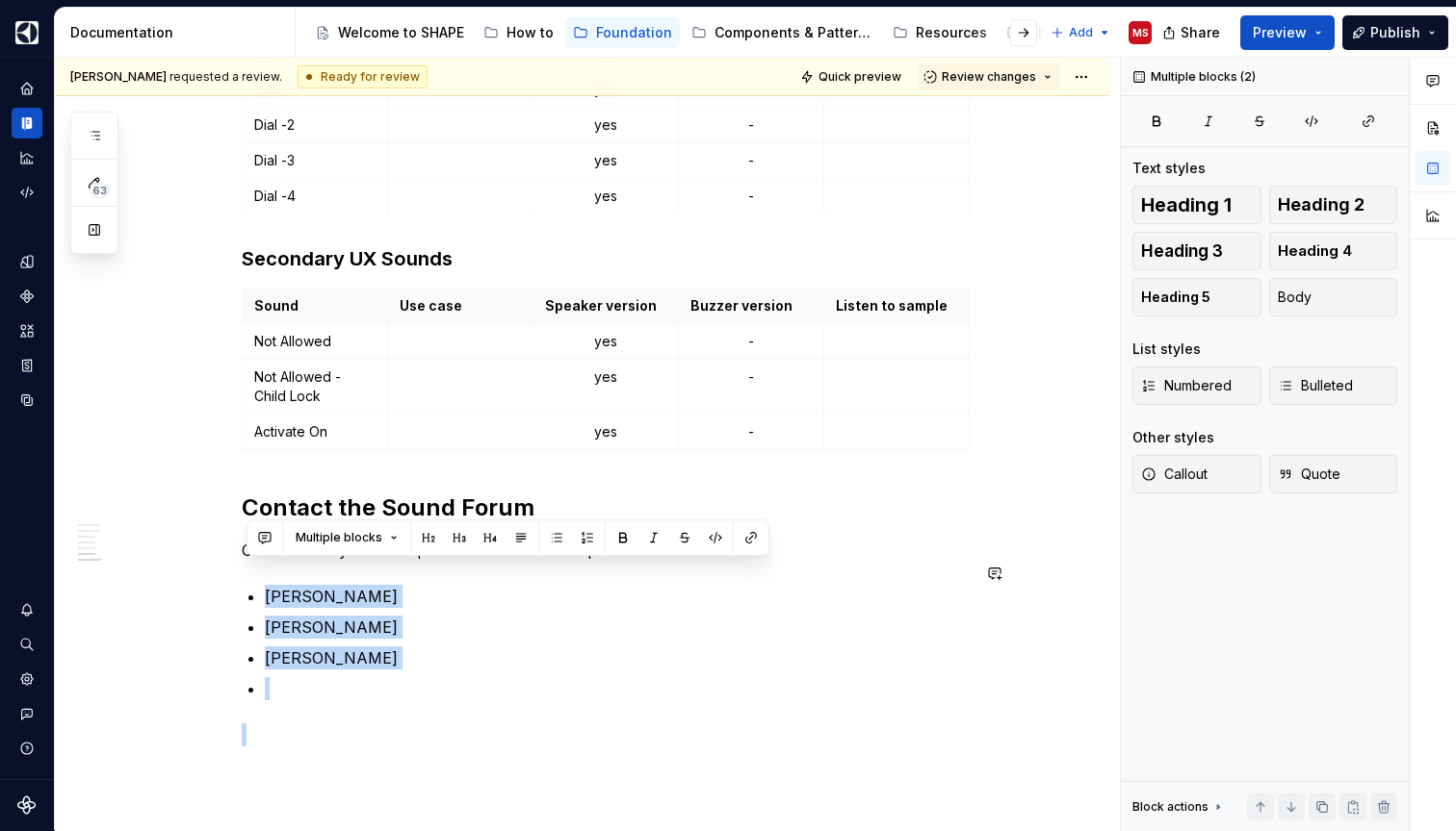
drag, startPoint x: 275, startPoint y: 572, endPoint x: 379, endPoint y: 684, distance: 152.8
click at [553, 541] on button "button" at bounding box center [556, 538] width 27 height 27
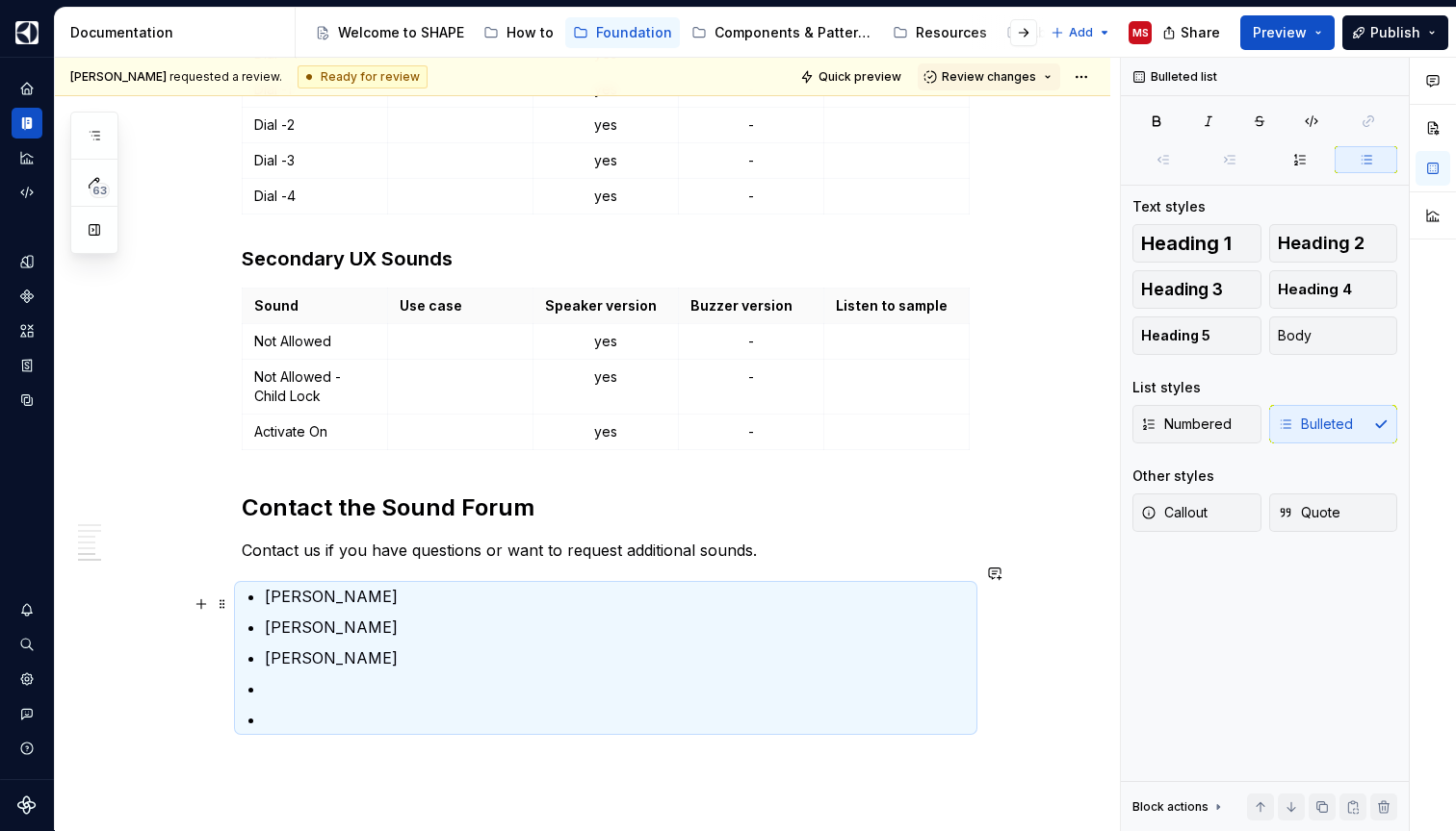
click at [446, 616] on p "[PERSON_NAME]" at bounding box center [617, 627] width 705 height 23
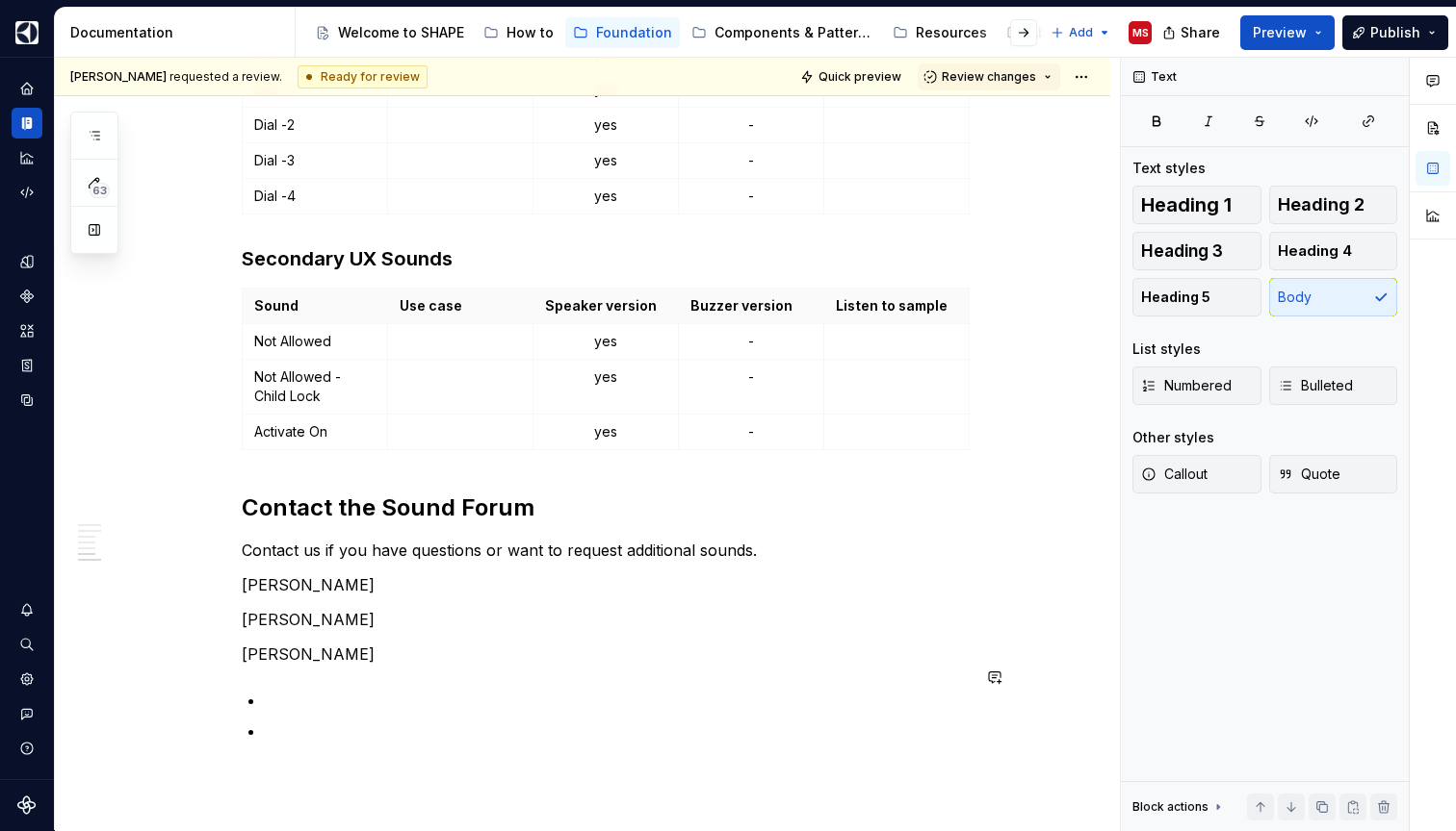
type textarea "*"
drag, startPoint x: 268, startPoint y: 573, endPoint x: 229, endPoint y: 561, distance: 40.8
click at [258, 574] on p "[PERSON_NAME]" at bounding box center [606, 584] width 728 height 23
click at [259, 608] on p "[PERSON_NAME]" at bounding box center [606, 619] width 728 height 23
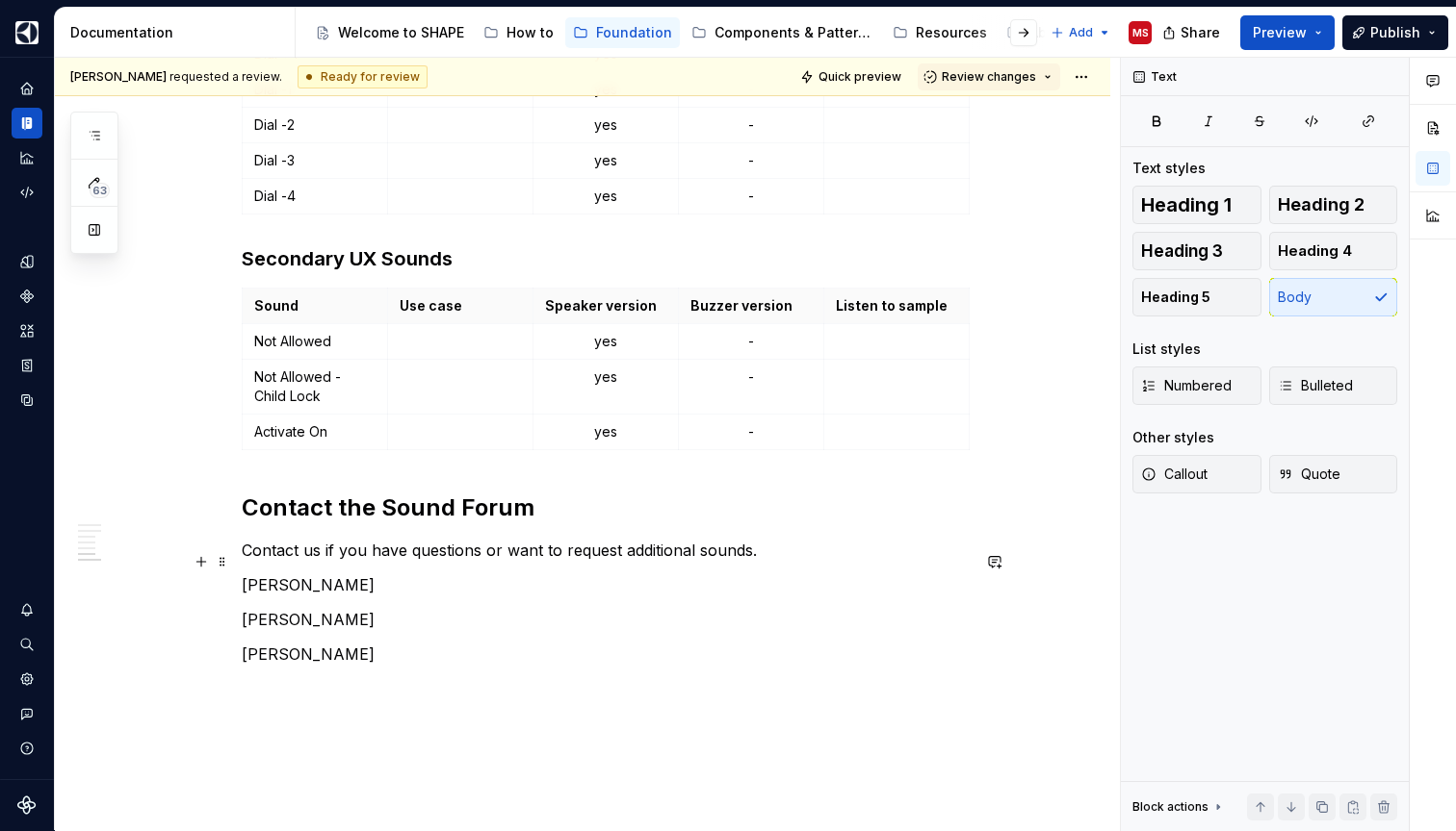
click at [247, 574] on p "[PERSON_NAME]" at bounding box center [606, 584] width 728 height 23
click at [258, 574] on p "[PERSON_NAME]" at bounding box center [606, 584] width 728 height 23
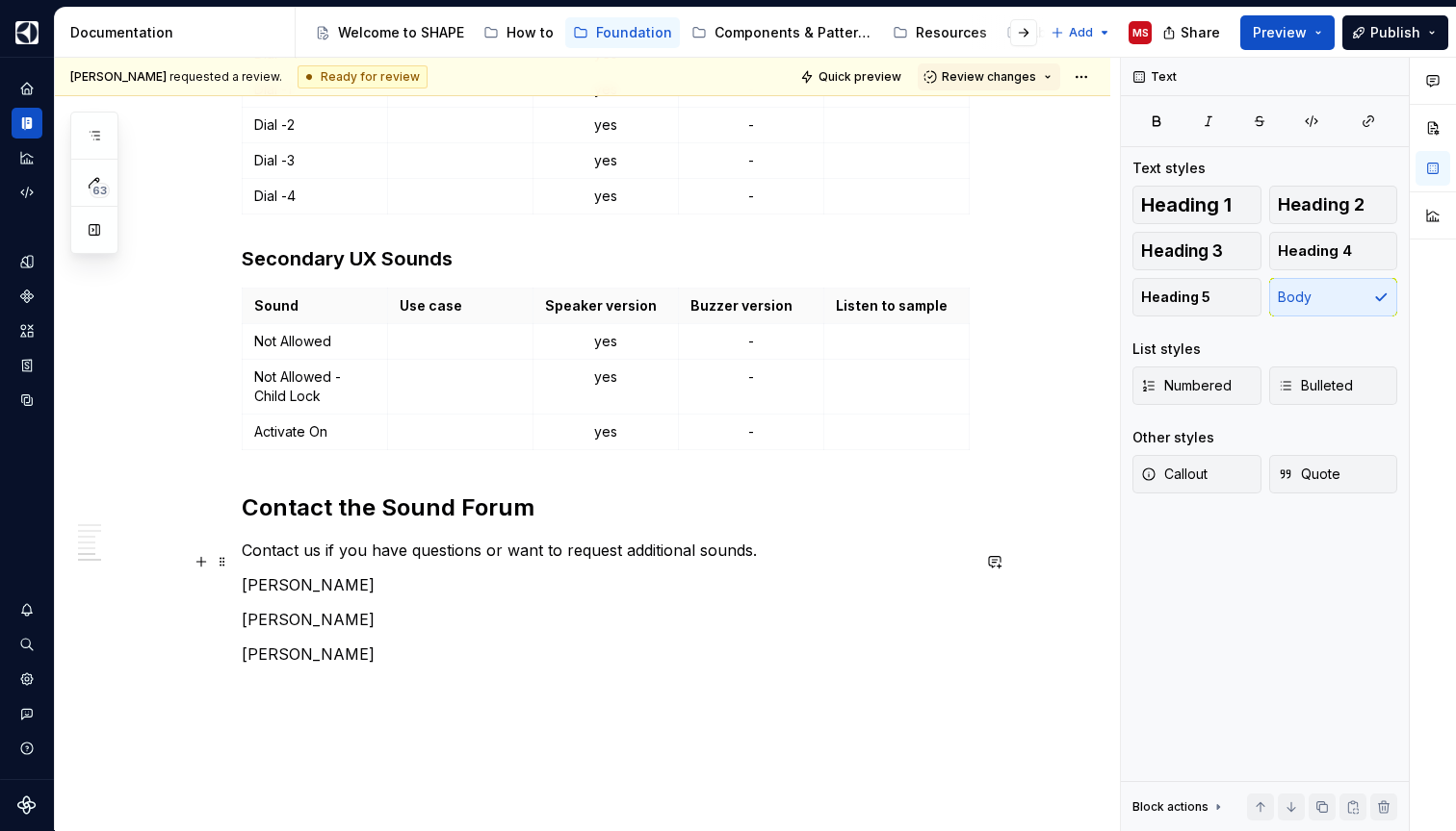
click at [428, 574] on p "[PERSON_NAME]" at bounding box center [606, 584] width 728 height 23
click at [1217, 803] on ul "No internet connection. Reconnect to ensure all of your changes are synced. Suc…" at bounding box center [1218, 815] width 473 height 31
click at [1209, 803] on ul "No internet connection. Reconnect to ensure all of your changes are synced. Suc…" at bounding box center [1218, 815] width 473 height 31
click at [1292, 705] on div "Text Text styles Heading 1 Heading 2 Heading 3 Heading 4 Heading 5 Body List st…" at bounding box center [1264, 444] width 287 height 773
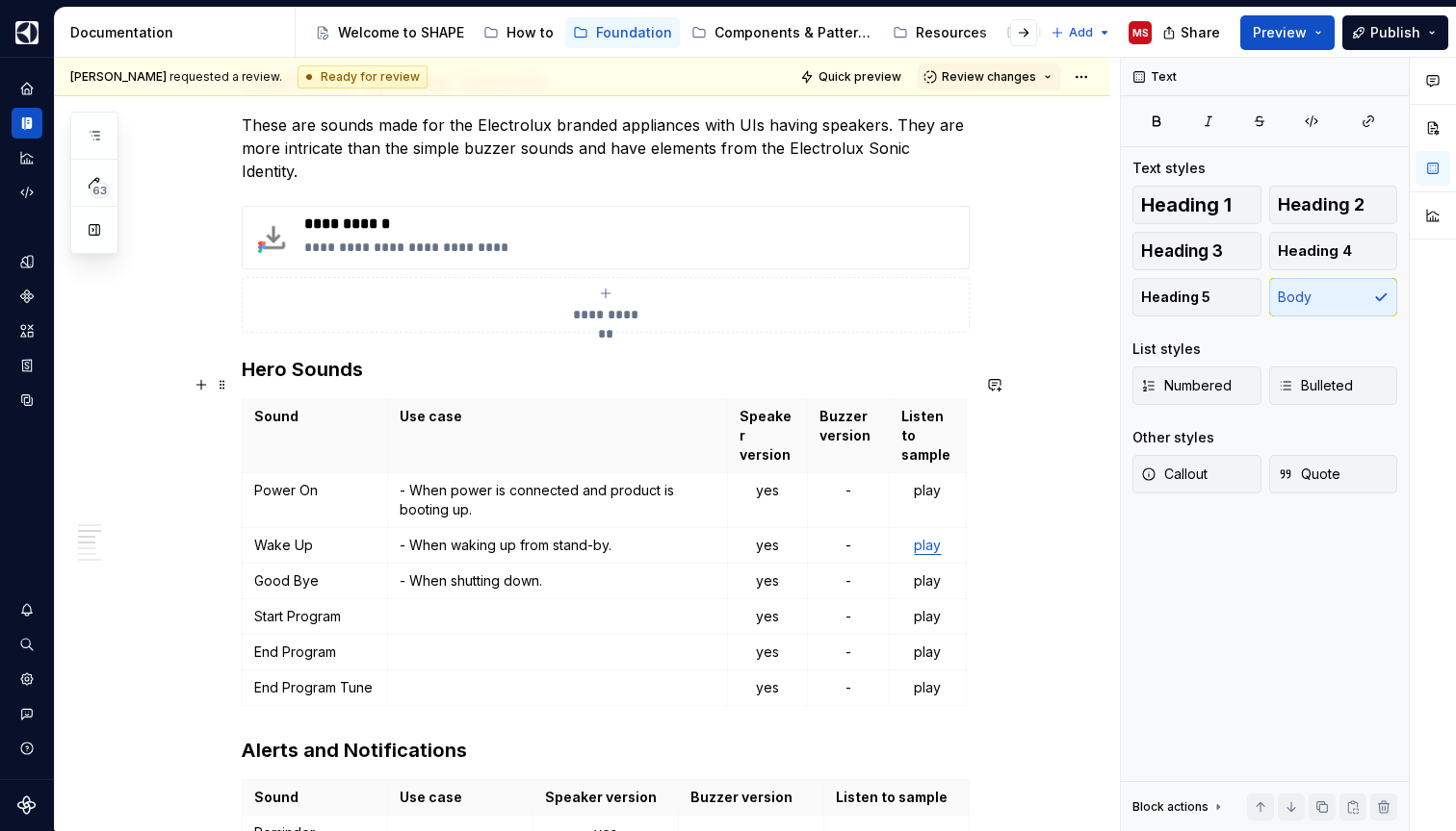
scroll to position [1575, 0]
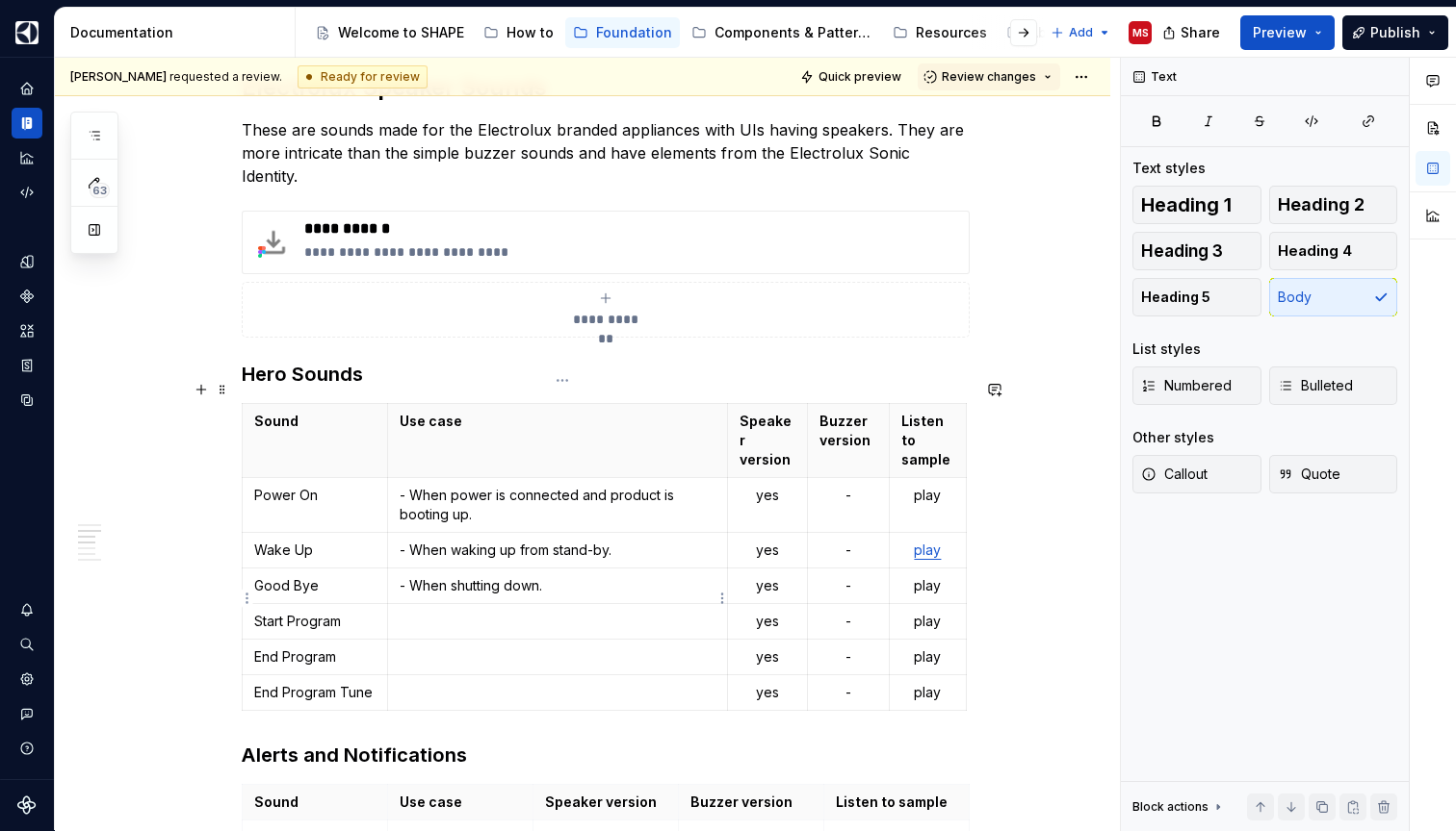
click at [509, 612] on p at bounding box center [557, 621] width 315 height 19
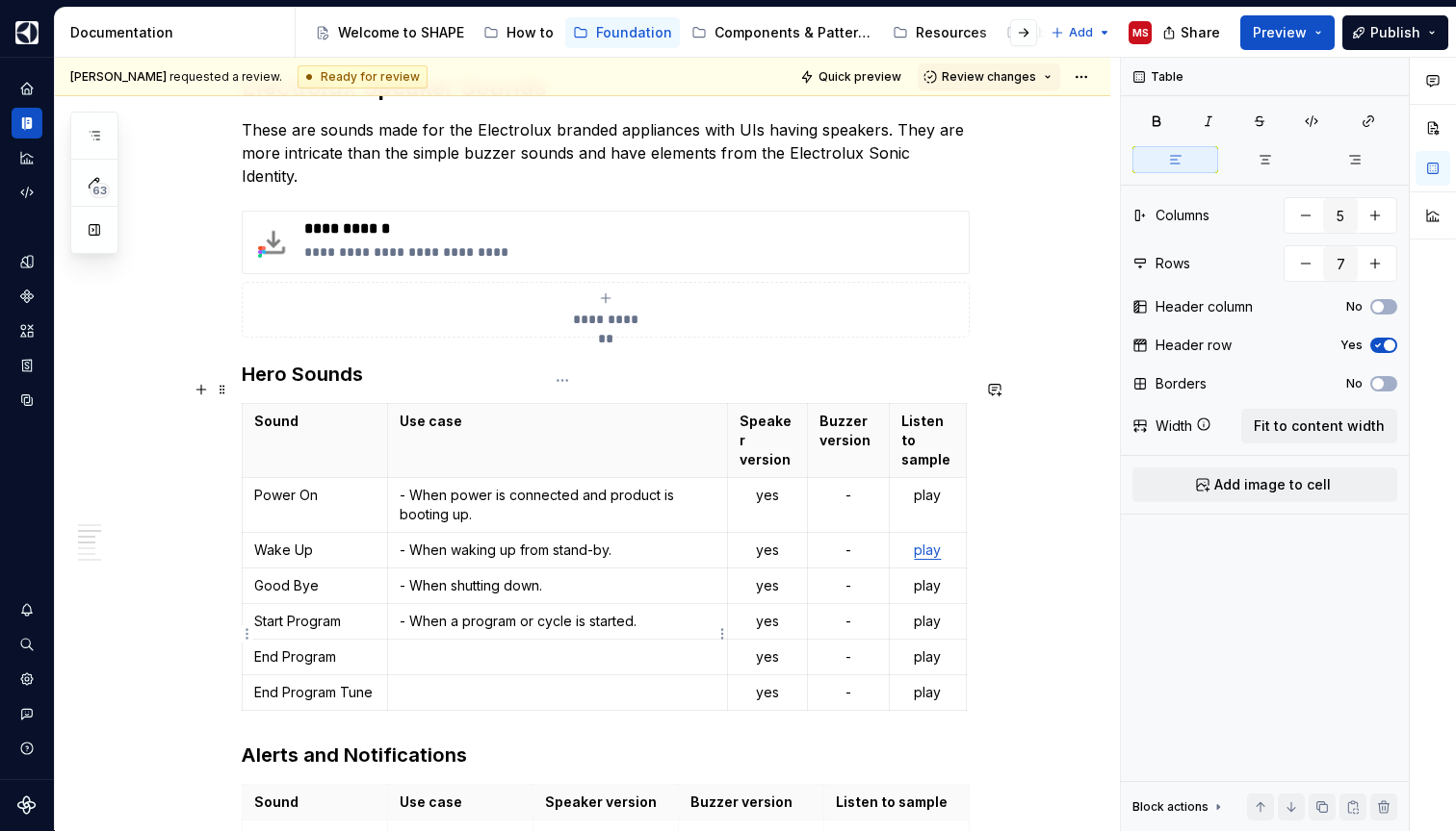
click at [501, 647] on p at bounding box center [557, 656] width 315 height 19
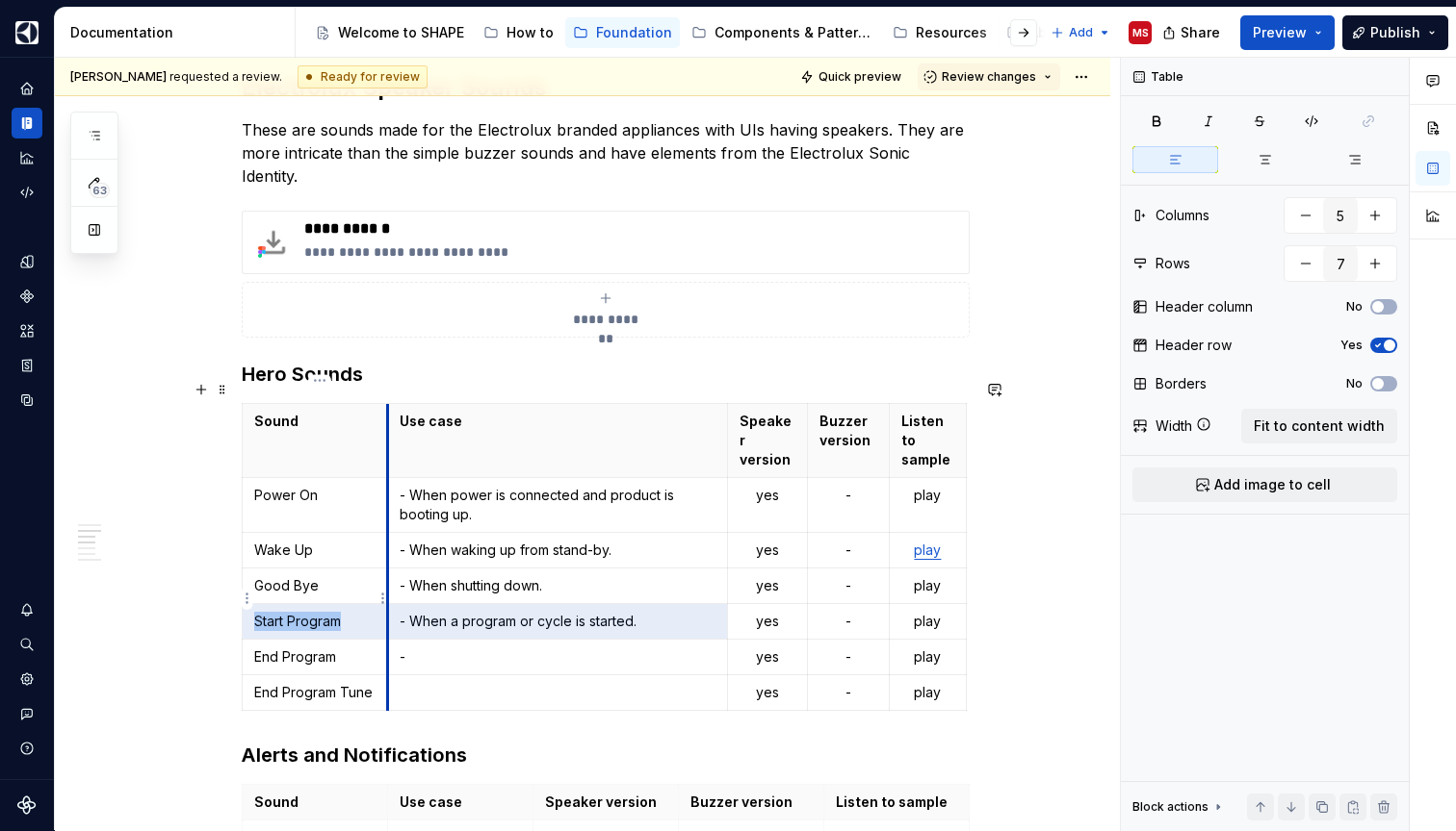
drag, startPoint x: 662, startPoint y: 596, endPoint x: 391, endPoint y: 594, distance: 271.0
click at [391, 604] on tr "Start Program - When a program or cycle is started. yes - play" at bounding box center [605, 622] width 724 height 36
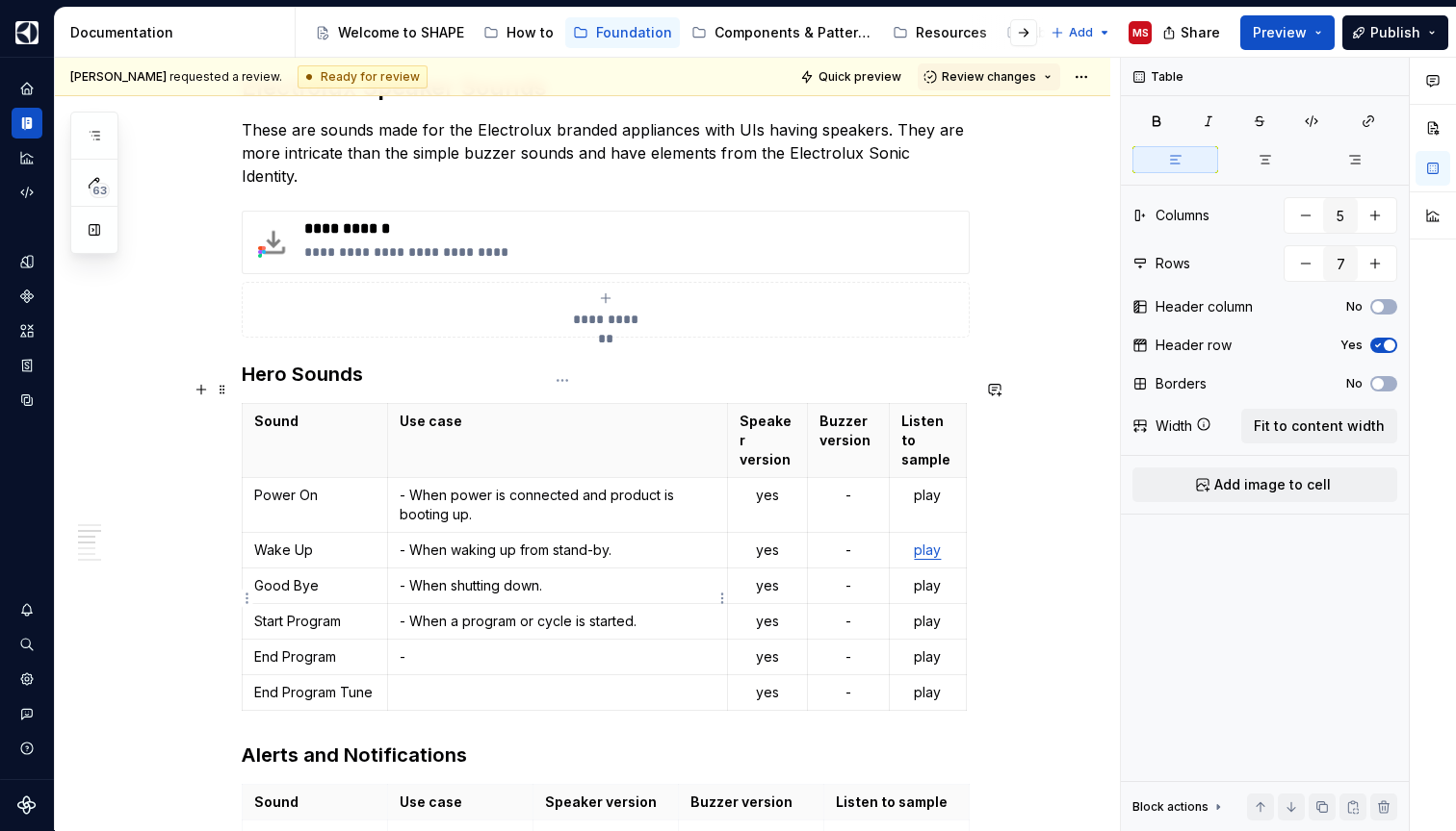
click at [465, 612] on p "- When a program or cycle is started." at bounding box center [557, 621] width 315 height 19
drag, startPoint x: 646, startPoint y: 601, endPoint x: 407, endPoint y: 592, distance: 239.2
click at [407, 612] on p "- When a program or cycle is started." at bounding box center [557, 621] width 315 height 19
copy p "- When a program or cycle is started."
click at [432, 647] on p "-" at bounding box center [557, 656] width 315 height 19
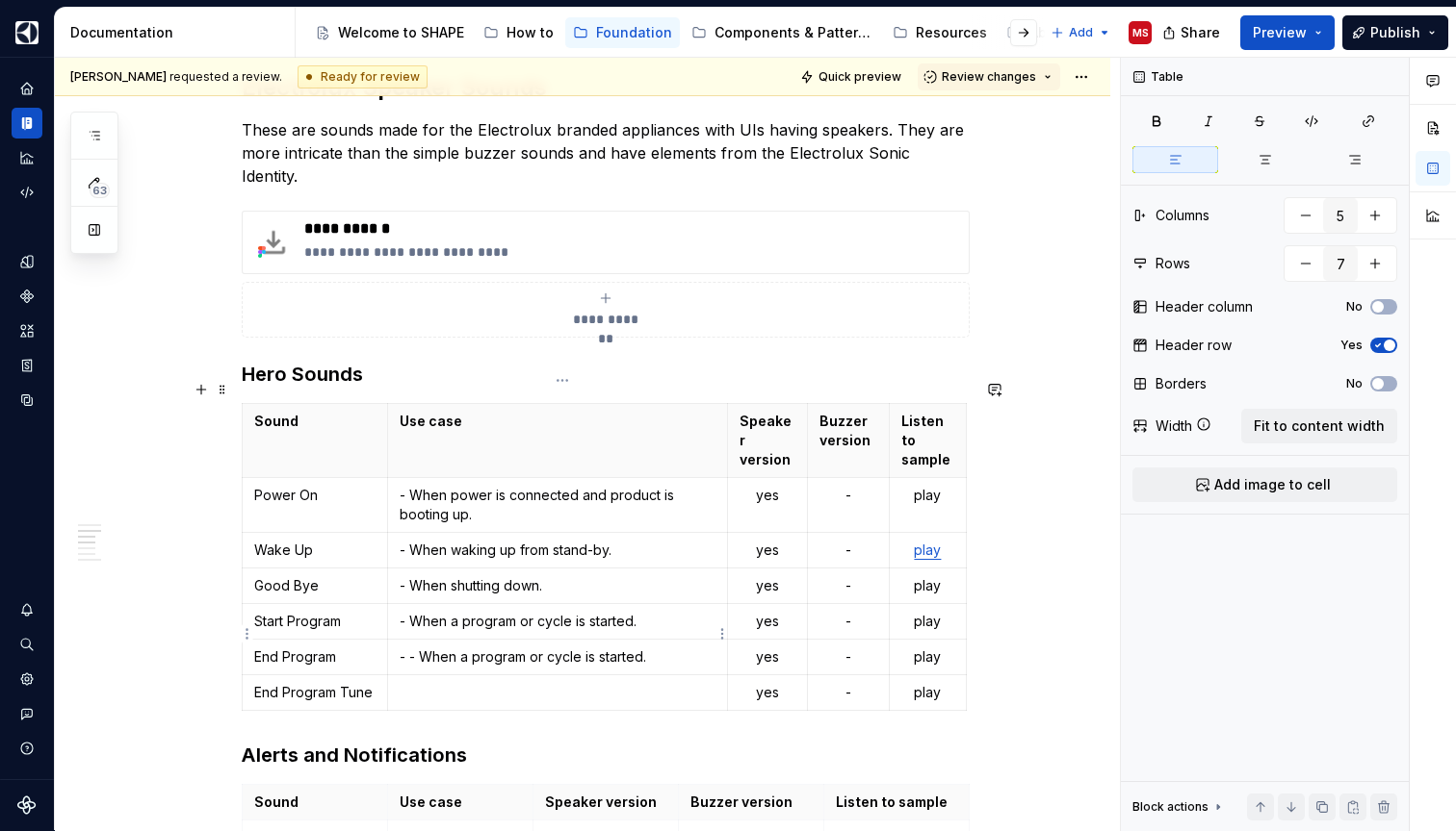
click at [620, 647] on p "- - When a program or cycle is started." at bounding box center [557, 656] width 315 height 19
click at [579, 683] on p at bounding box center [557, 692] width 315 height 19
click at [423, 647] on p "- - When a program or cycle ends or is finished." at bounding box center [557, 656] width 315 height 19
click at [572, 683] on p at bounding box center [557, 692] width 315 height 19
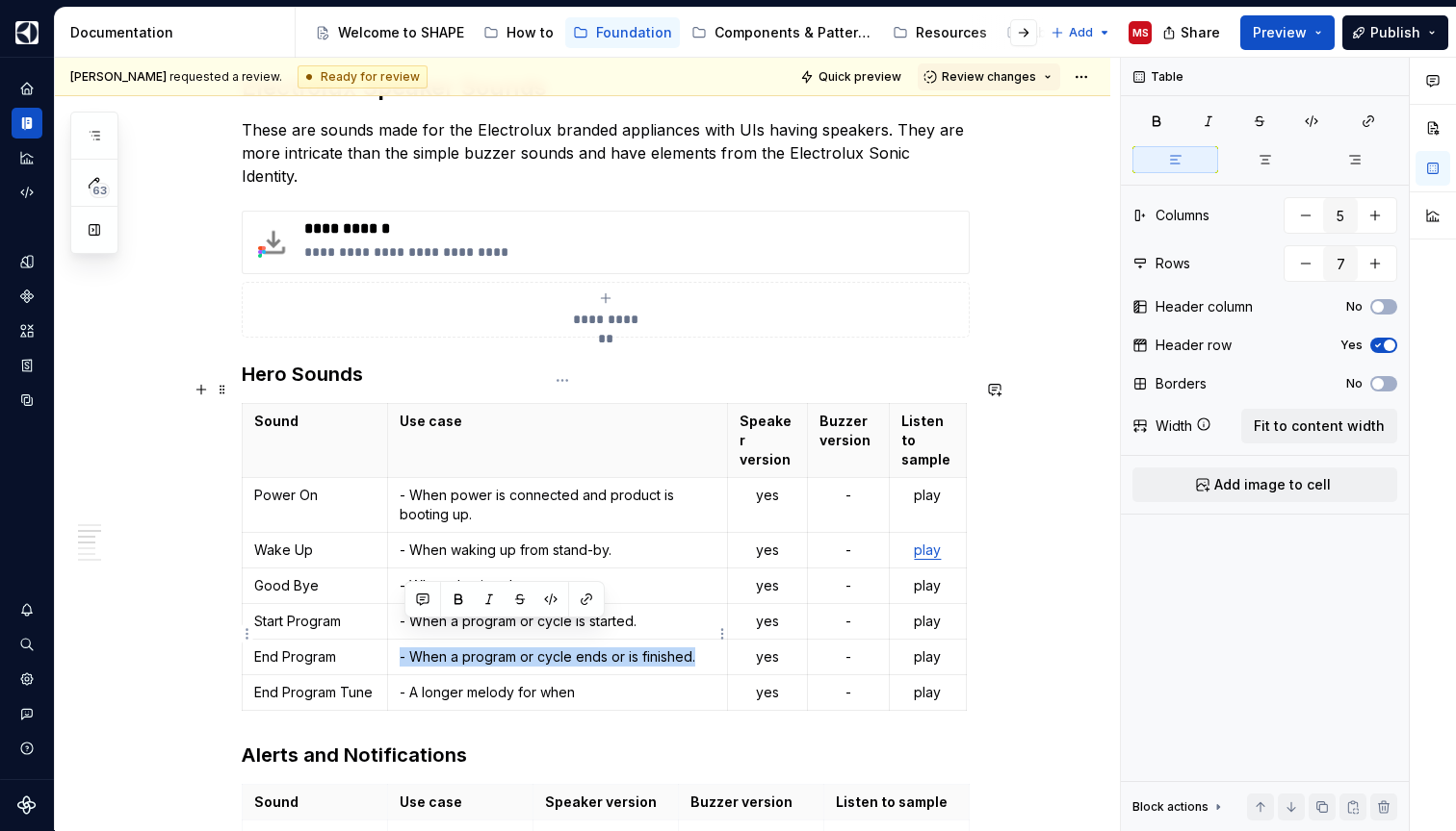
drag, startPoint x: 708, startPoint y: 629, endPoint x: 405, endPoint y: 627, distance: 303.0
click at [405, 647] on p "- When a program or cycle ends or is finished." at bounding box center [557, 656] width 315 height 19
click at [586, 683] on p "- A longer melody for when" at bounding box center [557, 692] width 315 height 19
drag, startPoint x: 457, startPoint y: 636, endPoint x: 710, endPoint y: 643, distance: 253.1
click at [710, 647] on p "- When a program or cycle ends or is finished." at bounding box center [557, 656] width 315 height 19
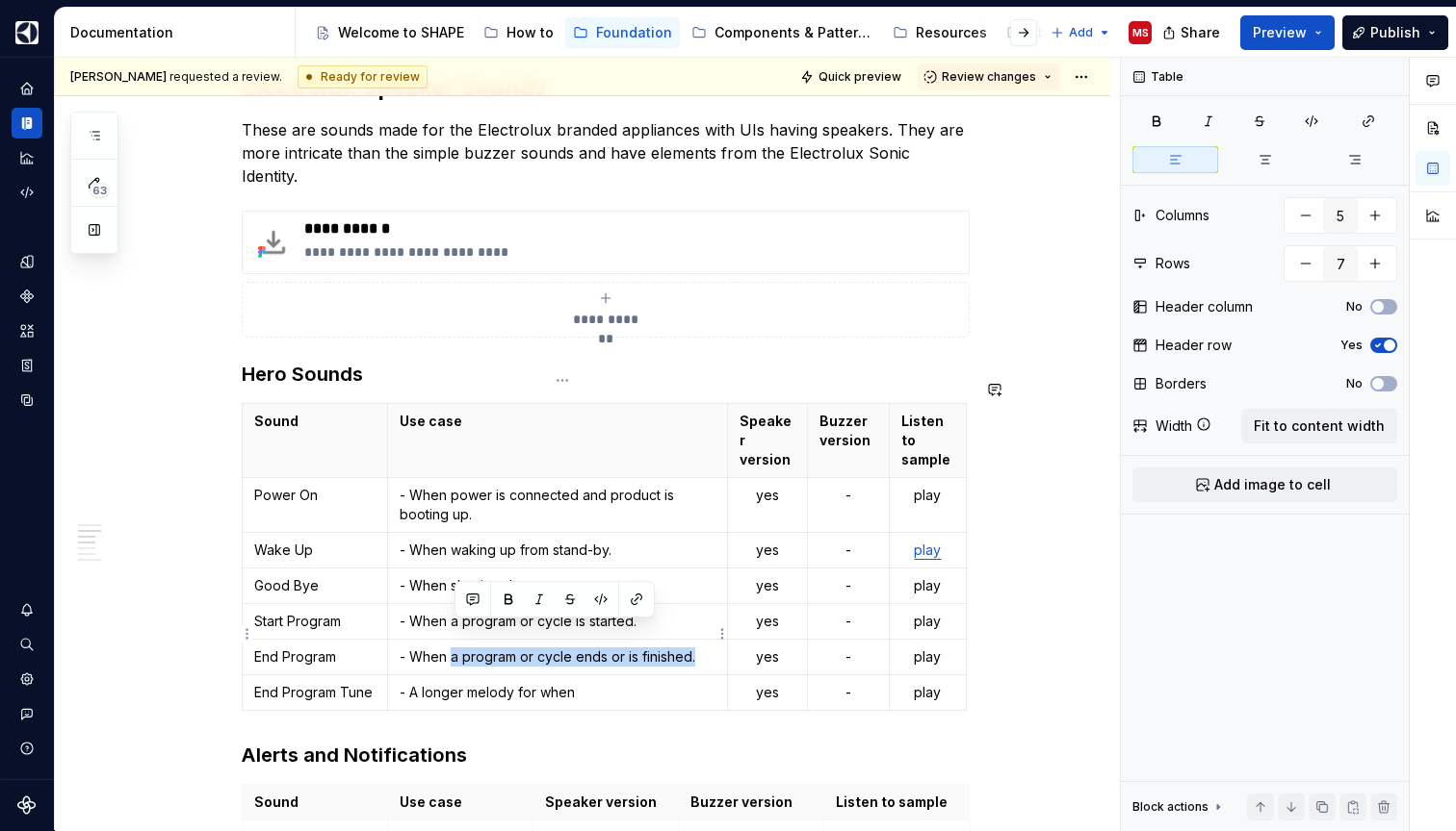
copy p "a program or cycle ends or is finished."
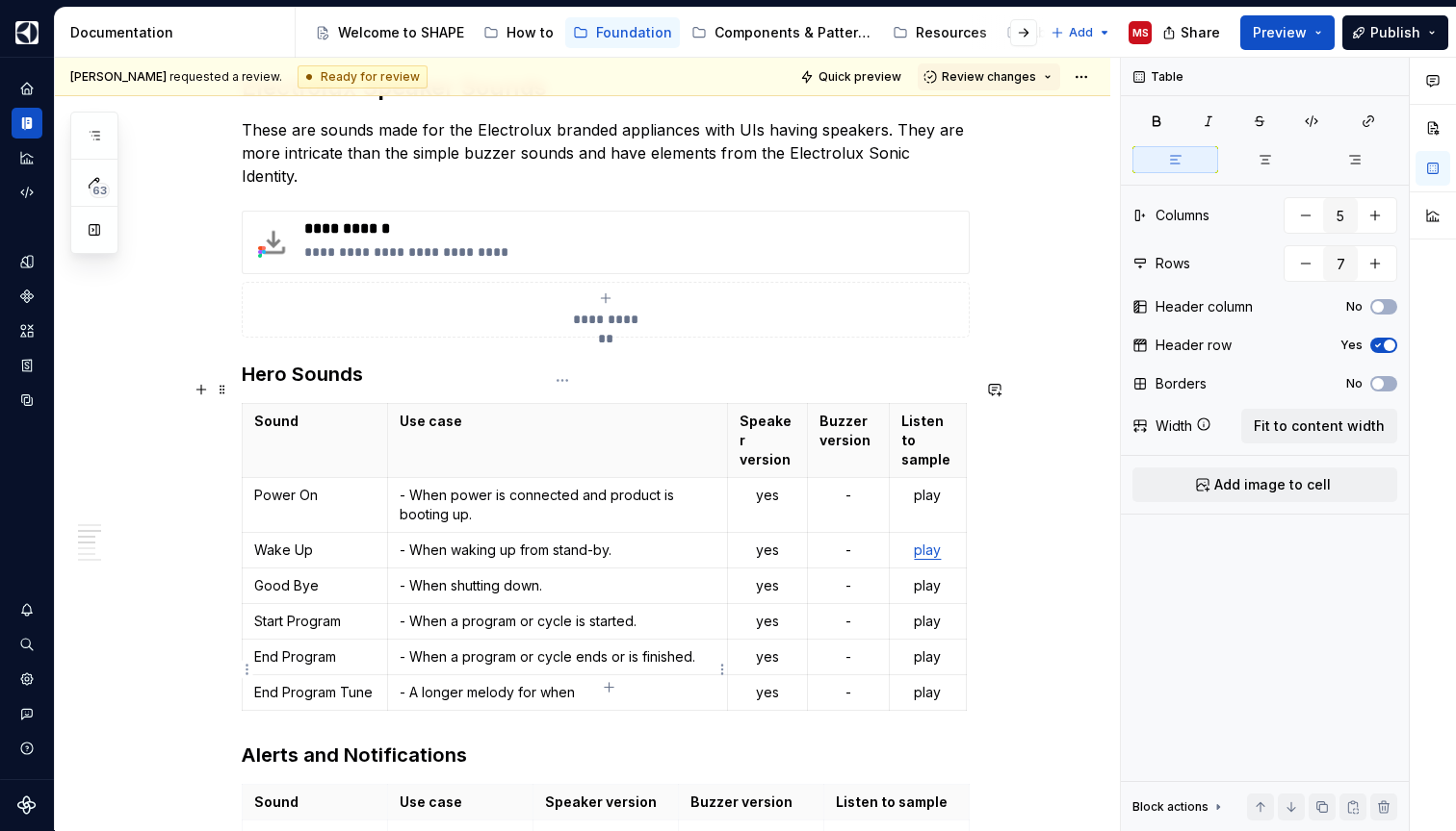
click at [626, 683] on p "- A longer melody for when" at bounding box center [557, 692] width 315 height 19
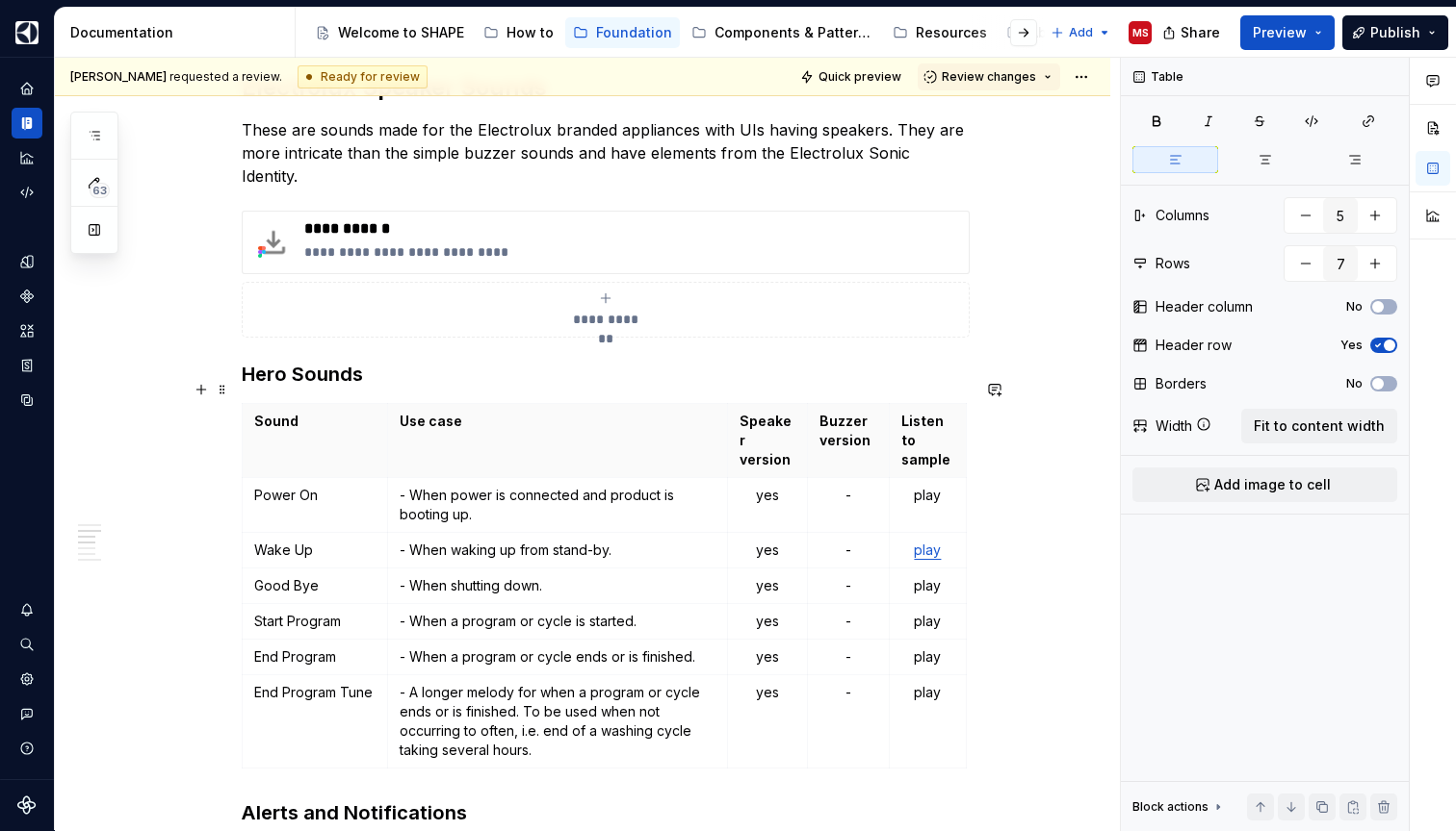
click at [1042, 704] on div "**********" at bounding box center [582, 598] width 1055 height 3691
click at [432, 486] on p "- When power is connected and product is booting up." at bounding box center [557, 505] width 315 height 39
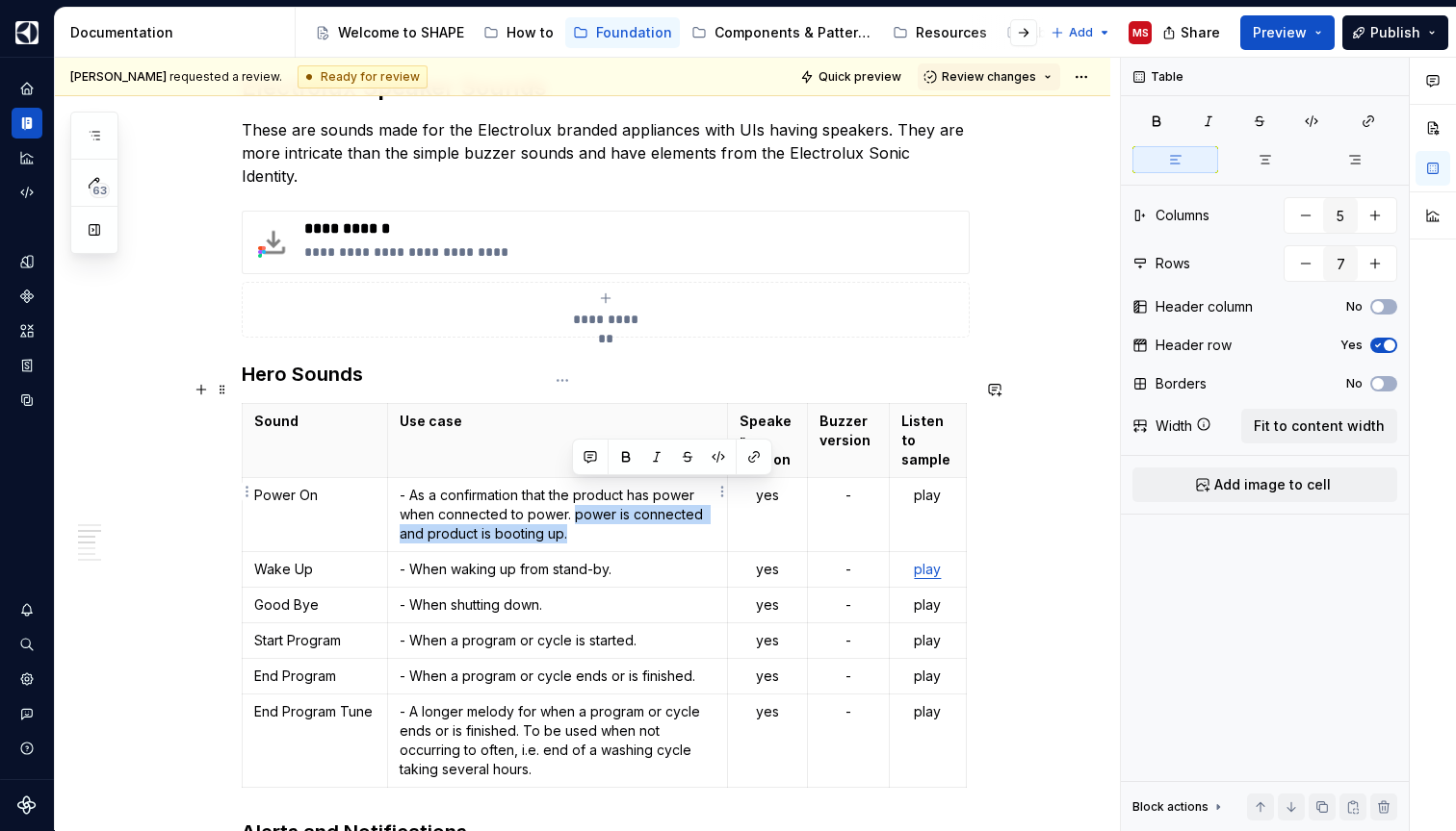
drag, startPoint x: 580, startPoint y: 495, endPoint x: 581, endPoint y: 521, distance: 26.0
click at [581, 521] on td "- As a confirmation that the product has power when connected to power. power i…" at bounding box center [558, 515] width 340 height 75
